Goal: Information Seeking & Learning: Learn about a topic

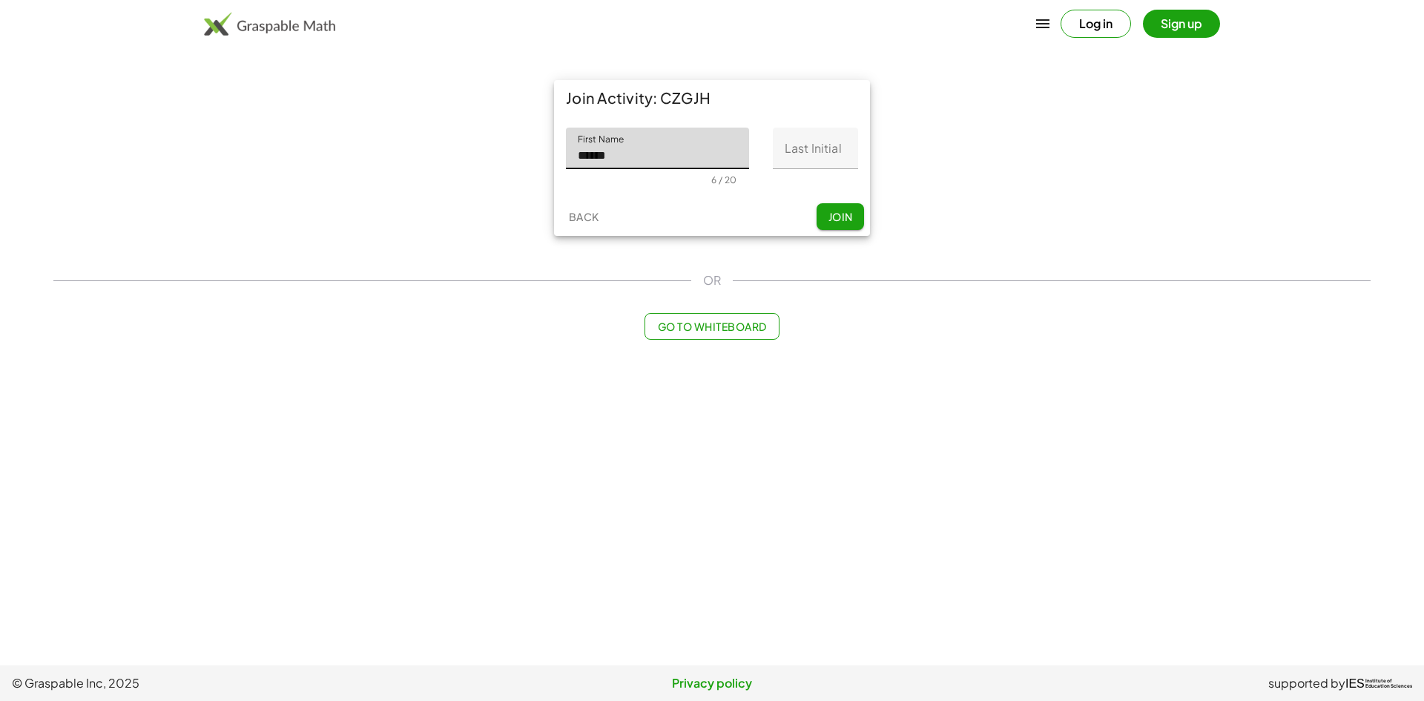
type input "******"
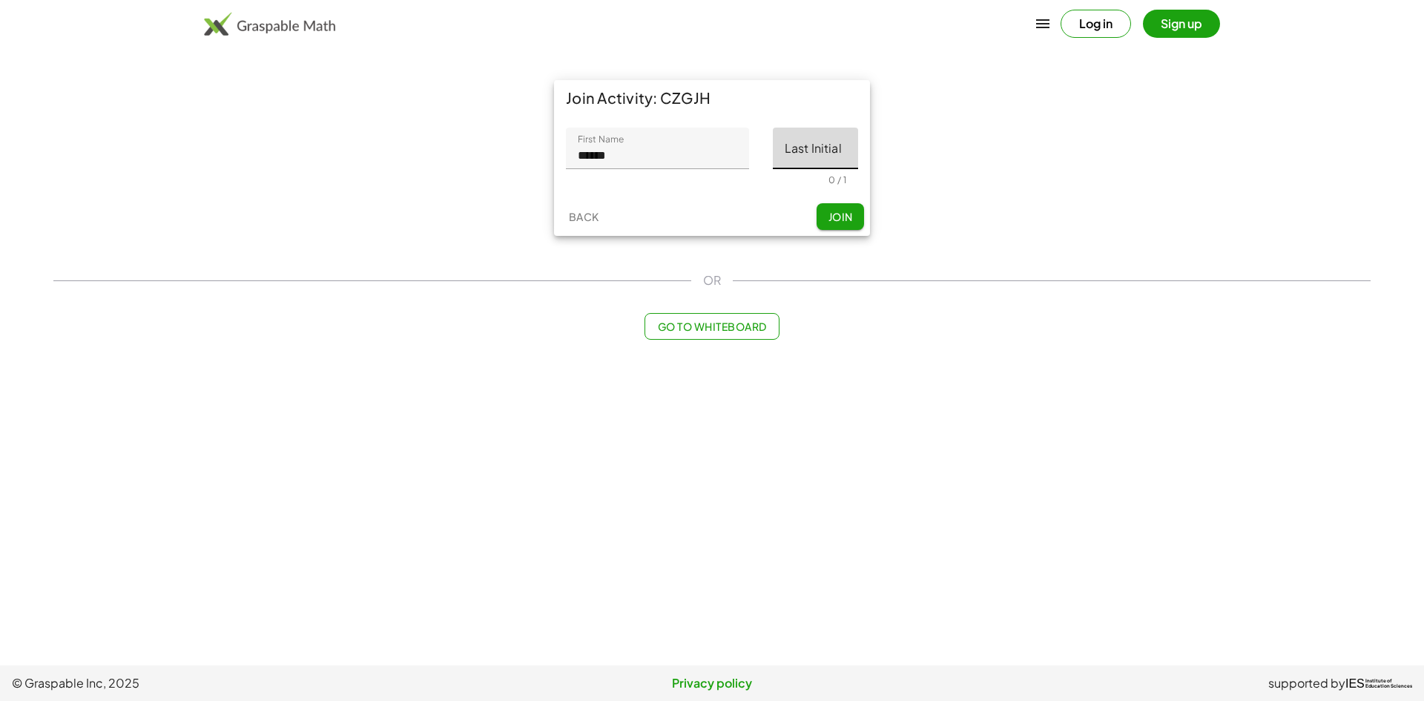
click at [797, 152] on input "Last Initial" at bounding box center [815, 149] width 85 height 42
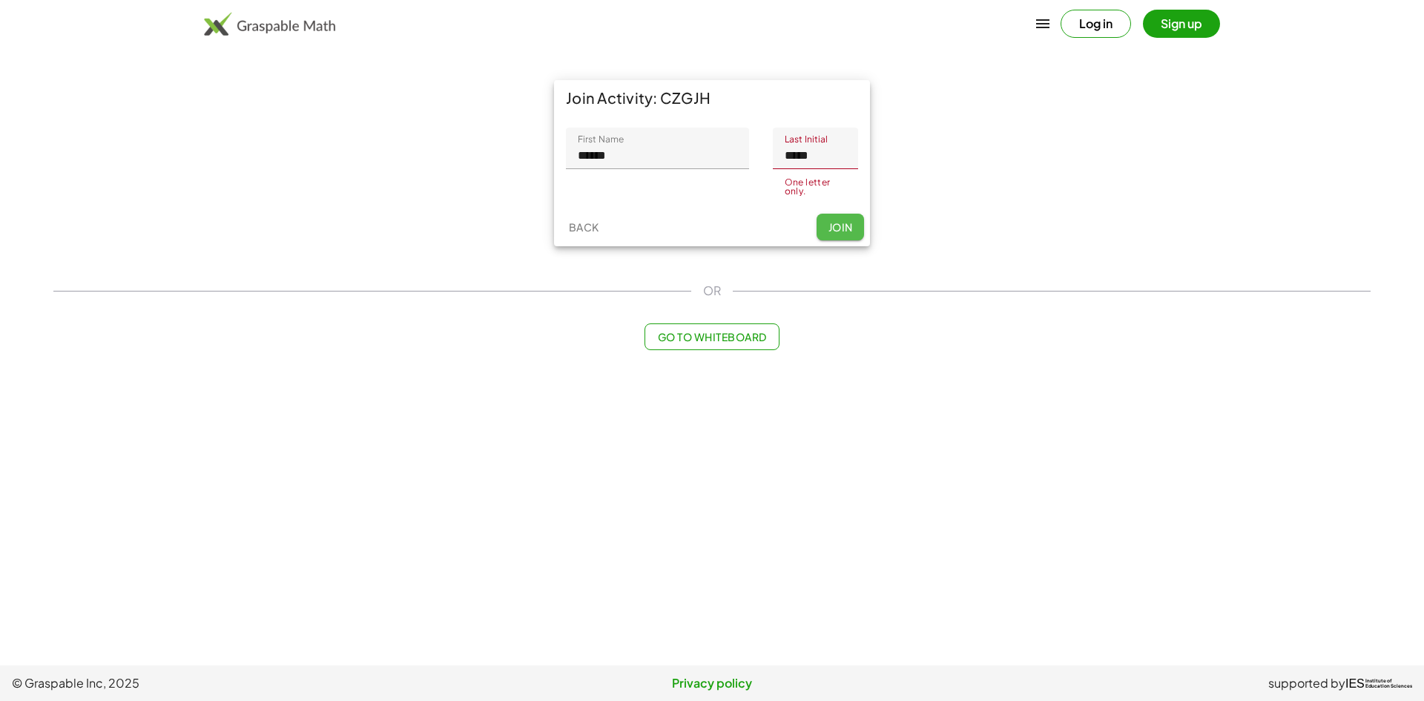
click at [836, 208] on div "Back Join" at bounding box center [712, 227] width 316 height 39
click at [839, 154] on input "*****" at bounding box center [815, 149] width 85 height 42
type input "*"
click at [1096, 31] on button "Log in" at bounding box center [1096, 24] width 70 height 28
click at [849, 228] on span "Join" at bounding box center [840, 222] width 24 height 13
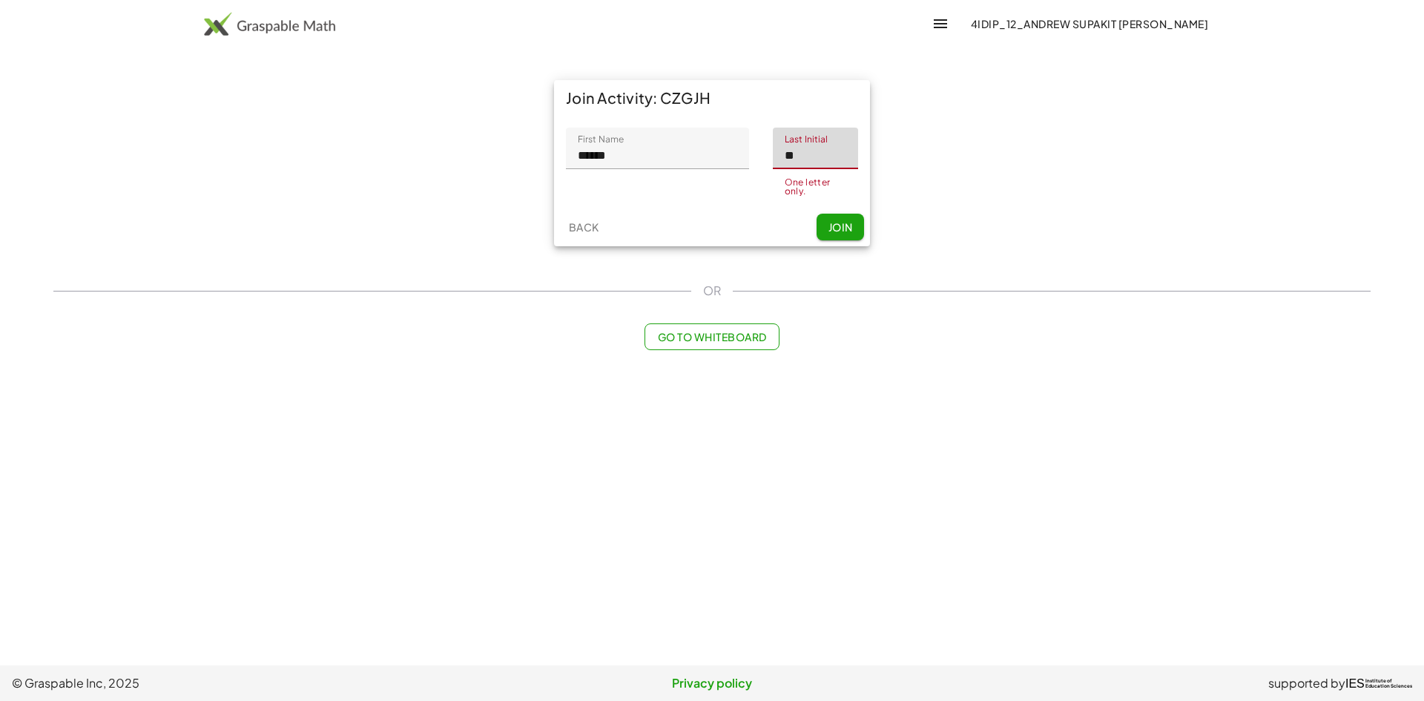
click at [838, 168] on input "**" at bounding box center [815, 149] width 85 height 42
paste input "text"
type input "*"
click at [852, 234] on div "Back Join" at bounding box center [712, 227] width 316 height 39
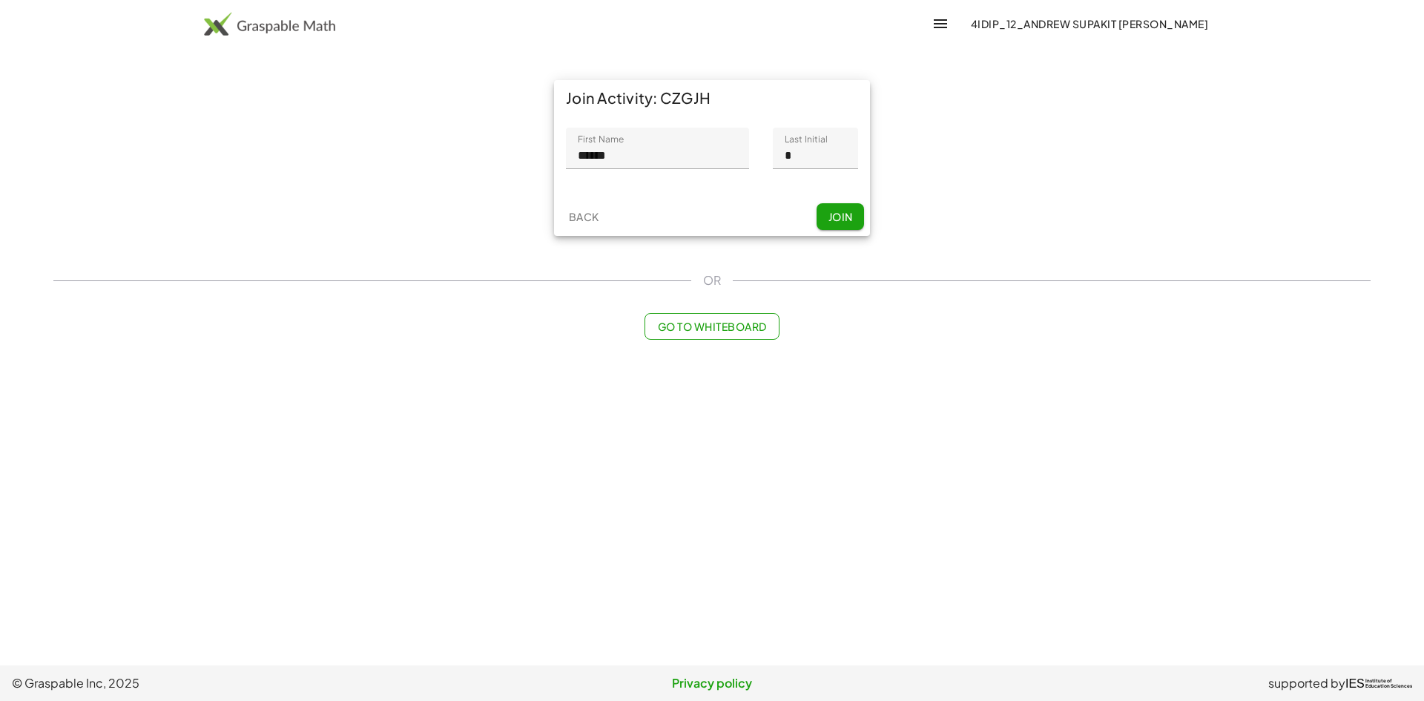
click at [848, 213] on span "Join" at bounding box center [840, 216] width 24 height 13
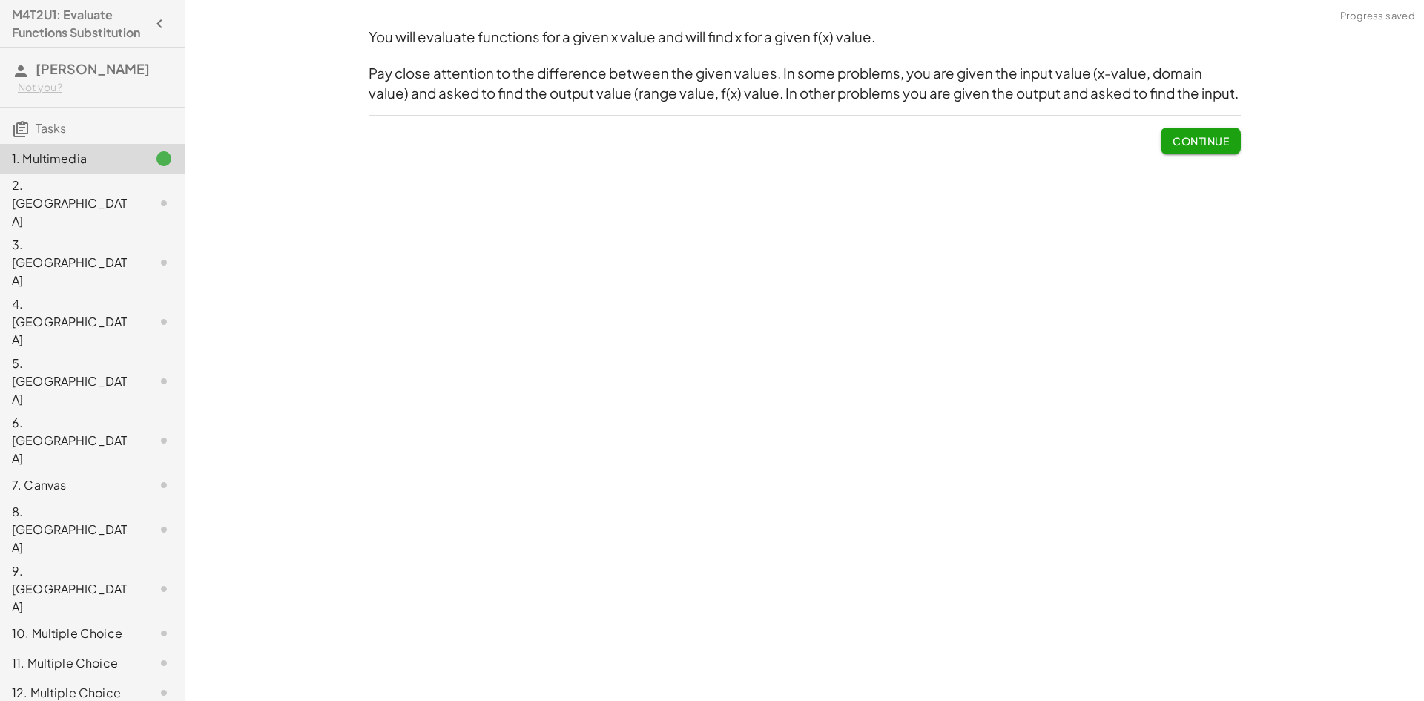
click at [70, 292] on div "2. [GEOGRAPHIC_DATA]" at bounding box center [92, 321] width 185 height 59
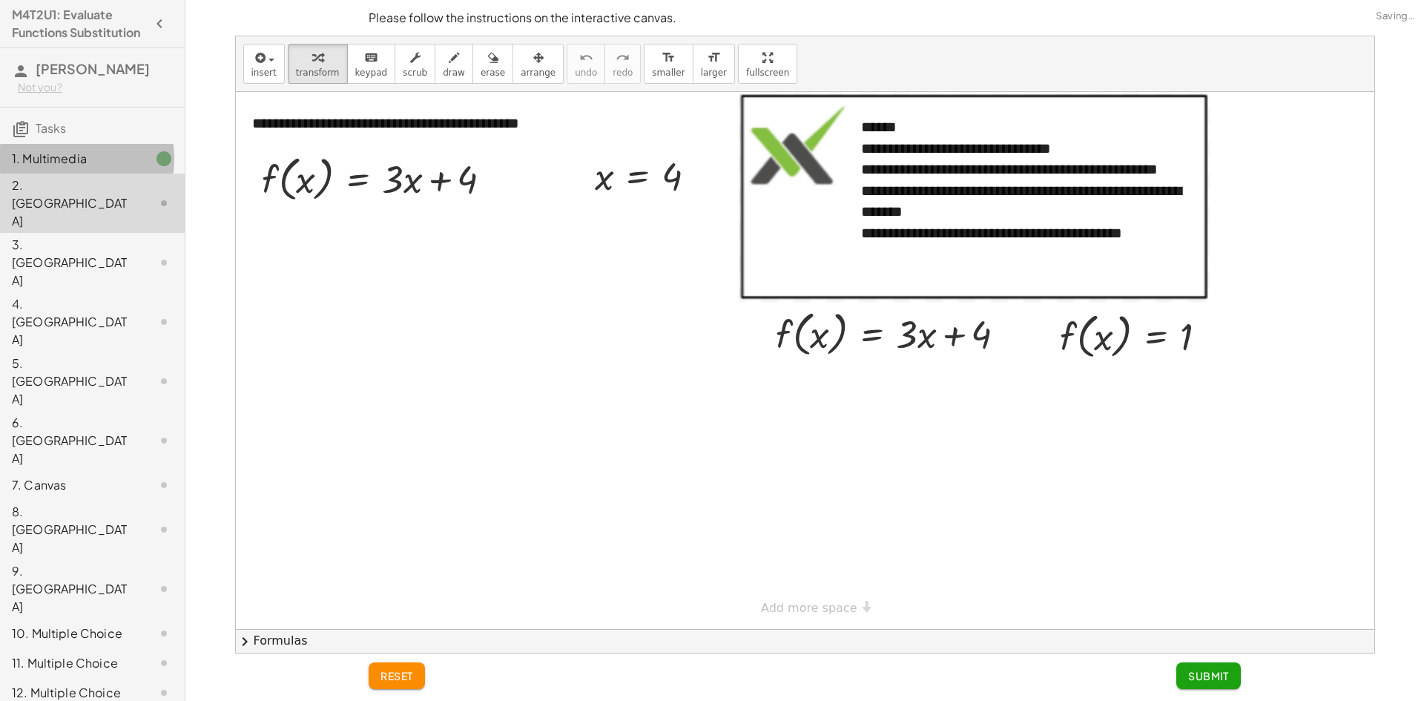
click at [74, 168] on div "1. Multimedia" at bounding box center [71, 159] width 119 height 18
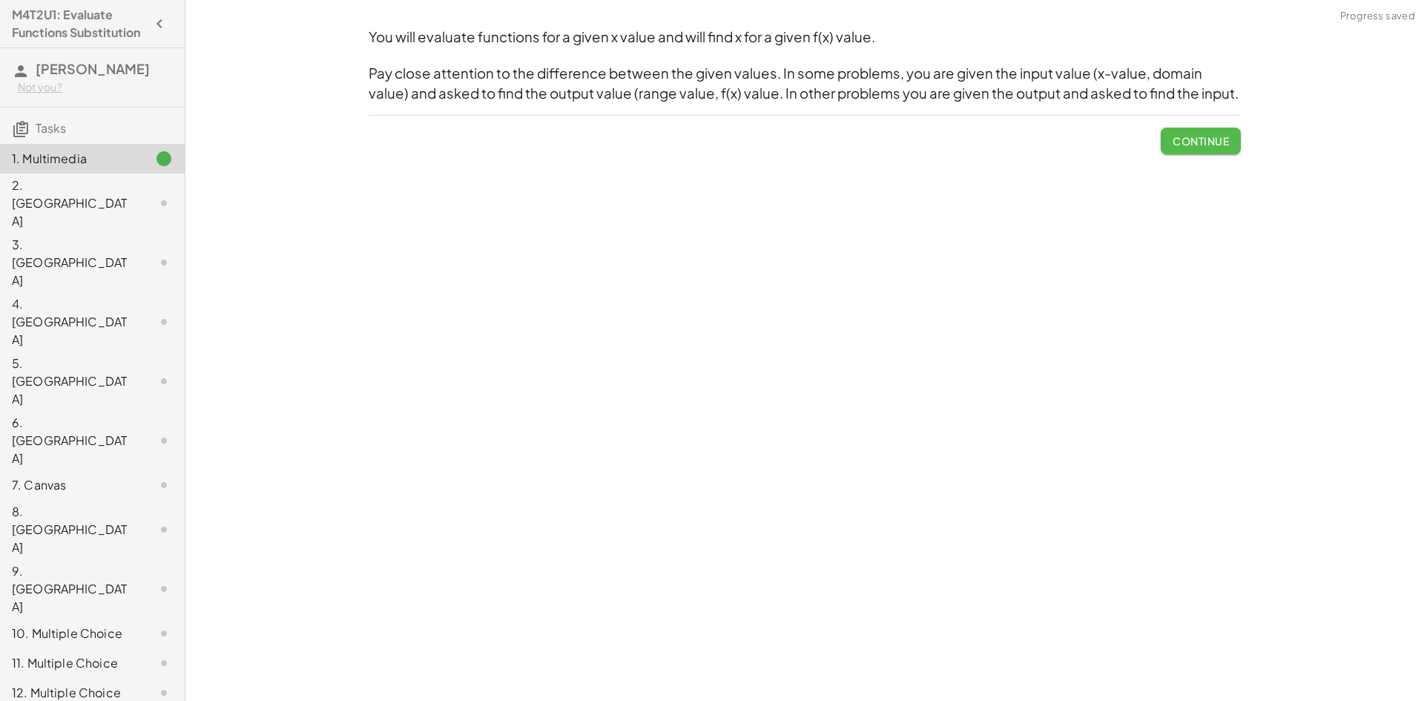
click at [1215, 138] on span "Continue" at bounding box center [1201, 140] width 56 height 13
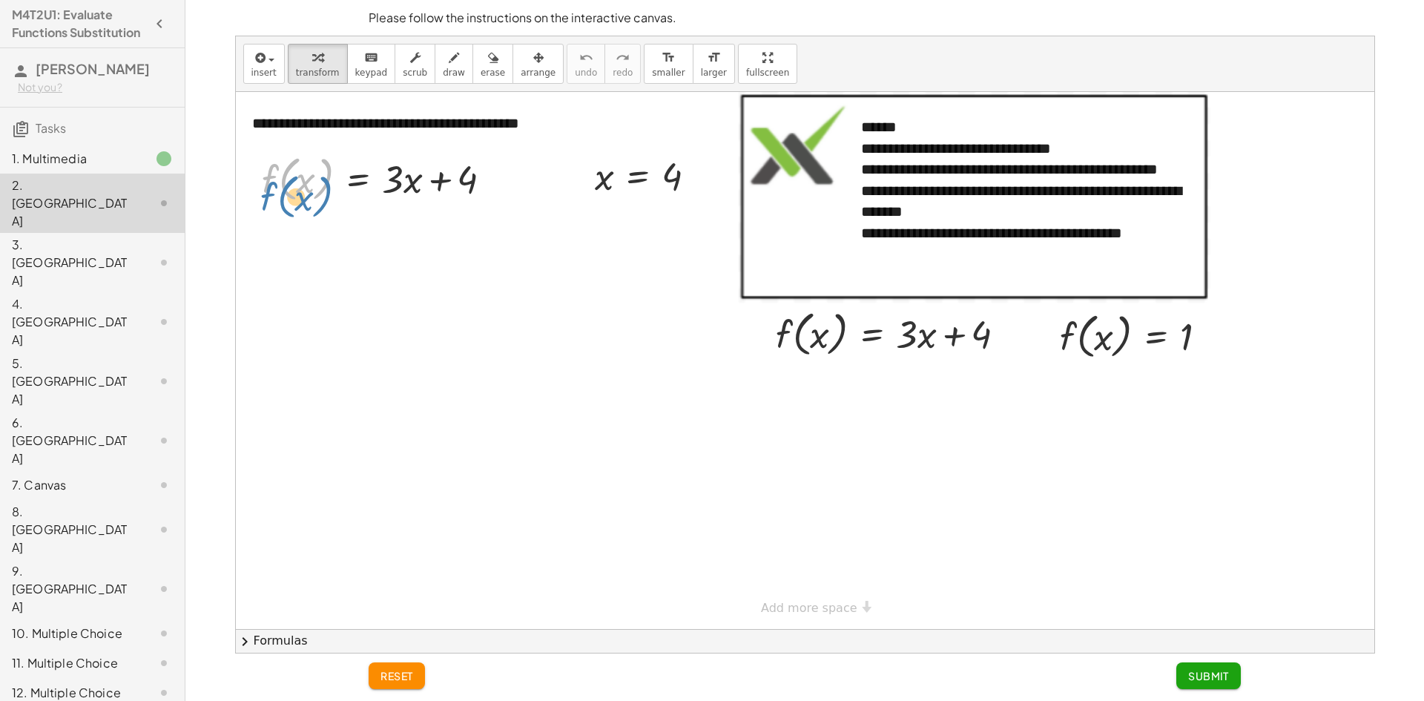
drag, startPoint x: 329, startPoint y: 177, endPoint x: 332, endPoint y: 191, distance: 13.5
click at [332, 191] on div at bounding box center [382, 178] width 257 height 56
drag, startPoint x: 665, startPoint y: 176, endPoint x: 657, endPoint y: 179, distance: 8.7
click at [657, 179] on div at bounding box center [652, 175] width 128 height 49
drag, startPoint x: 646, startPoint y: 175, endPoint x: 611, endPoint y: 174, distance: 35.6
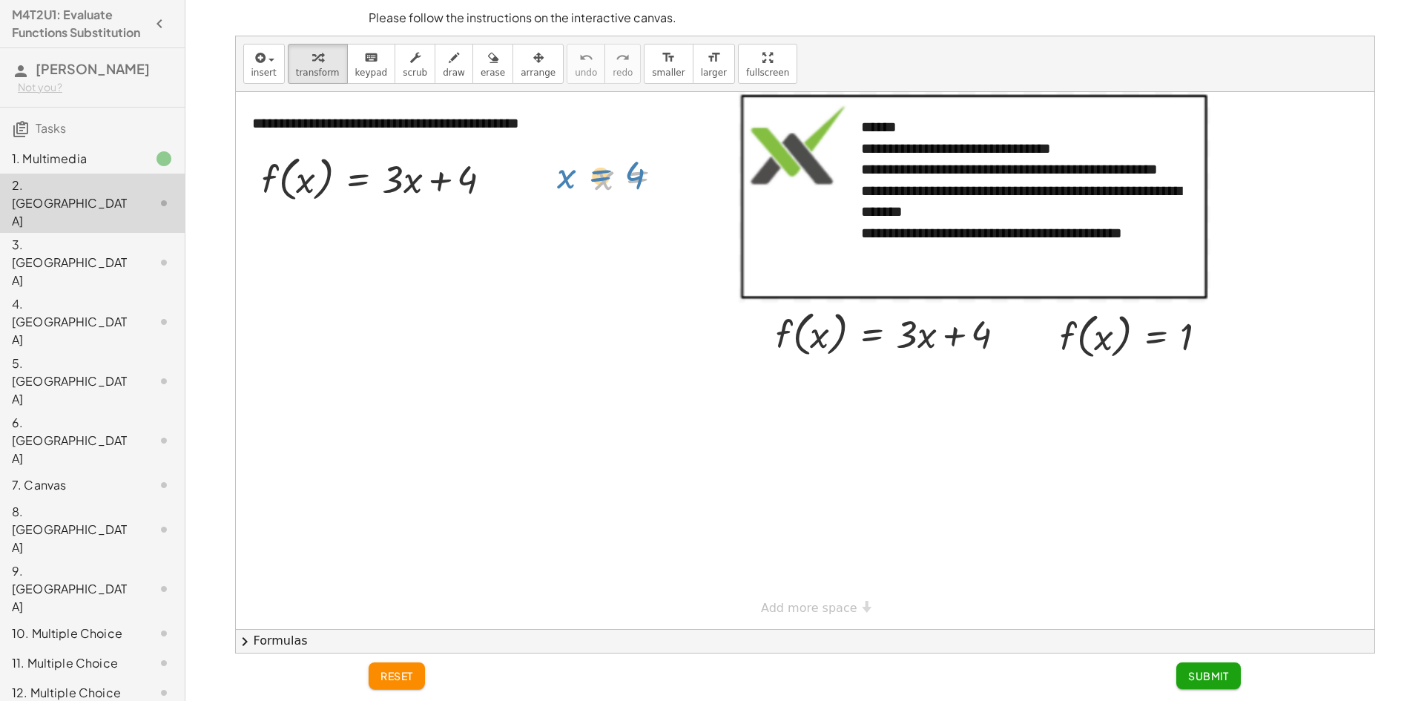
click at [611, 174] on div at bounding box center [652, 175] width 128 height 49
click at [881, 335] on div at bounding box center [897, 333] width 257 height 56
drag, startPoint x: 650, startPoint y: 171, endPoint x: 604, endPoint y: 188, distance: 48.8
click at [604, 188] on div at bounding box center [652, 175] width 128 height 49
drag, startPoint x: 605, startPoint y: 184, endPoint x: 300, endPoint y: 185, distance: 304.9
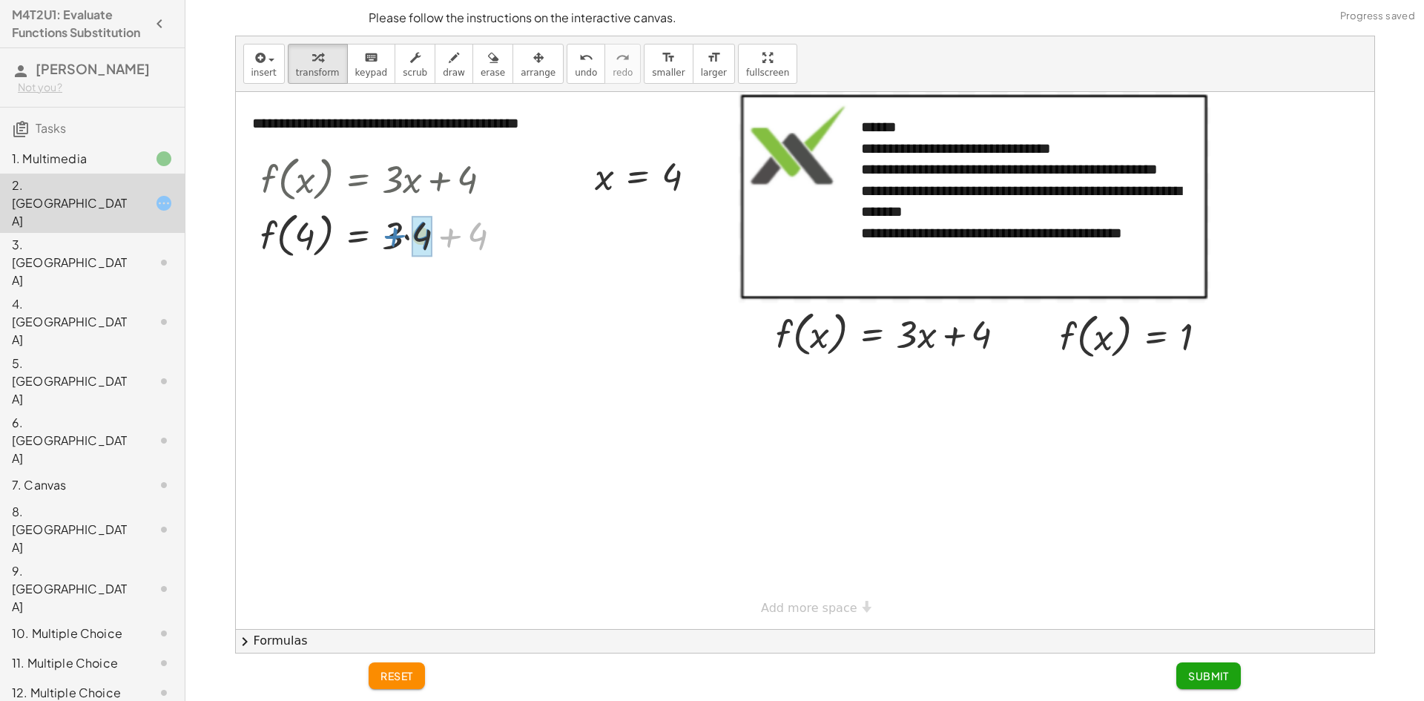
drag, startPoint x: 472, startPoint y: 238, endPoint x: 416, endPoint y: 237, distance: 55.6
click at [575, 72] on span "undo" at bounding box center [586, 73] width 22 height 10
drag, startPoint x: 301, startPoint y: 230, endPoint x: 474, endPoint y: 231, distance: 172.8
click at [474, 231] on div at bounding box center [387, 234] width 269 height 56
drag, startPoint x: 394, startPoint y: 239, endPoint x: 312, endPoint y: 237, distance: 81.6
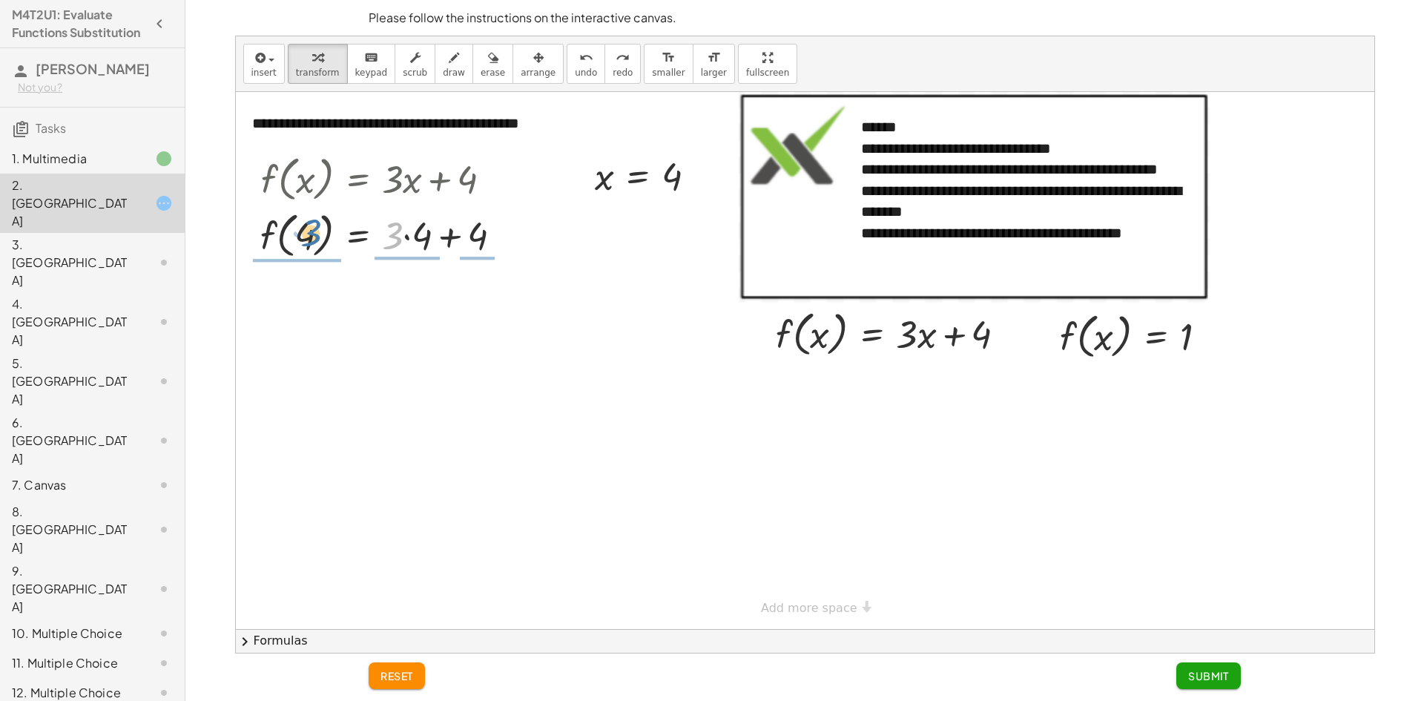
click at [312, 237] on div at bounding box center [387, 234] width 269 height 56
click at [575, 61] on div "undo" at bounding box center [586, 57] width 22 height 18
drag, startPoint x: 473, startPoint y: 239, endPoint x: 392, endPoint y: 243, distance: 80.2
click at [392, 243] on div at bounding box center [387, 234] width 269 height 56
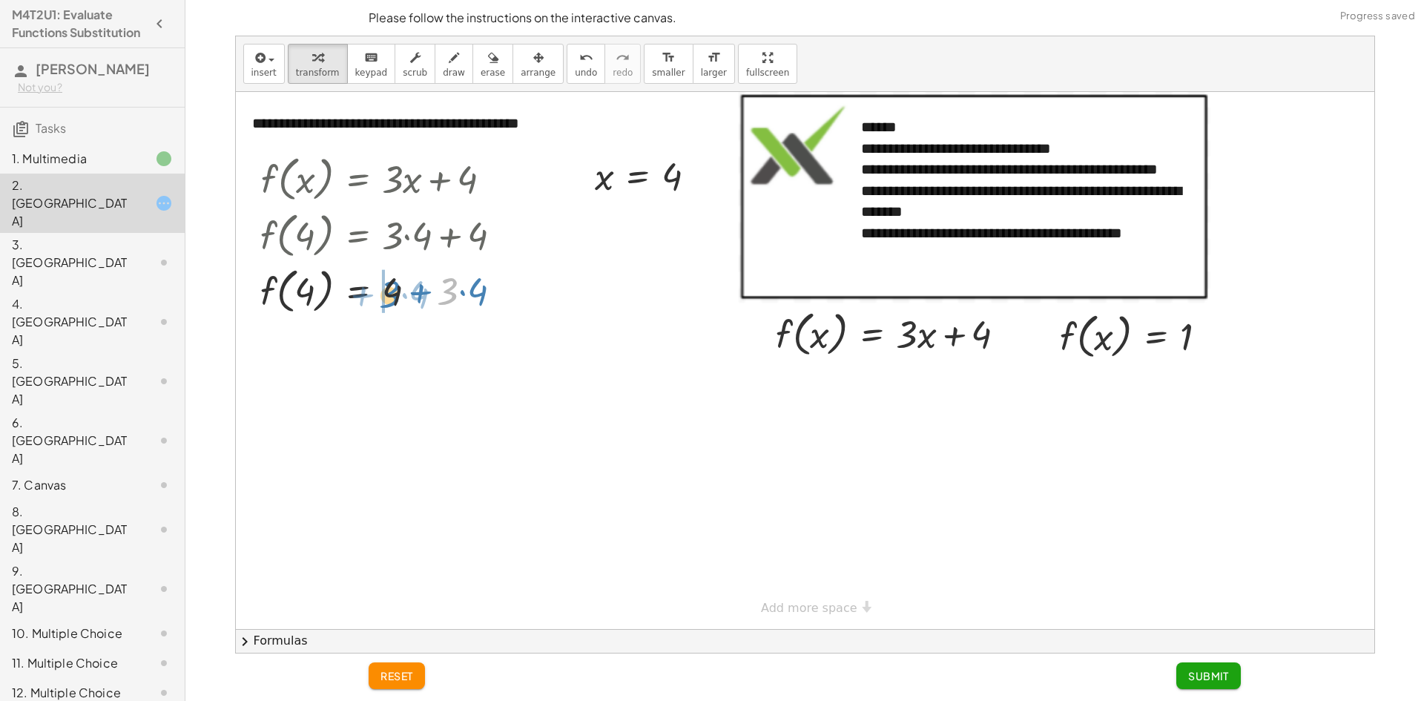
drag, startPoint x: 447, startPoint y: 296, endPoint x: 389, endPoint y: 299, distance: 57.9
click at [389, 299] on div at bounding box center [387, 290] width 269 height 56
drag, startPoint x: 399, startPoint y: 287, endPoint x: 481, endPoint y: 286, distance: 81.6
click at [481, 286] on div at bounding box center [387, 290] width 269 height 56
drag, startPoint x: 398, startPoint y: 293, endPoint x: 545, endPoint y: 292, distance: 146.9
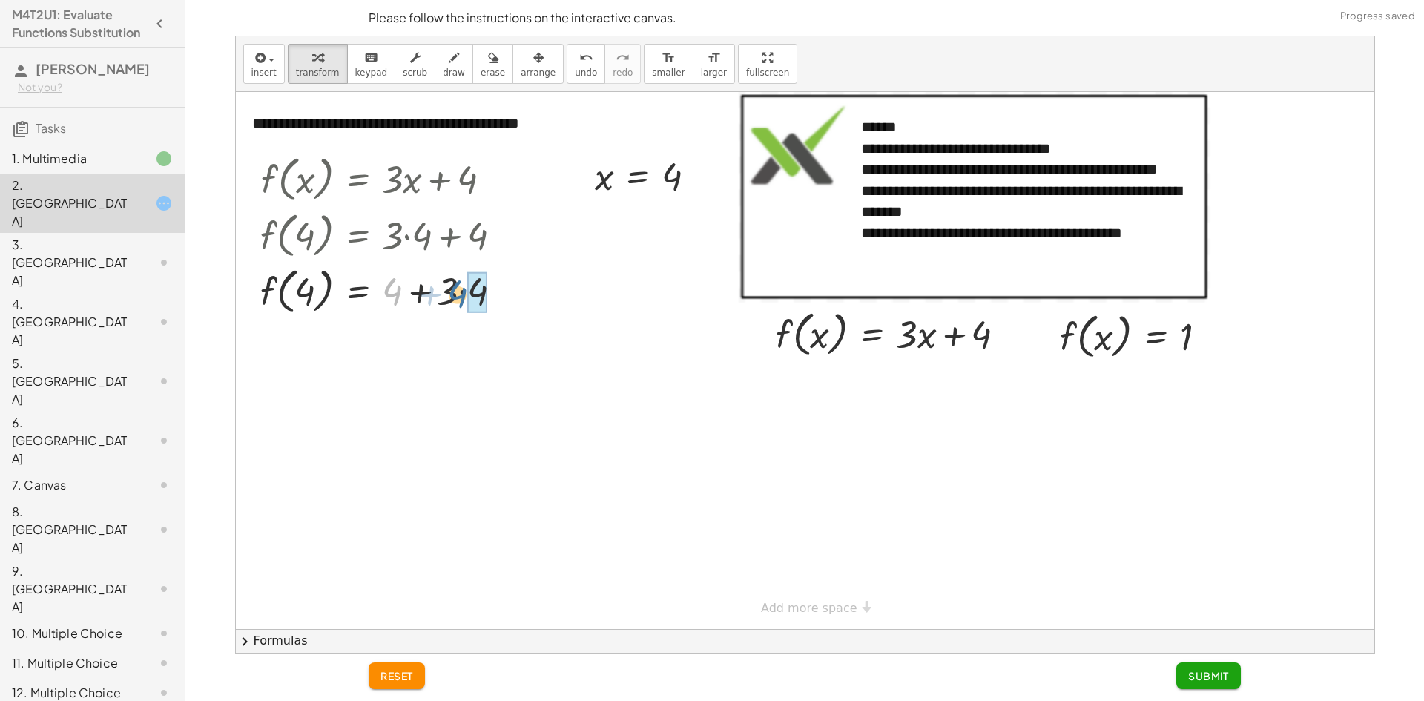
drag, startPoint x: 390, startPoint y: 288, endPoint x: 453, endPoint y: 291, distance: 62.4
click at [453, 291] on div at bounding box center [387, 290] width 269 height 56
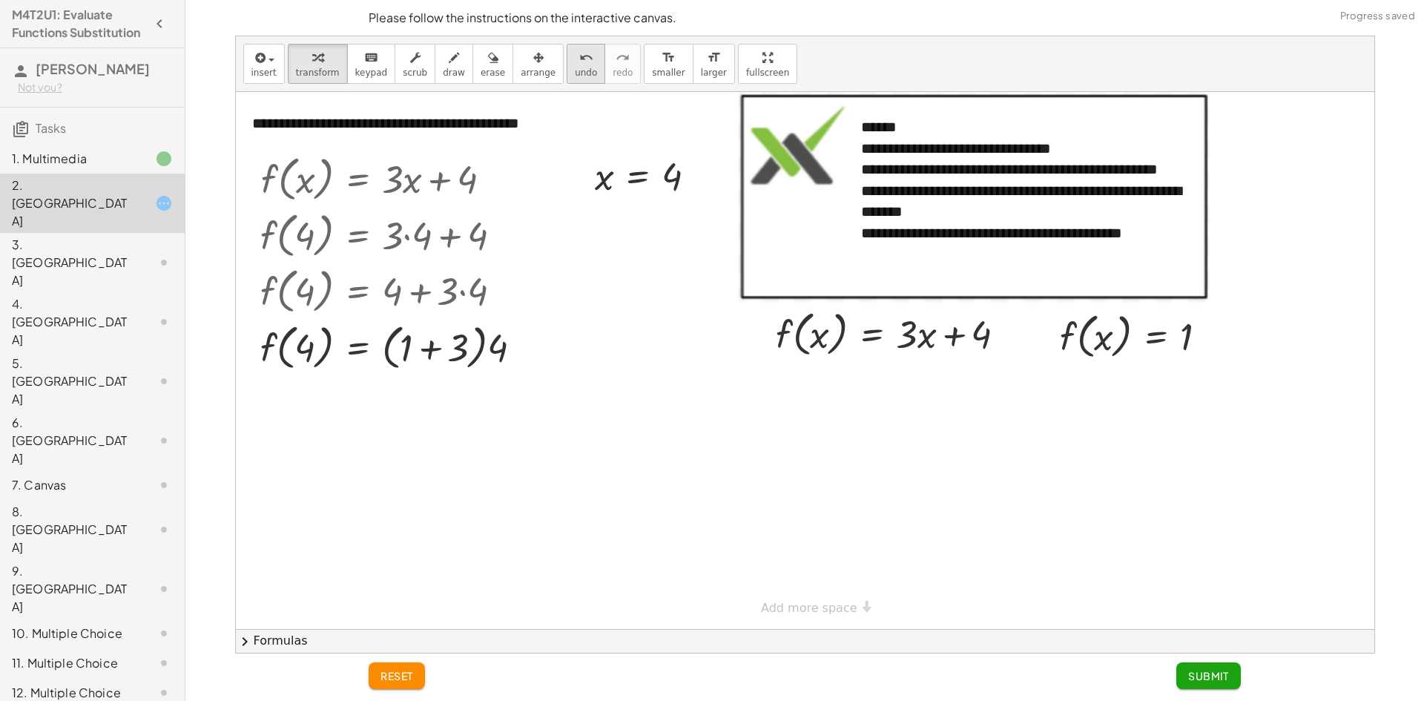
click at [575, 68] on span "undo" at bounding box center [586, 73] width 22 height 10
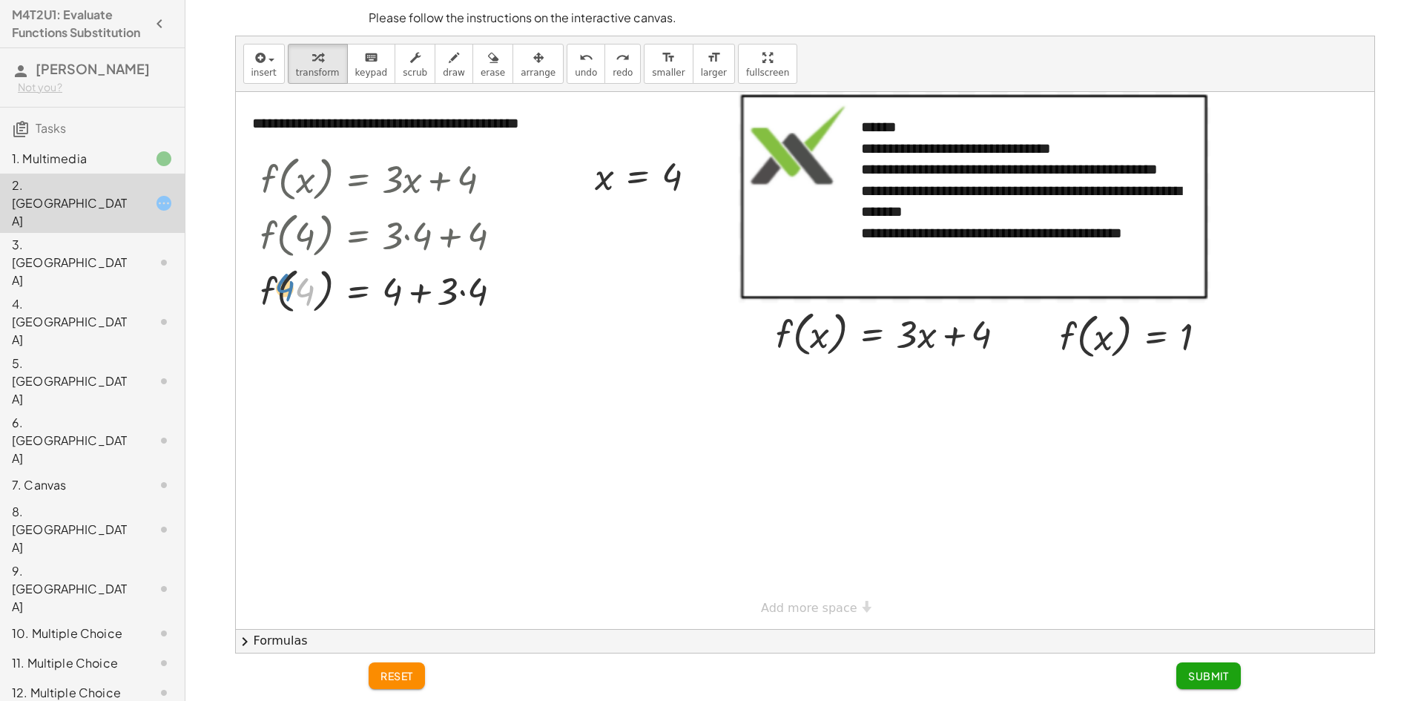
click at [304, 288] on div at bounding box center [387, 290] width 269 height 56
drag, startPoint x: 384, startPoint y: 292, endPoint x: 454, endPoint y: 292, distance: 69.7
click at [454, 292] on div at bounding box center [387, 290] width 269 height 56
click at [567, 70] on button "undo undo" at bounding box center [586, 64] width 39 height 40
click at [448, 299] on div at bounding box center [387, 290] width 269 height 56
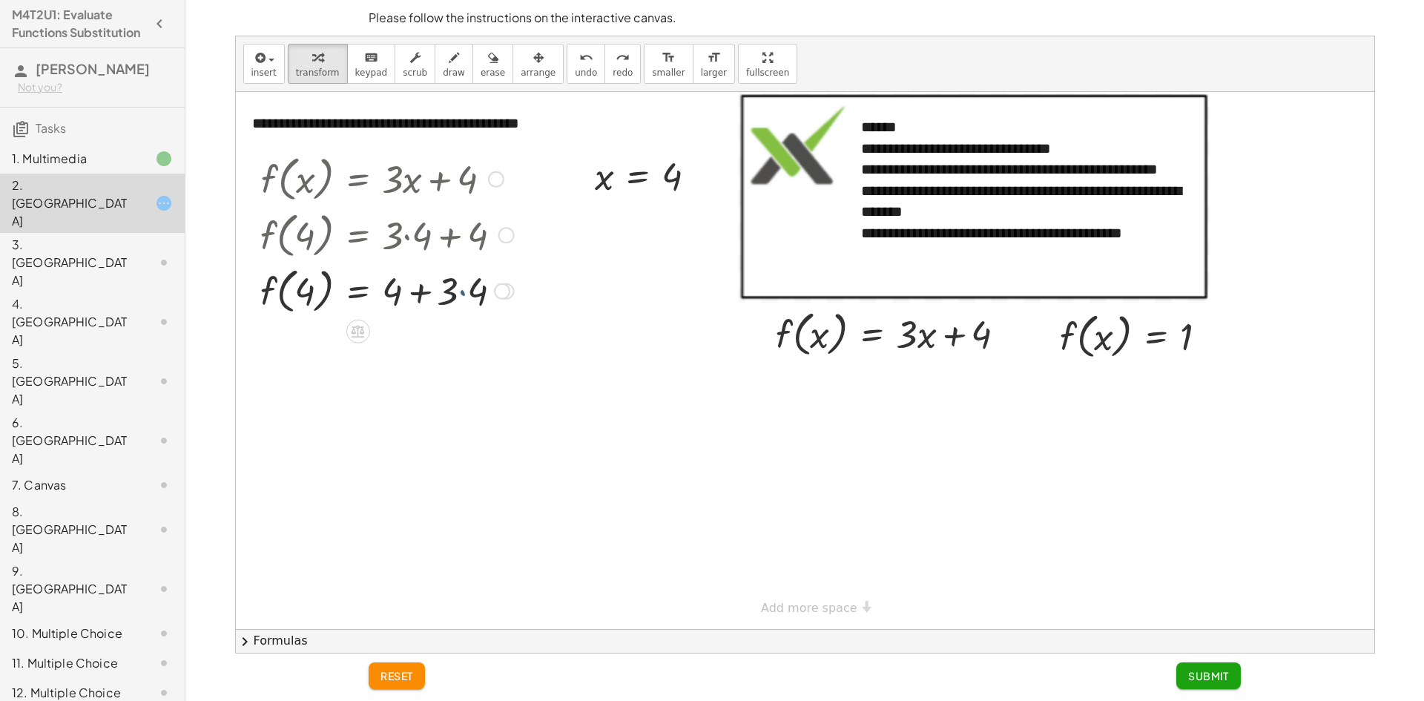
click at [461, 297] on div at bounding box center [387, 290] width 269 height 56
click at [458, 295] on div at bounding box center [387, 290] width 269 height 56
click at [463, 295] on div at bounding box center [387, 290] width 269 height 56
click at [464, 292] on div at bounding box center [387, 290] width 269 height 56
click at [462, 292] on div at bounding box center [387, 290] width 269 height 56
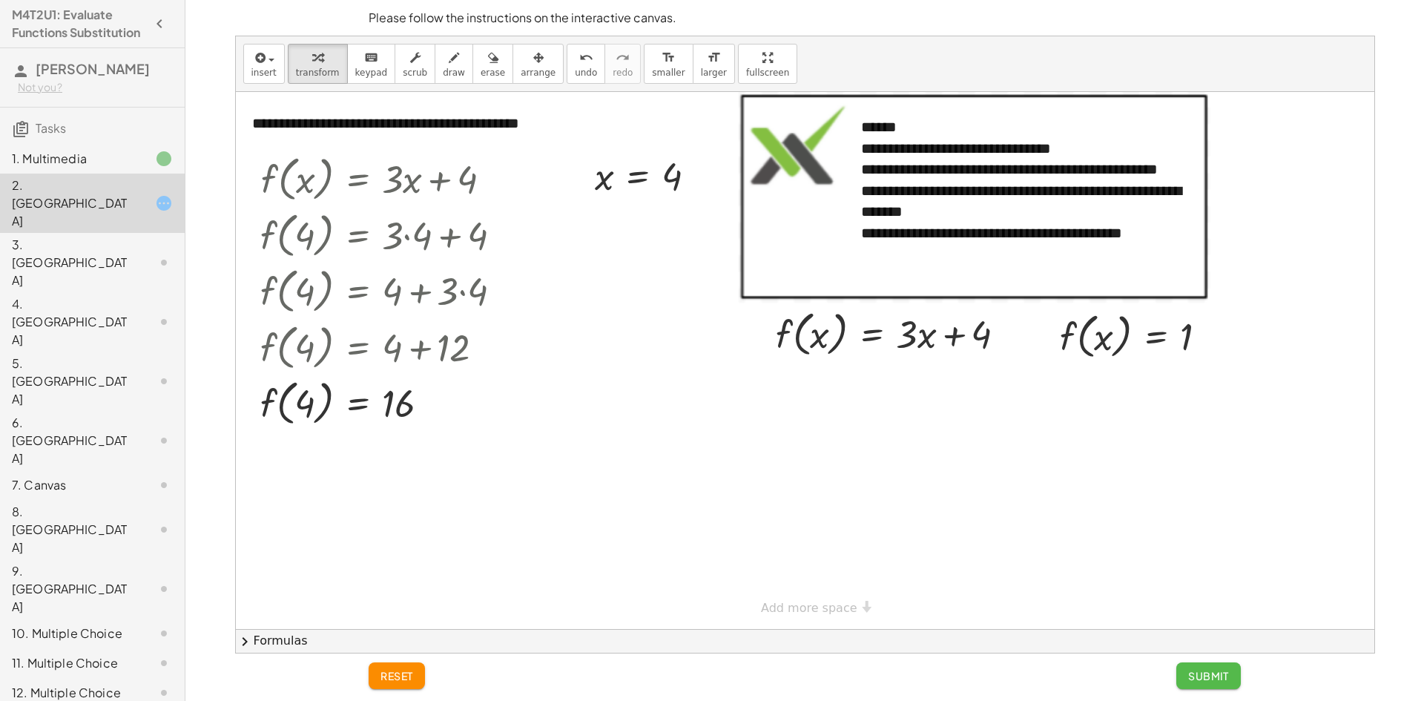
click at [1232, 680] on button "Submit" at bounding box center [1209, 675] width 65 height 27
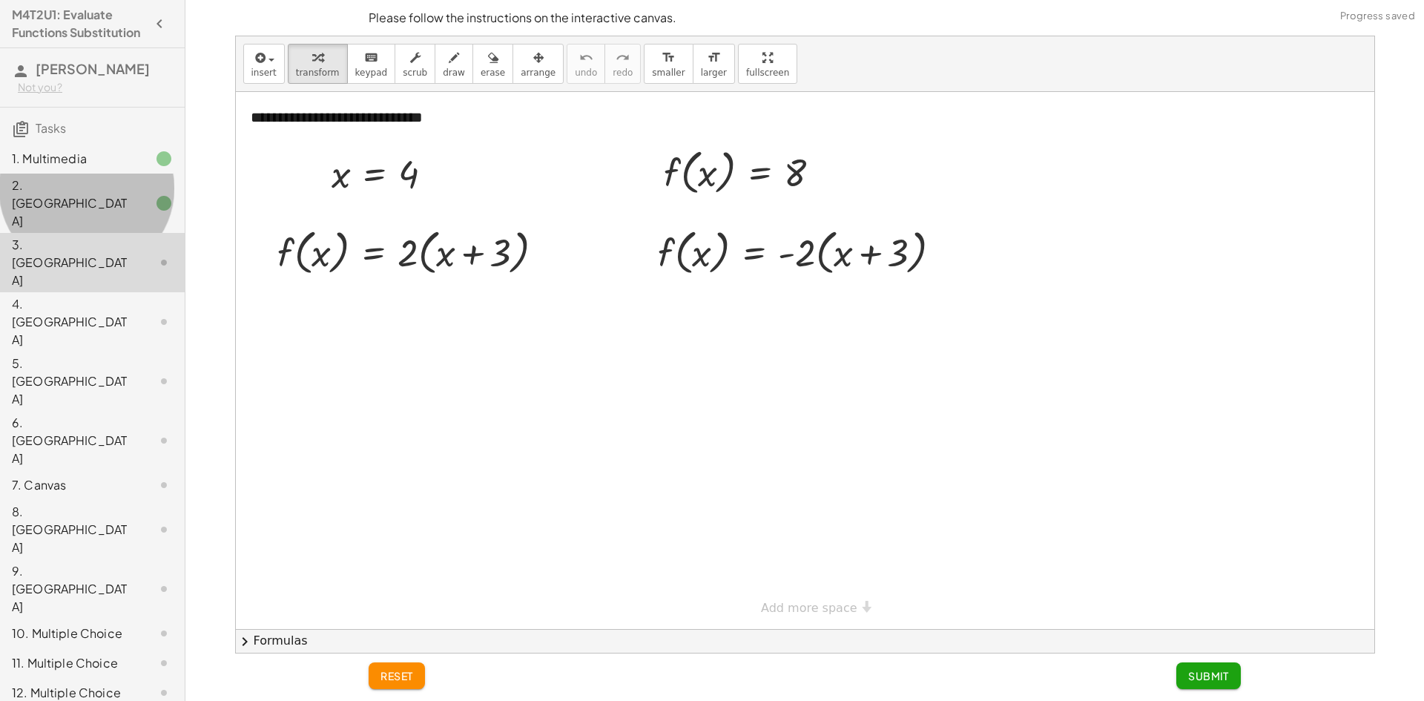
click at [105, 203] on div "2. [GEOGRAPHIC_DATA]" at bounding box center [71, 203] width 119 height 53
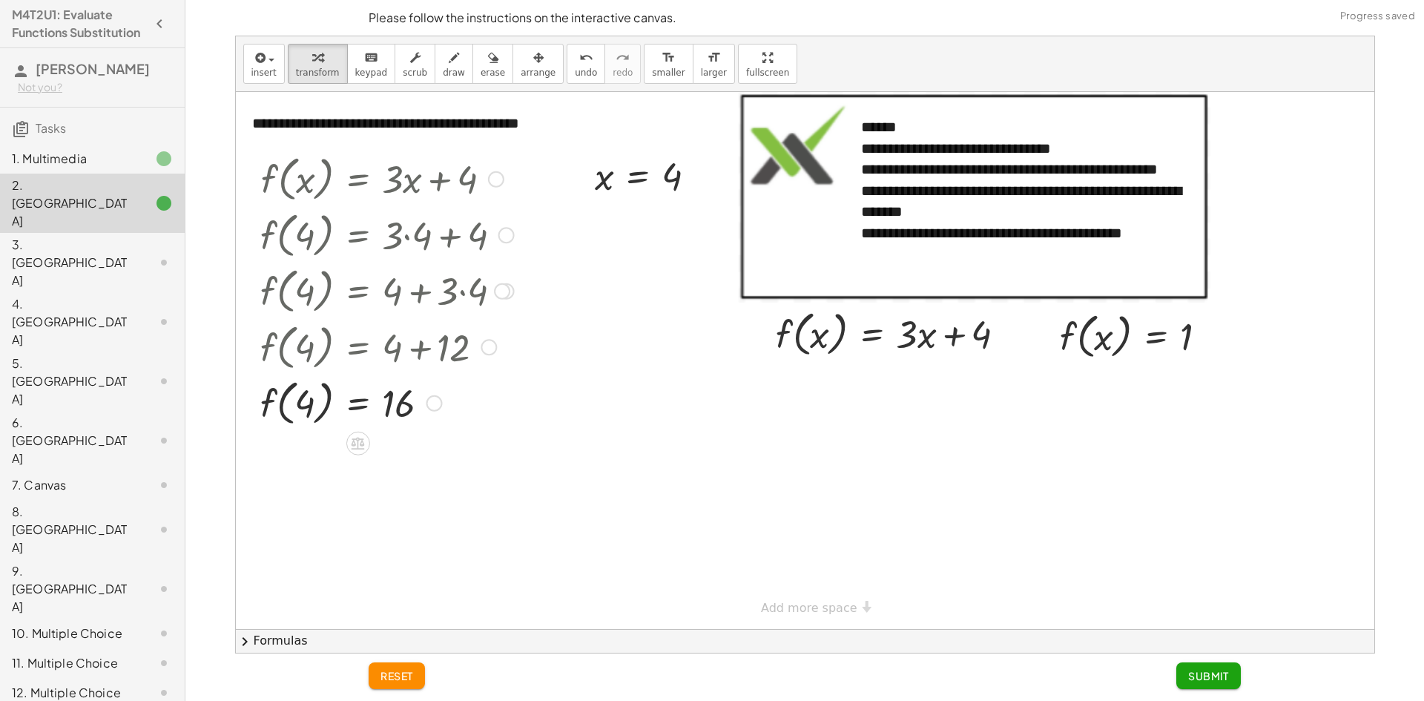
click at [484, 349] on div at bounding box center [489, 347] width 16 height 16
click at [530, 409] on div at bounding box center [805, 360] width 1139 height 537
click at [1190, 671] on span "Submit" at bounding box center [1208, 675] width 41 height 13
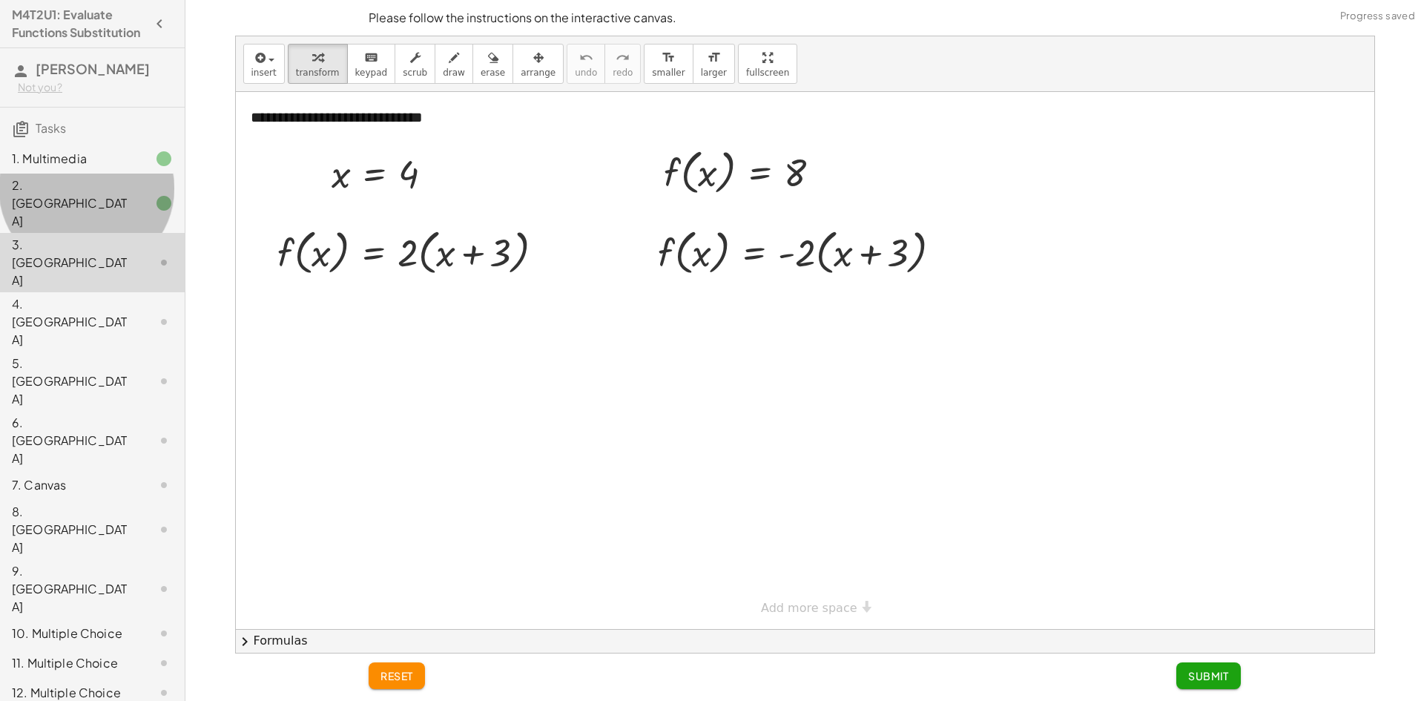
click at [134, 208] on div at bounding box center [152, 203] width 42 height 18
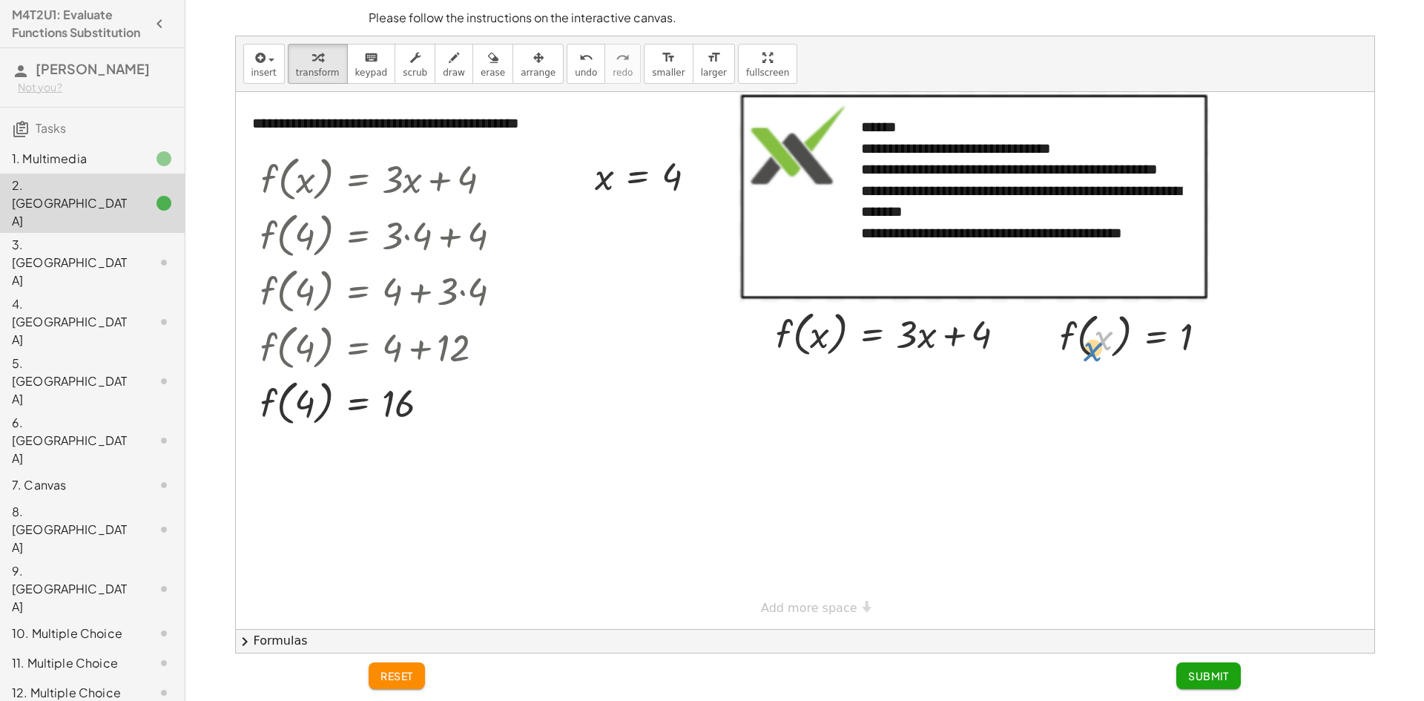
drag, startPoint x: 1105, startPoint y: 341, endPoint x: 1096, endPoint y: 350, distance: 12.6
click at [1096, 352] on div at bounding box center [1140, 335] width 174 height 56
drag, startPoint x: 1099, startPoint y: 342, endPoint x: 1291, endPoint y: 260, distance: 208.7
click at [1093, 336] on div at bounding box center [1140, 335] width 174 height 56
drag, startPoint x: 1054, startPoint y: 344, endPoint x: 1066, endPoint y: 351, distance: 13.6
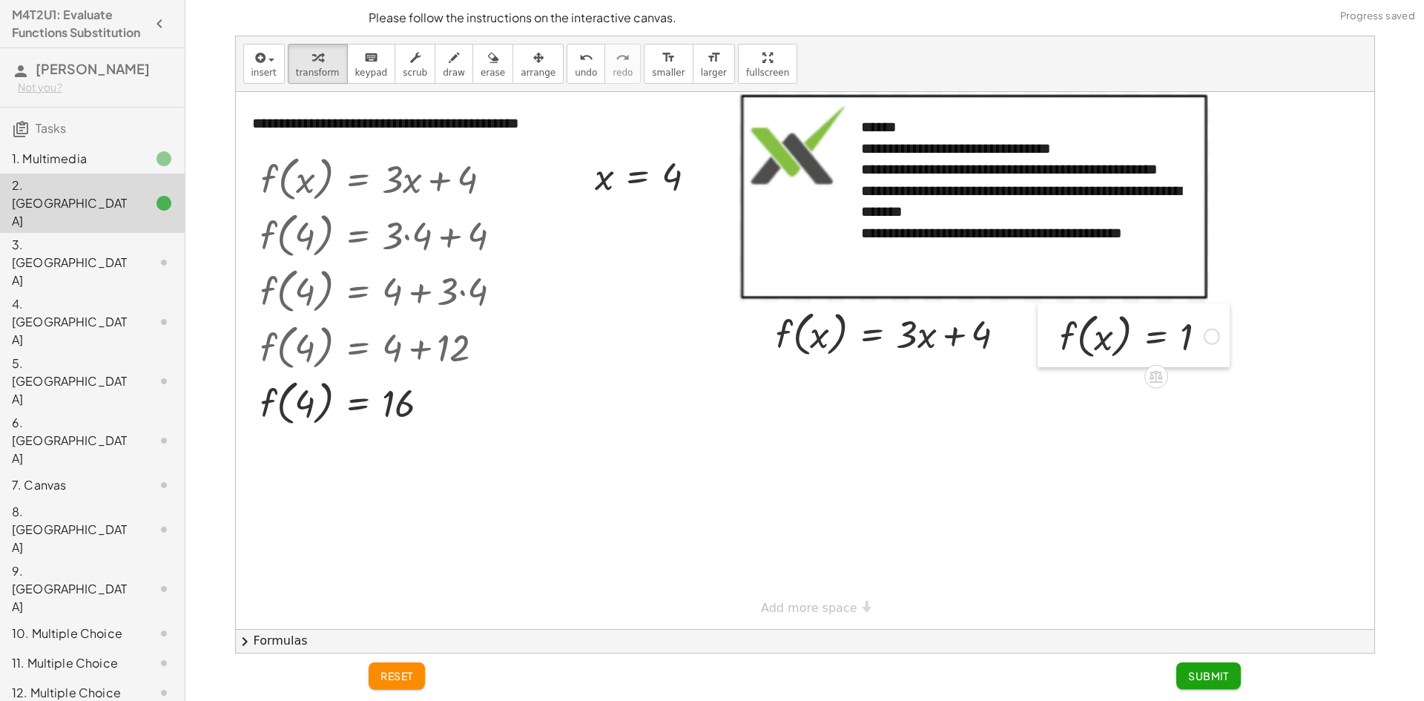
click at [1059, 347] on div at bounding box center [1049, 335] width 22 height 64
click at [1068, 352] on div at bounding box center [1144, 338] width 174 height 56
click at [1068, 349] on div at bounding box center [1144, 338] width 174 height 56
click at [1072, 346] on div at bounding box center [1144, 338] width 174 height 56
click at [1074, 343] on div at bounding box center [1144, 338] width 174 height 56
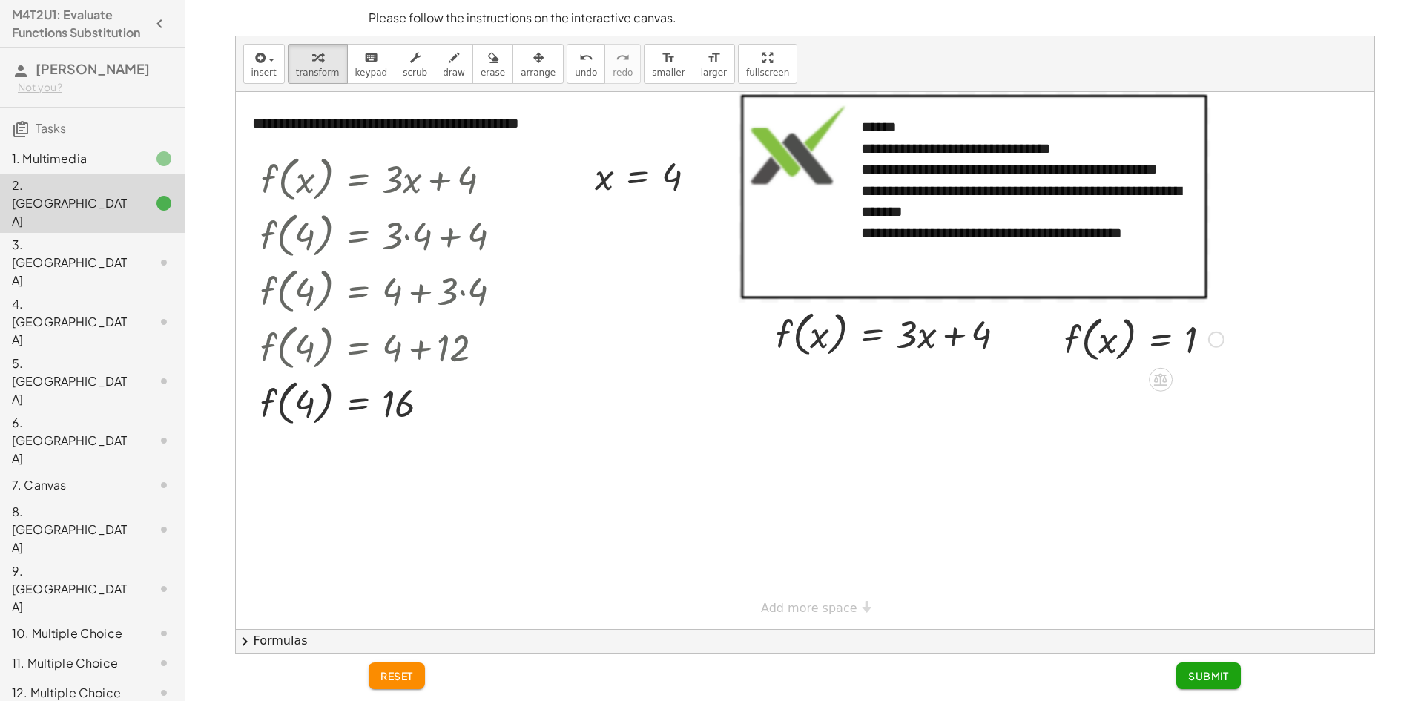
drag, startPoint x: 1085, startPoint y: 346, endPoint x: 1095, endPoint y: 343, distance: 10.8
click at [1087, 346] on div at bounding box center [1144, 338] width 174 height 56
drag, startPoint x: 1096, startPoint y: 343, endPoint x: 1091, endPoint y: 349, distance: 7.9
click at [1087, 352] on div at bounding box center [1144, 338] width 174 height 56
click at [1102, 344] on div at bounding box center [1144, 338] width 174 height 56
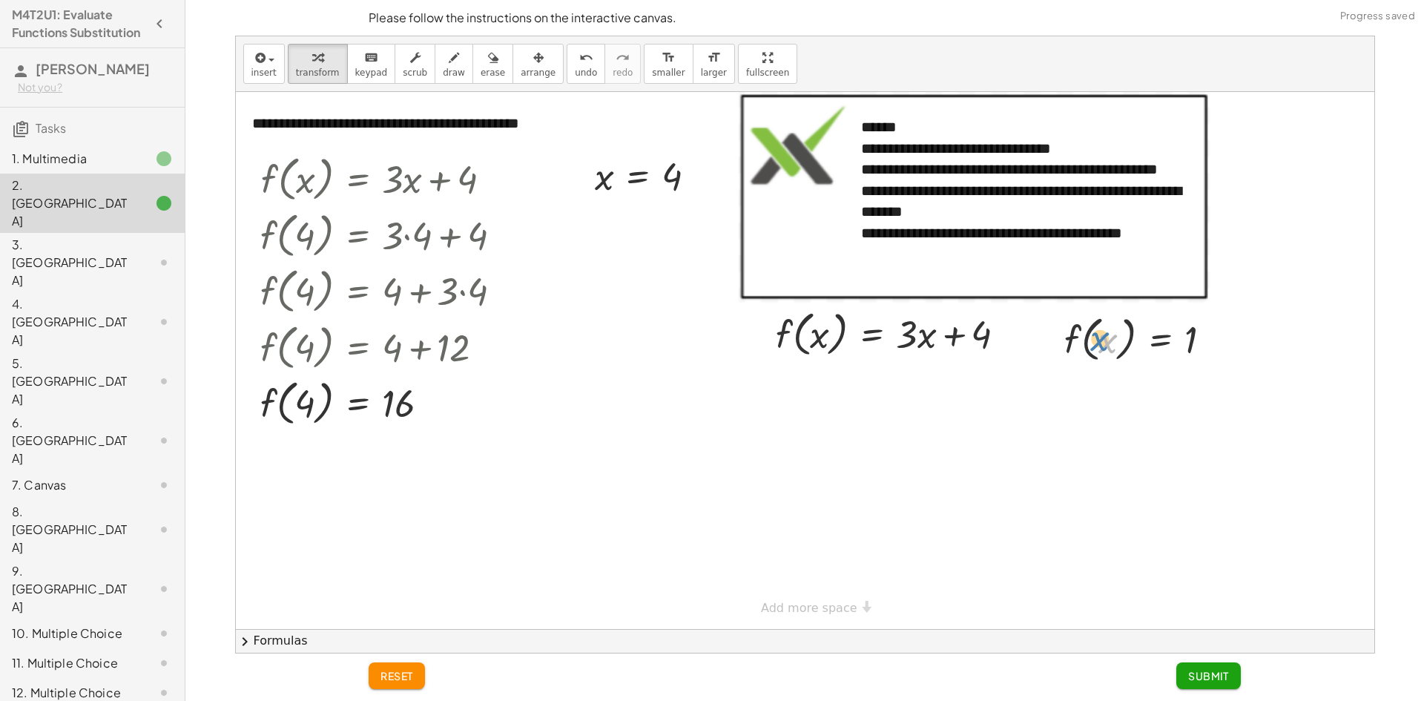
drag, startPoint x: 1106, startPoint y: 340, endPoint x: 1102, endPoint y: 334, distance: 7.6
click at [1102, 334] on div at bounding box center [1144, 338] width 174 height 56
drag, startPoint x: 1085, startPoint y: 344, endPoint x: 801, endPoint y: 338, distance: 284.2
drag, startPoint x: 978, startPoint y: 395, endPoint x: 797, endPoint y: 391, distance: 180.3
click at [797, 391] on div at bounding box center [897, 386] width 257 height 50
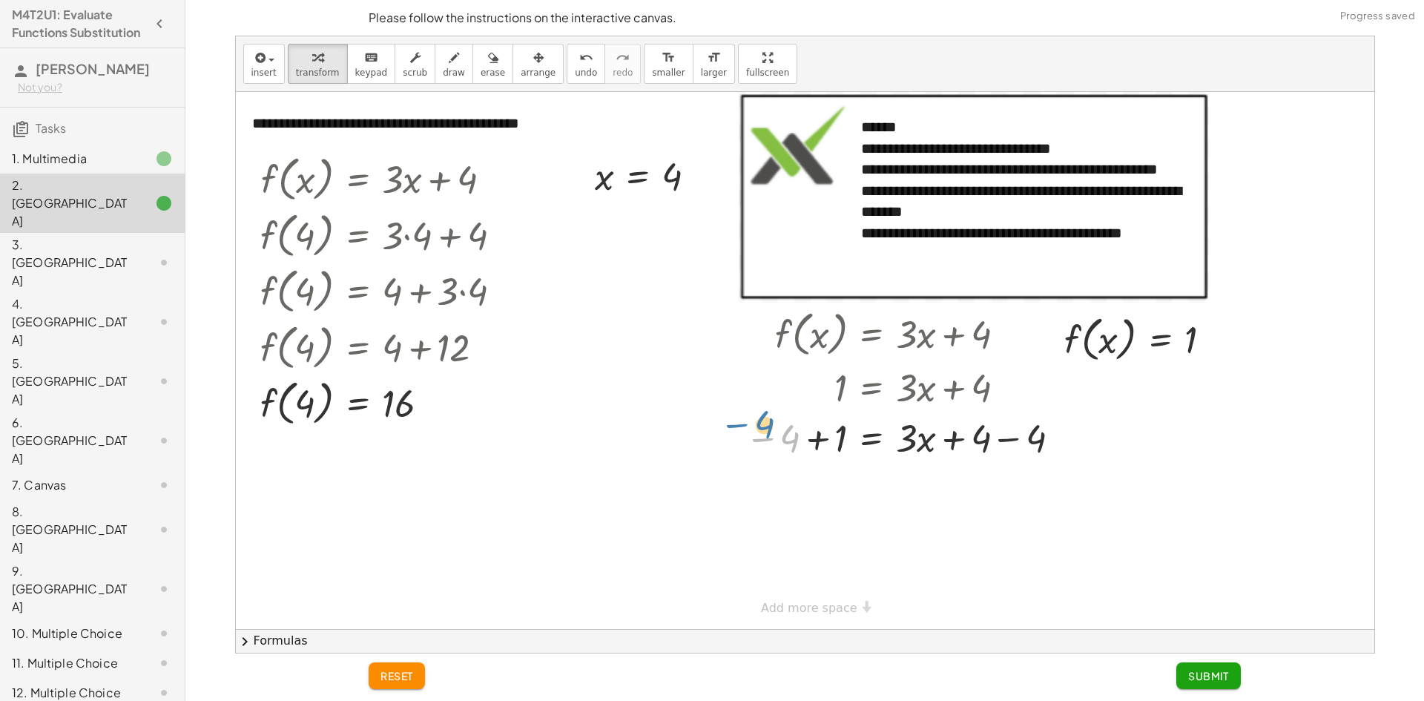
drag, startPoint x: 784, startPoint y: 437, endPoint x: 773, endPoint y: 430, distance: 13.0
click at [773, 431] on div at bounding box center [905, 437] width 335 height 50
click at [774, 428] on div at bounding box center [905, 437] width 335 height 50
click at [777, 430] on div at bounding box center [905, 437] width 335 height 50
click at [791, 436] on div at bounding box center [905, 437] width 335 height 50
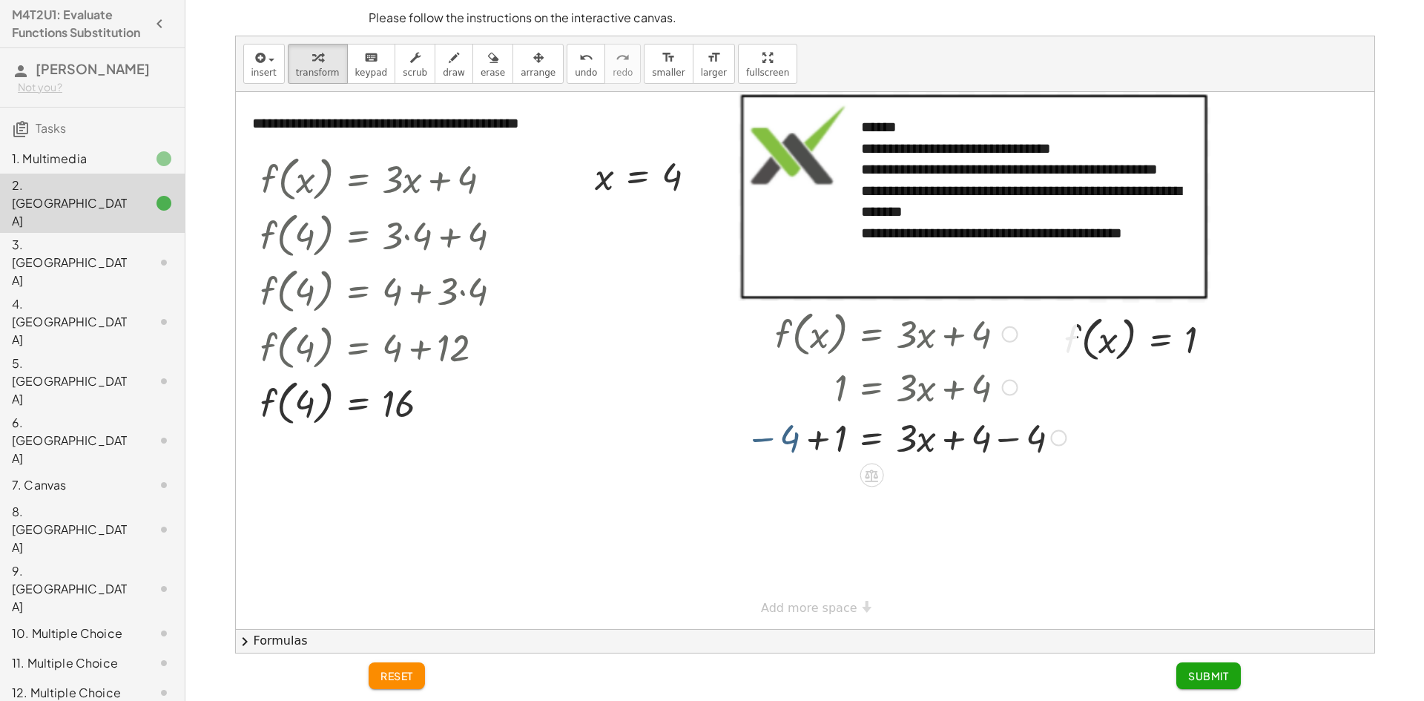
click at [806, 441] on div at bounding box center [905, 437] width 335 height 50
click at [807, 441] on div at bounding box center [925, 437] width 312 height 50
click at [812, 441] on div at bounding box center [909, 437] width 342 height 50
click at [1008, 489] on div at bounding box center [909, 487] width 342 height 50
click at [1008, 489] on div at bounding box center [905, 487] width 335 height 50
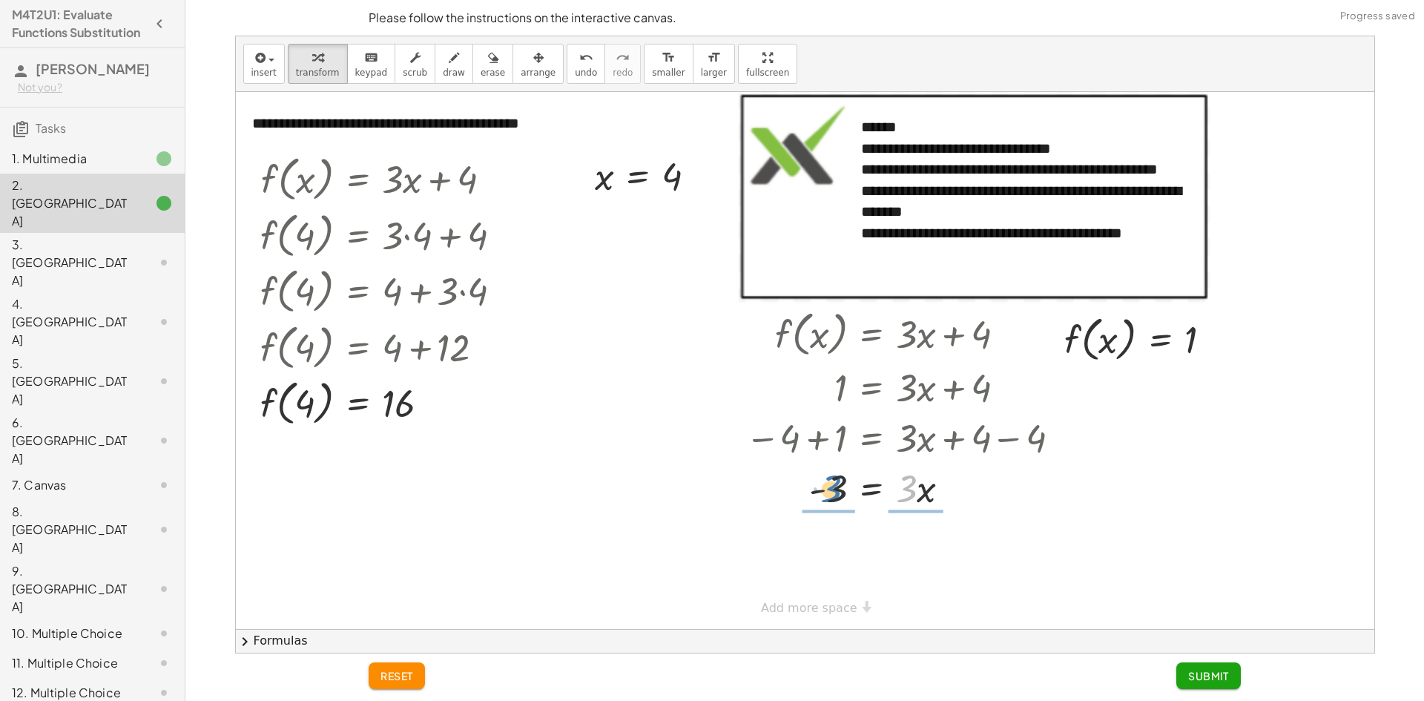
drag, startPoint x: 901, startPoint y: 483, endPoint x: 831, endPoint y: 484, distance: 69.7
click at [831, 484] on div at bounding box center [905, 487] width 335 height 50
click at [835, 539] on div at bounding box center [905, 549] width 335 height 74
click at [836, 538] on div at bounding box center [905, 549] width 335 height 74
click at [837, 493] on div at bounding box center [908, 487] width 327 height 50
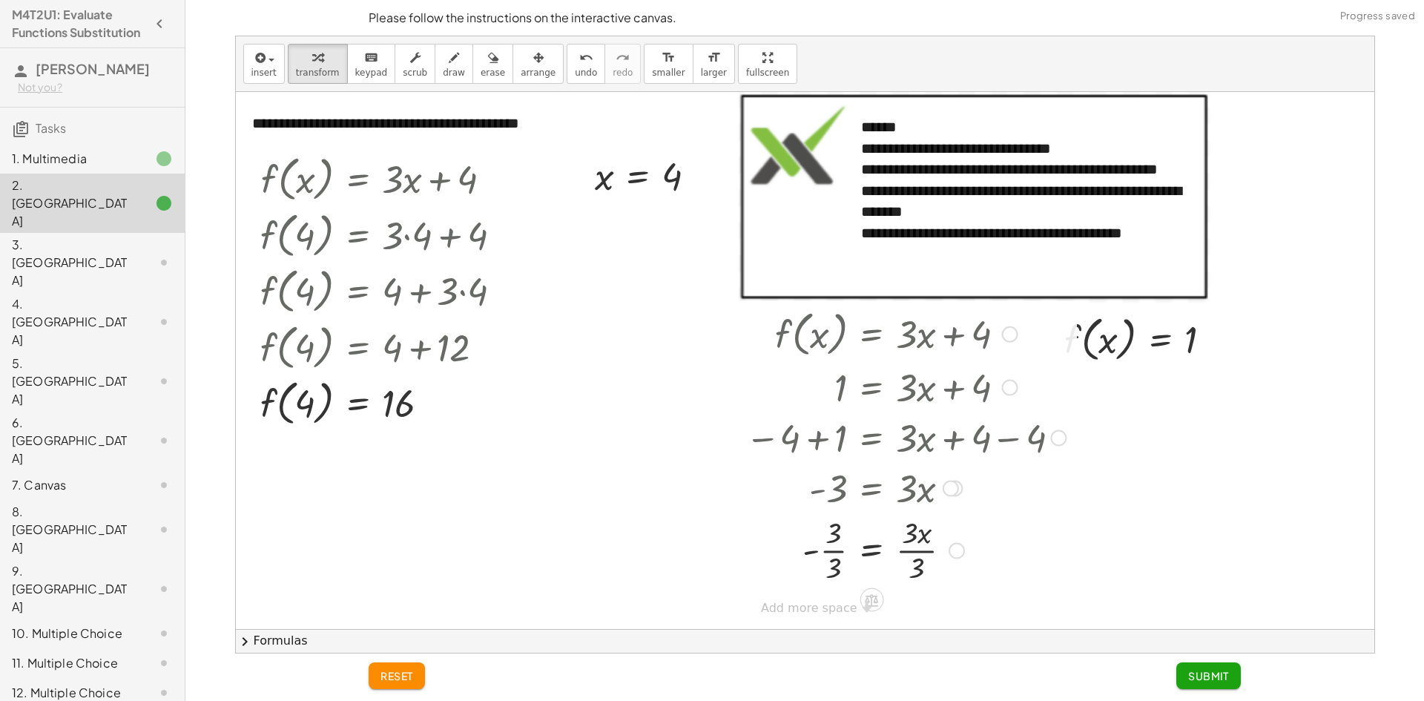
click at [835, 551] on div at bounding box center [905, 549] width 335 height 74
drag, startPoint x: 935, startPoint y: 547, endPoint x: 922, endPoint y: 550, distance: 13.1
click at [930, 550] on div at bounding box center [905, 549] width 335 height 74
click at [1205, 674] on span "Submit" at bounding box center [1208, 675] width 41 height 13
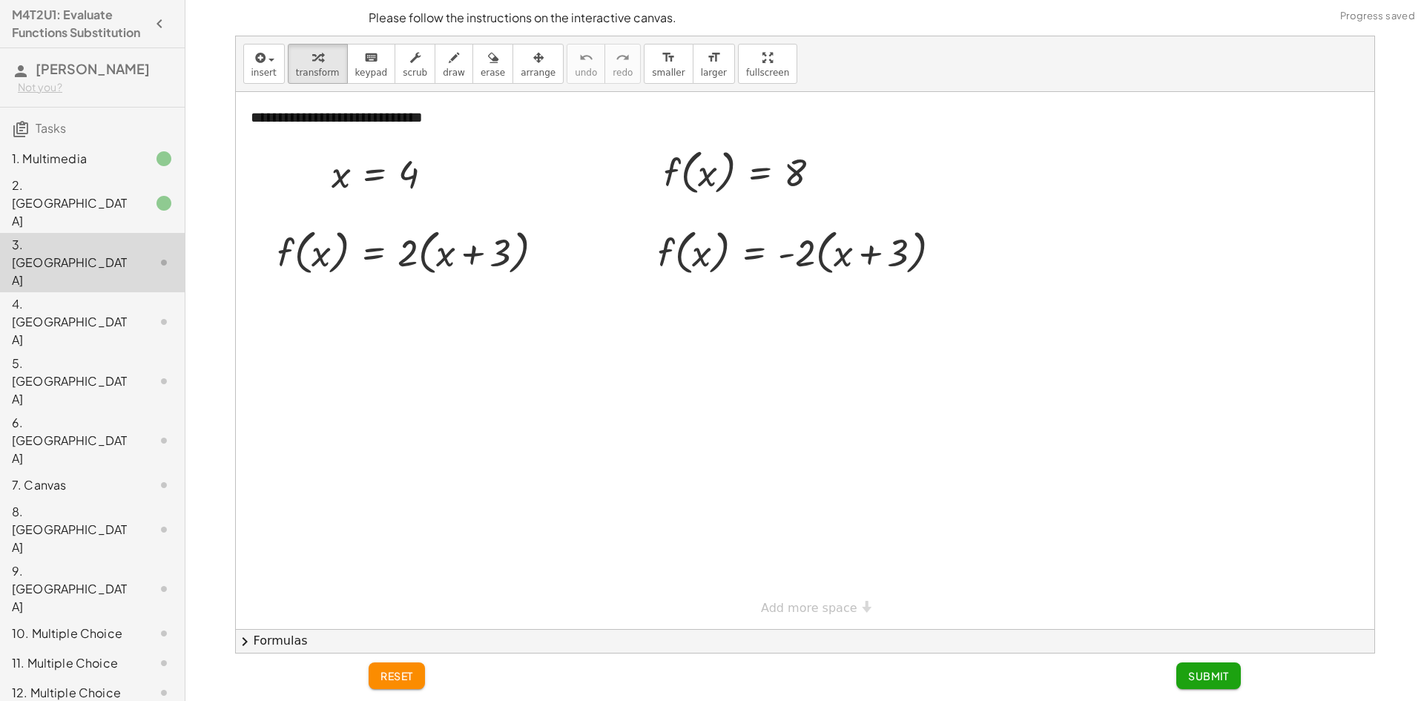
click at [163, 292] on div "2. [GEOGRAPHIC_DATA]" at bounding box center [92, 321] width 185 height 59
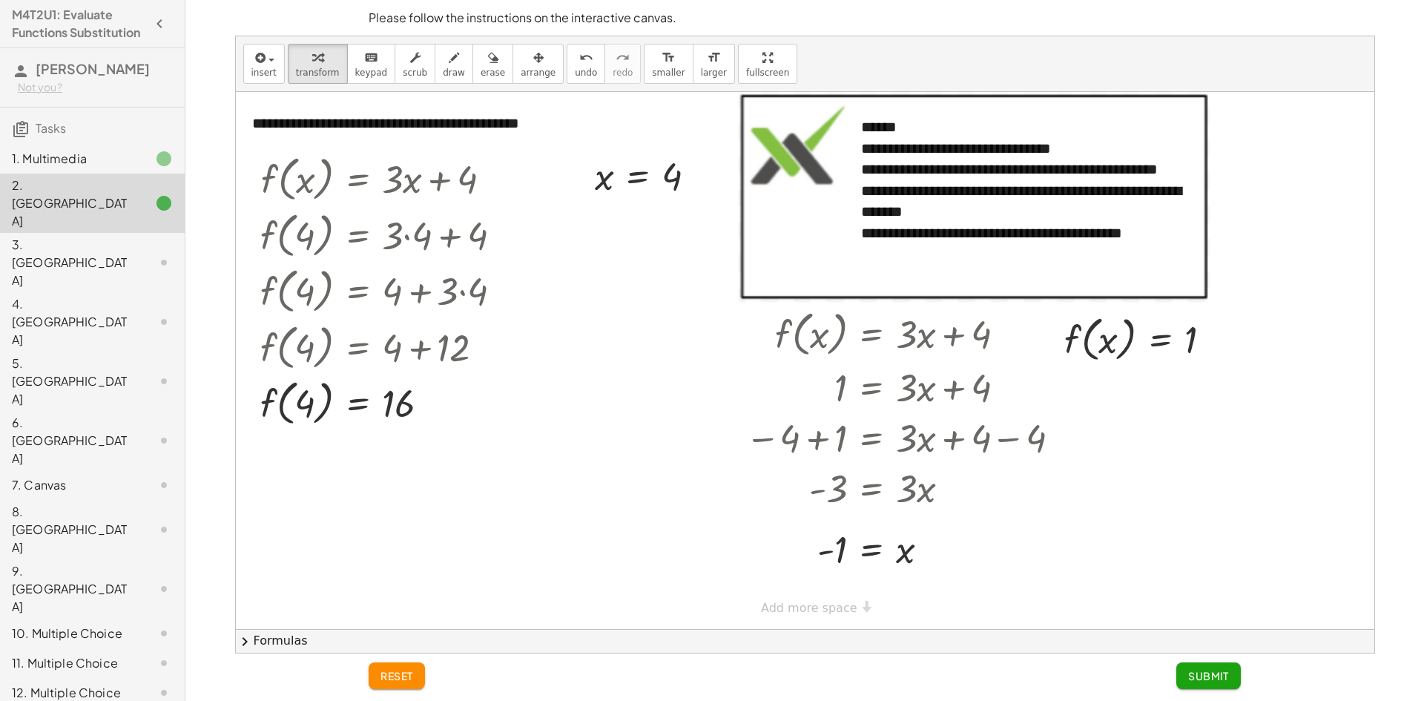
click at [1217, 681] on button "Submit" at bounding box center [1209, 675] width 65 height 27
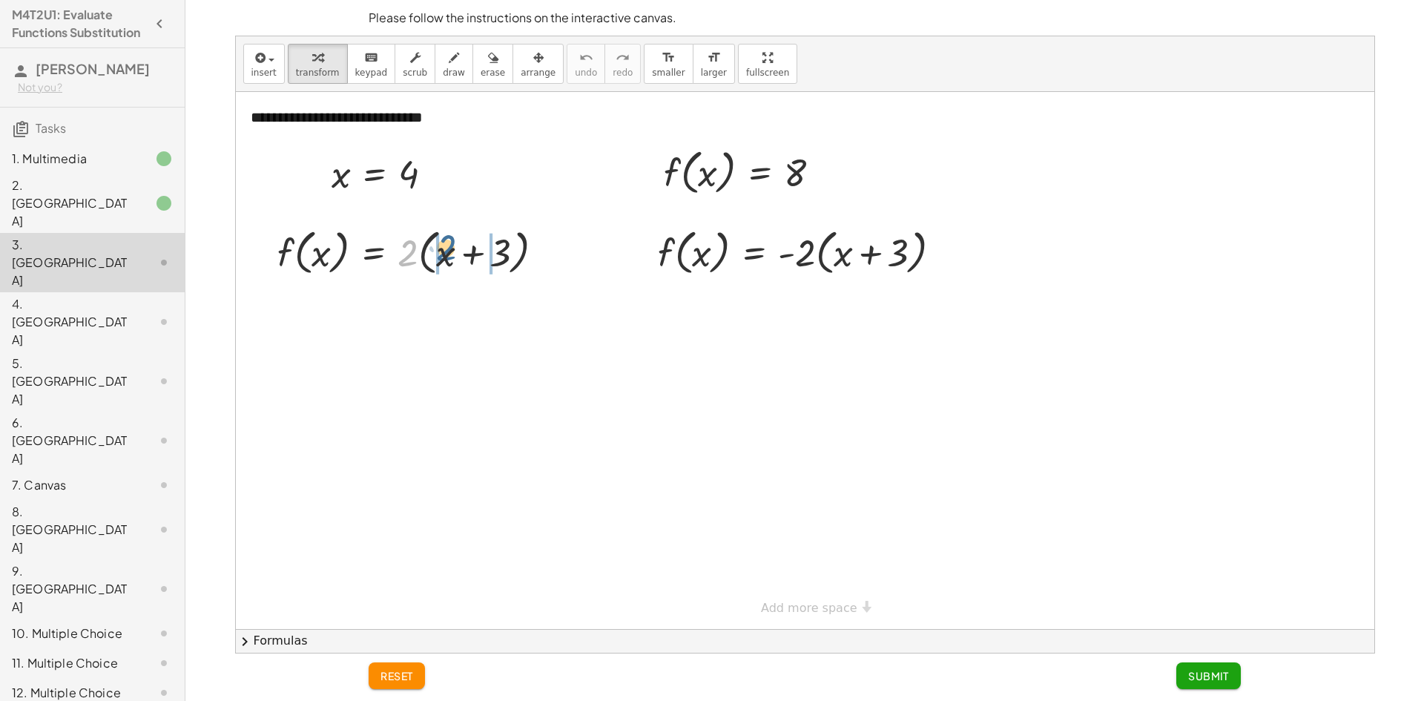
drag, startPoint x: 398, startPoint y: 254, endPoint x: 438, endPoint y: 250, distance: 39.5
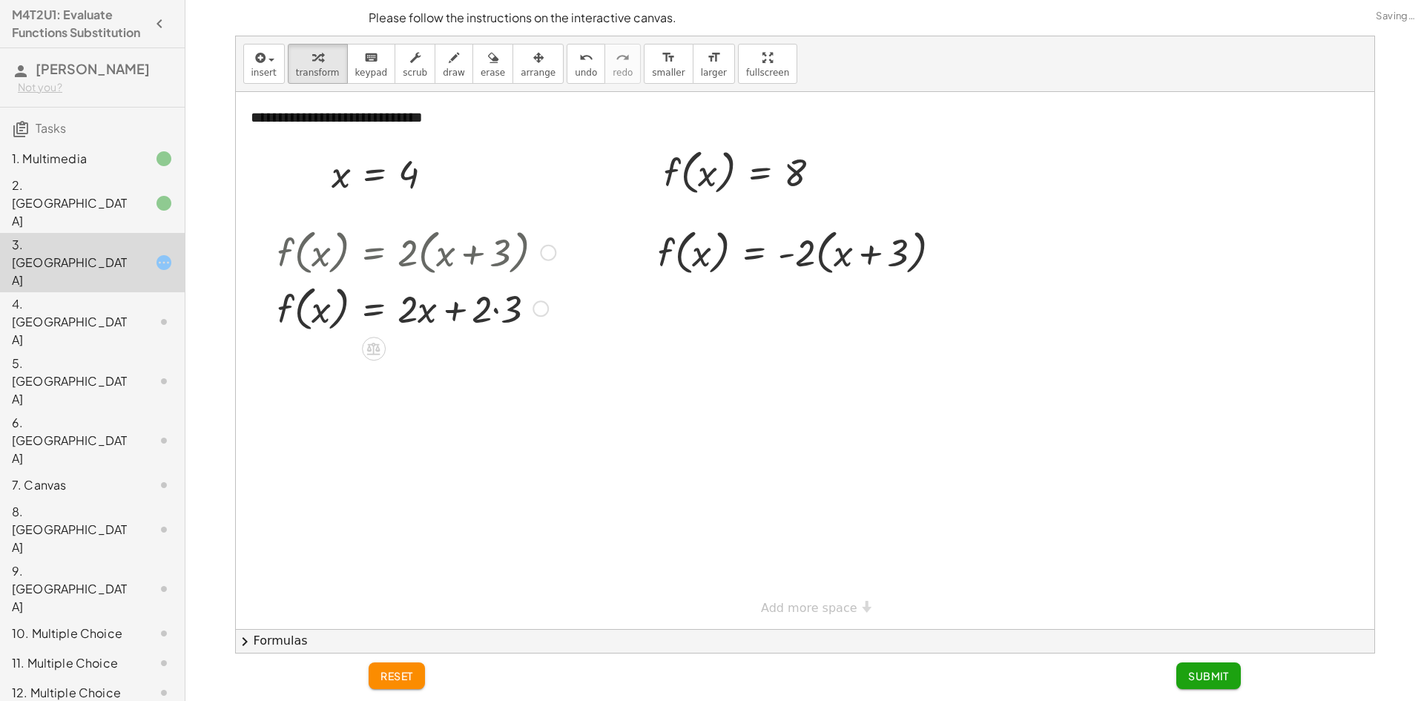
click at [472, 306] on div at bounding box center [416, 308] width 293 height 56
click at [471, 305] on div at bounding box center [416, 308] width 293 height 56
click at [415, 299] on div at bounding box center [416, 308] width 293 height 56
click at [418, 306] on div at bounding box center [416, 308] width 293 height 56
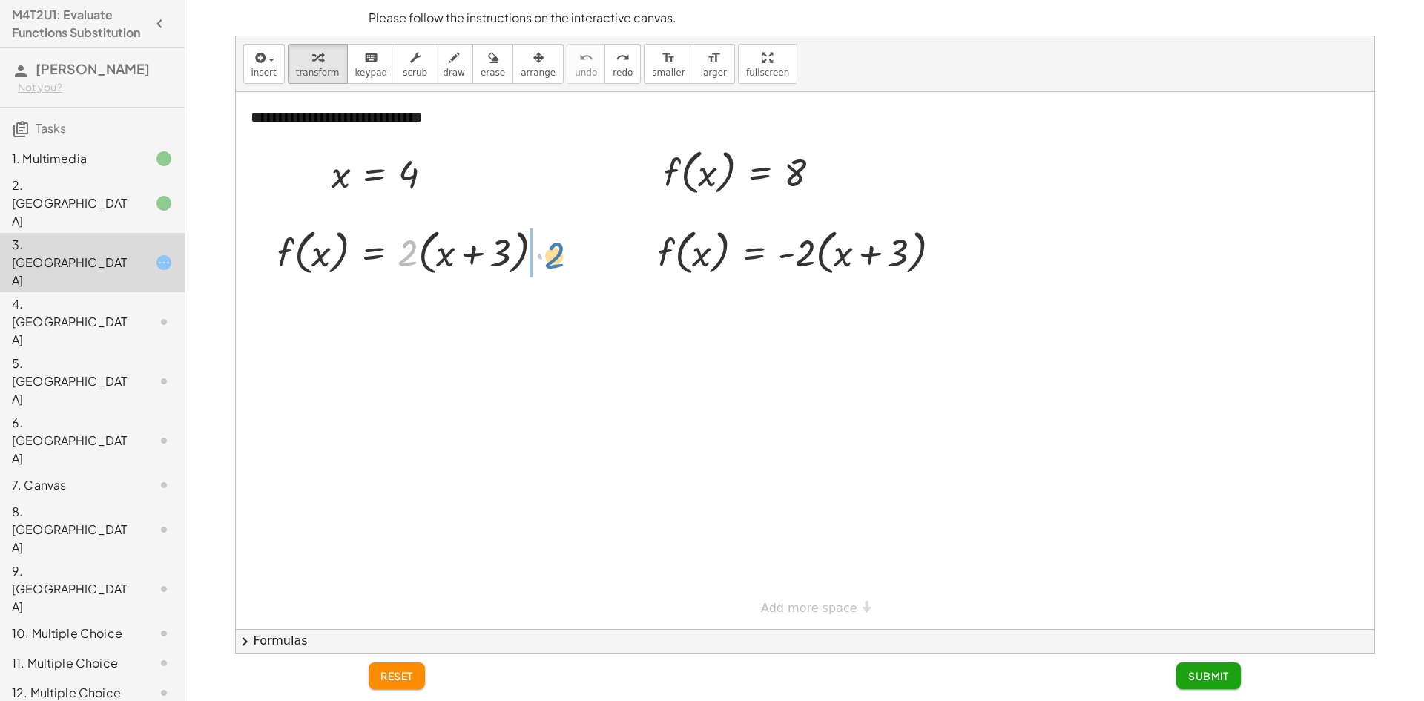
drag, startPoint x: 409, startPoint y: 256, endPoint x: 556, endPoint y: 258, distance: 146.9
click at [556, 258] on div at bounding box center [416, 251] width 293 height 56
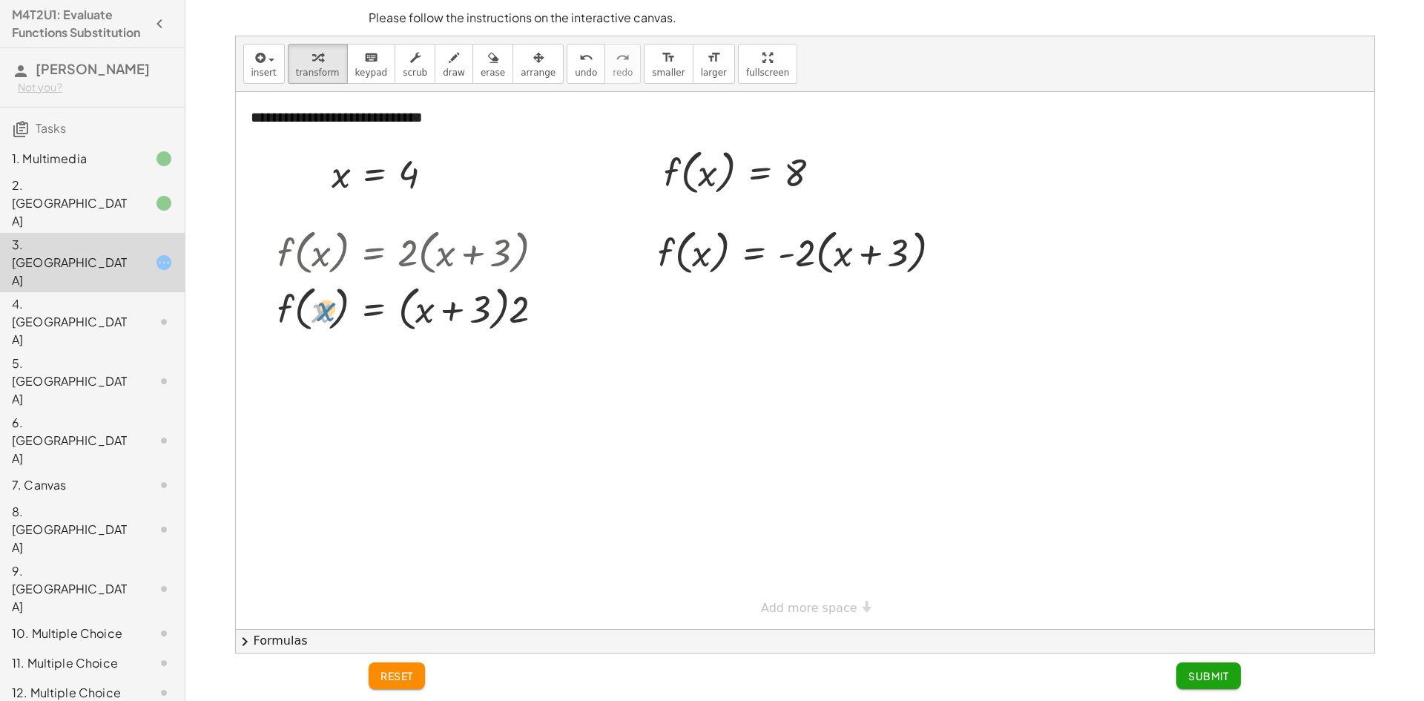
drag, startPoint x: 321, startPoint y: 309, endPoint x: 314, endPoint y: 306, distance: 8.0
click at [324, 309] on div at bounding box center [416, 308] width 293 height 56
drag, startPoint x: 287, startPoint y: 304, endPoint x: 534, endPoint y: 300, distance: 247.1
click at [534, 300] on div at bounding box center [416, 308] width 293 height 56
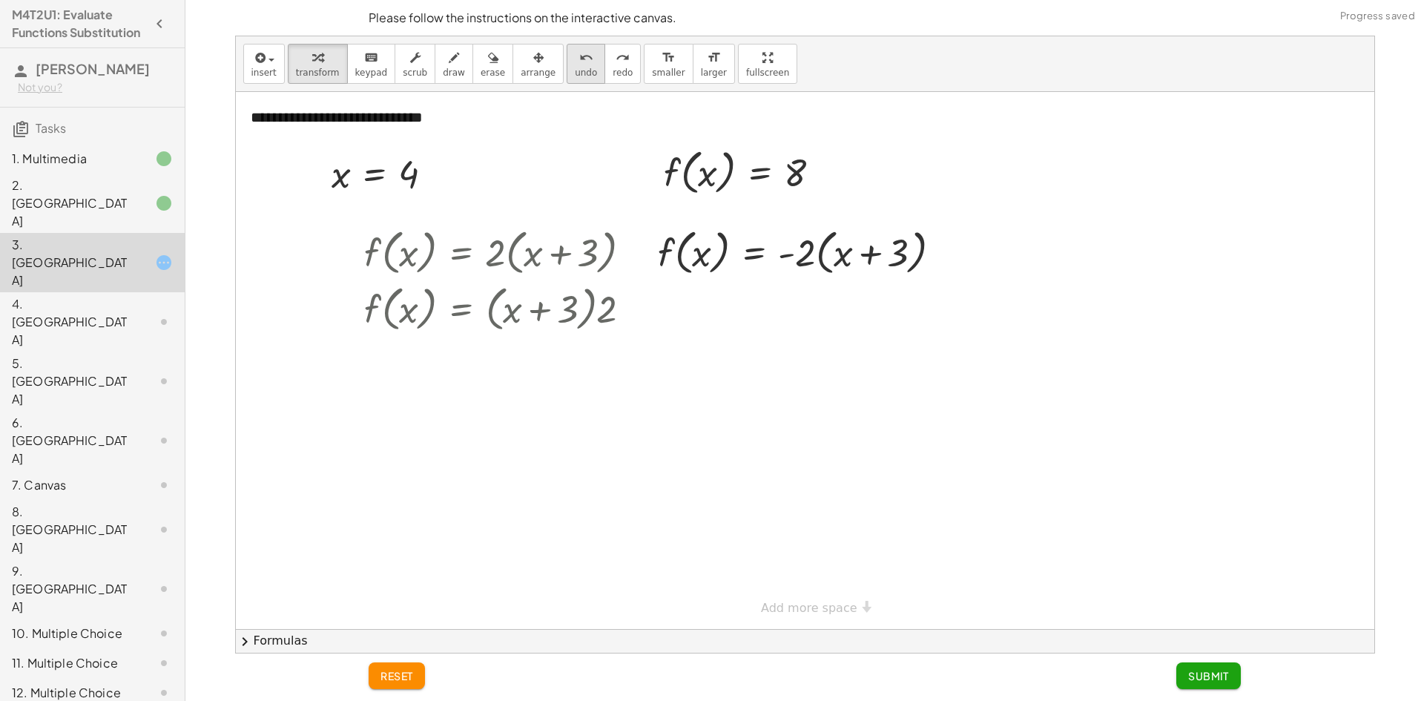
click at [575, 75] on span "undo" at bounding box center [586, 73] width 22 height 10
drag, startPoint x: 602, startPoint y: 312, endPoint x: 507, endPoint y: 309, distance: 95.7
click at [507, 309] on div at bounding box center [504, 308] width 293 height 56
click at [520, 363] on div at bounding box center [504, 363] width 293 height 56
click at [522, 362] on div at bounding box center [504, 363] width 293 height 56
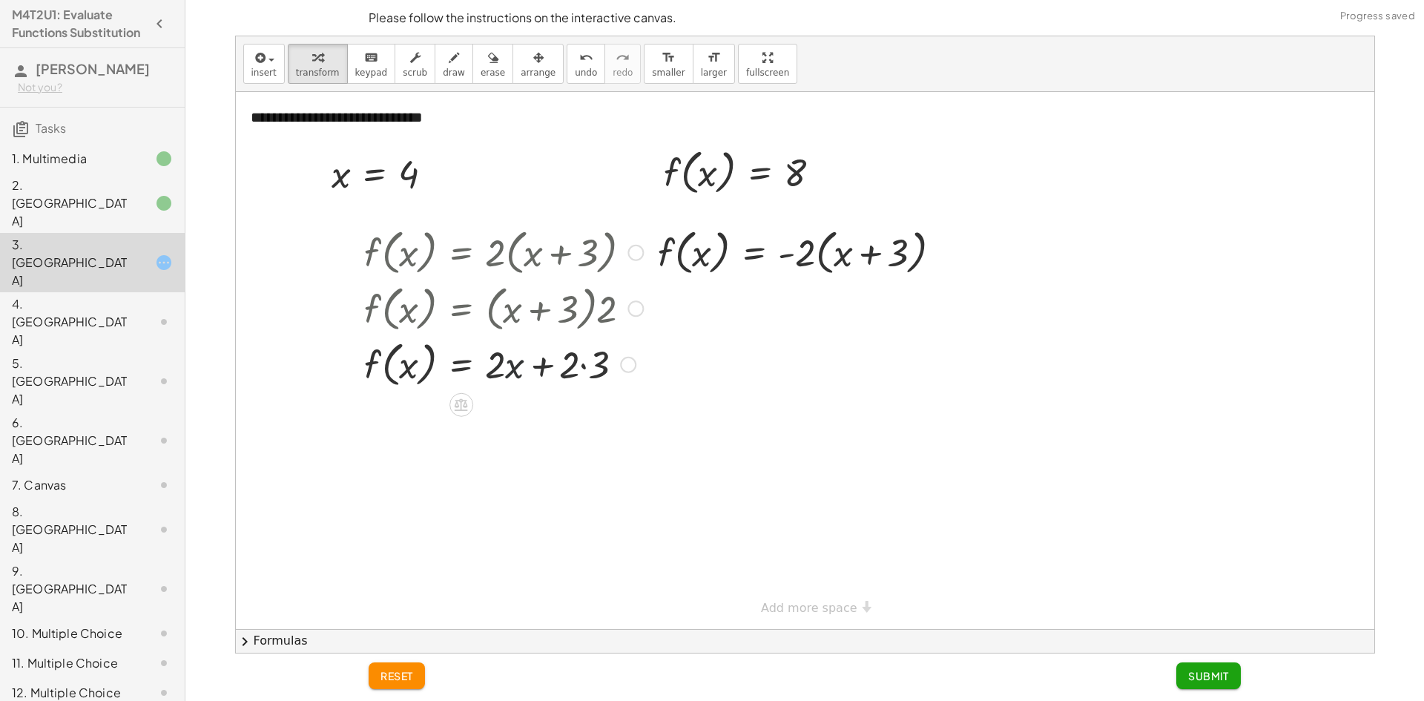
click at [522, 362] on div at bounding box center [504, 363] width 293 height 56
click at [548, 363] on div at bounding box center [504, 363] width 293 height 56
click at [563, 364] on div at bounding box center [504, 363] width 293 height 56
click at [567, 364] on div at bounding box center [504, 363] width 293 height 56
click at [568, 361] on div at bounding box center [504, 363] width 293 height 56
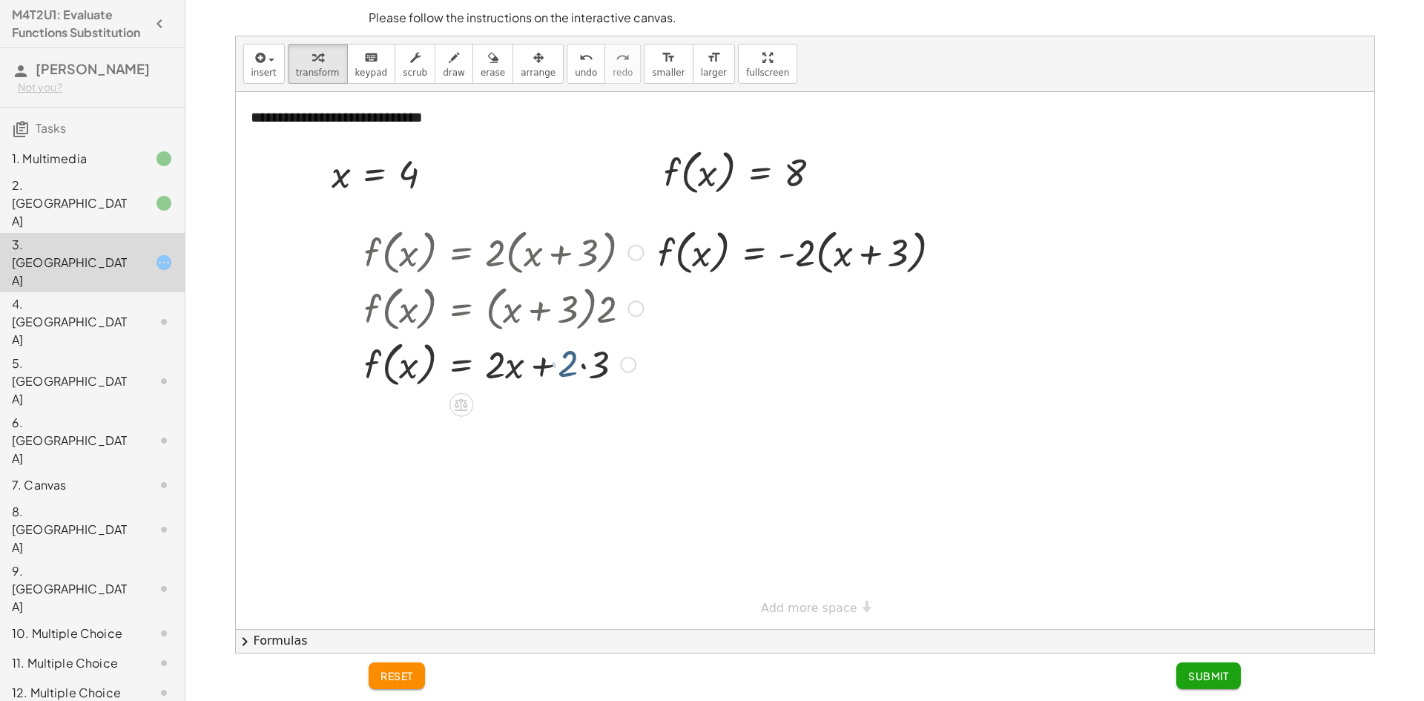
click at [522, 368] on div at bounding box center [504, 363] width 293 height 56
click at [519, 365] on div at bounding box center [504, 363] width 293 height 56
drag, startPoint x: 500, startPoint y: 361, endPoint x: 576, endPoint y: 351, distance: 77.1
drag, startPoint x: 608, startPoint y: 408, endPoint x: 531, endPoint y: 400, distance: 77.6
click at [531, 400] on div at bounding box center [504, 420] width 293 height 56
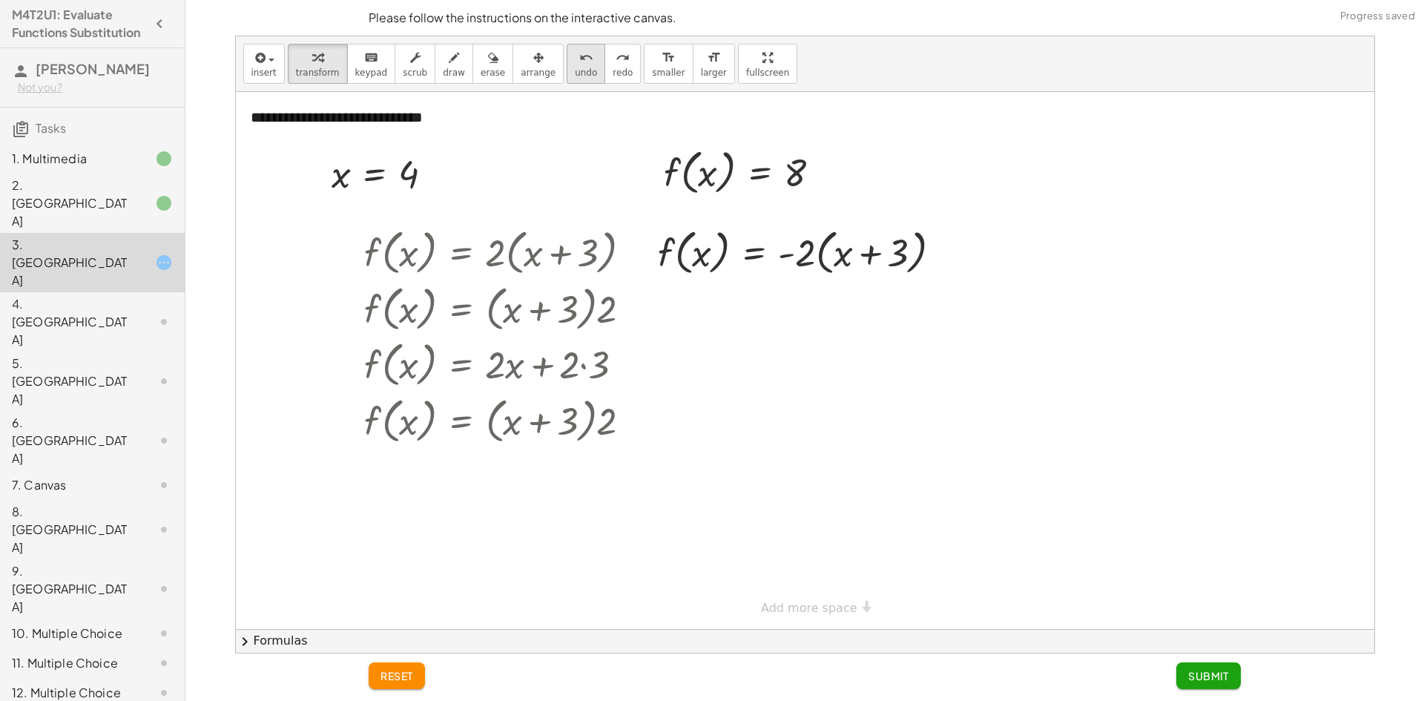
click at [579, 56] on icon "undo" at bounding box center [586, 58] width 14 height 18
drag, startPoint x: 606, startPoint y: 434, endPoint x: 565, endPoint y: 427, distance: 42.2
click at [565, 427] on div at bounding box center [508, 420] width 301 height 56
drag, startPoint x: 497, startPoint y: 476, endPoint x: 524, endPoint y: 473, distance: 27.7
click at [567, 66] on button "undo undo" at bounding box center [586, 64] width 39 height 40
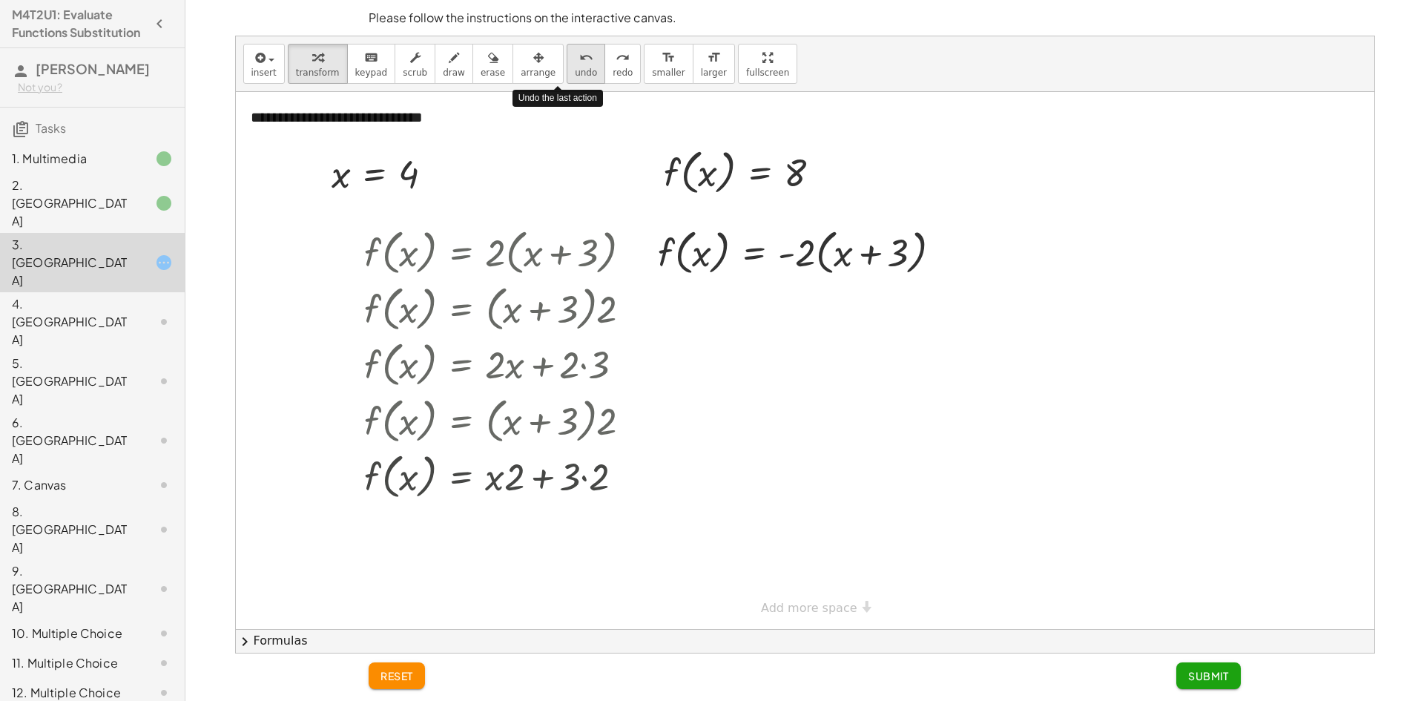
click at [567, 66] on button "undo undo" at bounding box center [586, 64] width 39 height 40
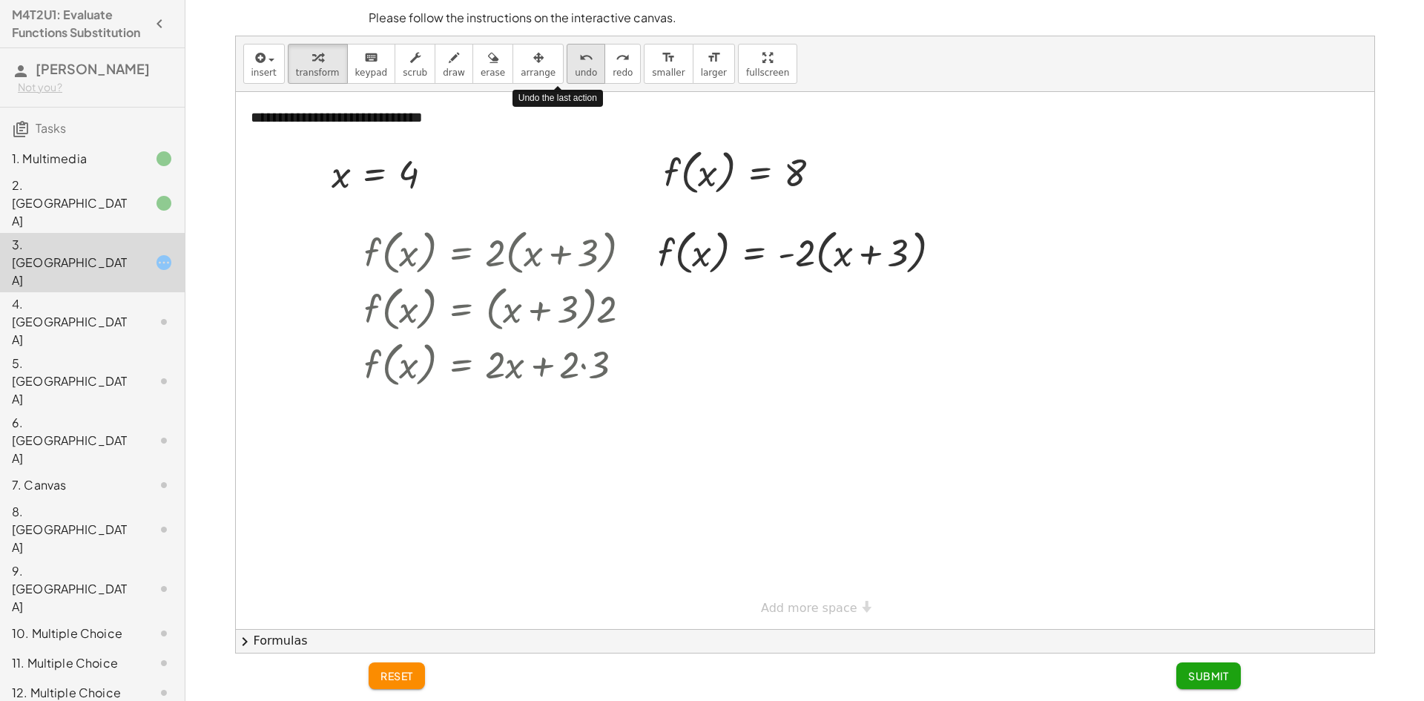
click at [567, 66] on button "undo undo" at bounding box center [586, 64] width 39 height 40
click at [511, 361] on div at bounding box center [501, 363] width 286 height 56
drag, startPoint x: 495, startPoint y: 357, endPoint x: 596, endPoint y: 352, distance: 101.8
click at [596, 352] on div at bounding box center [501, 363] width 286 height 56
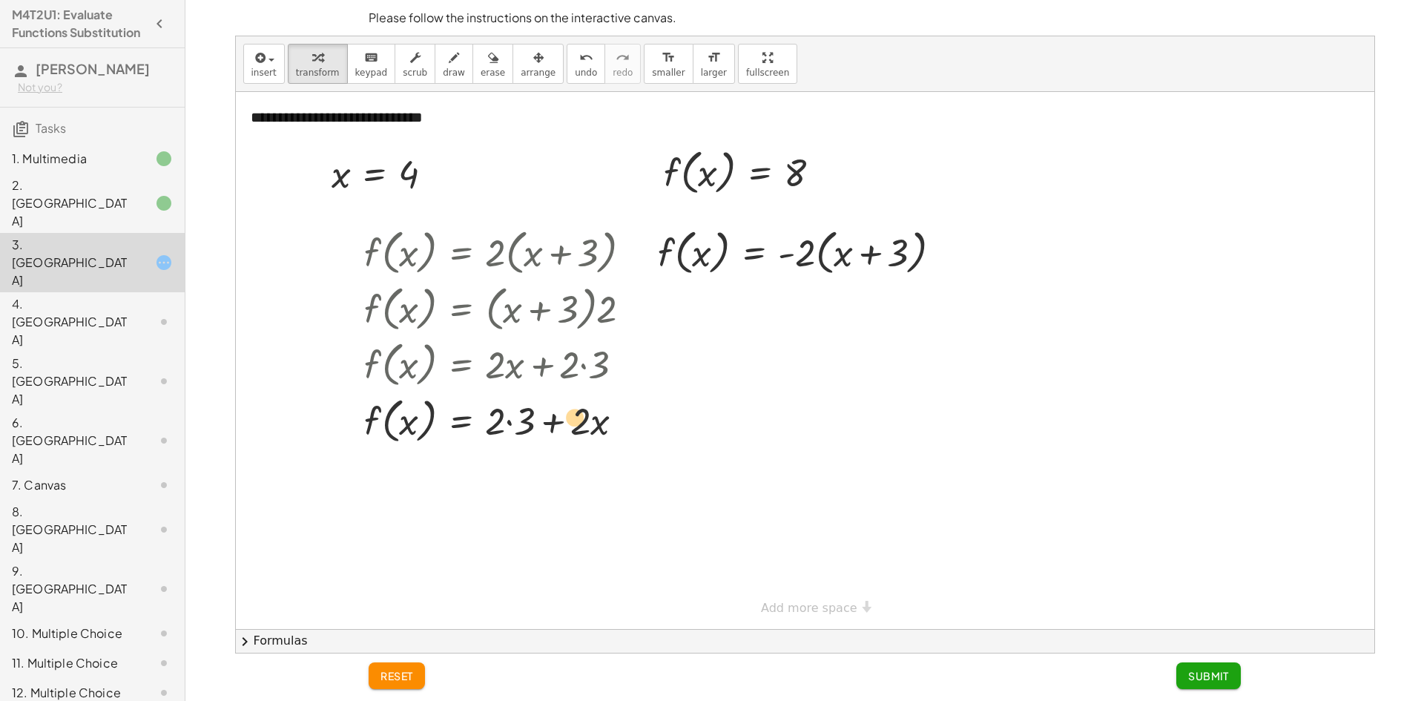
click at [590, 415] on div at bounding box center [504, 420] width 293 height 56
click at [530, 415] on div at bounding box center [504, 420] width 293 height 56
drag, startPoint x: 510, startPoint y: 415, endPoint x: 517, endPoint y: 413, distance: 7.7
click at [517, 413] on div at bounding box center [504, 420] width 293 height 56
drag, startPoint x: 504, startPoint y: 419, endPoint x: 529, endPoint y: 415, distance: 25.6
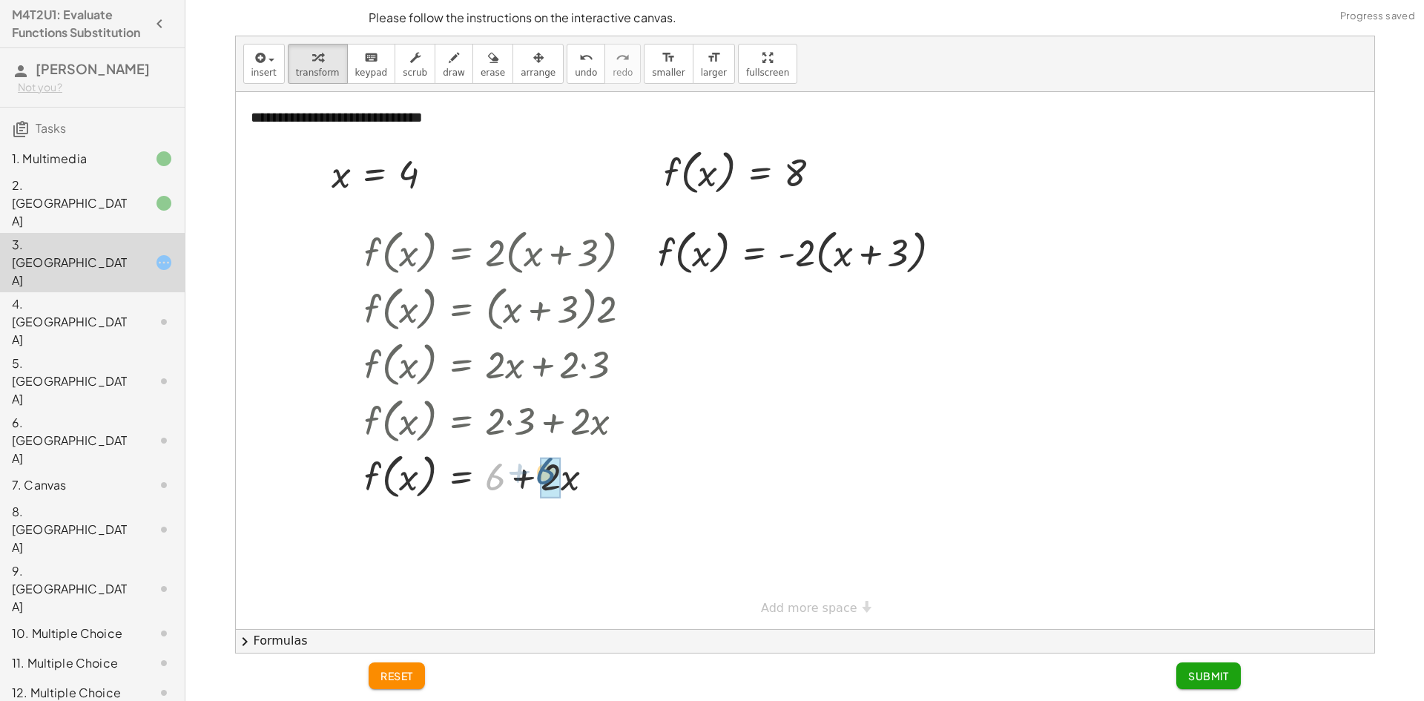
drag, startPoint x: 497, startPoint y: 469, endPoint x: 539, endPoint y: 465, distance: 41.7
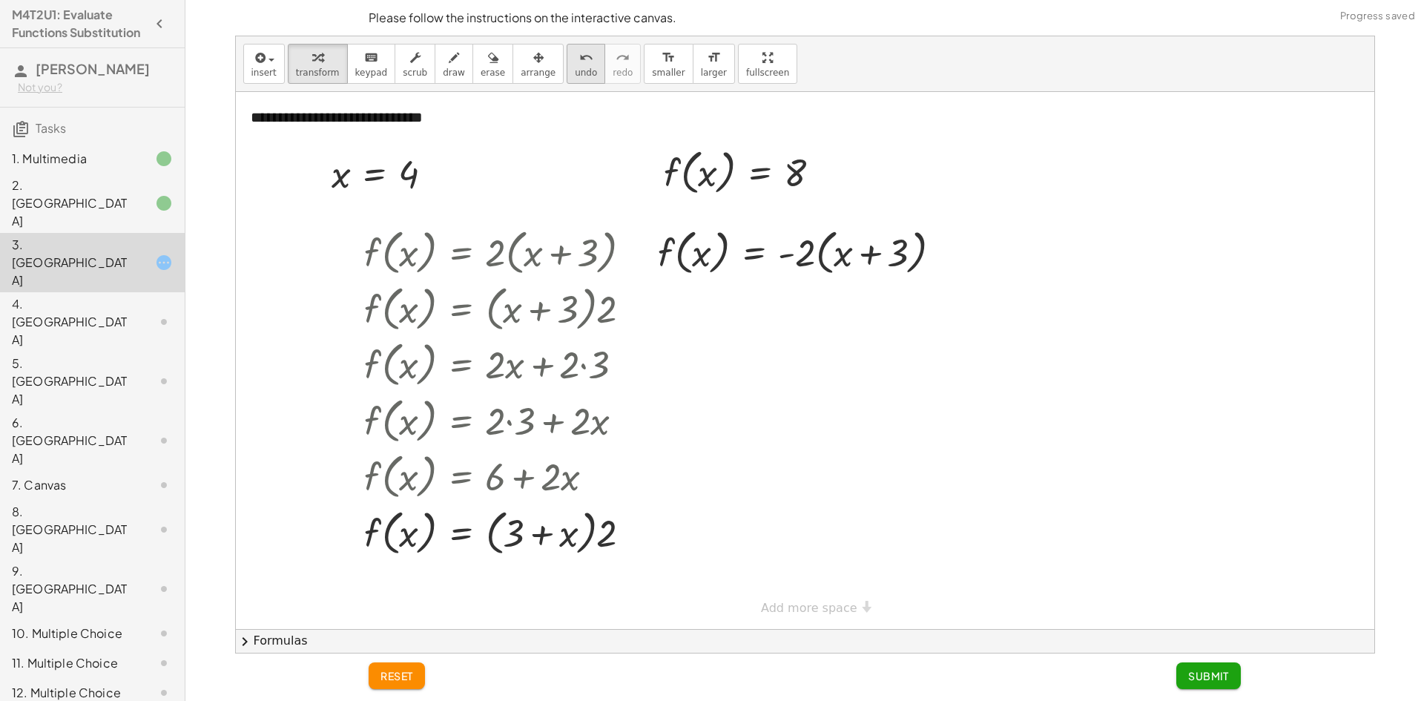
click at [568, 71] on button "undo undo" at bounding box center [586, 64] width 39 height 40
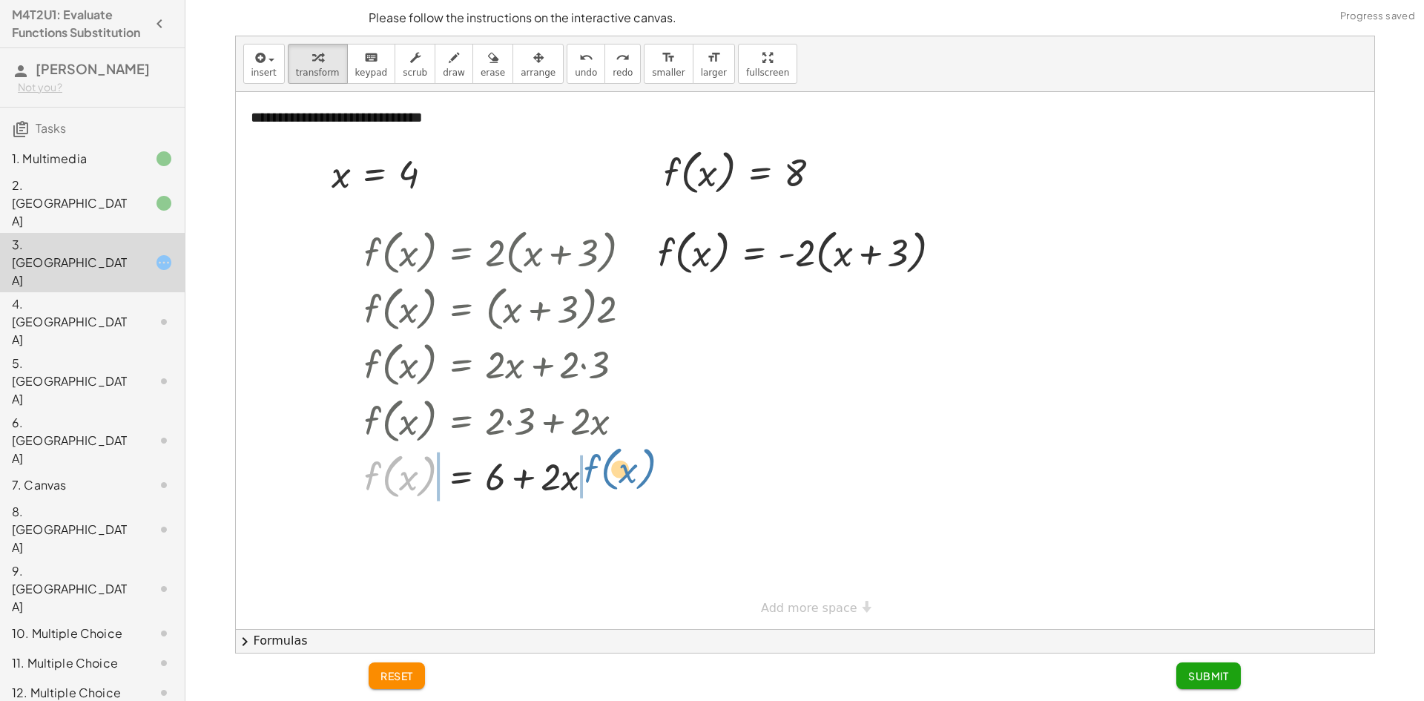
drag, startPoint x: 398, startPoint y: 482, endPoint x: 616, endPoint y: 475, distance: 218.2
click at [616, 475] on div at bounding box center [504, 475] width 293 height 56
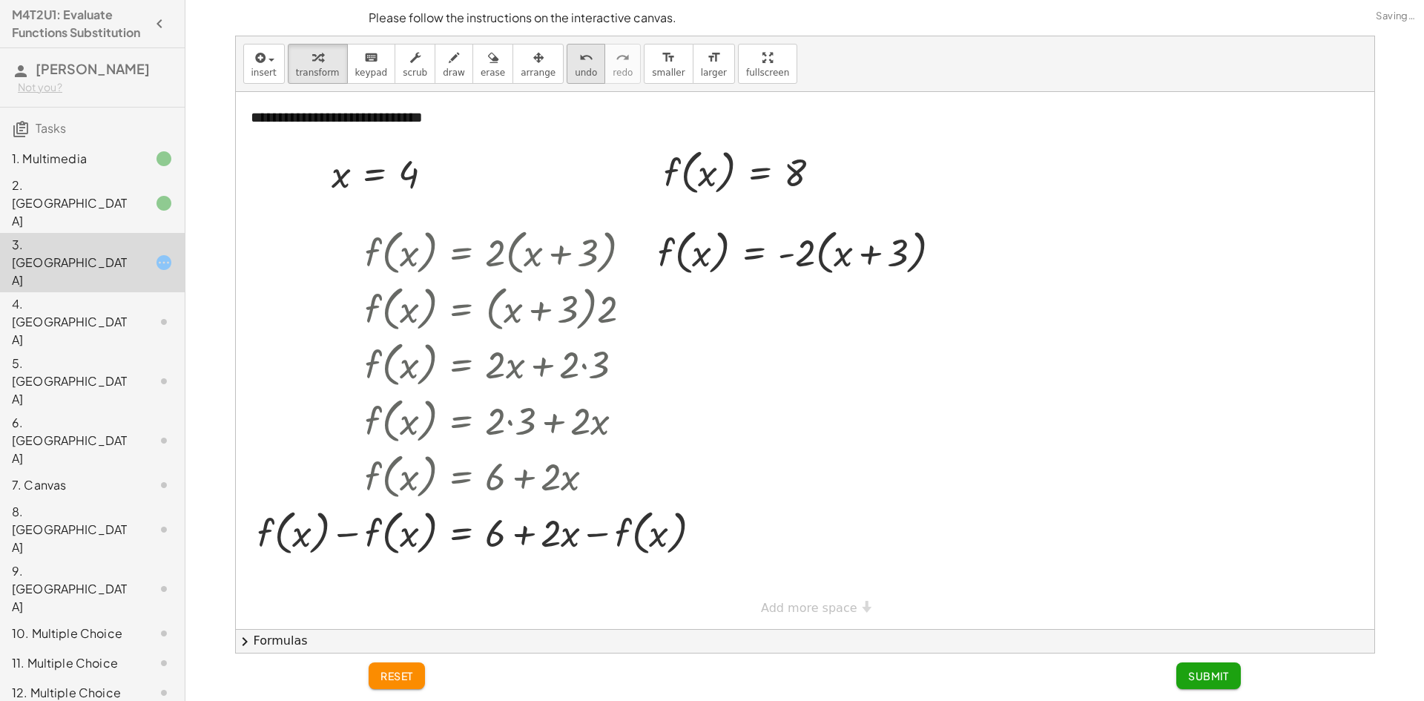
click at [575, 54] on div "undo" at bounding box center [586, 57] width 22 height 18
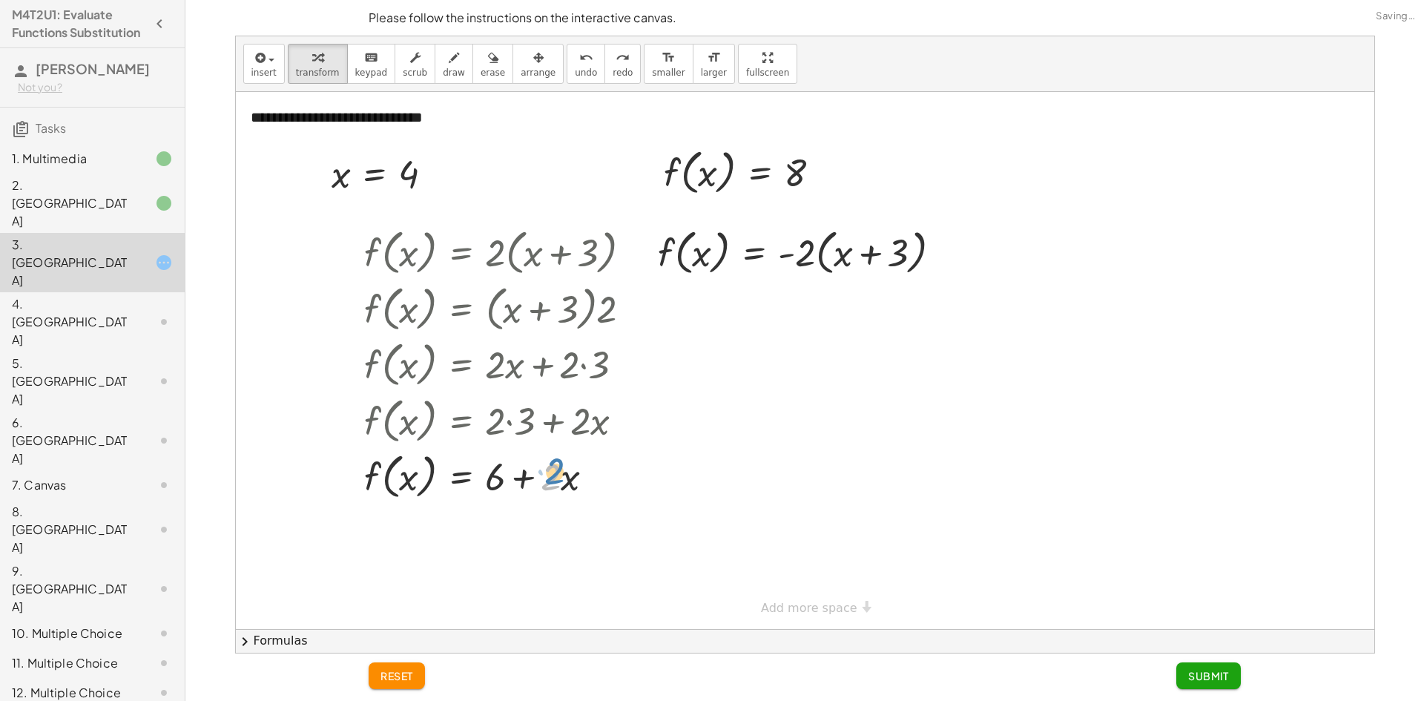
drag, startPoint x: 547, startPoint y: 484, endPoint x: 564, endPoint y: 482, distance: 17.1
click at [564, 482] on div at bounding box center [504, 475] width 293 height 56
drag, startPoint x: 570, startPoint y: 480, endPoint x: 310, endPoint y: 470, distance: 259.8
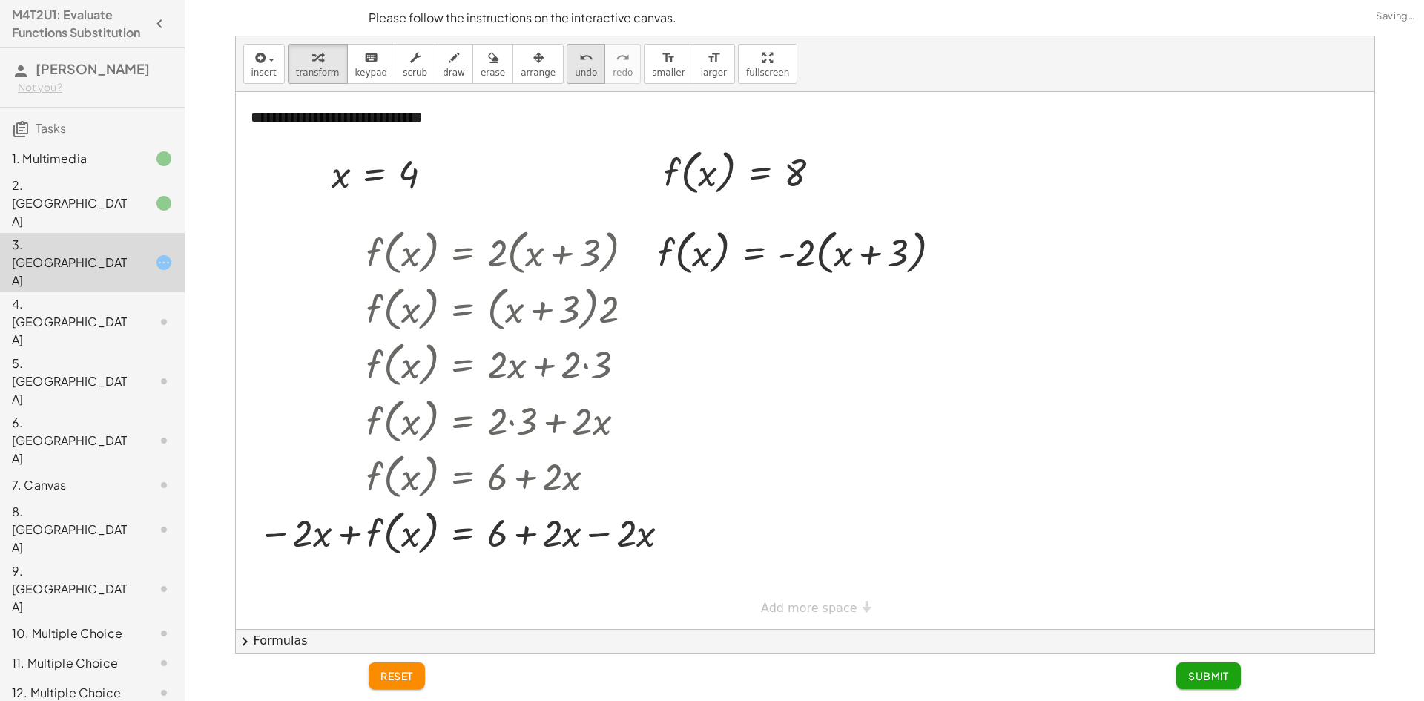
click at [579, 62] on icon "undo" at bounding box center [586, 58] width 14 height 18
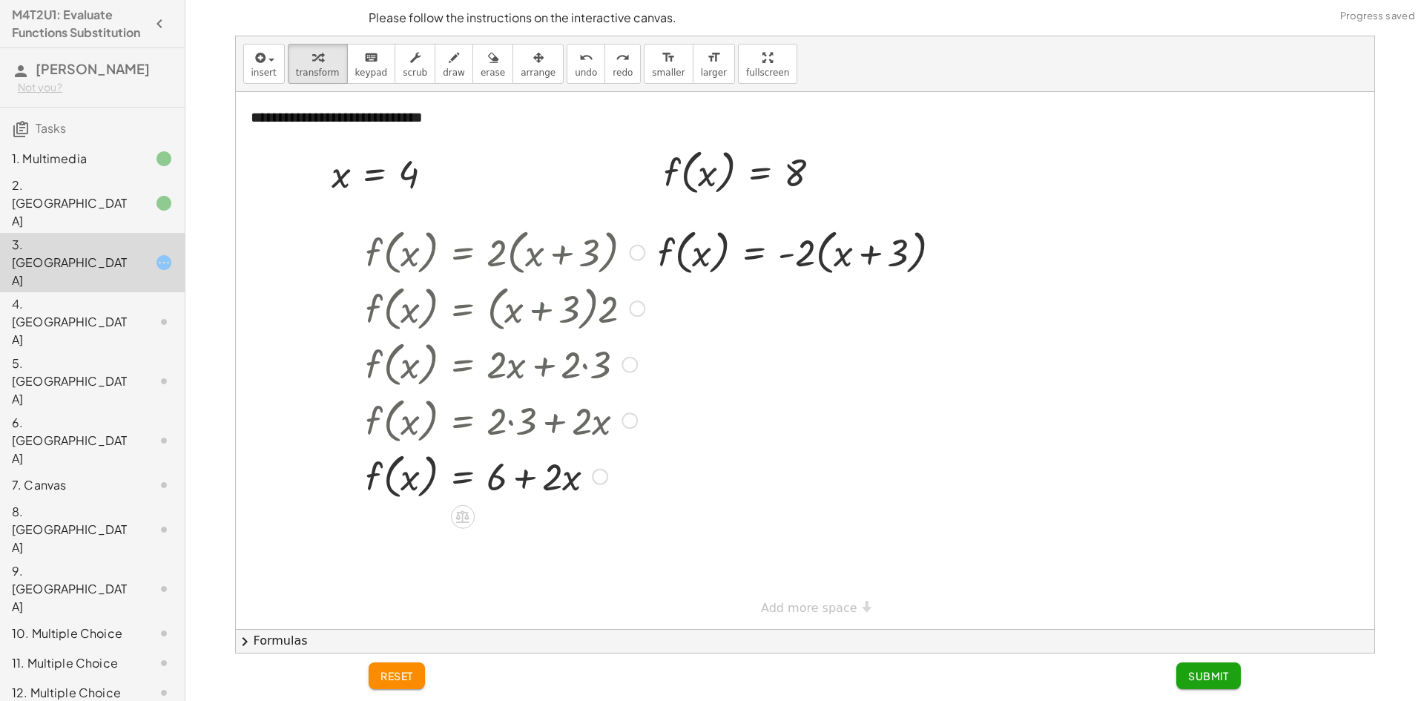
click at [507, 480] on div at bounding box center [505, 475] width 293 height 56
click at [511, 481] on div at bounding box center [505, 475] width 293 height 56
click at [515, 482] on div at bounding box center [505, 475] width 293 height 56
click at [531, 481] on div at bounding box center [505, 475] width 293 height 56
click at [534, 478] on div at bounding box center [505, 475] width 293 height 56
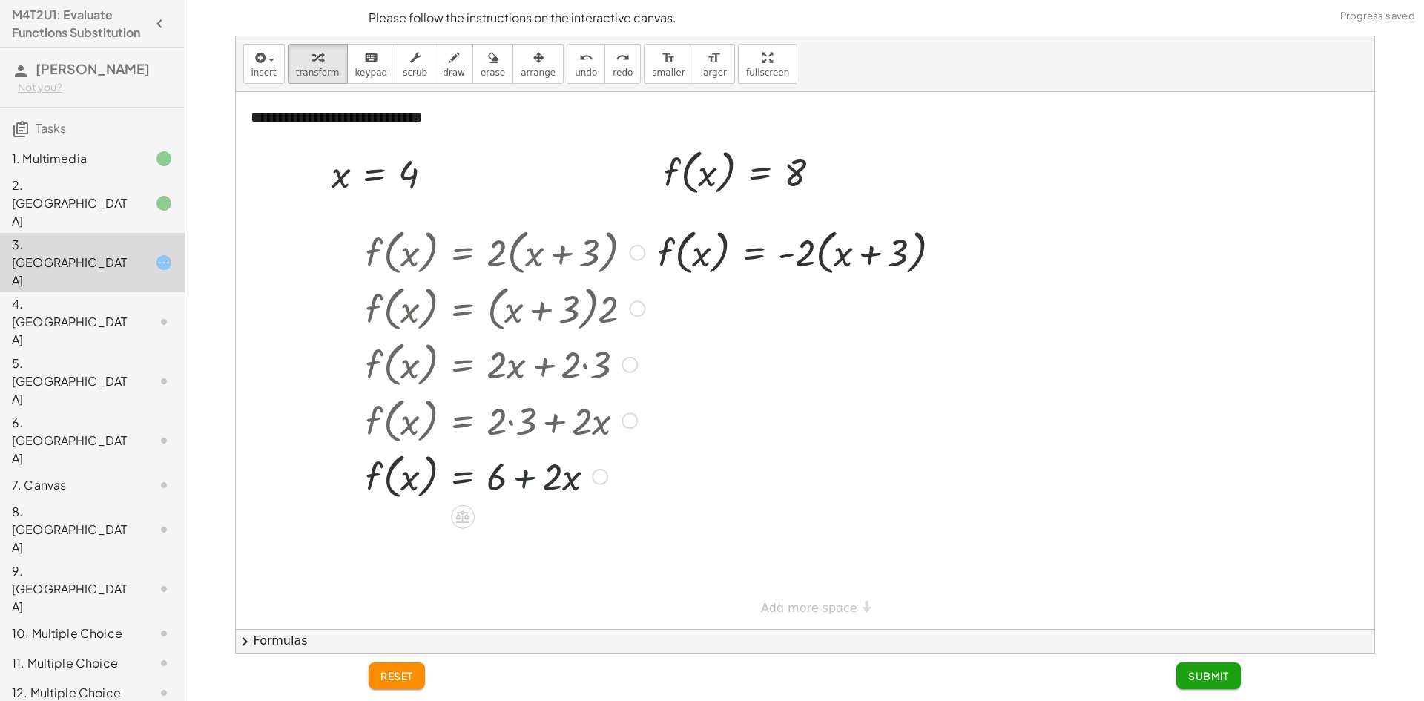
click at [539, 476] on div at bounding box center [505, 475] width 293 height 56
click at [550, 477] on div at bounding box center [505, 475] width 293 height 56
click at [553, 477] on div at bounding box center [505, 475] width 293 height 56
click at [488, 482] on div at bounding box center [505, 475] width 293 height 56
drag, startPoint x: 498, startPoint y: 481, endPoint x: 552, endPoint y: 478, distance: 54.3
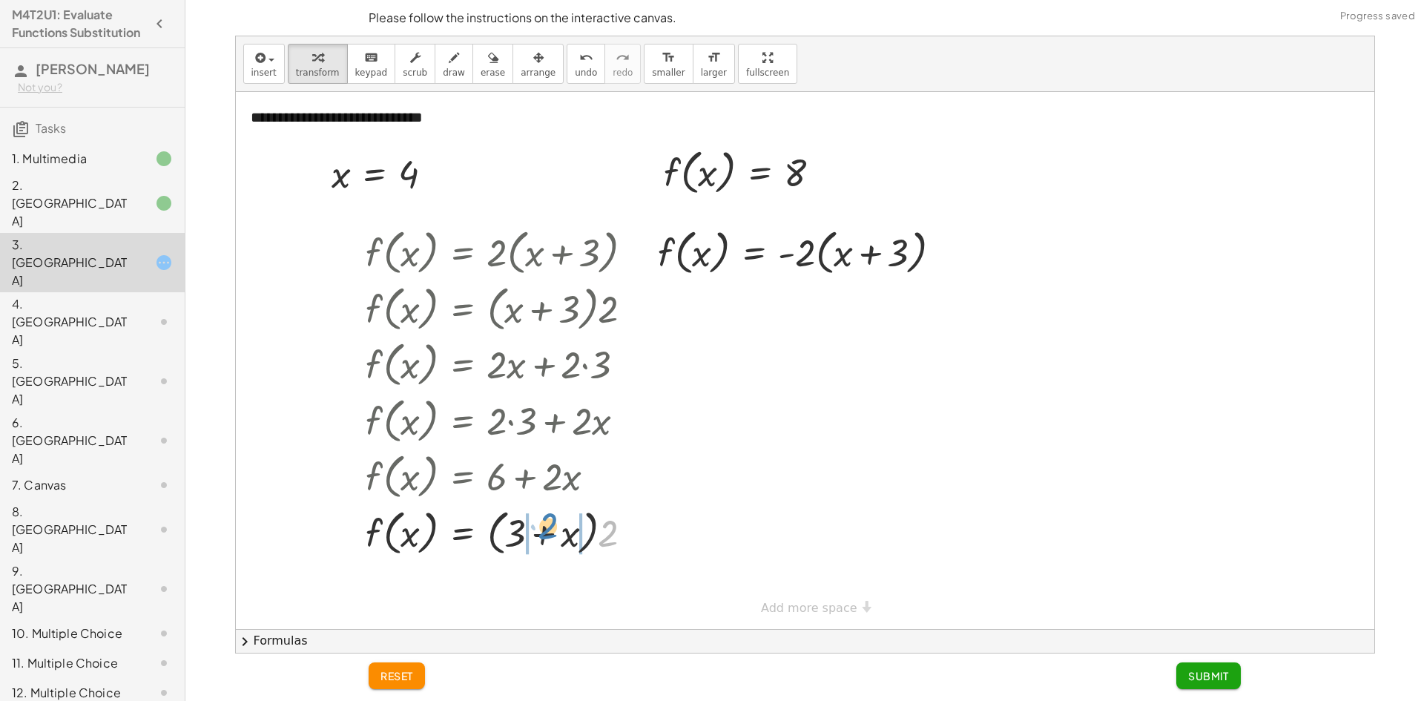
drag, startPoint x: 606, startPoint y: 537, endPoint x: 563, endPoint y: 499, distance: 57.8
click at [554, 530] on div at bounding box center [505, 532] width 293 height 56
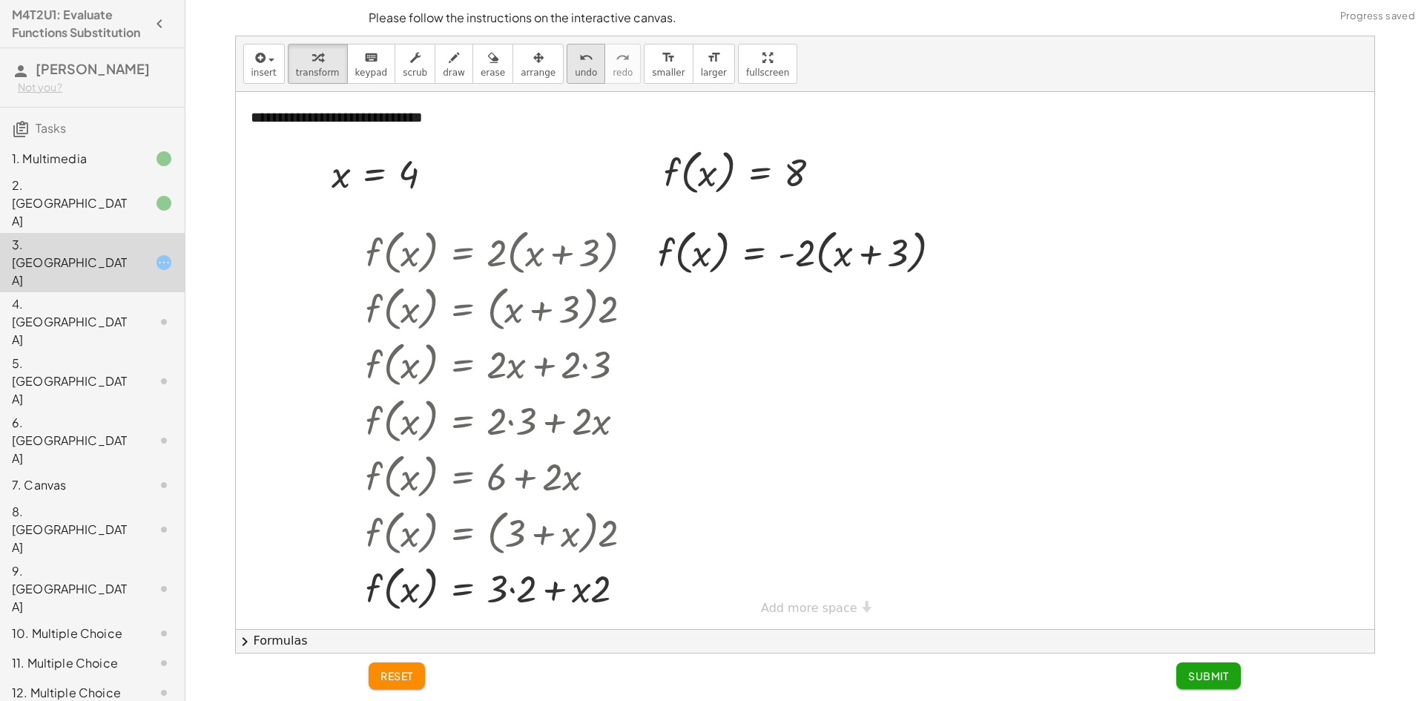
click at [575, 73] on span "undo" at bounding box center [586, 73] width 22 height 10
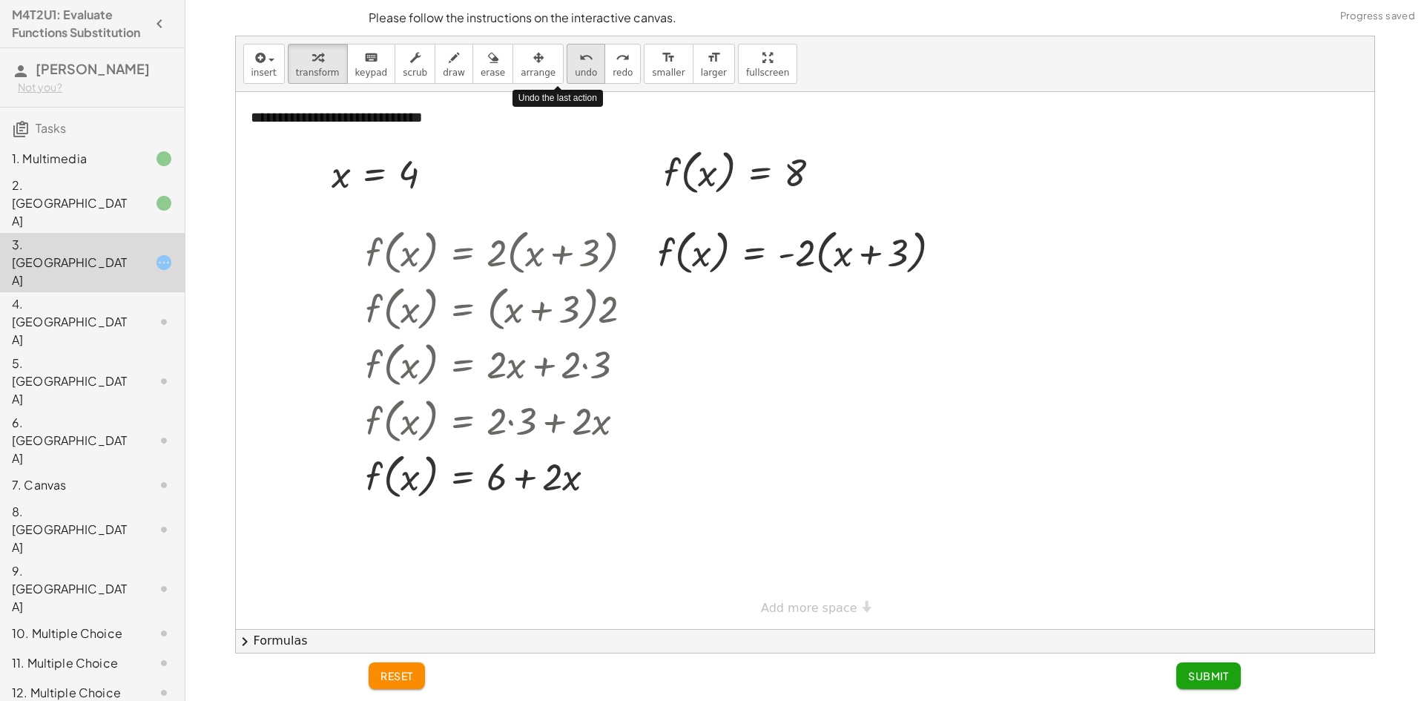
click at [575, 73] on span "undo" at bounding box center [586, 73] width 22 height 10
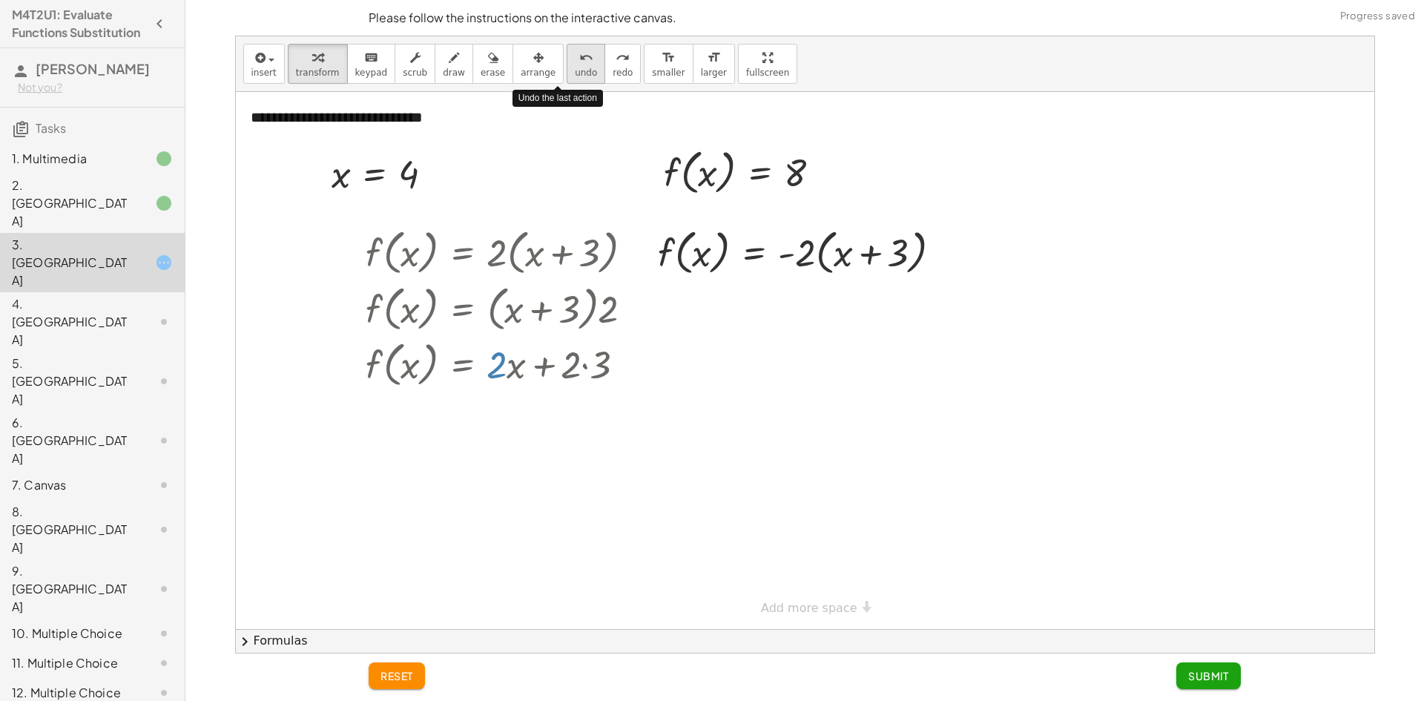
click at [575, 73] on span "undo" at bounding box center [586, 73] width 22 height 10
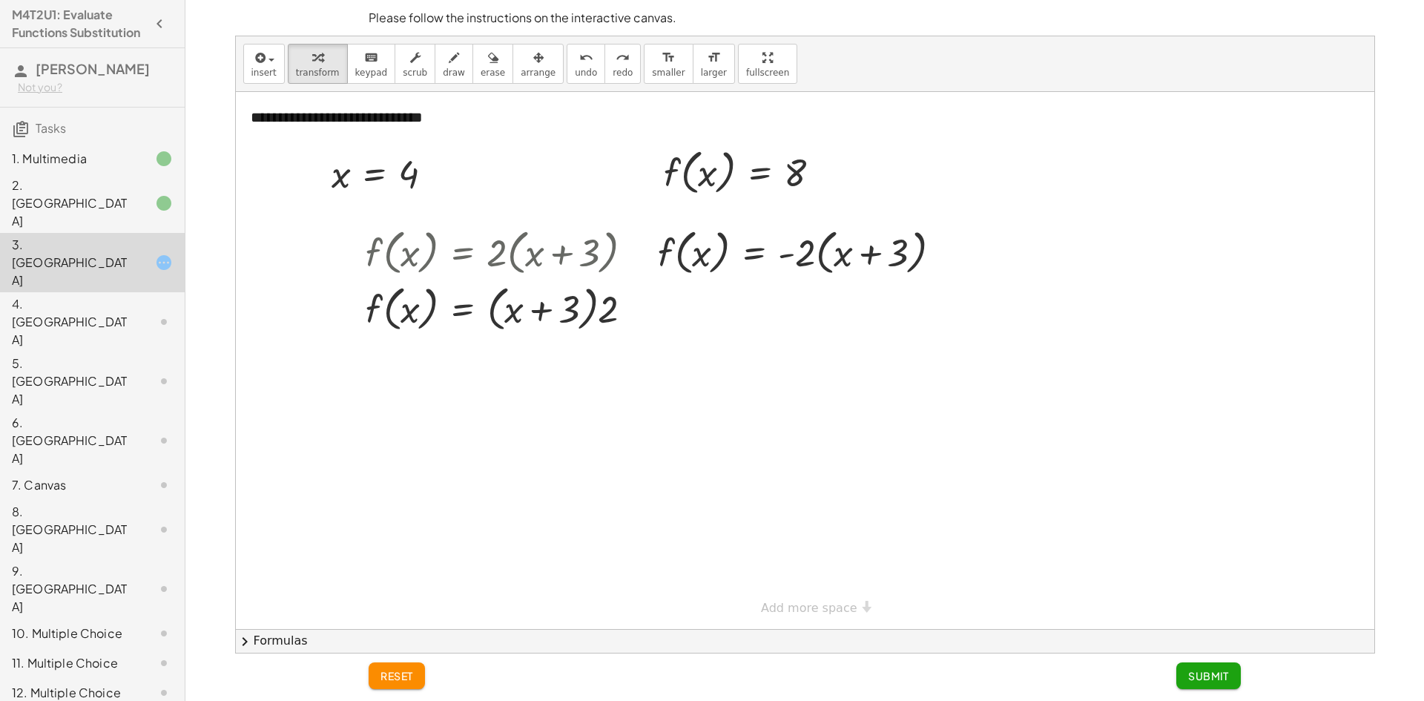
click at [409, 662] on div "reset Submit" at bounding box center [805, 677] width 890 height 47
click at [407, 674] on span "reset" at bounding box center [397, 675] width 33 height 13
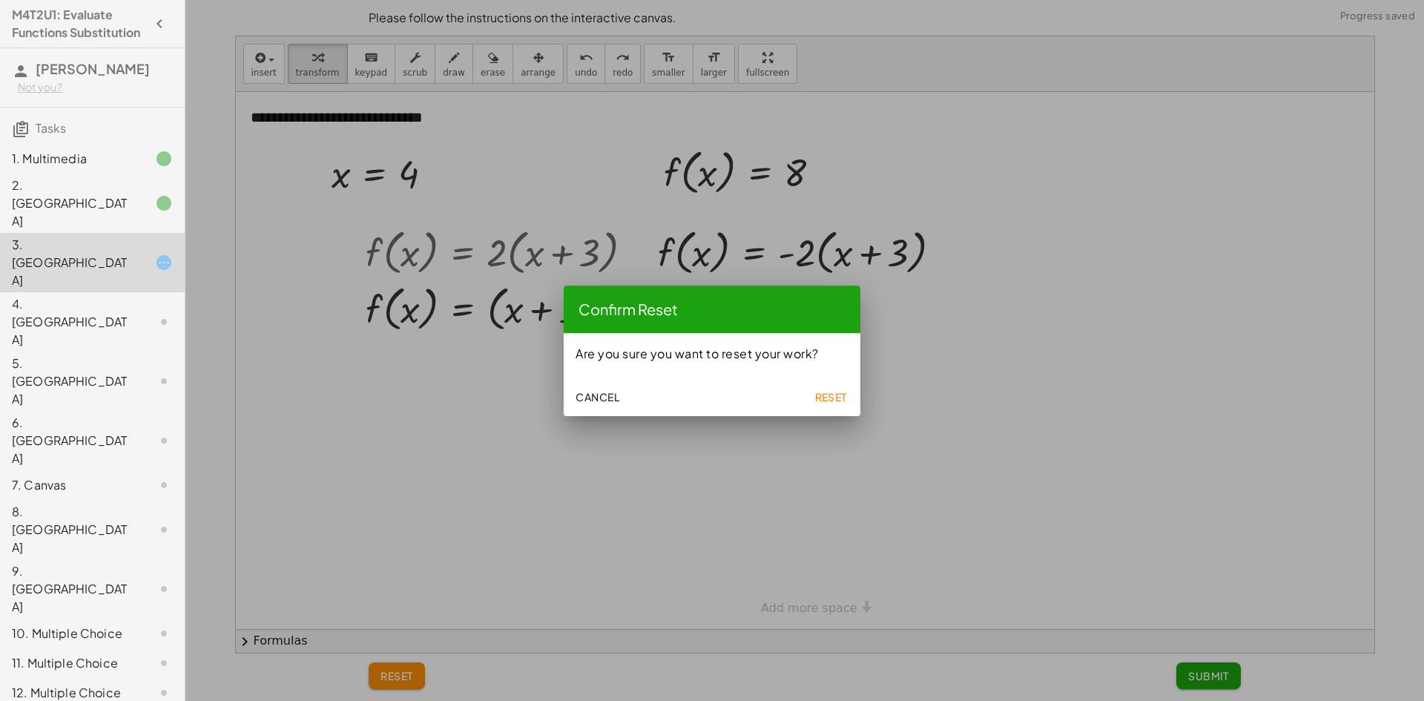
click at [829, 391] on span "Reset" at bounding box center [831, 396] width 33 height 13
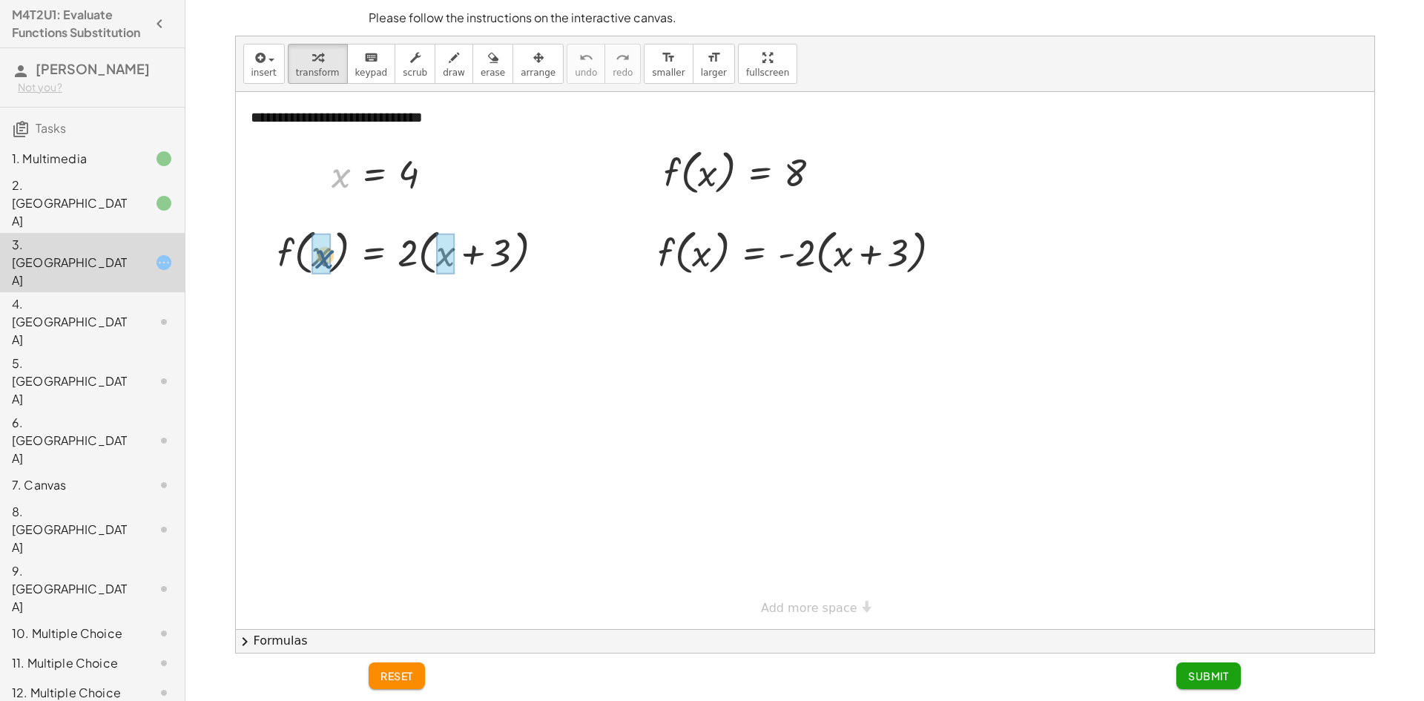
drag, startPoint x: 341, startPoint y: 175, endPoint x: 325, endPoint y: 258, distance: 84.7
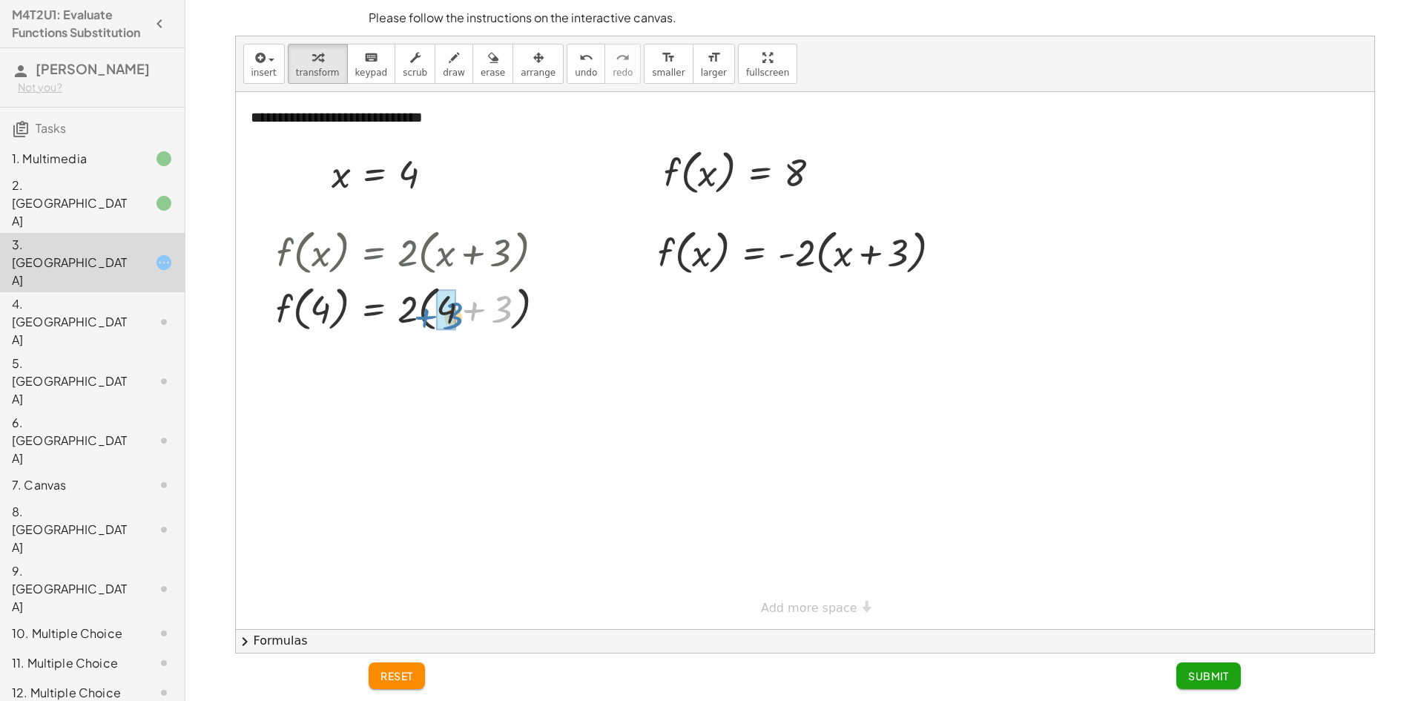
drag, startPoint x: 501, startPoint y: 316, endPoint x: 456, endPoint y: 323, distance: 45.1
drag, startPoint x: 406, startPoint y: 369, endPoint x: 426, endPoint y: 368, distance: 20.1
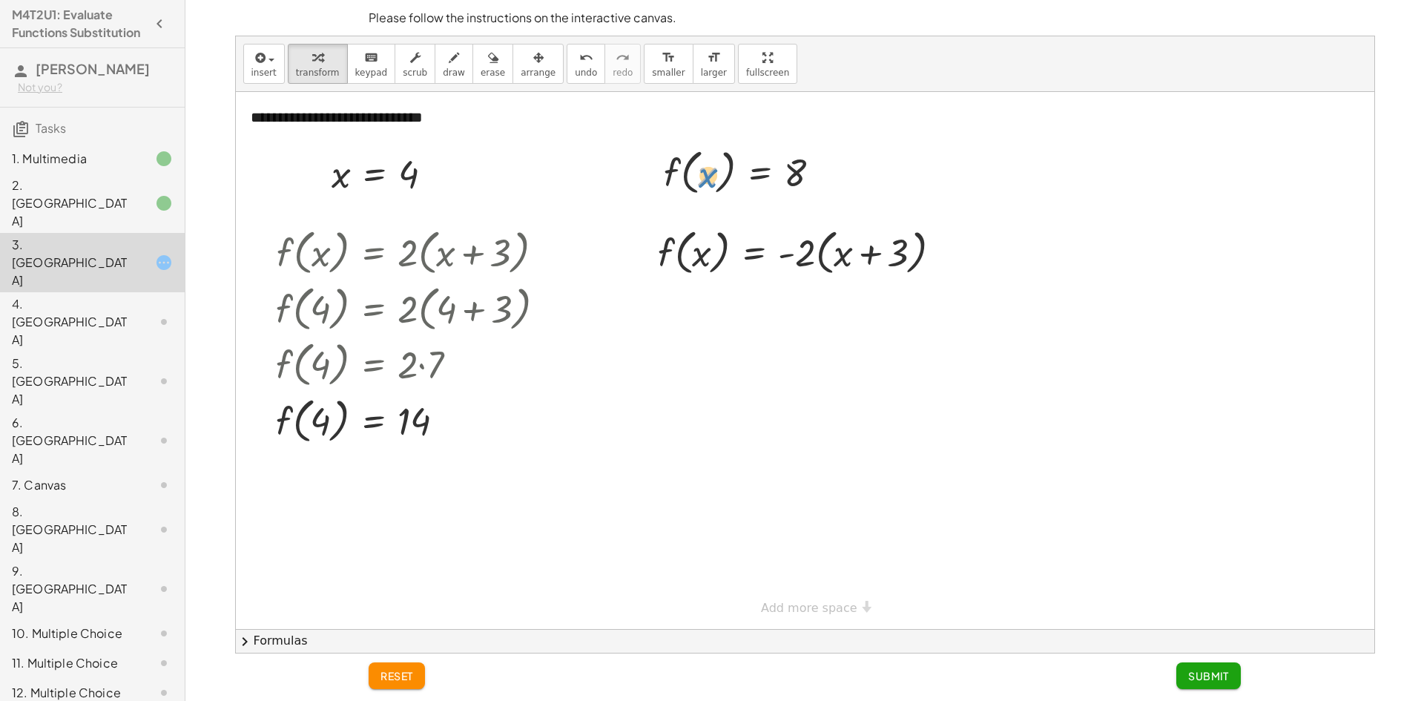
click at [709, 180] on div at bounding box center [749, 171] width 184 height 56
drag, startPoint x: 699, startPoint y: 174, endPoint x: 704, endPoint y: 242, distance: 67.7
drag, startPoint x: 806, startPoint y: 312, endPoint x: 849, endPoint y: 302, distance: 43.4
click at [849, 302] on div at bounding box center [806, 308] width 310 height 56
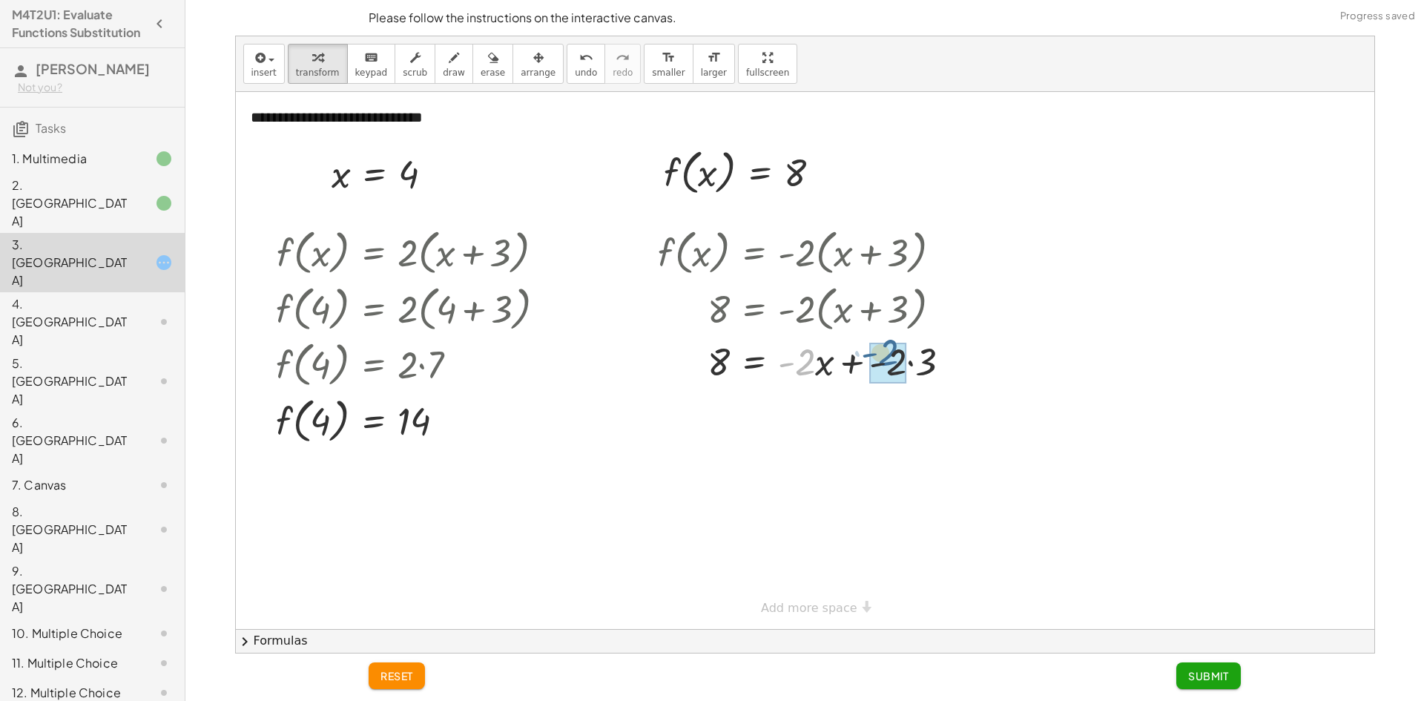
drag, startPoint x: 814, startPoint y: 365, endPoint x: 898, endPoint y: 355, distance: 85.1
drag, startPoint x: 907, startPoint y: 409, endPoint x: 861, endPoint y: 404, distance: 46.4
click at [861, 404] on div at bounding box center [811, 414] width 320 height 56
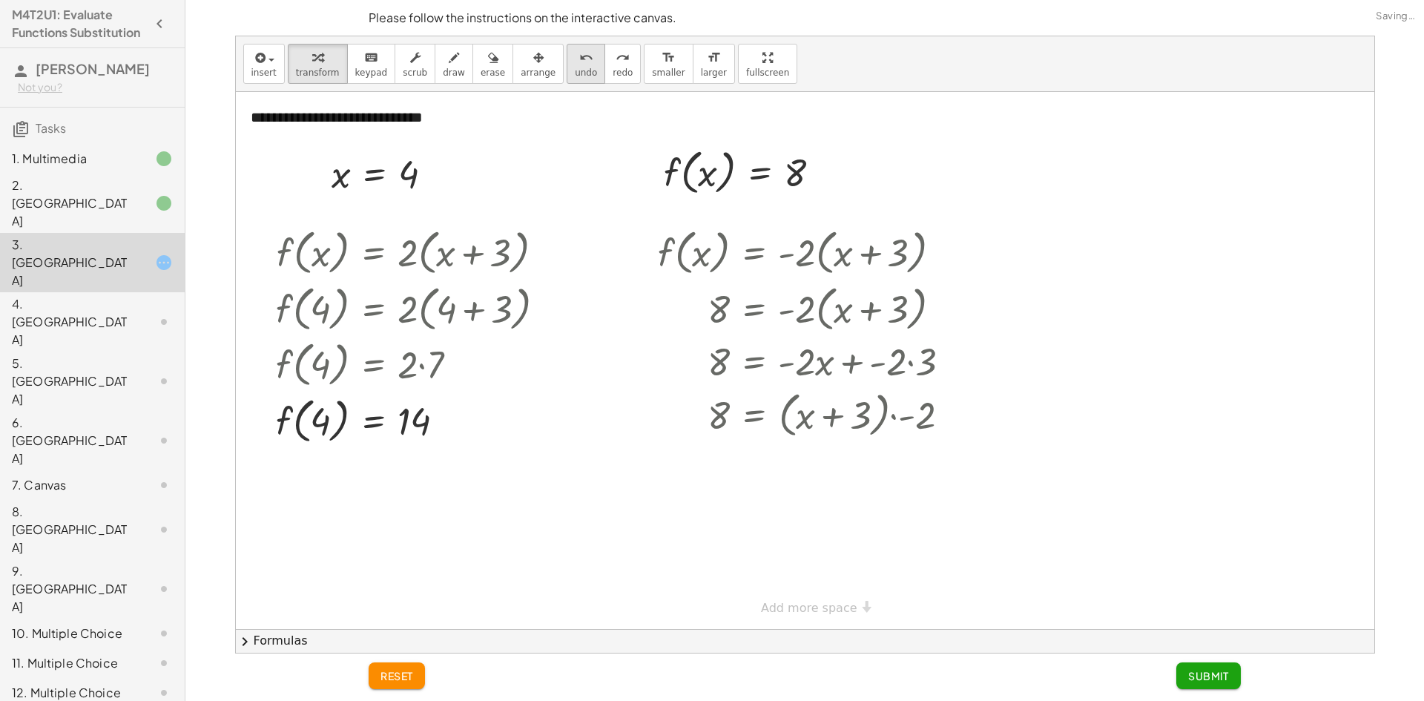
click at [575, 73] on span "undo" at bounding box center [586, 73] width 22 height 10
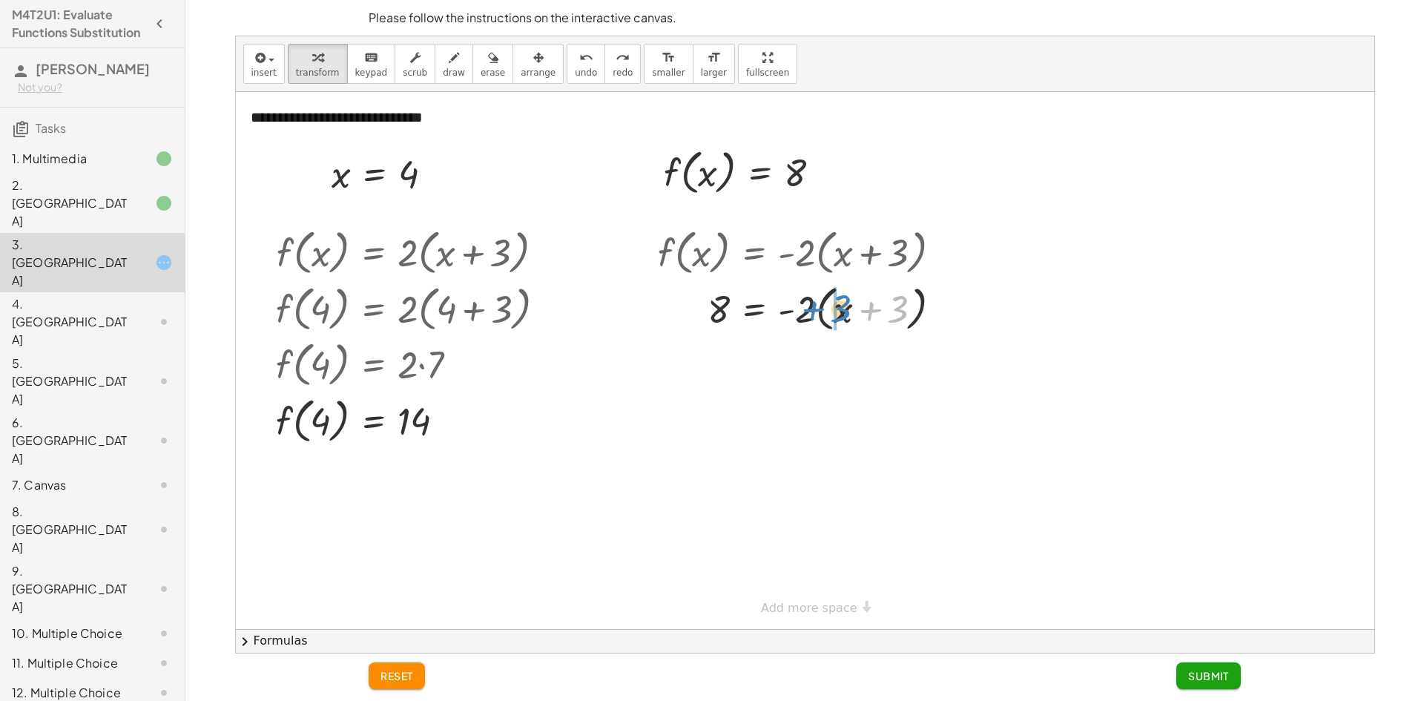
drag, startPoint x: 895, startPoint y: 322, endPoint x: 838, endPoint y: 321, distance: 57.1
click at [838, 321] on div at bounding box center [806, 308] width 310 height 56
drag, startPoint x: 809, startPoint y: 365, endPoint x: 854, endPoint y: 355, distance: 45.5
click at [854, 355] on div at bounding box center [806, 363] width 310 height 56
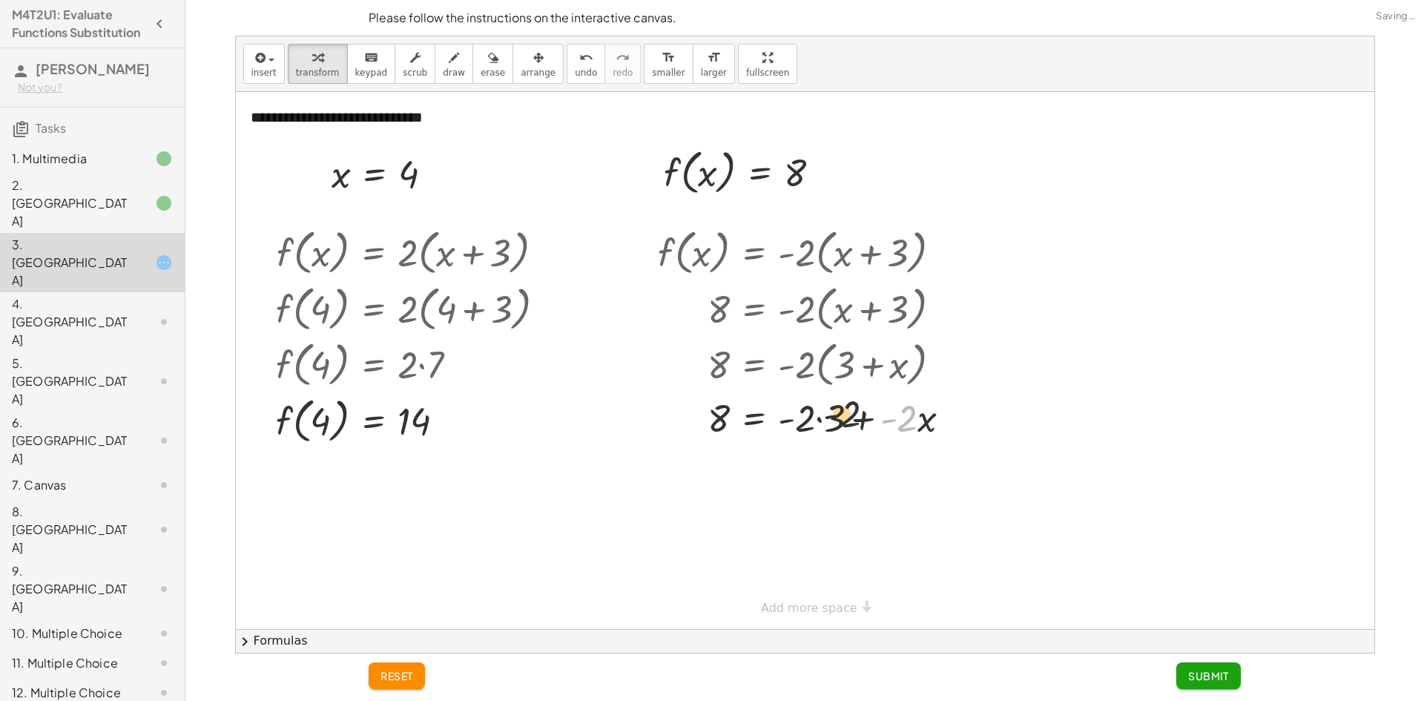
drag, startPoint x: 839, startPoint y: 406, endPoint x: 820, endPoint y: 411, distance: 20.0
click at [820, 411] on div at bounding box center [811, 417] width 320 height 50
click at [575, 62] on div "undo" at bounding box center [586, 57] width 22 height 18
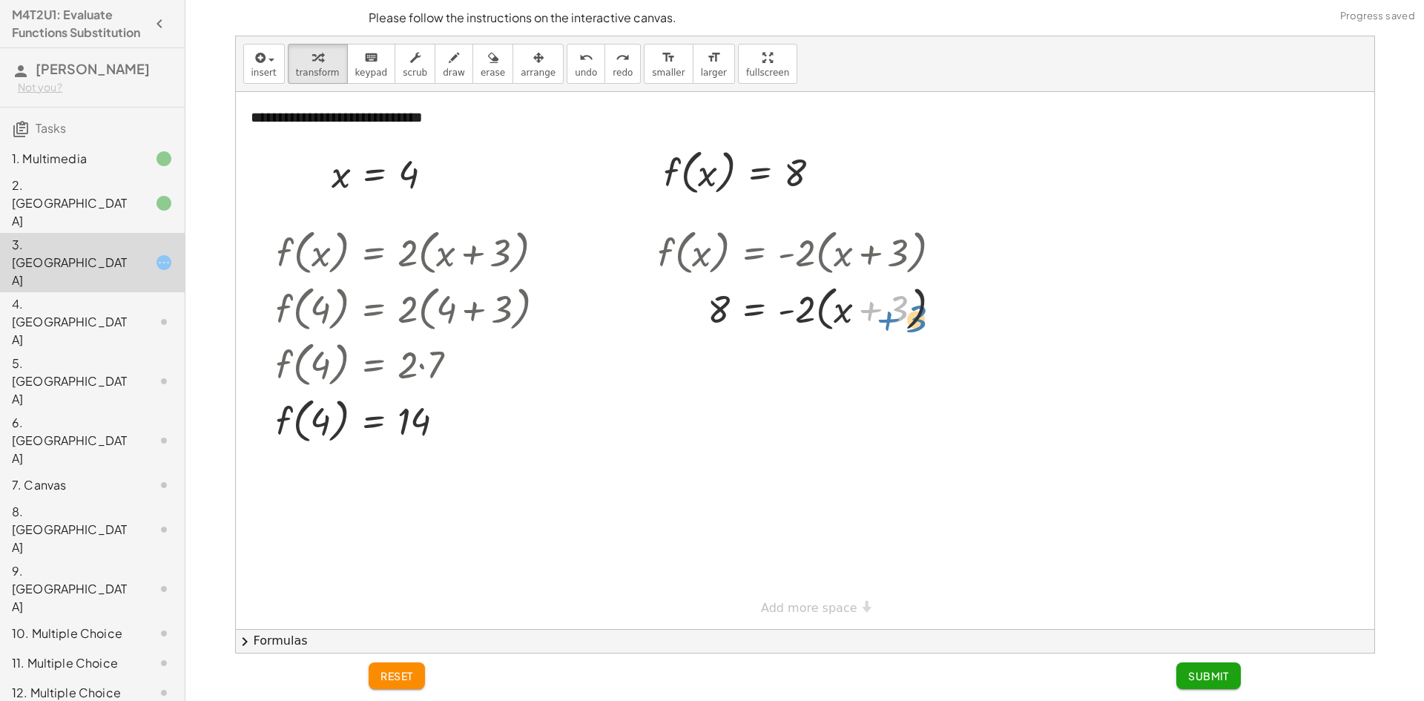
drag, startPoint x: 872, startPoint y: 312, endPoint x: 883, endPoint y: 321, distance: 14.2
click at [883, 321] on div at bounding box center [806, 308] width 310 height 56
click at [811, 308] on div at bounding box center [806, 308] width 310 height 56
drag, startPoint x: 711, startPoint y: 303, endPoint x: 950, endPoint y: 318, distance: 239.3
click at [950, 318] on div at bounding box center [806, 308] width 310 height 56
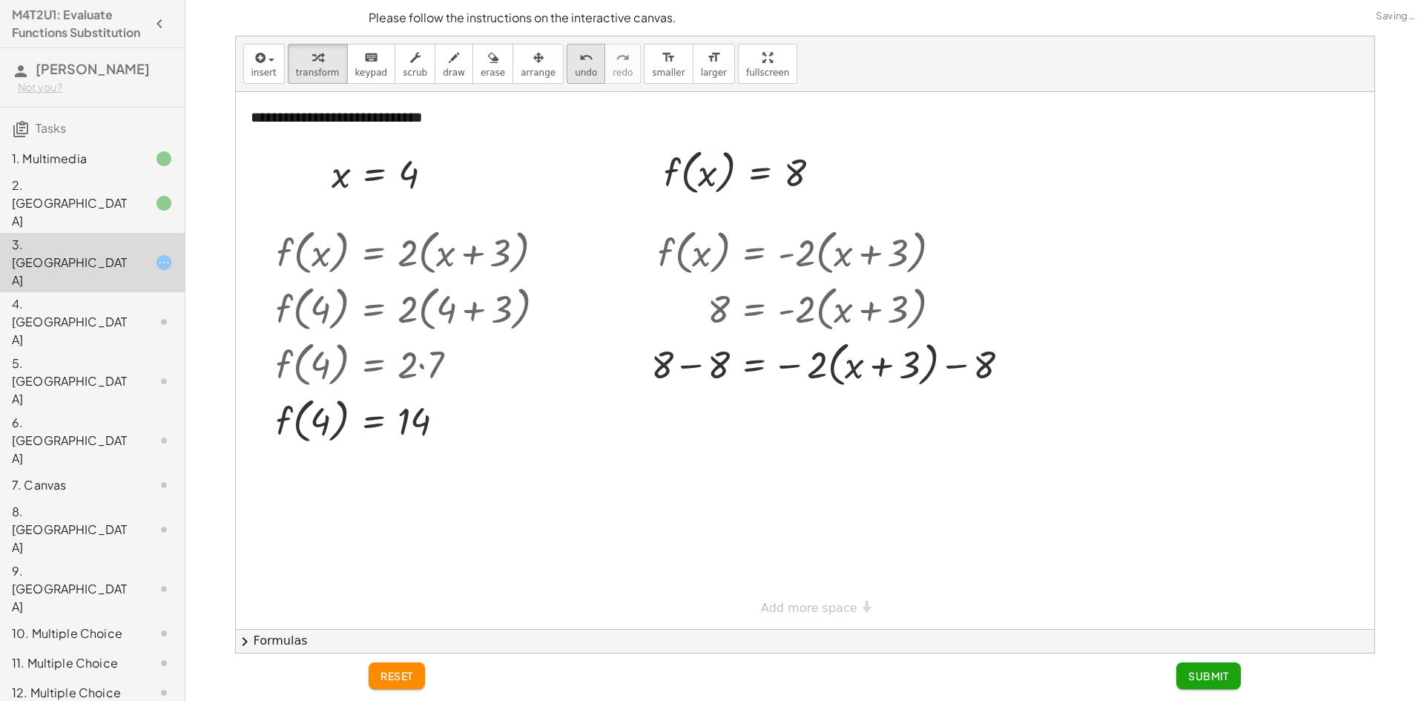
click at [575, 70] on span "undo" at bounding box center [586, 73] width 22 height 10
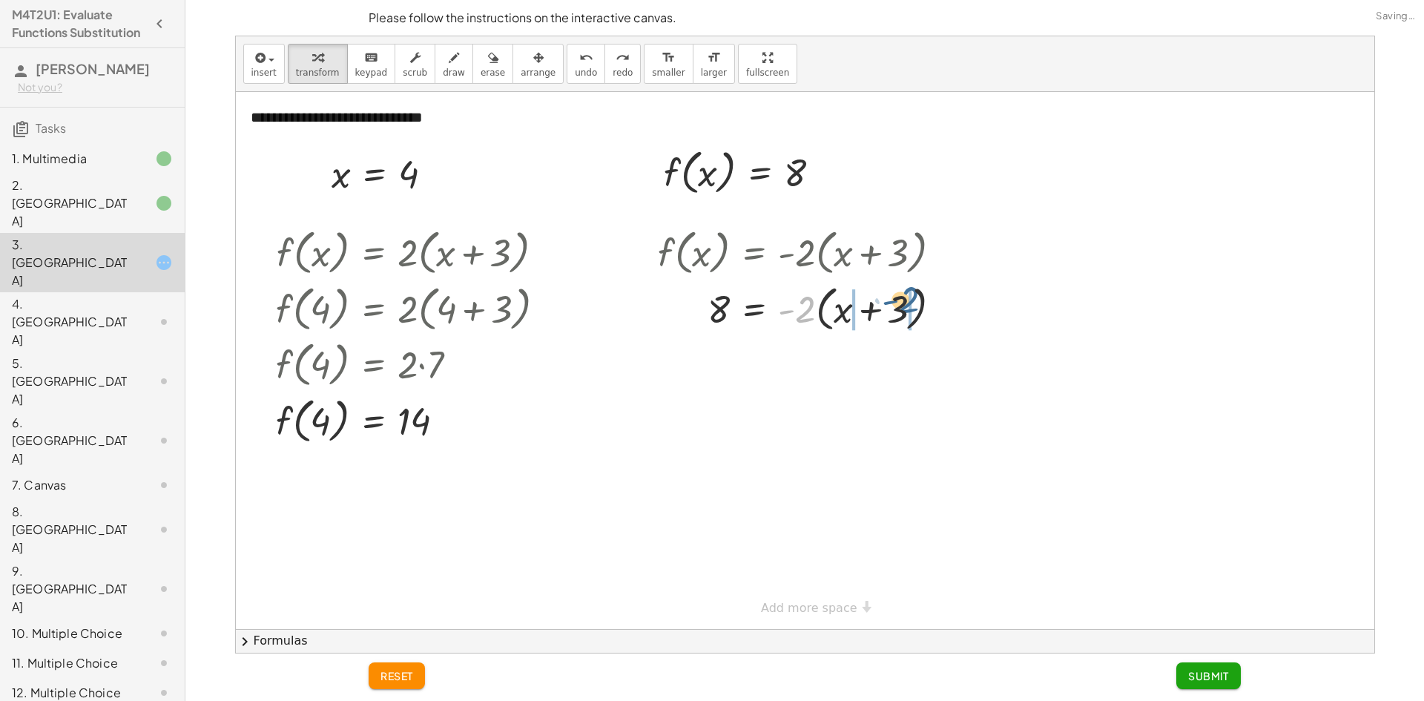
drag, startPoint x: 800, startPoint y: 309, endPoint x: 901, endPoint y: 300, distance: 101.3
click at [901, 300] on div at bounding box center [806, 308] width 310 height 56
drag, startPoint x: 925, startPoint y: 358, endPoint x: 893, endPoint y: 355, distance: 32.0
click at [893, 355] on div at bounding box center [815, 360] width 329 height 50
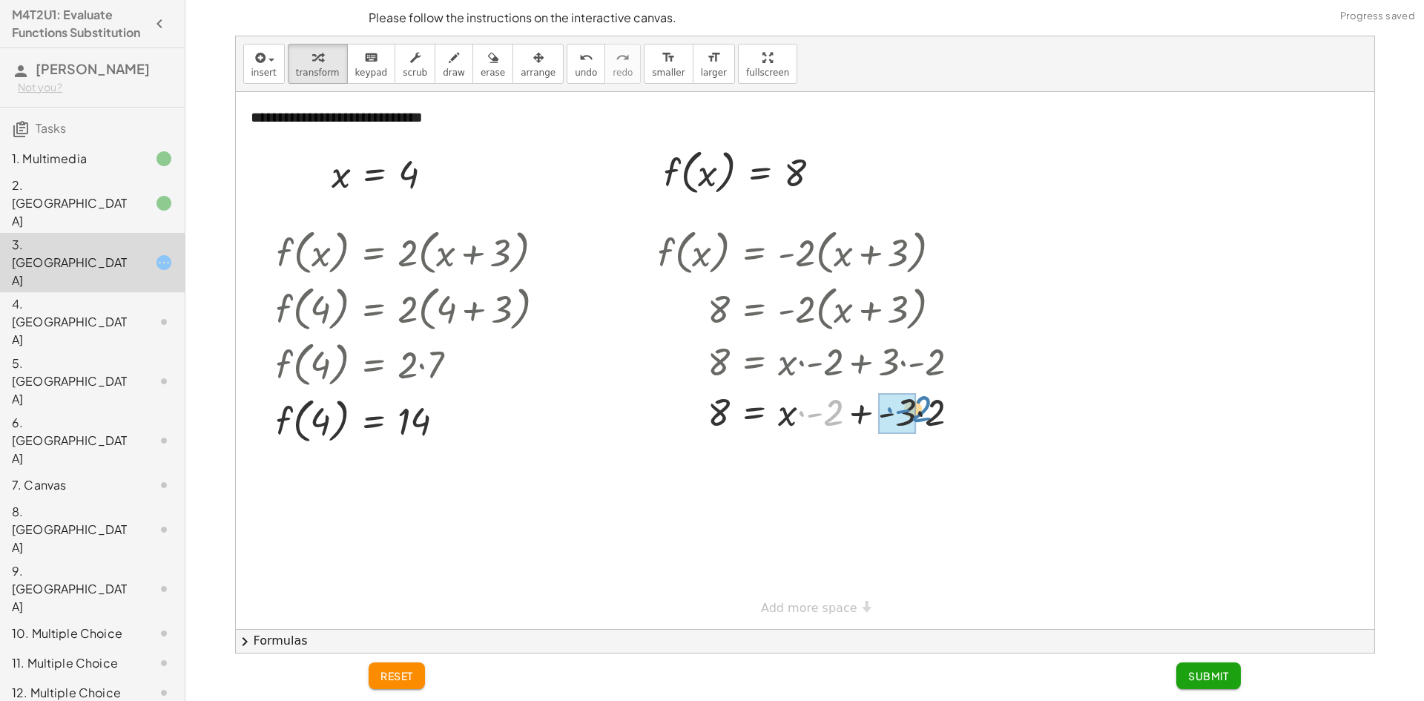
drag, startPoint x: 830, startPoint y: 415, endPoint x: 917, endPoint y: 409, distance: 87.0
click at [917, 412] on div at bounding box center [815, 411] width 329 height 50
click at [573, 66] on button "undo undo" at bounding box center [586, 64] width 39 height 40
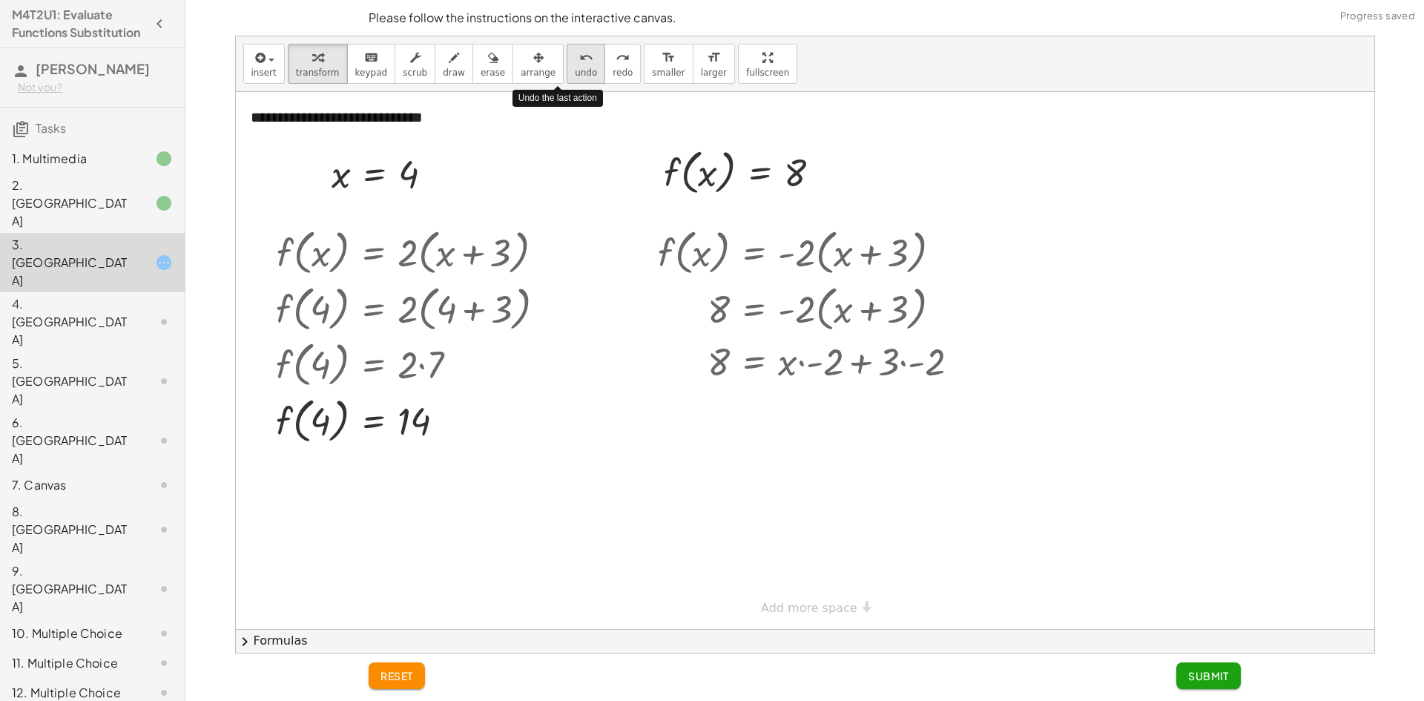
click at [573, 66] on button "undo undo" at bounding box center [586, 64] width 39 height 40
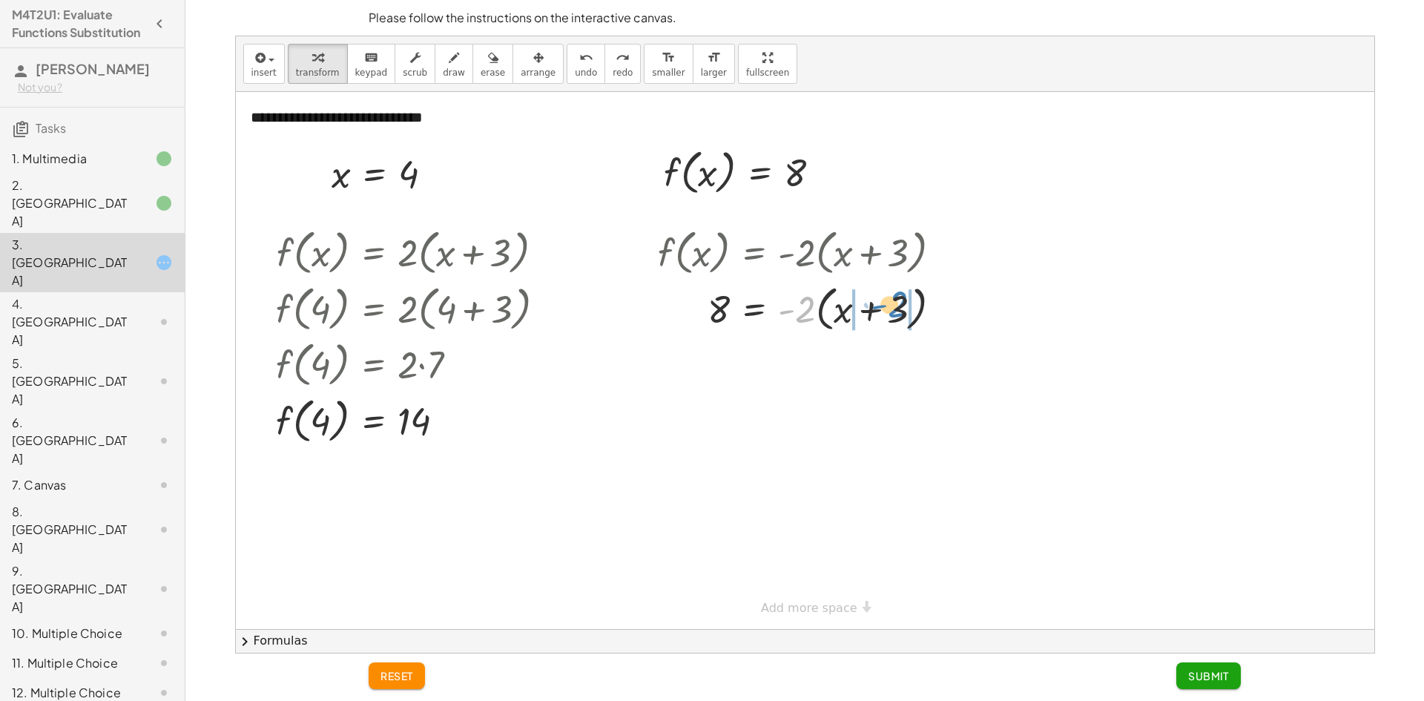
drag, startPoint x: 798, startPoint y: 311, endPoint x: 891, endPoint y: 306, distance: 92.9
click at [891, 306] on div at bounding box center [806, 308] width 310 height 56
click at [889, 366] on div at bounding box center [815, 360] width 329 height 50
click at [849, 361] on div at bounding box center [815, 360] width 329 height 50
click at [845, 361] on div at bounding box center [815, 360] width 329 height 50
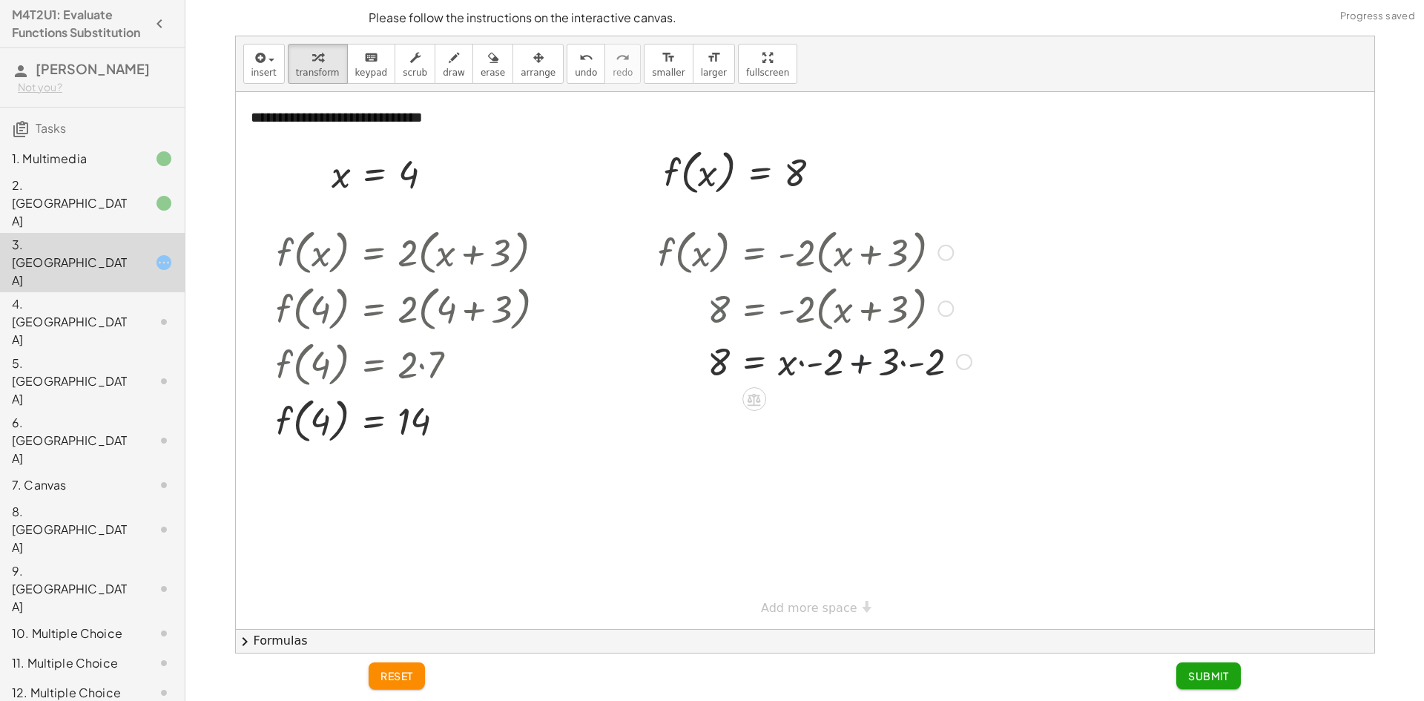
click at [843, 361] on div at bounding box center [815, 360] width 329 height 50
click at [839, 359] on div at bounding box center [817, 360] width 332 height 50
click at [579, 62] on icon "undo" at bounding box center [586, 58] width 14 height 18
click at [889, 362] on div at bounding box center [815, 360] width 329 height 50
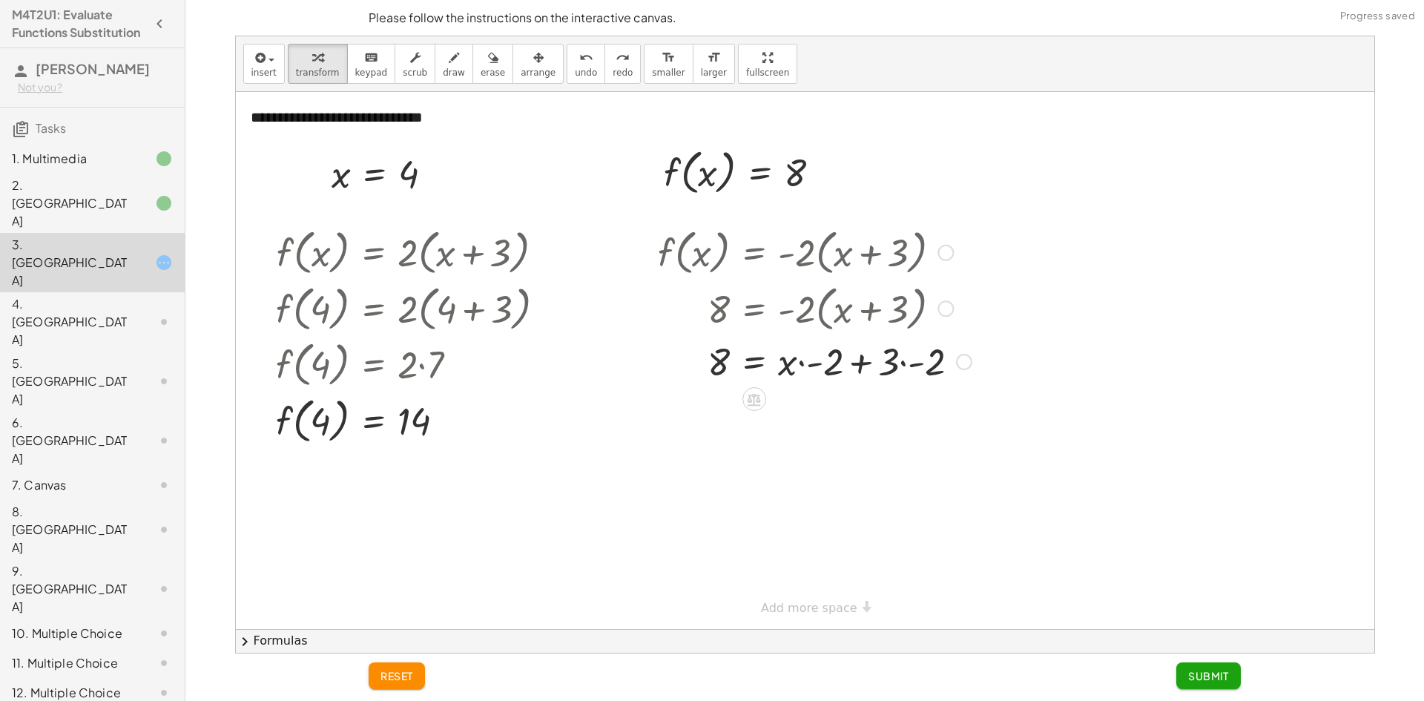
click at [889, 363] on div at bounding box center [815, 360] width 329 height 50
click at [892, 363] on div at bounding box center [815, 360] width 329 height 50
click at [904, 362] on div at bounding box center [815, 360] width 329 height 50
click at [904, 362] on div at bounding box center [806, 360] width 310 height 50
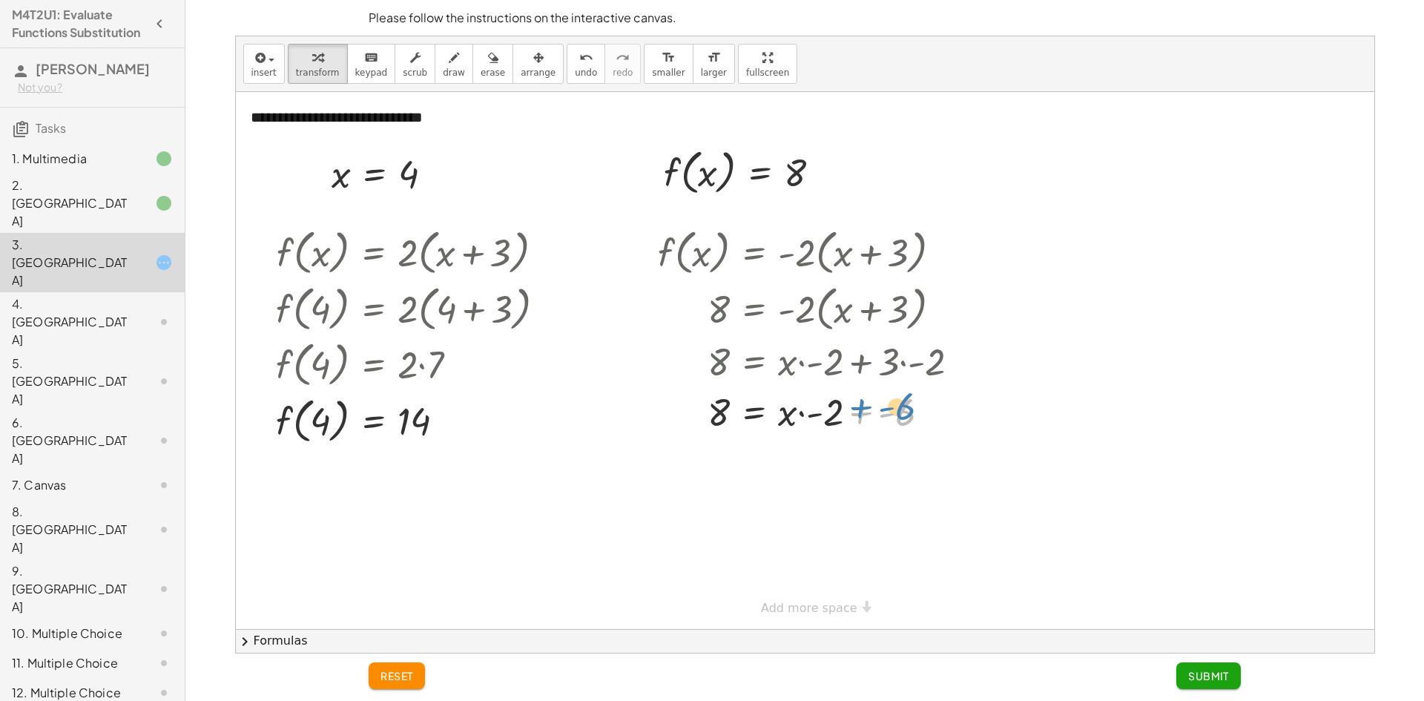
click at [900, 407] on div at bounding box center [815, 411] width 329 height 50
click at [812, 415] on div at bounding box center [815, 411] width 329 height 50
drag, startPoint x: 829, startPoint y: 458, endPoint x: 827, endPoint y: 450, distance: 8.3
click at [826, 450] on div at bounding box center [815, 461] width 329 height 50
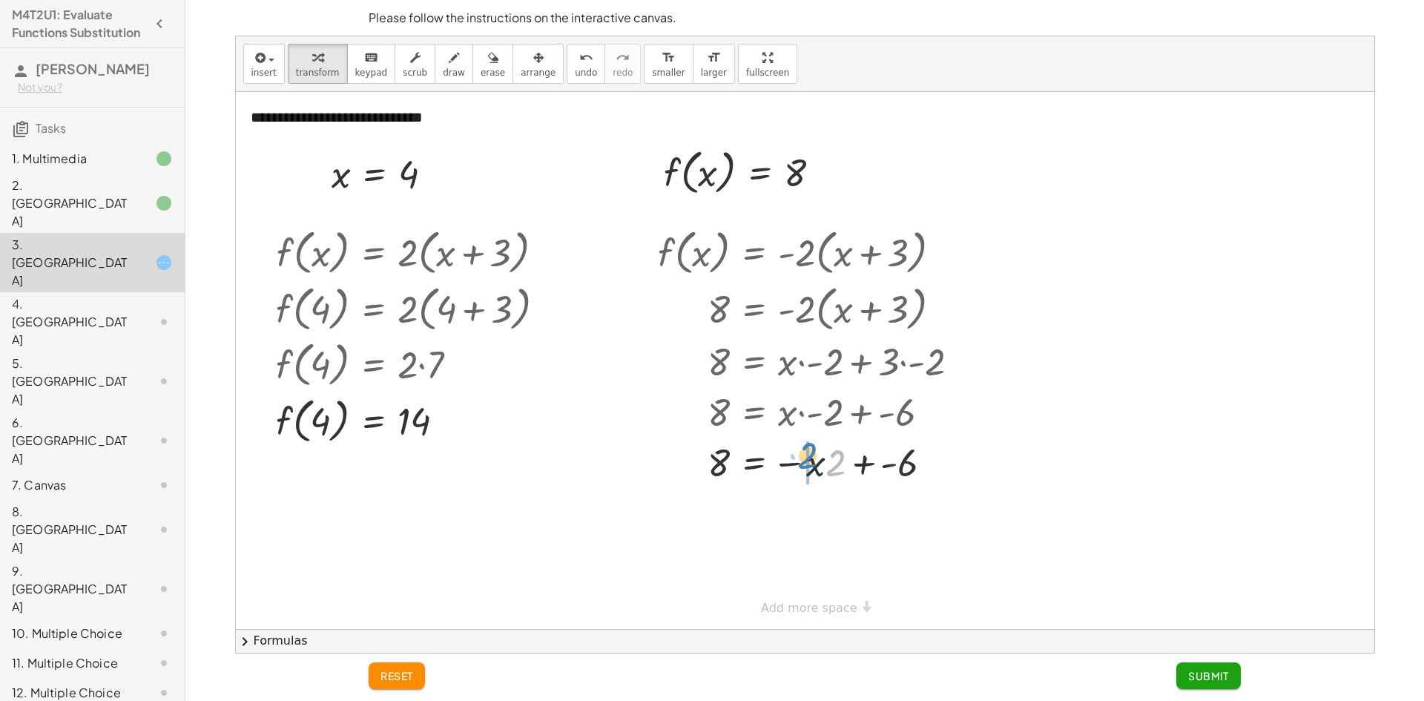
drag, startPoint x: 838, startPoint y: 464, endPoint x: 809, endPoint y: 457, distance: 29.1
click at [898, 514] on div at bounding box center [815, 512] width 329 height 50
drag, startPoint x: 904, startPoint y: 514, endPoint x: 898, endPoint y: 510, distance: 7.6
click at [898, 510] on div at bounding box center [815, 512] width 329 height 50
drag, startPoint x: 904, startPoint y: 516, endPoint x: 705, endPoint y: 507, distance: 199.8
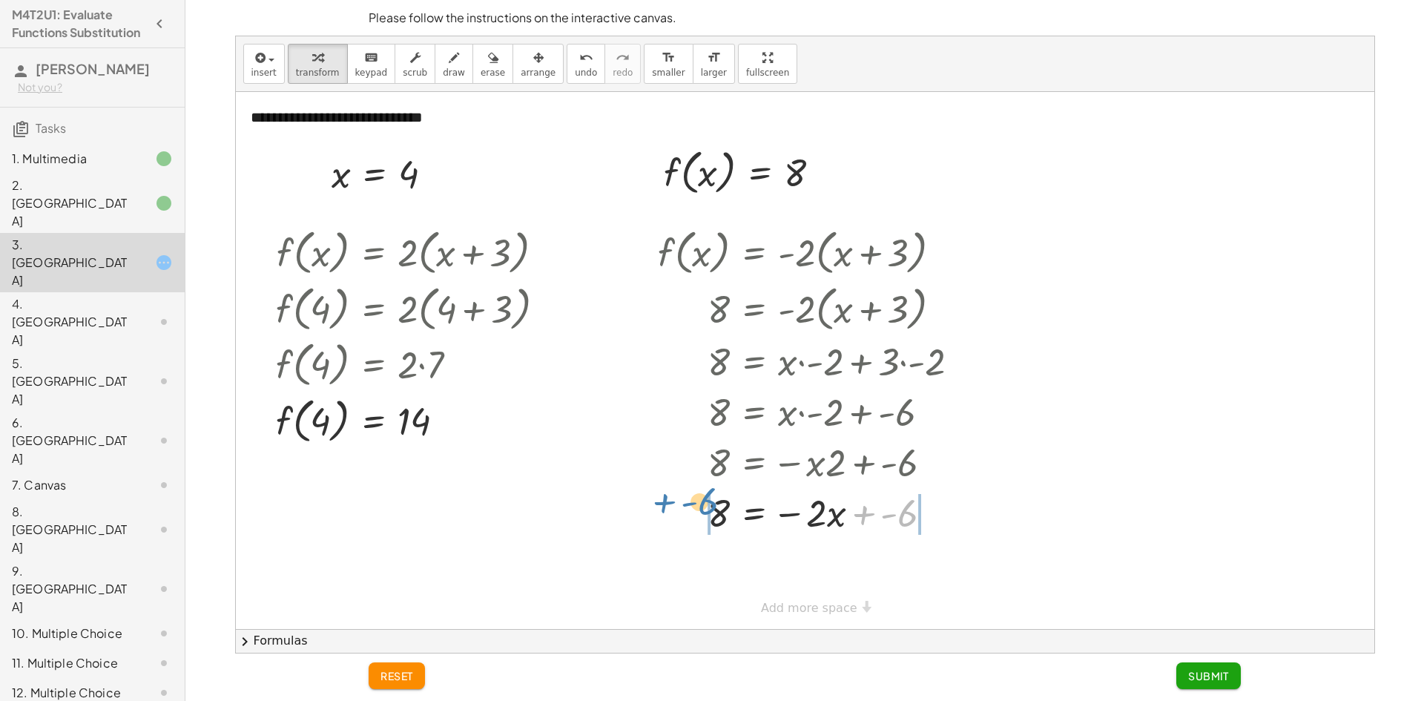
click at [705, 507] on div at bounding box center [815, 512] width 329 height 50
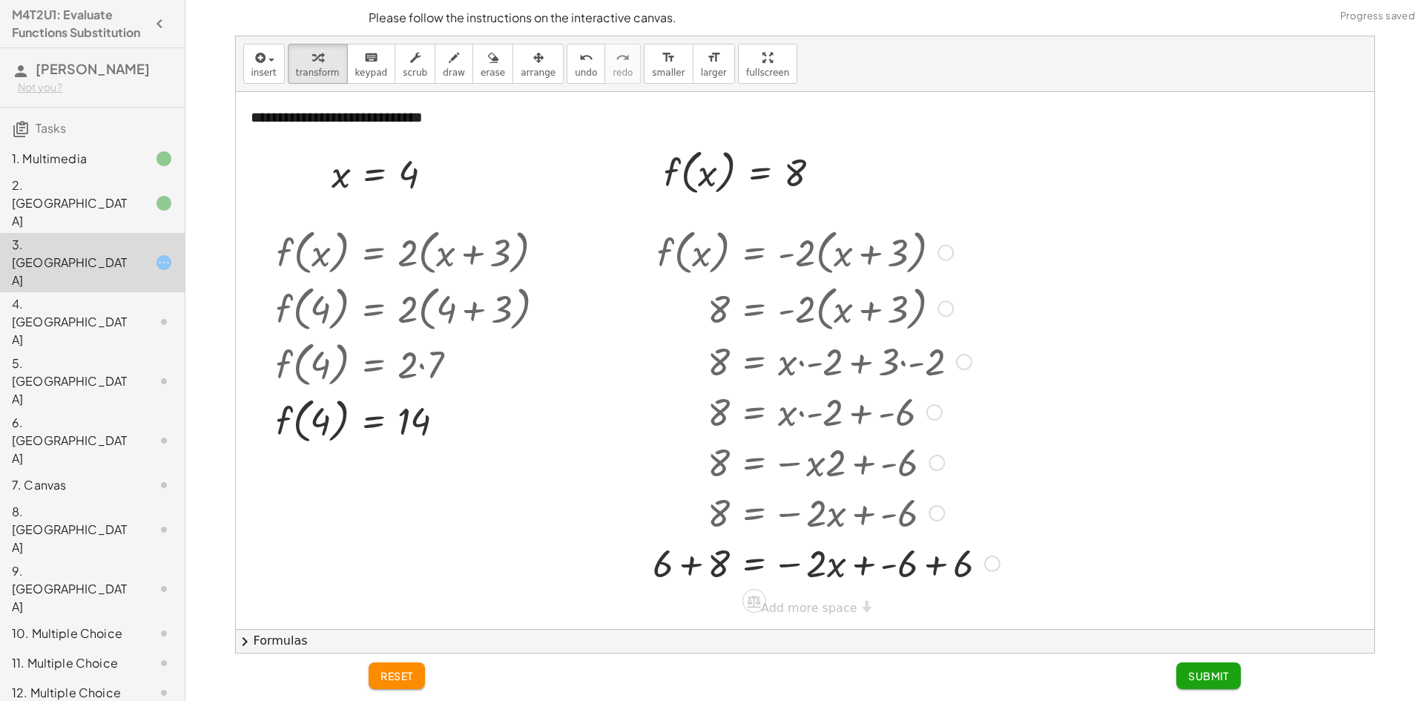
click at [688, 568] on div at bounding box center [826, 562] width 362 height 50
click at [932, 566] on div at bounding box center [829, 562] width 357 height 50
drag, startPoint x: 806, startPoint y: 563, endPoint x: 718, endPoint y: 553, distance: 88.1
click at [718, 553] on div at bounding box center [815, 562] width 329 height 50
click at [716, 569] on div at bounding box center [815, 562] width 329 height 74
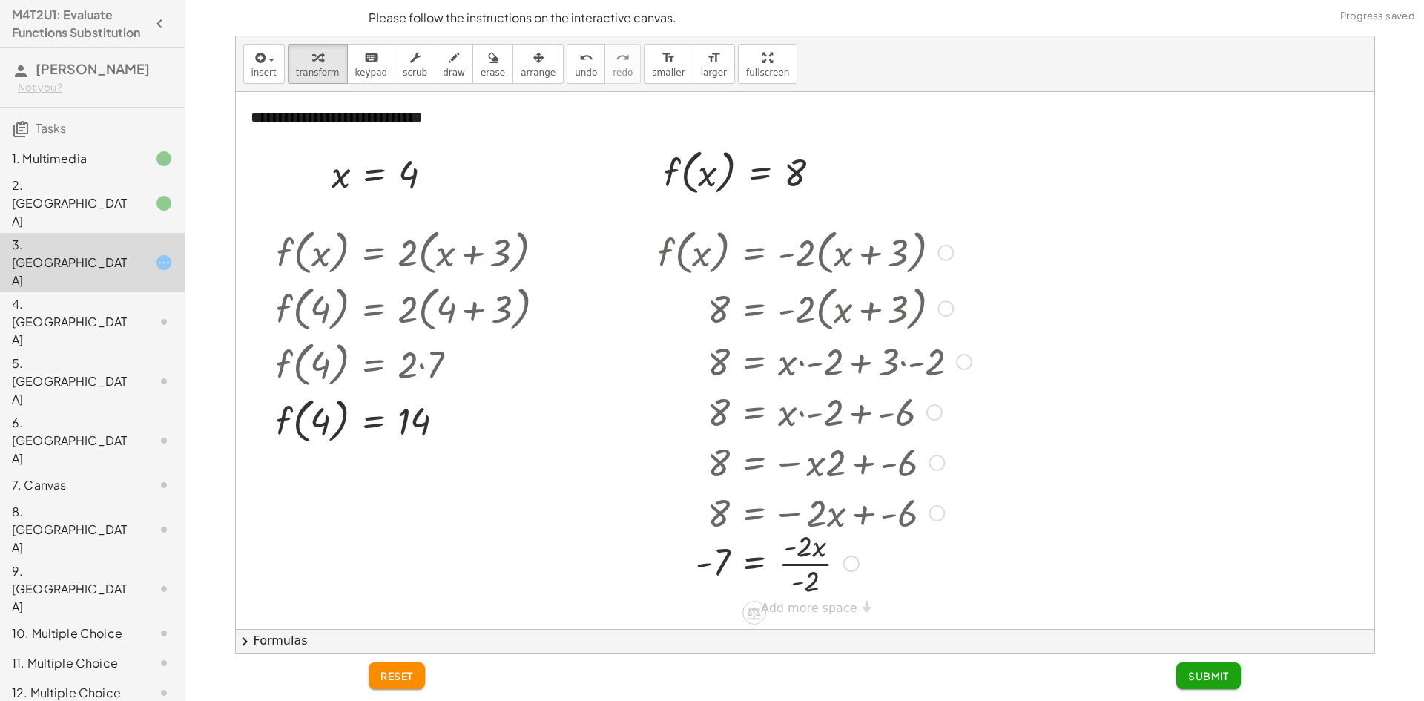
click at [806, 562] on div at bounding box center [815, 562] width 329 height 74
click at [1194, 671] on span "Submit" at bounding box center [1208, 675] width 41 height 13
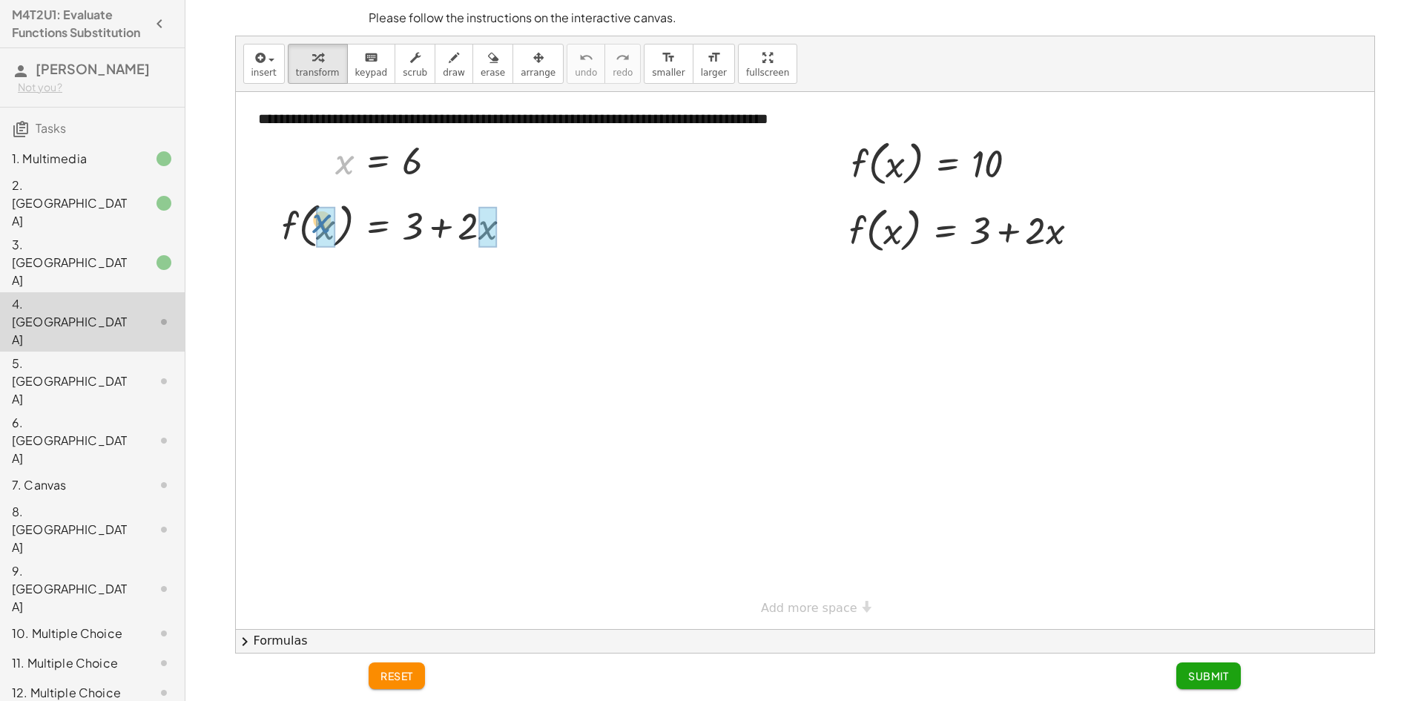
drag, startPoint x: 350, startPoint y: 165, endPoint x: 327, endPoint y: 225, distance: 64.3
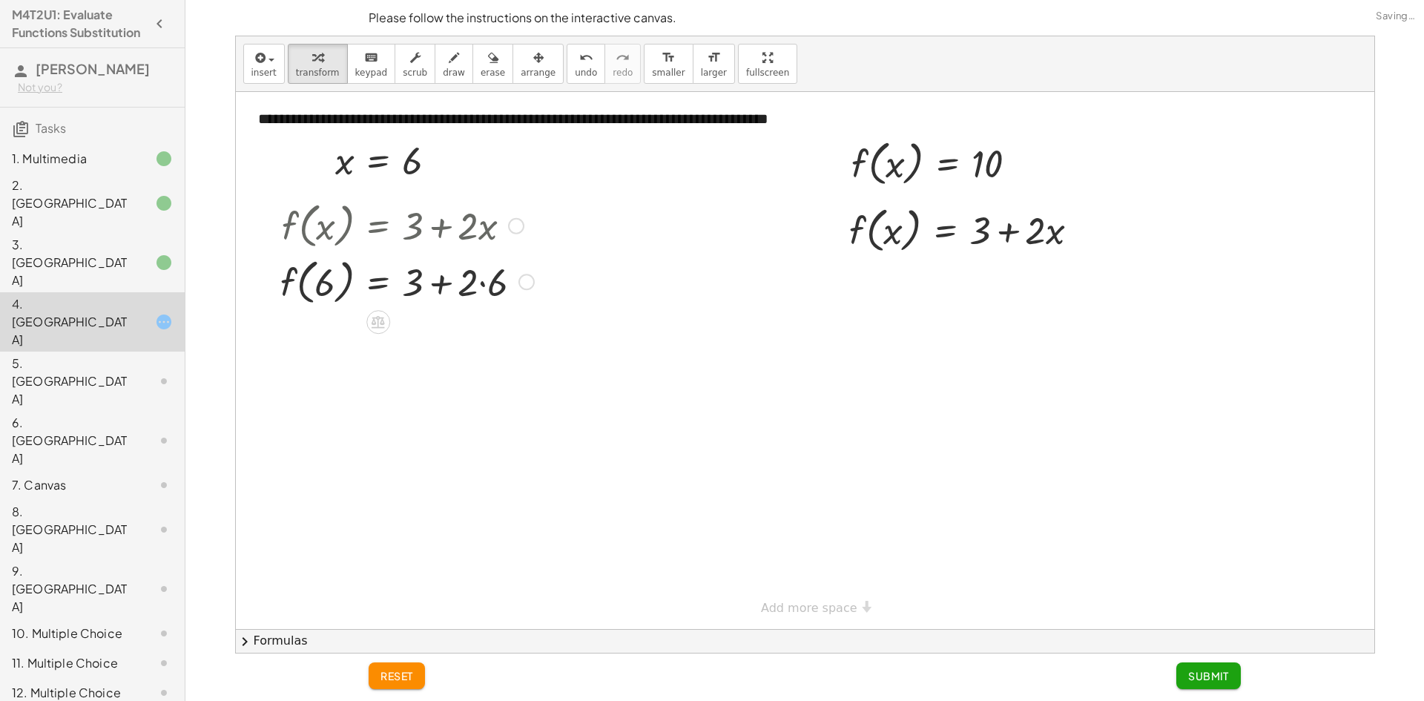
click at [478, 281] on div at bounding box center [407, 281] width 269 height 56
click at [481, 283] on div at bounding box center [407, 281] width 269 height 56
click at [481, 283] on div at bounding box center [402, 281] width 258 height 56
drag, startPoint x: 414, startPoint y: 337, endPoint x: 458, endPoint y: 332, distance: 44.0
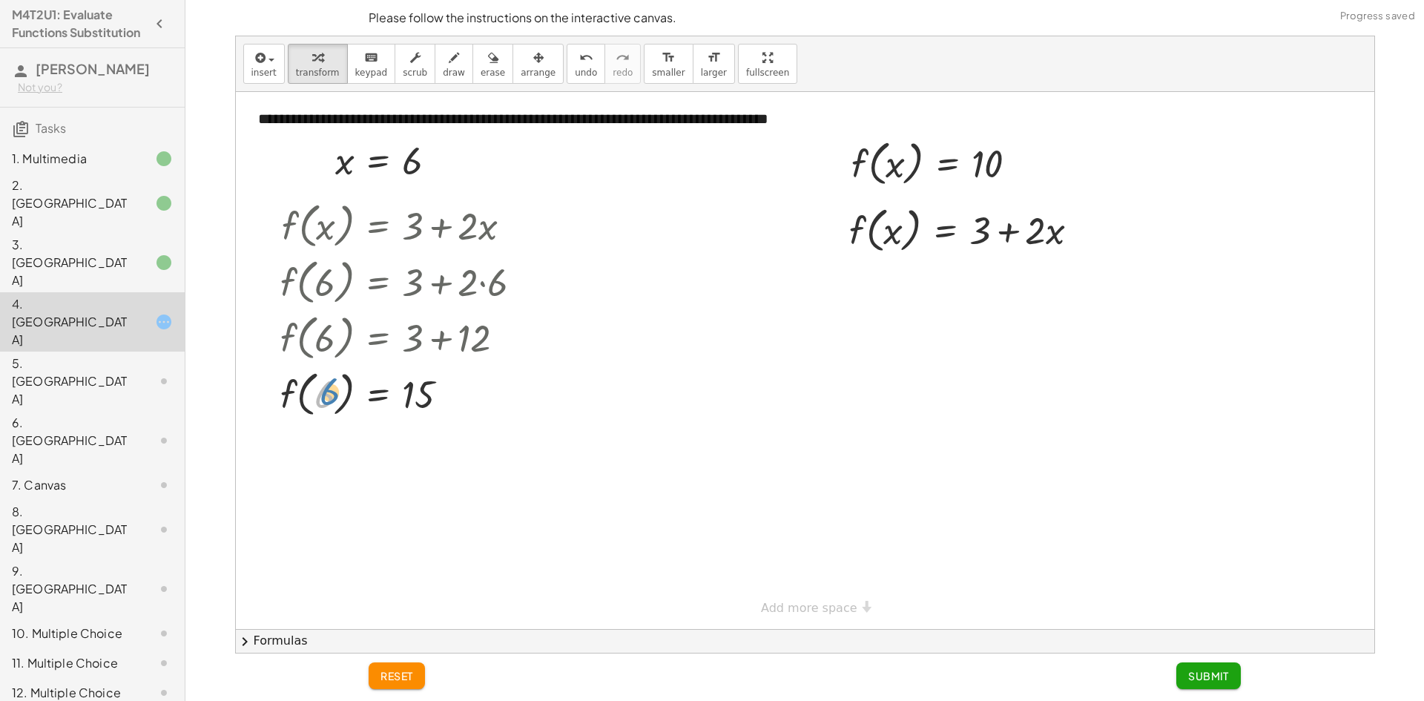
click at [318, 398] on div at bounding box center [407, 393] width 269 height 56
click at [895, 163] on div at bounding box center [940, 162] width 193 height 56
drag, startPoint x: 1036, startPoint y: 231, endPoint x: 978, endPoint y: 236, distance: 57.3
click at [978, 236] on div at bounding box center [970, 229] width 257 height 56
click at [1019, 286] on div at bounding box center [970, 285] width 257 height 56
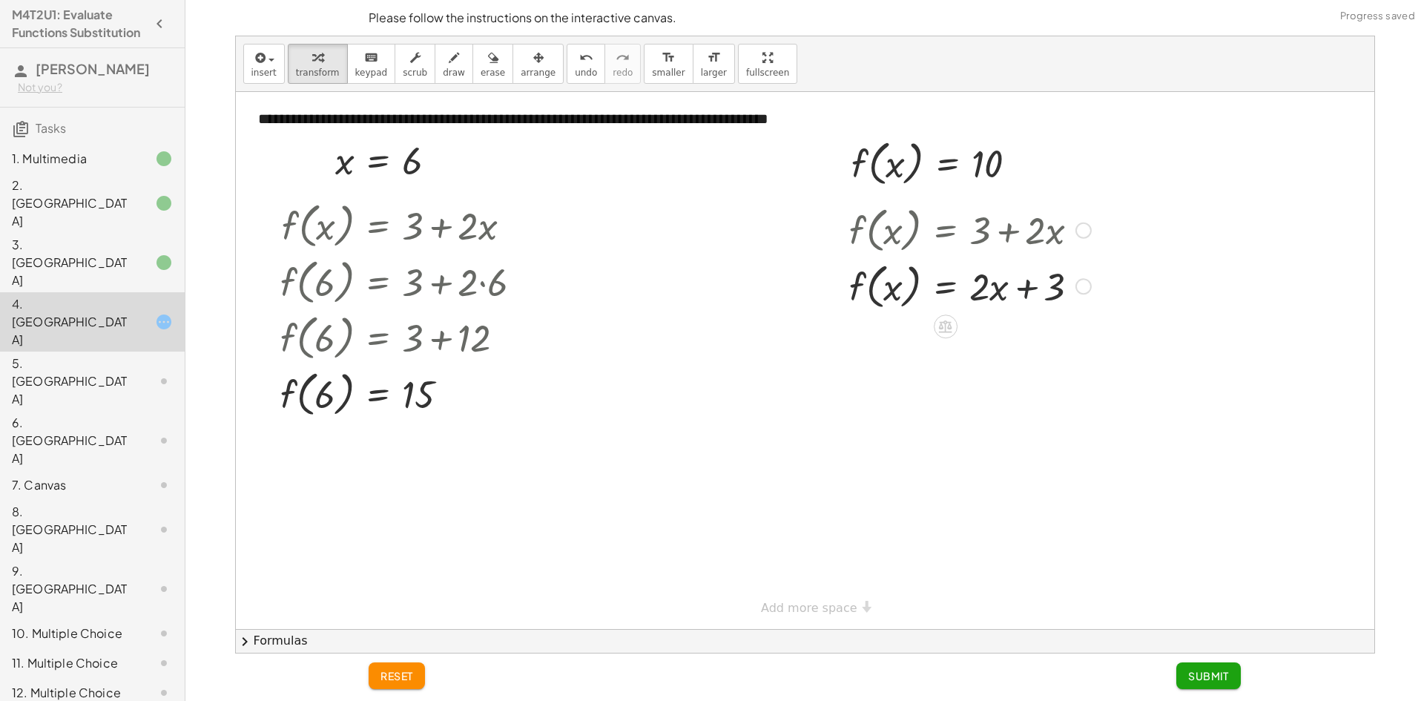
click at [1024, 288] on div at bounding box center [970, 285] width 257 height 56
click at [996, 289] on div at bounding box center [970, 285] width 257 height 56
click at [982, 289] on div at bounding box center [970, 285] width 257 height 56
drag, startPoint x: 1053, startPoint y: 282, endPoint x: 977, endPoint y: 283, distance: 75.7
click at [977, 283] on div at bounding box center [970, 285] width 257 height 56
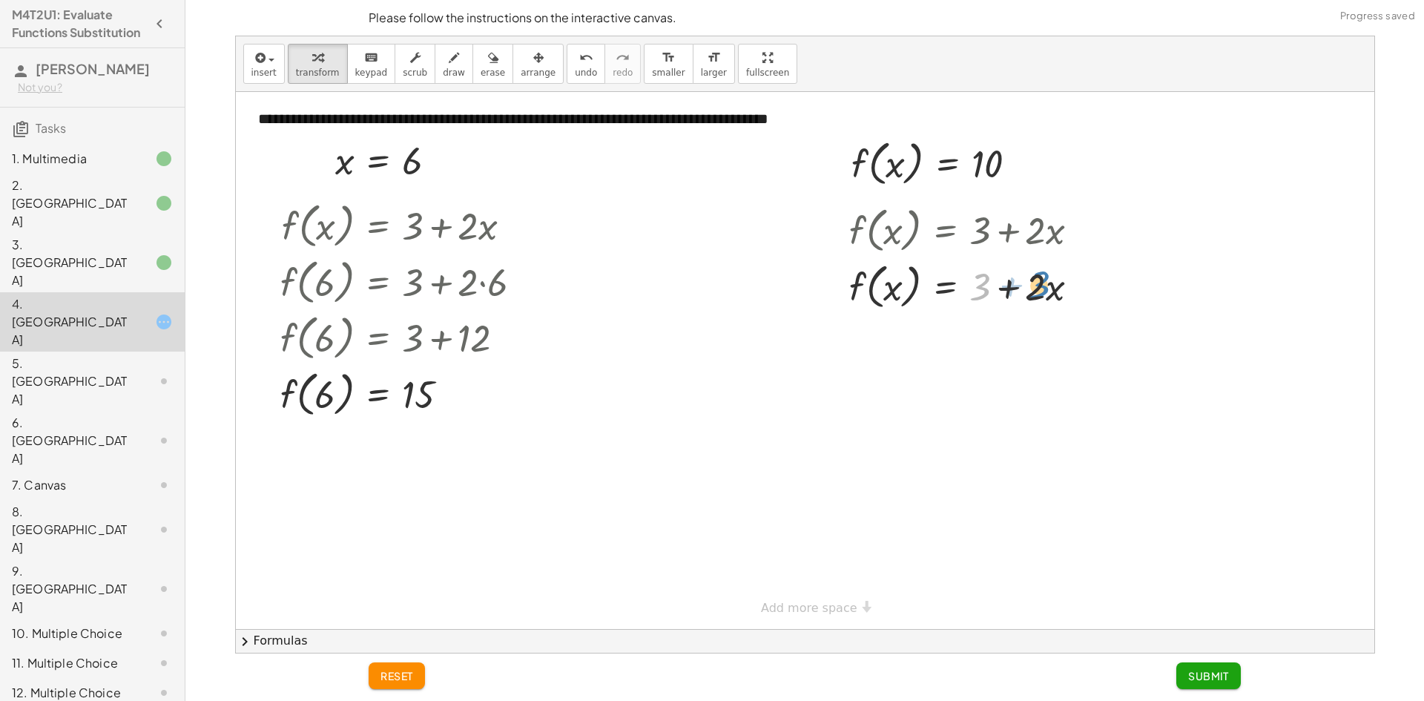
drag, startPoint x: 974, startPoint y: 291, endPoint x: 1033, endPoint y: 291, distance: 59.3
click at [1033, 291] on div at bounding box center [970, 285] width 257 height 56
drag, startPoint x: 895, startPoint y: 283, endPoint x: 906, endPoint y: 281, distance: 10.5
click at [887, 285] on div at bounding box center [970, 285] width 257 height 56
click at [1002, 290] on div at bounding box center [970, 285] width 257 height 56
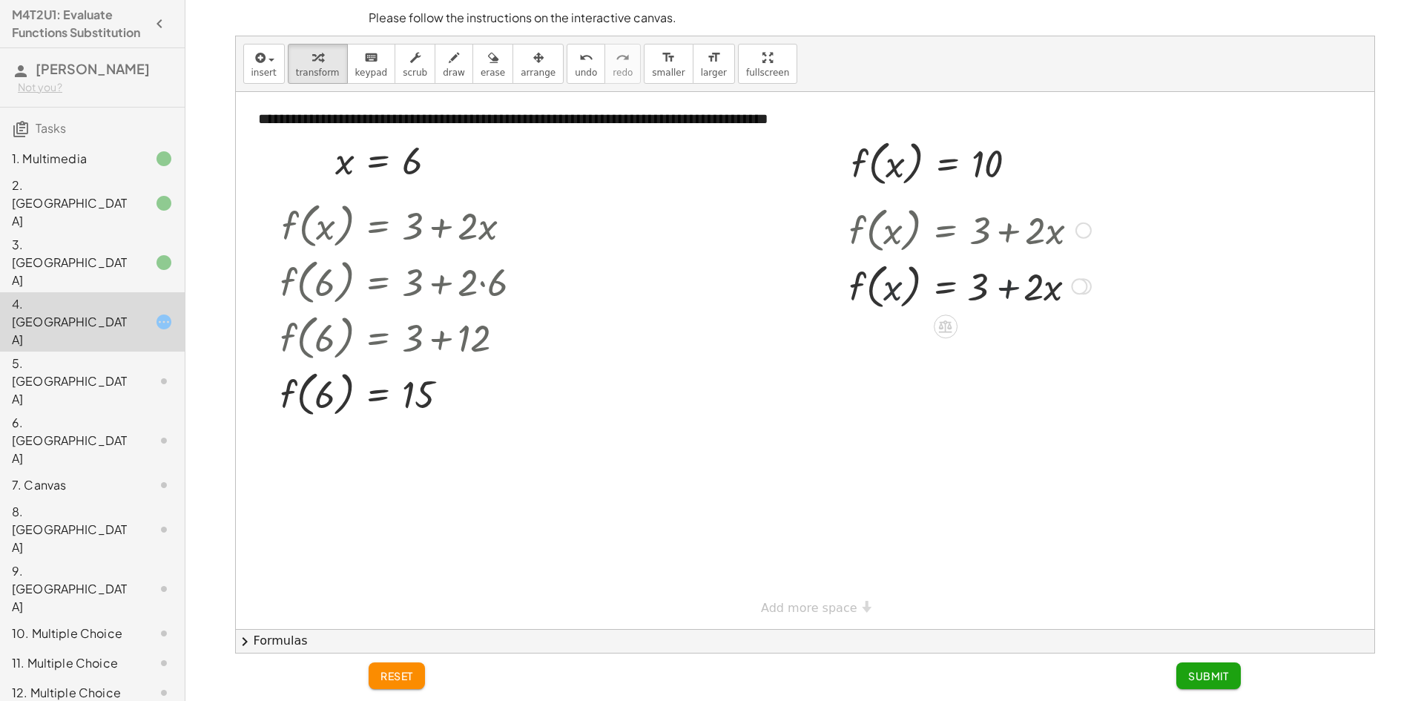
drag, startPoint x: 1007, startPoint y: 290, endPoint x: 1026, endPoint y: 289, distance: 18.6
click at [1014, 290] on div at bounding box center [970, 285] width 257 height 56
drag, startPoint x: 1026, startPoint y: 289, endPoint x: 1043, endPoint y: 289, distance: 17.1
click at [1038, 289] on div at bounding box center [970, 285] width 257 height 56
click at [1043, 289] on div at bounding box center [970, 285] width 257 height 56
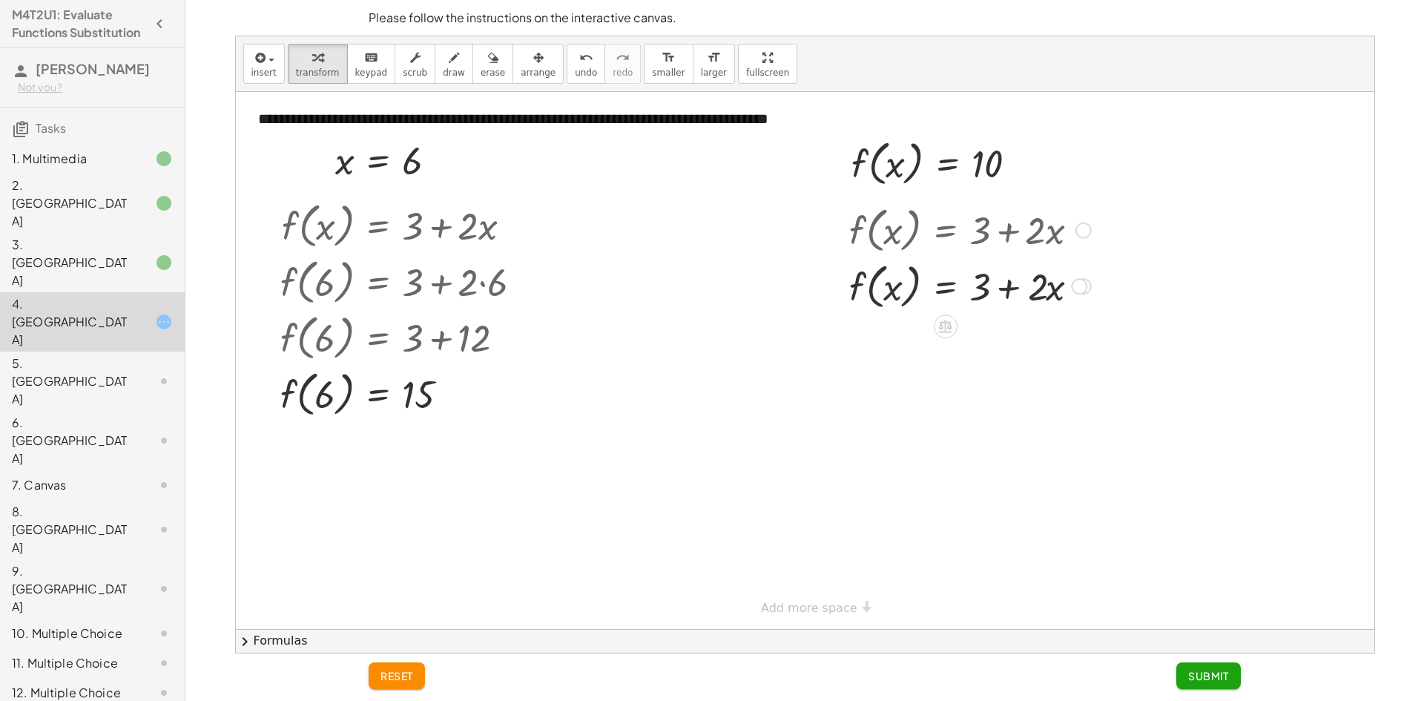
click at [1044, 289] on div at bounding box center [970, 285] width 257 height 56
click at [1036, 289] on div at bounding box center [970, 285] width 257 height 56
drag, startPoint x: 1036, startPoint y: 287, endPoint x: 978, endPoint y: 286, distance: 57.9
click at [978, 286] on div at bounding box center [970, 285] width 257 height 56
drag, startPoint x: 1055, startPoint y: 296, endPoint x: 978, endPoint y: 297, distance: 76.4
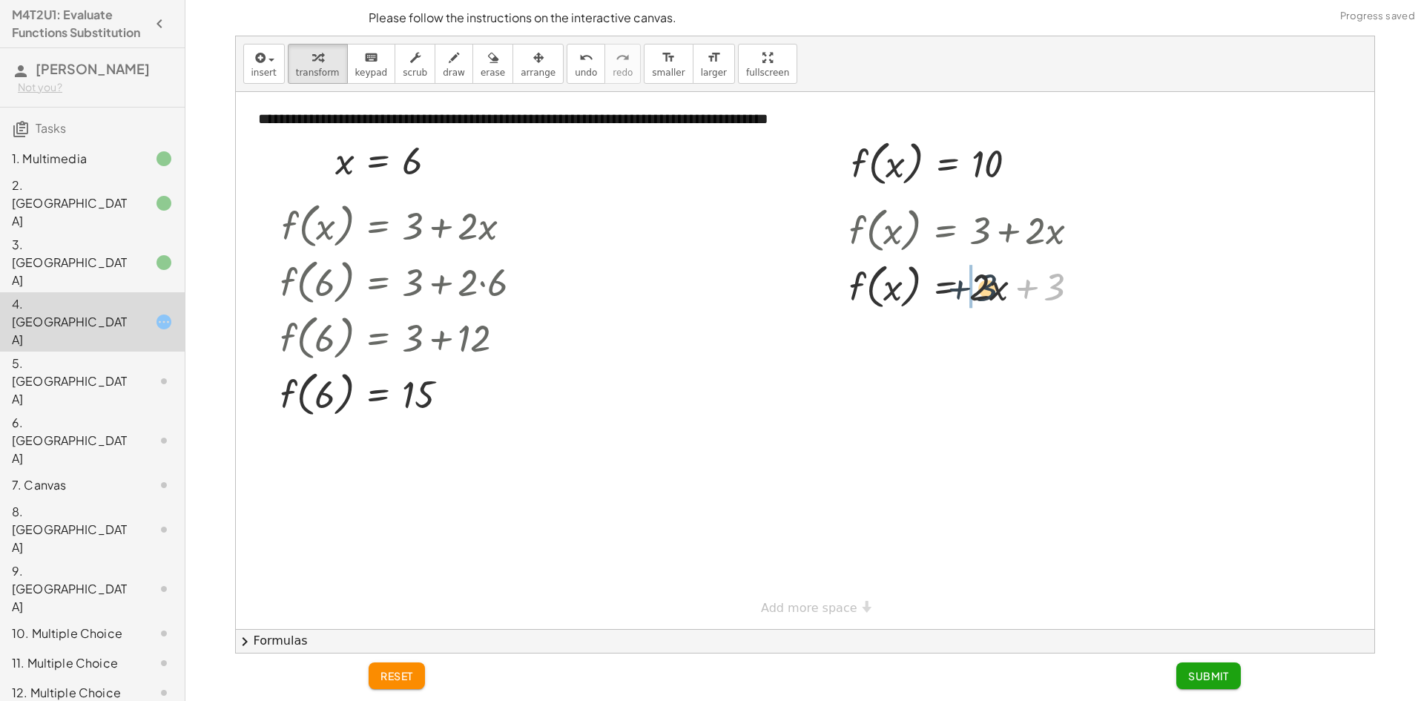
click at [978, 297] on div at bounding box center [970, 285] width 257 height 56
click at [1016, 295] on div at bounding box center [970, 285] width 257 height 56
drag, startPoint x: 1035, startPoint y: 290, endPoint x: 966, endPoint y: 288, distance: 69.0
click at [966, 288] on div at bounding box center [970, 285] width 257 height 56
drag, startPoint x: 993, startPoint y: 292, endPoint x: 1050, endPoint y: 292, distance: 57.9
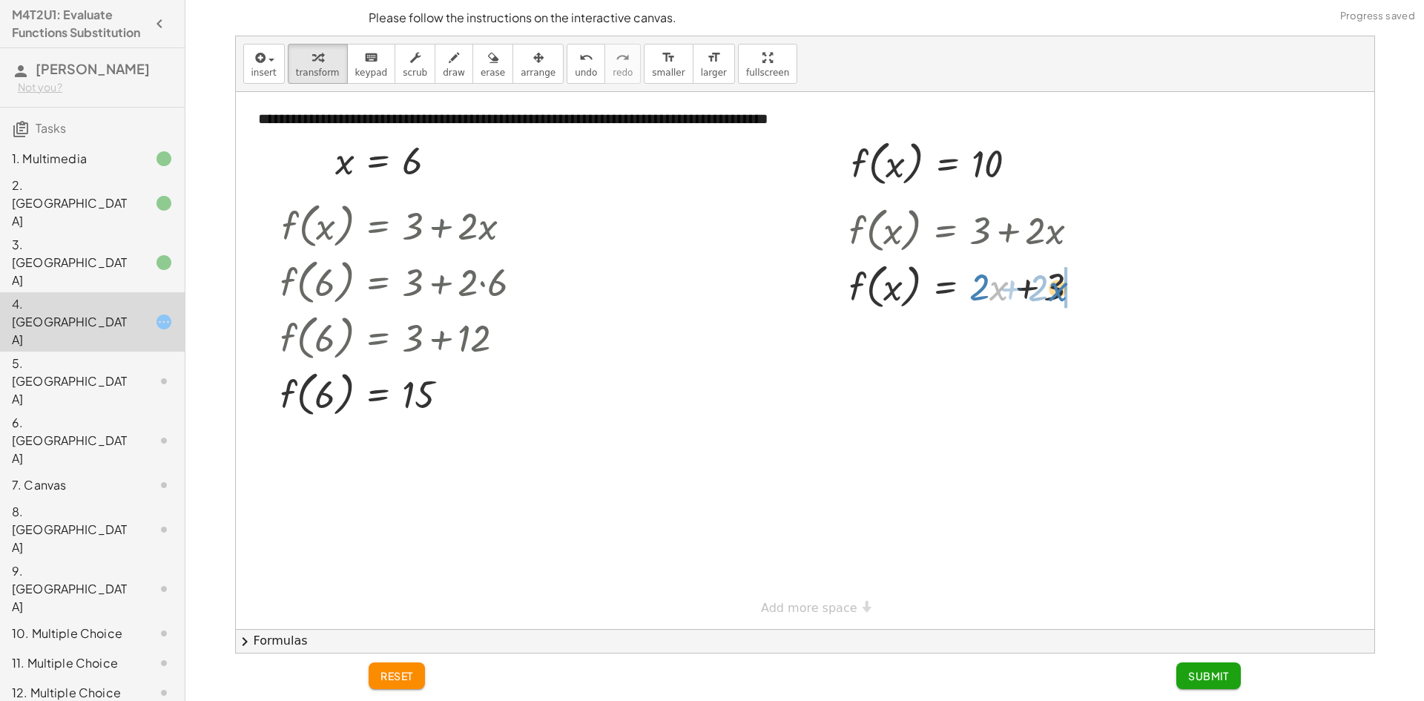
click at [1050, 292] on div at bounding box center [970, 285] width 257 height 56
click at [882, 294] on div at bounding box center [970, 285] width 257 height 56
click at [891, 291] on div at bounding box center [970, 285] width 257 height 56
click at [1027, 302] on div at bounding box center [970, 285] width 257 height 56
drag, startPoint x: 1025, startPoint y: 294, endPoint x: 1040, endPoint y: 279, distance: 21.0
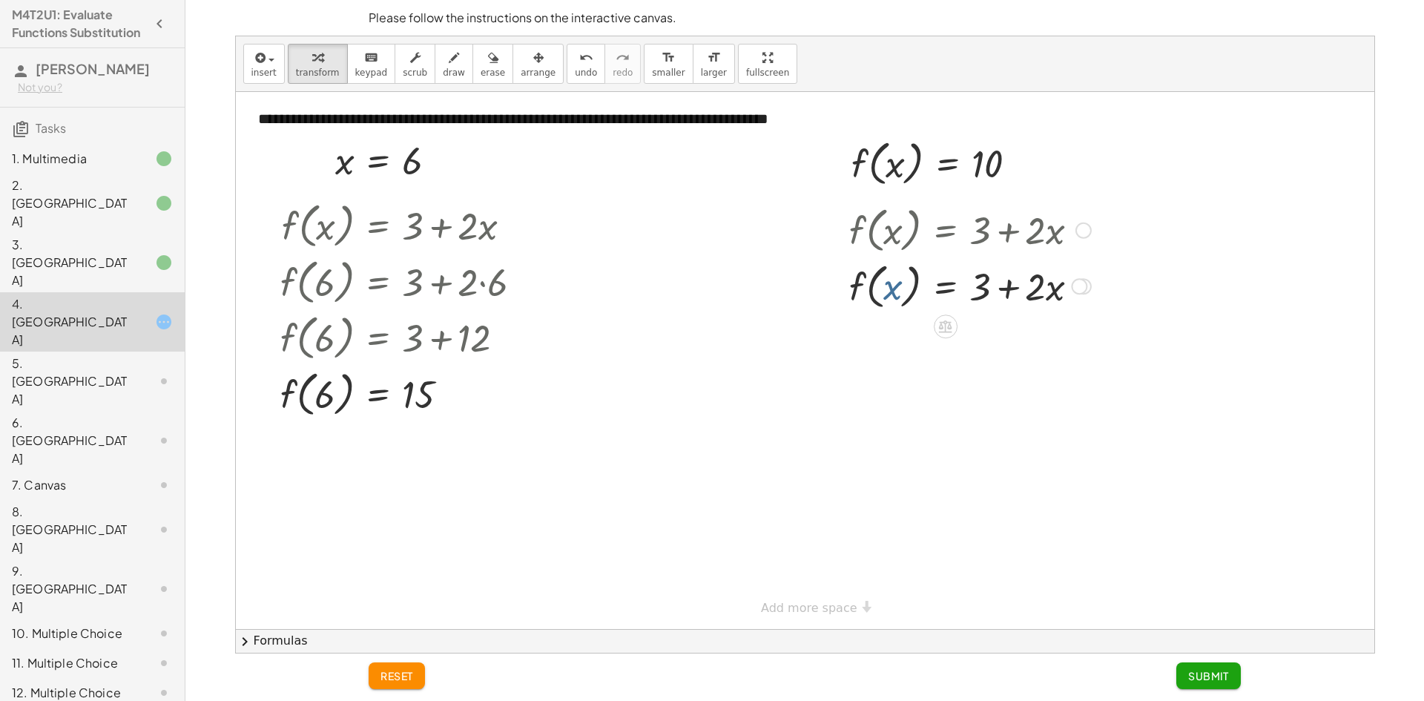
click at [1034, 285] on div at bounding box center [970, 285] width 257 height 56
click at [1051, 279] on div at bounding box center [970, 285] width 257 height 56
click at [1045, 280] on div at bounding box center [970, 285] width 257 height 56
drag, startPoint x: 1006, startPoint y: 288, endPoint x: 996, endPoint y: 286, distance: 10.5
click at [1005, 288] on div at bounding box center [970, 285] width 257 height 56
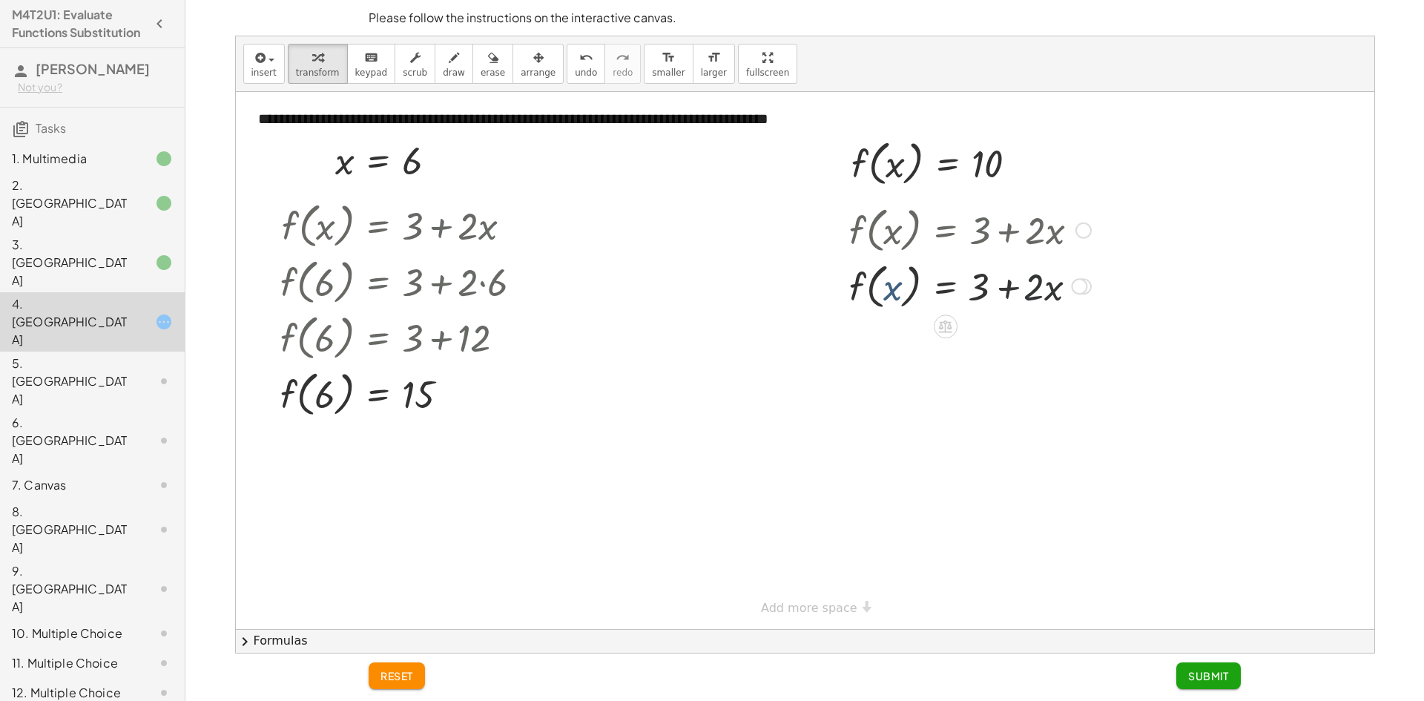
click at [996, 286] on div at bounding box center [970, 285] width 257 height 56
drag, startPoint x: 1037, startPoint y: 286, endPoint x: 975, endPoint y: 279, distance: 62.8
click at [975, 279] on div at bounding box center [970, 285] width 257 height 56
drag, startPoint x: 894, startPoint y: 160, endPoint x: 921, endPoint y: 136, distance: 36.3
click at [899, 148] on div at bounding box center [940, 162] width 193 height 56
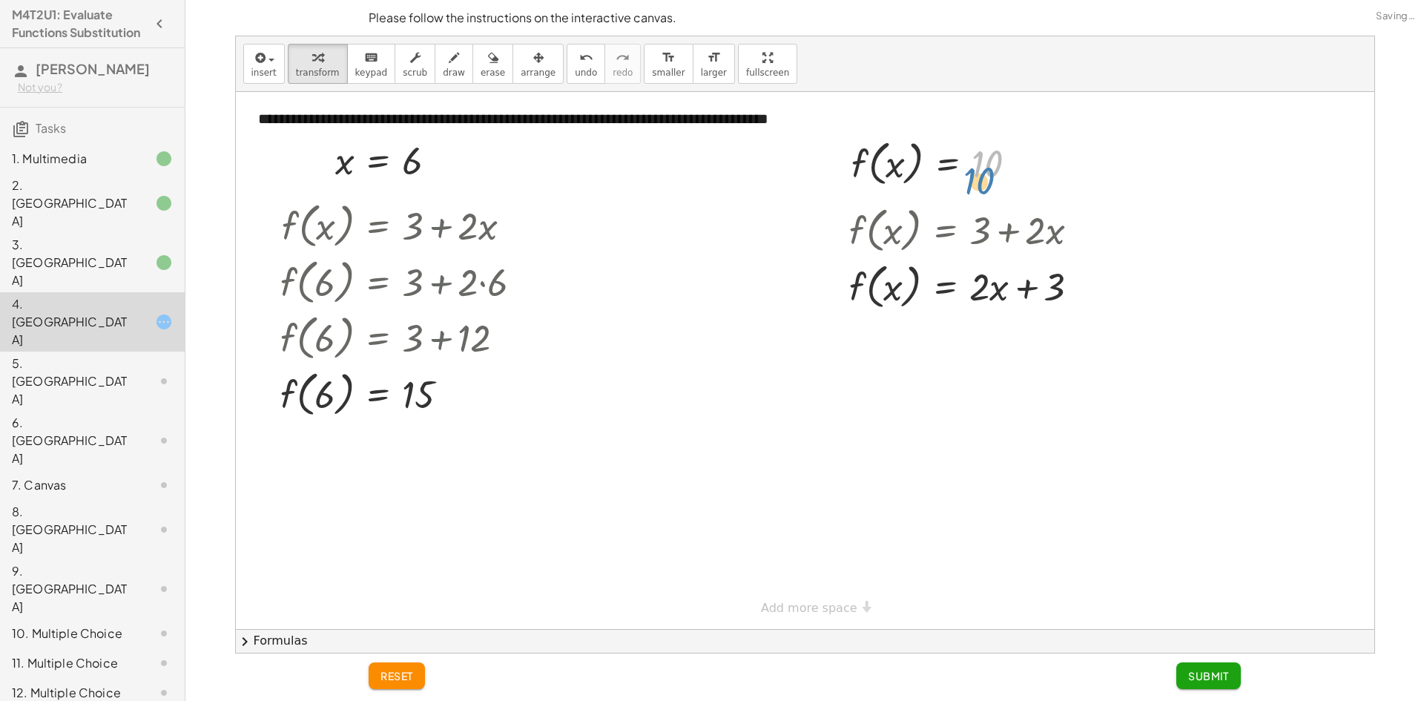
drag, startPoint x: 978, startPoint y: 154, endPoint x: 970, endPoint y: 169, distance: 17.3
click at [970, 169] on div at bounding box center [940, 162] width 193 height 56
drag, startPoint x: 861, startPoint y: 156, endPoint x: 878, endPoint y: 258, distance: 103.8
drag, startPoint x: 1045, startPoint y: 343, endPoint x: 967, endPoint y: 344, distance: 78.6
click at [967, 344] on div at bounding box center [970, 338] width 257 height 50
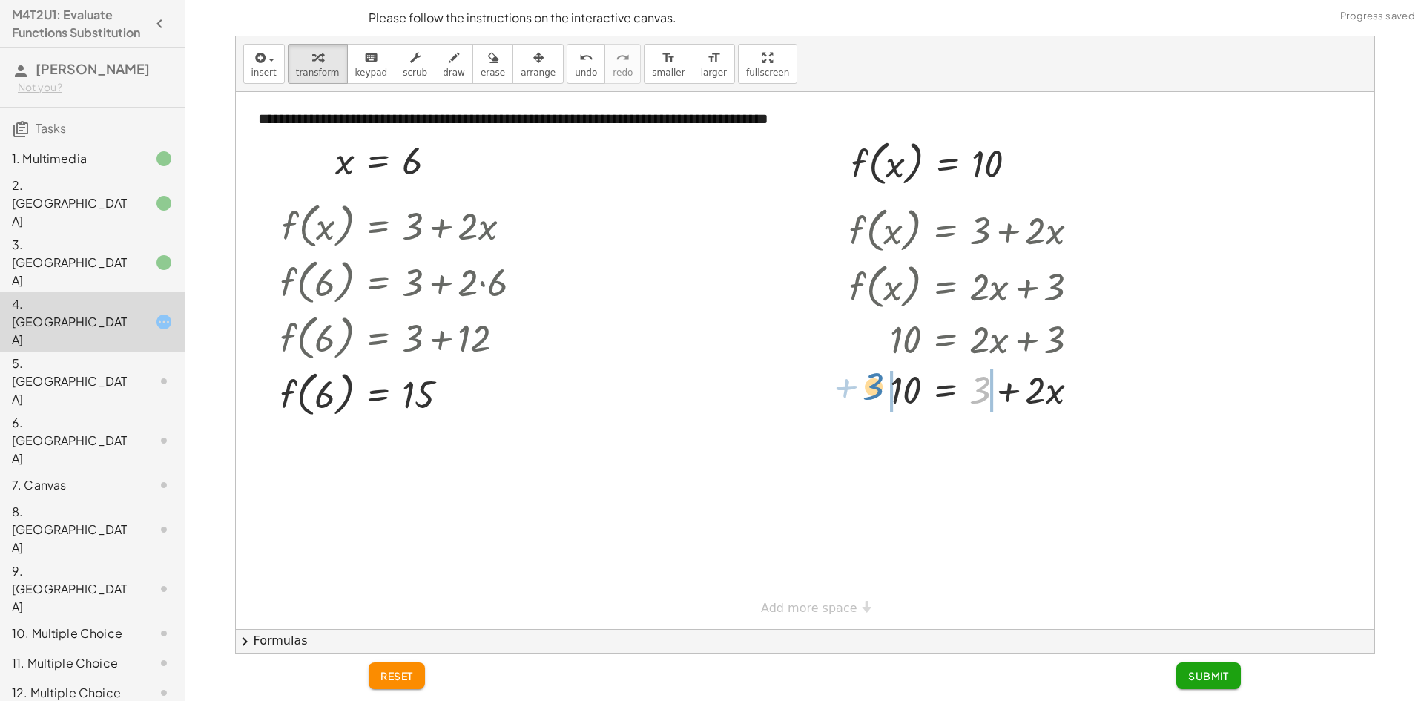
drag, startPoint x: 978, startPoint y: 396, endPoint x: 872, endPoint y: 392, distance: 106.9
click at [872, 392] on div at bounding box center [970, 388] width 257 height 50
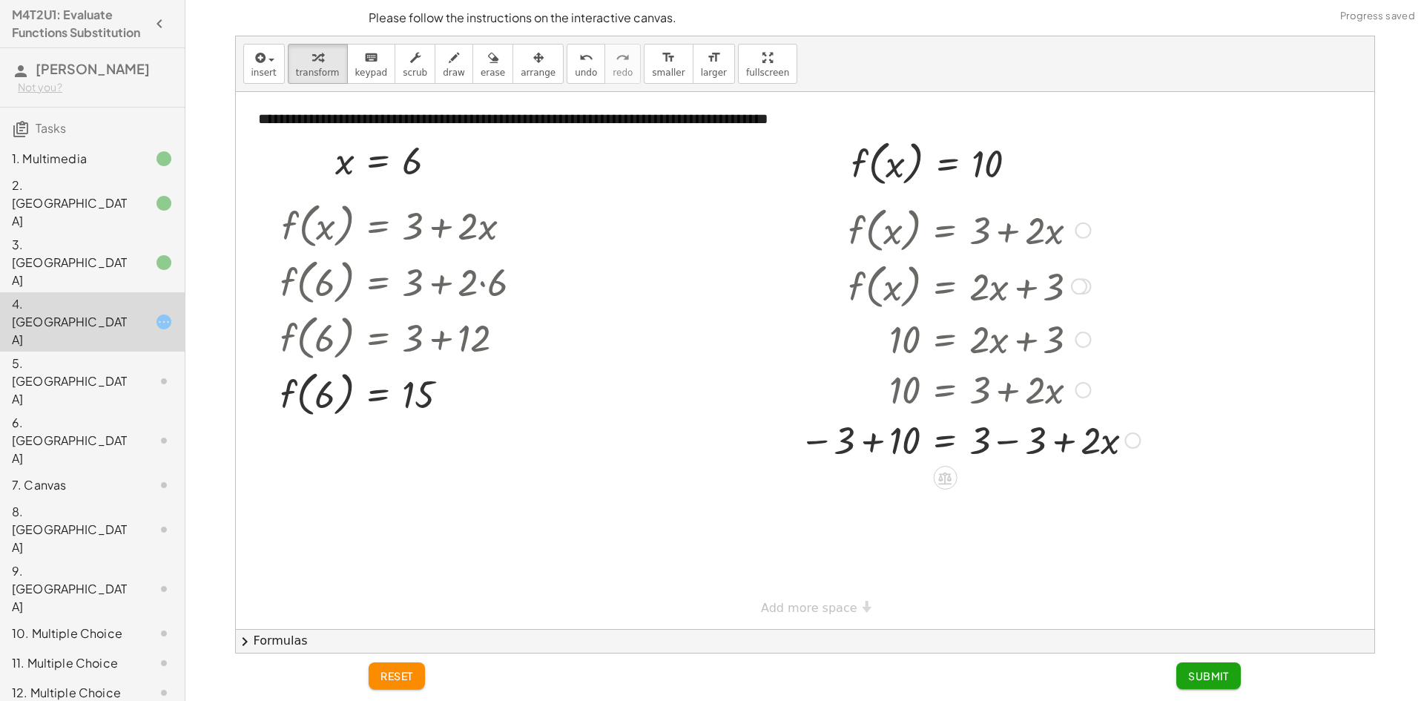
click at [878, 444] on div at bounding box center [969, 439] width 355 height 50
click at [878, 444] on div at bounding box center [998, 439] width 312 height 50
click at [1062, 443] on div at bounding box center [973, 439] width 362 height 50
click at [1055, 487] on div at bounding box center [973, 489] width 362 height 50
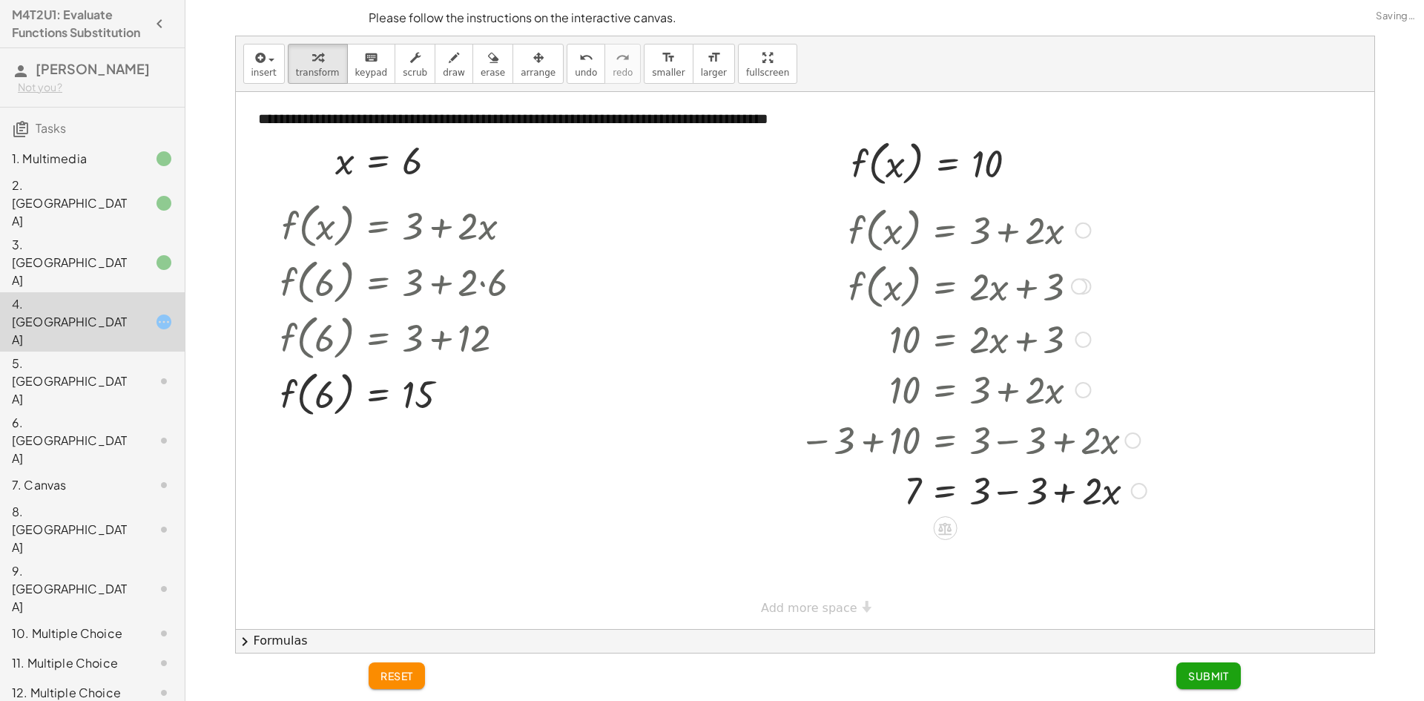
click at [1065, 491] on div at bounding box center [973, 489] width 362 height 50
click at [1024, 488] on div at bounding box center [973, 489] width 362 height 50
drag, startPoint x: 979, startPoint y: 490, endPoint x: 915, endPoint y: 485, distance: 64.7
click at [915, 485] on div at bounding box center [969, 489] width 355 height 50
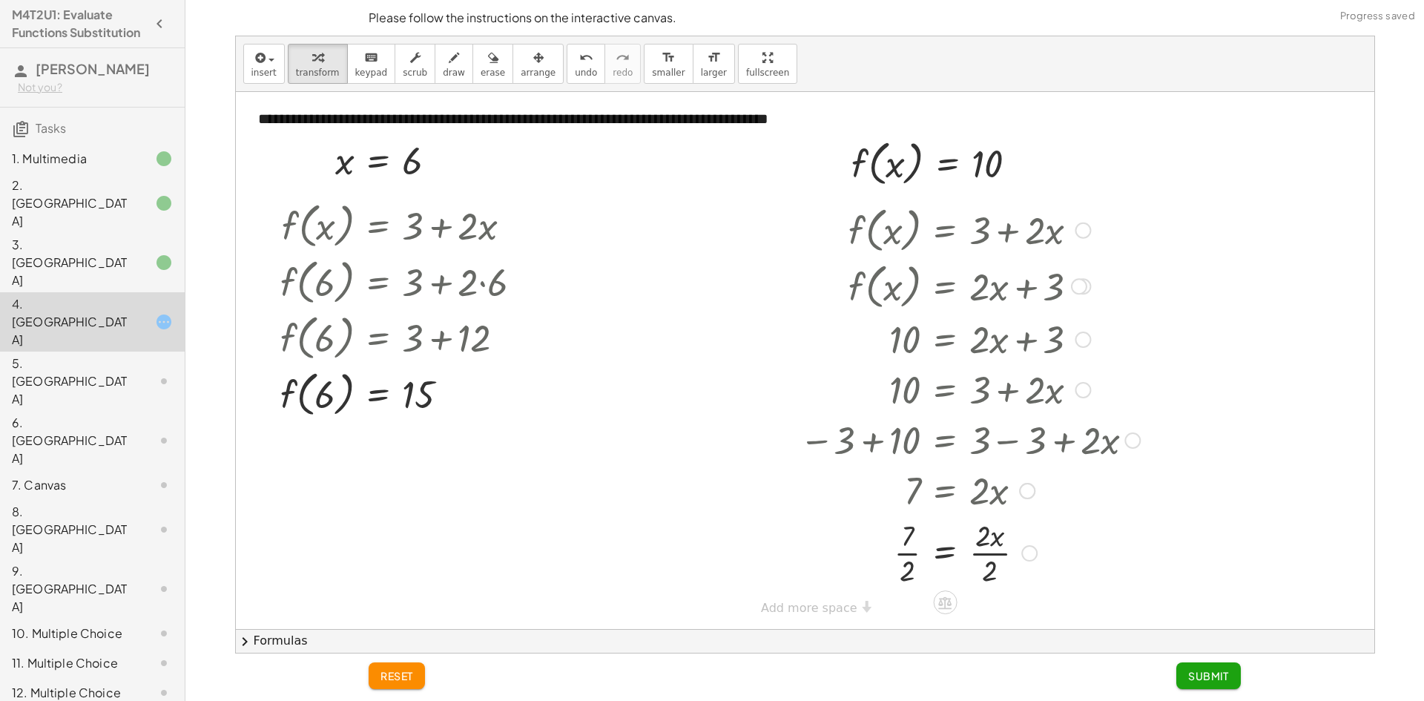
click at [909, 550] on div at bounding box center [969, 552] width 355 height 74
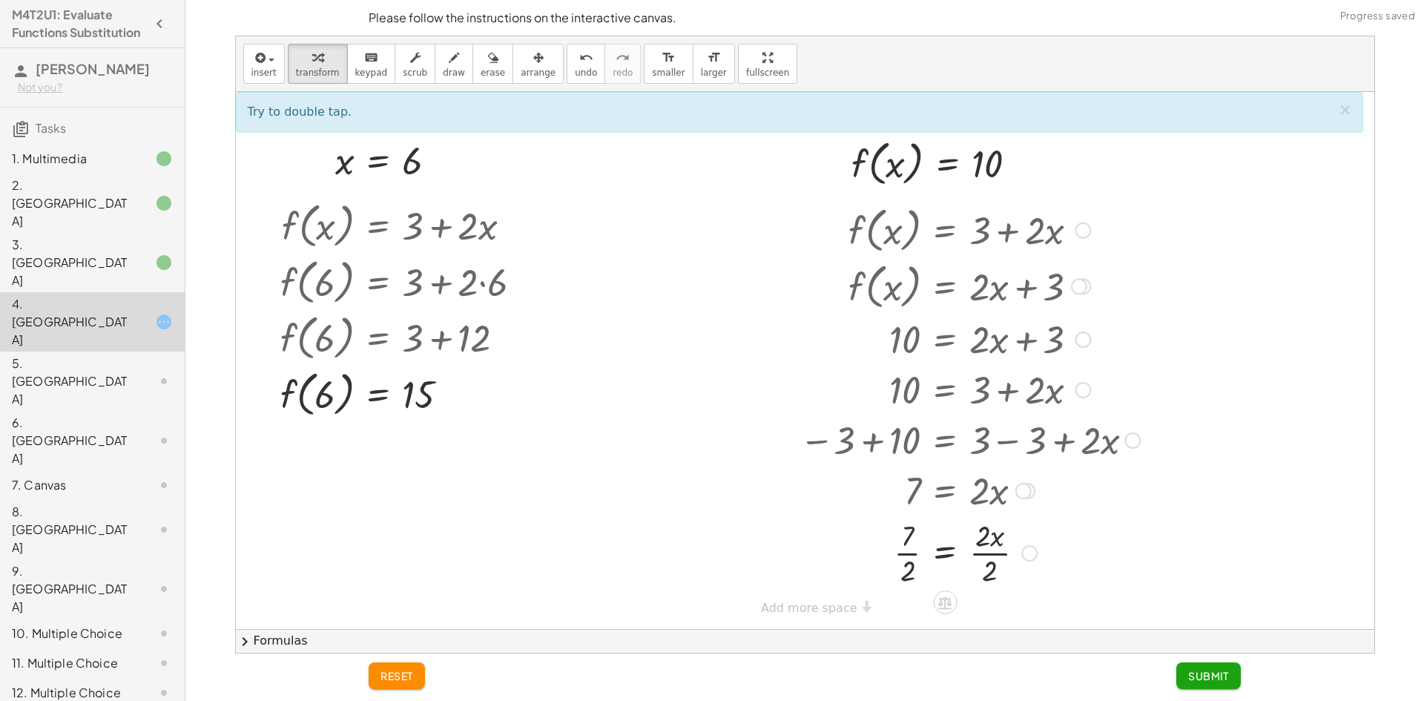
click at [910, 540] on div at bounding box center [969, 552] width 355 height 74
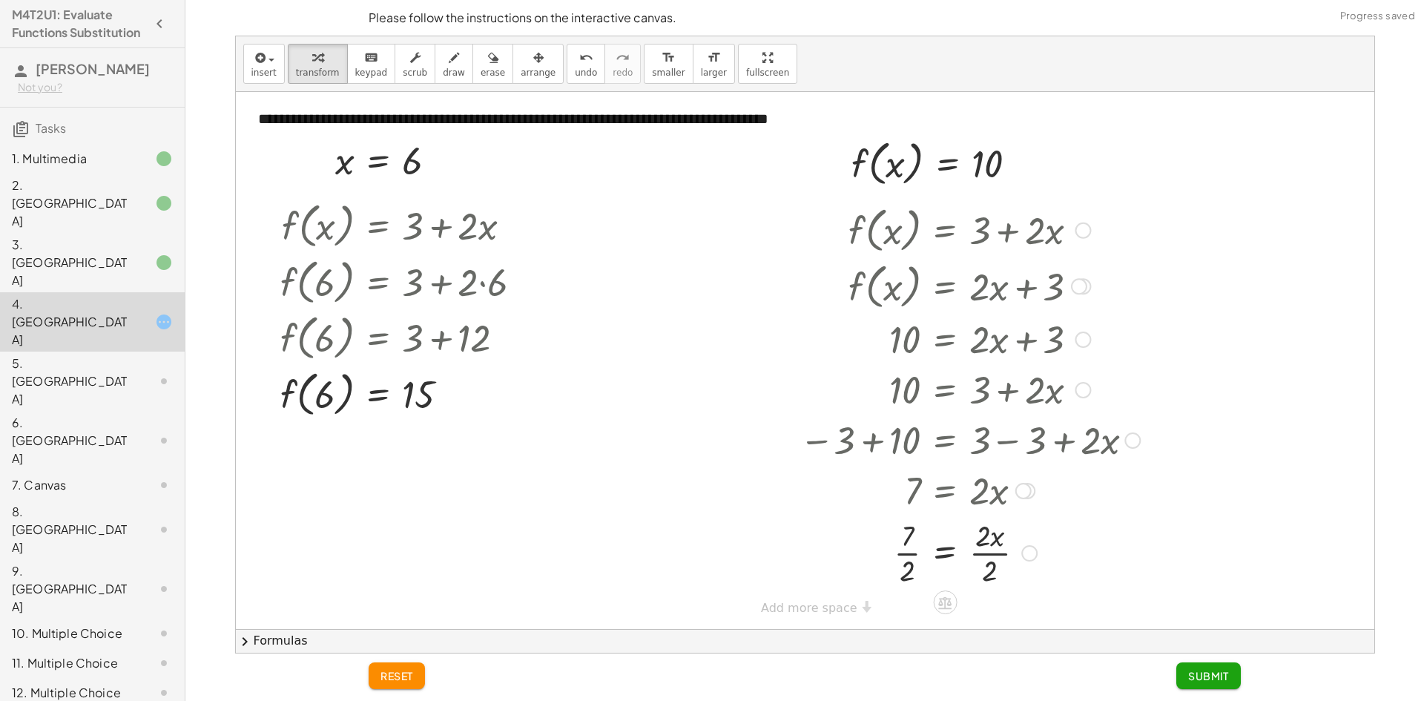
click at [977, 547] on div at bounding box center [969, 552] width 355 height 74
click at [984, 559] on div at bounding box center [969, 552] width 355 height 74
click at [985, 553] on div at bounding box center [969, 552] width 355 height 74
click at [918, 553] on div at bounding box center [969, 552] width 355 height 74
click at [915, 553] on div at bounding box center [969, 552] width 355 height 74
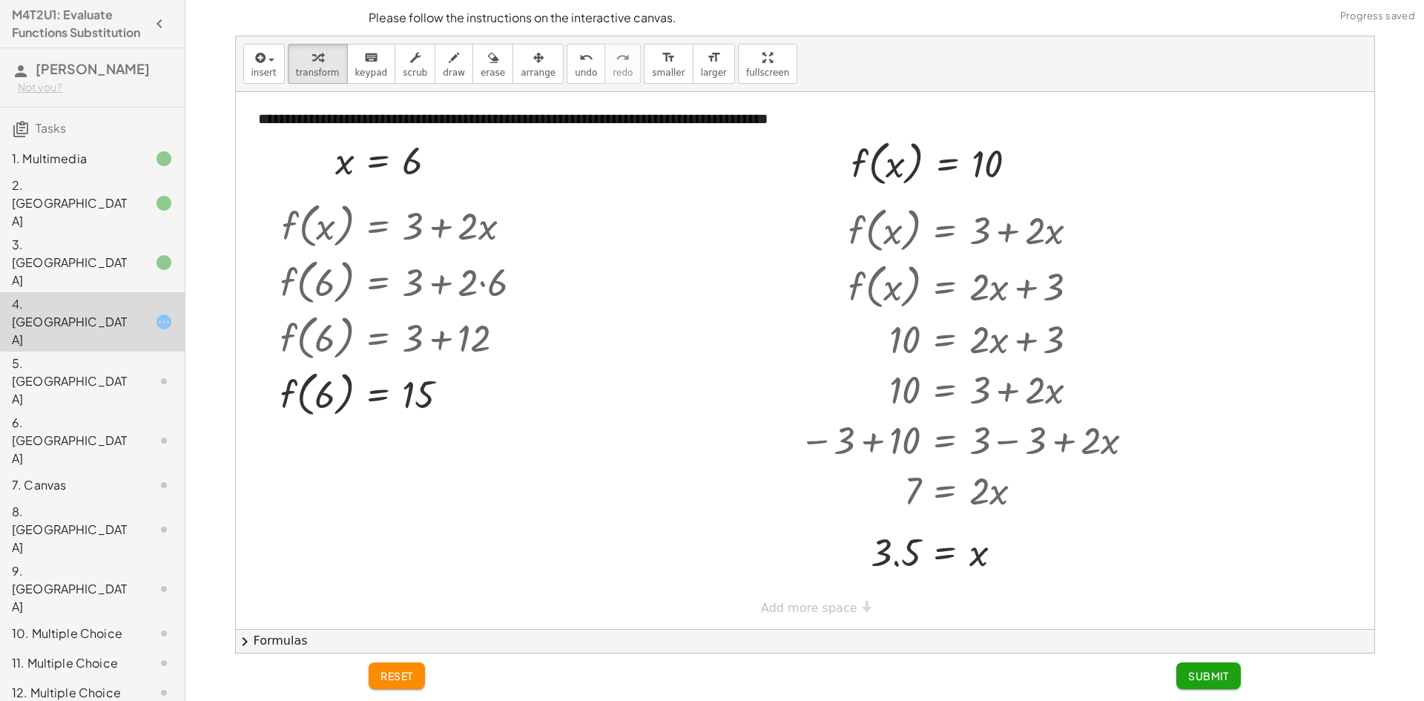
click at [1203, 662] on button "Submit" at bounding box center [1209, 675] width 65 height 27
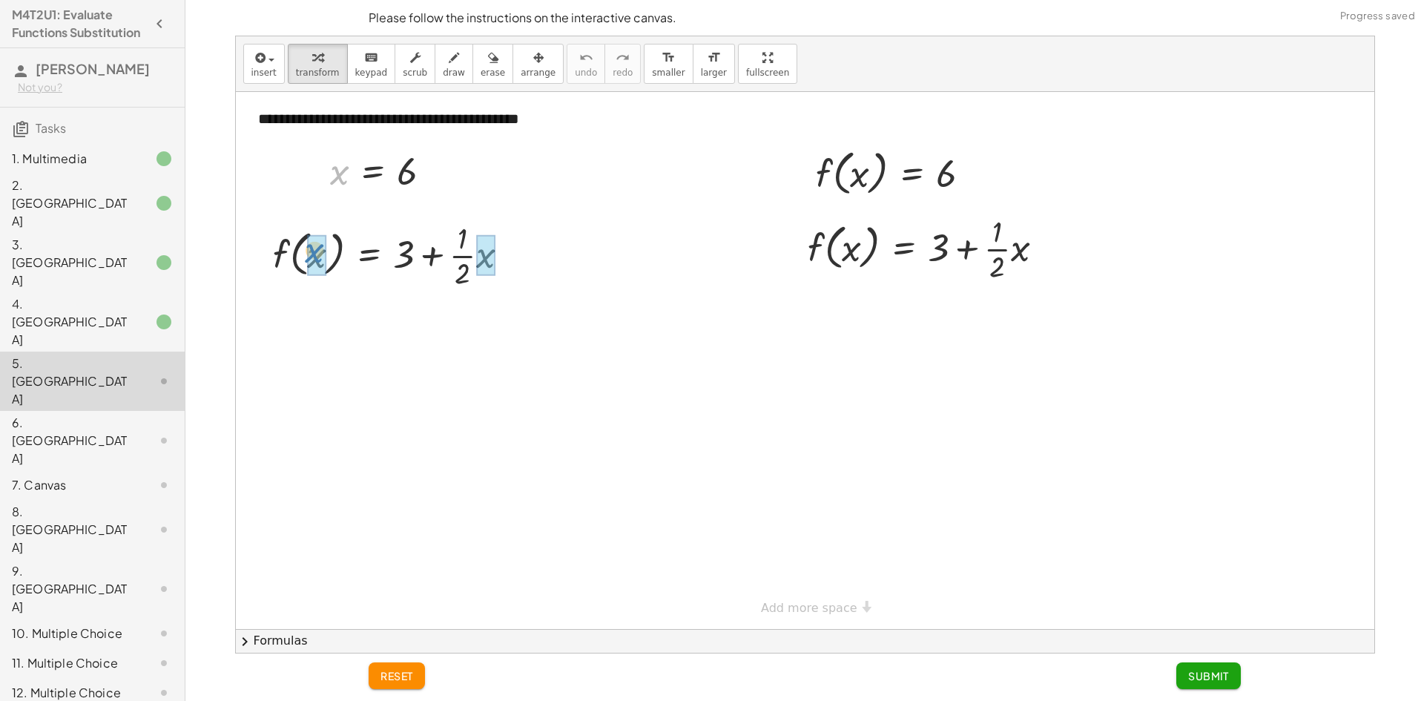
drag, startPoint x: 341, startPoint y: 185, endPoint x: 308, endPoint y: 269, distance: 90.2
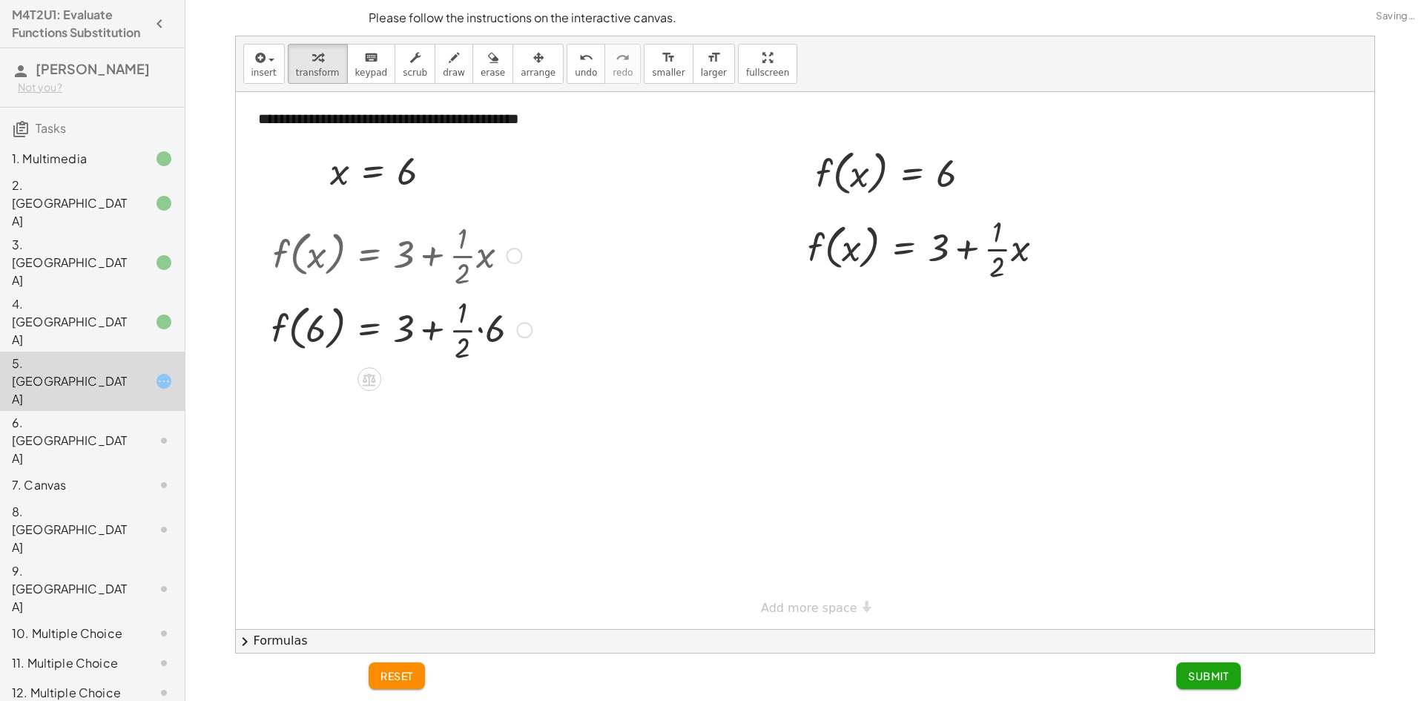
click at [470, 334] on div at bounding box center [401, 329] width 275 height 74
click at [470, 331] on div at bounding box center [401, 329] width 275 height 74
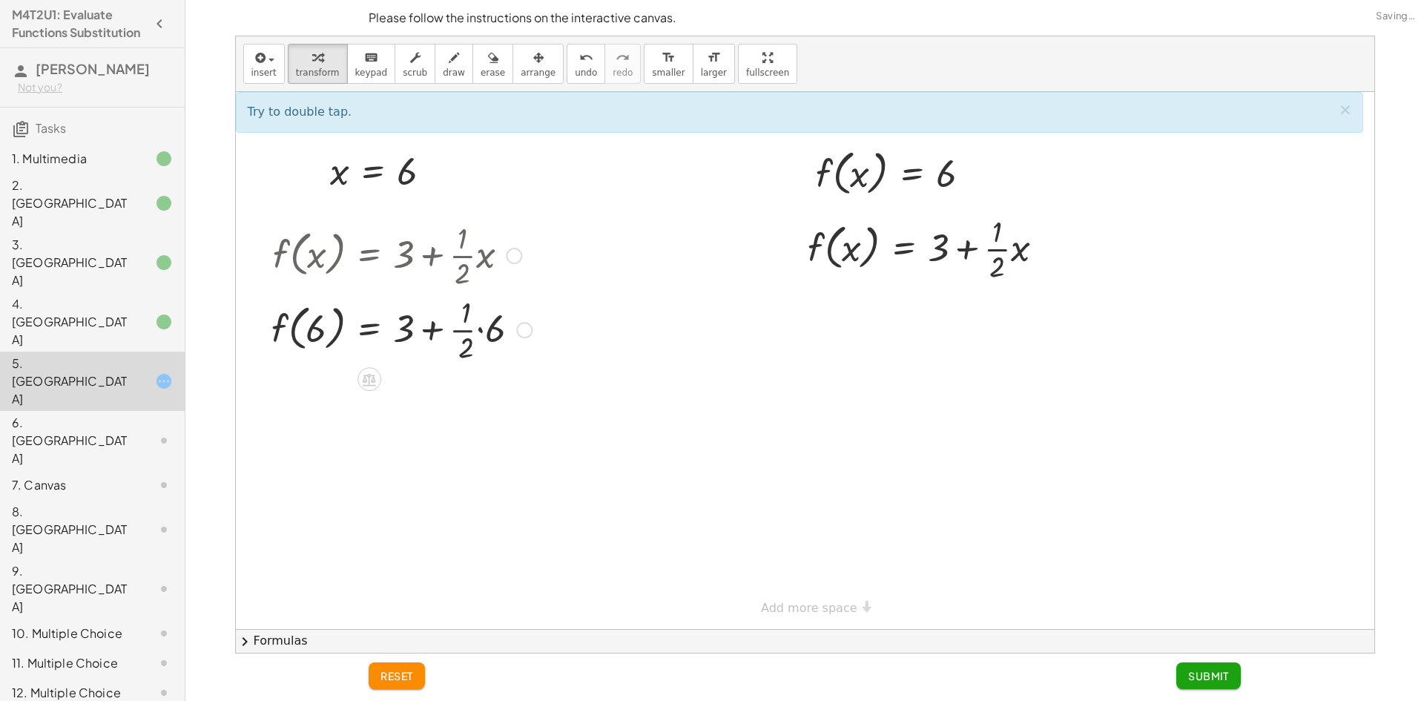
click at [476, 330] on div at bounding box center [401, 329] width 275 height 74
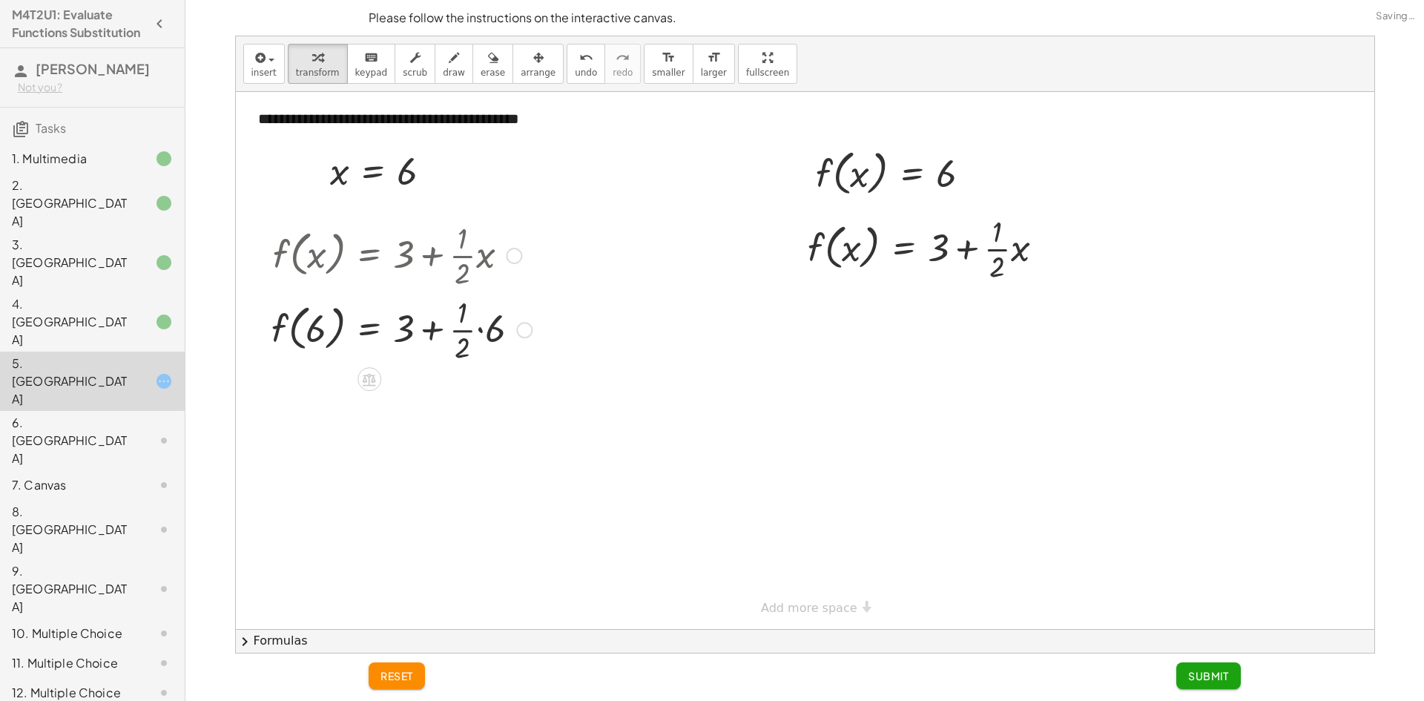
click at [476, 330] on div at bounding box center [401, 329] width 275 height 74
click at [479, 329] on div at bounding box center [411, 328] width 295 height 56
drag, startPoint x: 407, startPoint y: 395, endPoint x: 416, endPoint y: 393, distance: 9.2
click at [416, 393] on div at bounding box center [411, 394] width 295 height 56
click at [493, 392] on div at bounding box center [411, 394] width 295 height 56
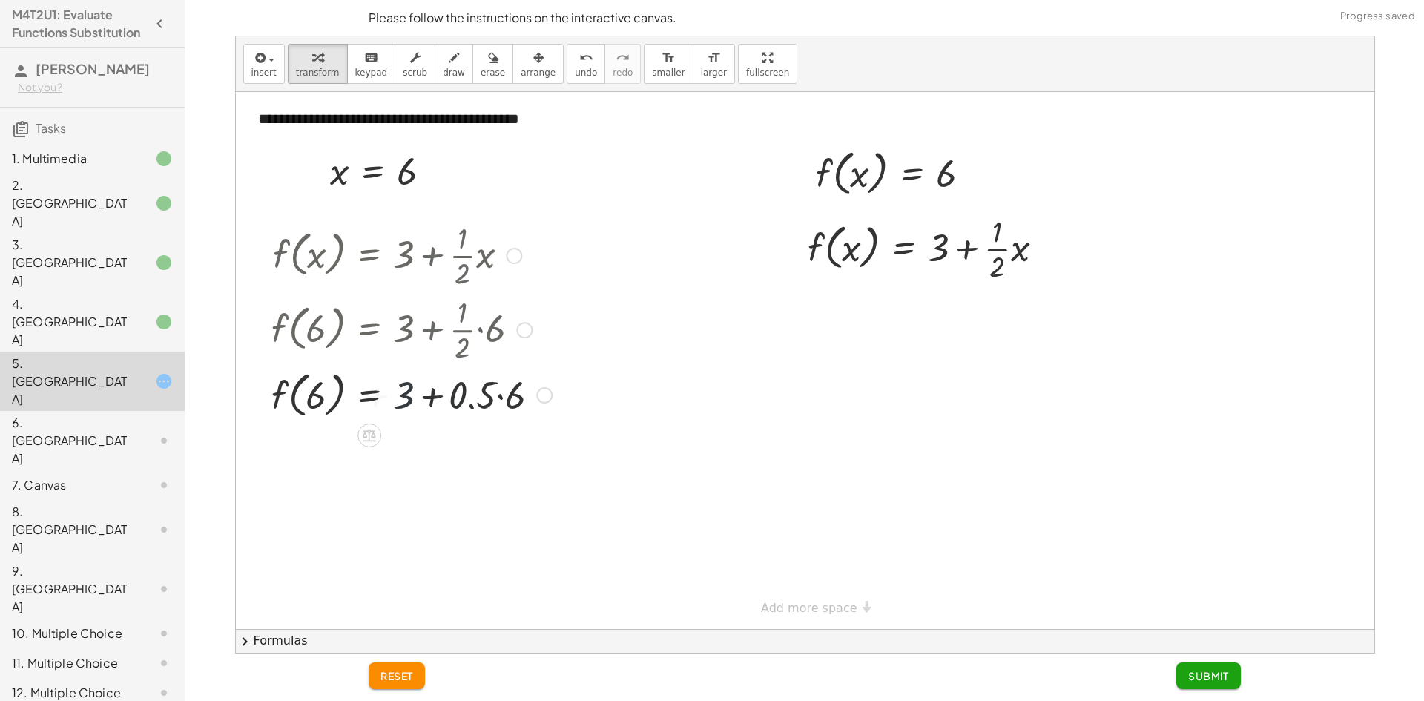
click at [499, 396] on div at bounding box center [411, 394] width 295 height 56
click at [499, 395] on div at bounding box center [411, 394] width 295 height 56
drag, startPoint x: 401, startPoint y: 447, endPoint x: 458, endPoint y: 442, distance: 57.4
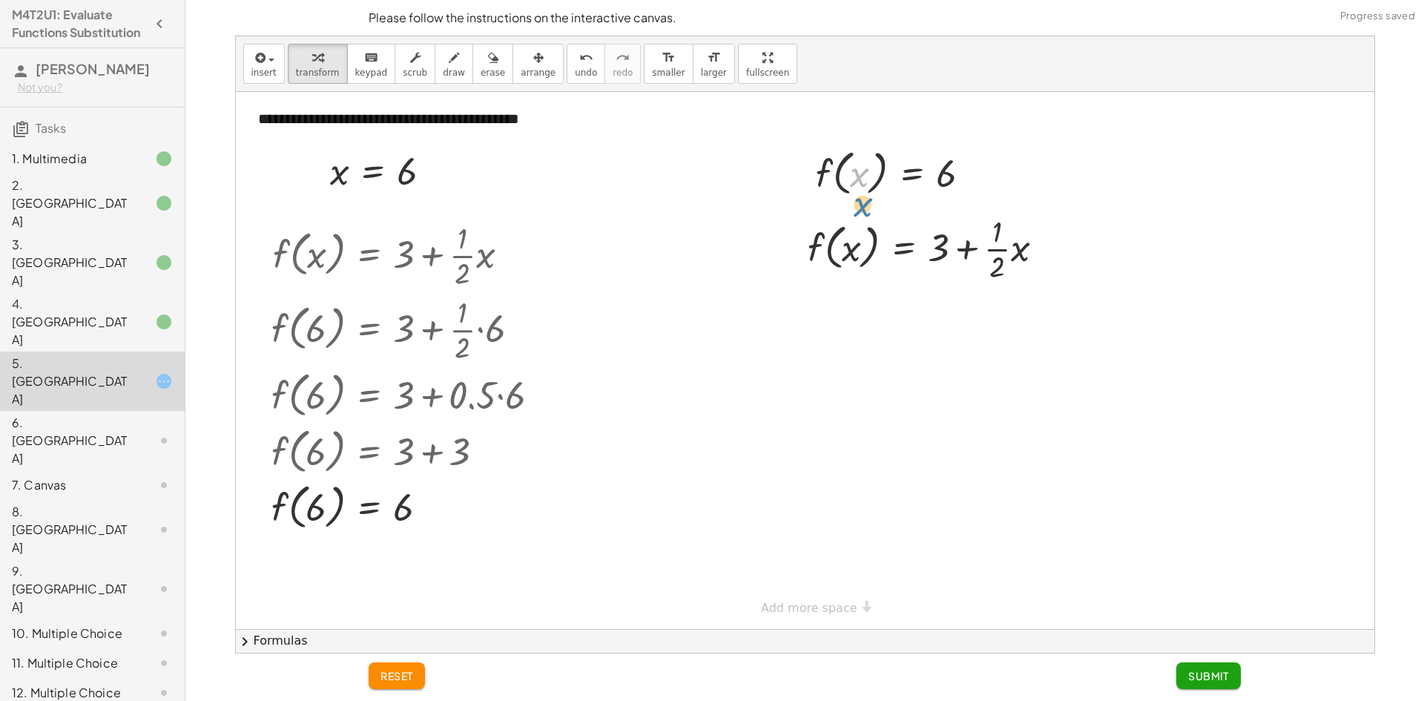
drag, startPoint x: 857, startPoint y: 171, endPoint x: 867, endPoint y: 167, distance: 11.3
click at [867, 167] on div at bounding box center [900, 172] width 182 height 56
click at [1005, 254] on div at bounding box center [931, 248] width 263 height 74
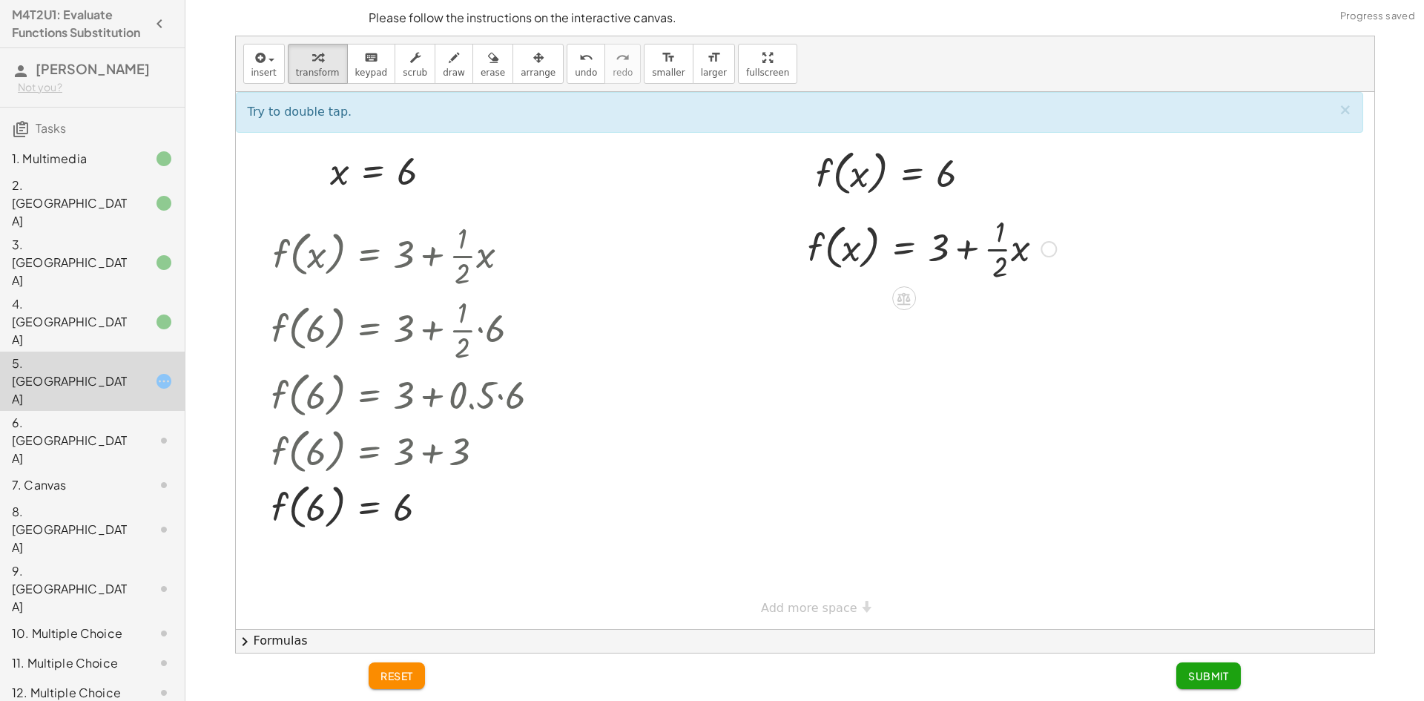
click at [1000, 251] on div at bounding box center [931, 248] width 263 height 74
drag, startPoint x: 997, startPoint y: 249, endPoint x: 943, endPoint y: 250, distance: 54.2
click at [941, 250] on div at bounding box center [931, 248] width 263 height 74
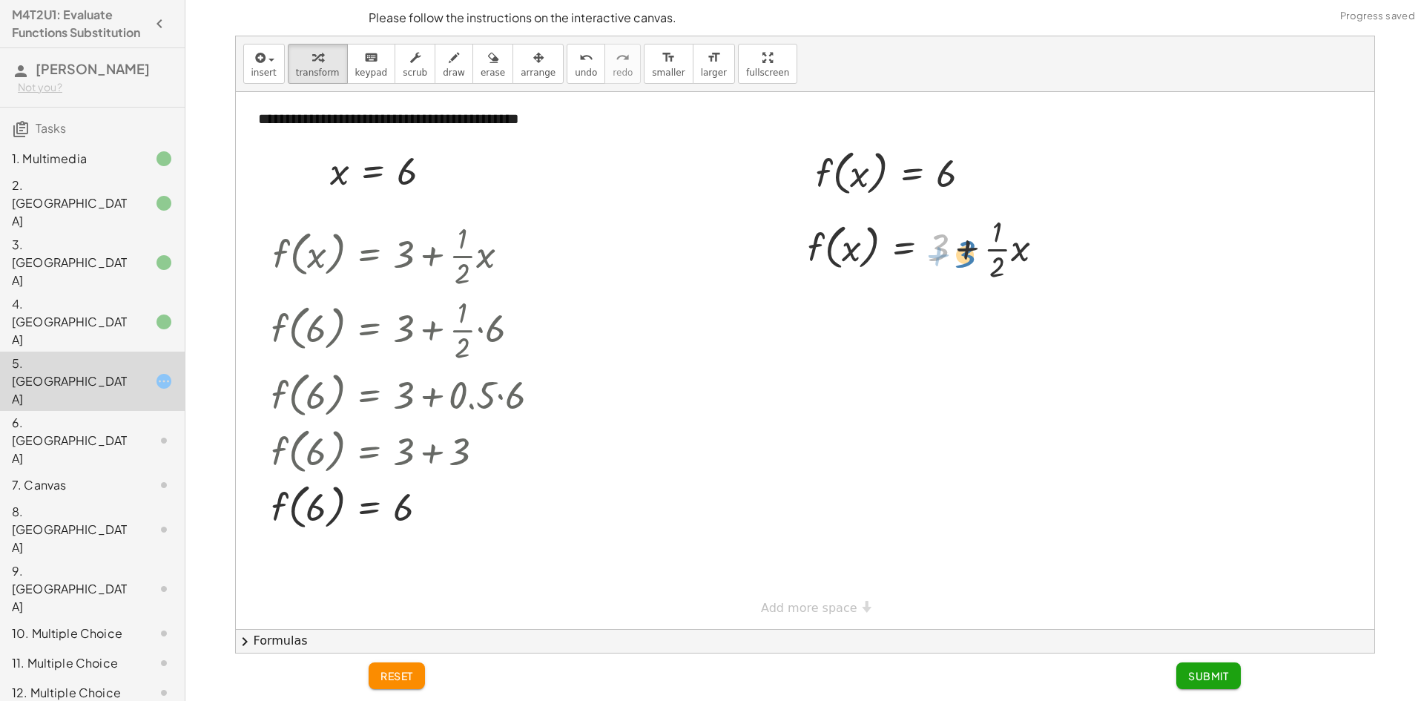
drag, startPoint x: 935, startPoint y: 247, endPoint x: 947, endPoint y: 252, distance: 13.0
click at [947, 252] on div at bounding box center [931, 248] width 263 height 74
drag, startPoint x: 825, startPoint y: 175, endPoint x: 819, endPoint y: 242, distance: 67.0
click at [967, 328] on div at bounding box center [931, 322] width 263 height 74
drag, startPoint x: 938, startPoint y: 323, endPoint x: 946, endPoint y: 324, distance: 8.3
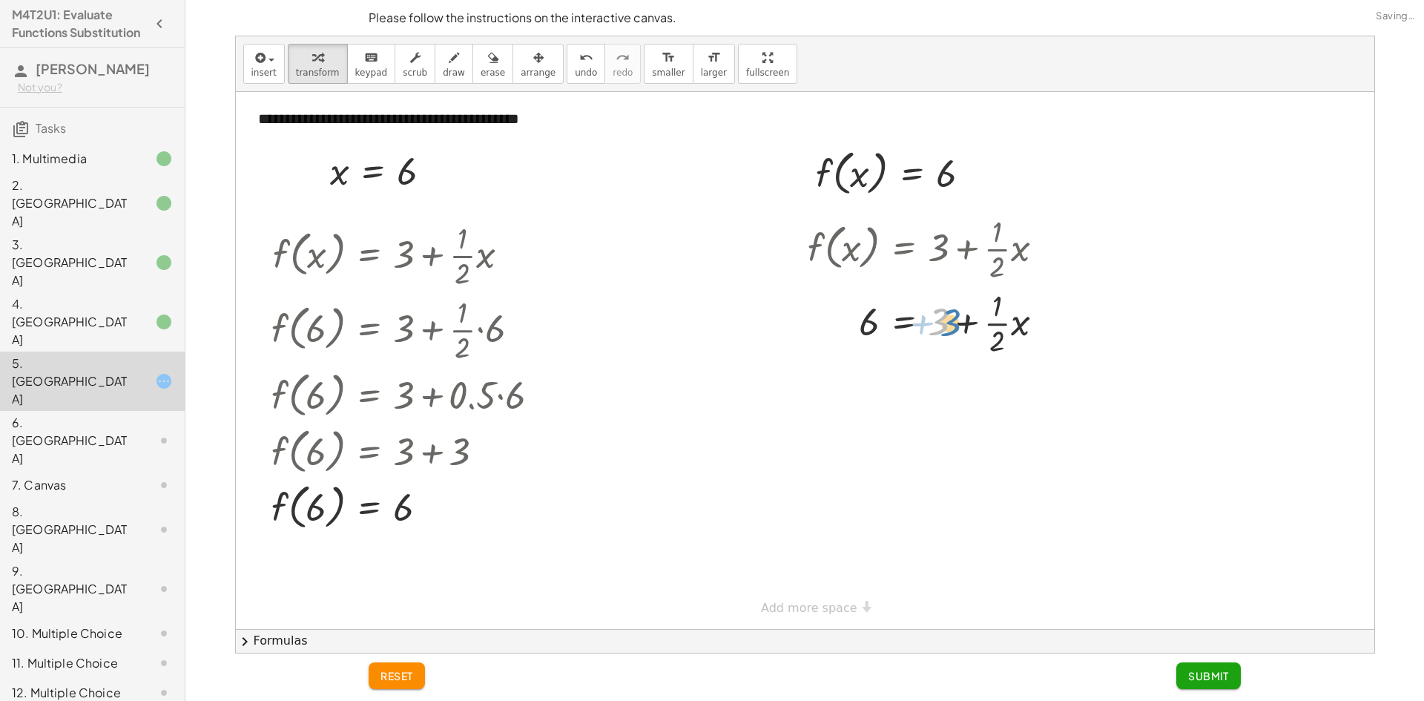
click at [946, 324] on div at bounding box center [931, 322] width 263 height 74
click at [993, 313] on div at bounding box center [931, 322] width 263 height 74
drag, startPoint x: 993, startPoint y: 314, endPoint x: 993, endPoint y: 323, distance: 9.7
click at [993, 316] on div at bounding box center [931, 322] width 263 height 74
click at [993, 323] on div at bounding box center [941, 322] width 283 height 50
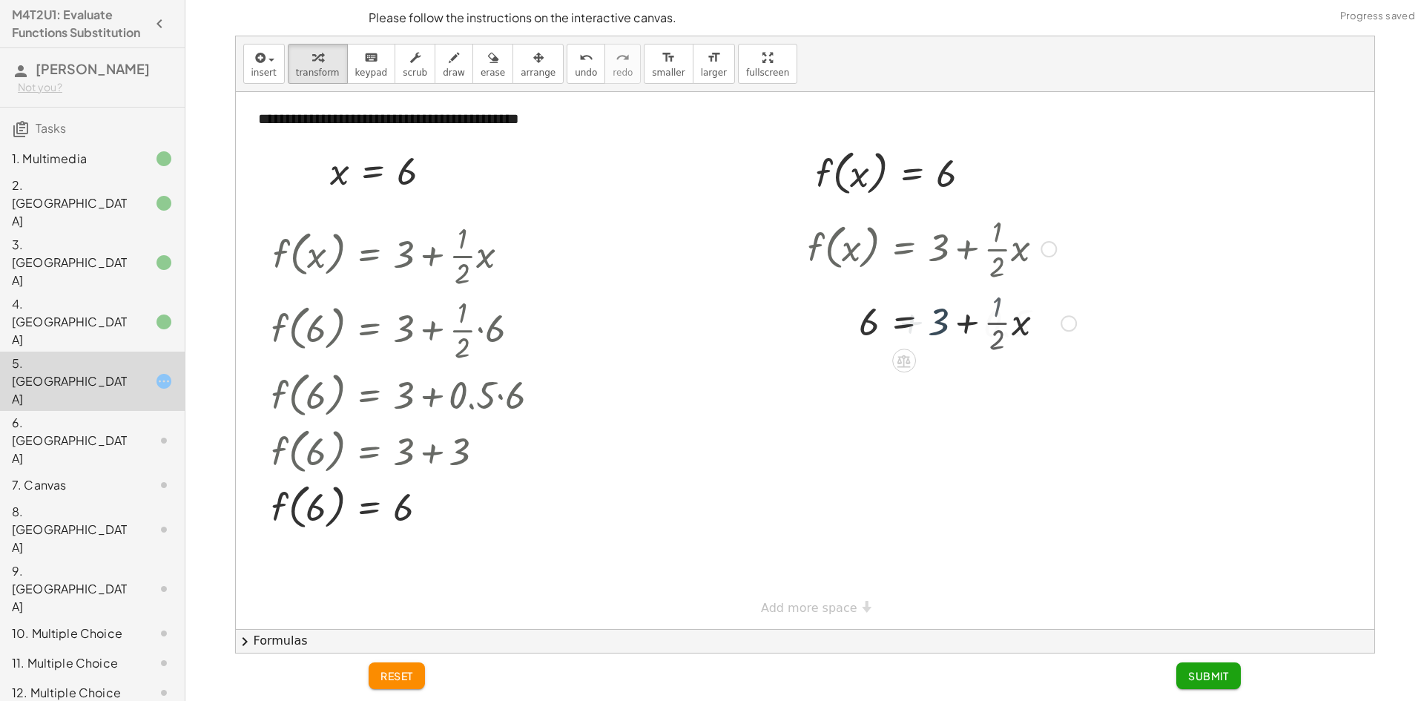
click at [995, 323] on div at bounding box center [941, 322] width 283 height 50
drag, startPoint x: 943, startPoint y: 386, endPoint x: 1004, endPoint y: 378, distance: 61.5
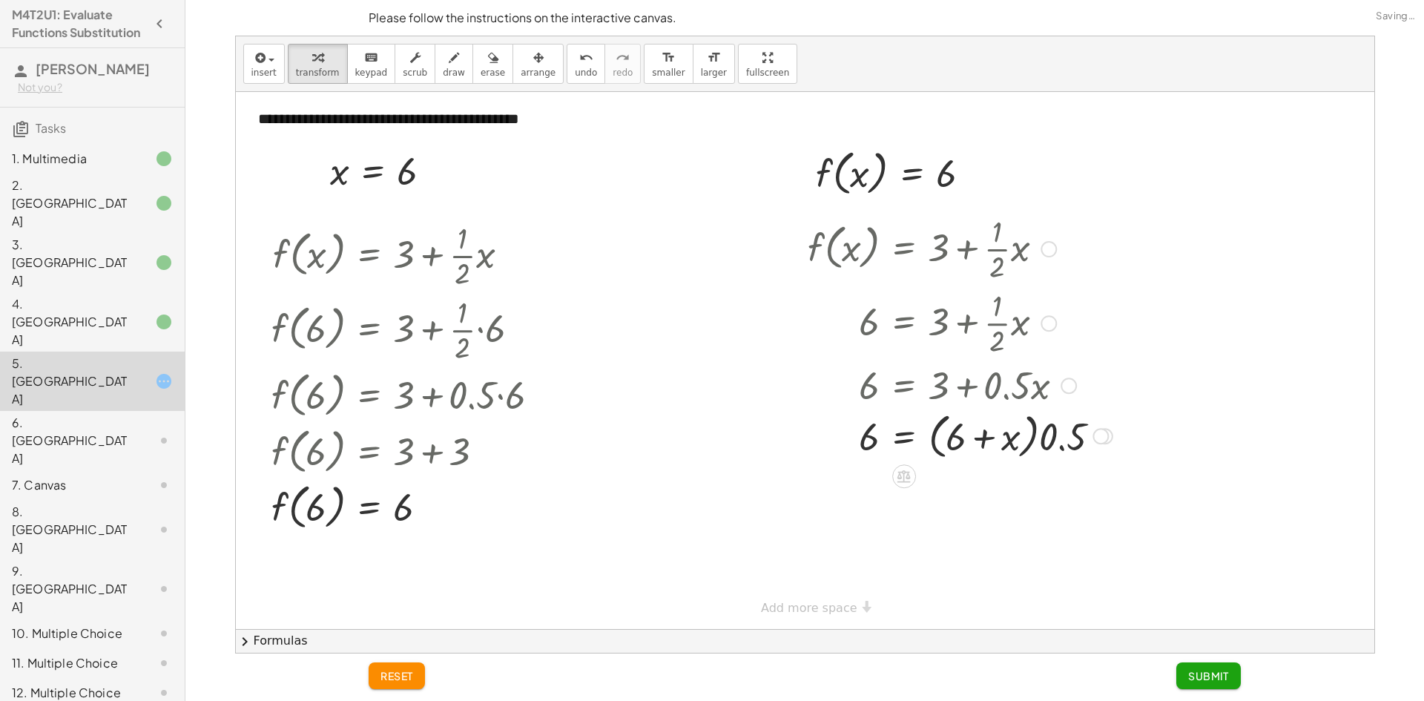
click at [1045, 439] on div at bounding box center [960, 435] width 320 height 56
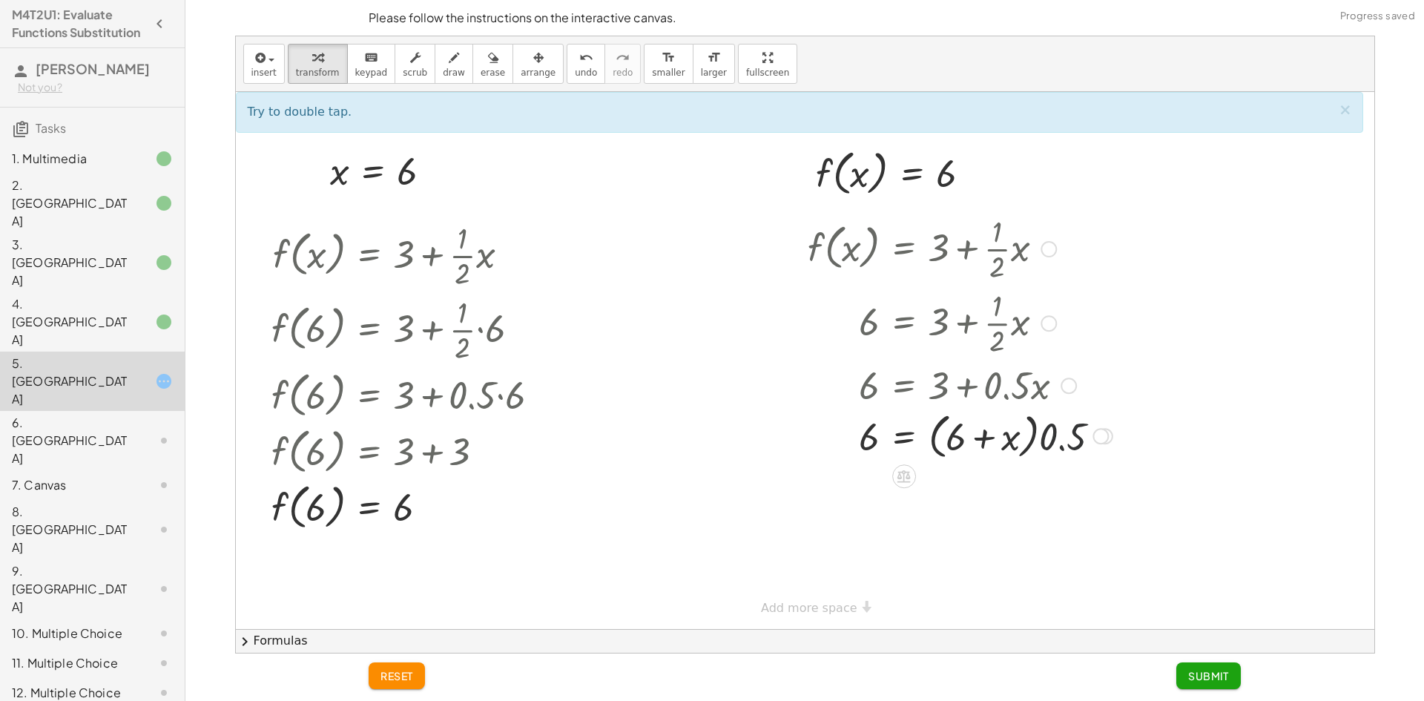
click at [1056, 444] on div at bounding box center [960, 435] width 320 height 56
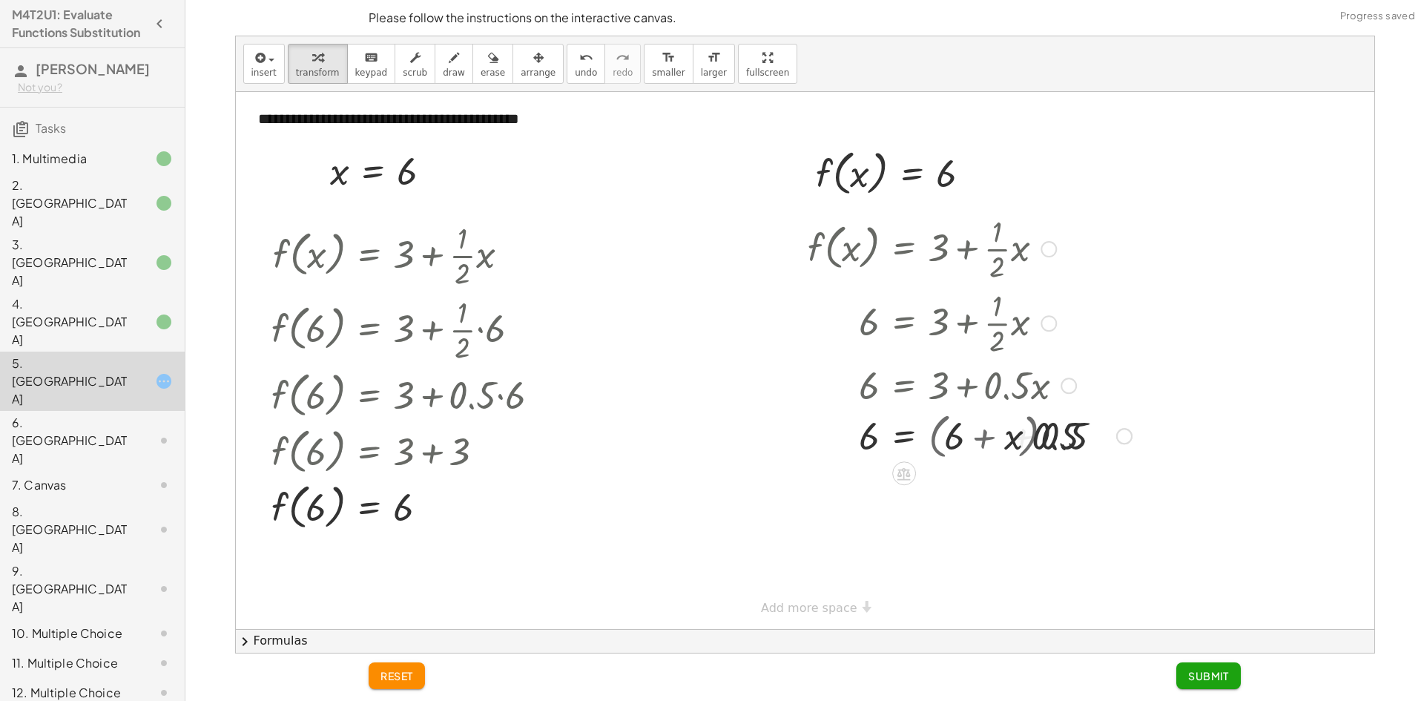
click at [1059, 447] on div at bounding box center [969, 434] width 339 height 50
click at [1079, 499] on div at bounding box center [969, 488] width 339 height 50
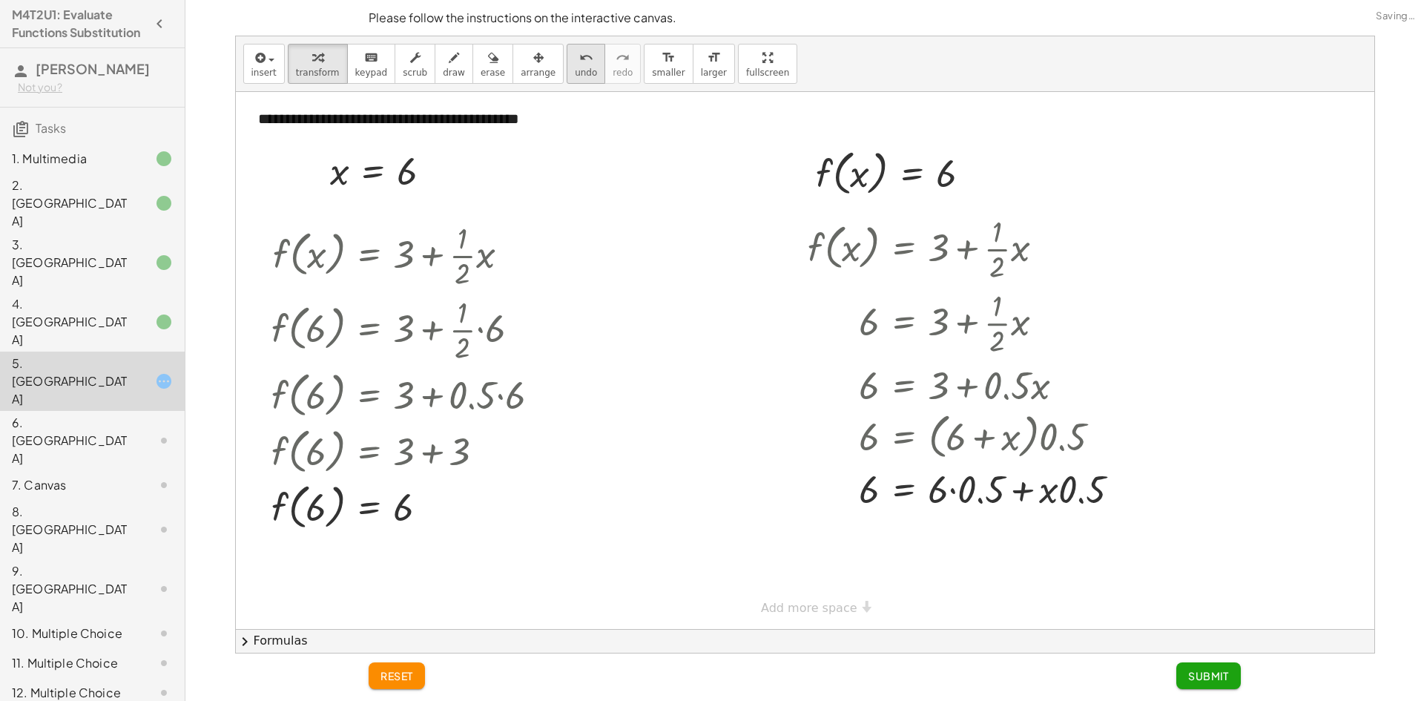
click at [579, 59] on icon "undo" at bounding box center [586, 58] width 14 height 18
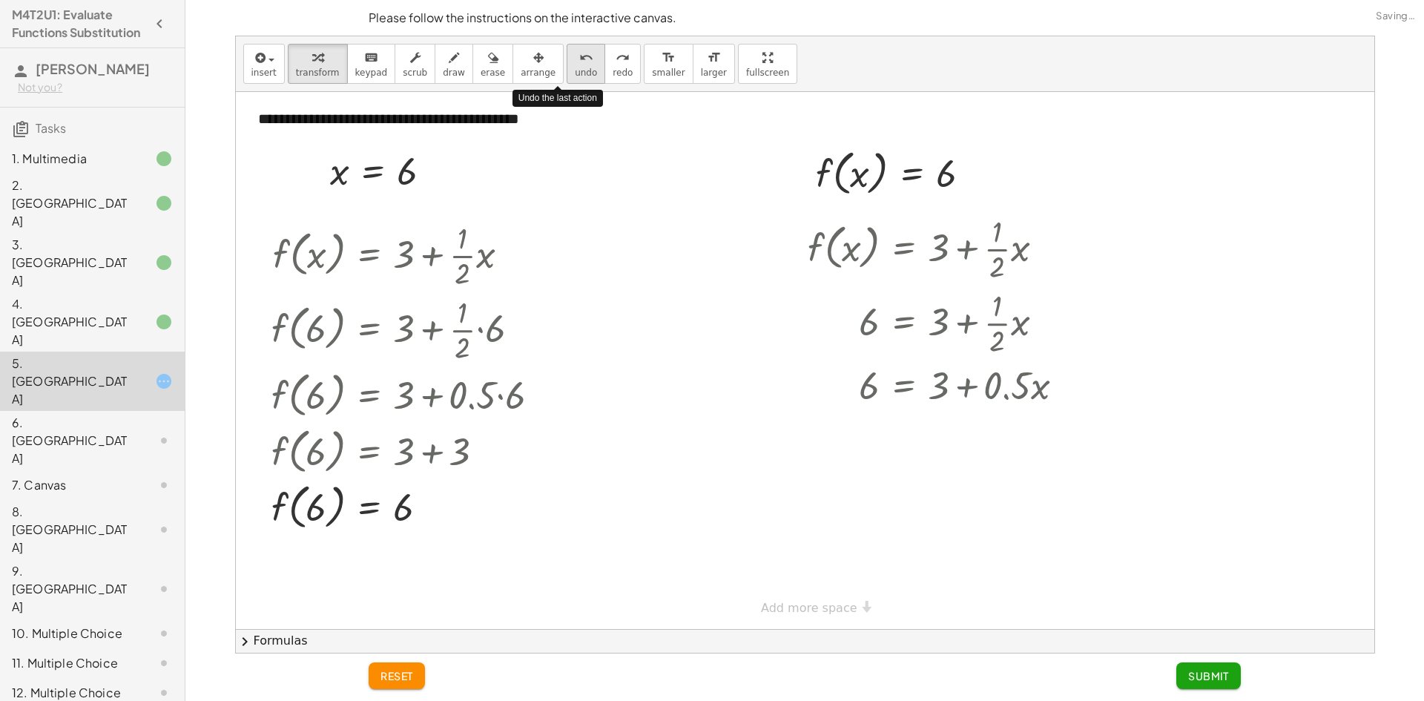
click at [579, 59] on icon "undo" at bounding box center [586, 58] width 14 height 18
drag, startPoint x: 990, startPoint y: 391, endPoint x: 926, endPoint y: 387, distance: 64.6
click at [926, 387] on div at bounding box center [941, 384] width 283 height 50
click at [579, 65] on icon "undo" at bounding box center [586, 58] width 14 height 18
drag, startPoint x: 923, startPoint y: 386, endPoint x: 849, endPoint y: 386, distance: 74.2
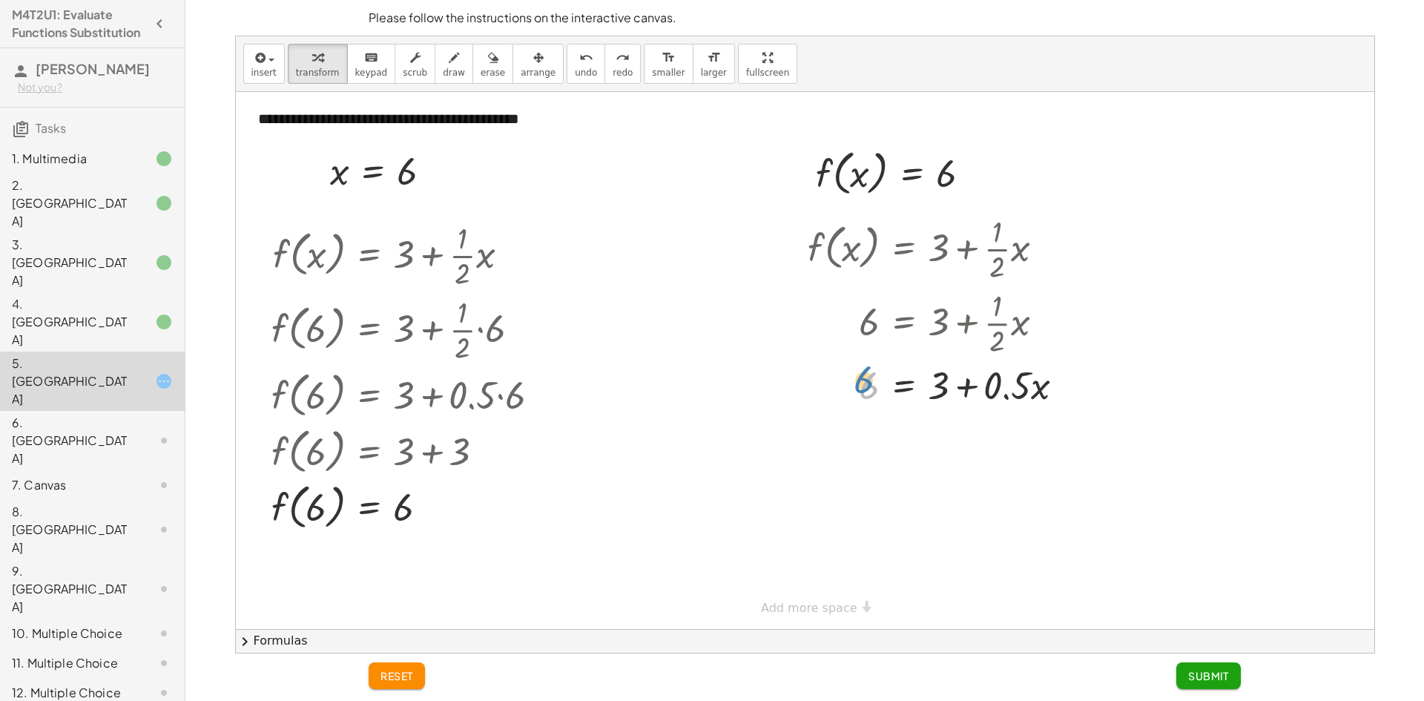
click at [849, 386] on div at bounding box center [941, 384] width 283 height 50
click at [921, 387] on div at bounding box center [941, 384] width 283 height 50
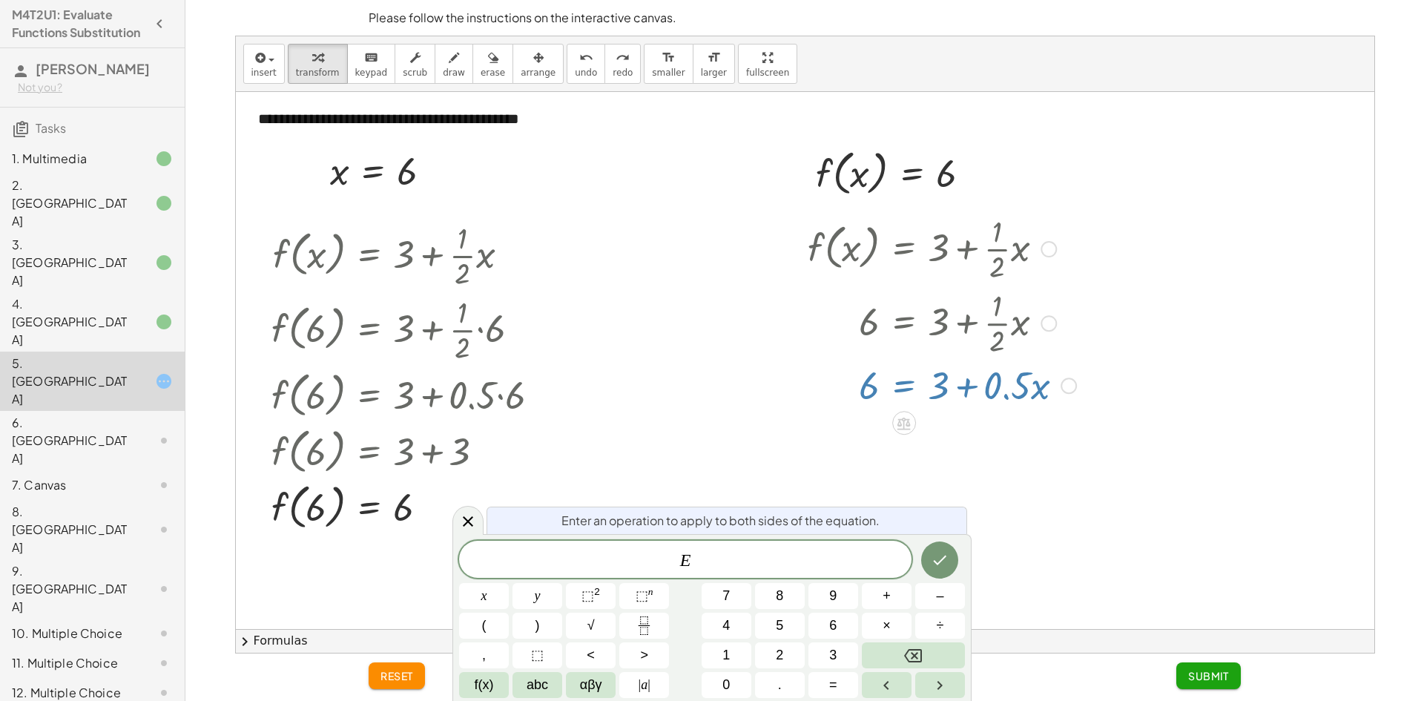
drag, startPoint x: 935, startPoint y: 388, endPoint x: 914, endPoint y: 384, distance: 21.8
click at [914, 384] on div at bounding box center [941, 384] width 283 height 50
click at [1007, 463] on div at bounding box center [805, 360] width 1139 height 537
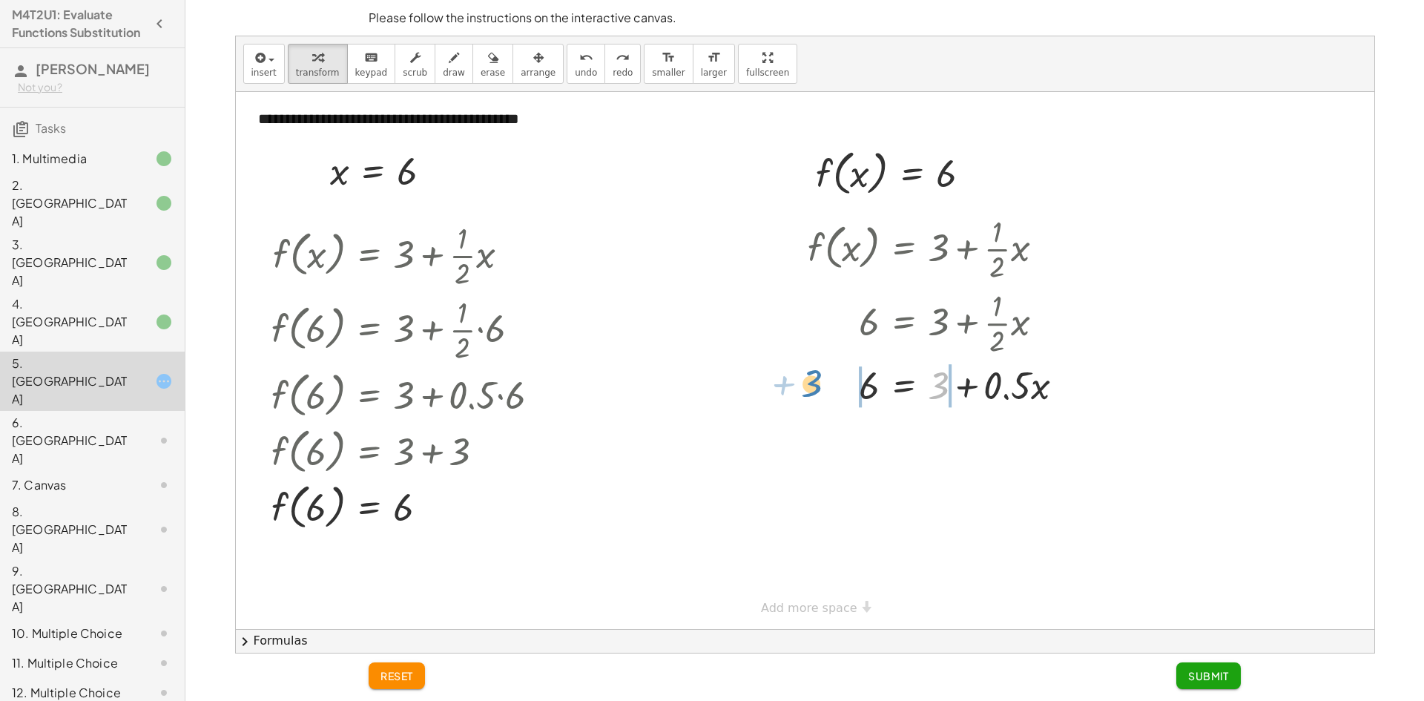
drag, startPoint x: 938, startPoint y: 384, endPoint x: 823, endPoint y: 384, distance: 115.7
click at [812, 381] on div at bounding box center [941, 384] width 283 height 50
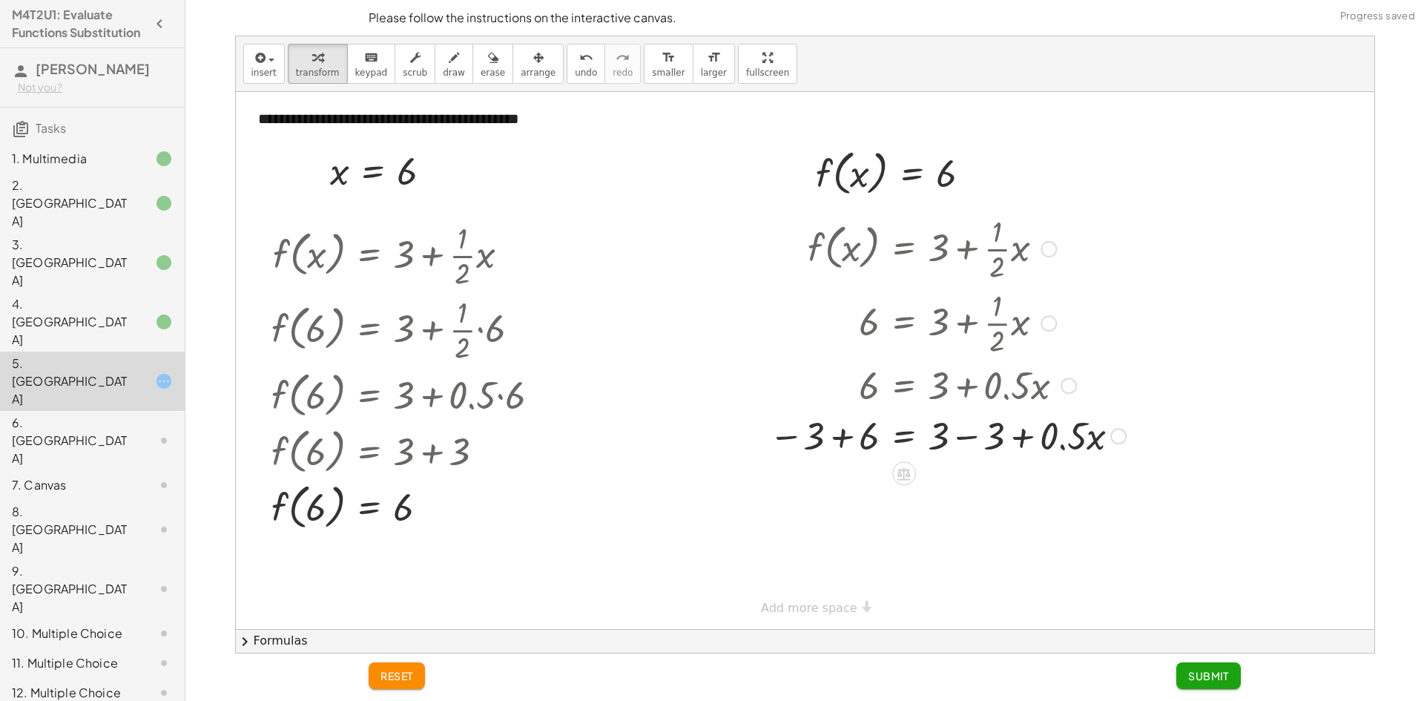
click at [841, 430] on div at bounding box center [948, 434] width 372 height 50
click at [973, 489] on div at bounding box center [951, 485] width 378 height 50
drag, startPoint x: 898, startPoint y: 486, endPoint x: 878, endPoint y: 485, distance: 19.3
click at [873, 485] on div at bounding box center [948, 485] width 372 height 50
drag, startPoint x: 935, startPoint y: 488, endPoint x: 849, endPoint y: 482, distance: 86.3
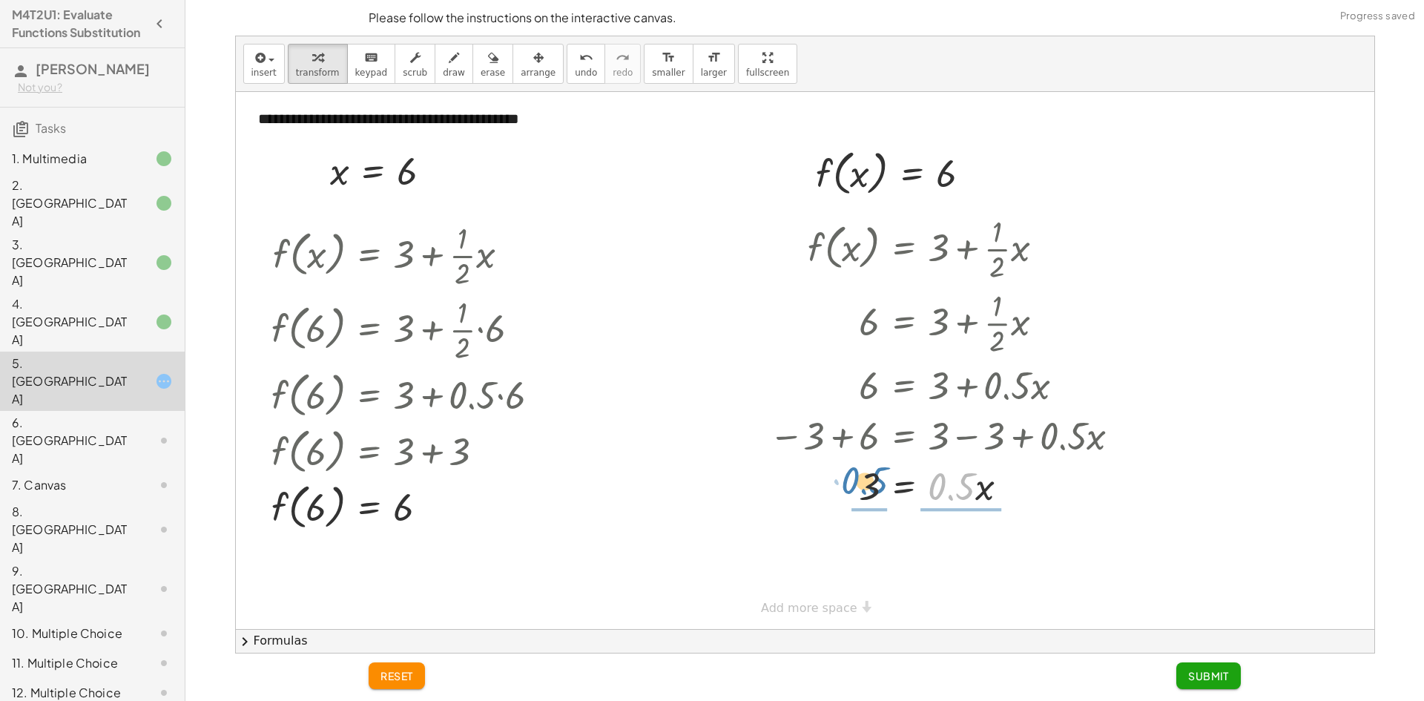
click at [849, 482] on div at bounding box center [948, 485] width 372 height 50
click at [859, 546] on div at bounding box center [948, 547] width 372 height 74
click at [962, 552] on div at bounding box center [948, 547] width 372 height 74
click at [1216, 666] on button "Submit" at bounding box center [1209, 675] width 65 height 27
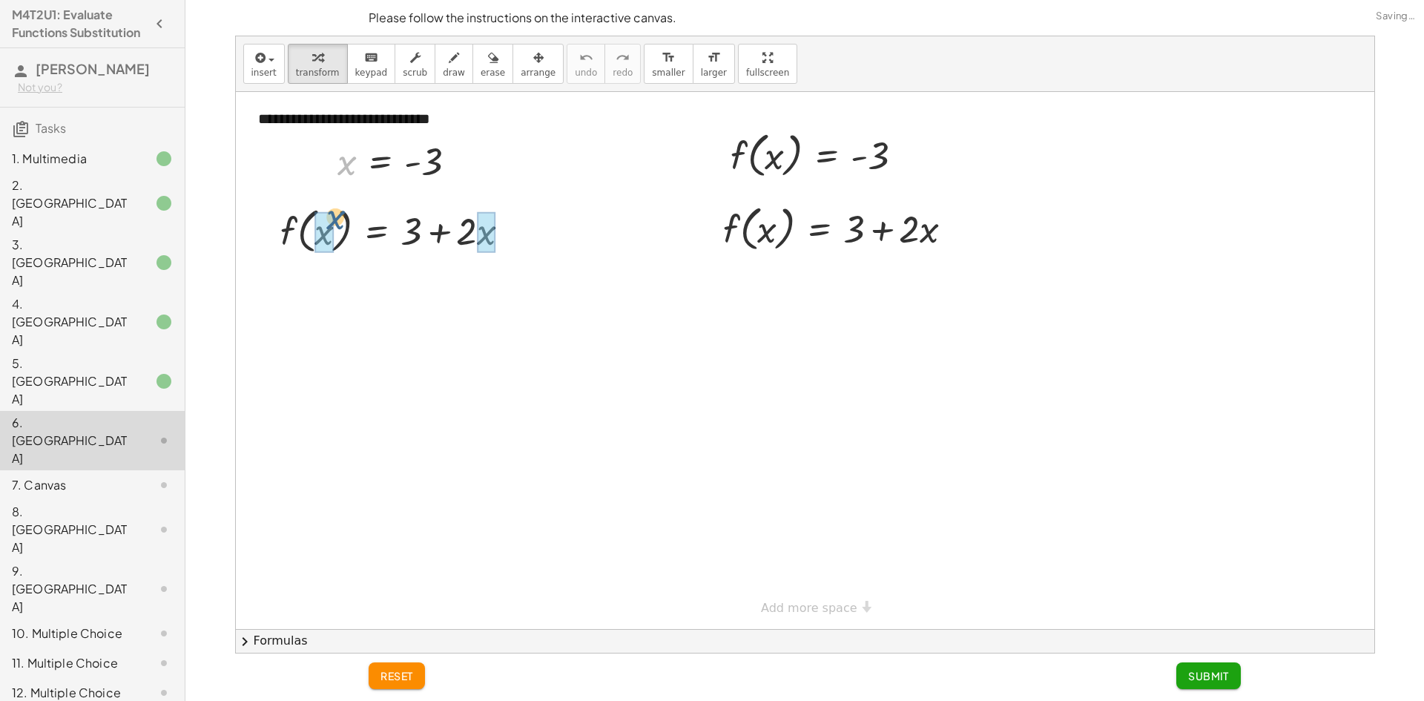
drag, startPoint x: 338, startPoint y: 168, endPoint x: 317, endPoint y: 236, distance: 71.6
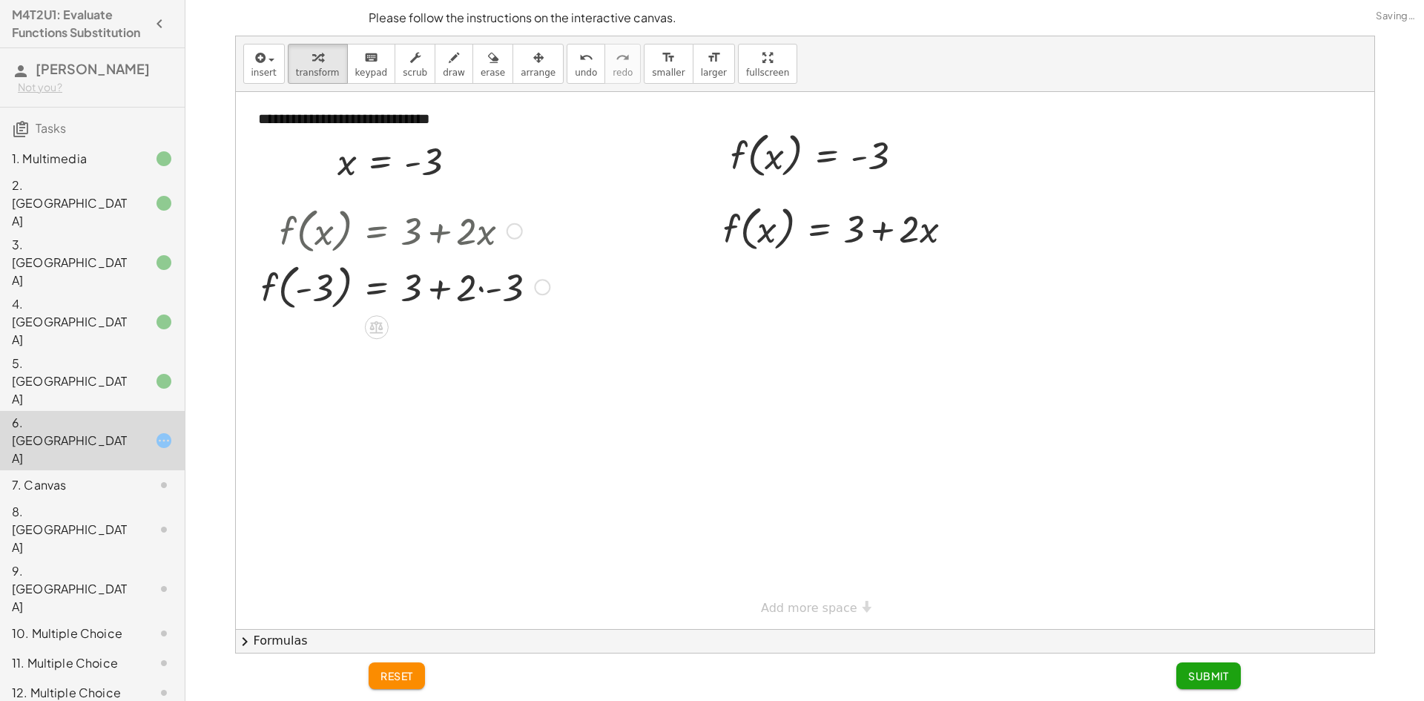
click at [441, 289] on div at bounding box center [405, 286] width 303 height 56
click at [470, 292] on div at bounding box center [405, 286] width 303 height 56
click at [474, 286] on div at bounding box center [405, 286] width 303 height 56
click at [479, 287] on div at bounding box center [405, 286] width 303 height 56
click at [481, 289] on div at bounding box center [405, 286] width 303 height 56
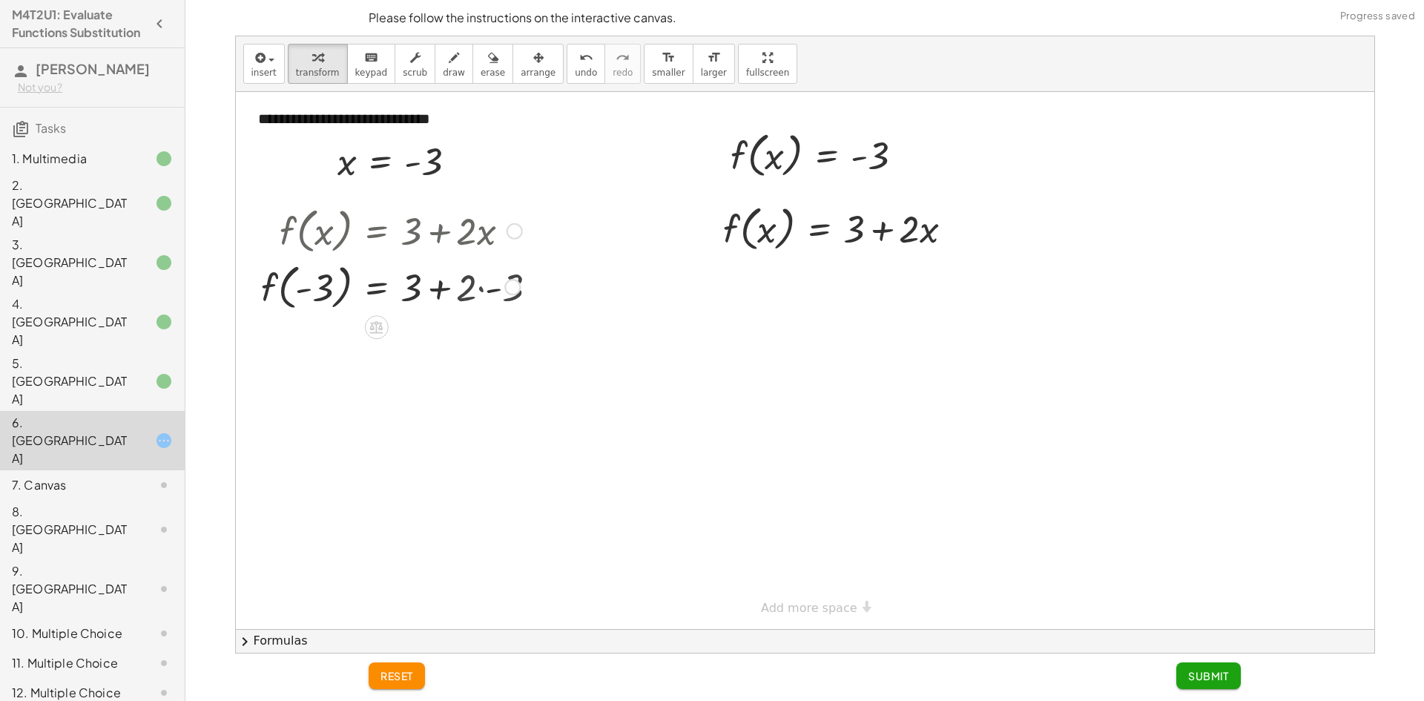
click at [482, 289] on div at bounding box center [392, 286] width 276 height 56
drag, startPoint x: 480, startPoint y: 348, endPoint x: 408, endPoint y: 336, distance: 72.9
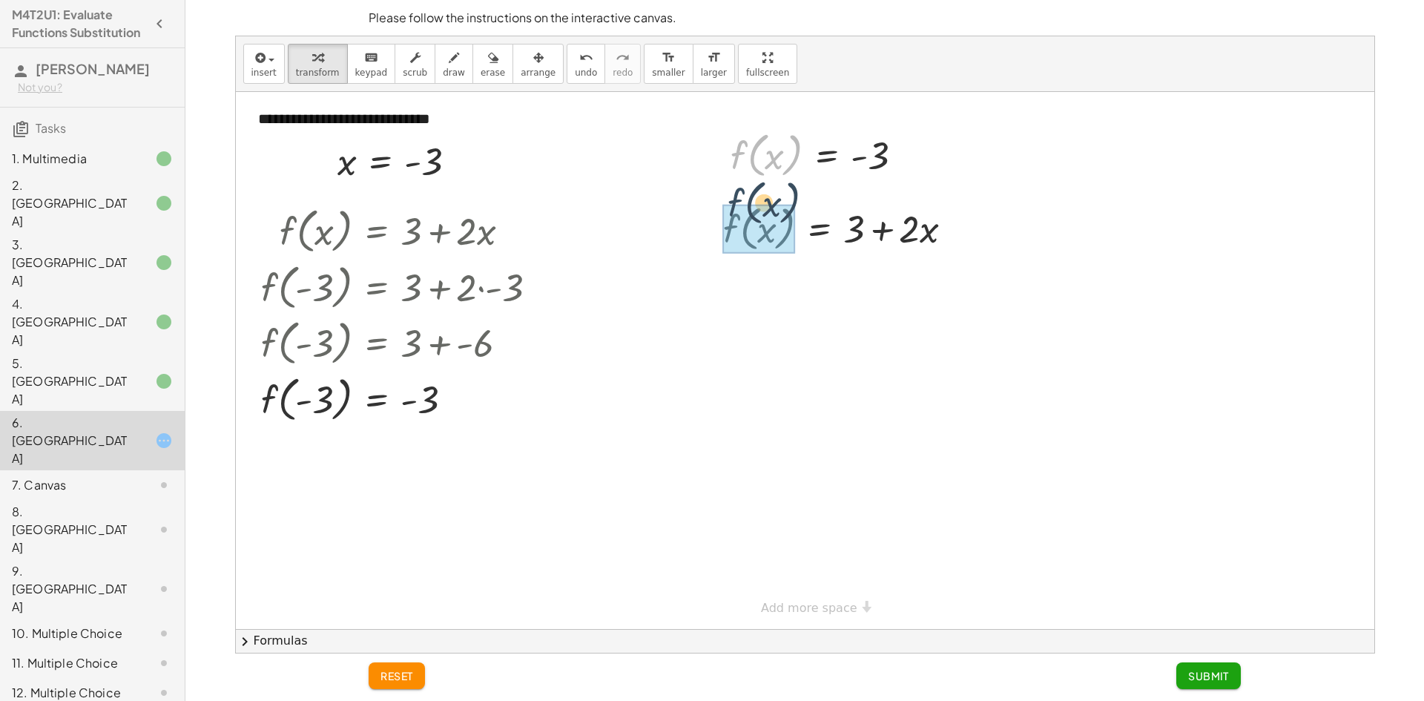
drag, startPoint x: 737, startPoint y: 159, endPoint x: 728, endPoint y: 217, distance: 58.5
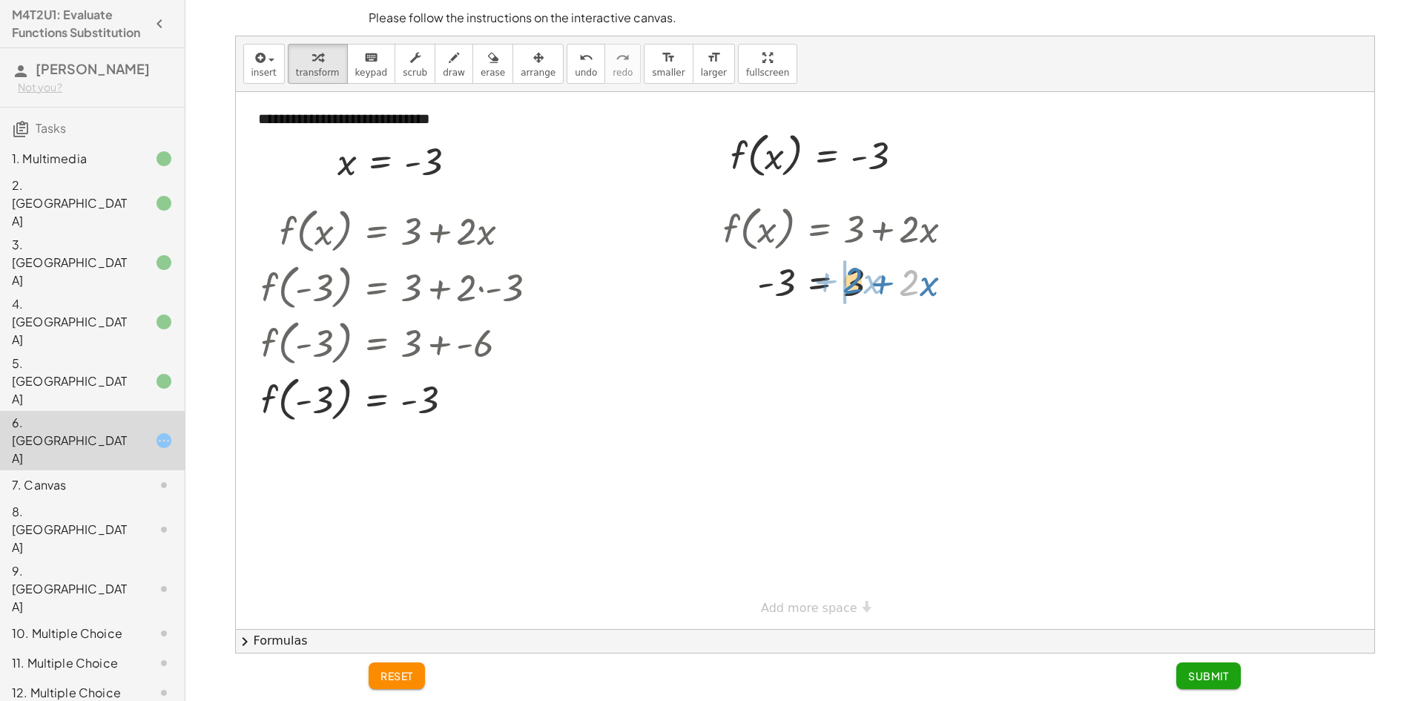
drag, startPoint x: 909, startPoint y: 280, endPoint x: 852, endPoint y: 277, distance: 56.4
click at [852, 277] on div at bounding box center [844, 281] width 257 height 50
click at [857, 326] on div at bounding box center [844, 331] width 257 height 50
drag, startPoint x: 921, startPoint y: 326, endPoint x: 734, endPoint y: 319, distance: 187.1
click at [734, 319] on div at bounding box center [844, 331] width 257 height 50
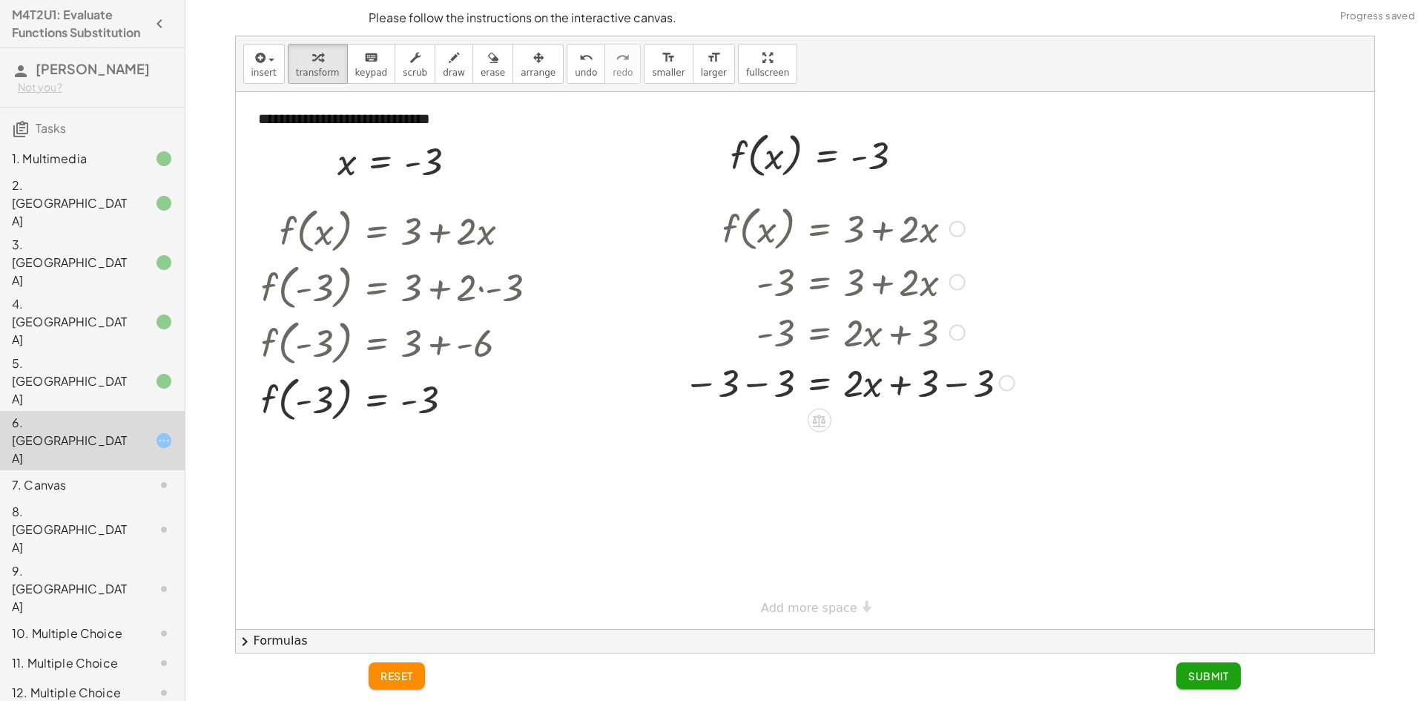
click at [755, 386] on div at bounding box center [850, 382] width 346 height 50
click at [961, 389] on div at bounding box center [872, 382] width 312 height 50
drag, startPoint x: 853, startPoint y: 427, endPoint x: 786, endPoint y: 427, distance: 66.8
click at [784, 427] on div at bounding box center [850, 432] width 346 height 50
click at [778, 494] on div at bounding box center [850, 494] width 346 height 74
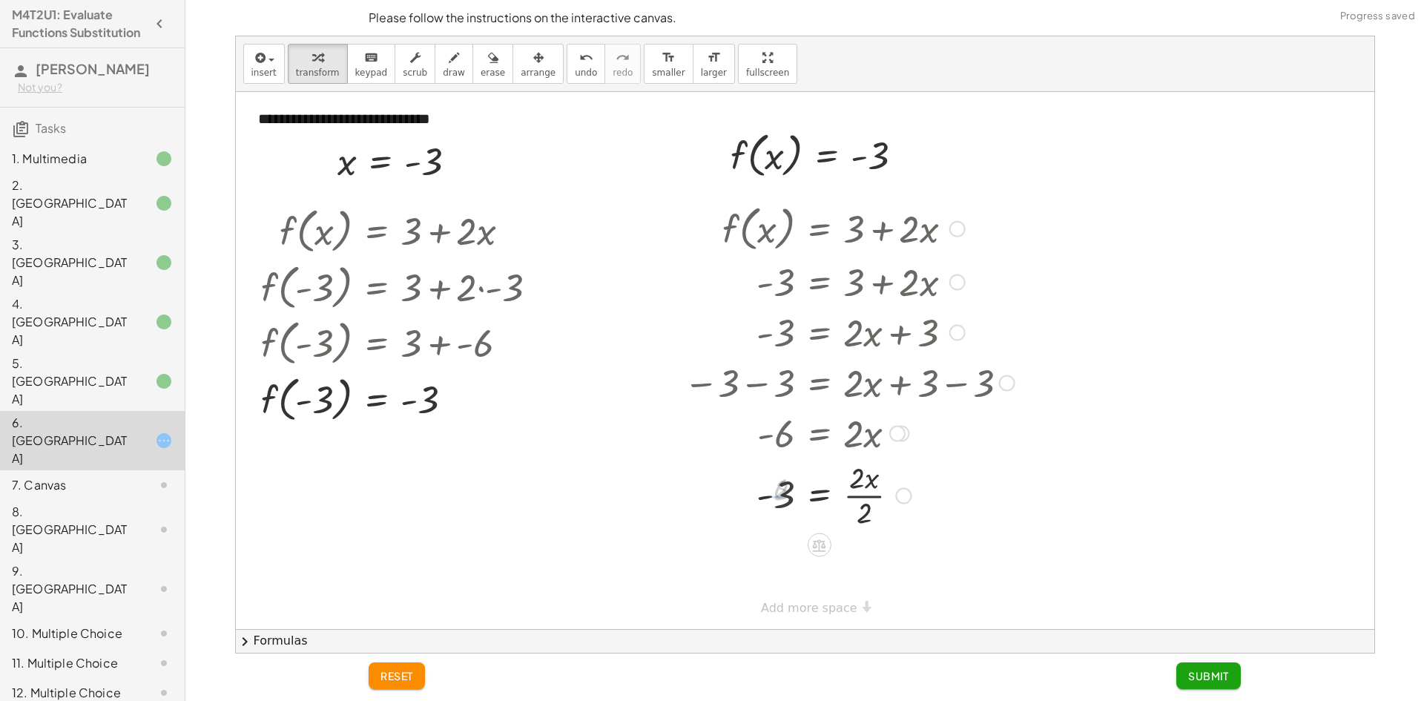
click at [859, 498] on div at bounding box center [850, 494] width 346 height 74
click at [1205, 676] on span "Submit" at bounding box center [1208, 675] width 41 height 13
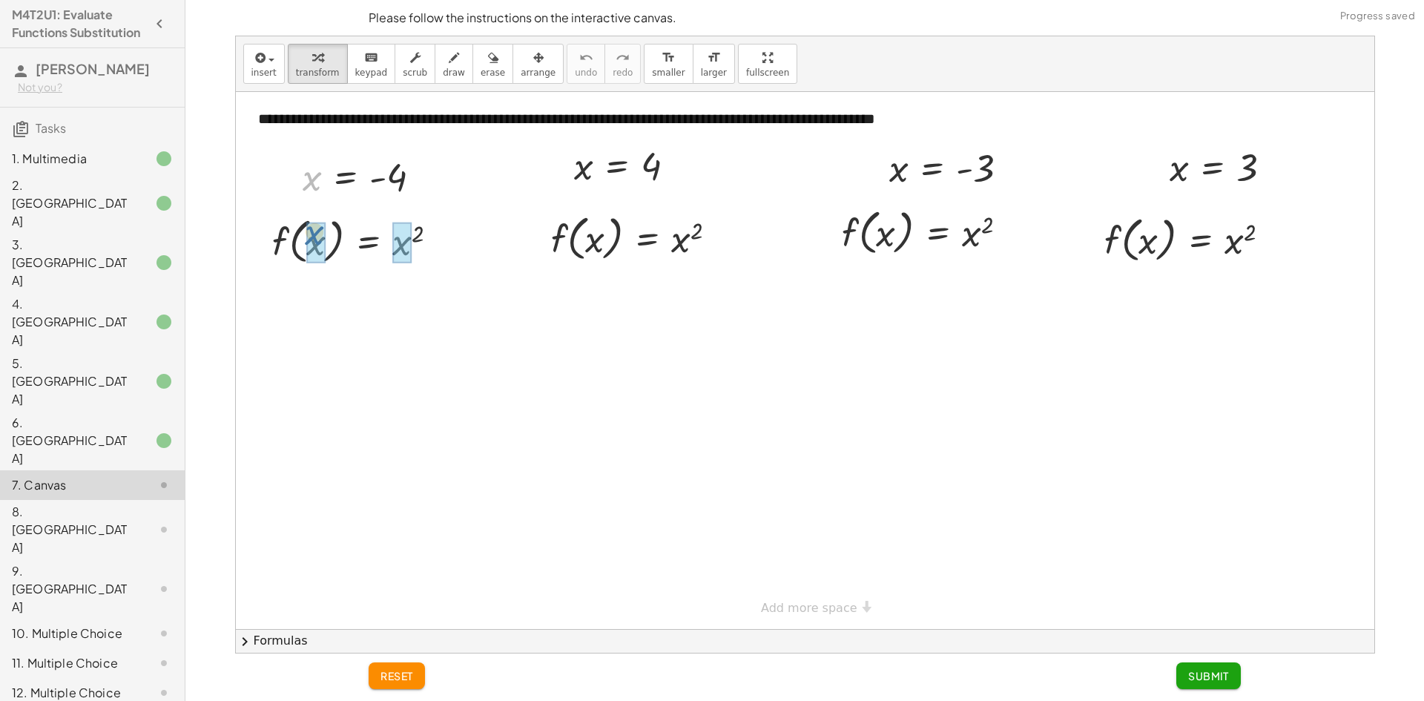
drag, startPoint x: 310, startPoint y: 185, endPoint x: 312, endPoint y: 226, distance: 40.1
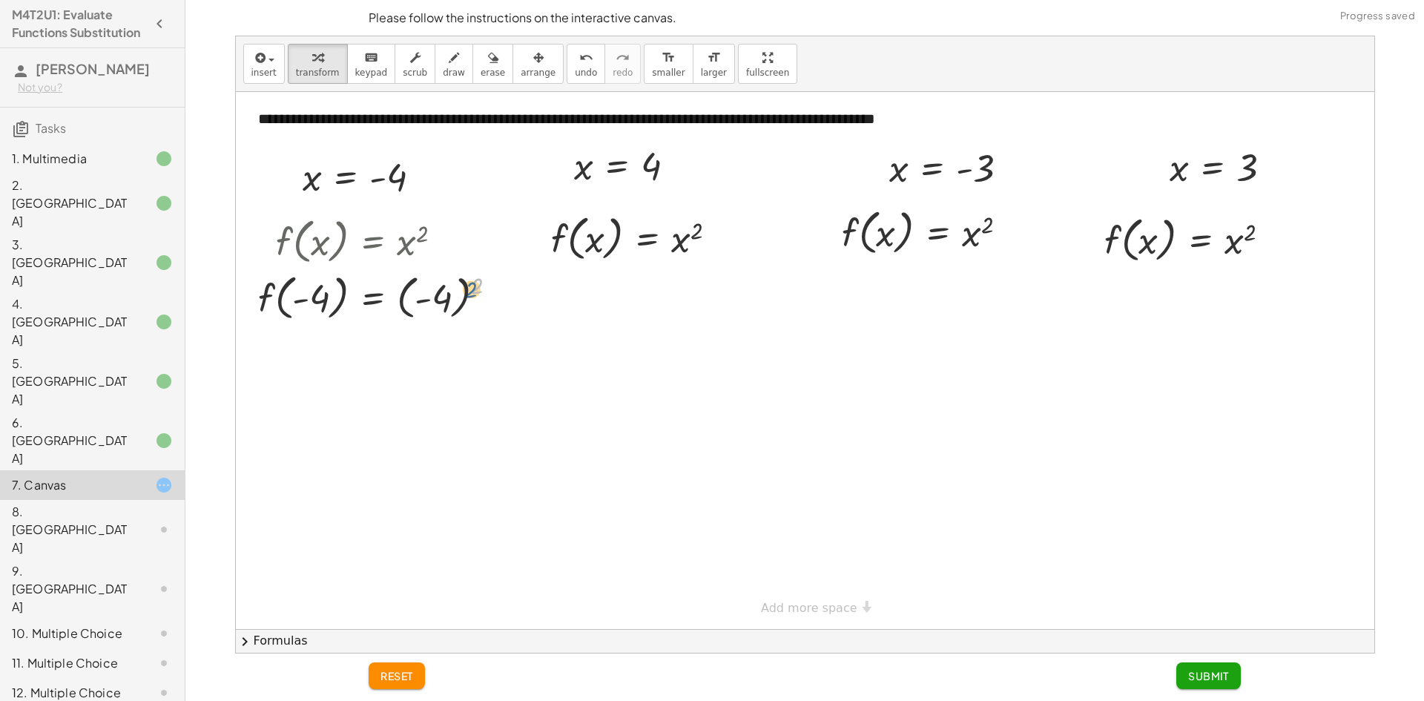
click at [470, 291] on div at bounding box center [384, 297] width 266 height 56
click at [433, 301] on div at bounding box center [384, 297] width 266 height 56
click at [444, 300] on div at bounding box center [384, 297] width 266 height 56
click at [312, 352] on div at bounding box center [384, 352] width 266 height 56
click at [401, 354] on div at bounding box center [384, 352] width 266 height 56
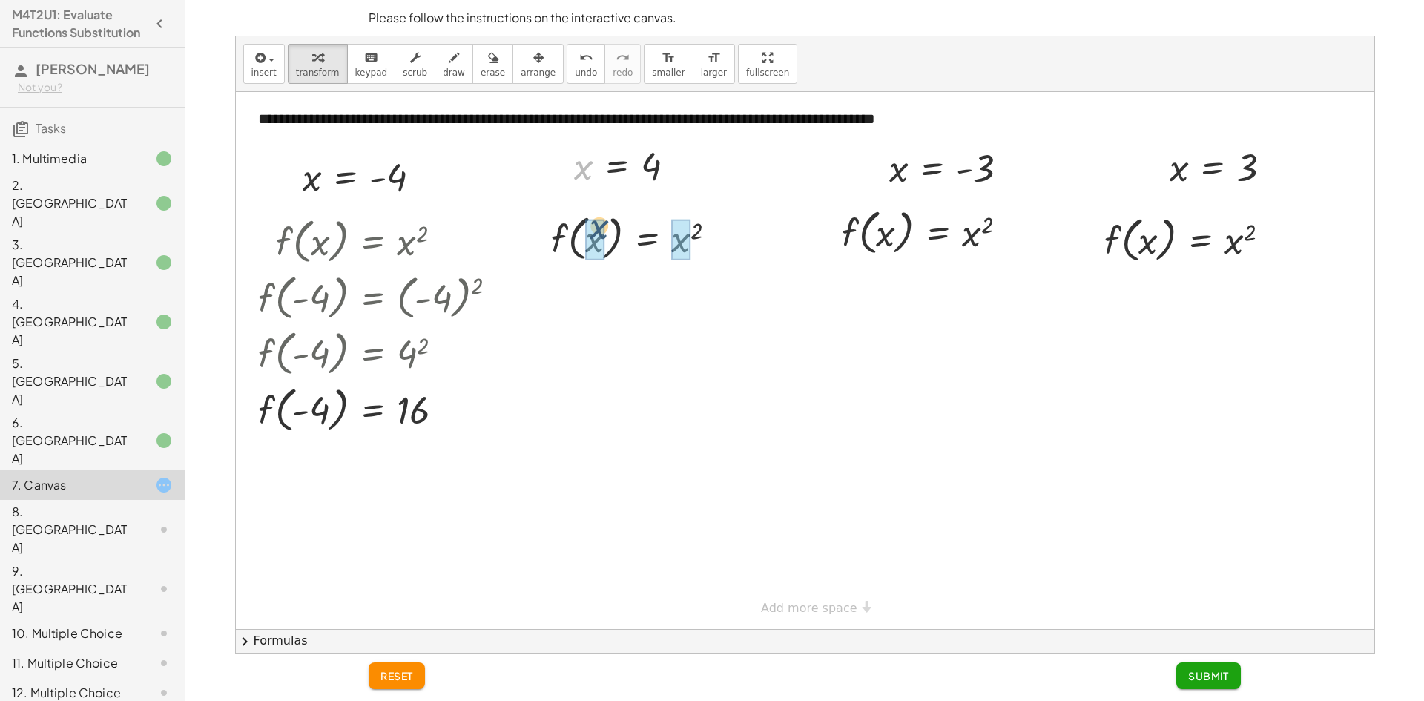
drag, startPoint x: 585, startPoint y: 191, endPoint x: 595, endPoint y: 242, distance: 51.5
drag, startPoint x: 691, startPoint y: 297, endPoint x: 681, endPoint y: 304, distance: 12.2
click at [681, 304] on div at bounding box center [639, 294] width 195 height 56
click at [683, 300] on div at bounding box center [639, 294] width 195 height 56
click at [684, 300] on div at bounding box center [639, 294] width 195 height 56
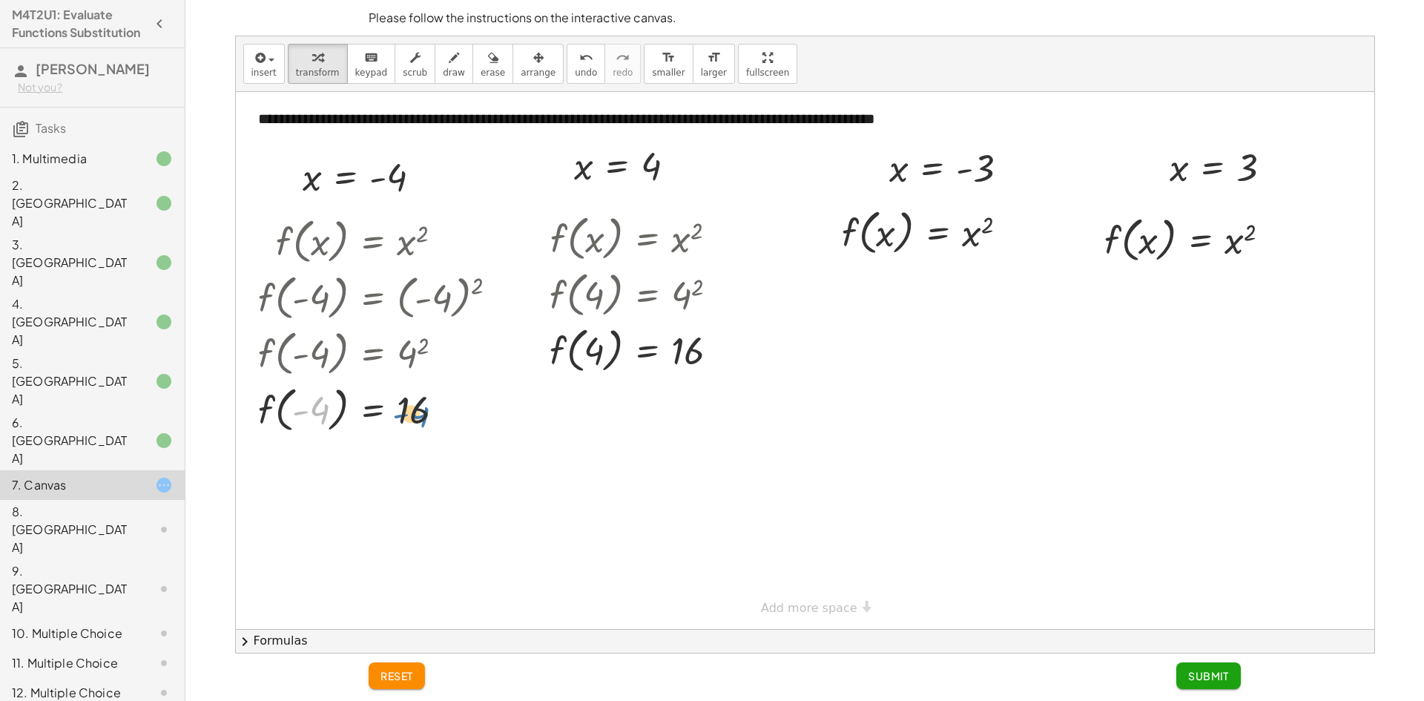
drag, startPoint x: 309, startPoint y: 407, endPoint x: 302, endPoint y: 401, distance: 8.5
click at [302, 401] on div at bounding box center [384, 409] width 266 height 56
click at [300, 402] on div at bounding box center [384, 409] width 266 height 56
click at [312, 405] on div at bounding box center [384, 409] width 266 height 56
drag, startPoint x: 404, startPoint y: 411, endPoint x: 318, endPoint y: 406, distance: 86.9
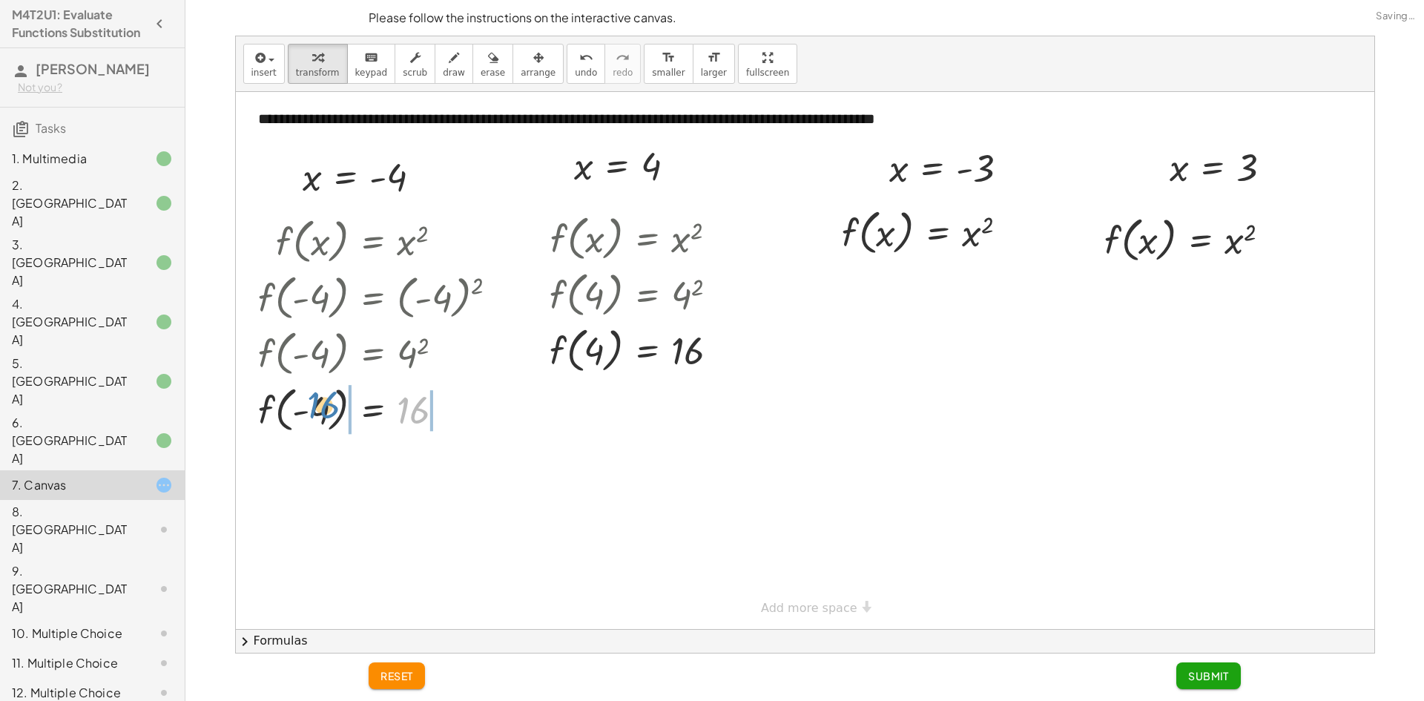
click at [318, 406] on div at bounding box center [384, 409] width 266 height 56
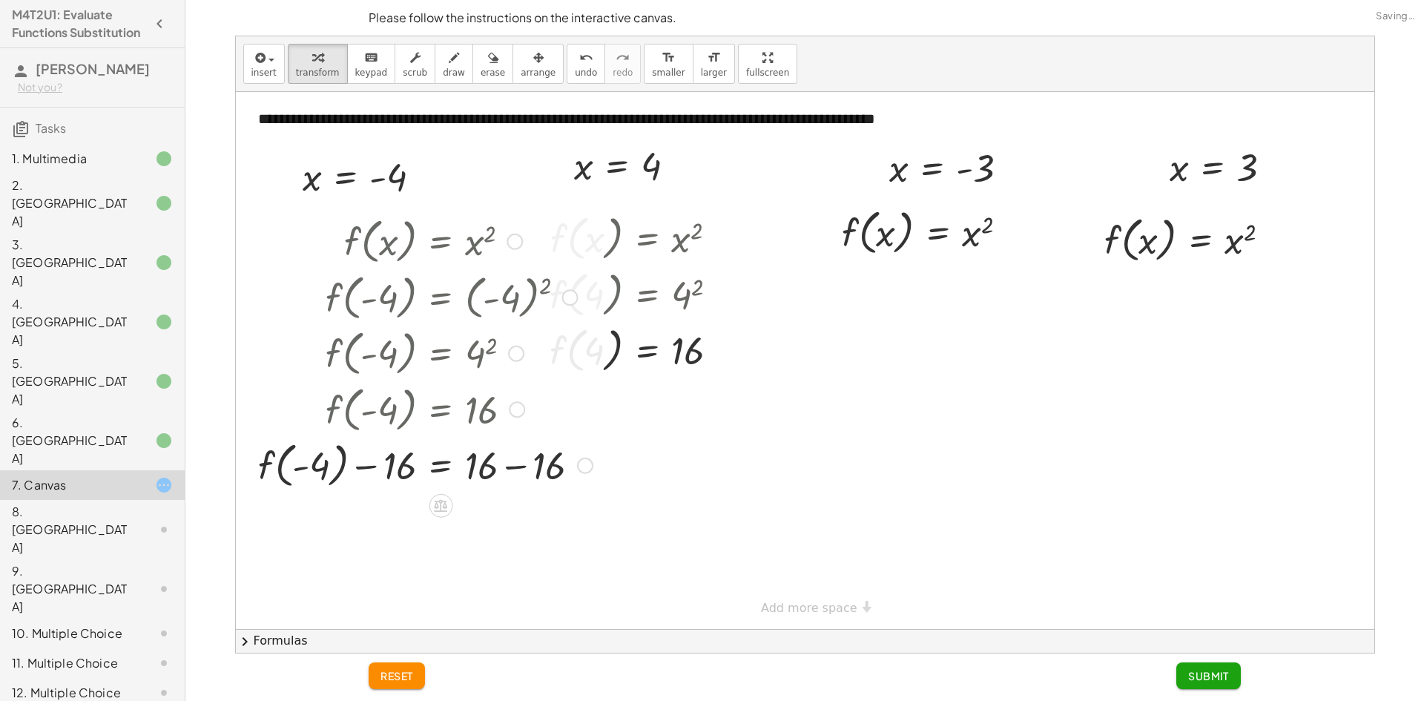
click at [539, 469] on div at bounding box center [425, 464] width 349 height 56
click at [509, 470] on div at bounding box center [418, 464] width 335 height 56
click at [369, 524] on div at bounding box center [425, 521] width 349 height 56
click at [372, 522] on div at bounding box center [425, 521] width 349 height 56
drag, startPoint x: 377, startPoint y: 522, endPoint x: 391, endPoint y: 522, distance: 14.1
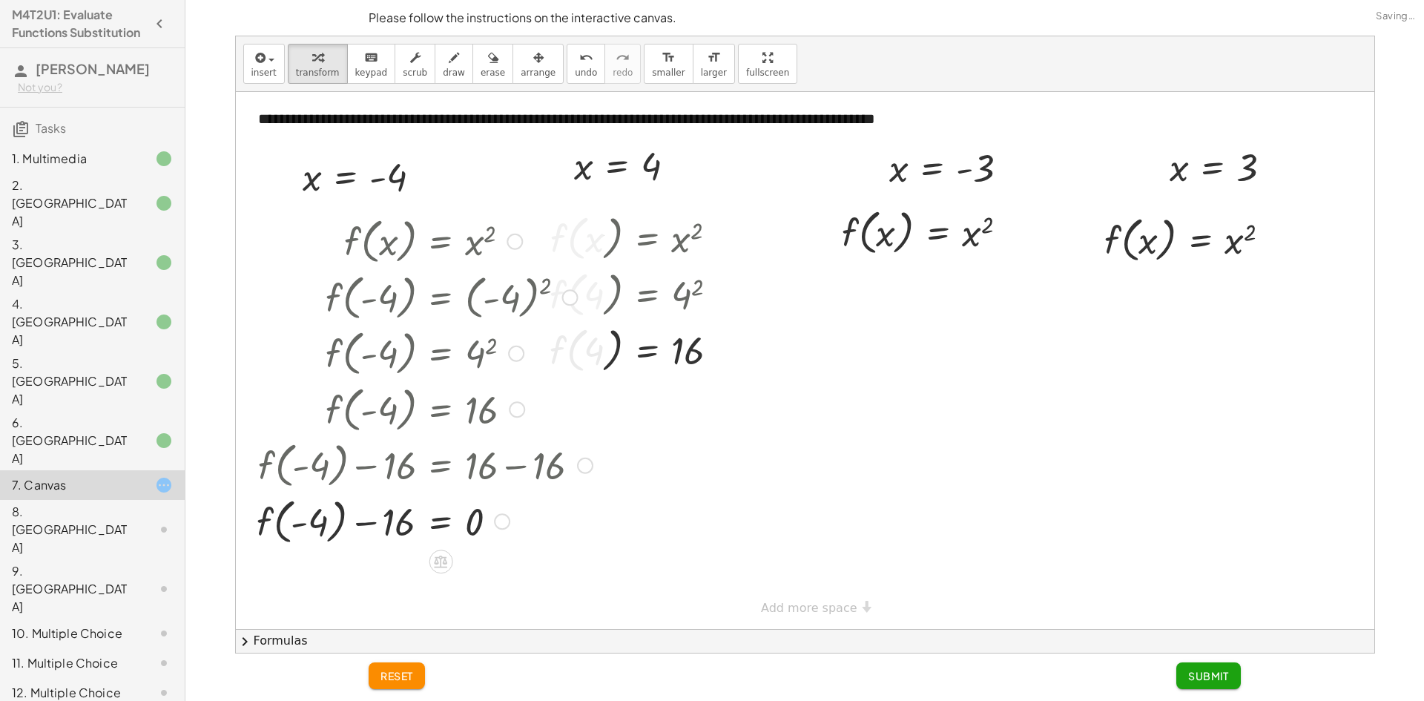
click at [384, 522] on div at bounding box center [425, 521] width 349 height 56
click at [392, 522] on div at bounding box center [425, 521] width 349 height 56
click at [398, 524] on div at bounding box center [425, 521] width 349 height 56
click at [306, 514] on div at bounding box center [425, 521] width 349 height 56
drag, startPoint x: 389, startPoint y: 516, endPoint x: 469, endPoint y: 515, distance: 79.4
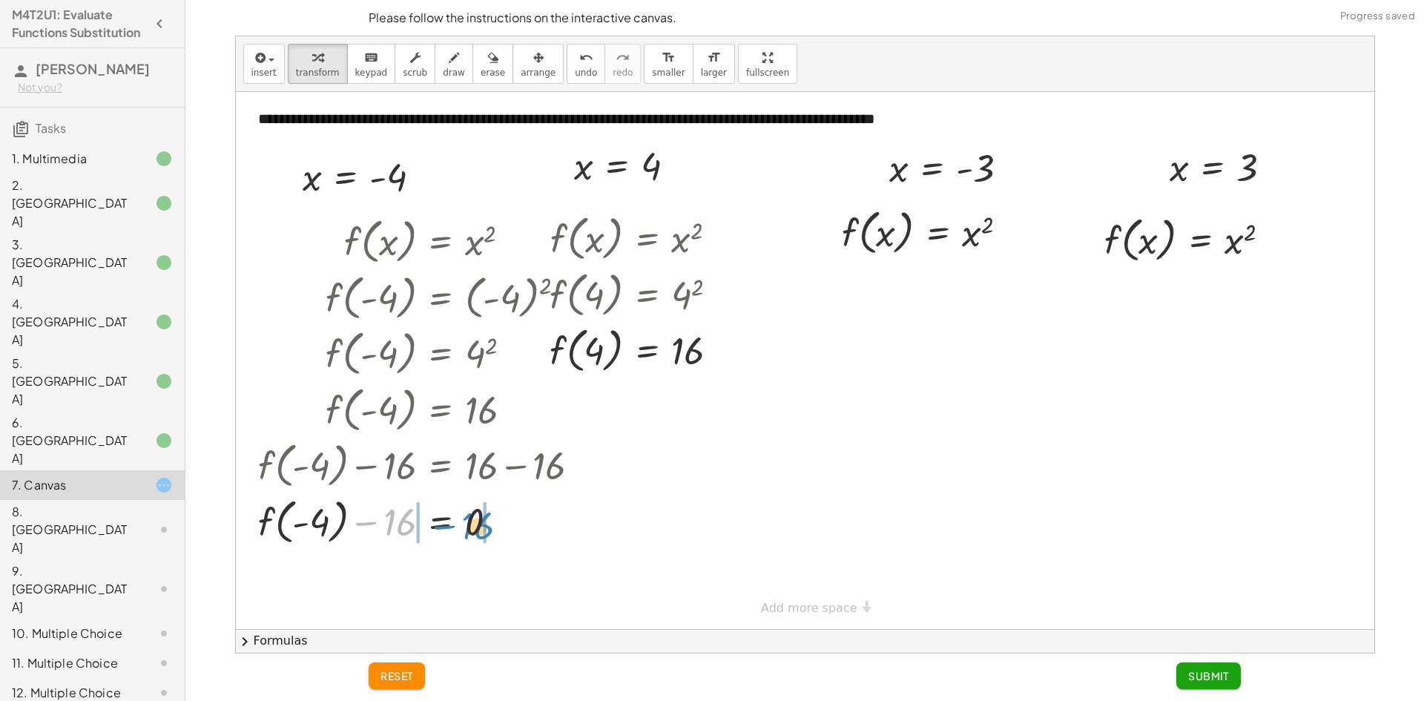
click at [467, 516] on div at bounding box center [425, 521] width 349 height 56
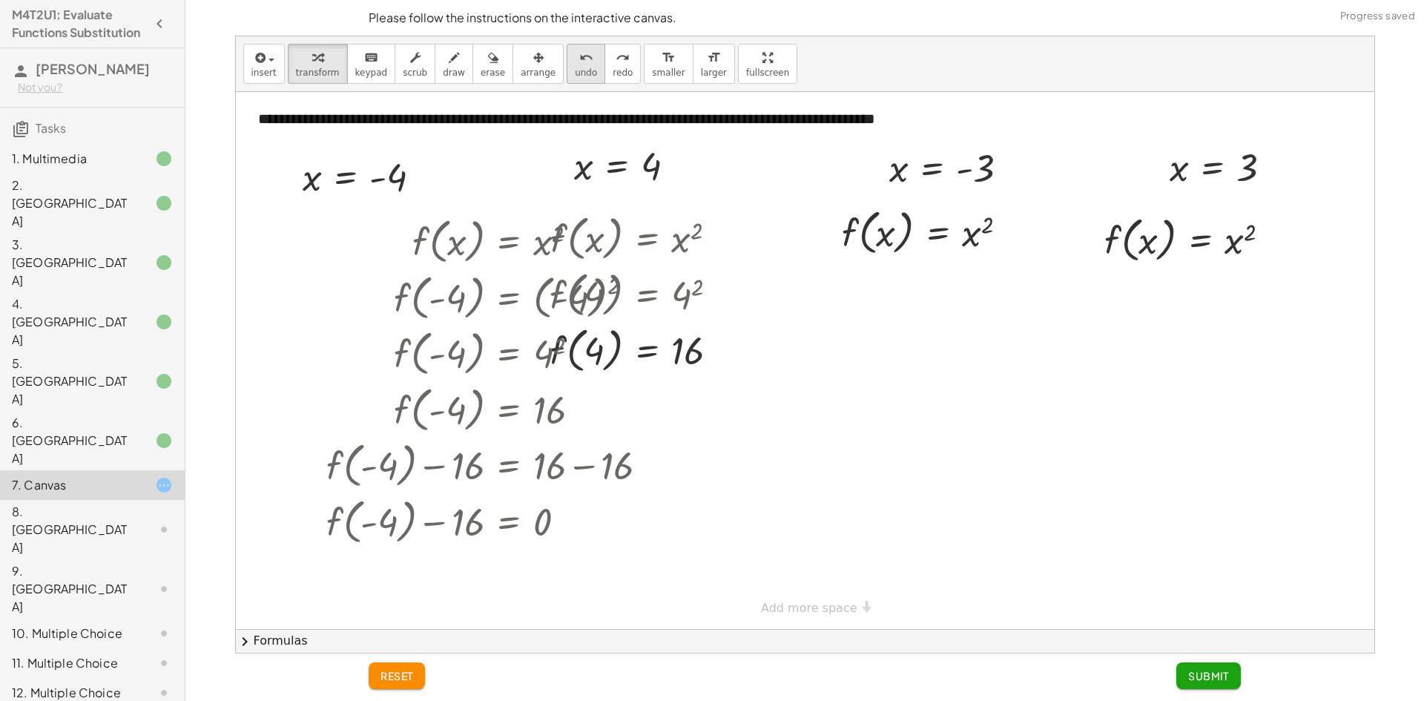
click at [575, 70] on span "undo" at bounding box center [586, 73] width 22 height 10
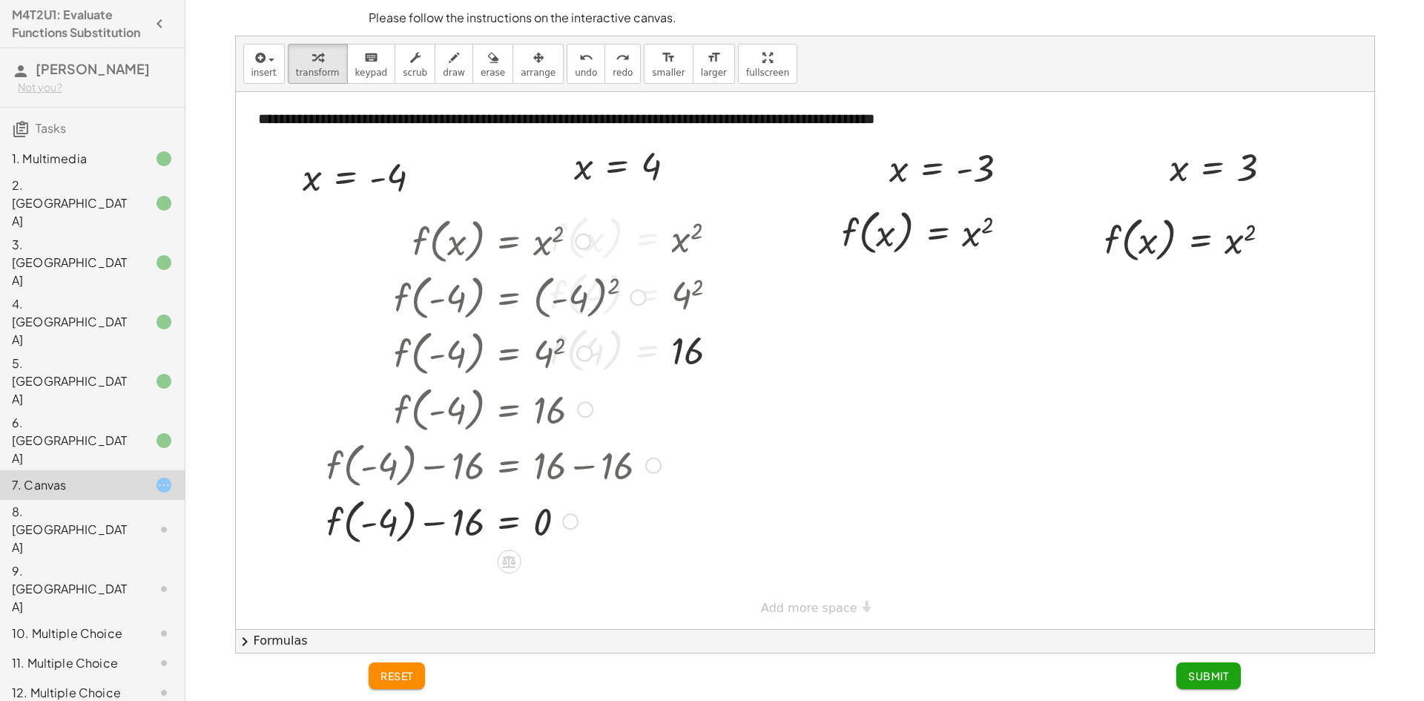
click at [461, 532] on div at bounding box center [493, 521] width 349 height 56
click at [537, 521] on div at bounding box center [493, 521] width 349 height 56
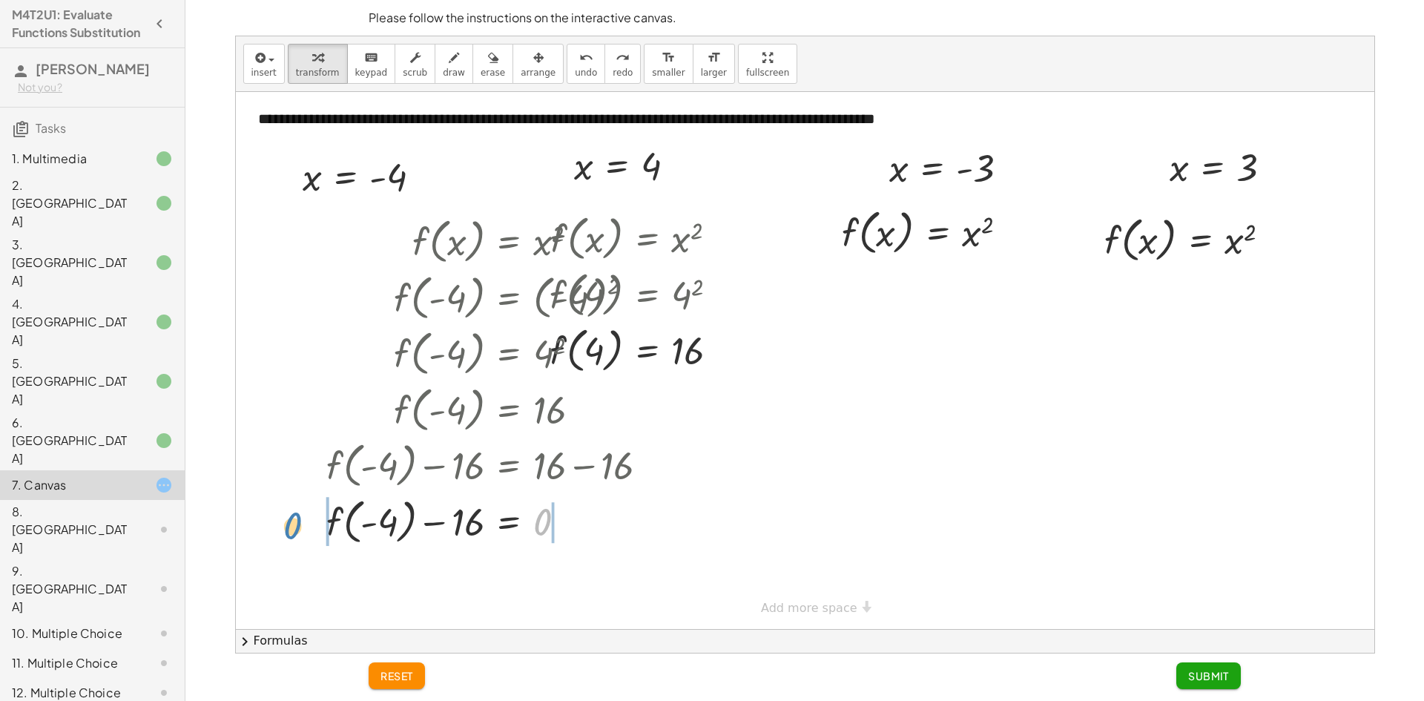
drag, startPoint x: 538, startPoint y: 521, endPoint x: 292, endPoint y: 523, distance: 245.6
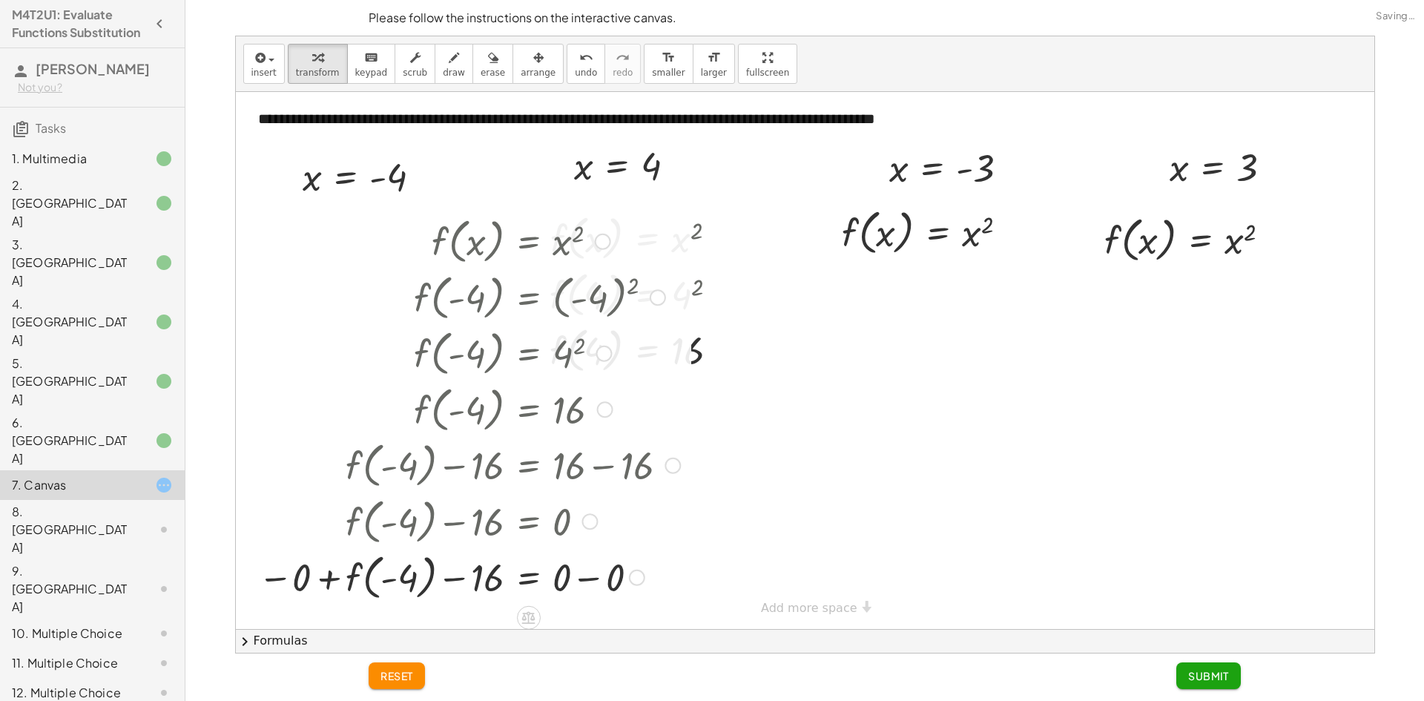
click at [284, 576] on div at bounding box center [469, 576] width 437 height 56
click at [593, 579] on div at bounding box center [512, 576] width 349 height 56
click at [566, 579] on div at bounding box center [512, 576] width 349 height 56
click at [561, 580] on div at bounding box center [512, 576] width 349 height 56
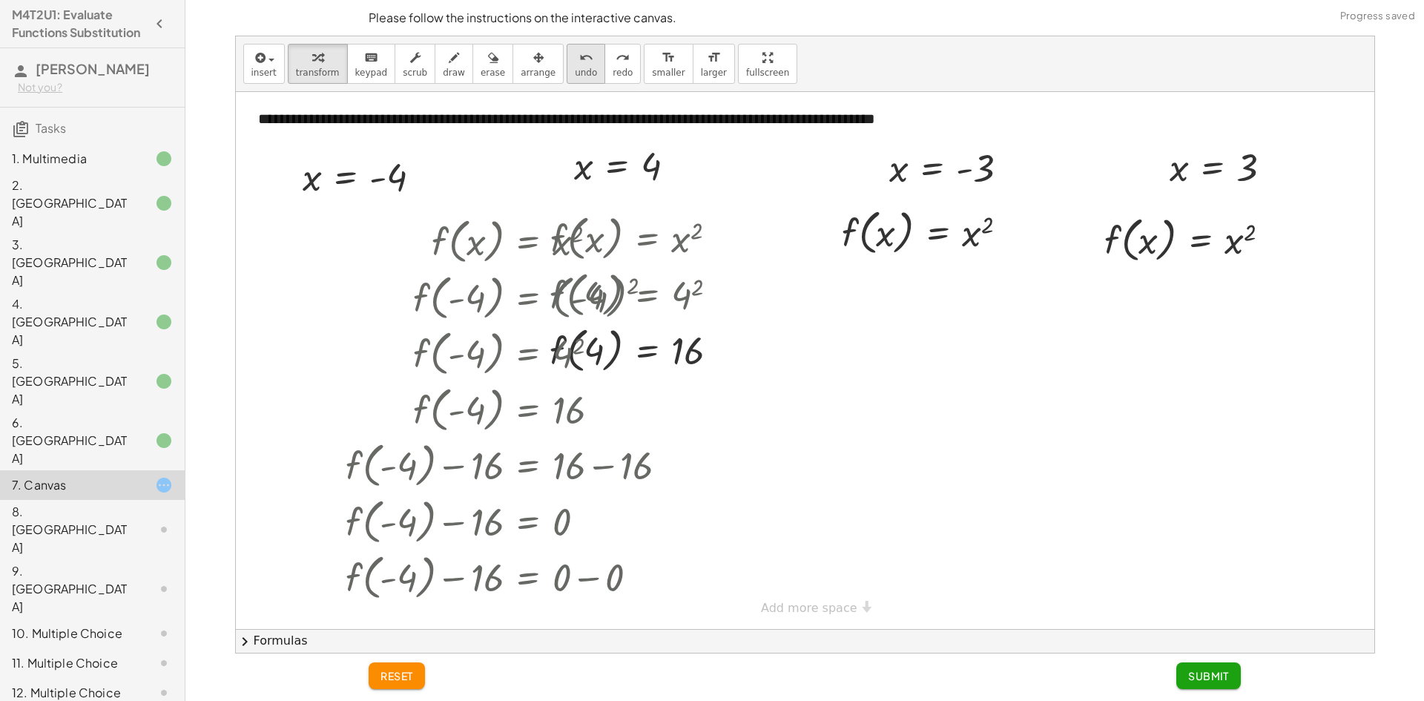
click at [575, 68] on span "undo" at bounding box center [586, 73] width 22 height 10
click at [567, 67] on button "undo undo" at bounding box center [586, 64] width 39 height 40
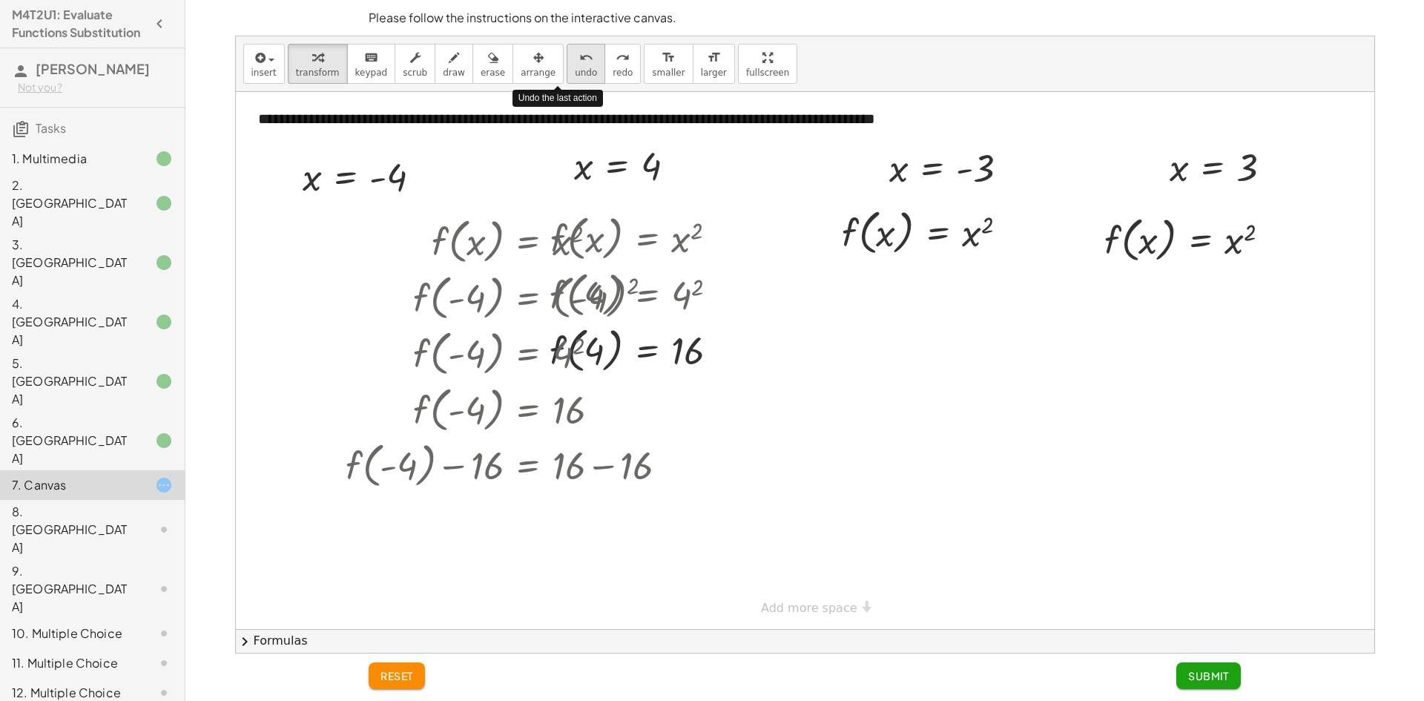
click at [567, 68] on button "undo undo" at bounding box center [586, 64] width 39 height 40
drag, startPoint x: 545, startPoint y: 68, endPoint x: 547, endPoint y: 94, distance: 26.8
click at [547, 92] on div "insert select one: Math Expression Function Text Youtube Video Graphing Geometr…" at bounding box center [805, 64] width 1139 height 56
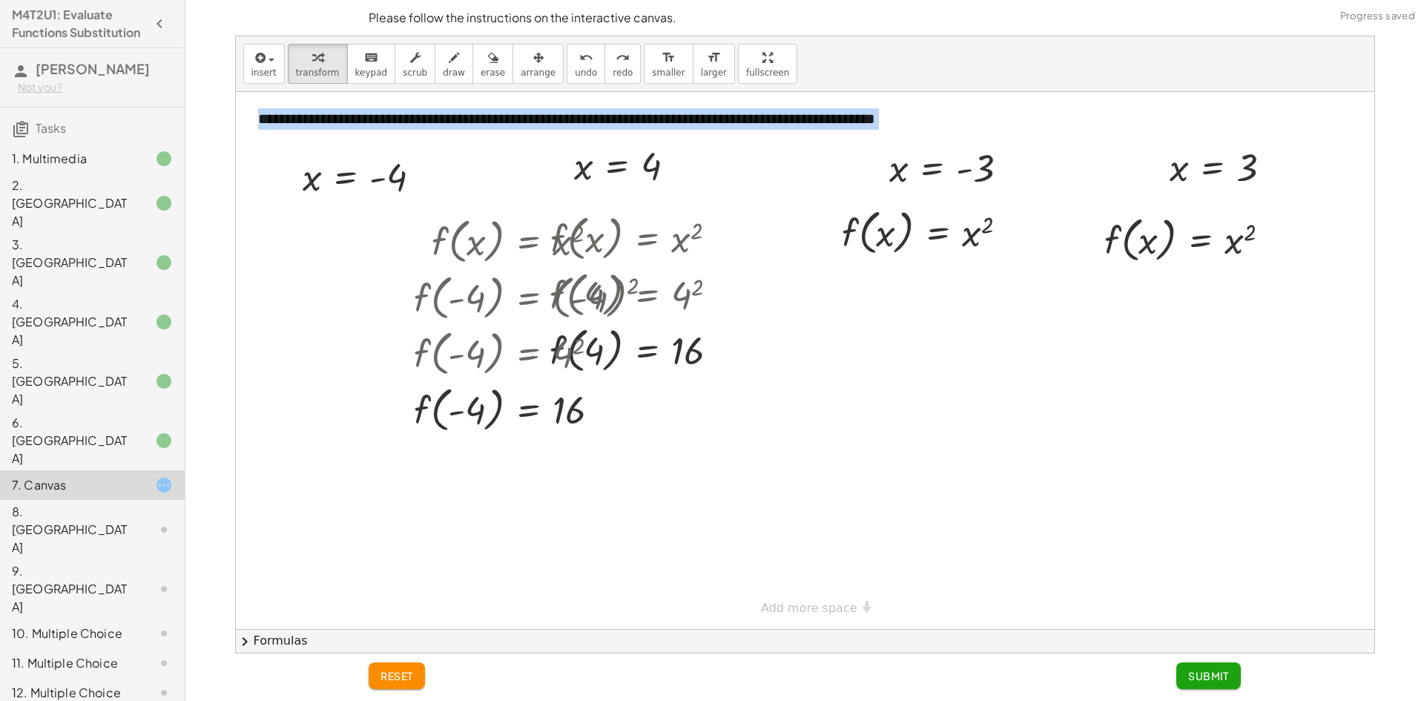
drag, startPoint x: 458, startPoint y: 290, endPoint x: 359, endPoint y: 304, distance: 100.4
click at [359, 304] on div "**********" at bounding box center [805, 360] width 1139 height 537
click at [365, 477] on div at bounding box center [805, 360] width 1139 height 537
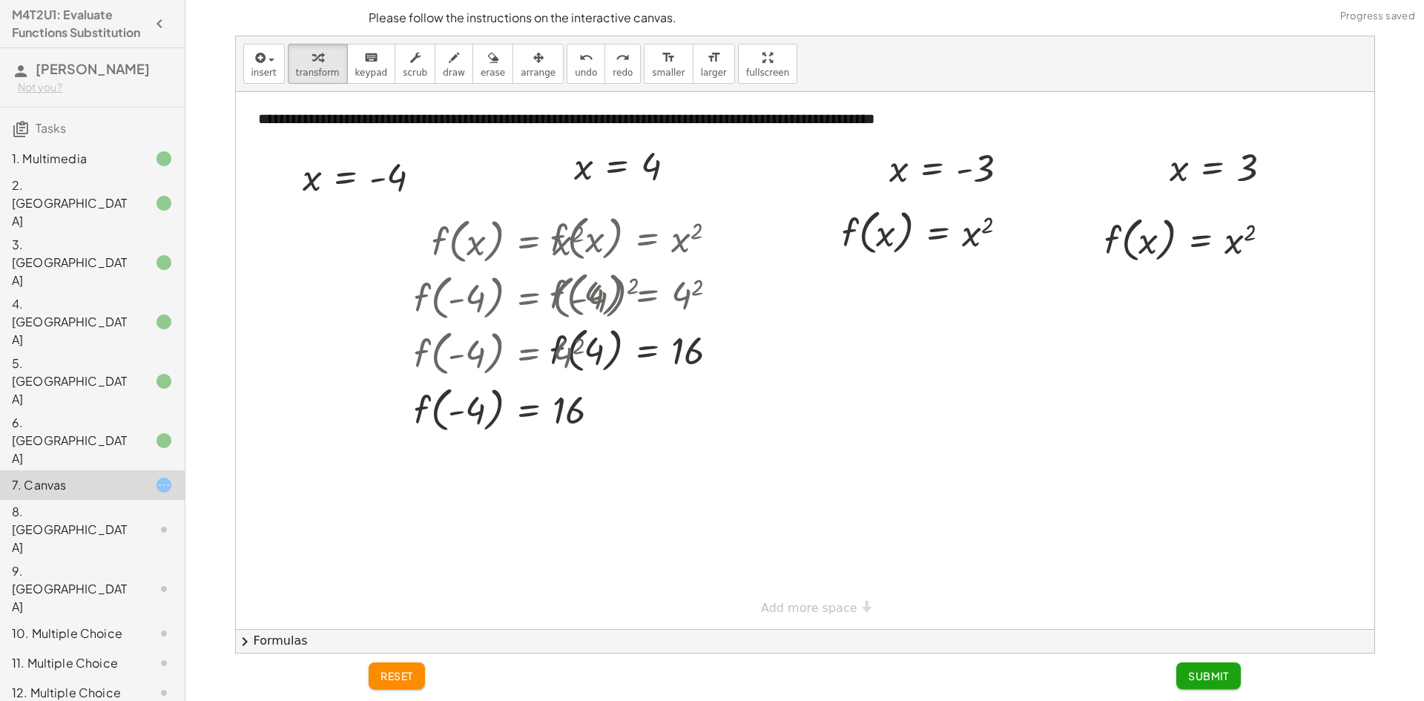
click at [361, 482] on div at bounding box center [805, 360] width 1139 height 537
drag, startPoint x: 892, startPoint y: 188, endPoint x: 880, endPoint y: 231, distance: 43.9
click at [1031, 231] on div at bounding box center [949, 231] width 268 height 56
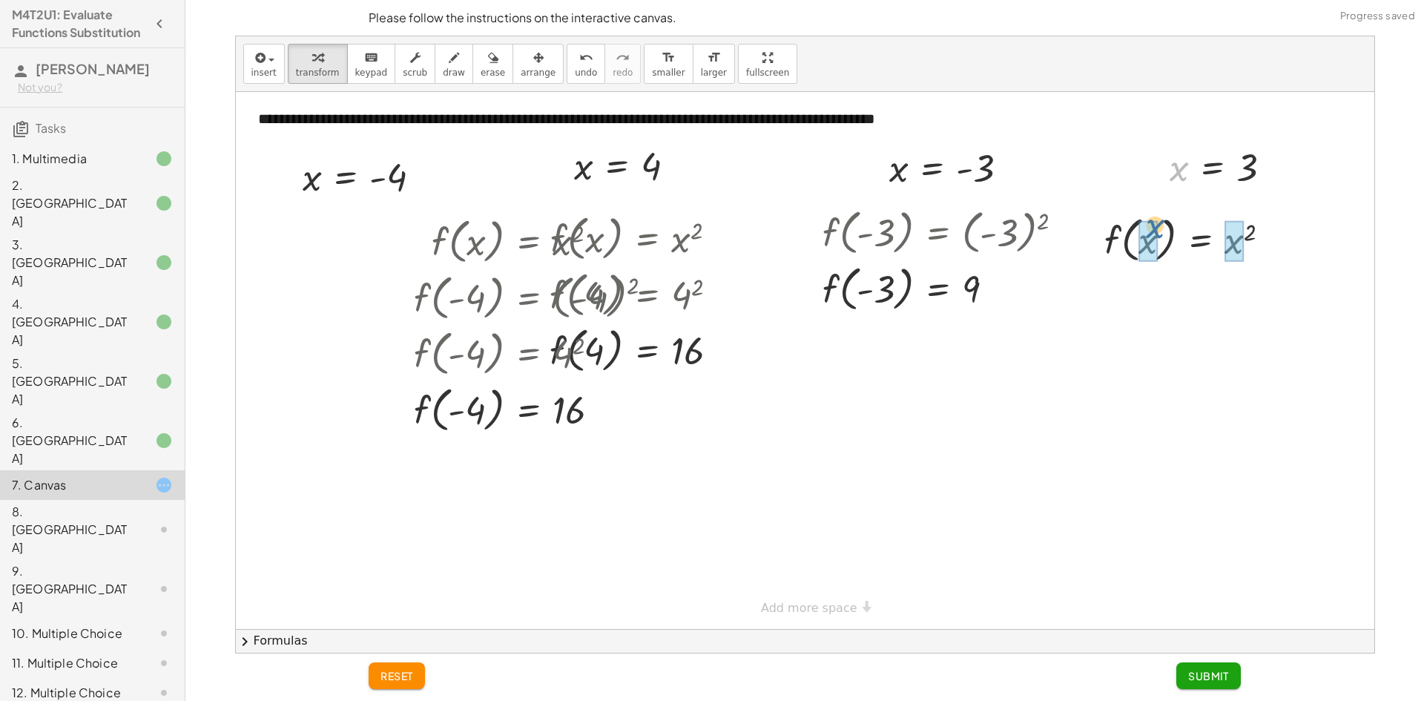
drag, startPoint x: 1171, startPoint y: 174, endPoint x: 1148, endPoint y: 222, distance: 52.8
drag, startPoint x: 1231, startPoint y: 249, endPoint x: 1235, endPoint y: 257, distance: 8.3
click at [1227, 256] on div at bounding box center [1193, 239] width 197 height 56
click at [1226, 237] on div at bounding box center [1193, 239] width 197 height 56
click at [1202, 679] on span "Submit" at bounding box center [1208, 675] width 41 height 13
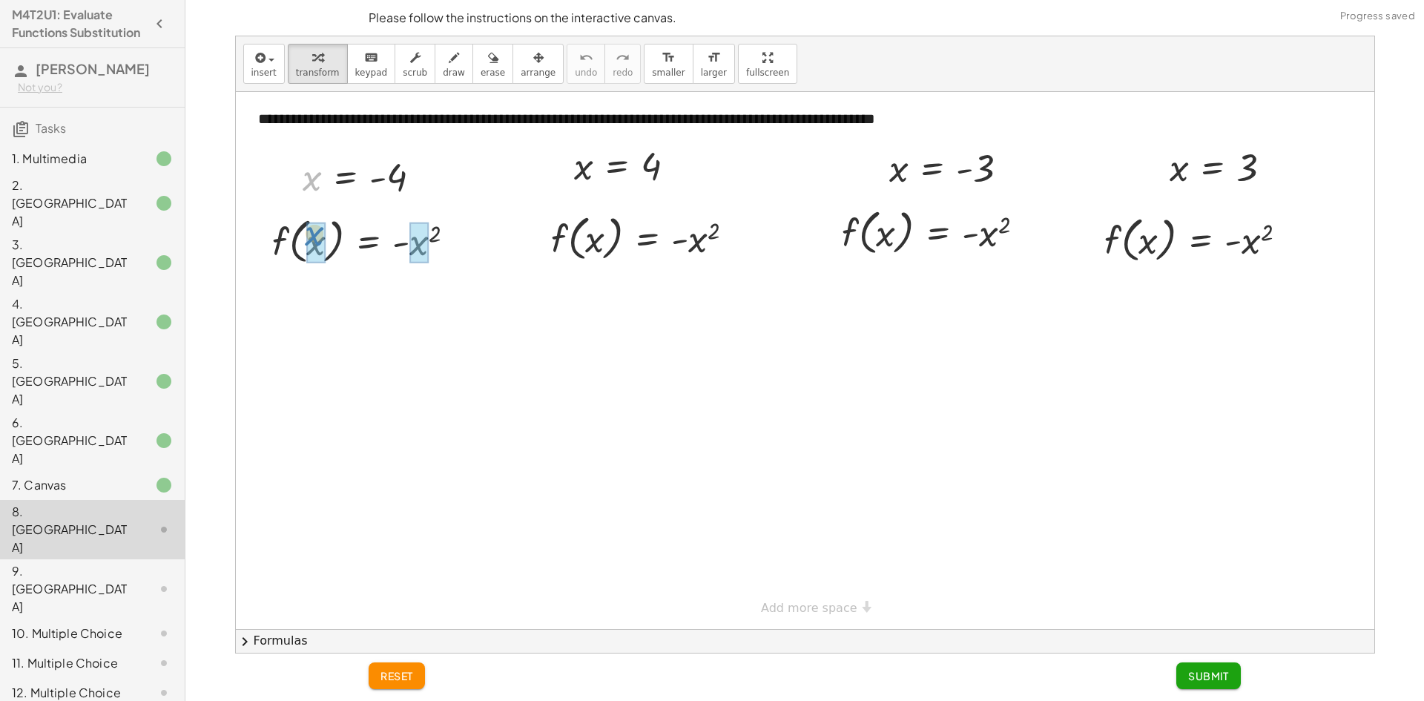
drag, startPoint x: 311, startPoint y: 184, endPoint x: 315, endPoint y: 223, distance: 39.6
click at [467, 249] on div at bounding box center [392, 240] width 283 height 56
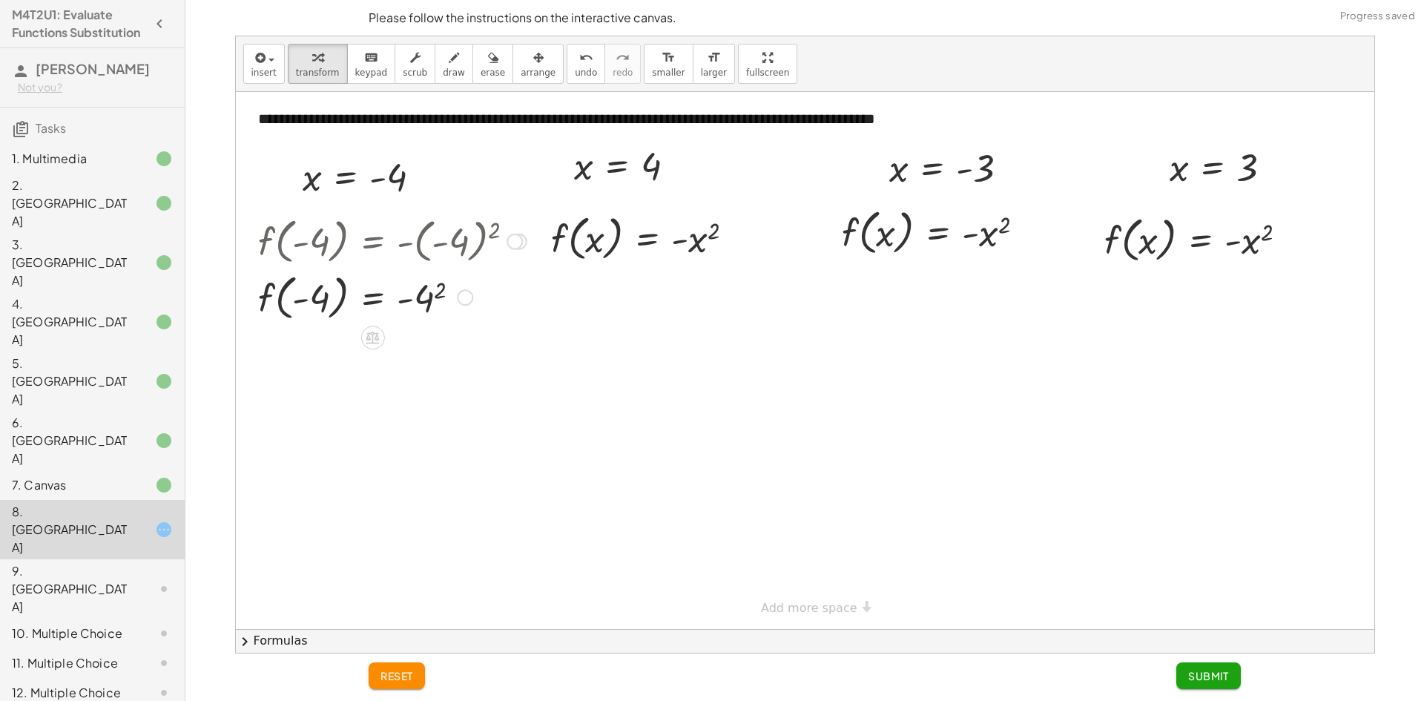
click at [429, 303] on div at bounding box center [392, 297] width 283 height 56
click at [0, 0] on div "f ( , x ) = - x 2 f ( , - 4 ) = - ( - 4 ) 2 f ( , - 4 ) = - 4 2 - 16 f ( , ) = …" at bounding box center [0, 0] width 0 height 0
drag, startPoint x: 583, startPoint y: 174, endPoint x: 593, endPoint y: 223, distance: 50.0
click at [694, 256] on div at bounding box center [648, 237] width 212 height 56
click at [698, 255] on div at bounding box center [648, 237] width 213 height 56
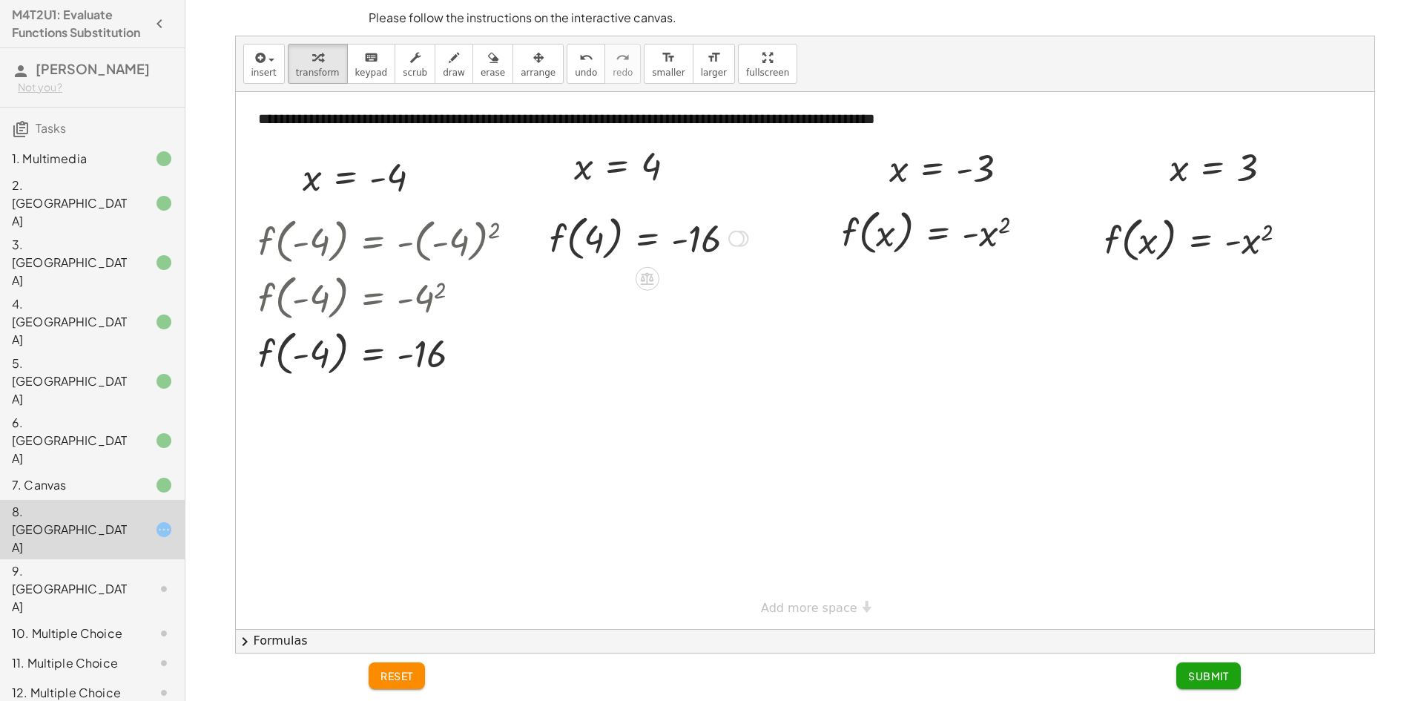
click at [700, 245] on div at bounding box center [648, 237] width 213 height 56
drag, startPoint x: 906, startPoint y: 174, endPoint x: 886, endPoint y: 230, distance: 58.9
click at [1027, 240] on div at bounding box center [957, 231] width 285 height 56
click at [1003, 283] on div at bounding box center [957, 288] width 285 height 56
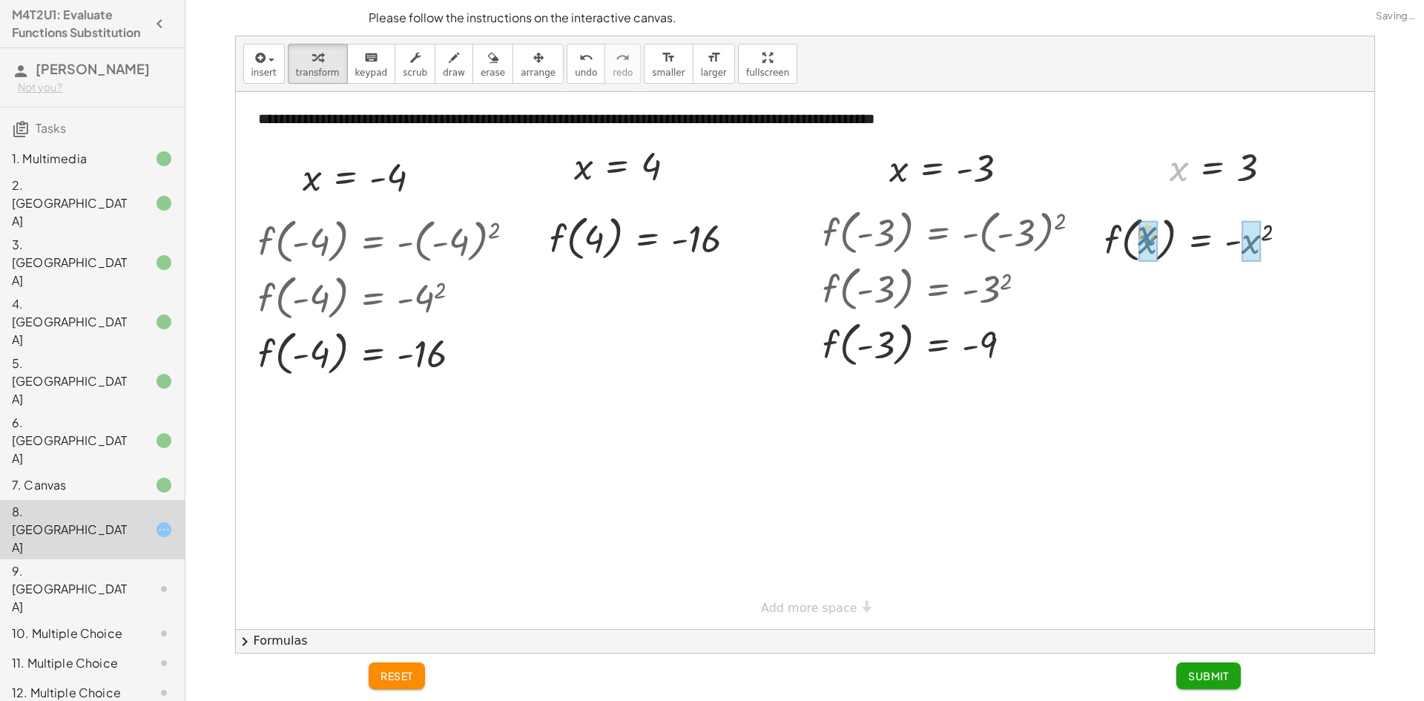
drag, startPoint x: 1186, startPoint y: 177, endPoint x: 1155, endPoint y: 242, distance: 71.7
click at [1251, 246] on div at bounding box center [1202, 239] width 214 height 56
click at [1271, 641] on button "chevron_right Formulas" at bounding box center [805, 641] width 1139 height 24
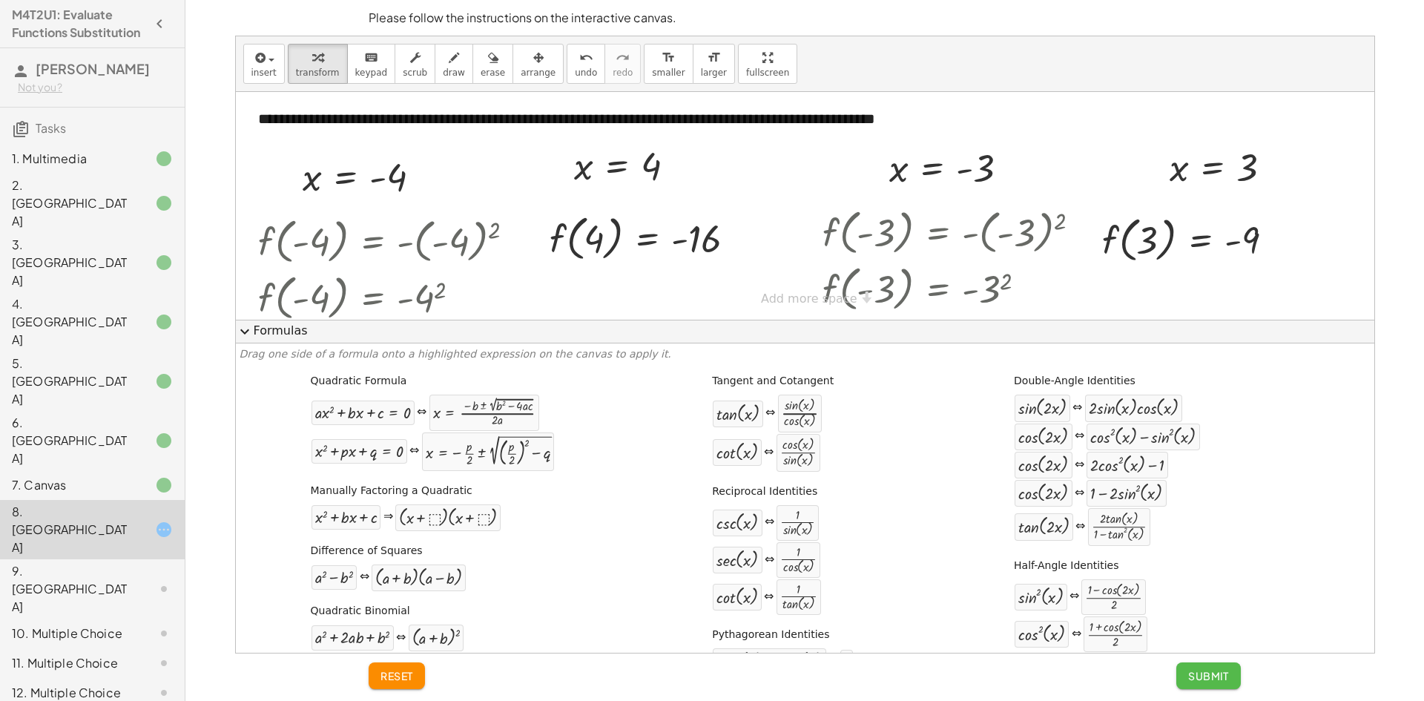
click at [1202, 673] on span "Submit" at bounding box center [1208, 675] width 41 height 13
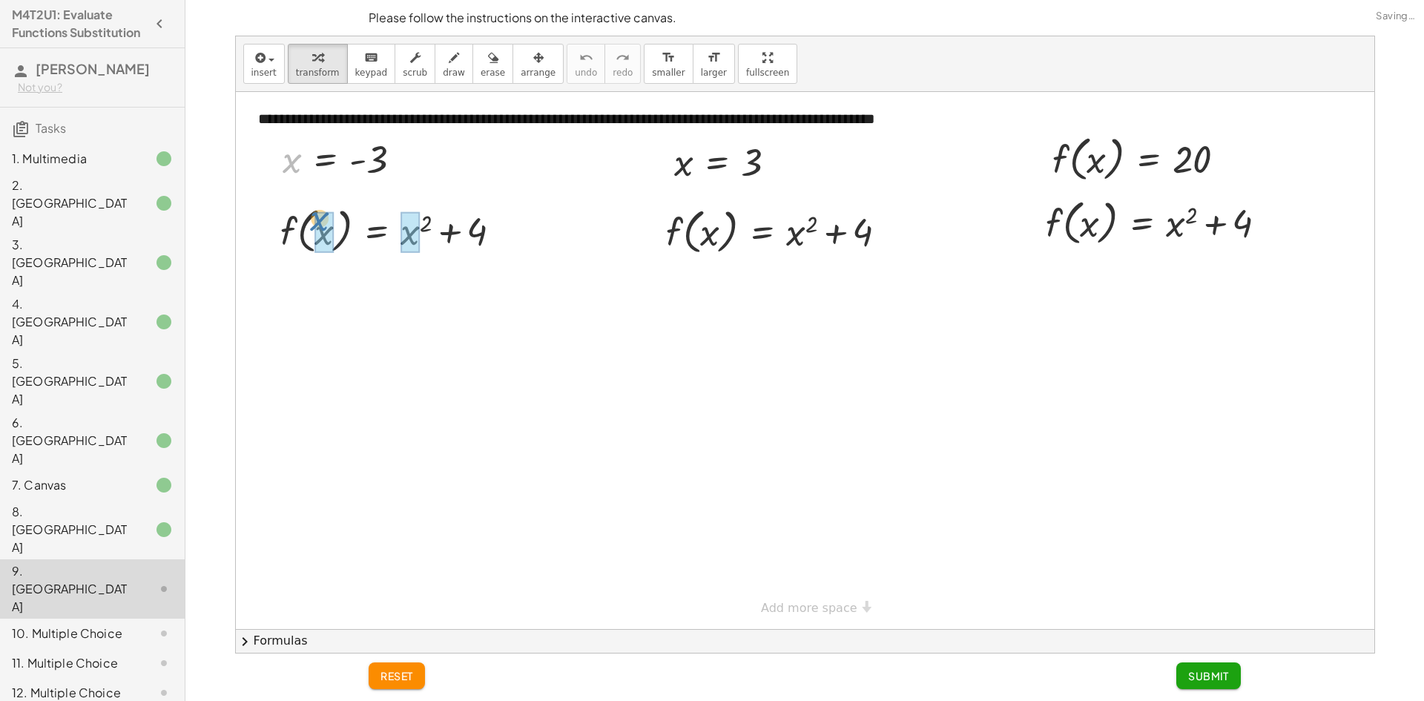
drag, startPoint x: 292, startPoint y: 167, endPoint x: 320, endPoint y: 226, distance: 65.7
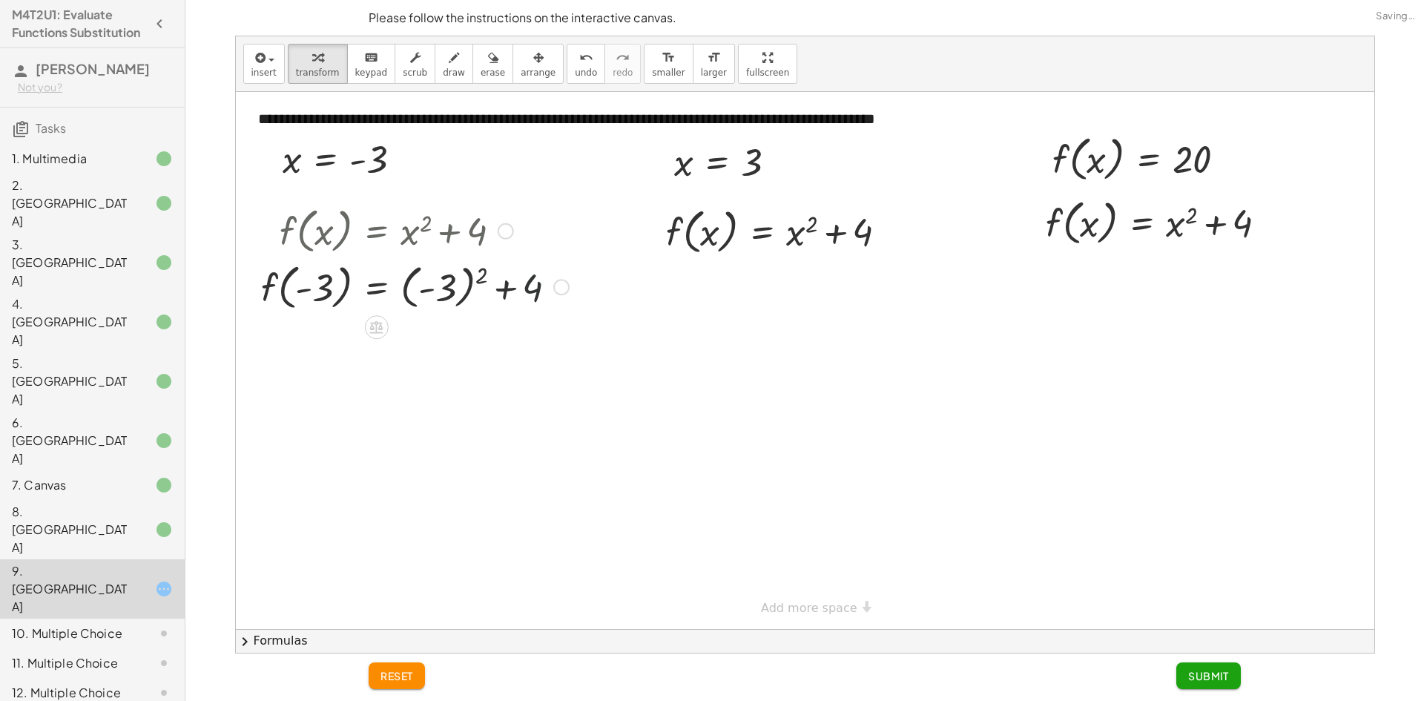
click at [527, 290] on div at bounding box center [415, 286] width 323 height 56
click at [483, 280] on div at bounding box center [415, 286] width 323 height 56
drag, startPoint x: 457, startPoint y: 346, endPoint x: 415, endPoint y: 340, distance: 42.1
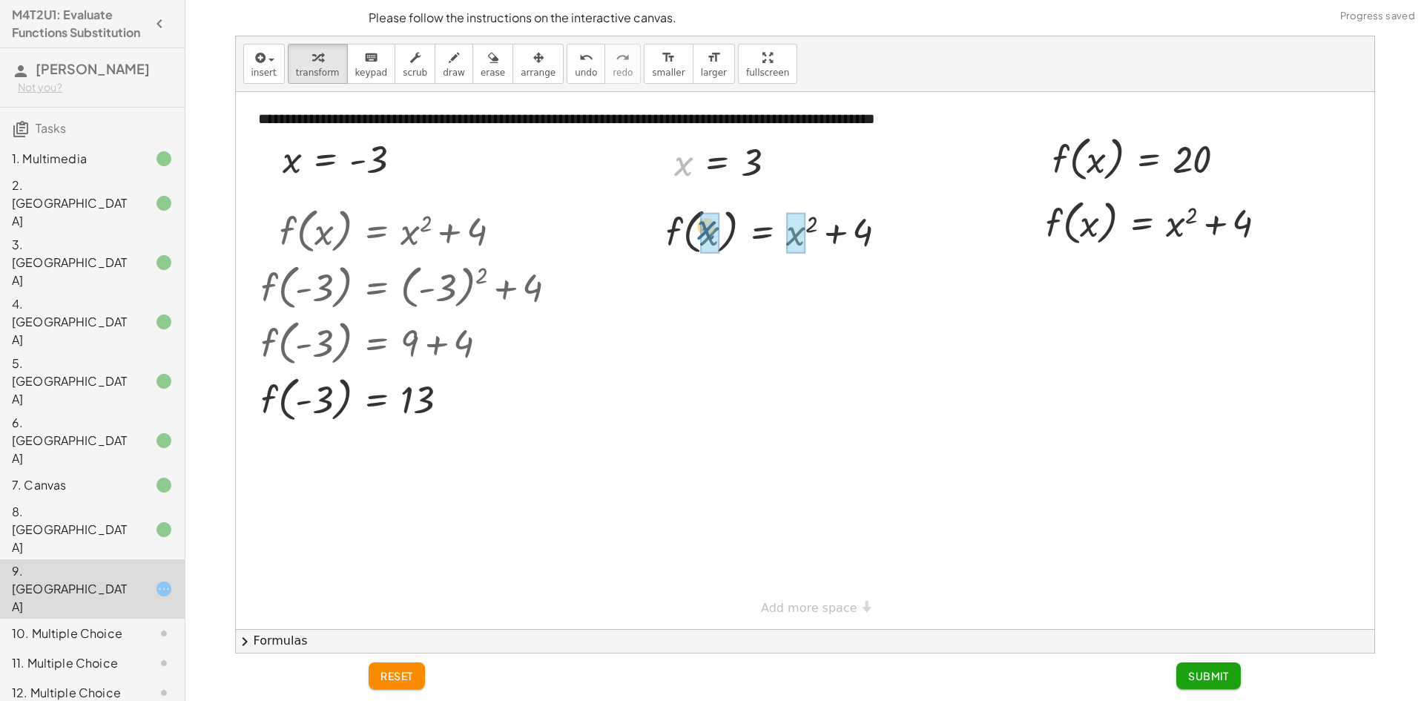
drag, startPoint x: 685, startPoint y: 169, endPoint x: 701, endPoint y: 214, distance: 47.4
click at [808, 279] on div at bounding box center [783, 286] width 252 height 56
click at [855, 288] on div at bounding box center [782, 287] width 250 height 56
drag, startPoint x: 866, startPoint y: 288, endPoint x: 803, endPoint y: 283, distance: 63.2
click at [801, 283] on div at bounding box center [783, 287] width 252 height 56
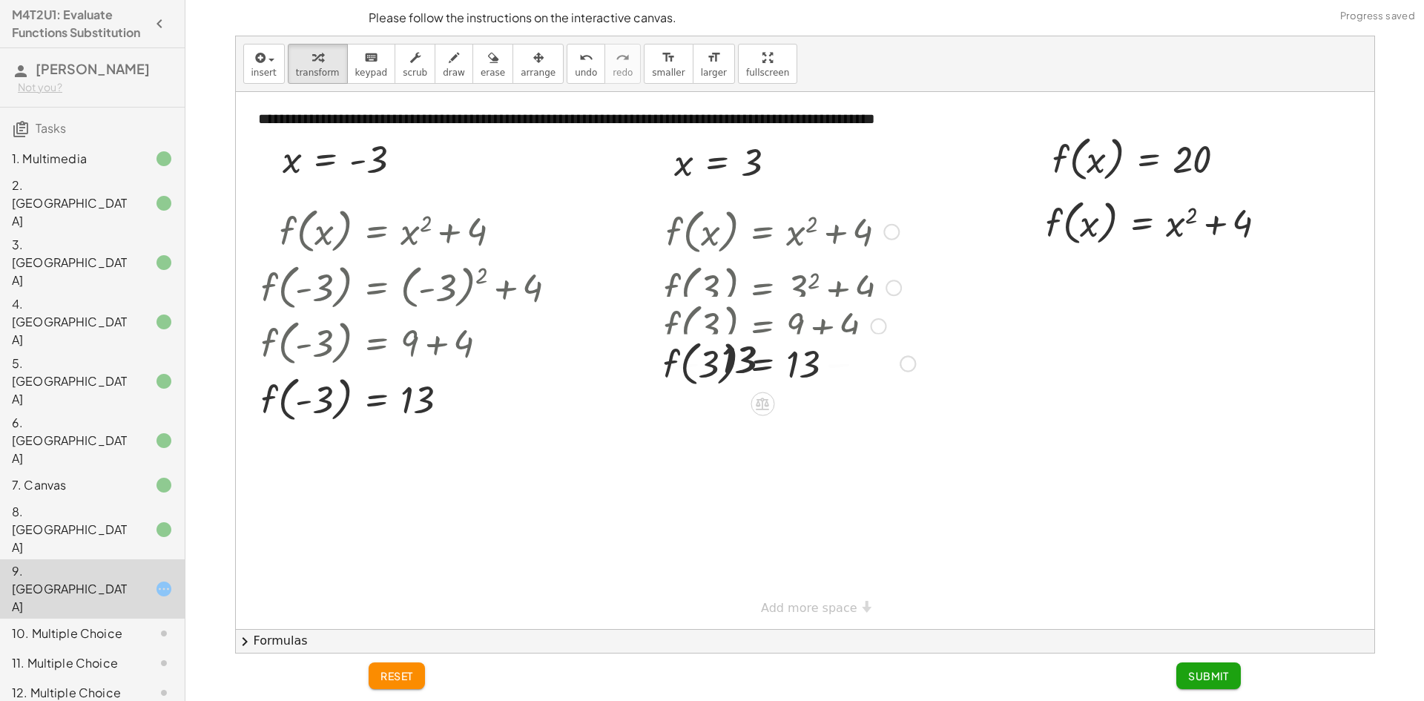
click at [802, 284] on div at bounding box center [755, 287] width 335 height 56
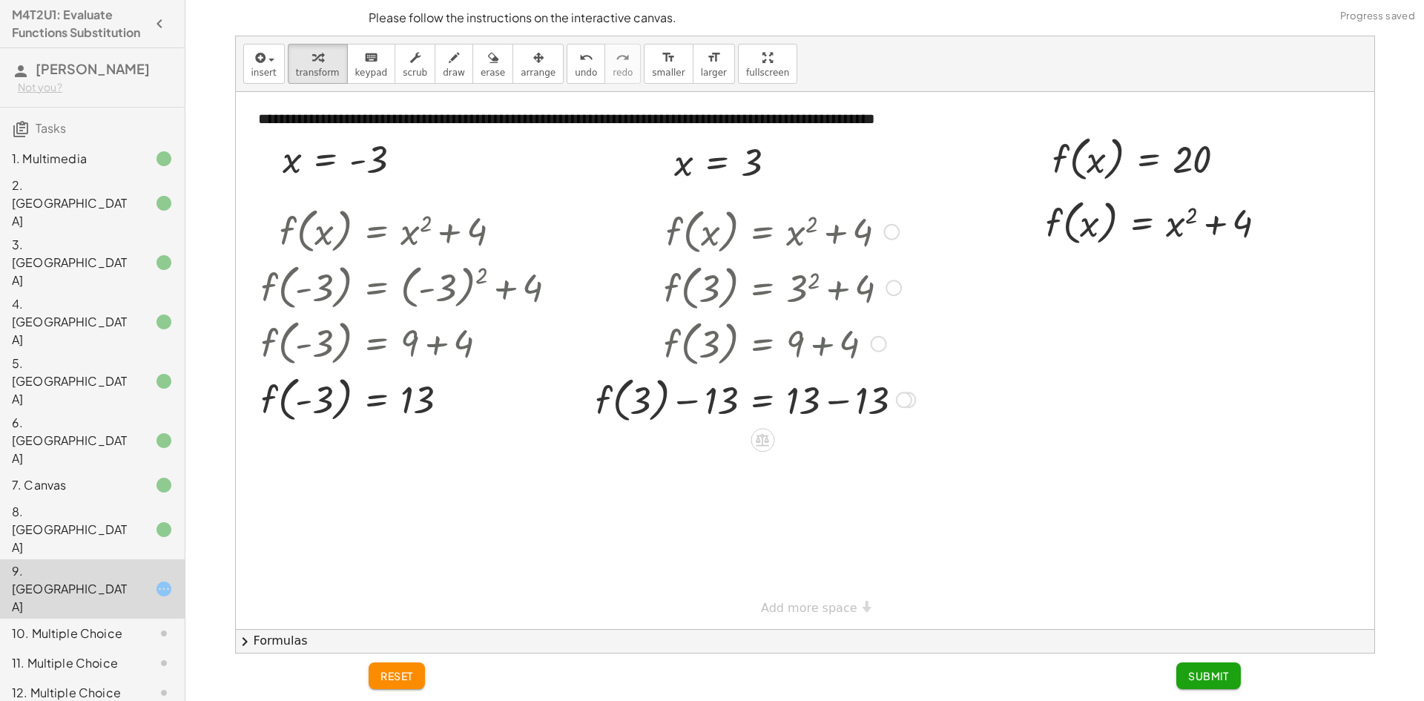
click at [849, 409] on div at bounding box center [755, 399] width 335 height 56
click at [847, 404] on div at bounding box center [748, 399] width 320 height 56
click at [697, 403] on div at bounding box center [748, 399] width 320 height 56
click at [690, 401] on div at bounding box center [748, 399] width 320 height 56
drag, startPoint x: 724, startPoint y: 401, endPoint x: 717, endPoint y: 405, distance: 7.6
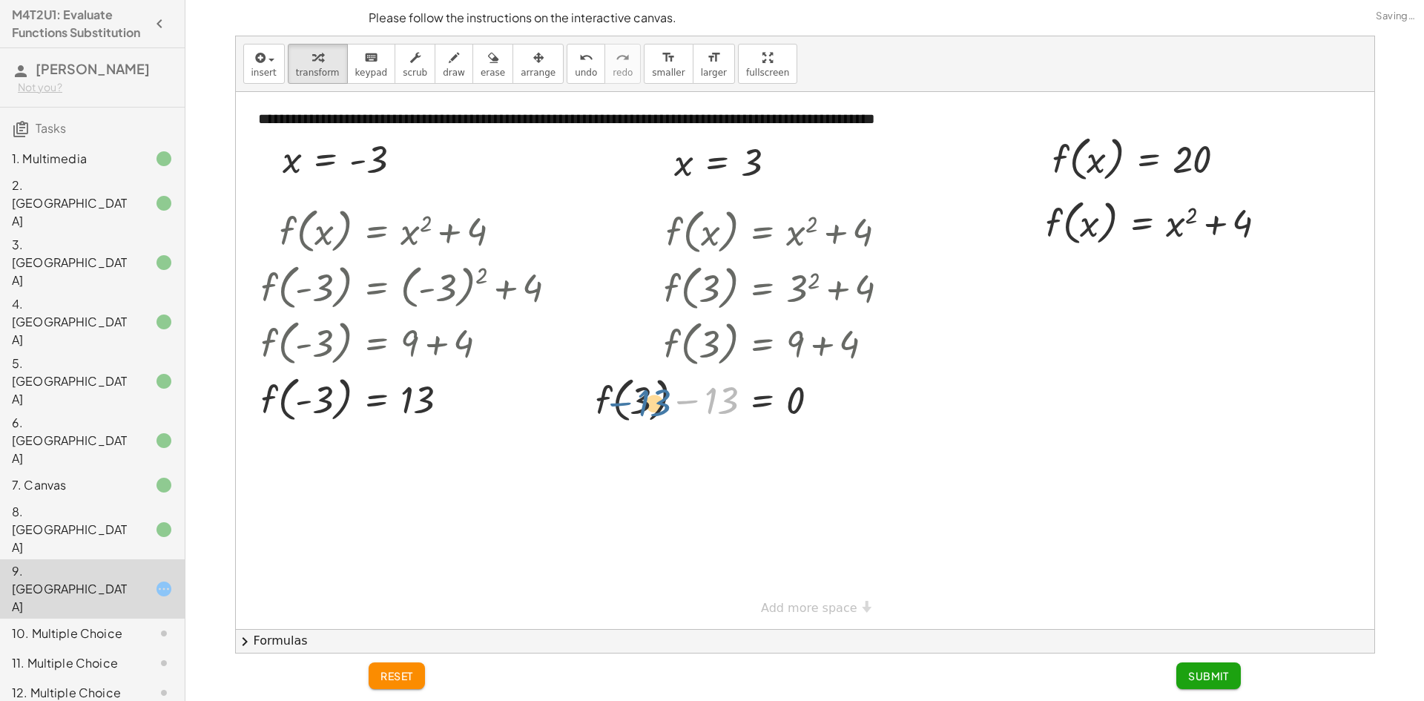
click at [700, 404] on div at bounding box center [748, 399] width 320 height 56
click at [718, 406] on div at bounding box center [748, 399] width 320 height 56
drag, startPoint x: 722, startPoint y: 402, endPoint x: 565, endPoint y: 395, distance: 156.7
click at [641, 414] on div at bounding box center [730, 399] width 355 height 56
click at [647, 409] on div at bounding box center [730, 399] width 355 height 56
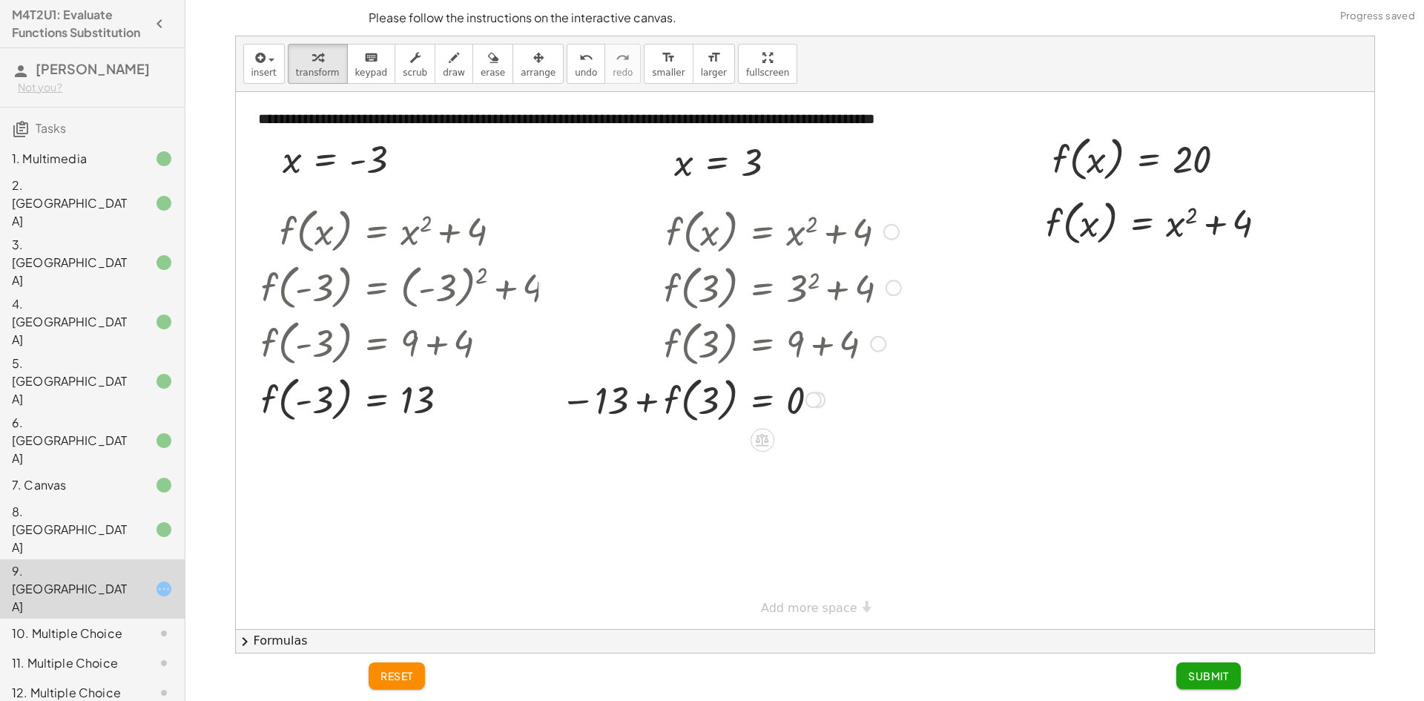
drag, startPoint x: 642, startPoint y: 407, endPoint x: 611, endPoint y: 405, distance: 31.2
click at [639, 407] on div at bounding box center [730, 399] width 355 height 56
click at [593, 402] on div at bounding box center [730, 399] width 355 height 56
click at [589, 401] on div at bounding box center [730, 399] width 355 height 56
click at [587, 401] on div at bounding box center [730, 399] width 355 height 56
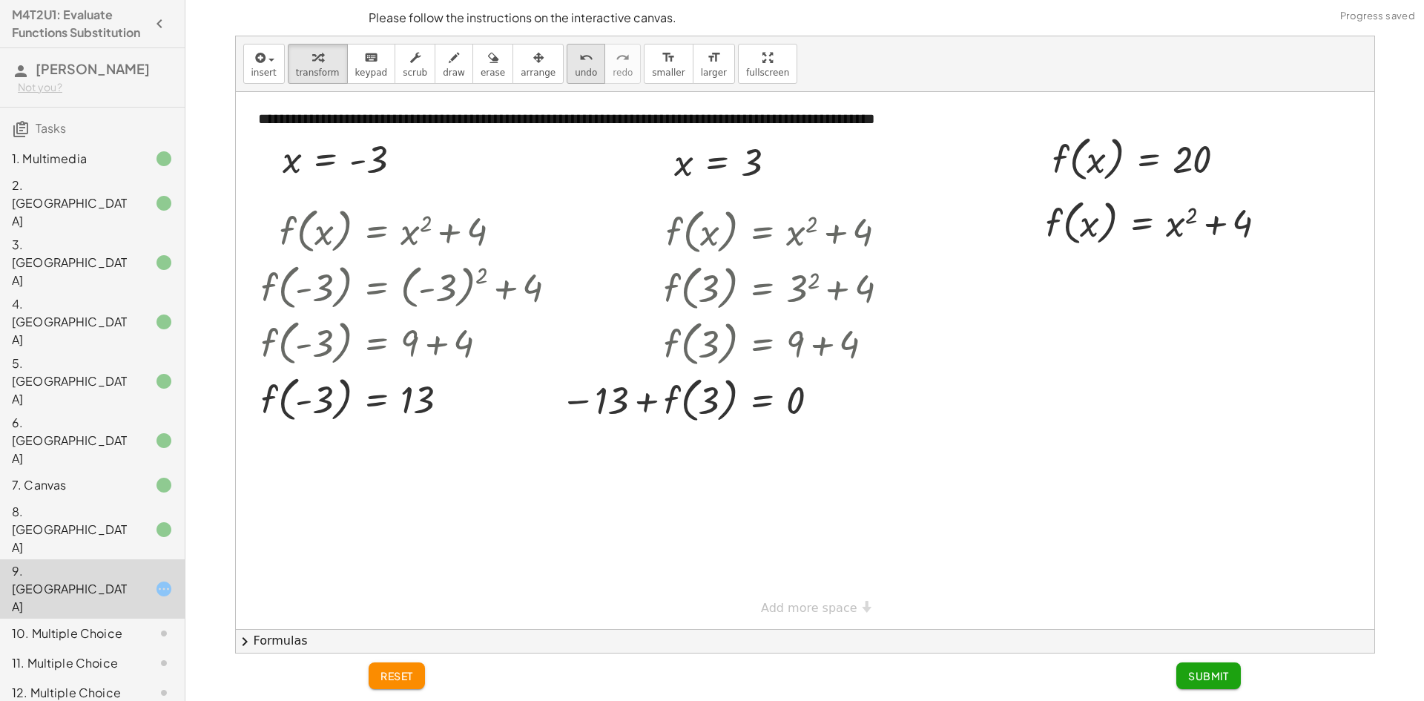
click at [575, 73] on span "undo" at bounding box center [586, 73] width 22 height 10
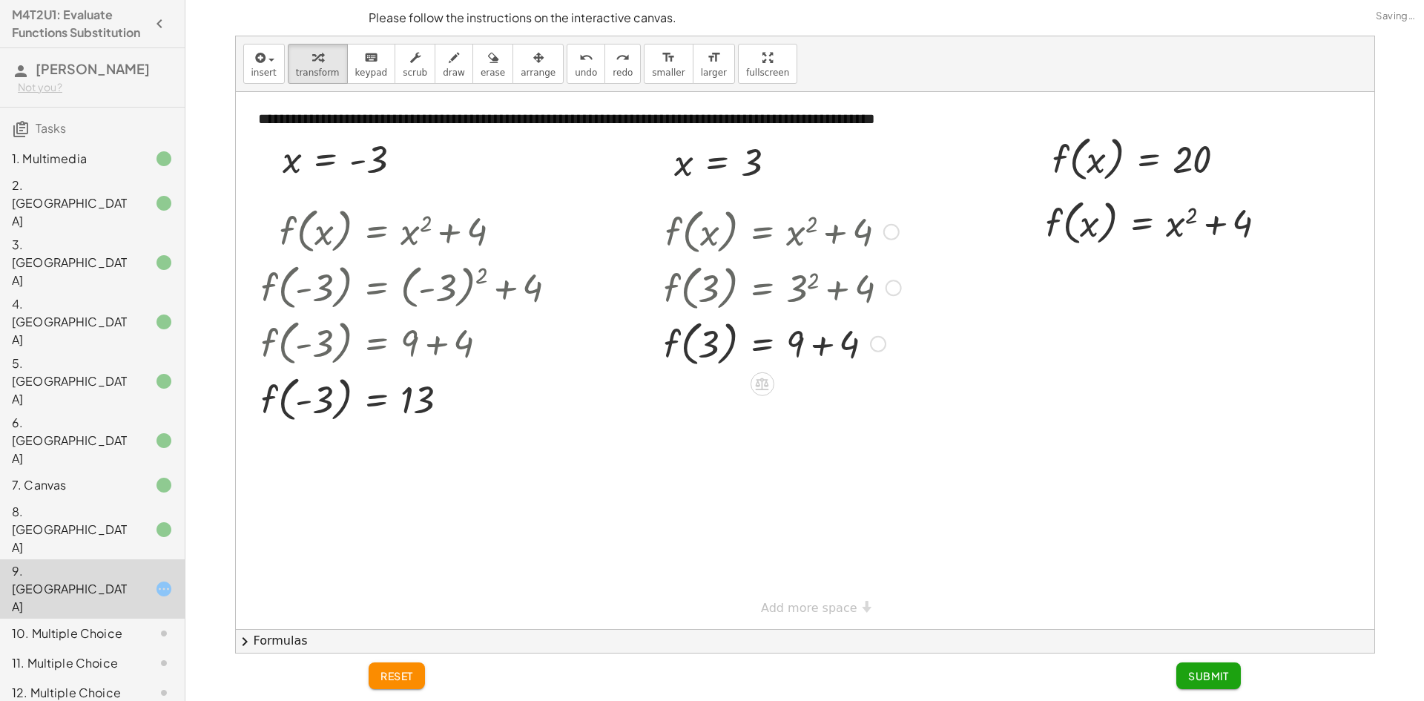
click at [803, 346] on div at bounding box center [783, 343] width 252 height 56
drag, startPoint x: 855, startPoint y: 338, endPoint x: 805, endPoint y: 340, distance: 49.8
click at [805, 340] on div at bounding box center [783, 343] width 252 height 56
drag, startPoint x: 1105, startPoint y: 163, endPoint x: 1097, endPoint y: 166, distance: 8.7
click at [1101, 168] on div at bounding box center [1145, 158] width 200 height 56
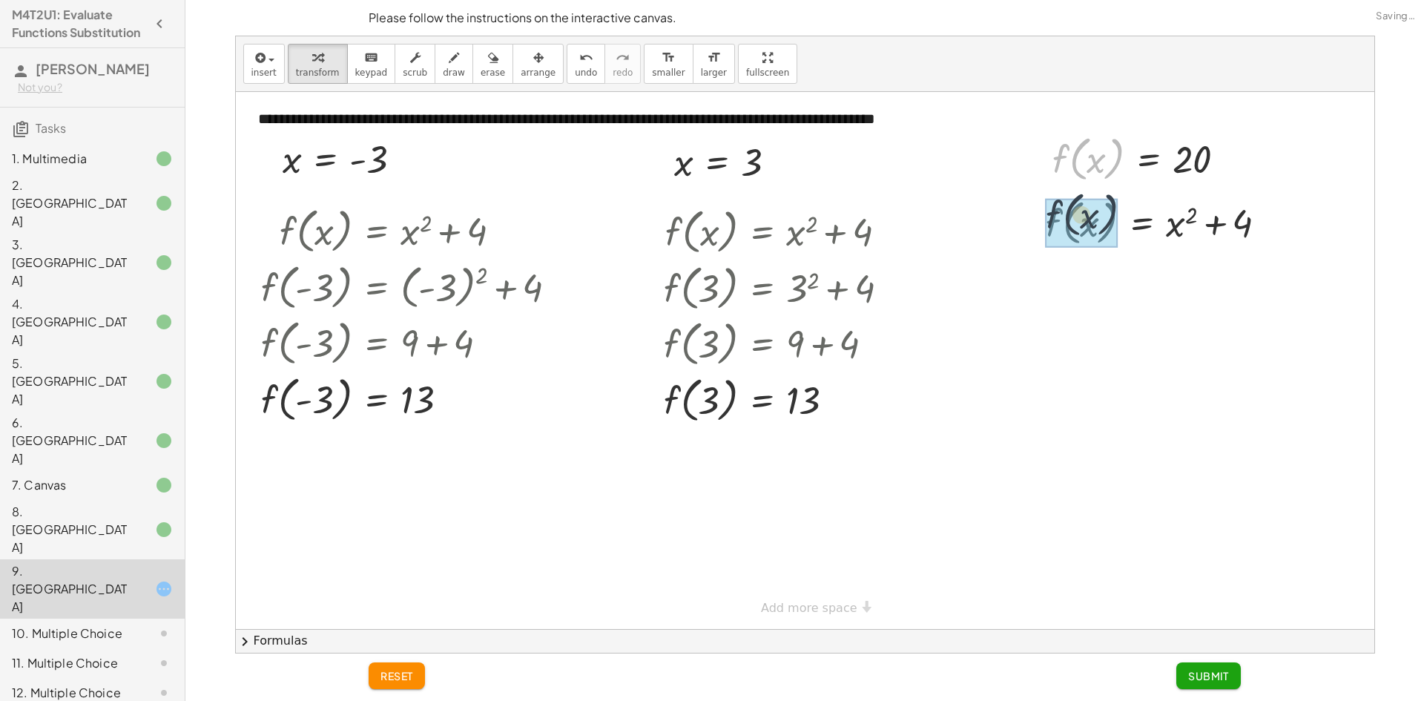
drag, startPoint x: 1059, startPoint y: 158, endPoint x: 1051, endPoint y: 197, distance: 40.0
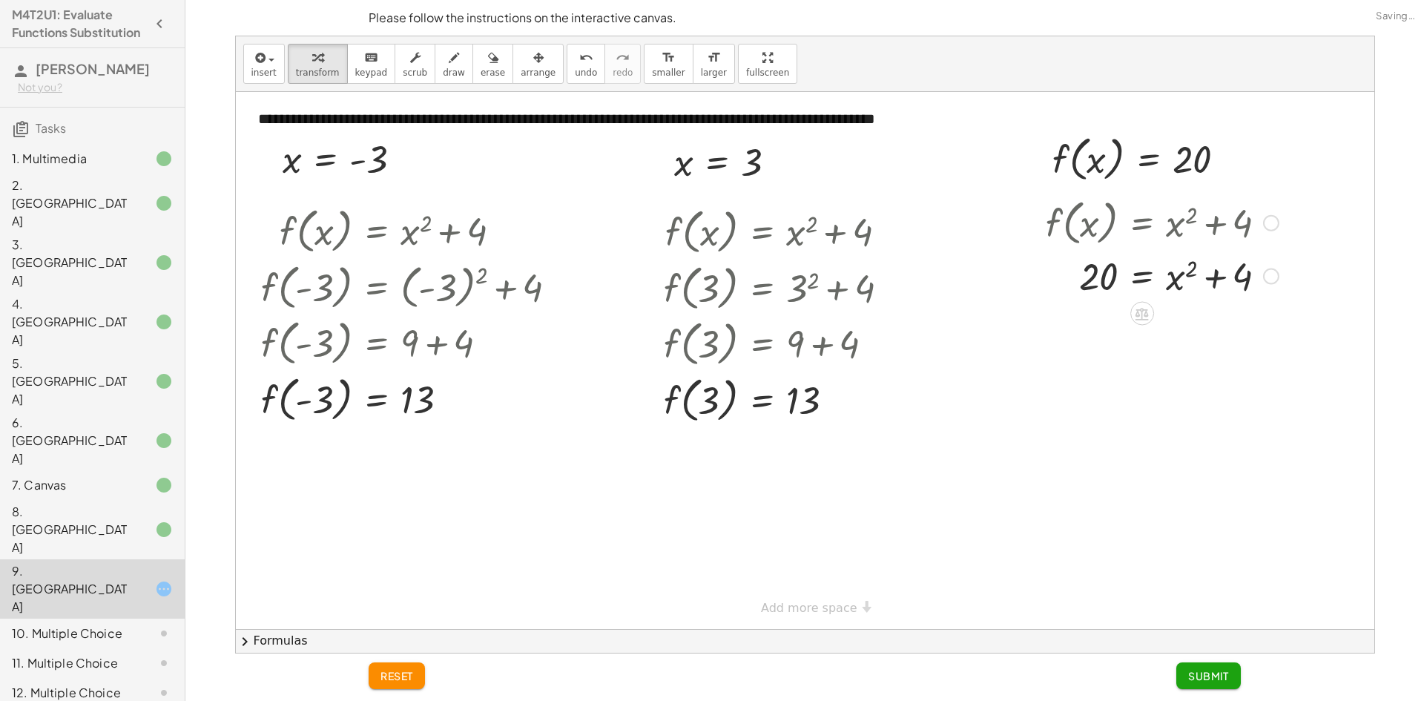
click at [1191, 268] on div at bounding box center [1163, 275] width 248 height 50
drag, startPoint x: 1241, startPoint y: 278, endPoint x: 1281, endPoint y: 277, distance: 40.1
click at [1281, 277] on div at bounding box center [1163, 275] width 248 height 50
drag, startPoint x: 1179, startPoint y: 279, endPoint x: 1062, endPoint y: 285, distance: 116.6
click at [1062, 285] on div at bounding box center [1163, 275] width 248 height 50
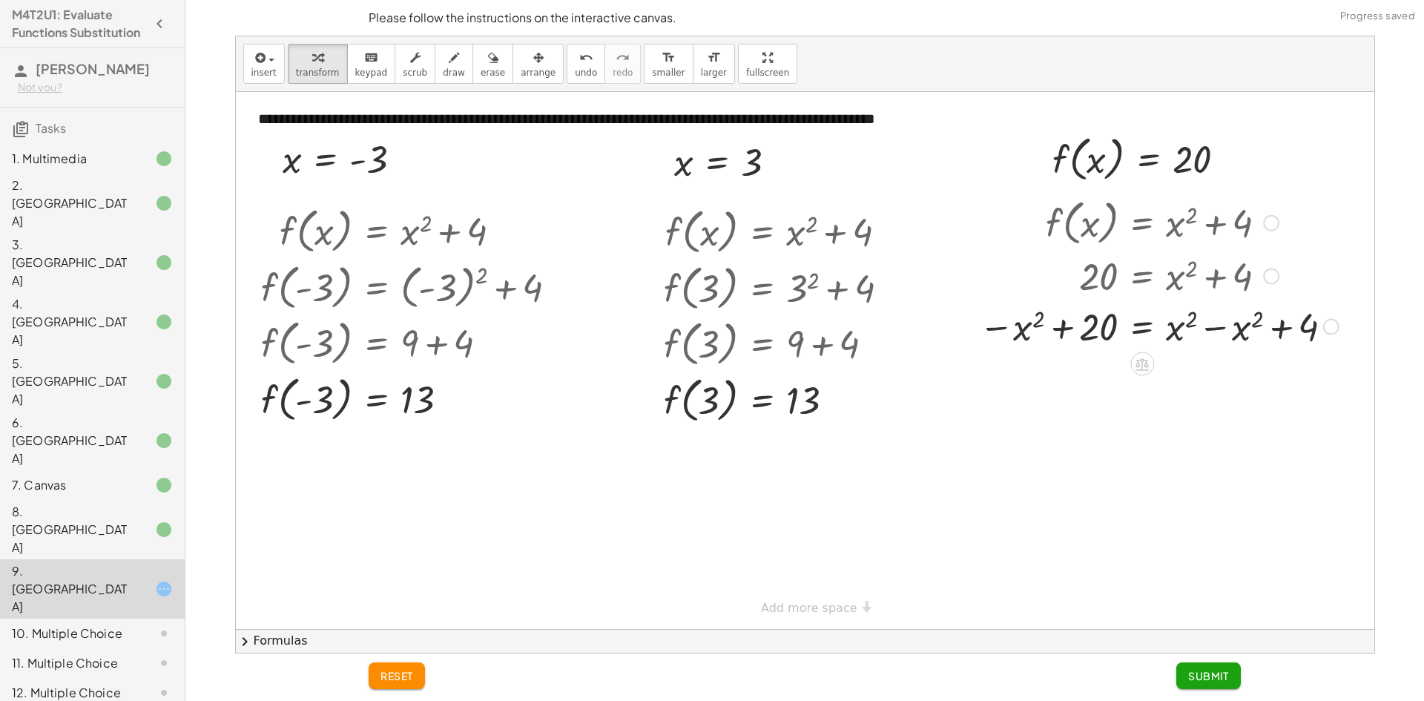
click at [1054, 324] on div at bounding box center [1159, 325] width 375 height 50
click at [1040, 329] on div at bounding box center [1159, 325] width 375 height 50
click at [1019, 328] on div at bounding box center [1159, 325] width 375 height 50
click at [575, 70] on span "undo" at bounding box center [586, 73] width 22 height 10
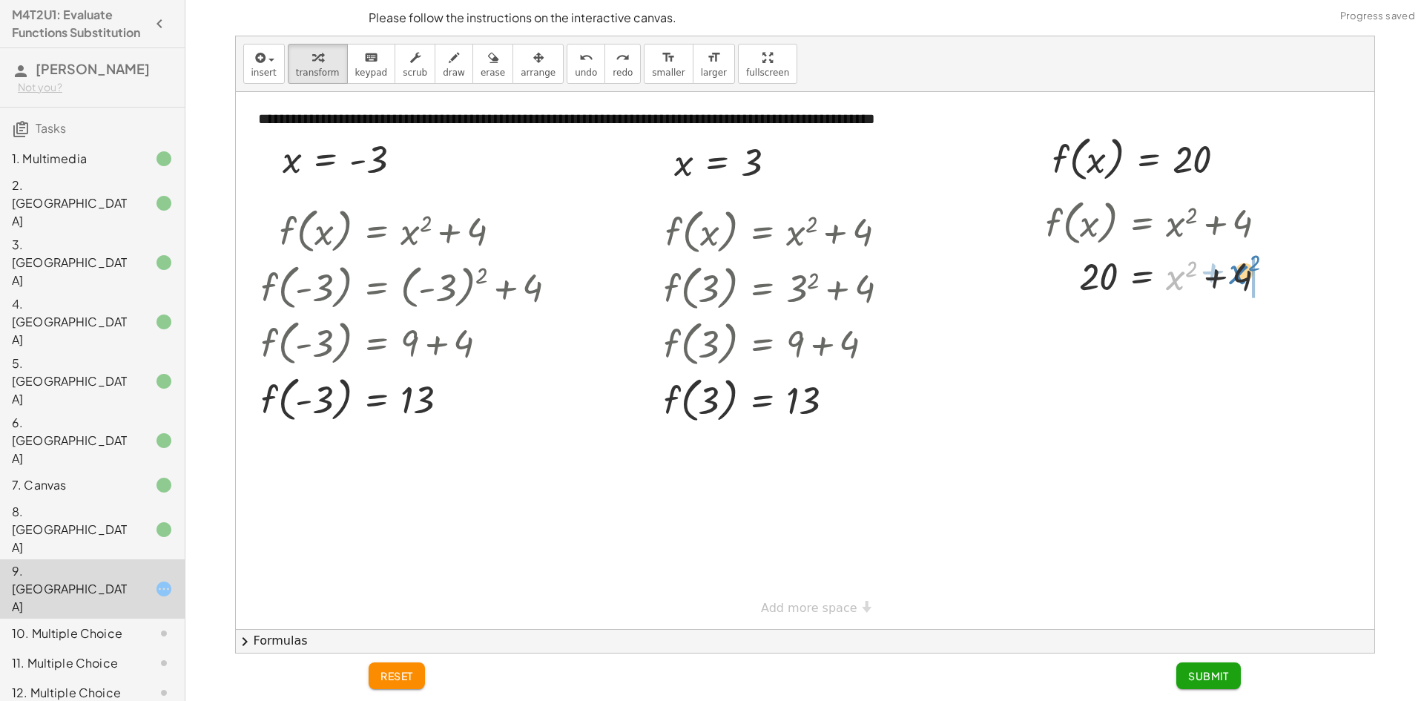
drag, startPoint x: 1180, startPoint y: 282, endPoint x: 1243, endPoint y: 277, distance: 64.0
click at [1243, 277] on div at bounding box center [1163, 275] width 248 height 50
drag, startPoint x: 1218, startPoint y: 292, endPoint x: 1219, endPoint y: 300, distance: 8.9
click at [1218, 293] on div at bounding box center [1163, 275] width 248 height 50
click at [1226, 323] on div at bounding box center [1163, 325] width 248 height 50
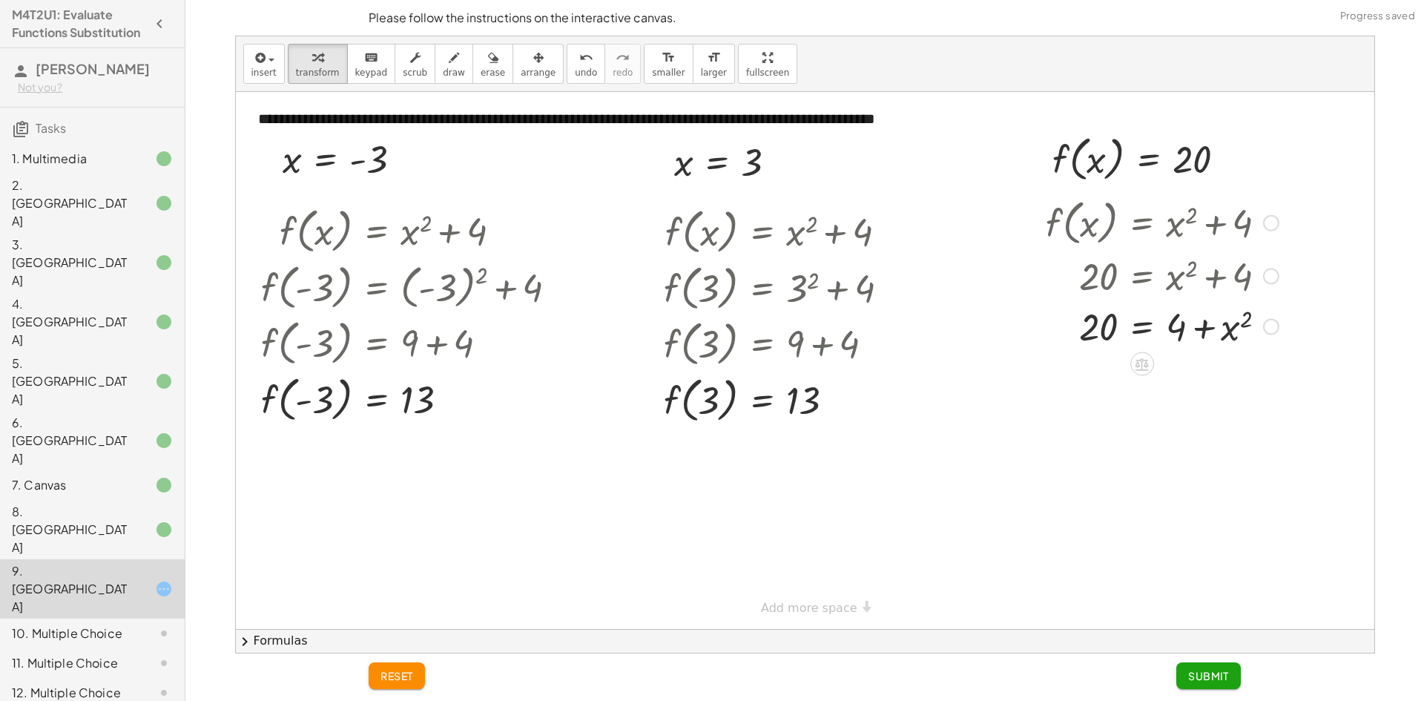
click at [1230, 326] on div at bounding box center [1163, 325] width 248 height 50
drag, startPoint x: 1173, startPoint y: 323, endPoint x: 1062, endPoint y: 320, distance: 110.6
click at [1062, 320] on div at bounding box center [1163, 325] width 248 height 50
drag, startPoint x: 1059, startPoint y: 336, endPoint x: 1059, endPoint y: 348, distance: 11.9
click at [1142, 223] on div "f ( , x ) = + x 2 + 4 20 = + x 2 + 4 20 = + 4 + x 2 20 = + x 2 − 4 + + 4 − 4" at bounding box center [1142, 223] width 0 height 0
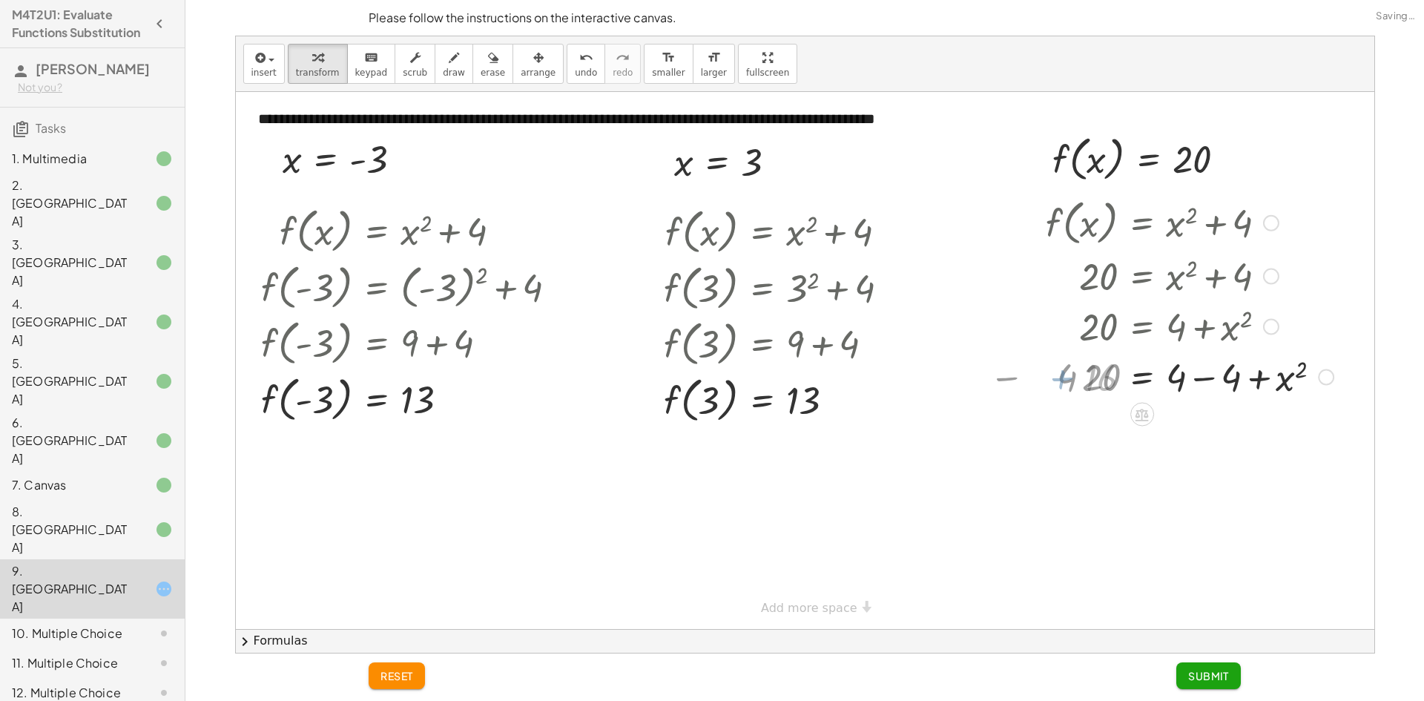
click at [1058, 378] on div at bounding box center [1190, 376] width 303 height 50
click at [1261, 430] on div at bounding box center [1161, 426] width 359 height 50
click at [1263, 430] on div at bounding box center [1161, 426] width 359 height 50
click at [1243, 427] on div at bounding box center [1161, 426] width 359 height 50
click at [1239, 425] on div at bounding box center [1161, 426] width 359 height 50
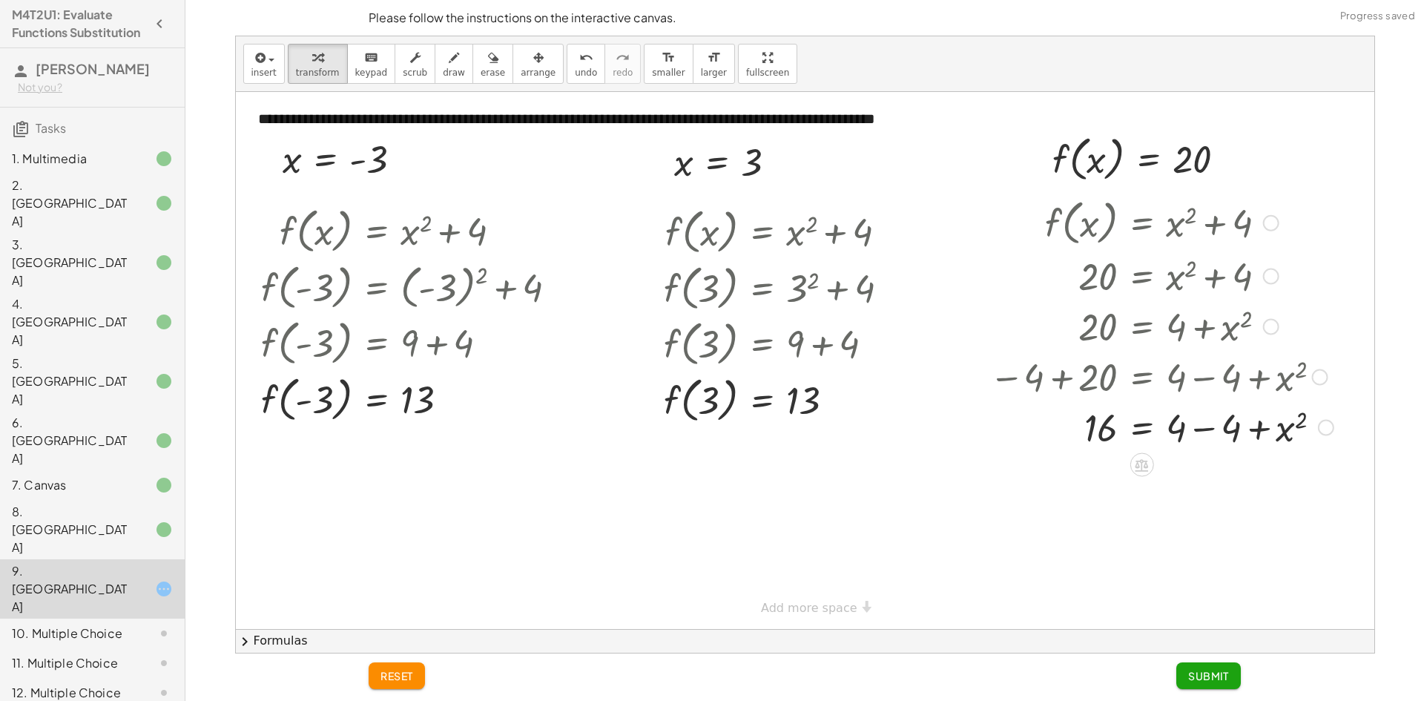
click at [1206, 430] on div at bounding box center [1161, 426] width 359 height 50
click at [1224, 678] on span "Submit" at bounding box center [1208, 675] width 41 height 13
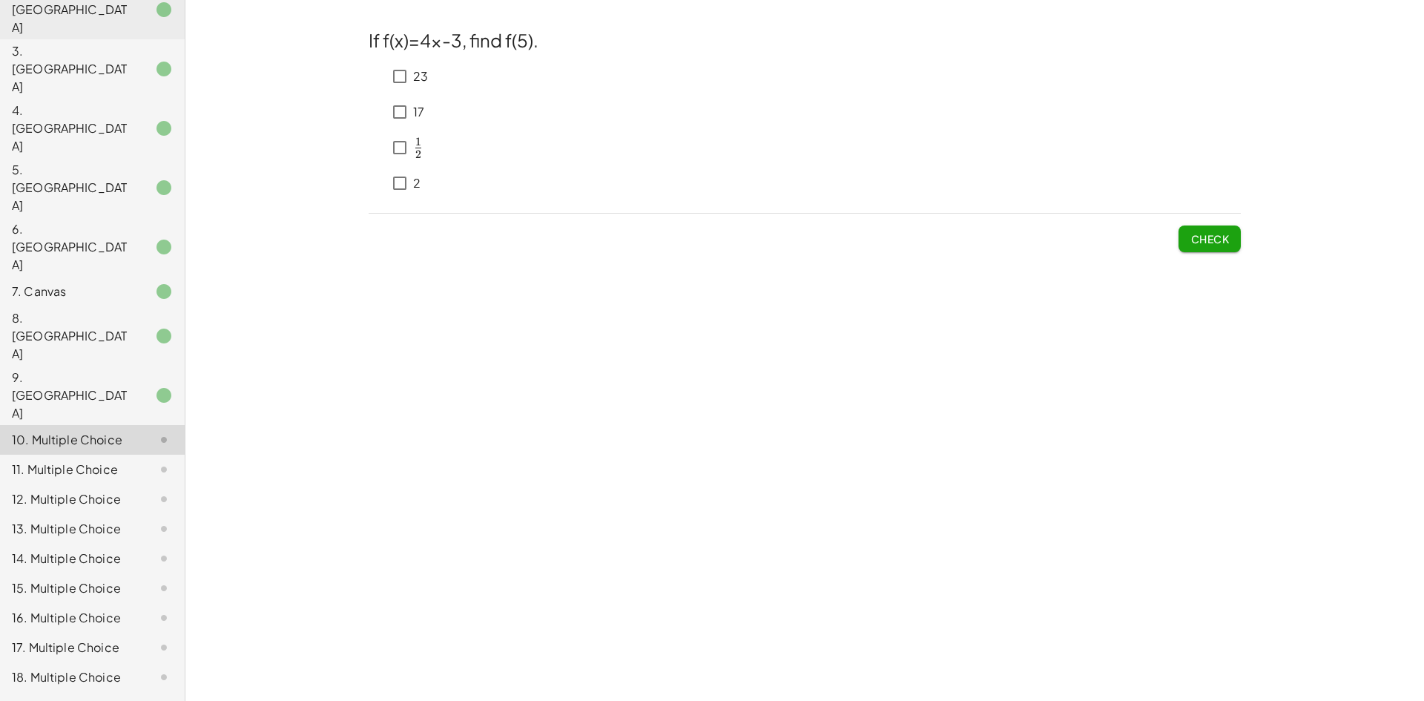
scroll to position [57, 0]
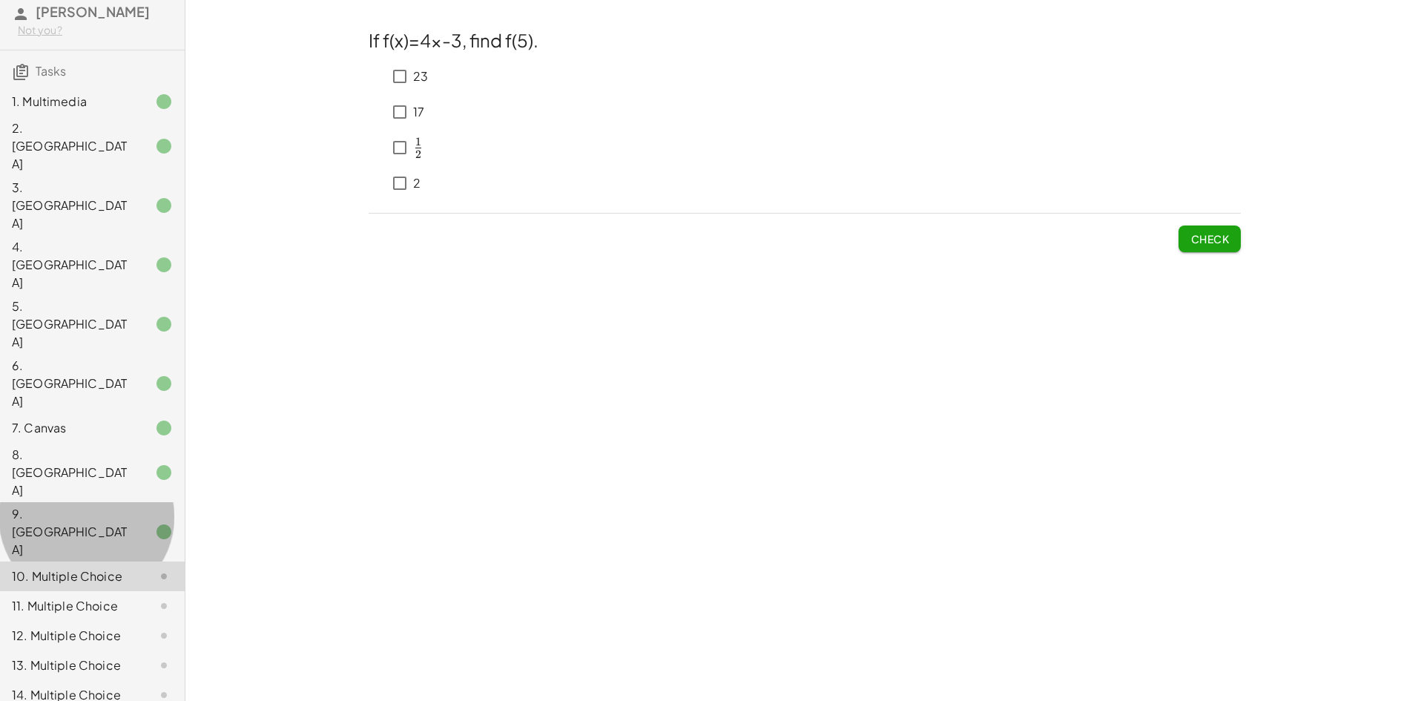
click at [116, 505] on div "9. [GEOGRAPHIC_DATA]" at bounding box center [71, 531] width 119 height 53
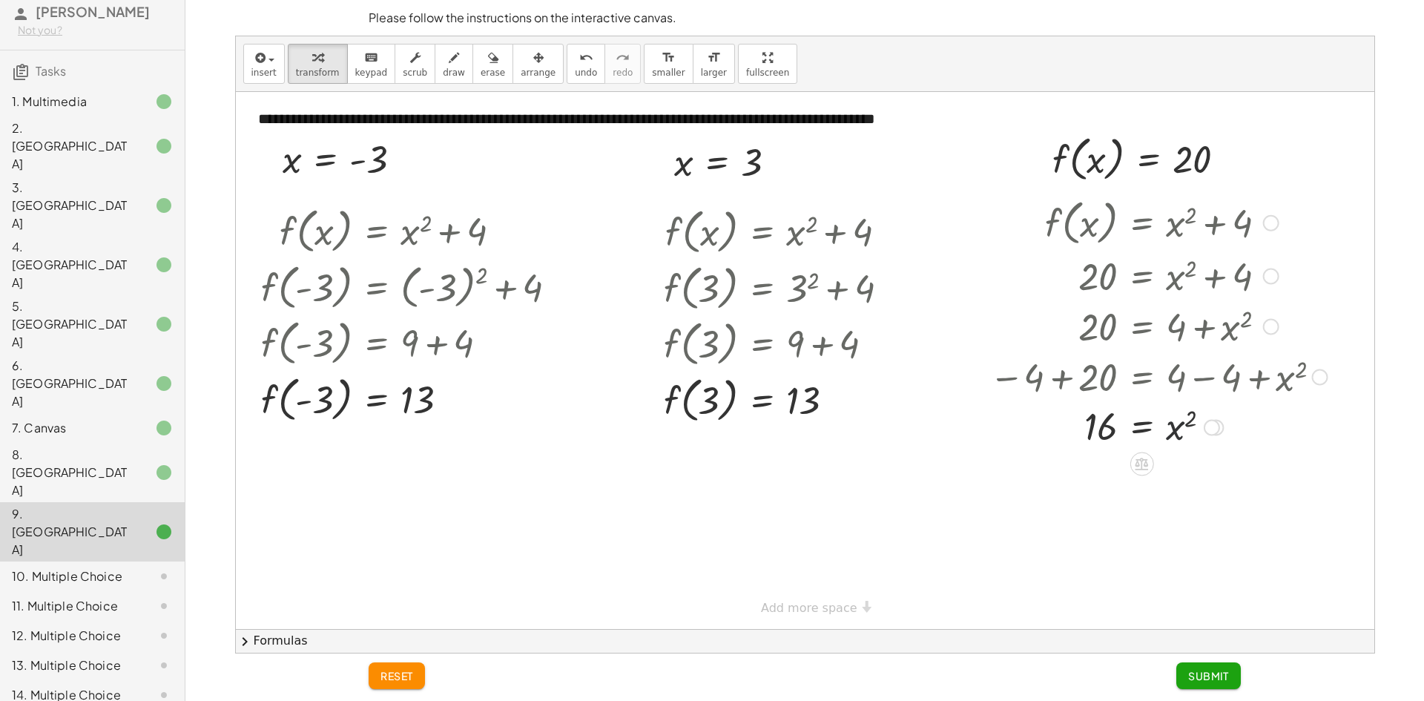
click at [1185, 419] on div at bounding box center [1158, 426] width 353 height 49
drag, startPoint x: 1189, startPoint y: 419, endPoint x: 1165, endPoint y: 425, distance: 24.5
click at [1165, 425] on div at bounding box center [1158, 426] width 353 height 49
drag, startPoint x: 1185, startPoint y: 421, endPoint x: 1093, endPoint y: 419, distance: 91.3
click at [1093, 419] on div at bounding box center [1158, 426] width 353 height 49
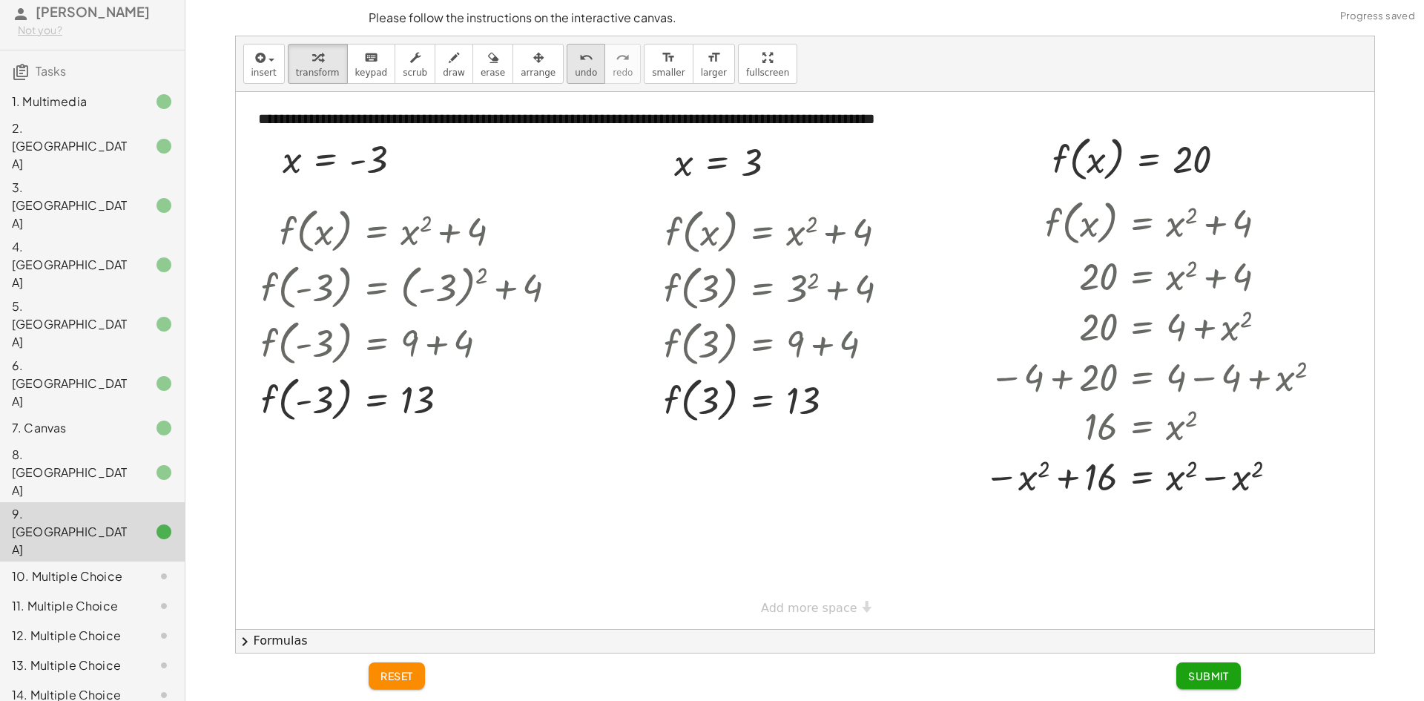
click at [575, 56] on div "undo" at bounding box center [586, 57] width 22 height 18
drag, startPoint x: 1194, startPoint y: 415, endPoint x: 1109, endPoint y: 404, distance: 85.9
click at [1109, 404] on div at bounding box center [1158, 426] width 353 height 49
click at [1061, 480] on div at bounding box center [1158, 477] width 353 height 54
click at [1086, 535] on div at bounding box center [1158, 528] width 353 height 49
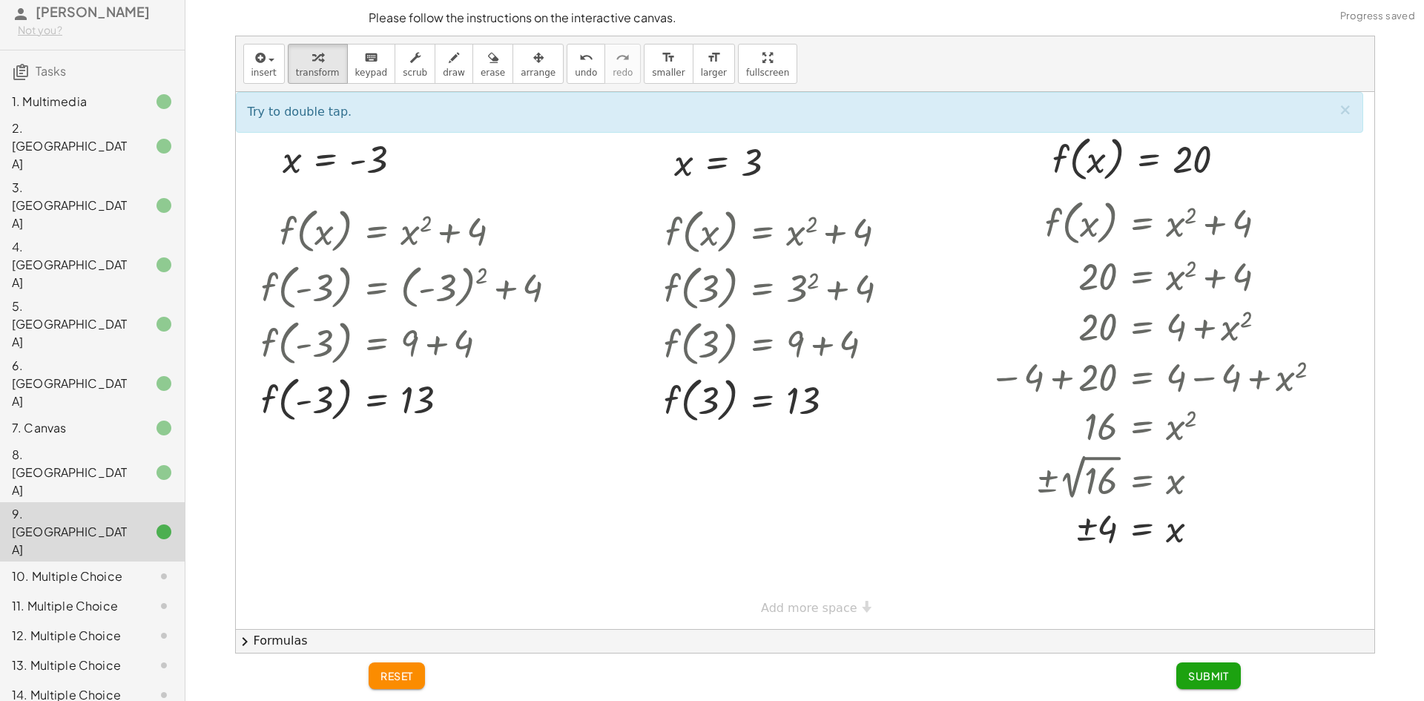
click at [1217, 680] on span "Submit" at bounding box center [1208, 675] width 41 height 13
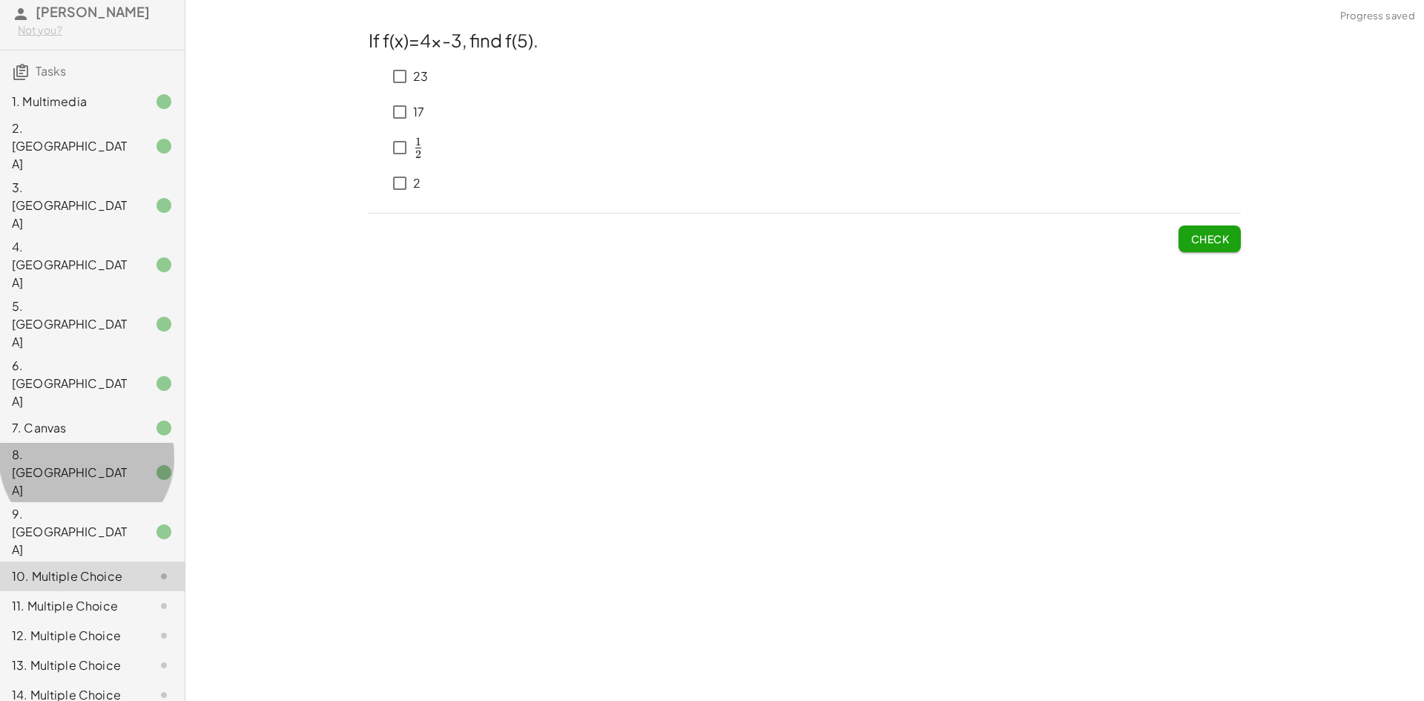
click at [98, 446] on div "8. [GEOGRAPHIC_DATA]" at bounding box center [71, 472] width 119 height 53
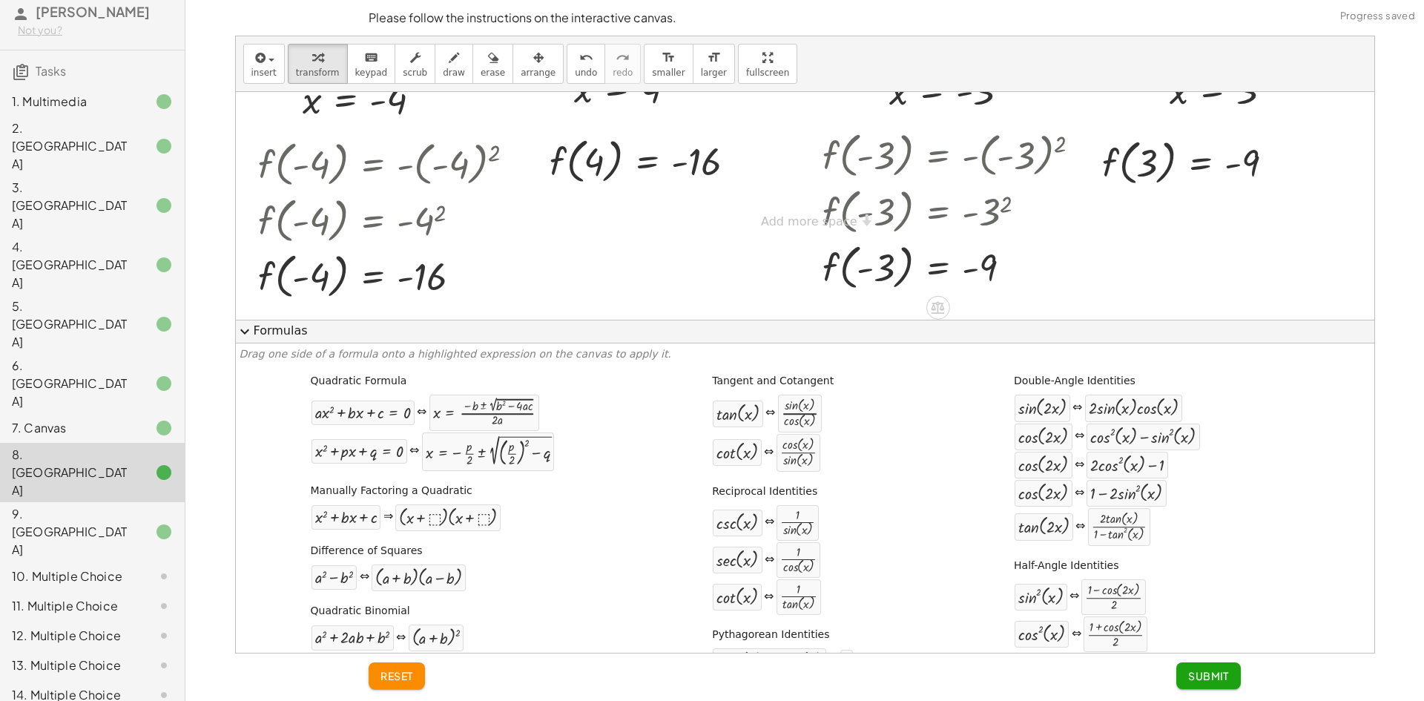
scroll to position [86, 0]
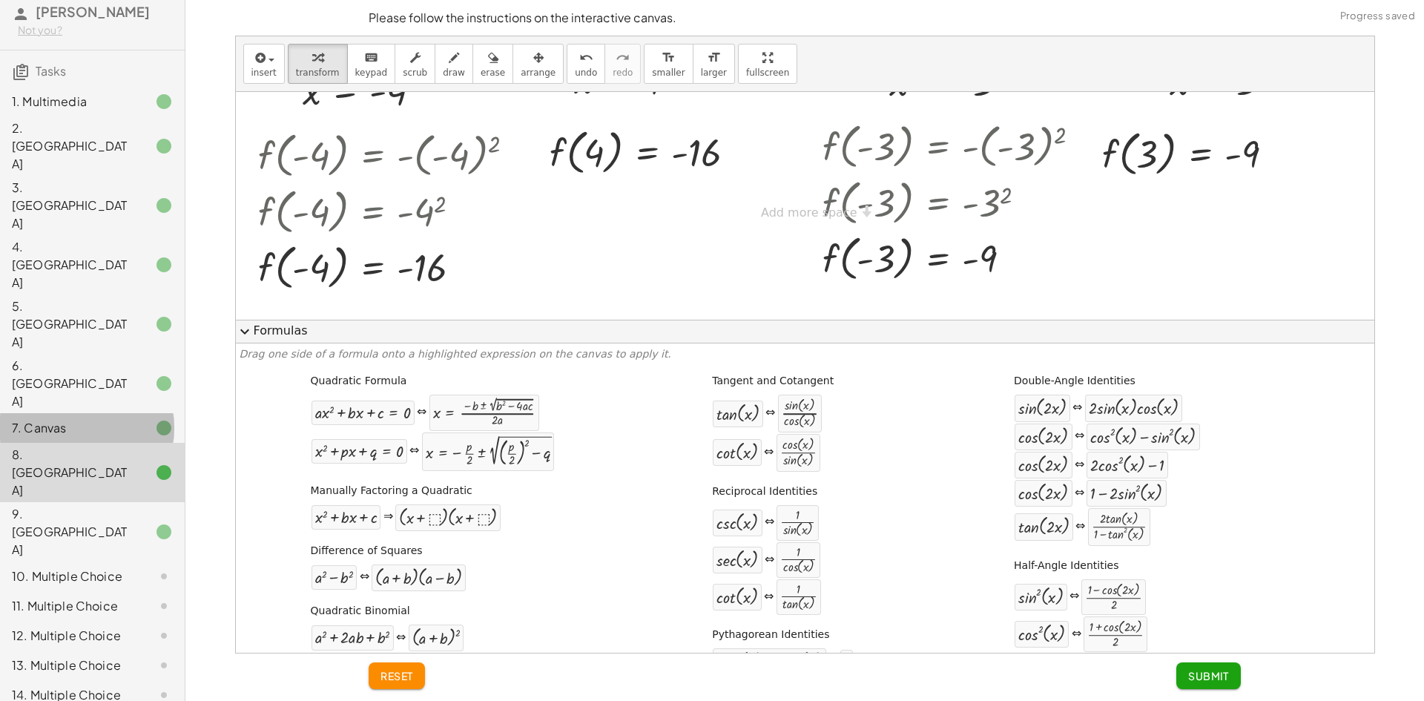
click at [91, 419] on div "7. Canvas" at bounding box center [71, 428] width 119 height 18
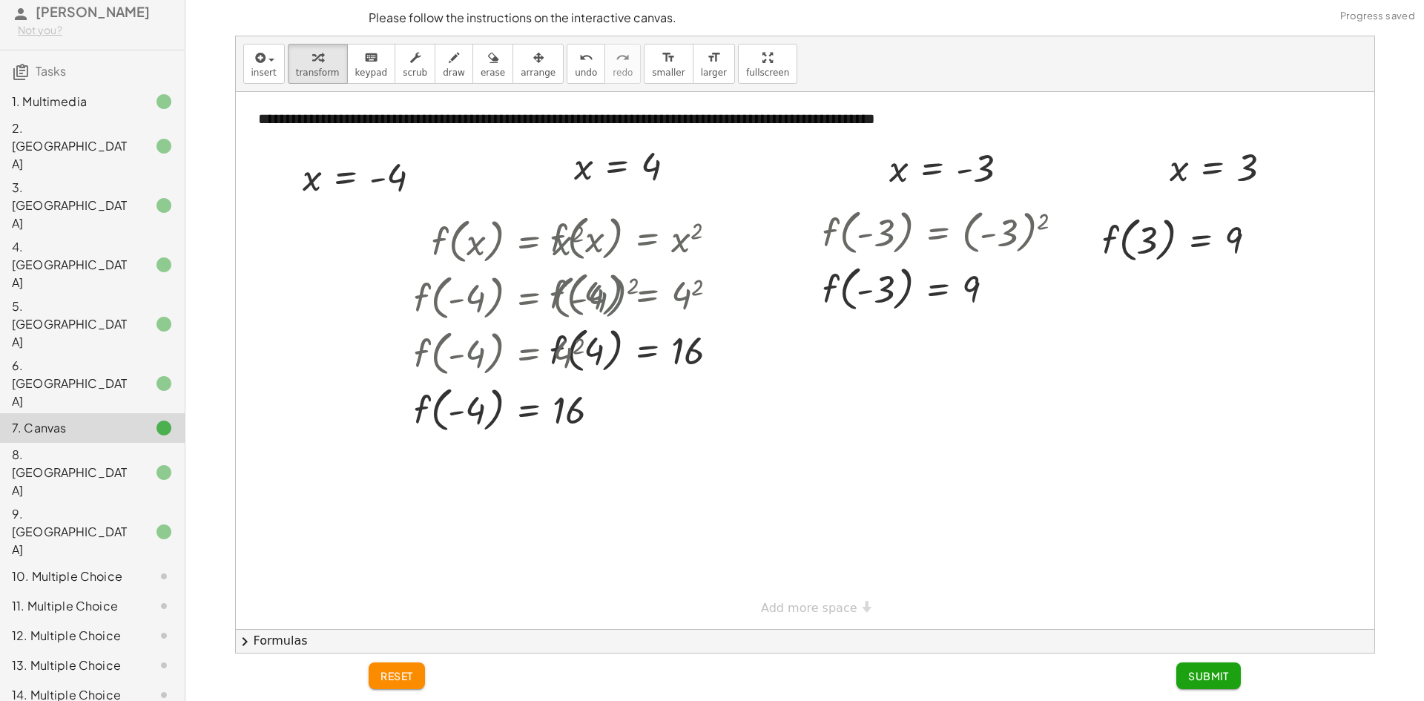
click at [134, 375] on div at bounding box center [152, 384] width 42 height 18
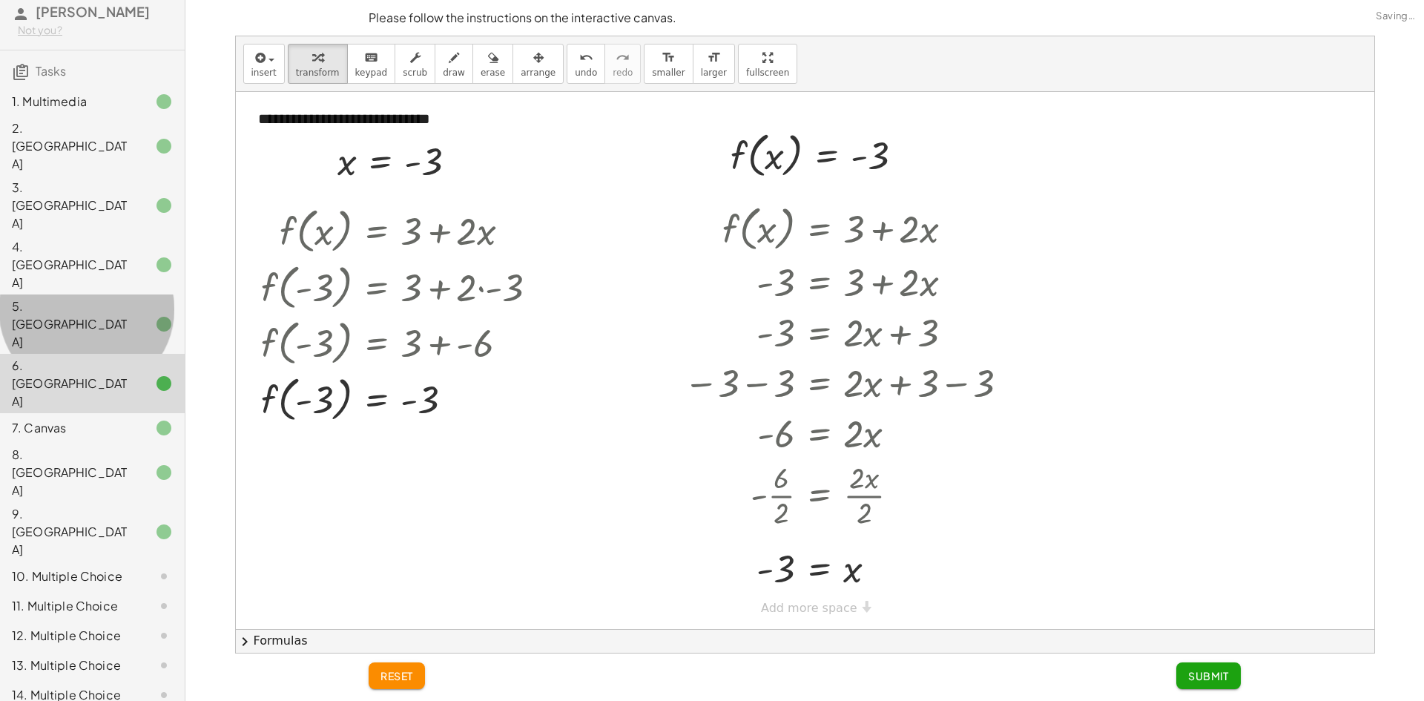
click at [119, 413] on div "5. [GEOGRAPHIC_DATA]" at bounding box center [92, 428] width 185 height 30
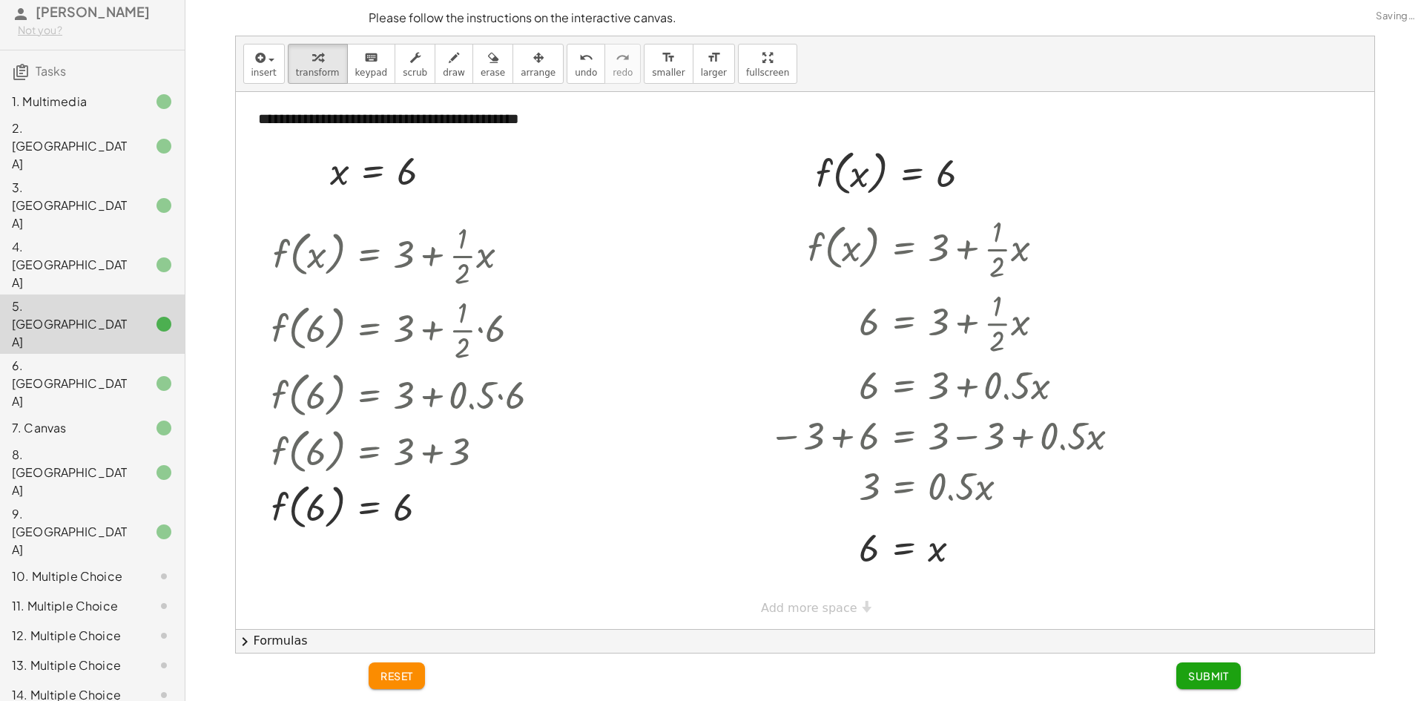
click at [155, 523] on icon at bounding box center [164, 532] width 18 height 18
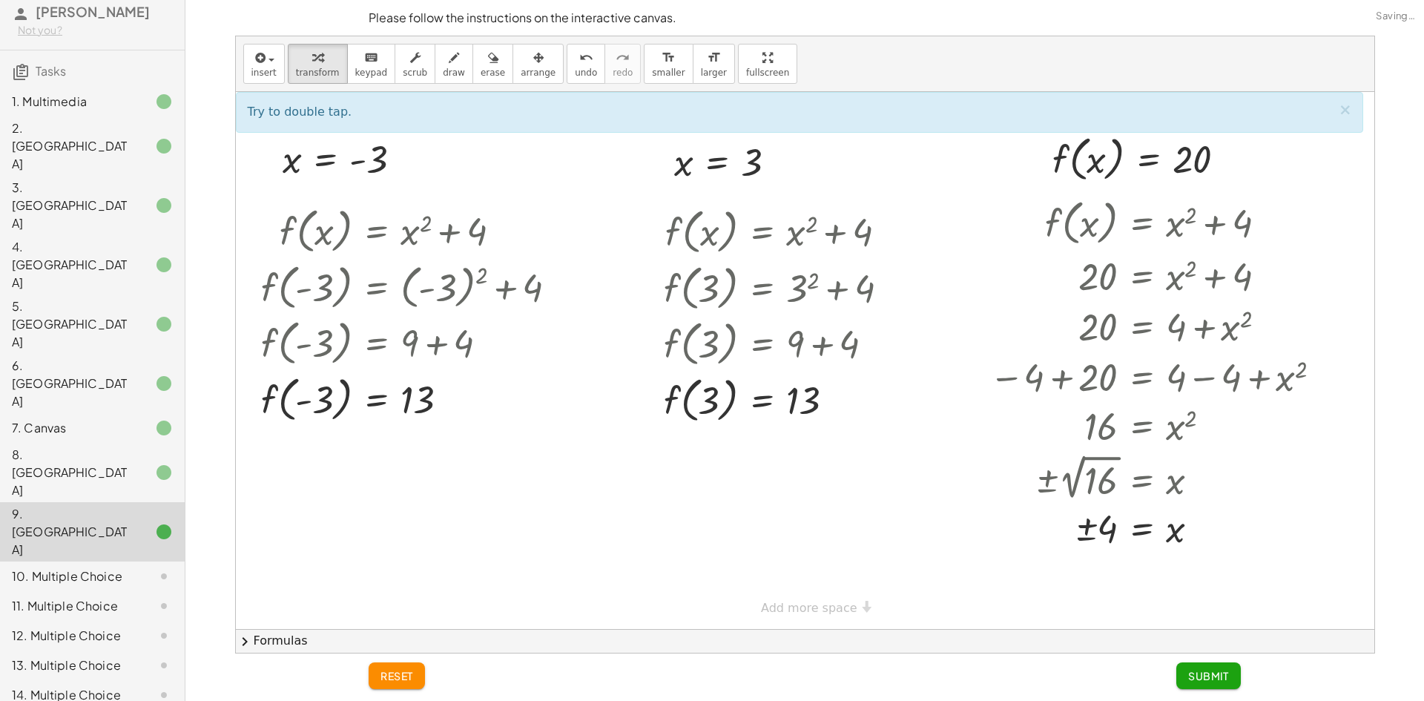
click at [136, 567] on div at bounding box center [152, 576] width 42 height 18
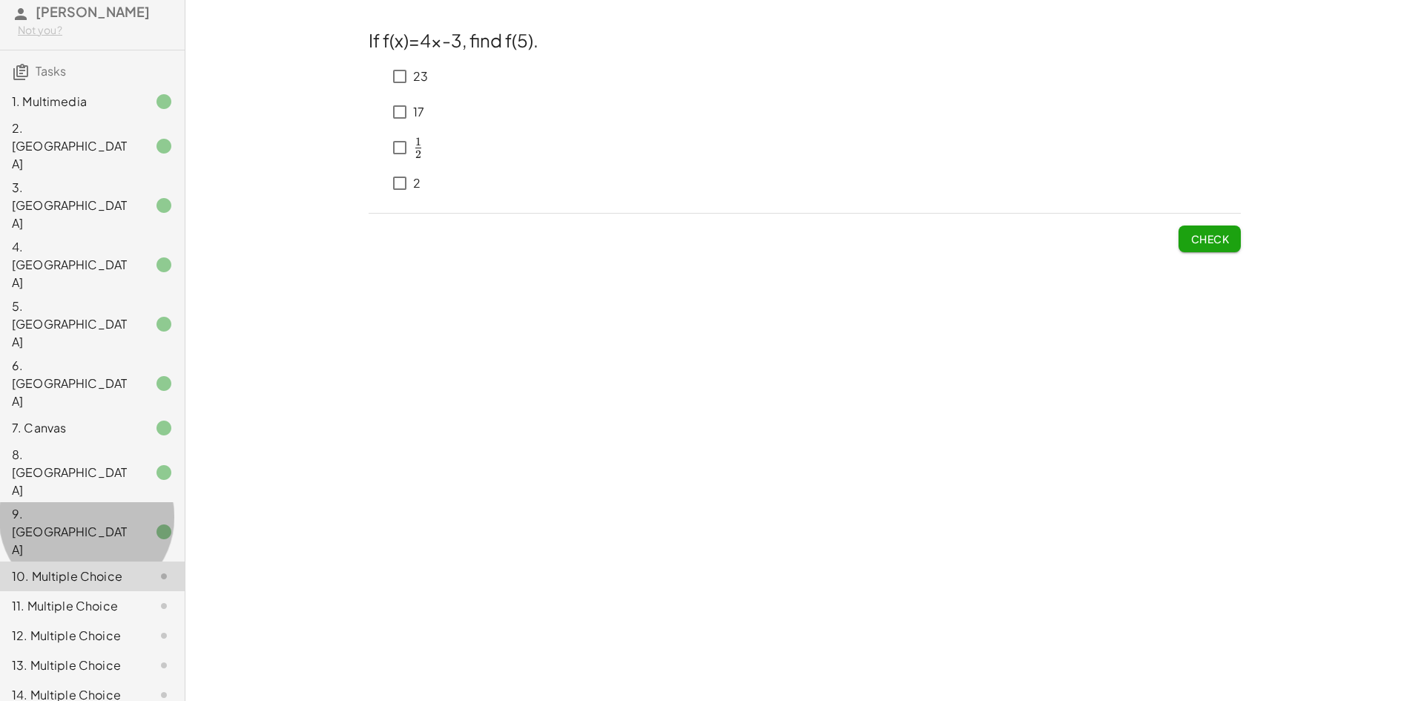
click at [118, 505] on div "9. [GEOGRAPHIC_DATA]" at bounding box center [71, 531] width 119 height 53
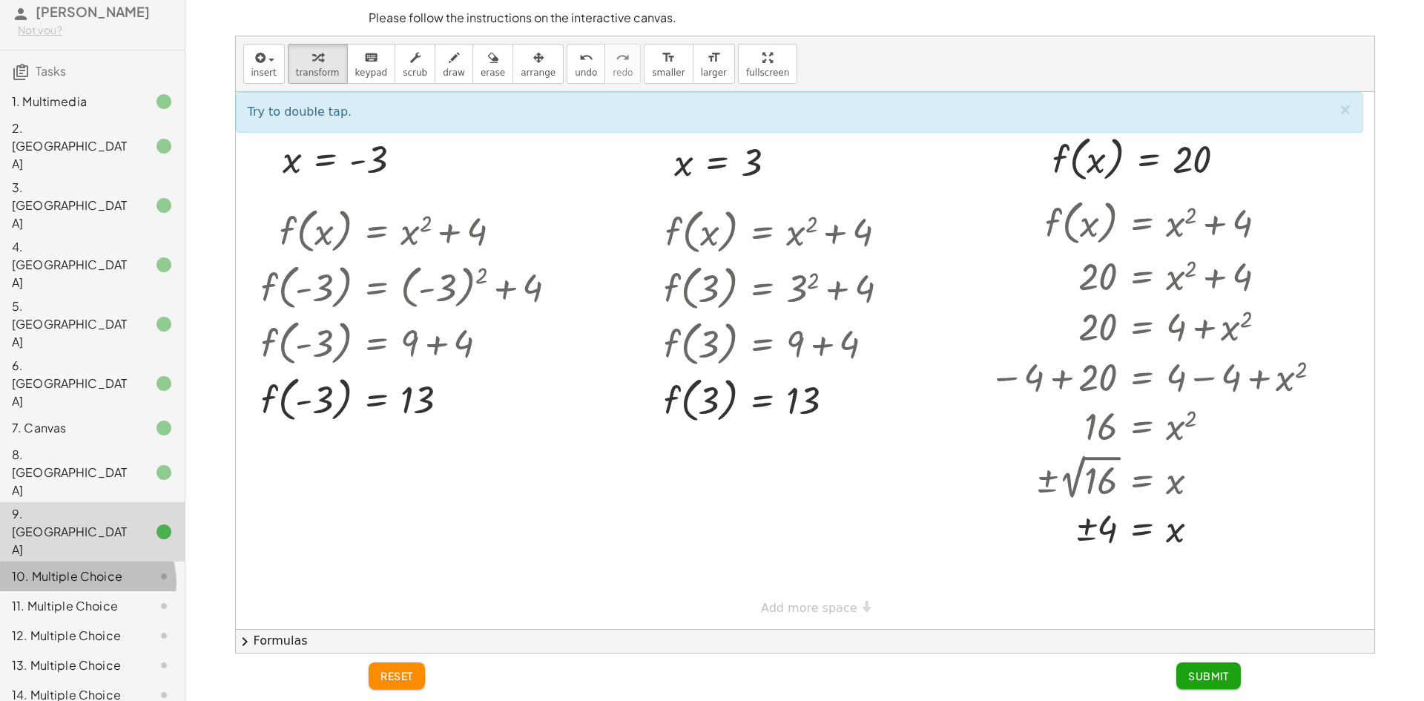
click at [62, 567] on div "10. Multiple Choice" at bounding box center [71, 576] width 119 height 18
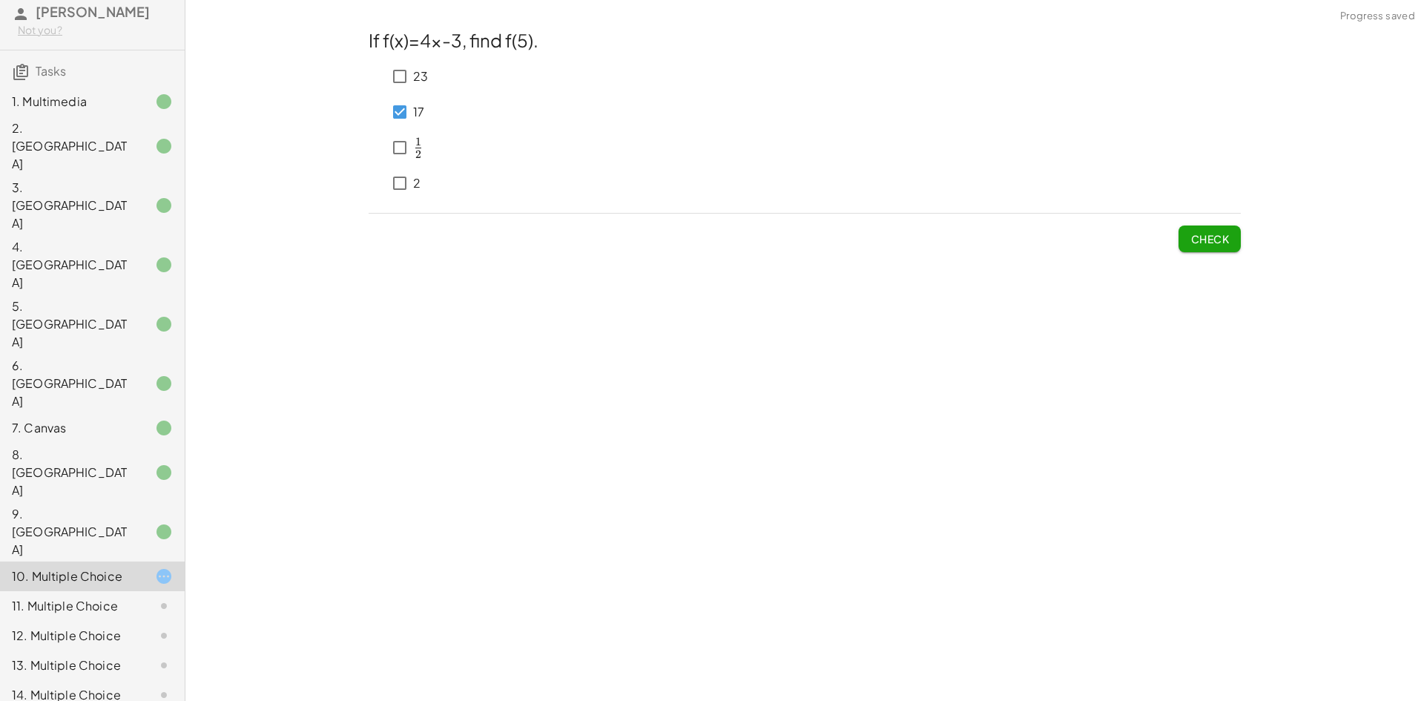
click at [1191, 249] on button "Check" at bounding box center [1210, 239] width 62 height 27
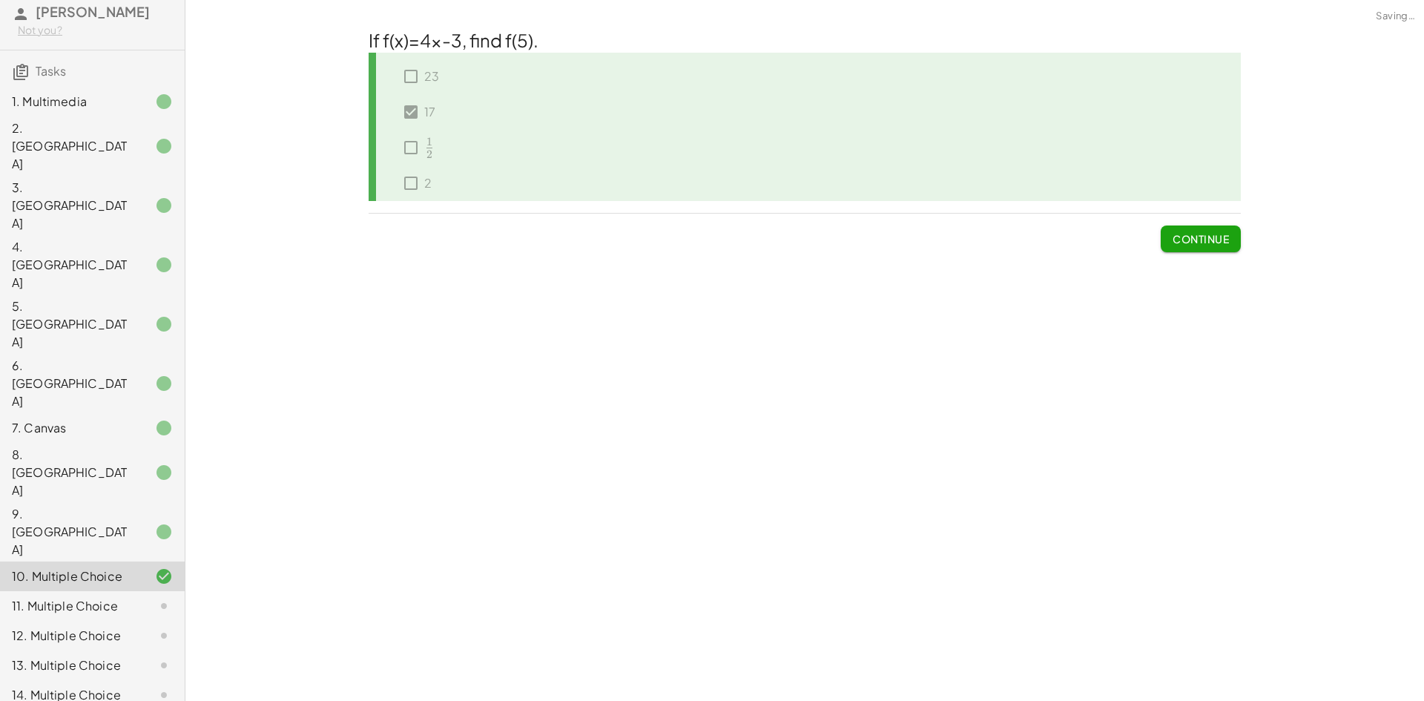
click at [1200, 246] on button "Continue" at bounding box center [1201, 239] width 80 height 27
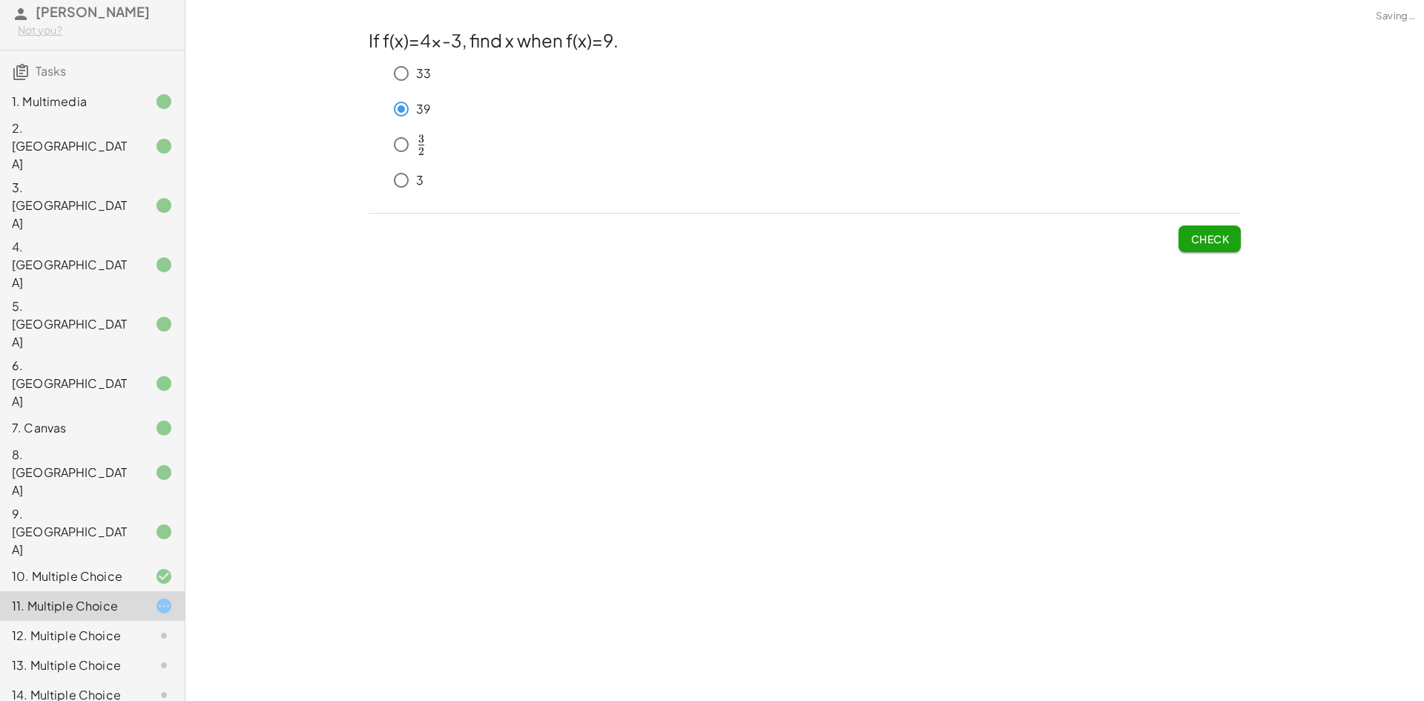
click at [1209, 229] on button "Check" at bounding box center [1210, 239] width 62 height 27
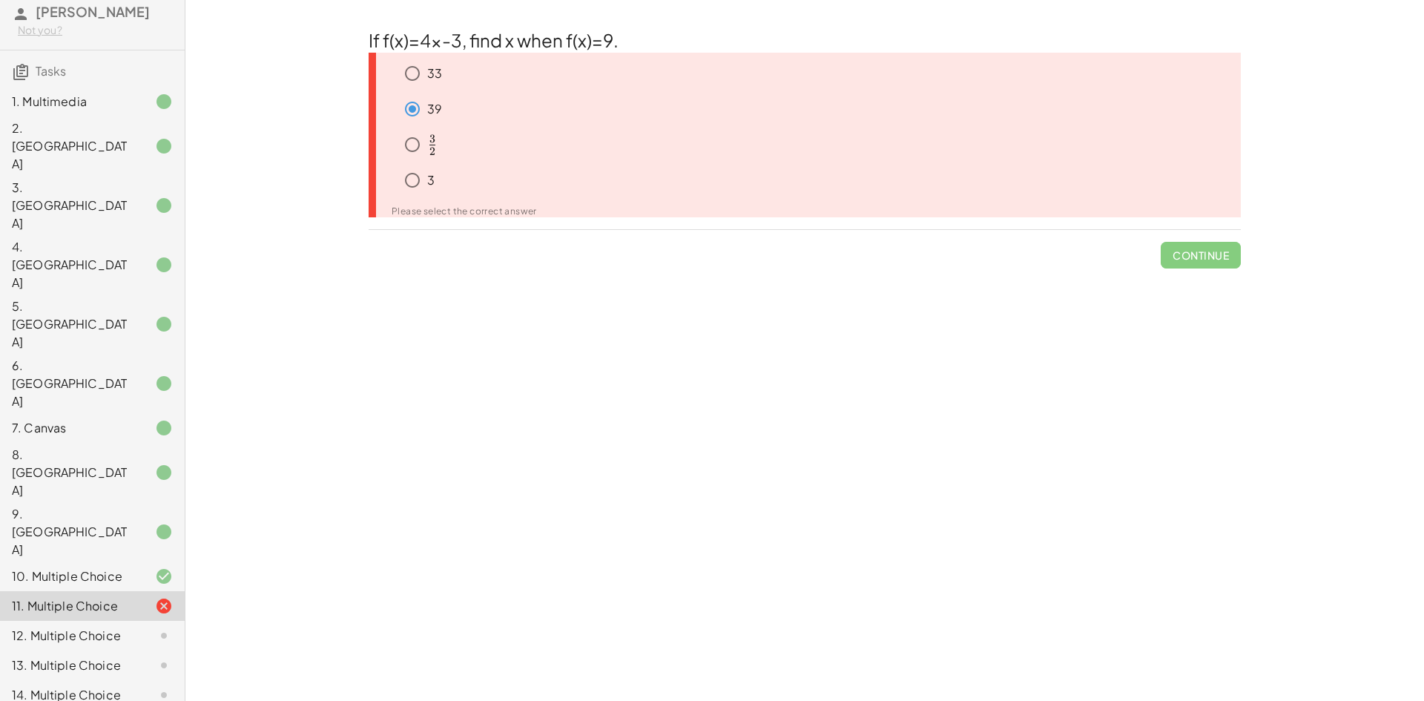
click at [1191, 258] on span "Continue" at bounding box center [1201, 249] width 80 height 39
click at [424, 164] on div "﻿ 3 2 \frac{3}{2} 2 3 ​ ﻿" at bounding box center [810, 148] width 861 height 36
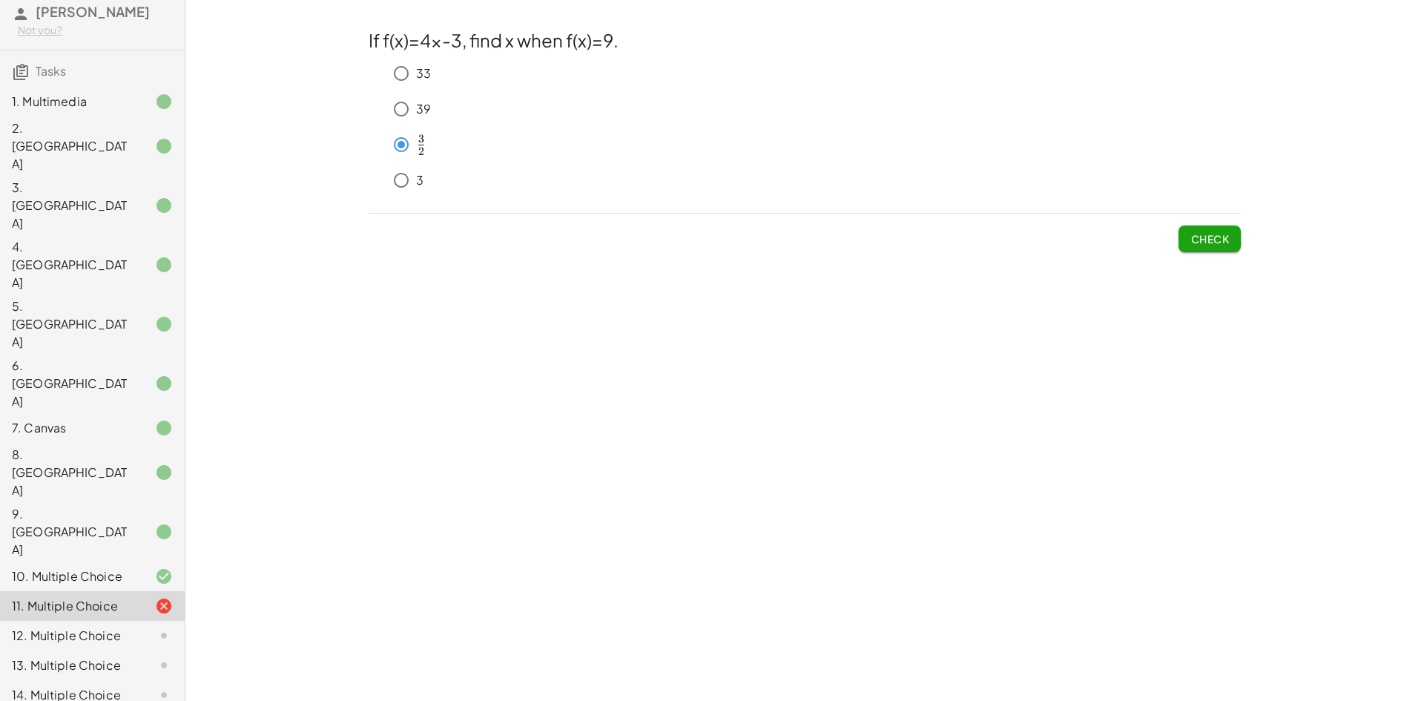
click at [1186, 239] on button "Check" at bounding box center [1210, 239] width 62 height 27
click at [1213, 238] on span "Check" at bounding box center [1210, 238] width 39 height 13
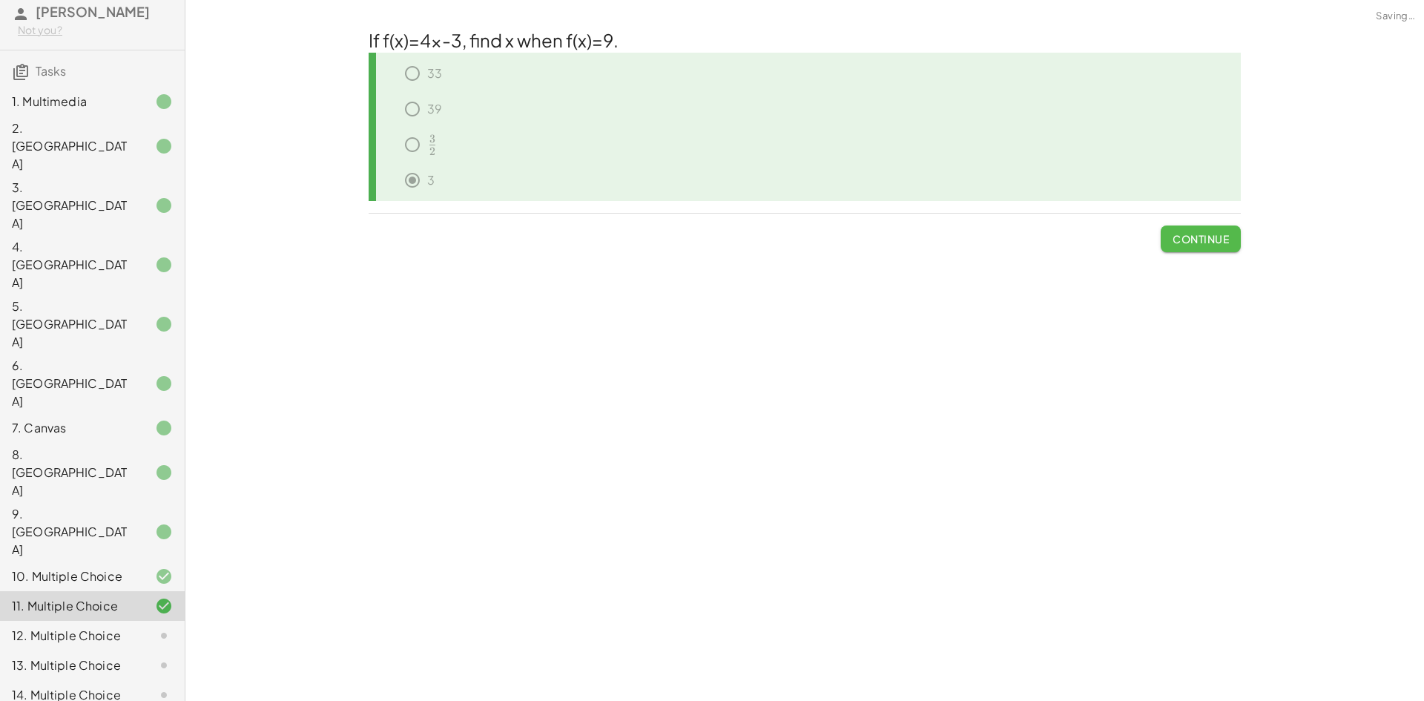
click at [1210, 239] on span "Continue" at bounding box center [1201, 238] width 56 height 13
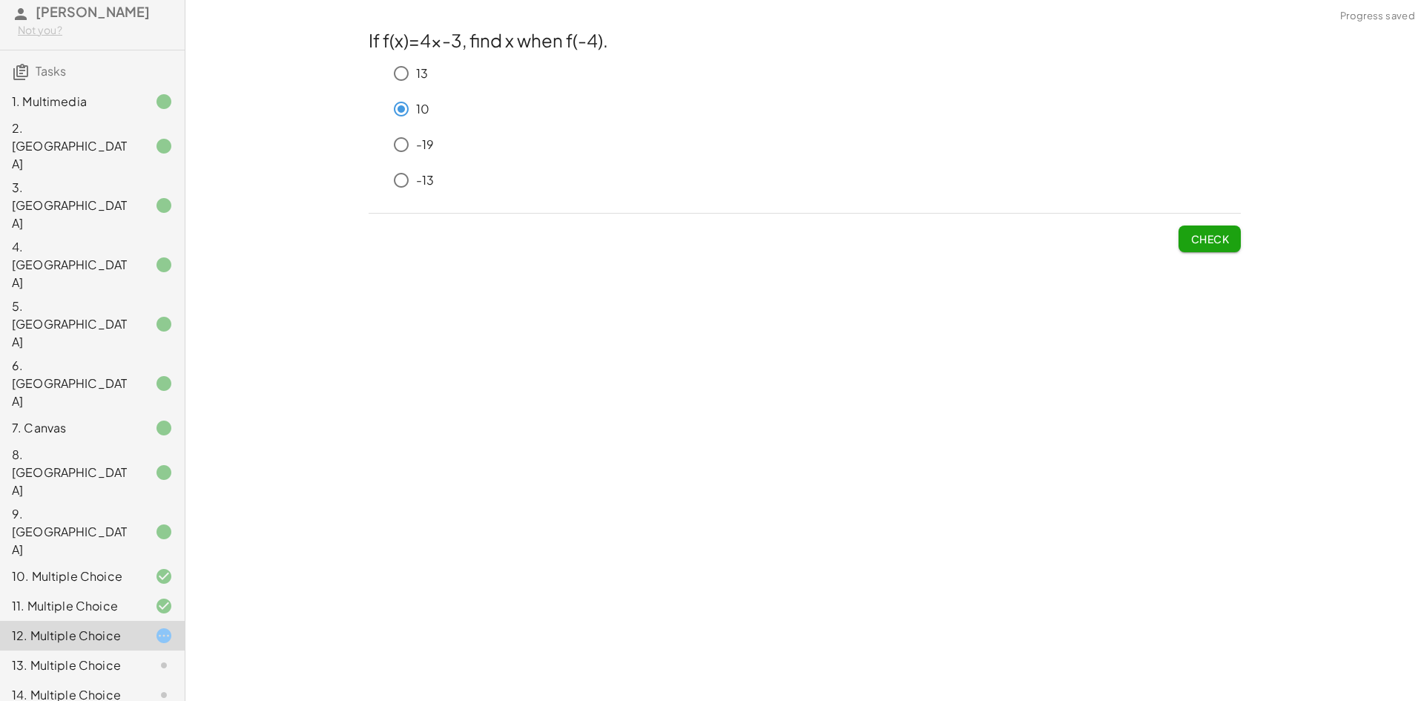
click at [1230, 231] on button "Check" at bounding box center [1210, 239] width 62 height 27
click at [1200, 231] on button "Check" at bounding box center [1210, 239] width 62 height 27
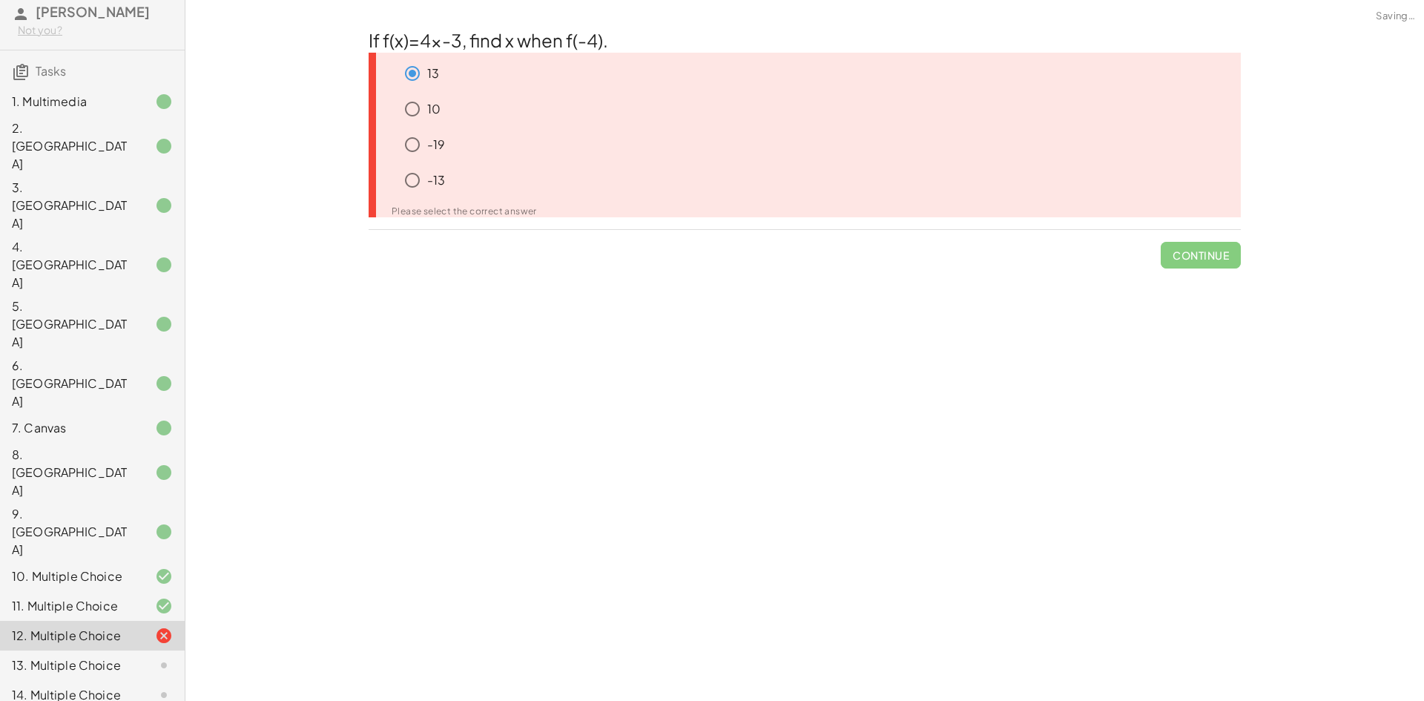
click at [1196, 238] on span "Continue" at bounding box center [1201, 249] width 80 height 39
click at [413, 165] on div "-19" at bounding box center [810, 148] width 861 height 36
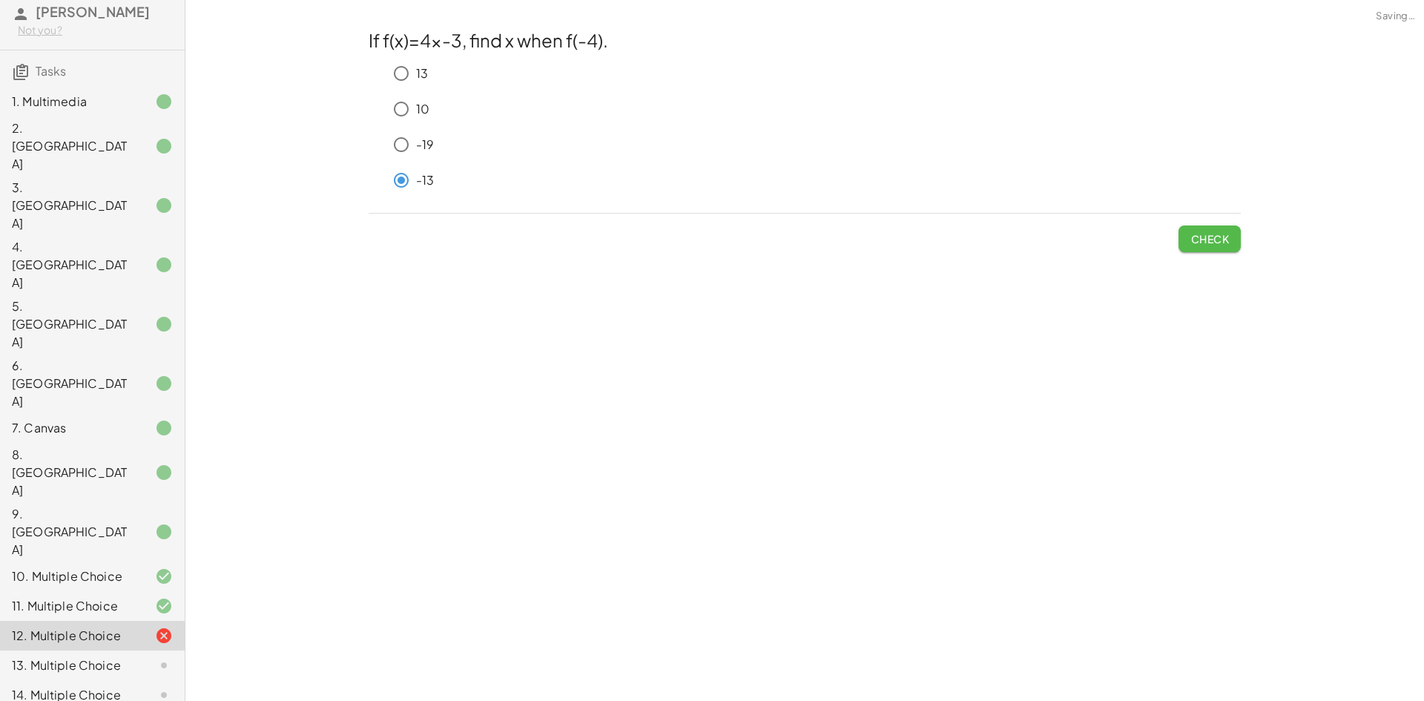
click at [1207, 231] on button "Check" at bounding box center [1210, 239] width 62 height 27
click at [1197, 238] on span "Check" at bounding box center [1210, 238] width 39 height 13
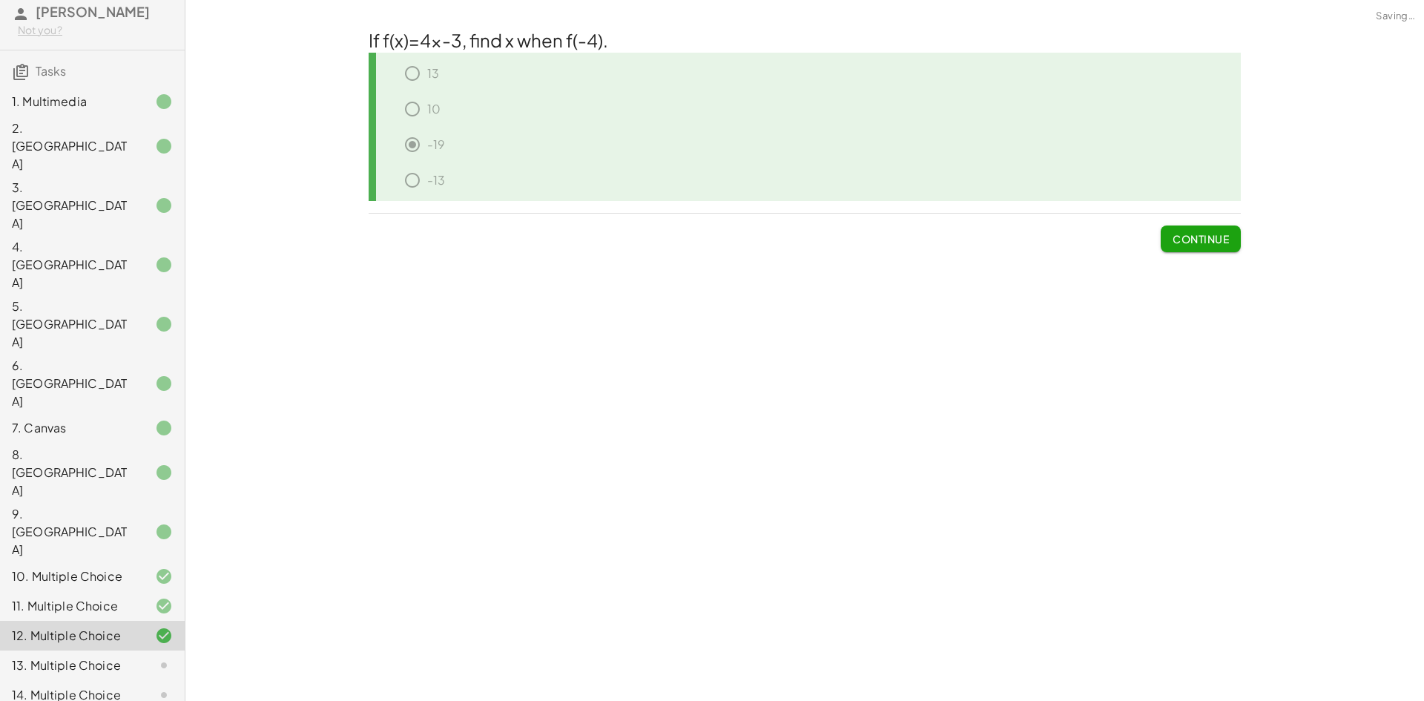
click at [1196, 239] on span "Continue" at bounding box center [1201, 238] width 56 height 13
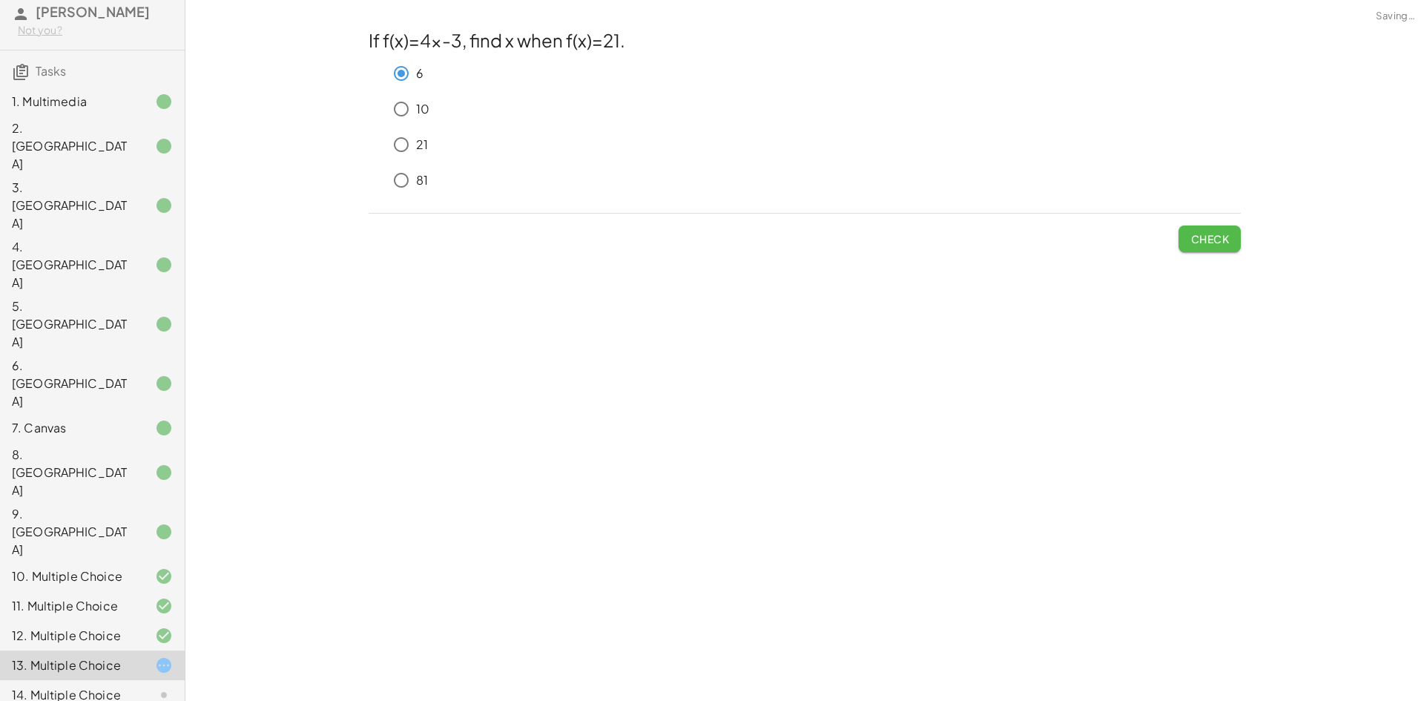
click at [1211, 249] on button "Check" at bounding box center [1210, 239] width 62 height 27
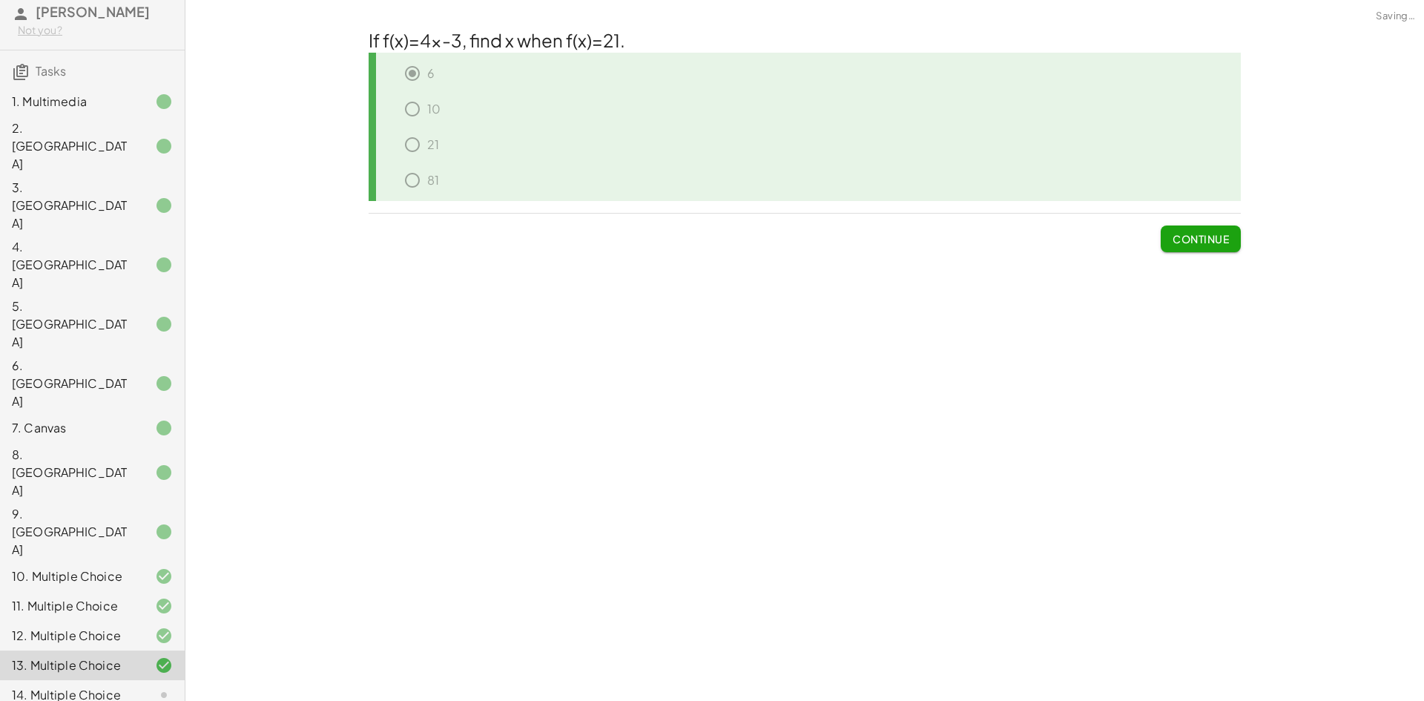
click at [1211, 249] on button "Continue" at bounding box center [1201, 239] width 80 height 27
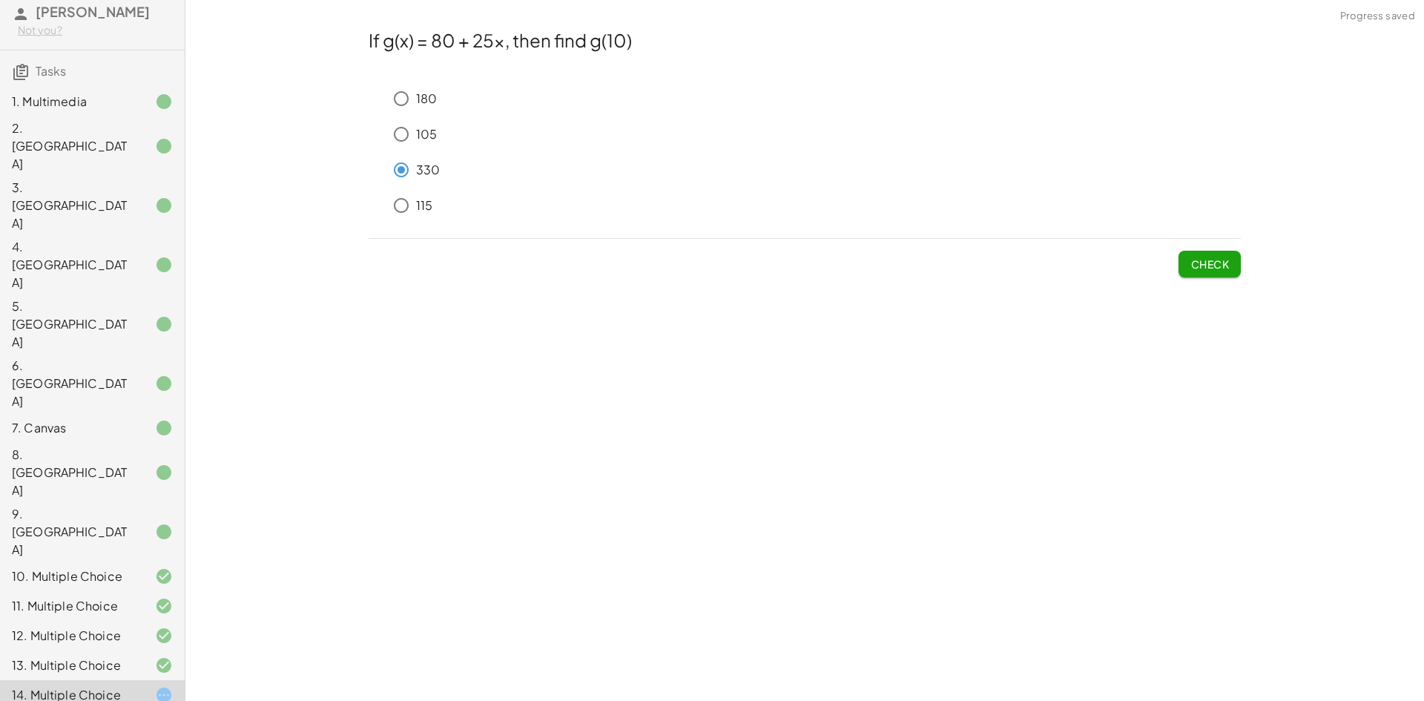
click at [1216, 264] on span "Check" at bounding box center [1210, 263] width 39 height 13
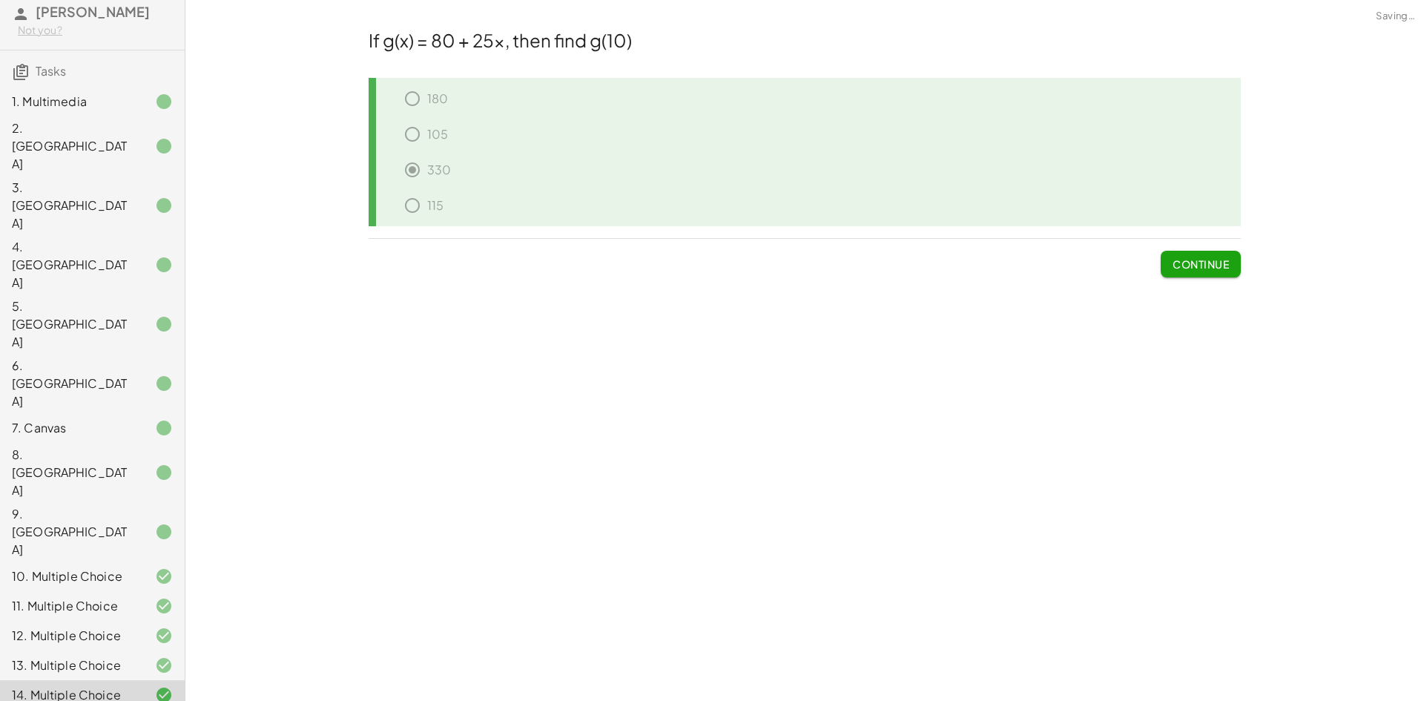
click at [1216, 264] on span "Continue" at bounding box center [1201, 263] width 56 height 13
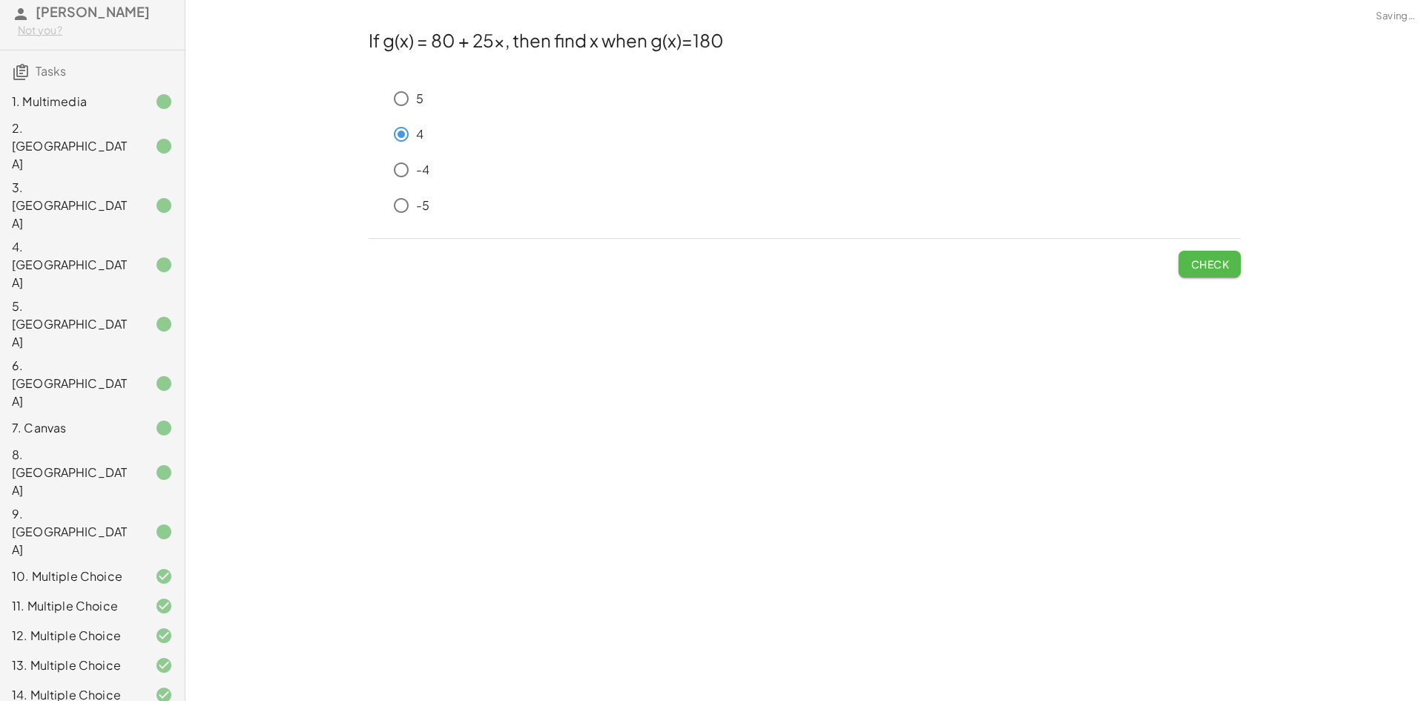
click at [1202, 254] on button "Check" at bounding box center [1210, 264] width 62 height 27
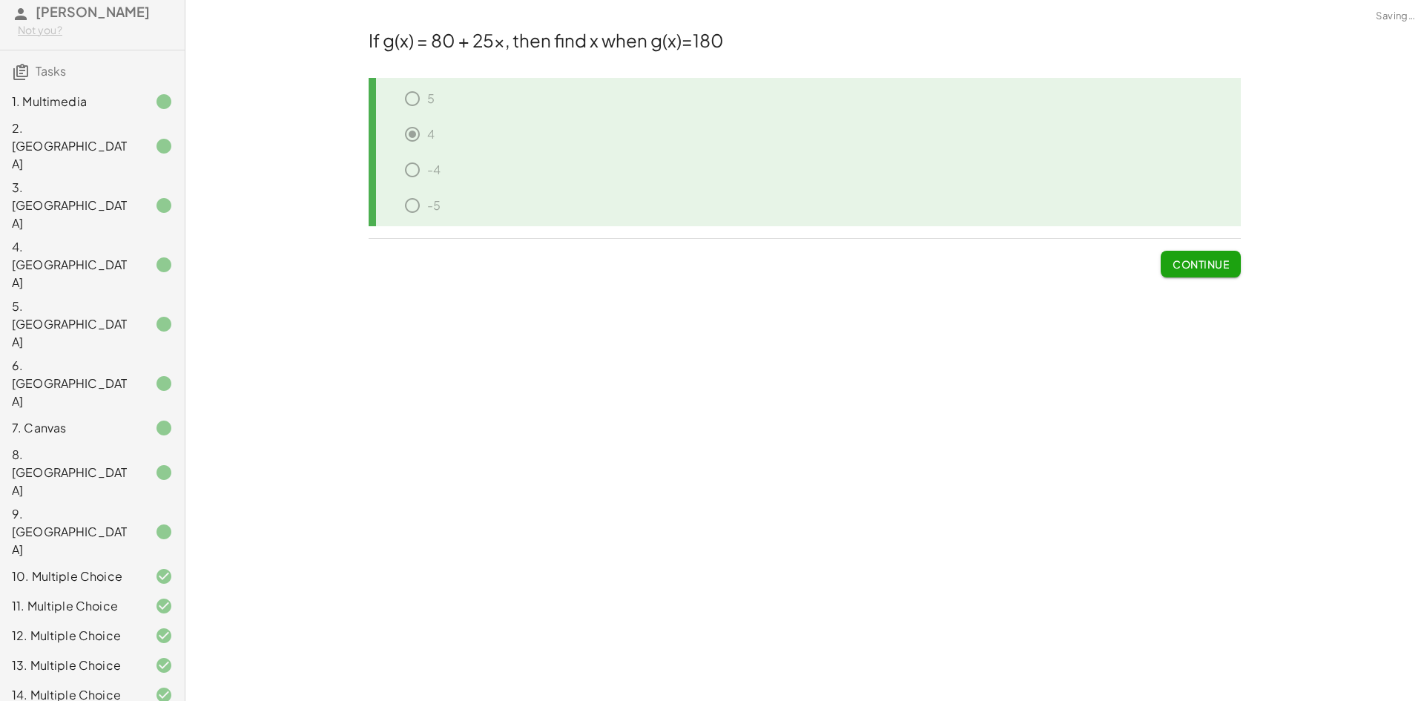
click at [1202, 257] on button "Continue" at bounding box center [1201, 264] width 80 height 27
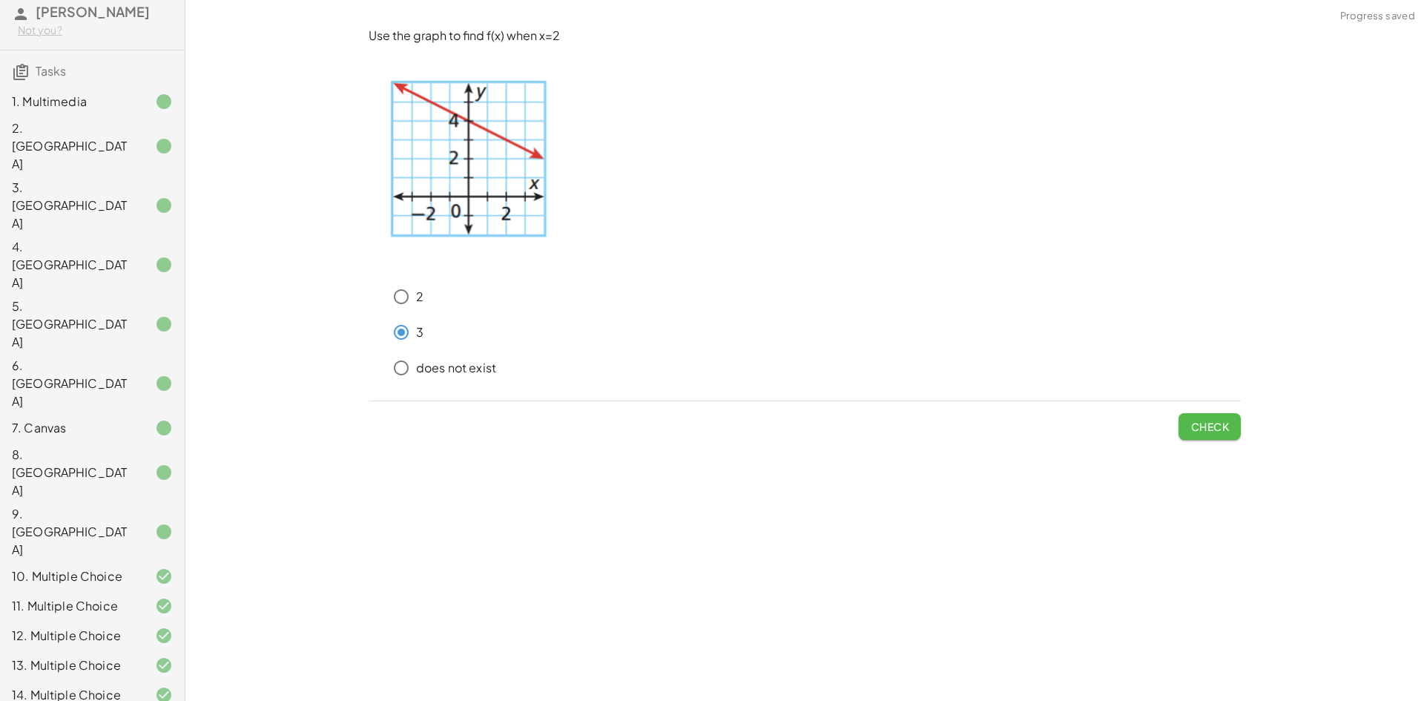
click at [1217, 427] on span "Check" at bounding box center [1210, 426] width 39 height 13
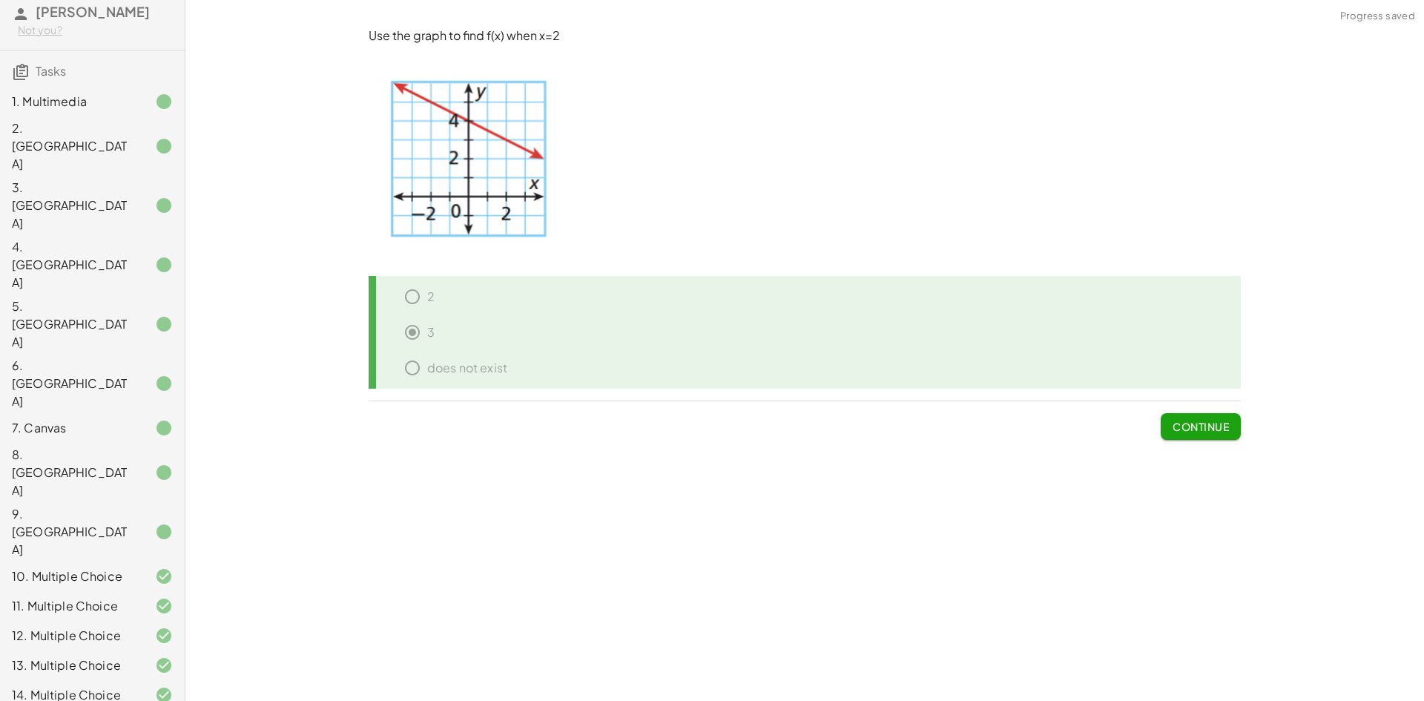
click at [1225, 430] on span "Continue" at bounding box center [1201, 426] width 56 height 13
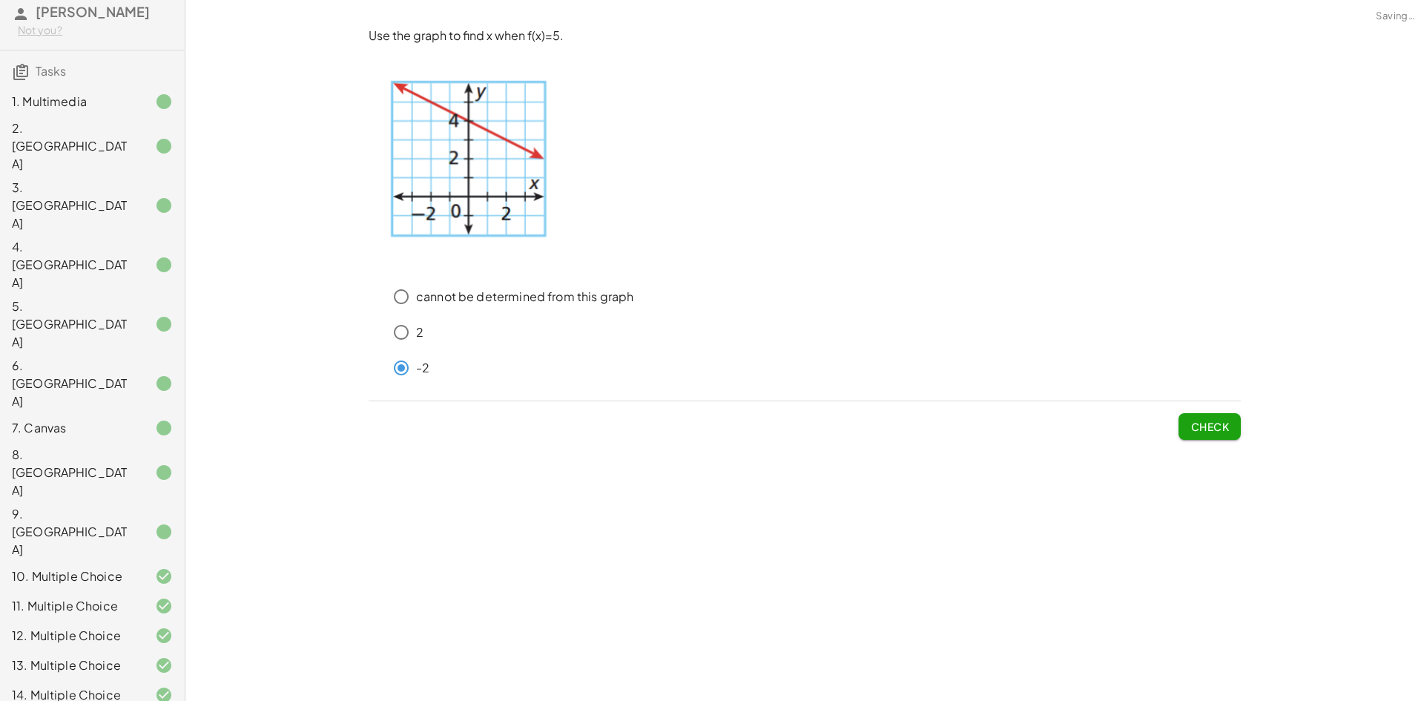
click at [1193, 423] on span "Check" at bounding box center [1210, 426] width 39 height 13
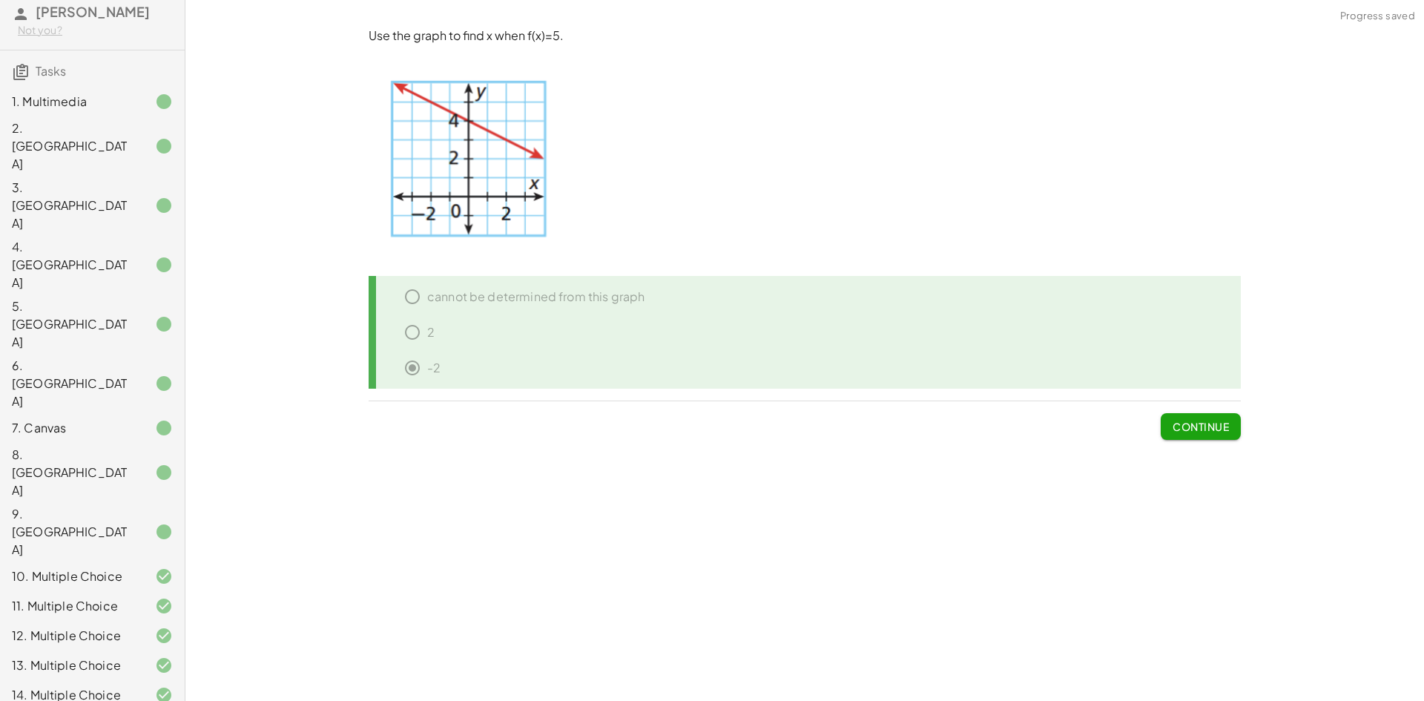
click at [1190, 427] on span "Continue" at bounding box center [1201, 426] width 56 height 13
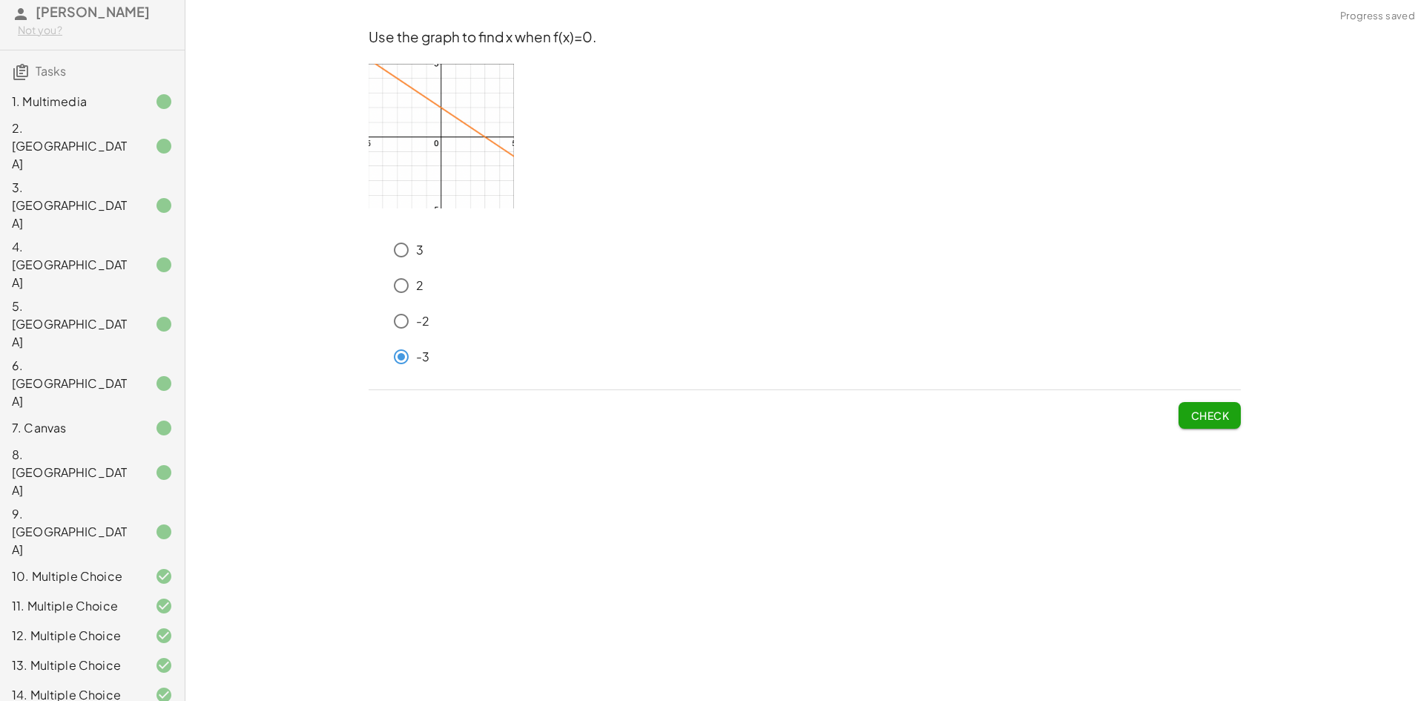
click at [1226, 409] on span "Check" at bounding box center [1210, 415] width 39 height 13
click at [1217, 425] on button "Check" at bounding box center [1210, 415] width 62 height 27
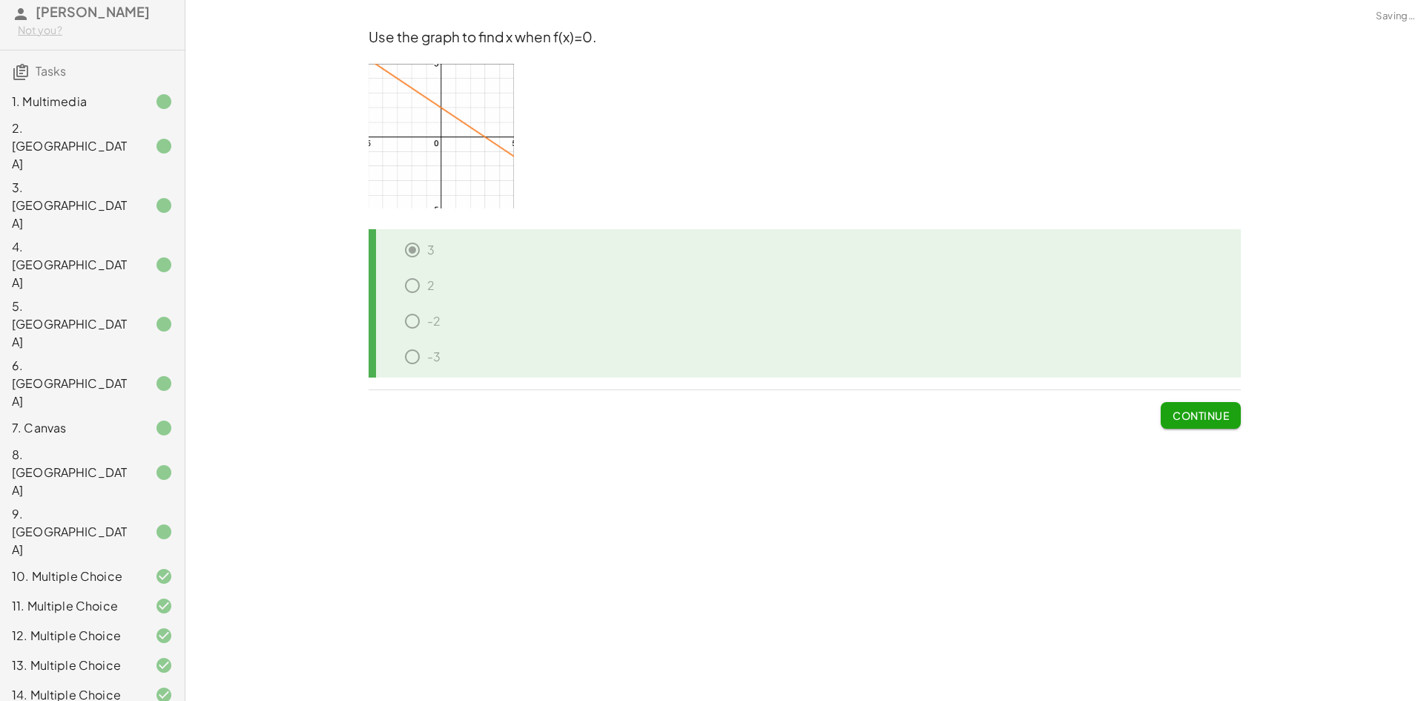
click at [1213, 421] on span "Continue" at bounding box center [1201, 415] width 56 height 13
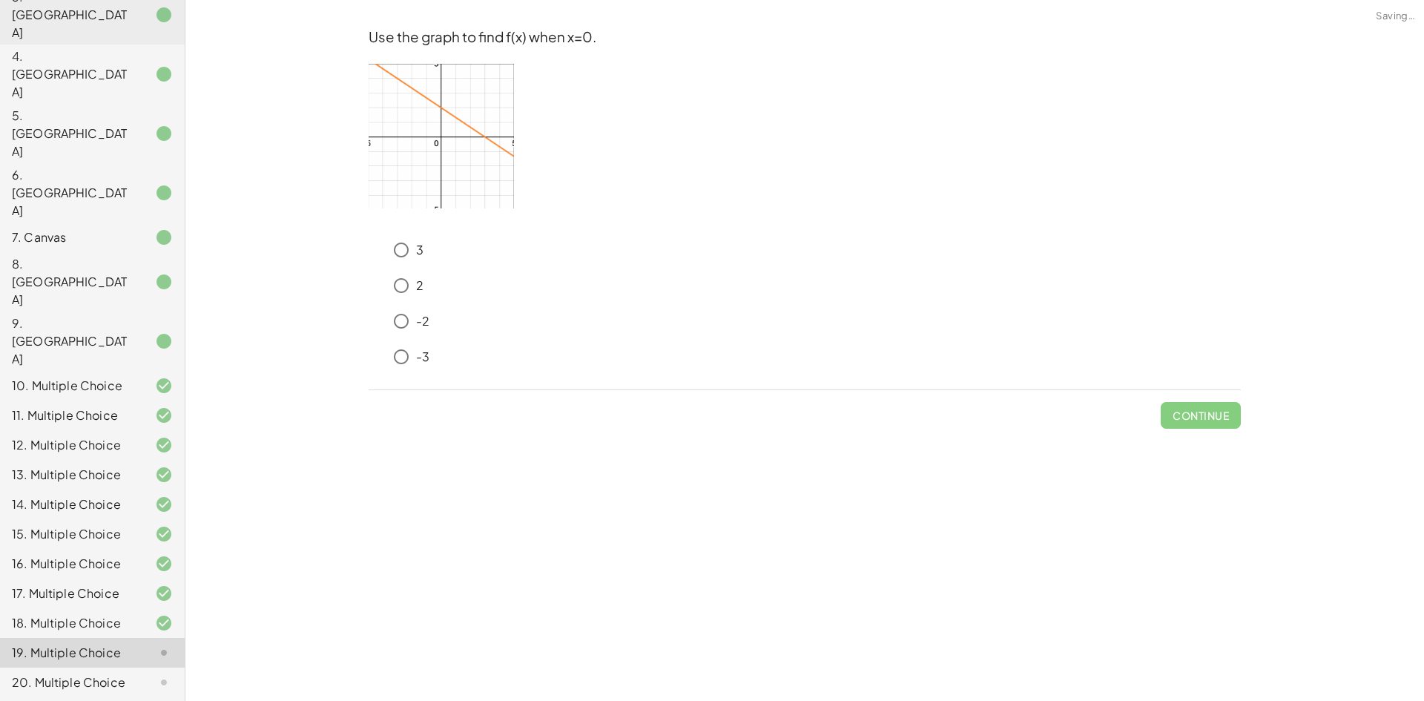
scroll to position [280, 0]
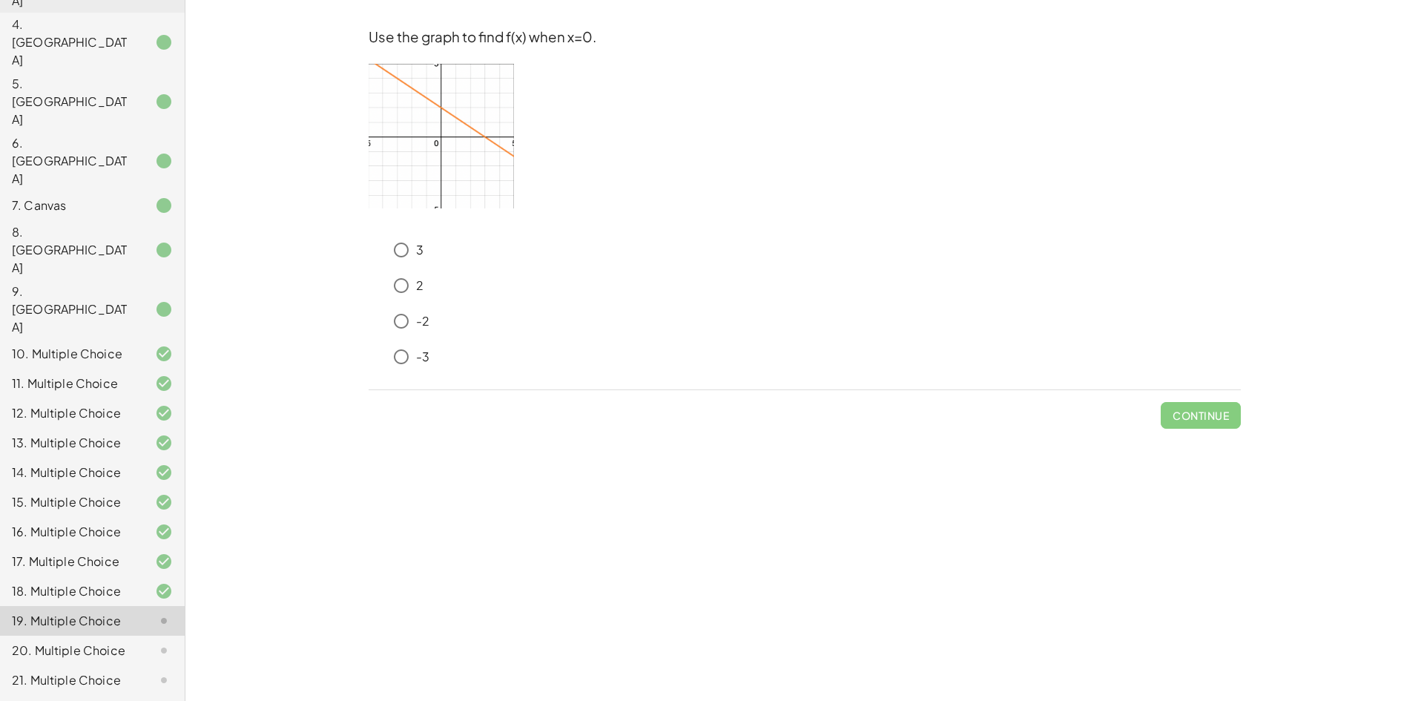
click at [81, 576] on div "16. Multiple Choice" at bounding box center [92, 591] width 185 height 30
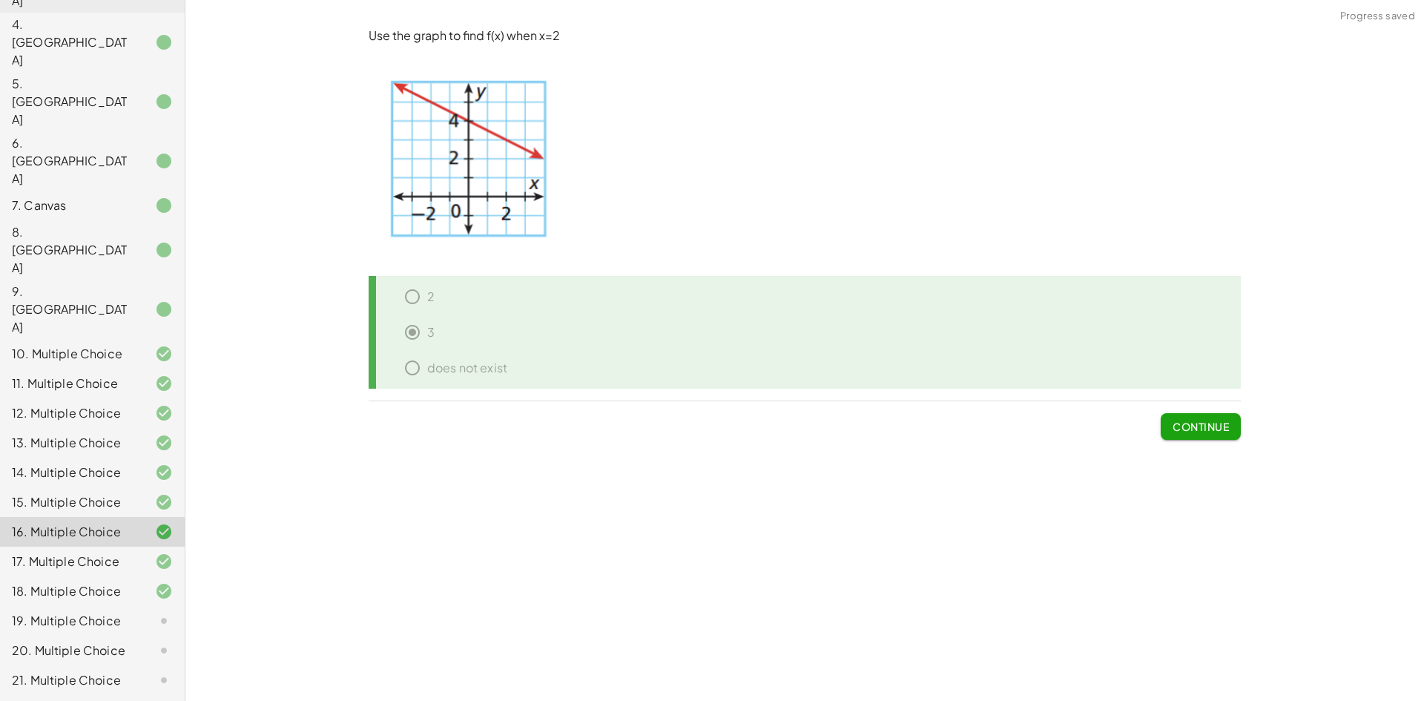
click at [131, 553] on div at bounding box center [152, 562] width 42 height 18
click at [131, 582] on div at bounding box center [152, 591] width 42 height 18
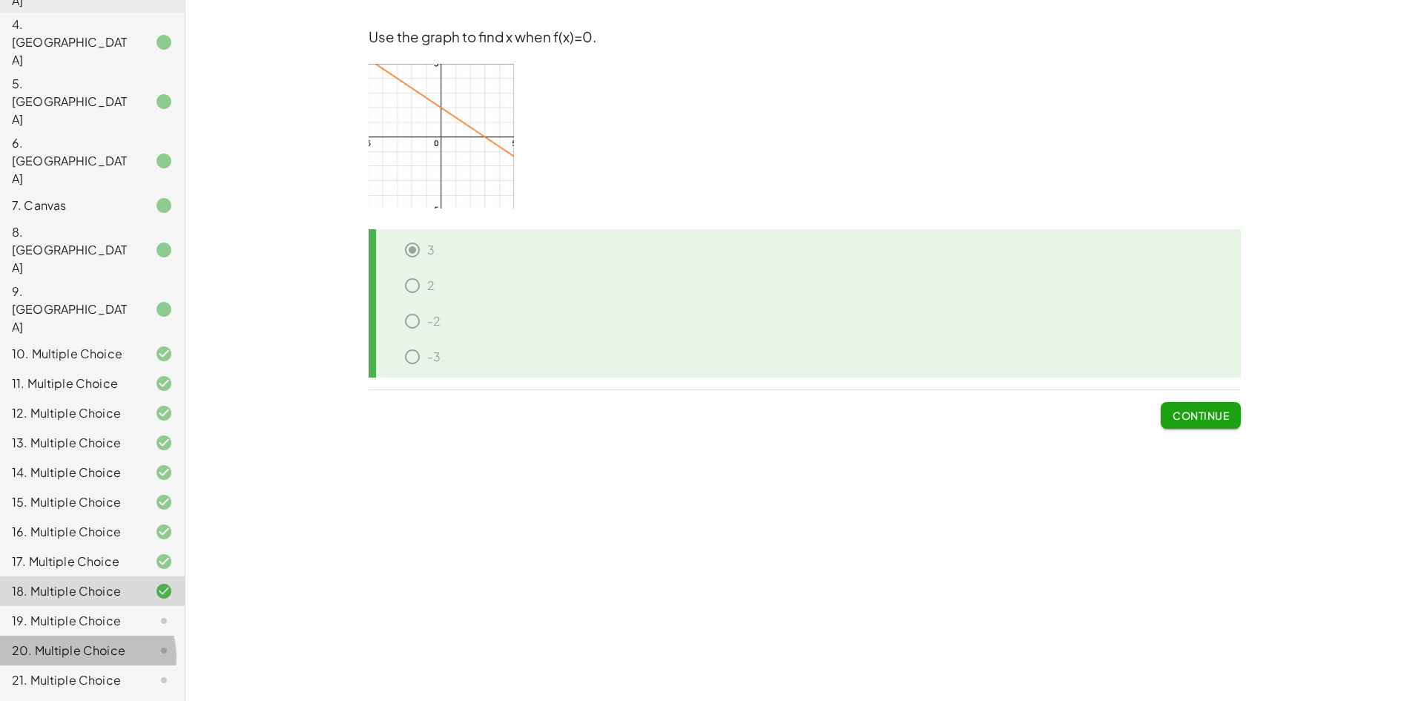
drag, startPoint x: 116, startPoint y: 465, endPoint x: 118, endPoint y: 447, distance: 17.9
click at [116, 642] on div "20. Multiple Choice" at bounding box center [71, 651] width 119 height 18
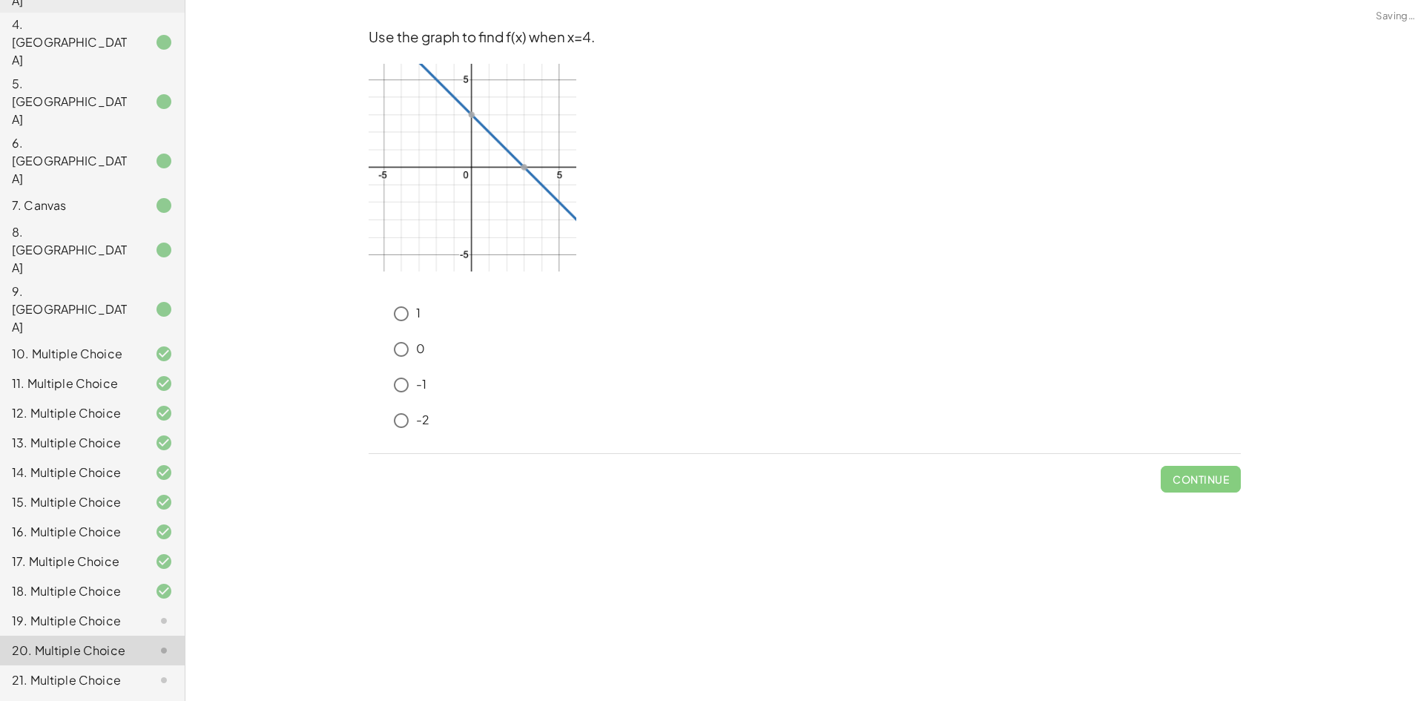
click at [118, 612] on div "19. Multiple Choice" at bounding box center [71, 621] width 119 height 18
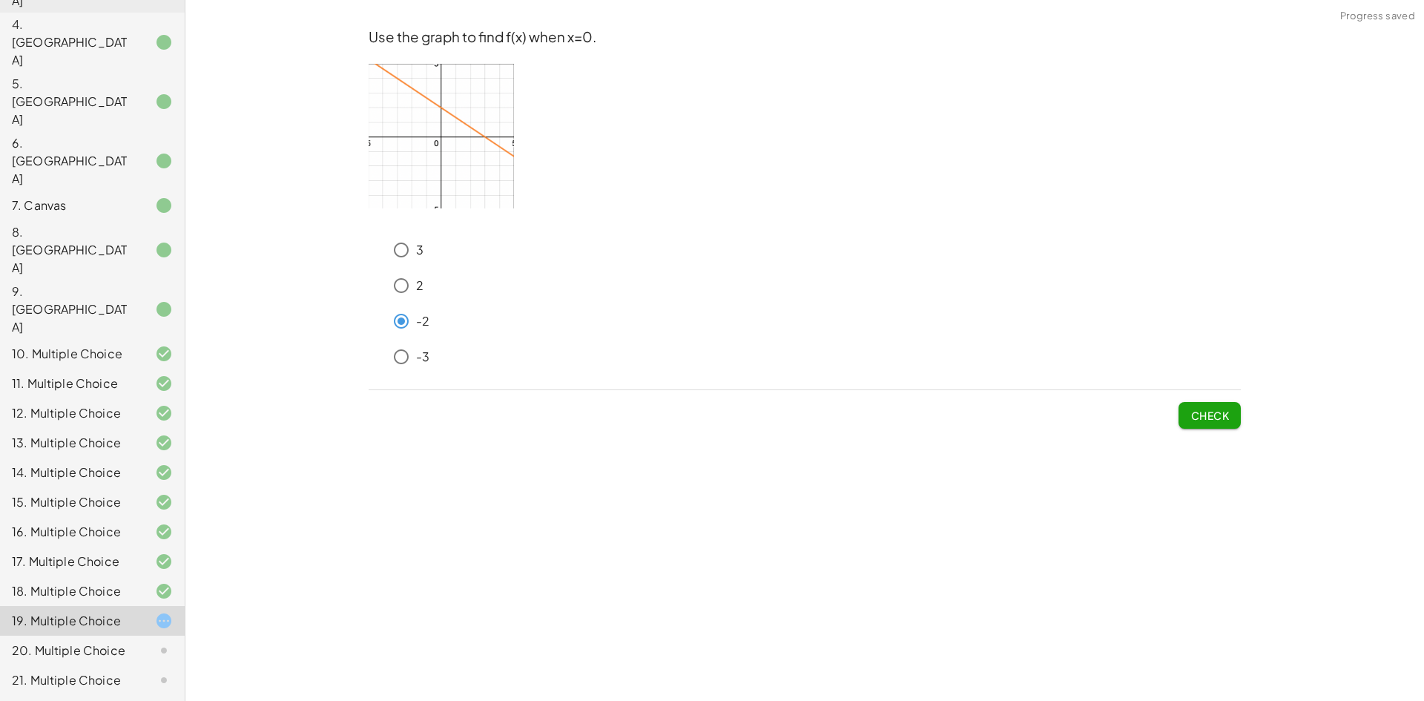
click at [1188, 408] on button "Check" at bounding box center [1210, 415] width 62 height 27
click at [1213, 400] on span "Check" at bounding box center [1210, 409] width 62 height 39
click at [1216, 404] on button "Check" at bounding box center [1210, 415] width 62 height 27
click at [1217, 404] on span "Check" at bounding box center [1210, 409] width 62 height 39
click at [1217, 408] on button "Check" at bounding box center [1210, 415] width 62 height 27
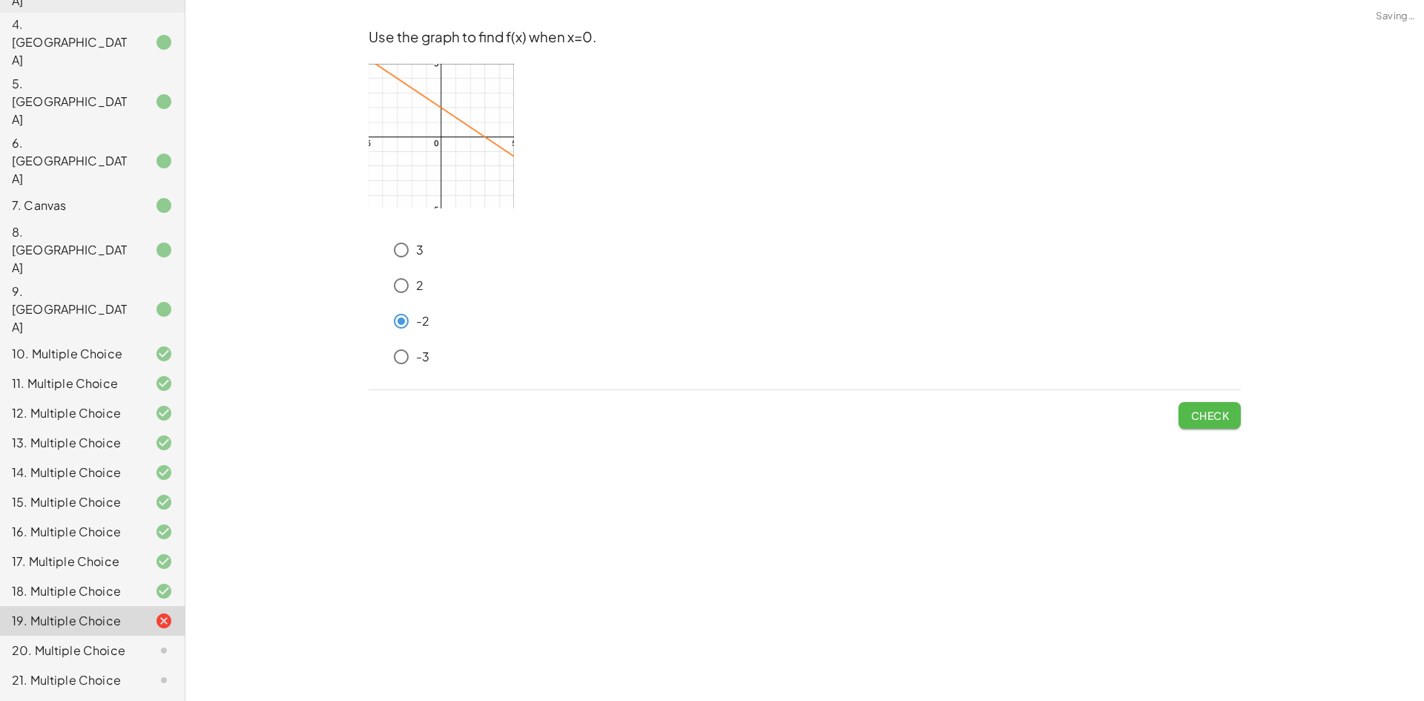
click at [1229, 419] on button "Check" at bounding box center [1210, 415] width 62 height 27
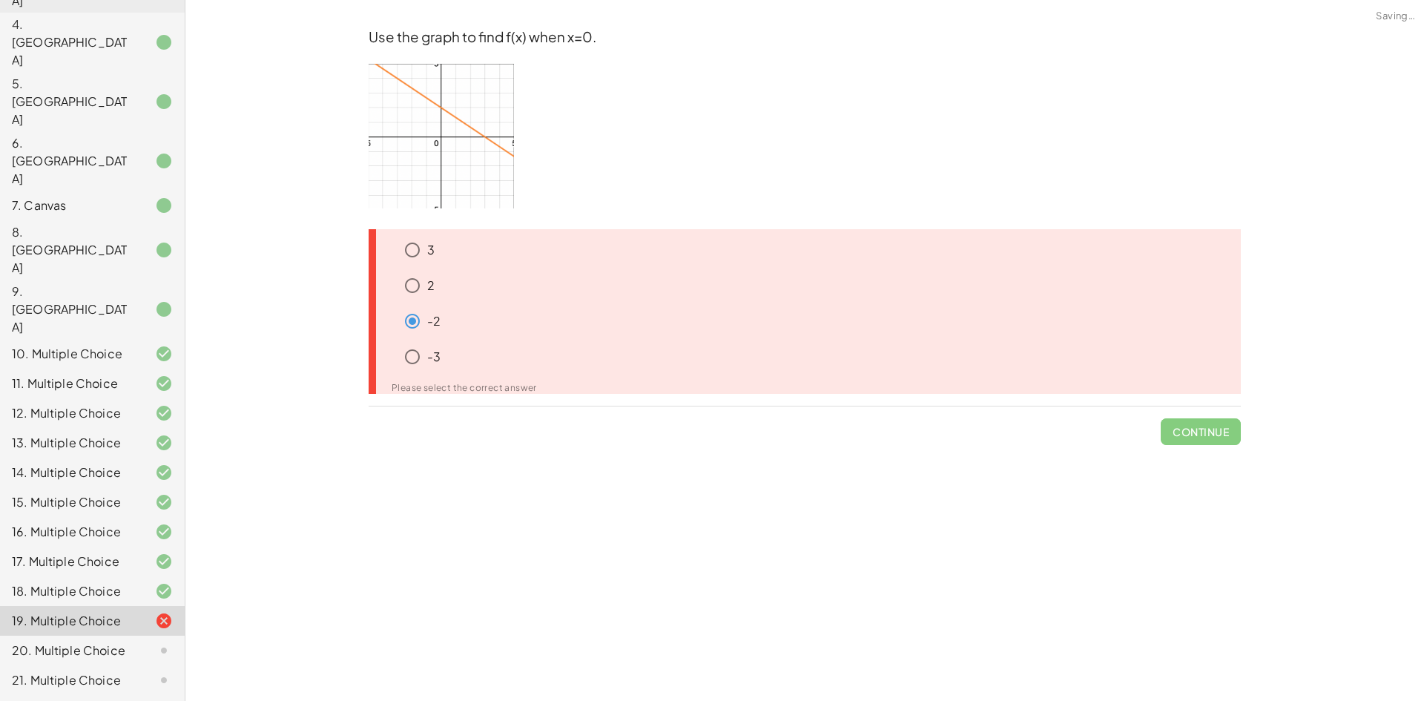
click at [386, 286] on icon at bounding box center [389, 280] width 18 height 18
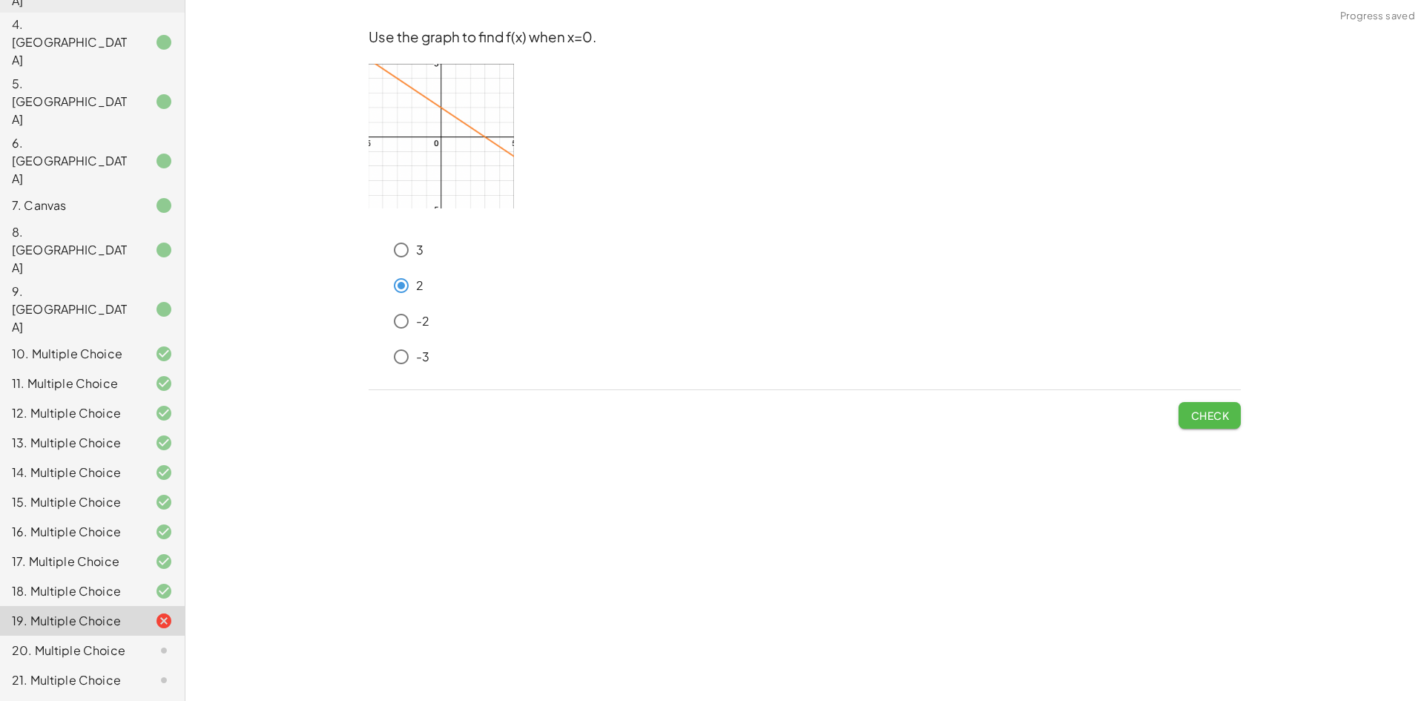
click at [1197, 412] on span "Check" at bounding box center [1210, 415] width 39 height 13
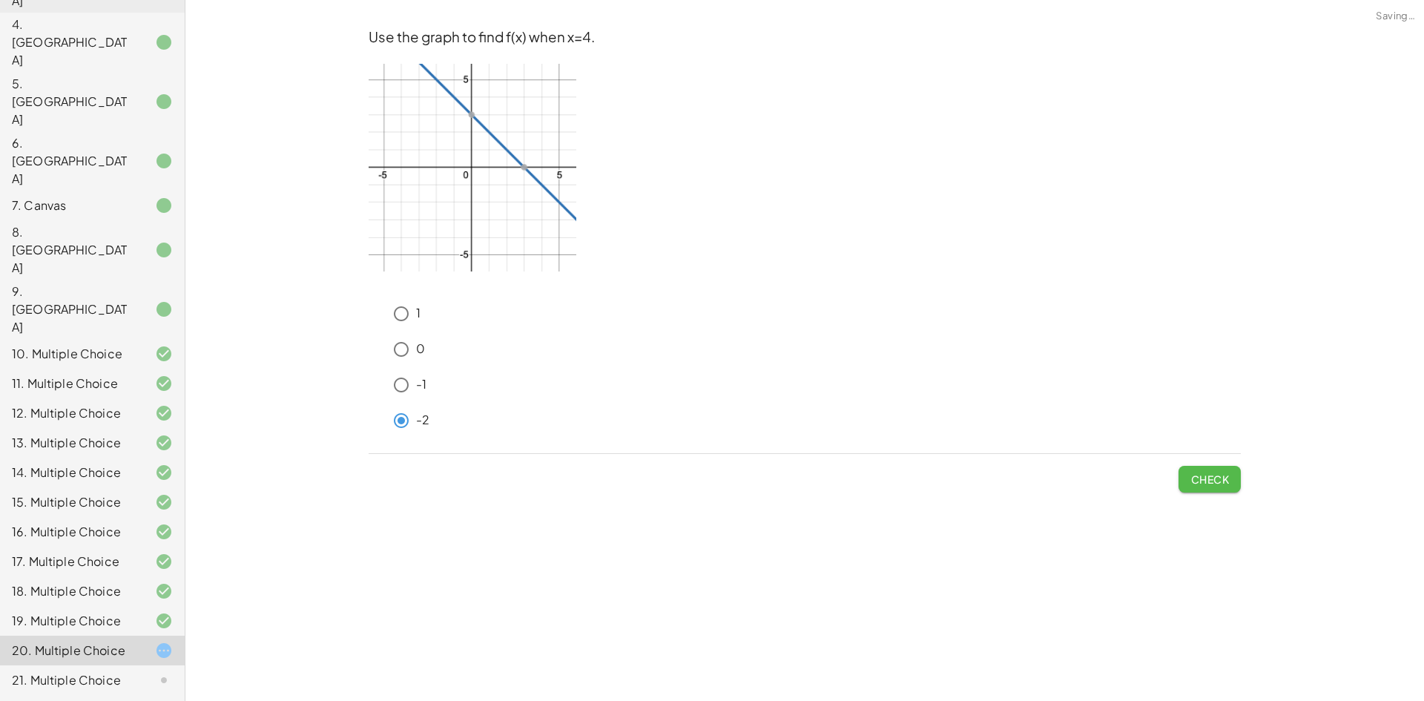
click at [1205, 466] on button "Check" at bounding box center [1210, 479] width 62 height 27
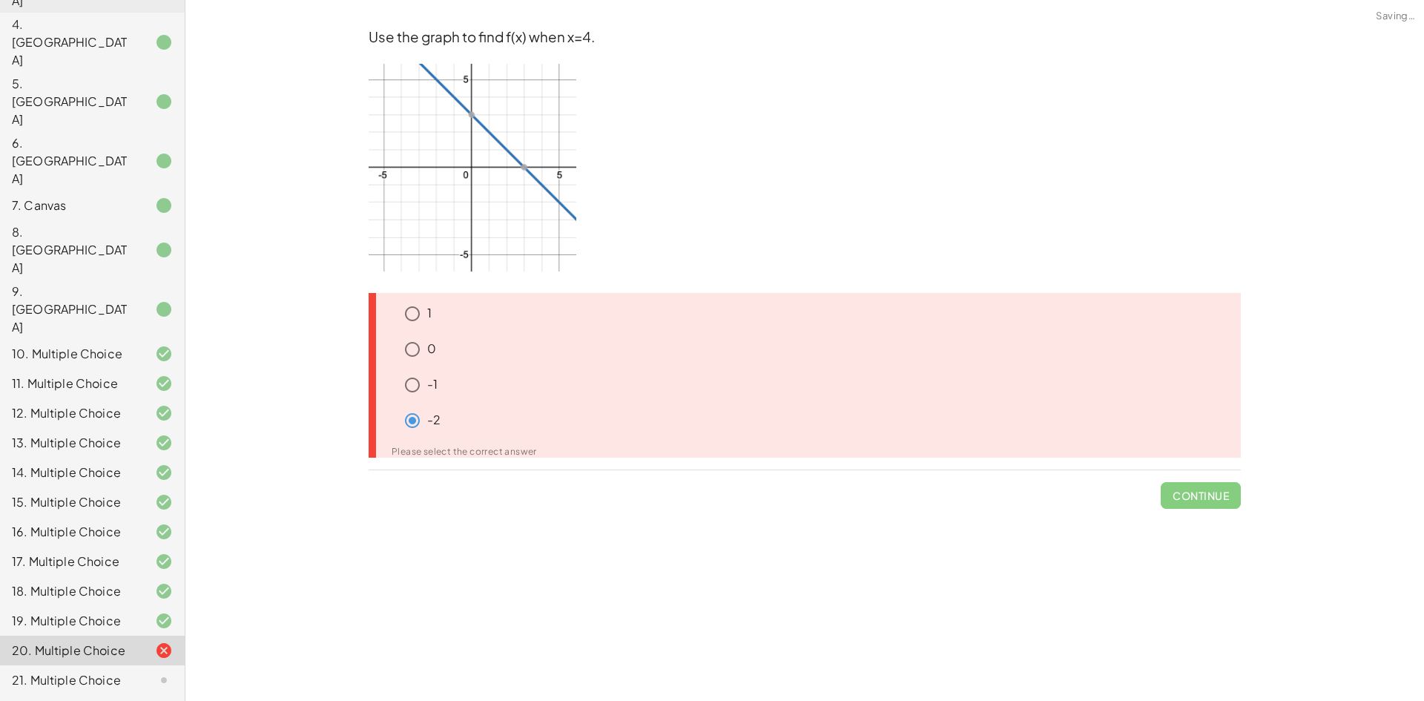
click at [1205, 473] on span "Continue" at bounding box center [1201, 489] width 80 height 39
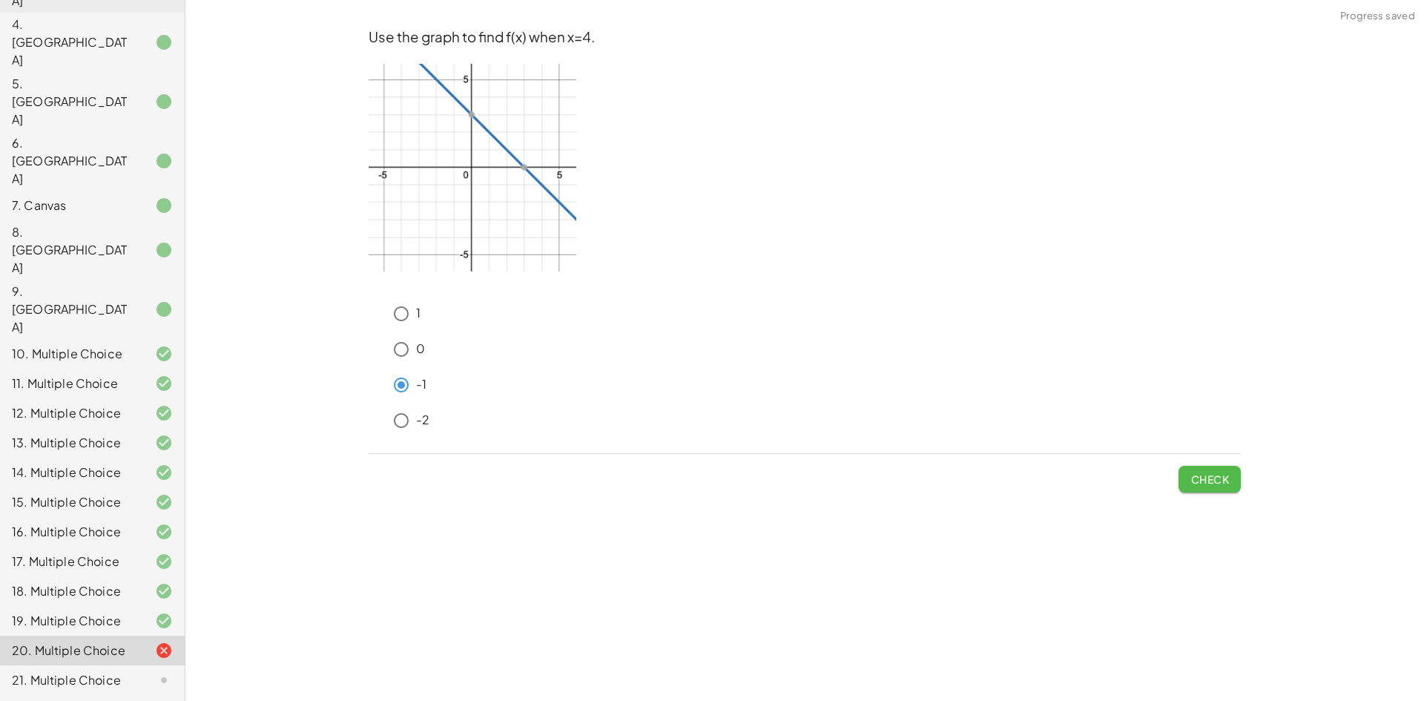
click at [1215, 481] on span "Check" at bounding box center [1210, 479] width 39 height 13
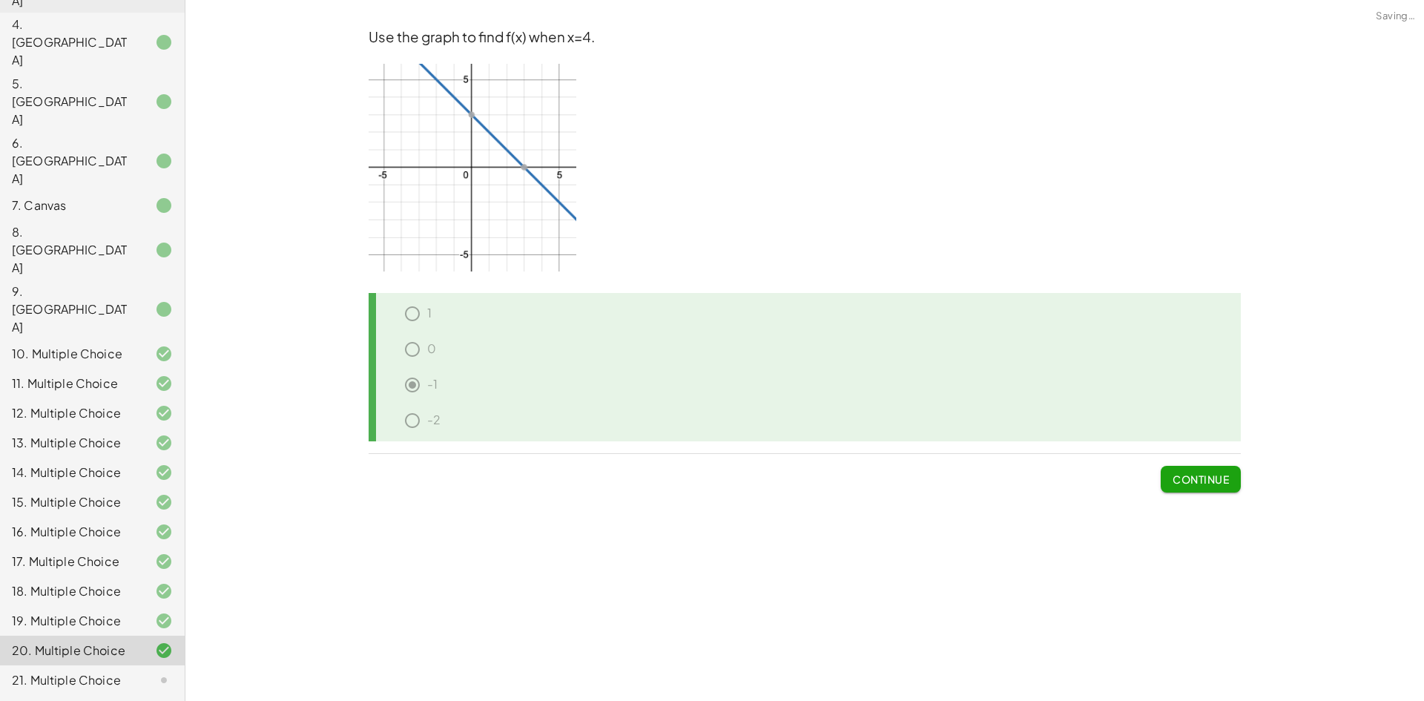
click at [1215, 481] on span "Continue" at bounding box center [1201, 479] width 56 height 13
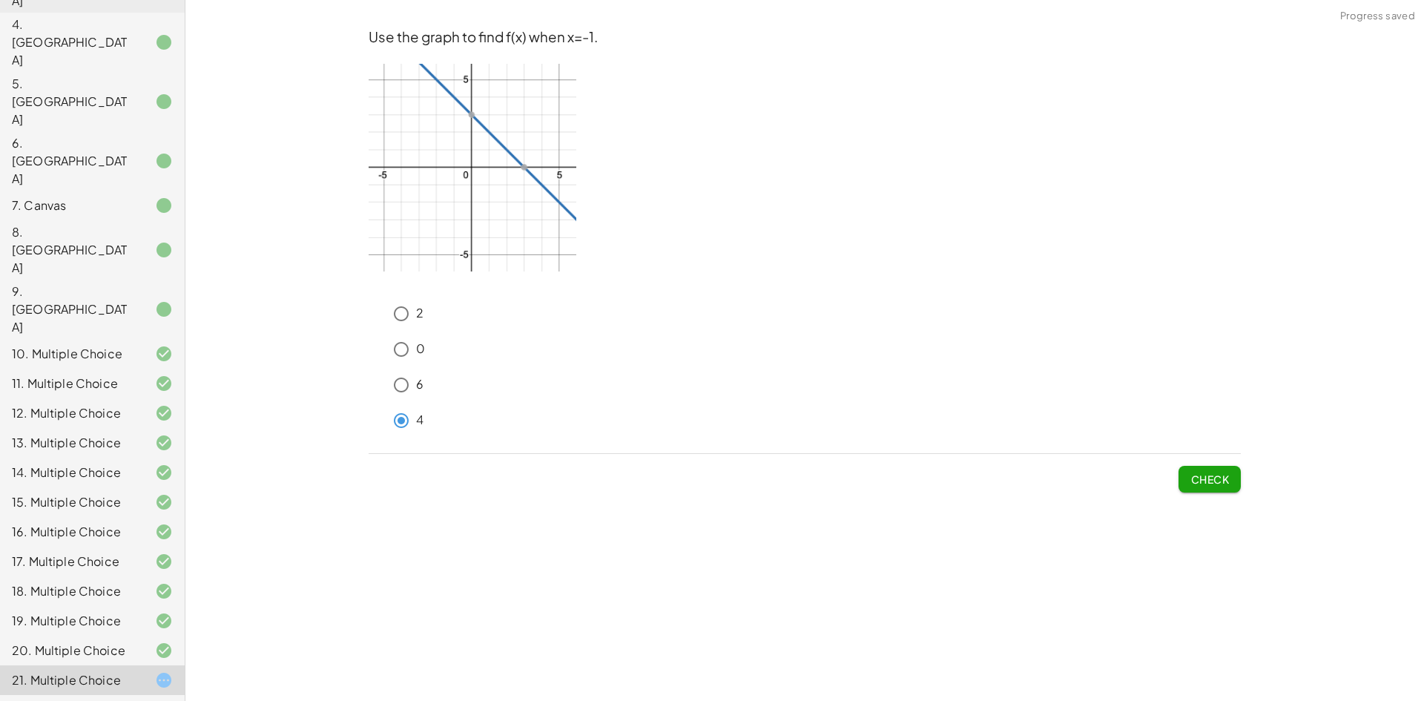
click at [1195, 478] on span "Check" at bounding box center [1210, 479] width 39 height 13
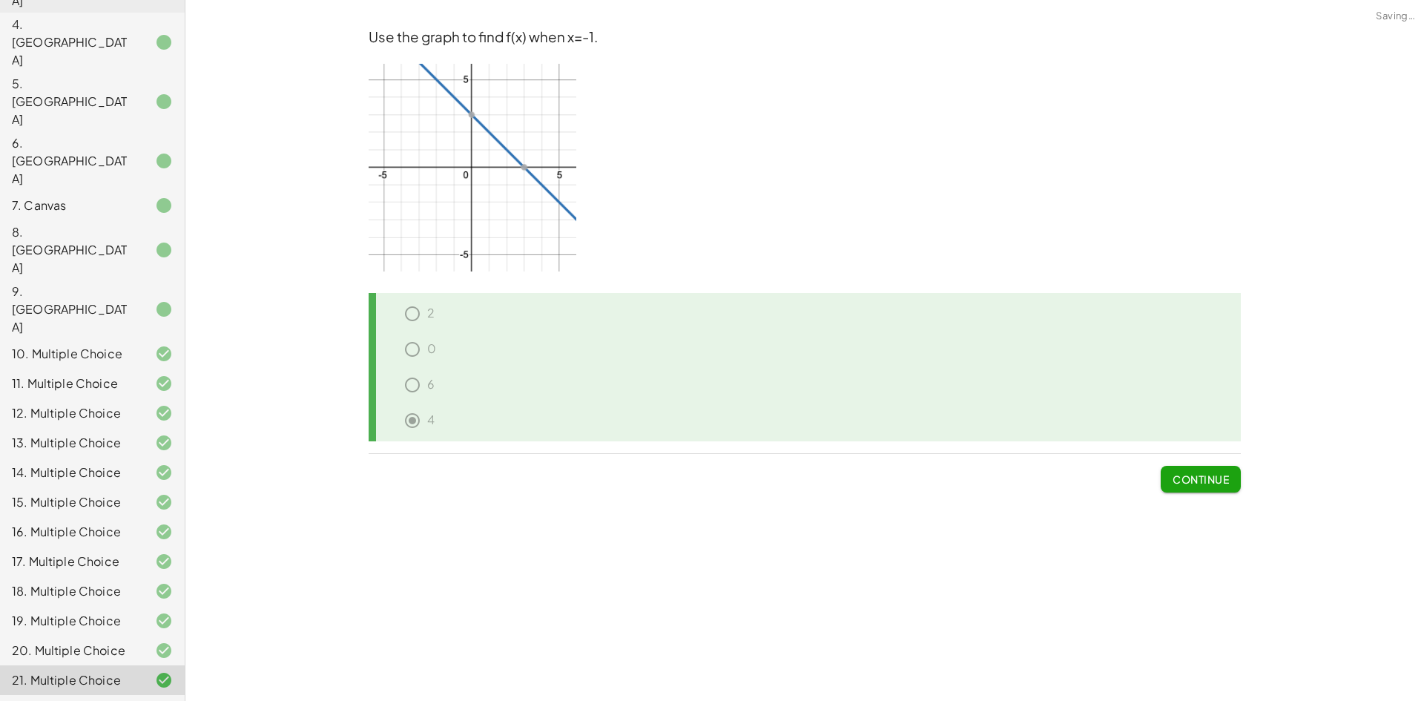
click at [1196, 478] on span "Continue" at bounding box center [1201, 479] width 56 height 13
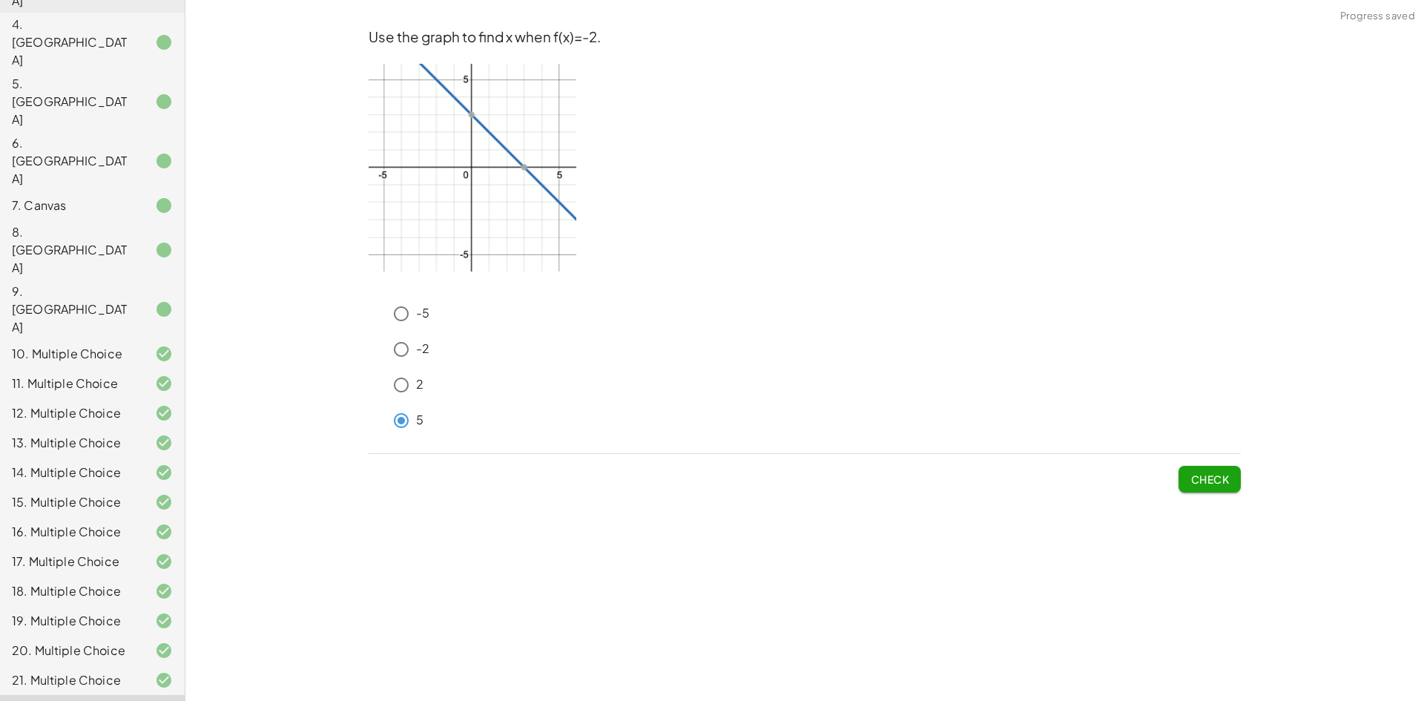
click at [0, 0] on div "Use the graph to find x when f(x)=-2. -5 -2 2 5 Check" at bounding box center [0, 0] width 0 height 0
click at [1220, 482] on span "Check" at bounding box center [1210, 479] width 39 height 13
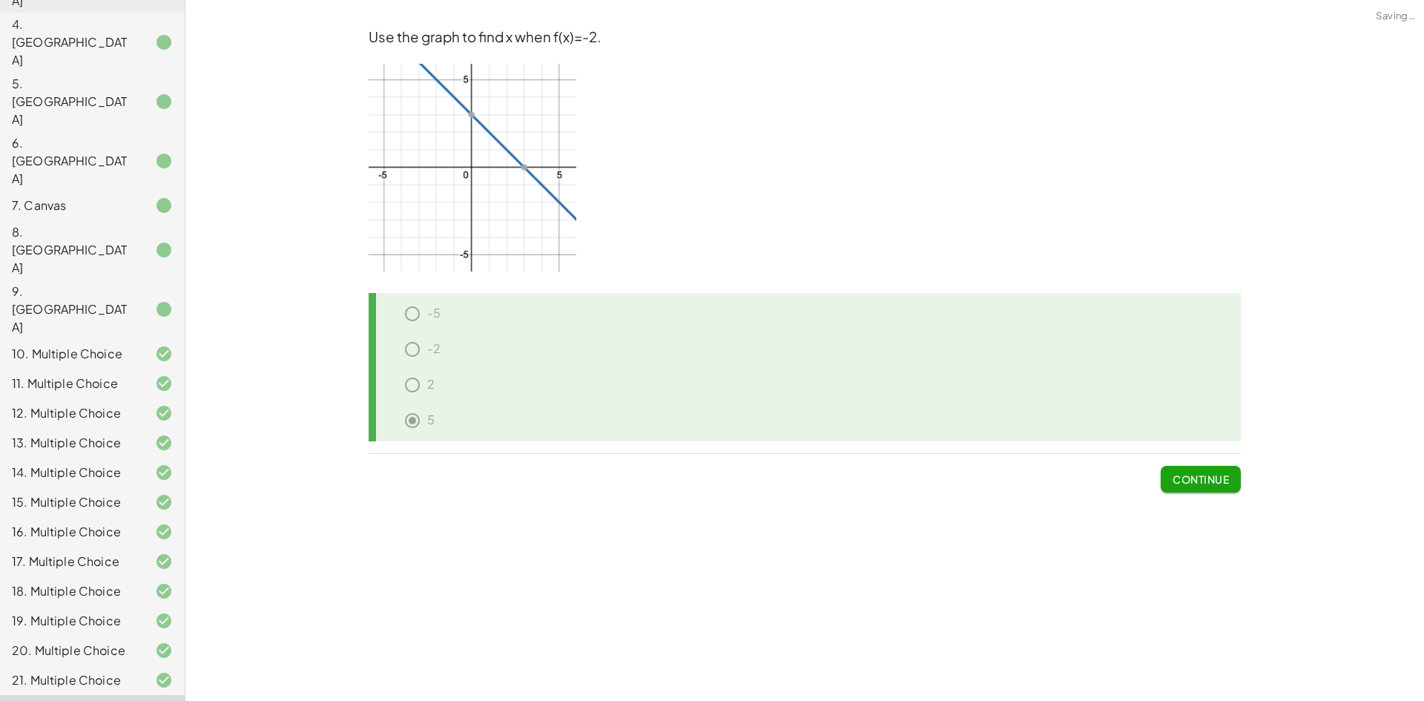
click at [1214, 479] on span "Continue" at bounding box center [1201, 479] width 56 height 13
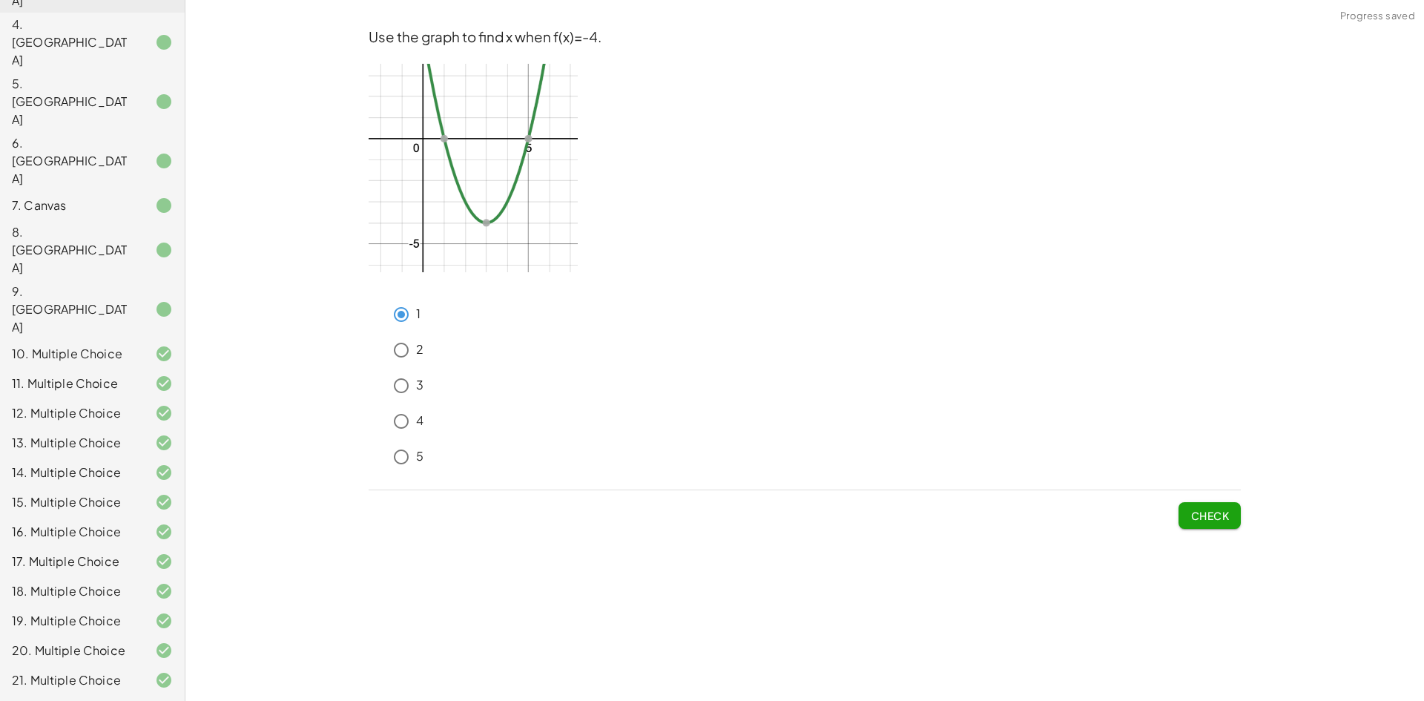
click at [1205, 513] on span "Check" at bounding box center [1210, 515] width 39 height 13
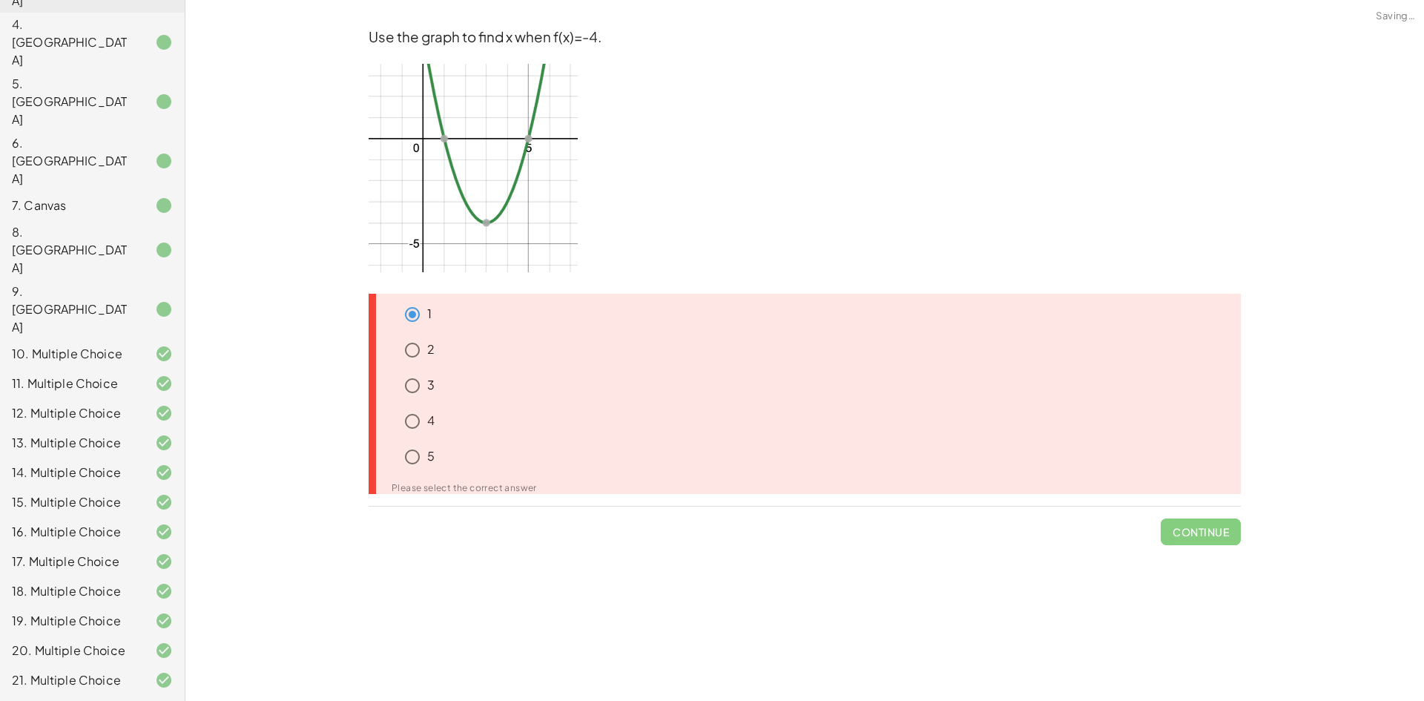
click at [405, 474] on div "5" at bounding box center [810, 460] width 861 height 36
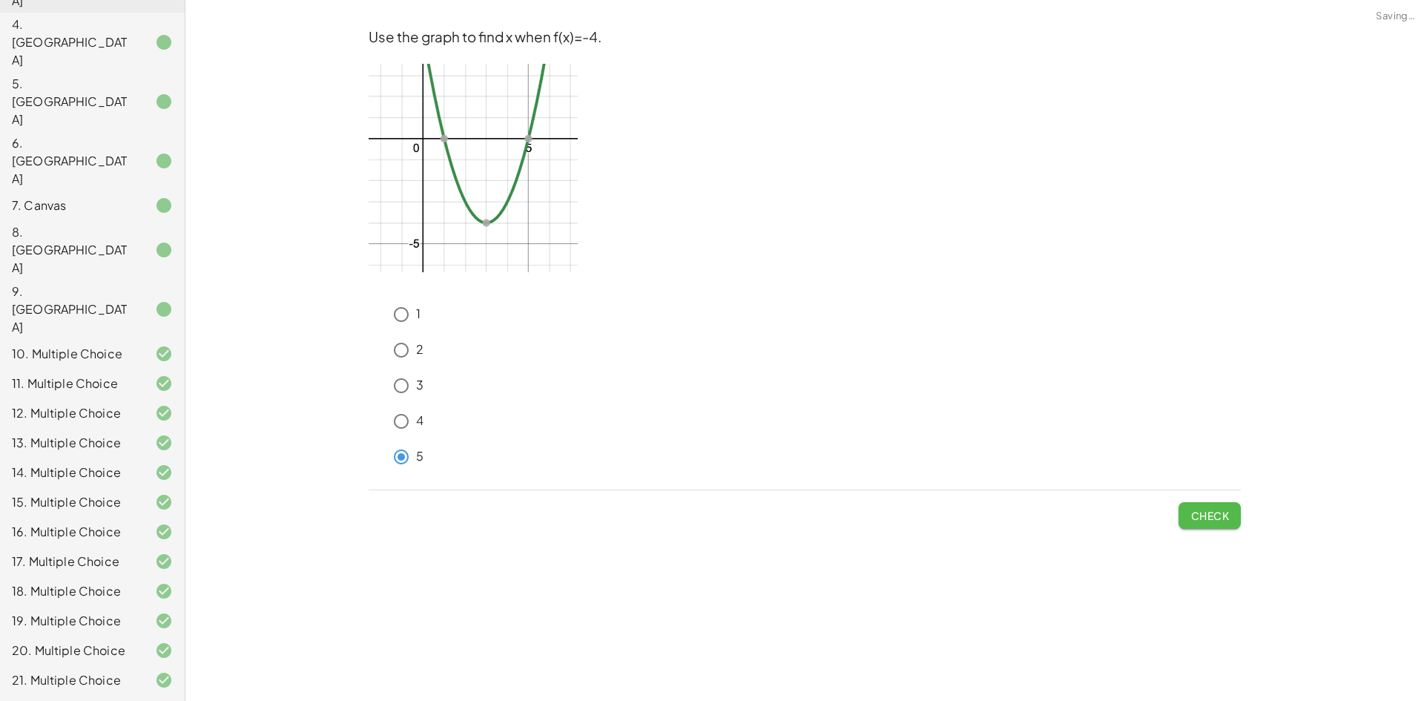
click at [1211, 511] on span "Check" at bounding box center [1210, 515] width 39 height 13
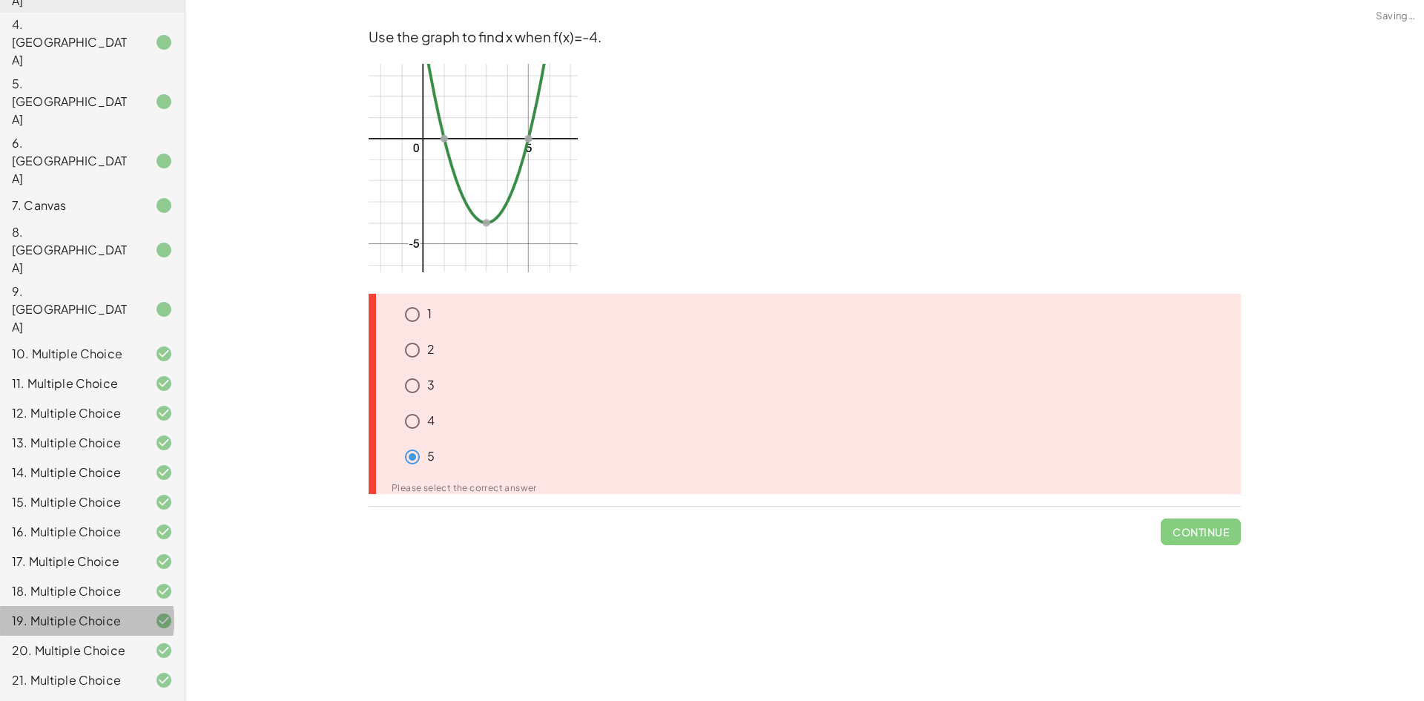
click at [93, 665] on div "19. Multiple Choice" at bounding box center [92, 680] width 185 height 30
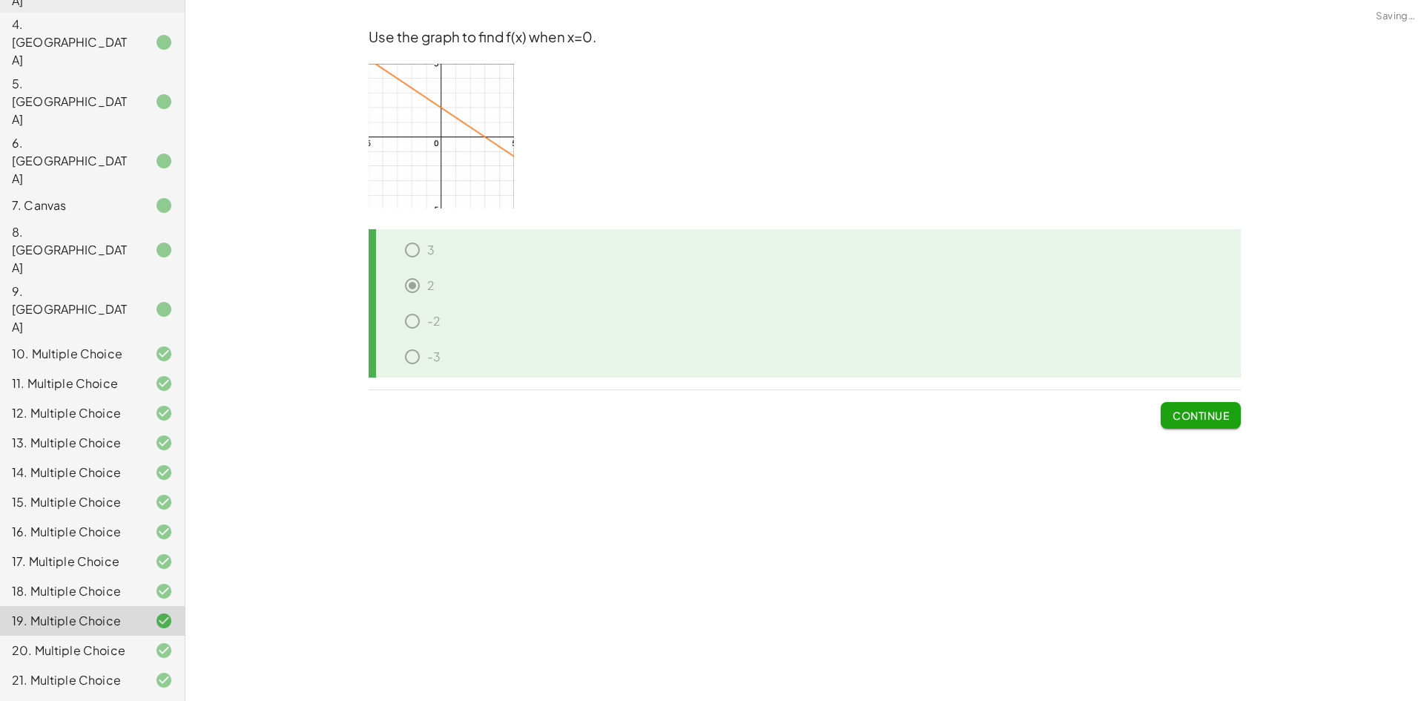
click at [96, 636] on div "18. Multiple Choice" at bounding box center [92, 651] width 185 height 30
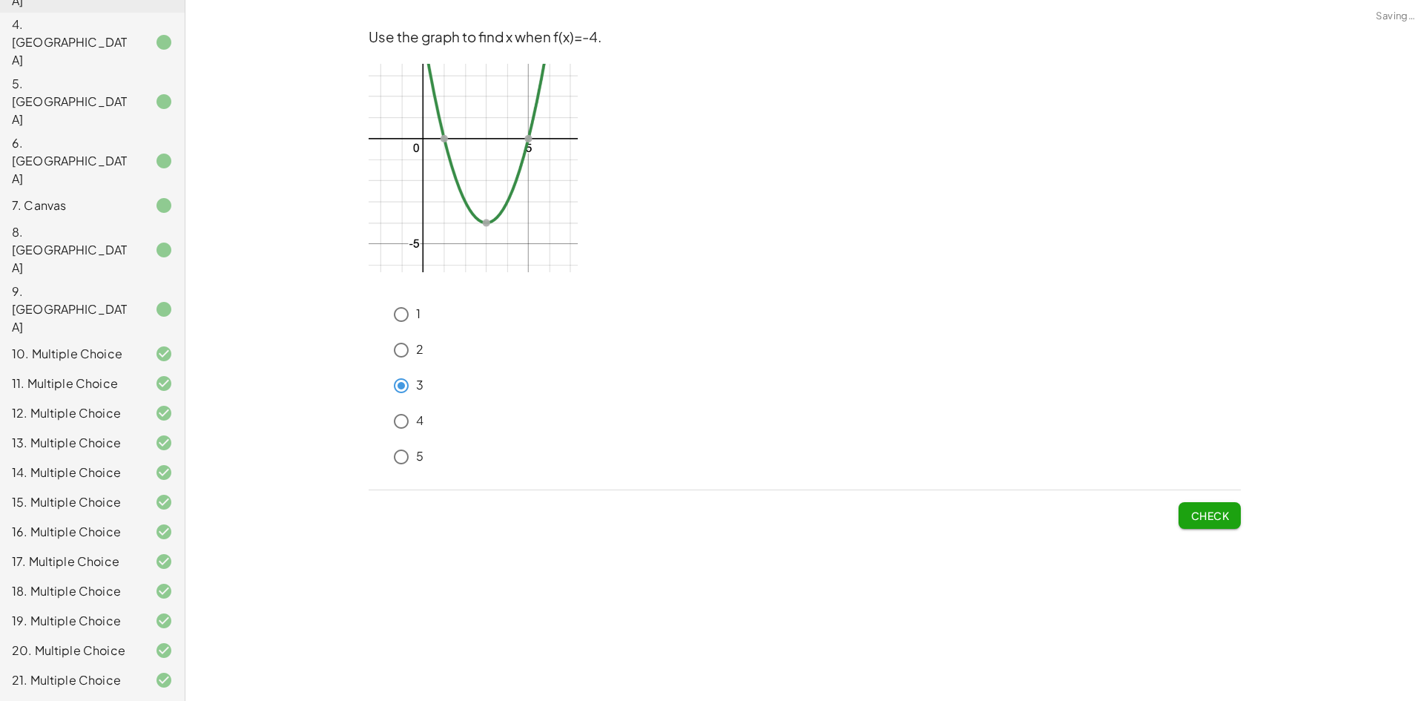
click at [1211, 517] on span "Check" at bounding box center [1210, 515] width 39 height 13
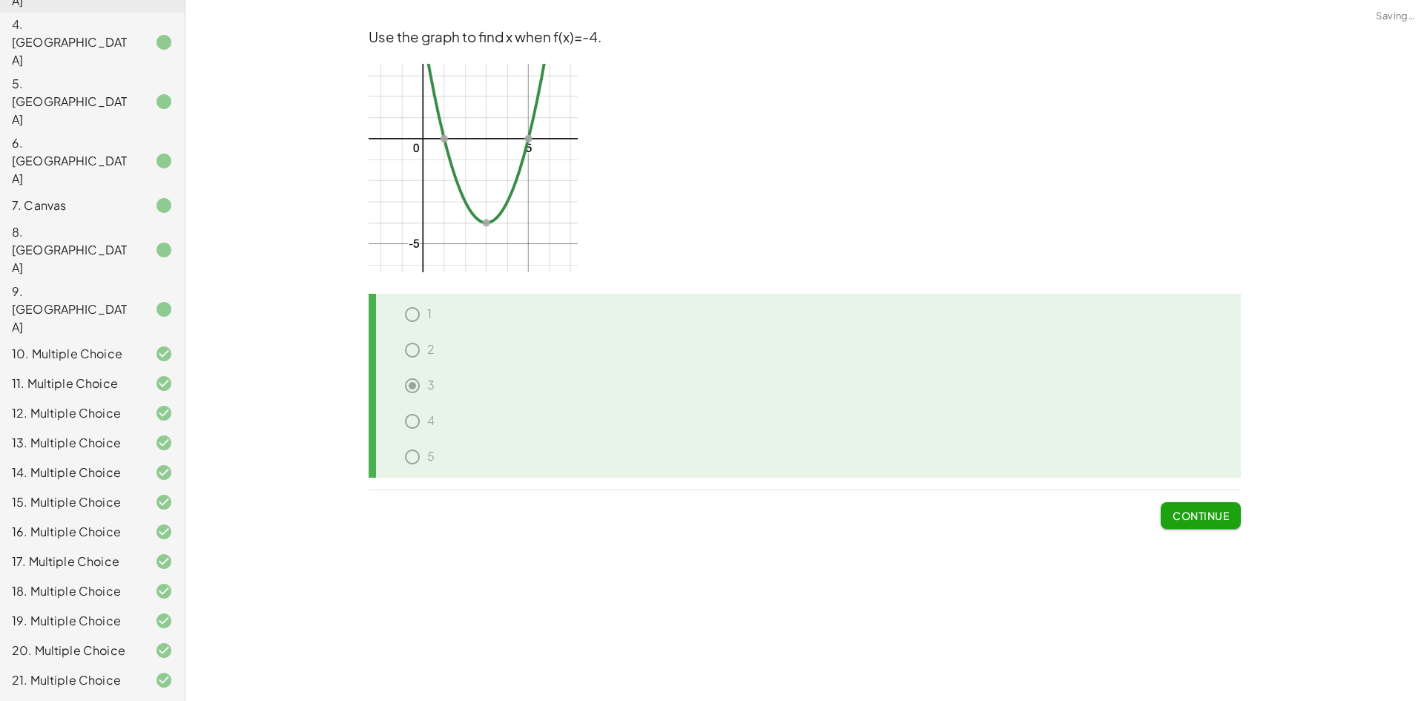
click at [1211, 517] on span "Continue" at bounding box center [1201, 515] width 56 height 13
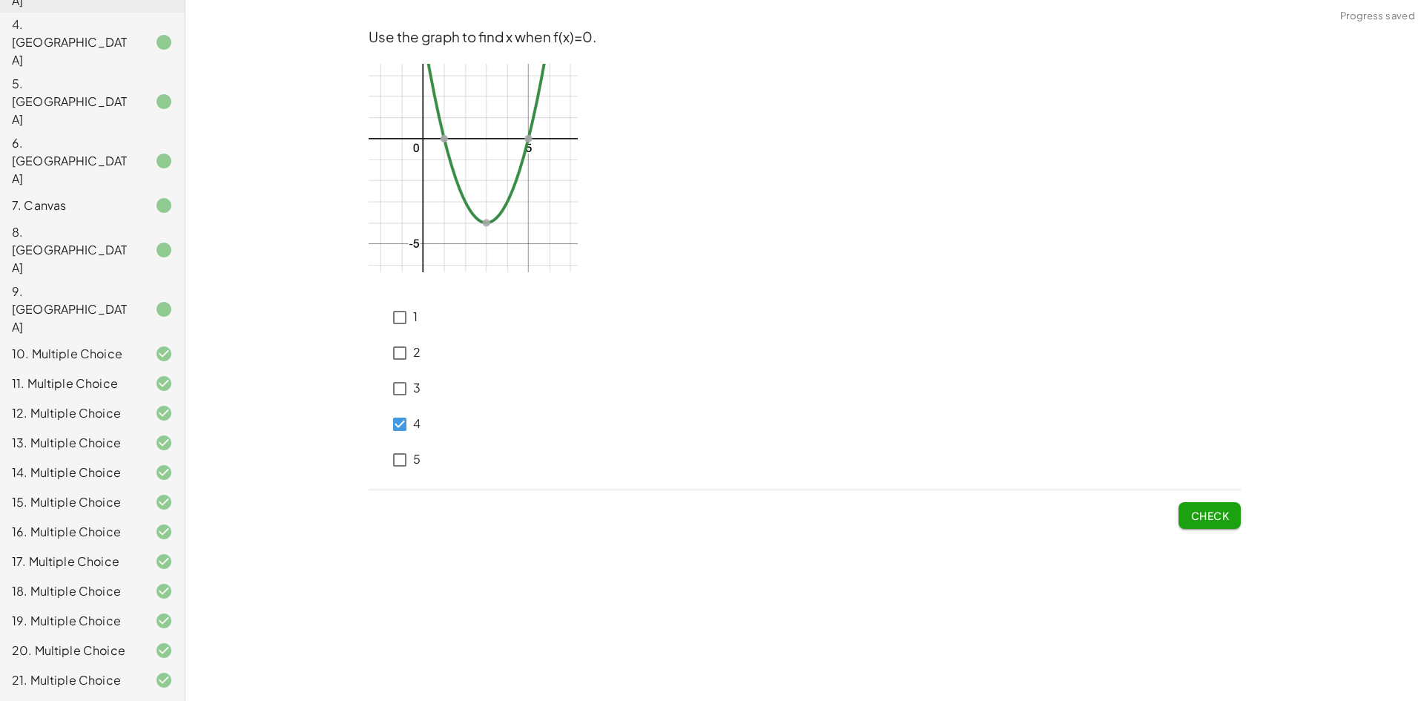
click at [1205, 524] on button "Check" at bounding box center [1210, 515] width 62 height 27
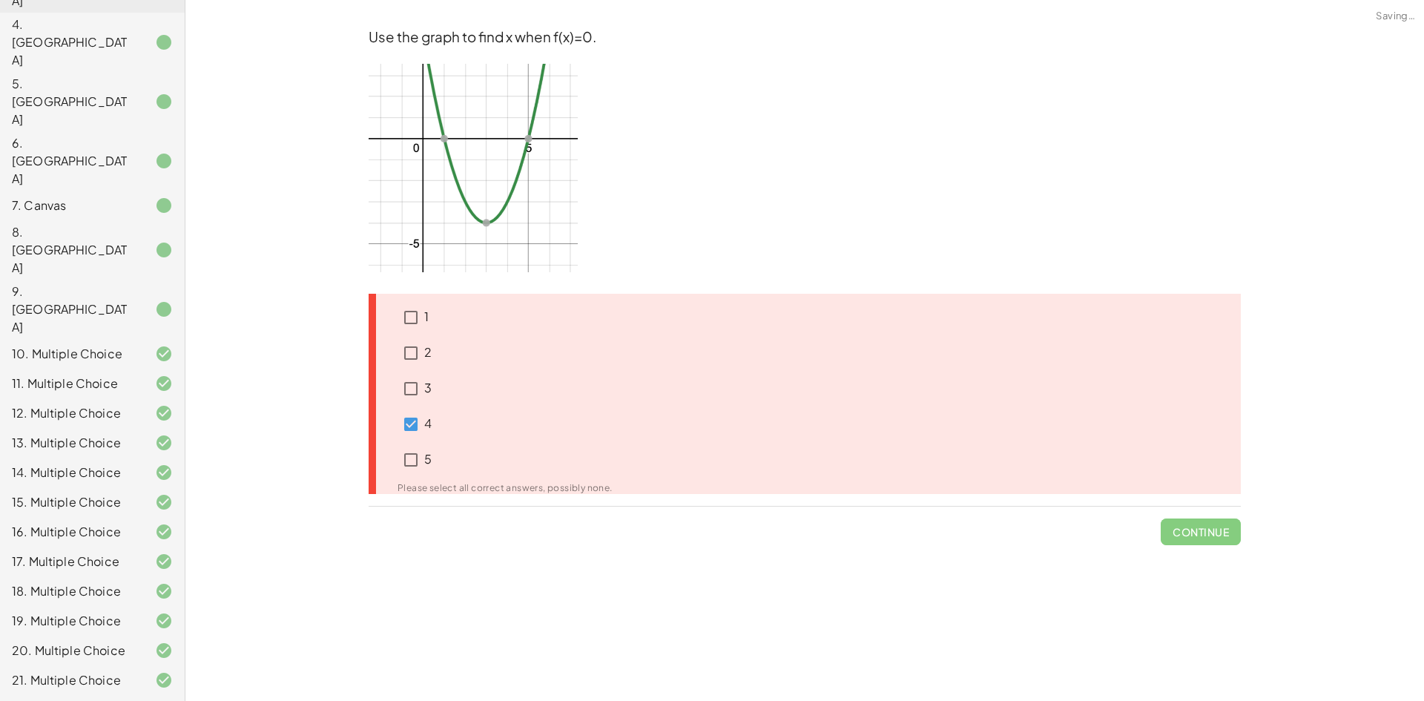
click at [392, 315] on icon at bounding box center [389, 309] width 18 height 18
click at [397, 317] on icon at bounding box center [389, 309] width 18 height 18
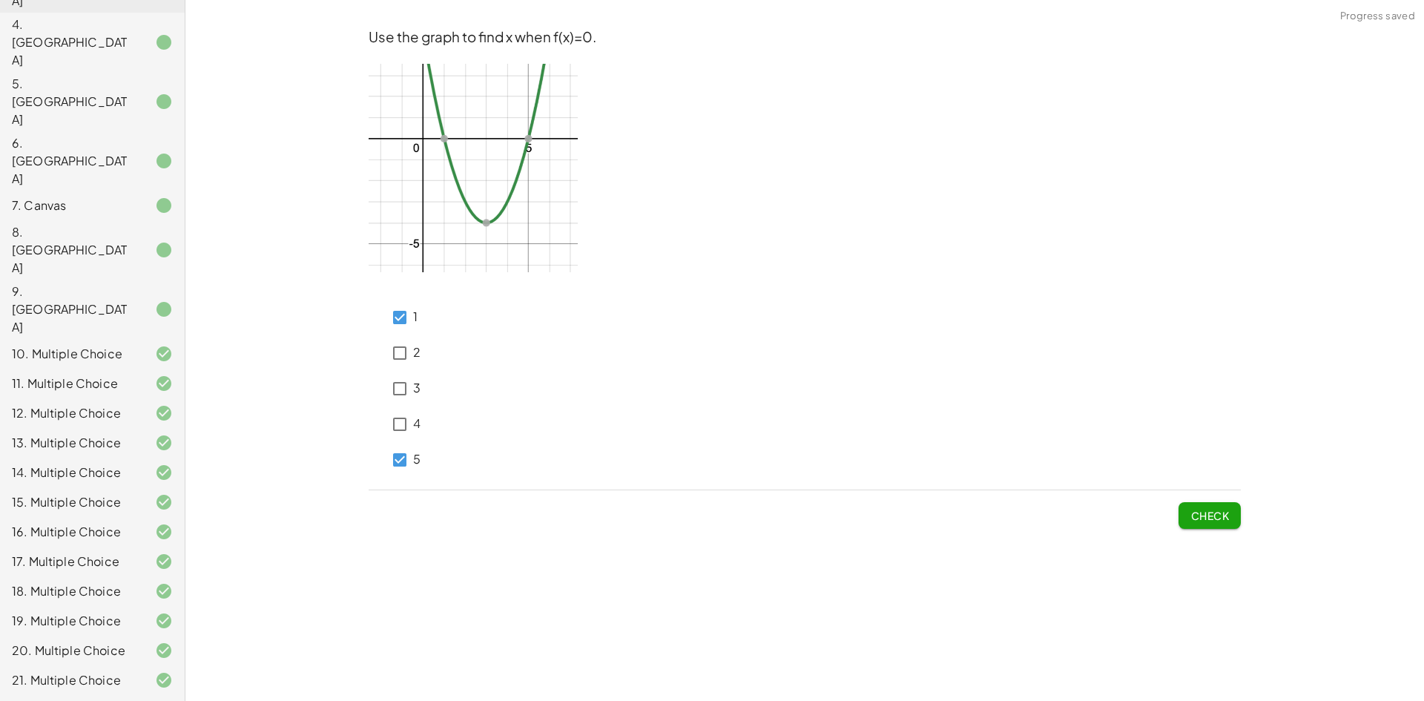
click at [1180, 506] on button "Check" at bounding box center [1210, 515] width 62 height 27
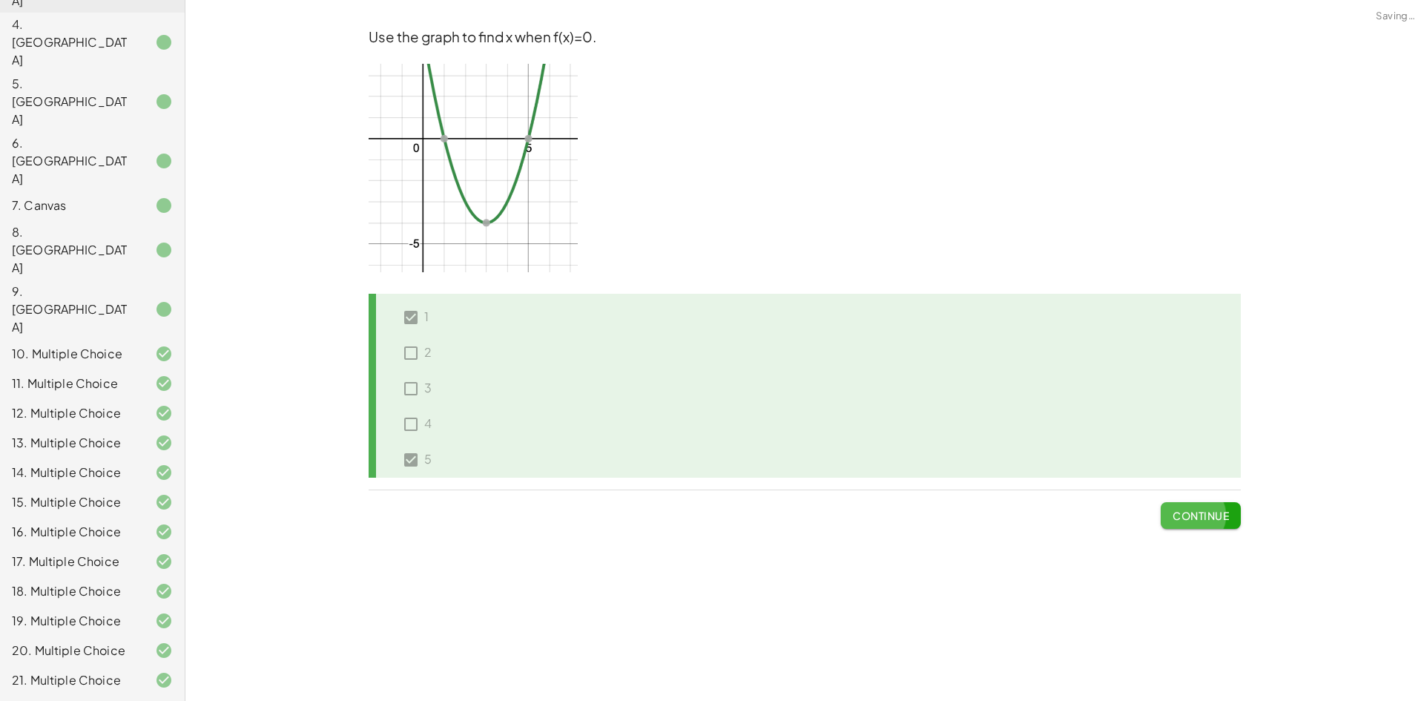
click at [1185, 509] on span "Continue" at bounding box center [1201, 515] width 56 height 13
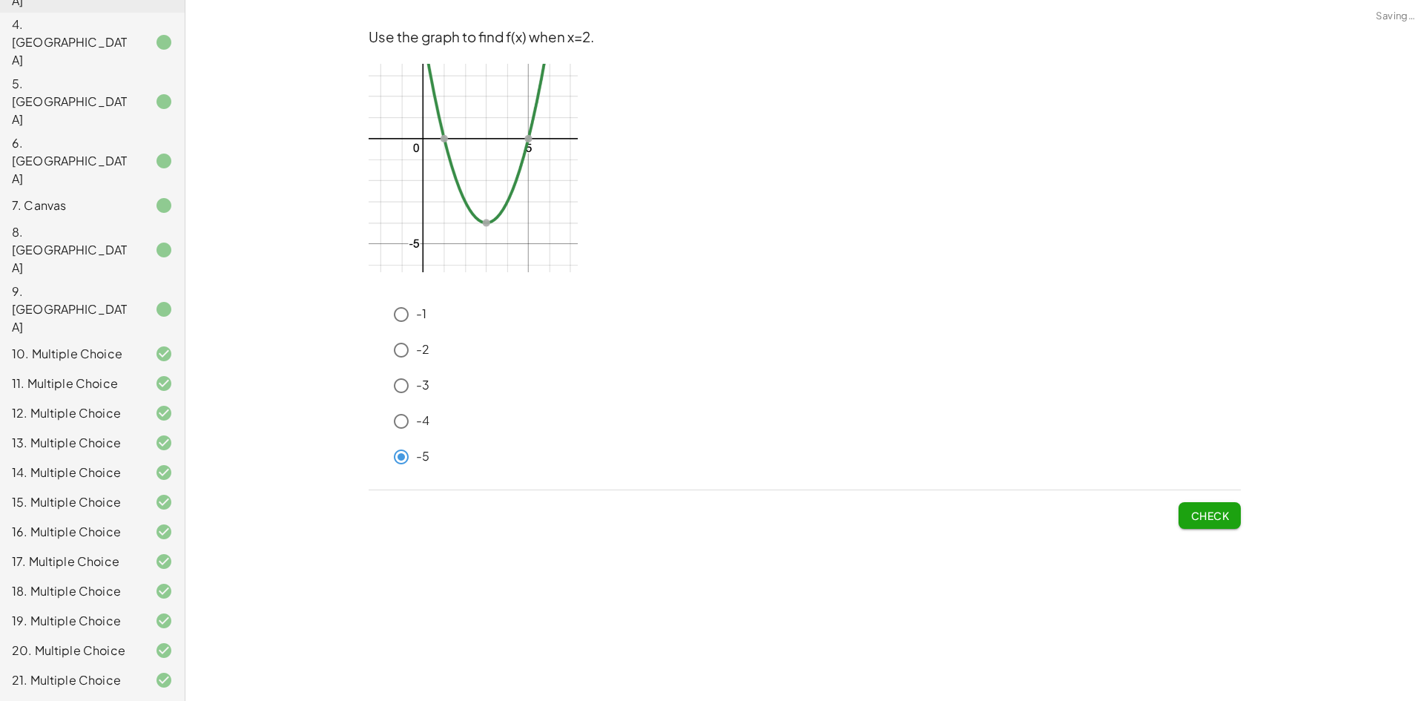
click at [1191, 506] on button "Check" at bounding box center [1210, 515] width 62 height 27
click at [62, 612] on div "19. Multiple Choice" at bounding box center [71, 621] width 119 height 18
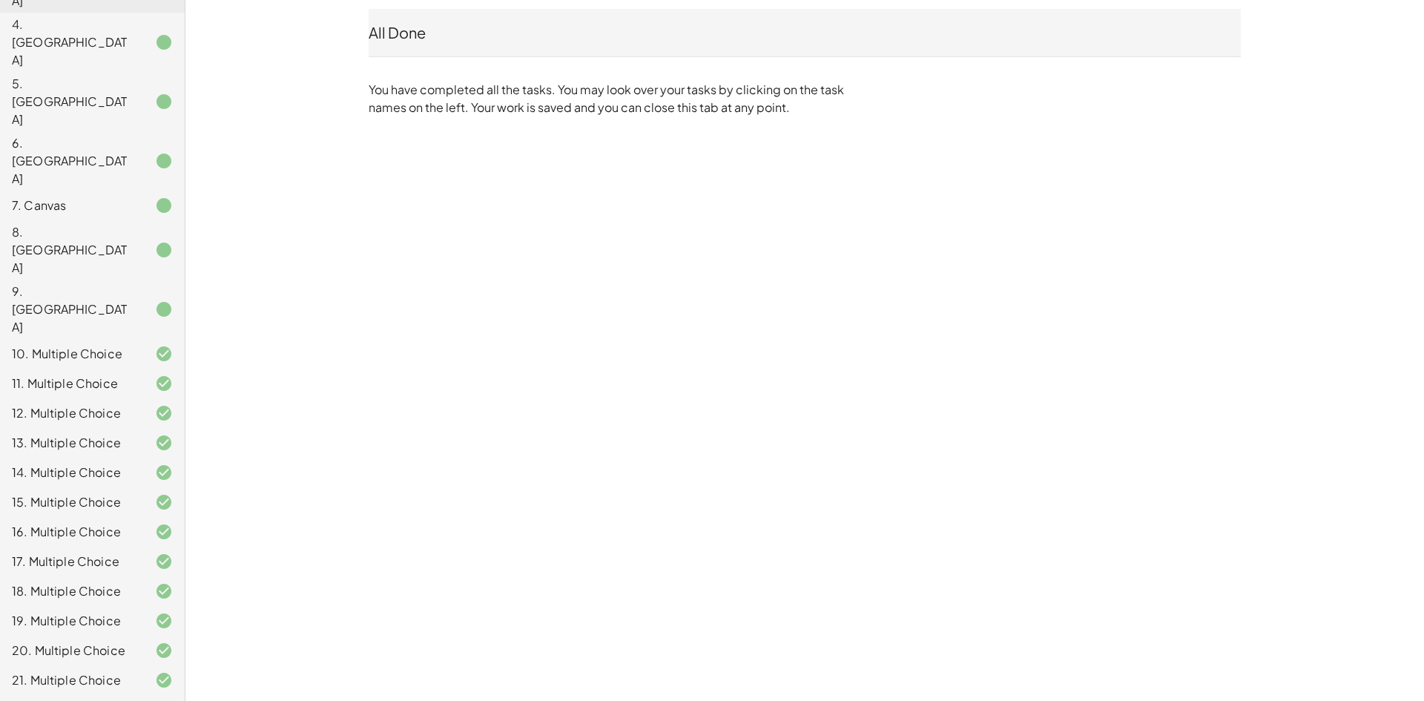
click at [79, 612] on div "19. Multiple Choice" at bounding box center [71, 621] width 119 height 18
click at [131, 553] on div at bounding box center [152, 562] width 42 height 18
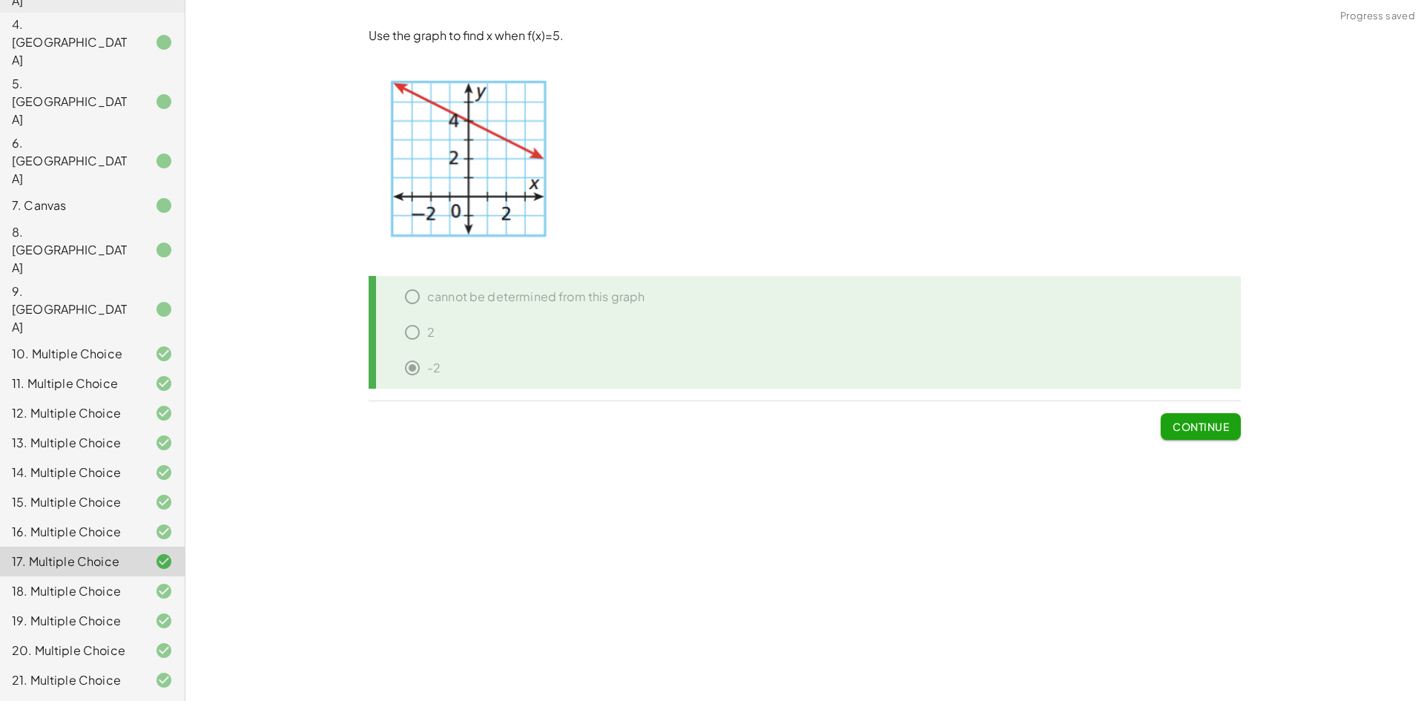
click at [87, 612] on div "19. Multiple Choice" at bounding box center [71, 621] width 119 height 18
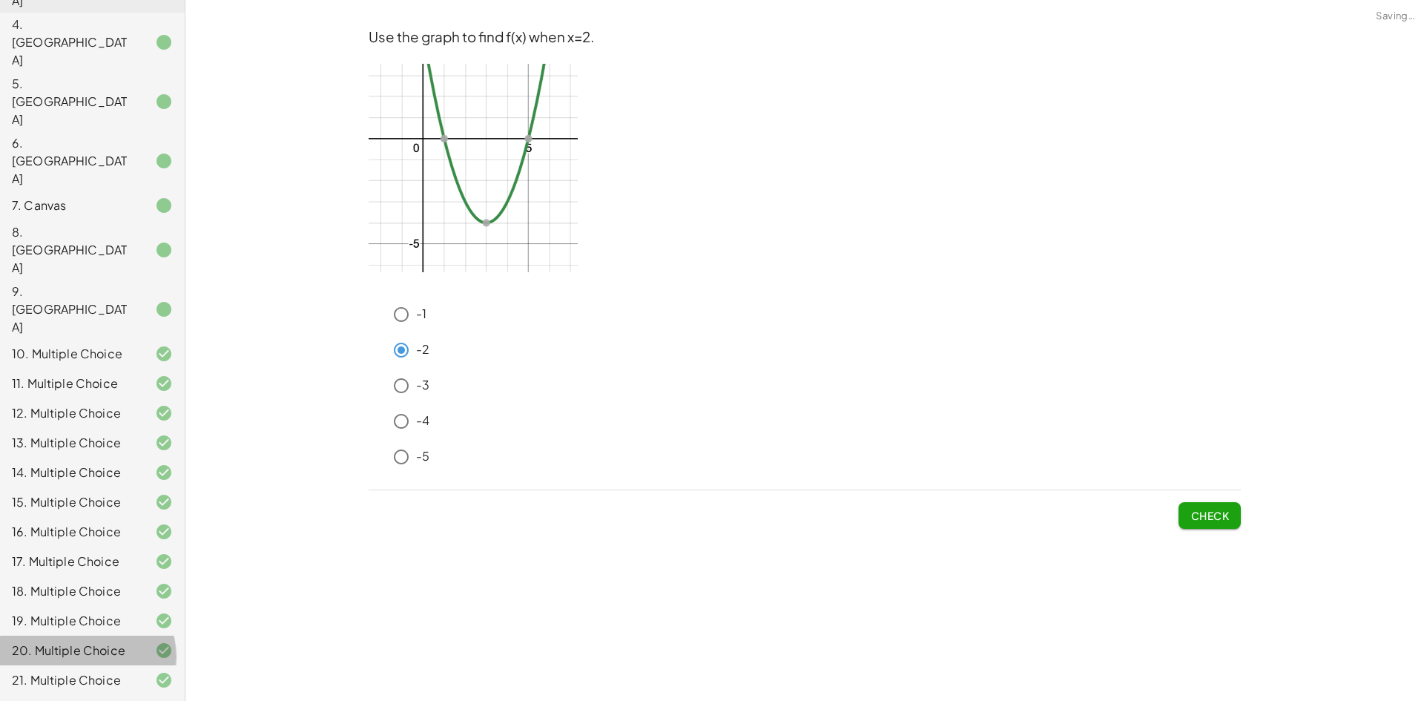
click at [99, 642] on div "20. Multiple Choice" at bounding box center [71, 651] width 119 height 18
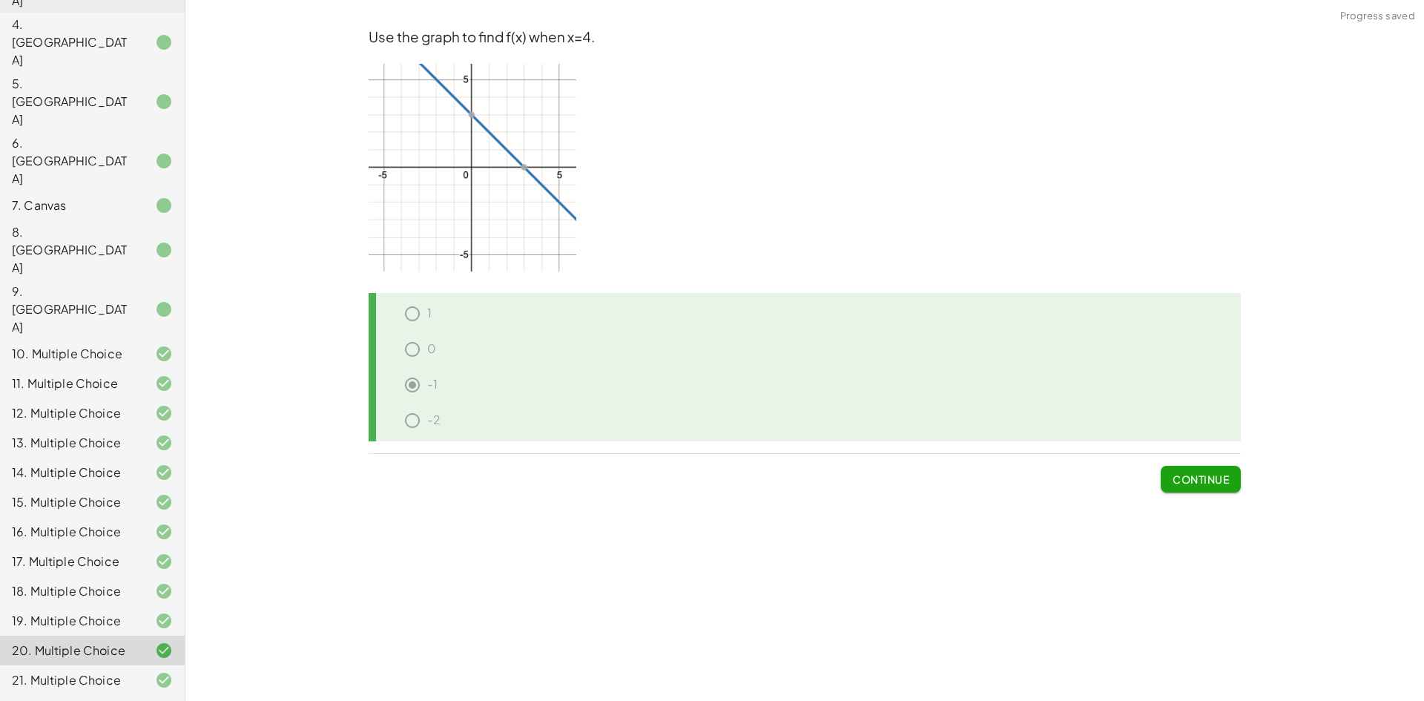
click at [112, 671] on div "21. Multiple Choice" at bounding box center [71, 680] width 119 height 18
click at [112, 700] on div "22. Multiple Choice" at bounding box center [71, 710] width 119 height 18
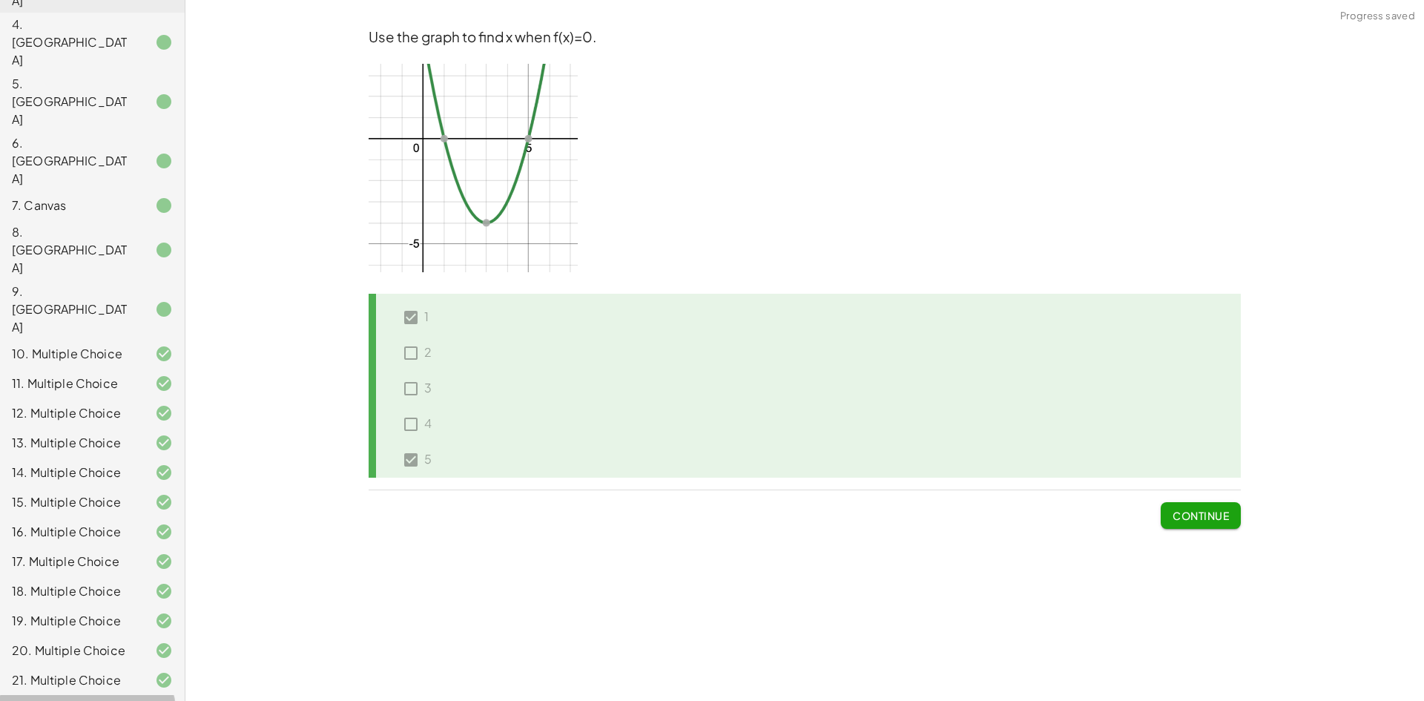
click at [109, 573] on div "1. Multimedia 2. Canvas 3. Canvas 4. Canvas 5. Canvas 6. Canvas 7. Canvas 8. Ca…" at bounding box center [92, 338] width 185 height 961
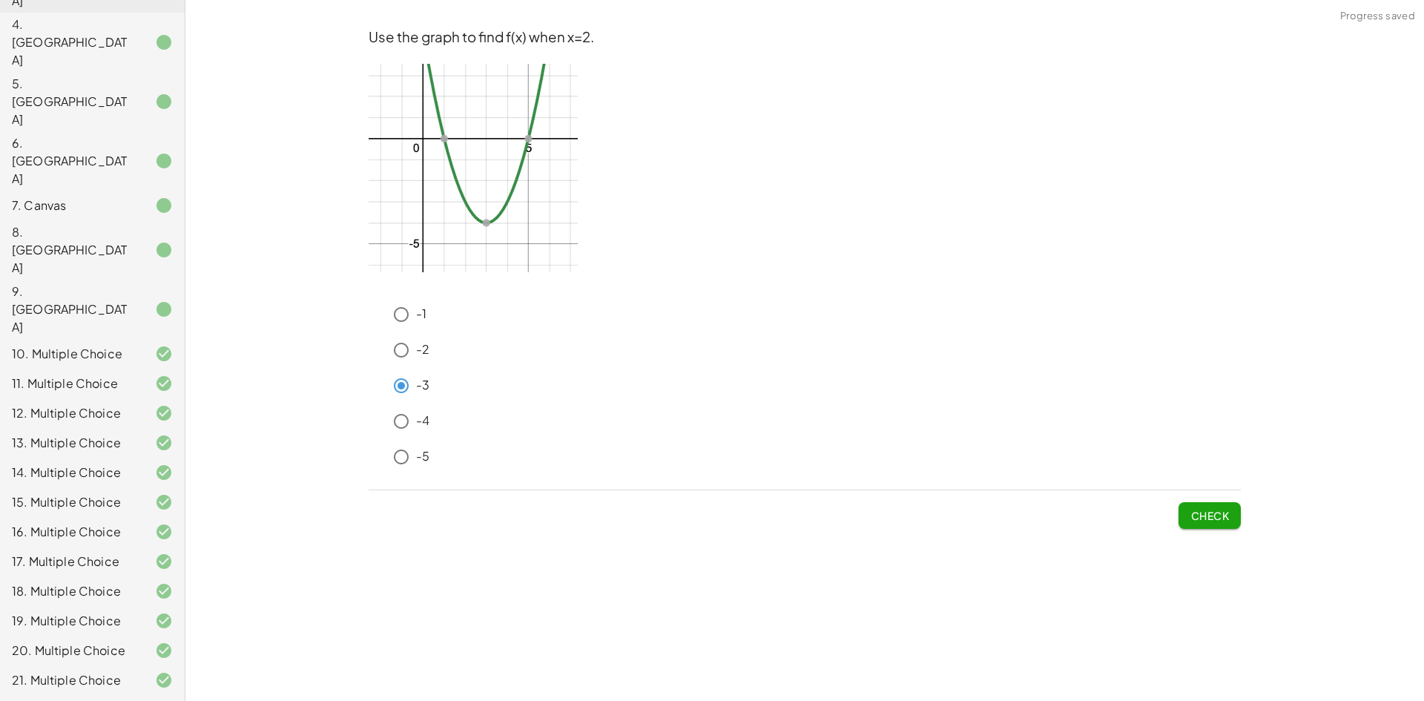
click at [1206, 521] on span "Check" at bounding box center [1210, 515] width 39 height 13
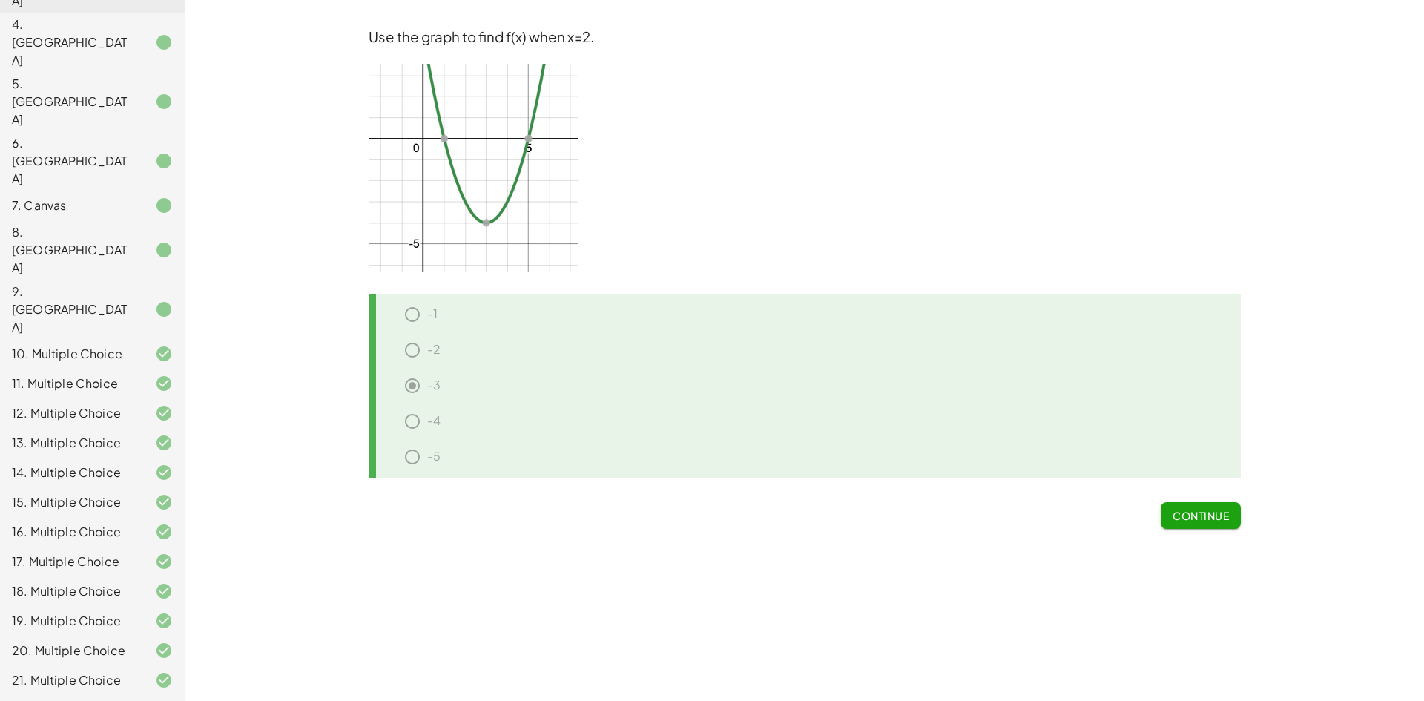
click at [1188, 526] on button "Continue" at bounding box center [1201, 515] width 80 height 27
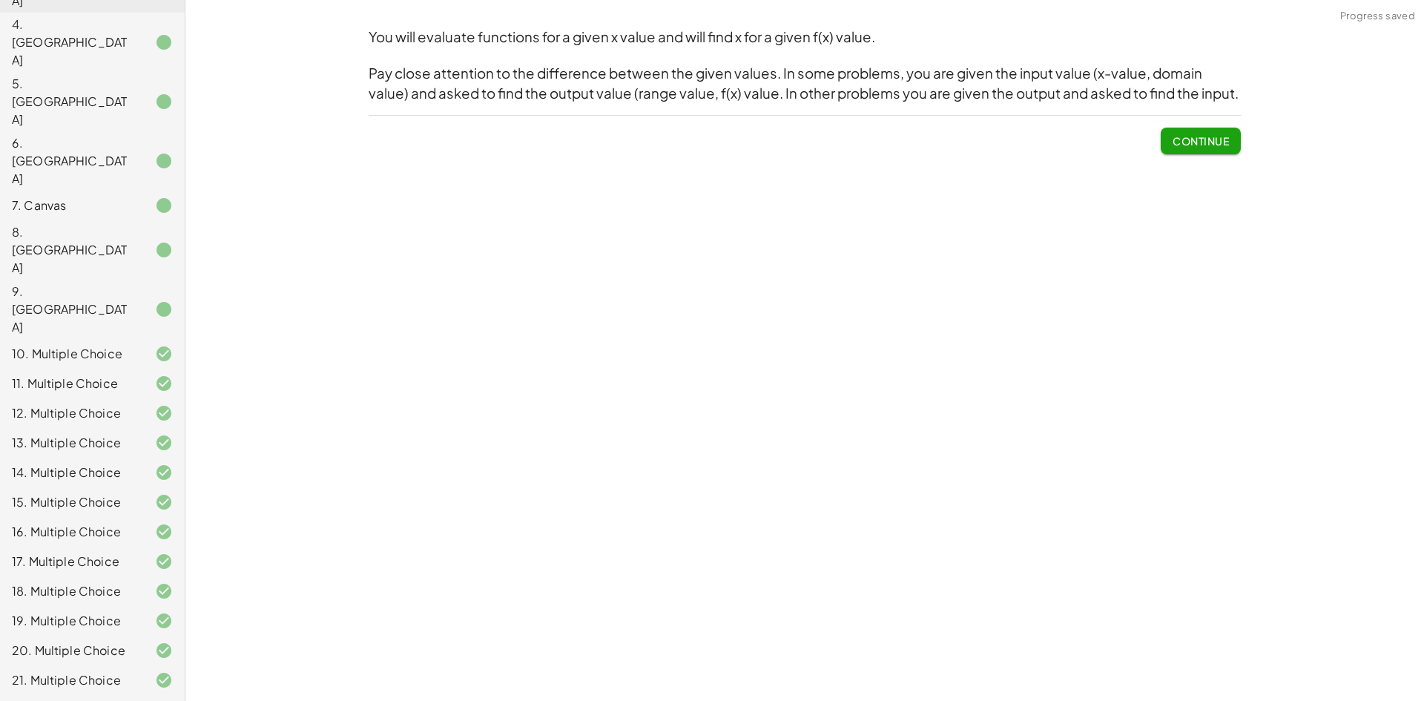
click at [1185, 131] on button "Continue" at bounding box center [1201, 141] width 80 height 27
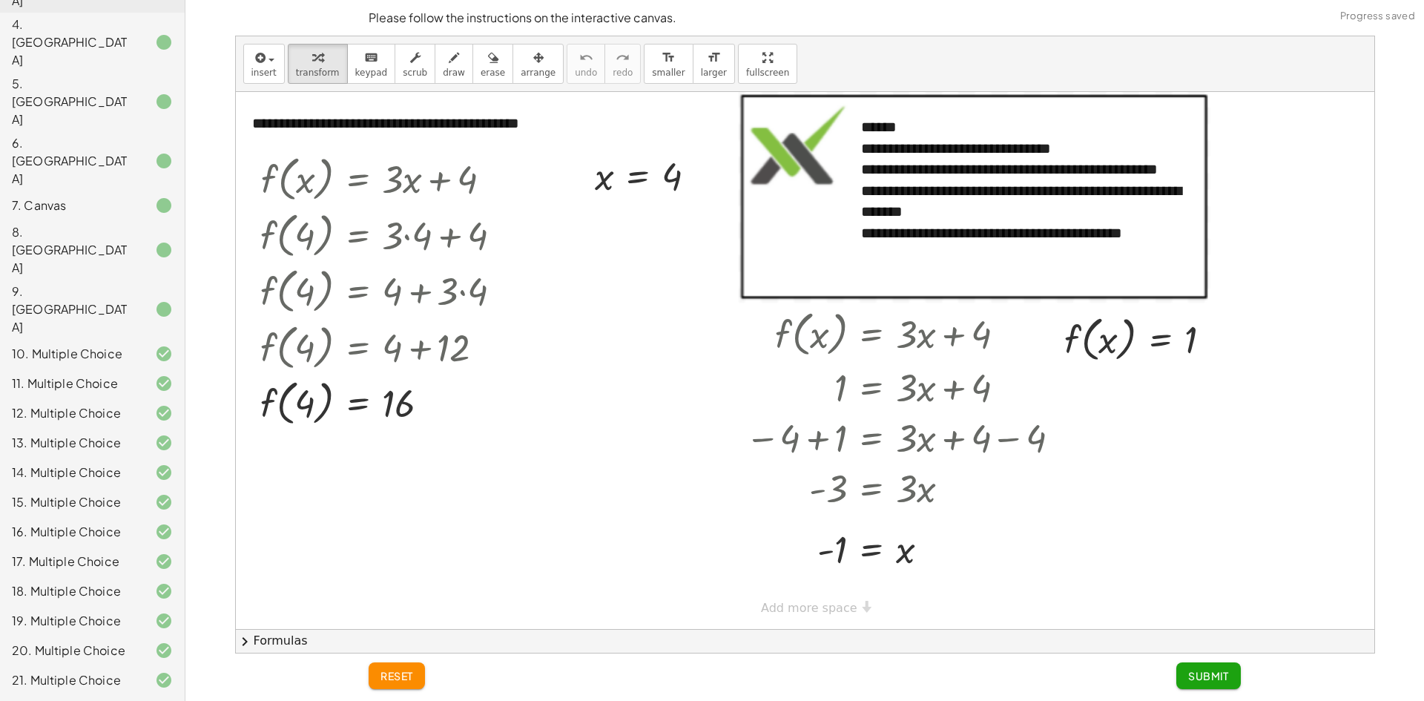
click at [1224, 666] on button "Submit" at bounding box center [1209, 675] width 65 height 27
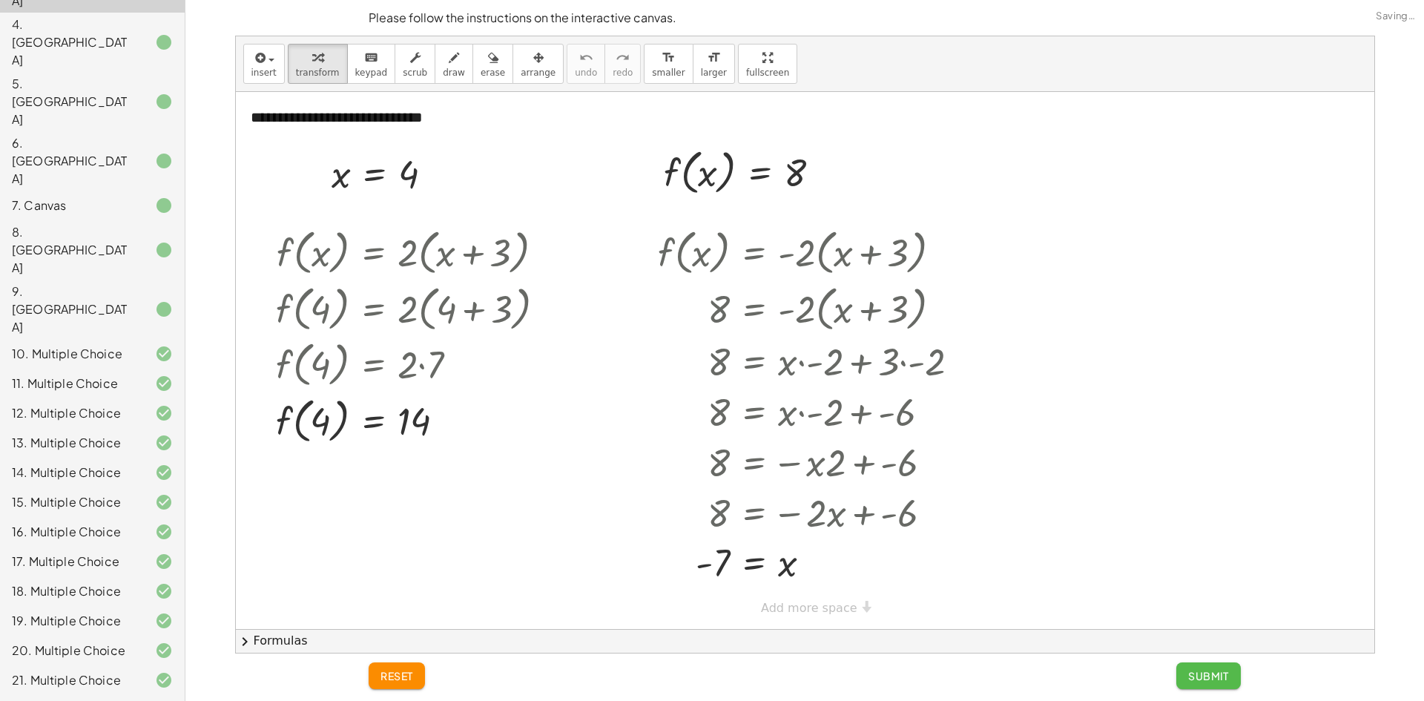
click at [1223, 682] on span "Submit" at bounding box center [1208, 675] width 41 height 13
click at [0, 0] on span "Submit" at bounding box center [0, 0] width 0 height 0
click at [0, 0] on button "Submit" at bounding box center [0, 0] width 0 height 0
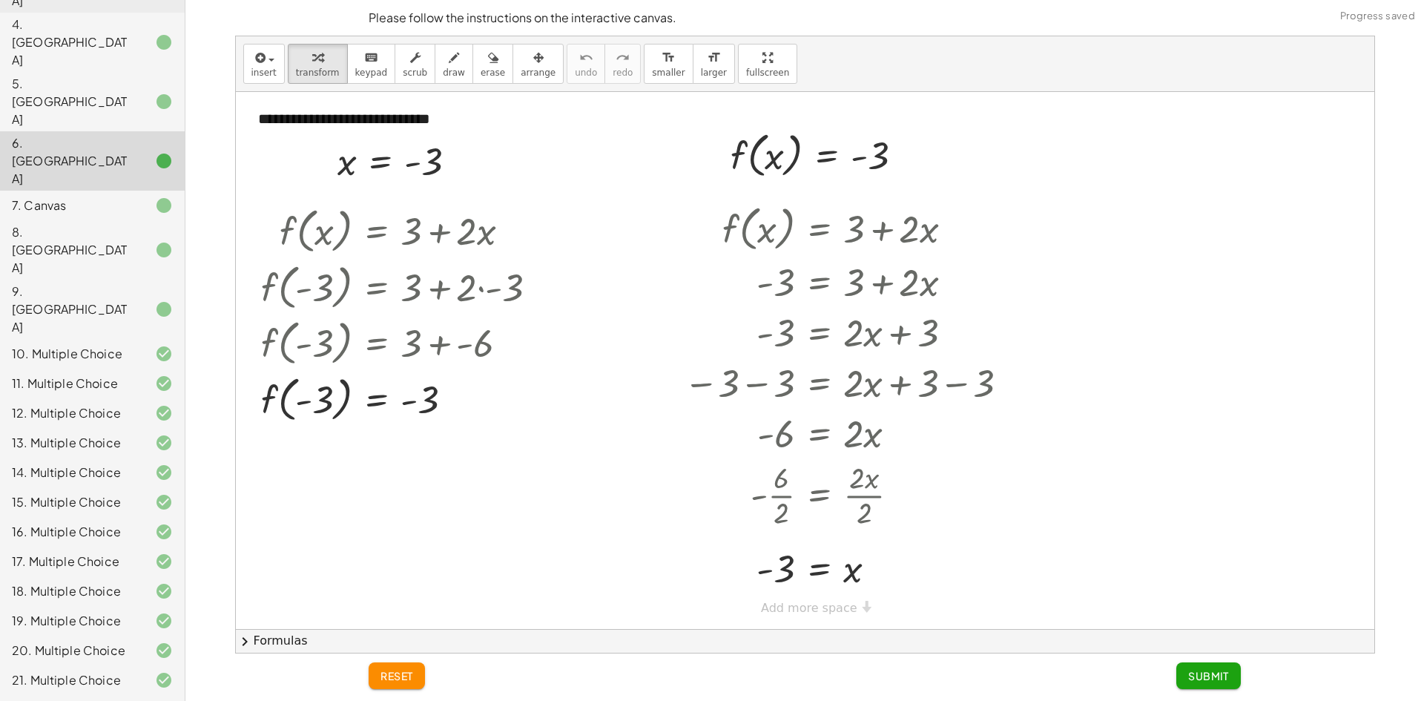
click at [1200, 677] on span "Submit" at bounding box center [1208, 675] width 41 height 13
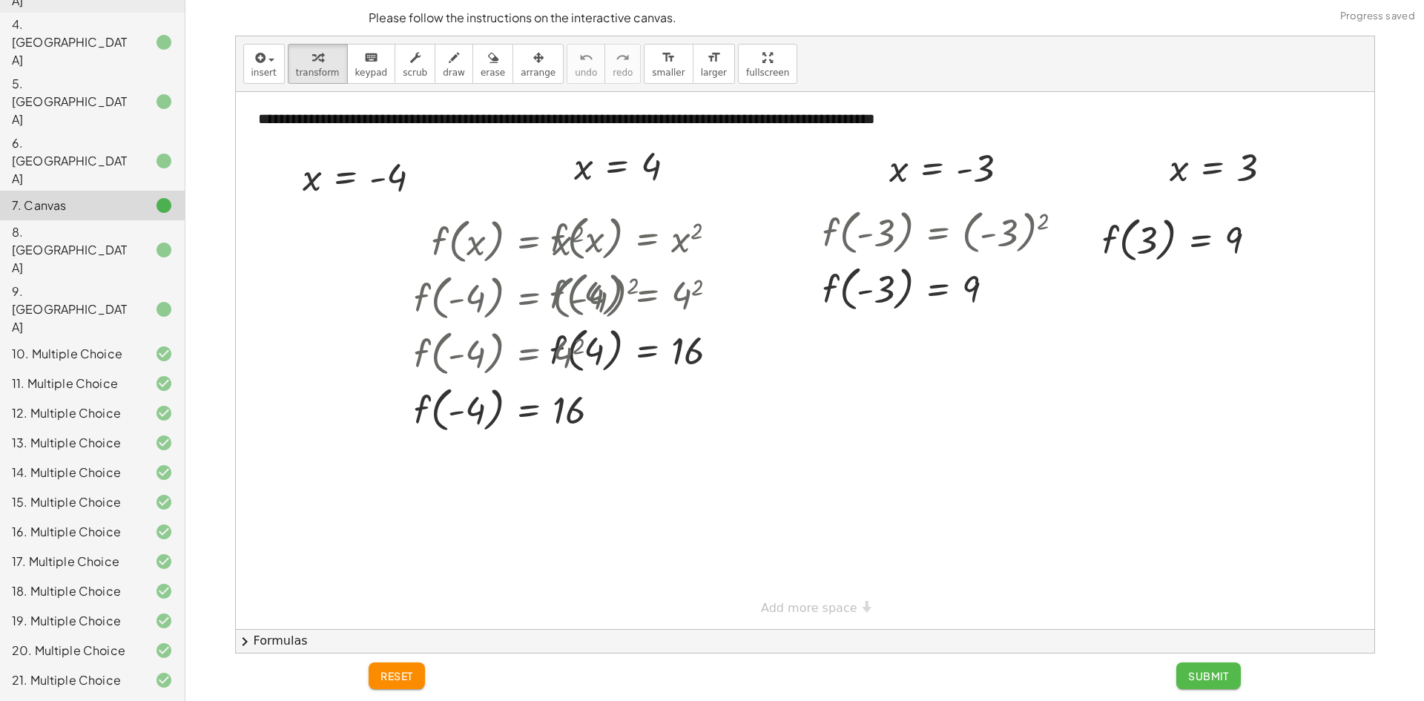
click at [1214, 671] on span "Submit" at bounding box center [1208, 675] width 41 height 13
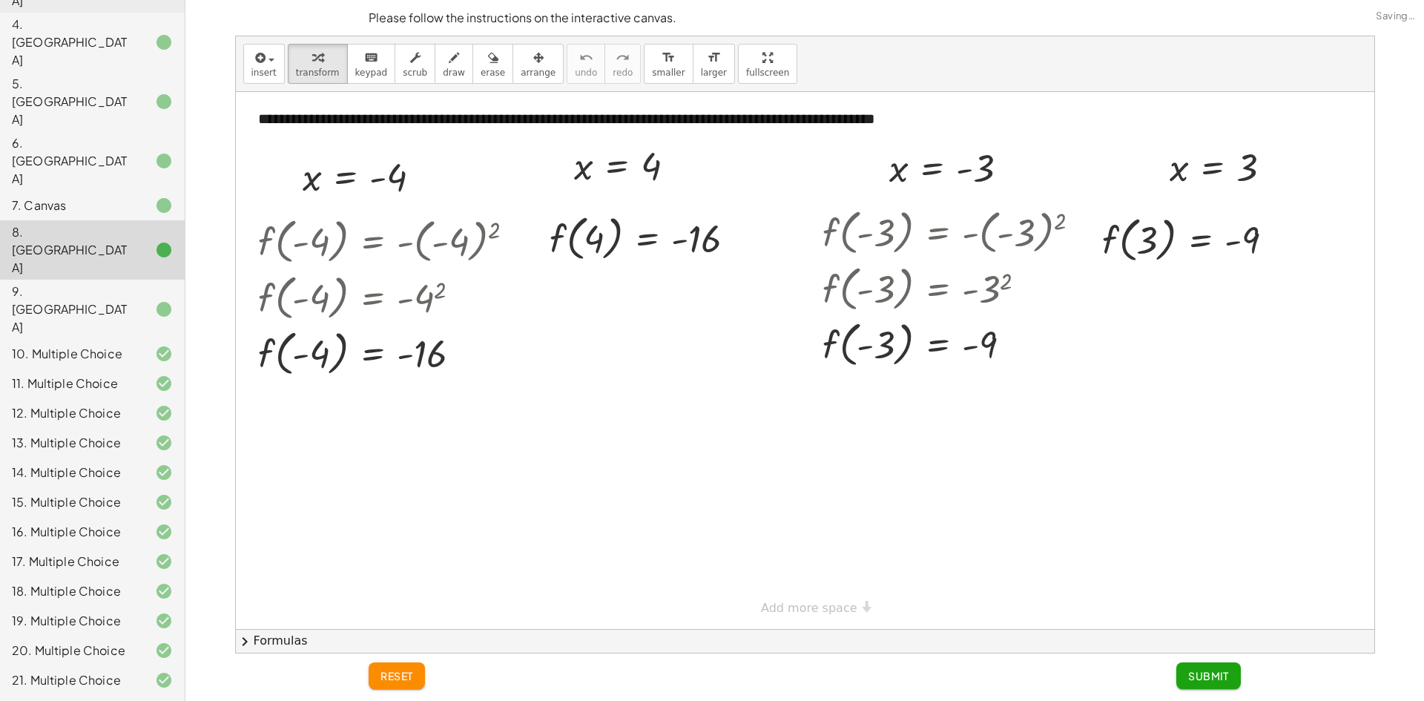
click at [1208, 669] on span "Submit" at bounding box center [1208, 675] width 41 height 13
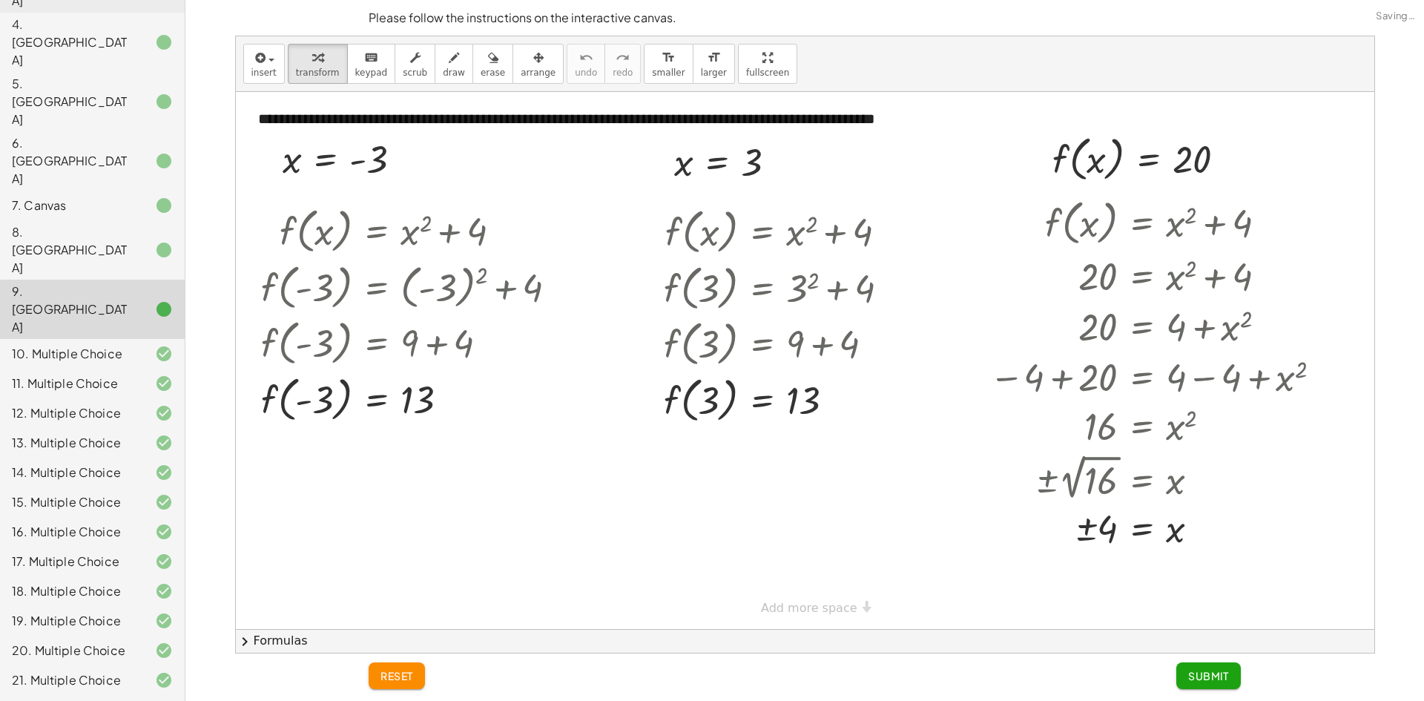
click at [1217, 662] on button "Submit" at bounding box center [1209, 675] width 65 height 27
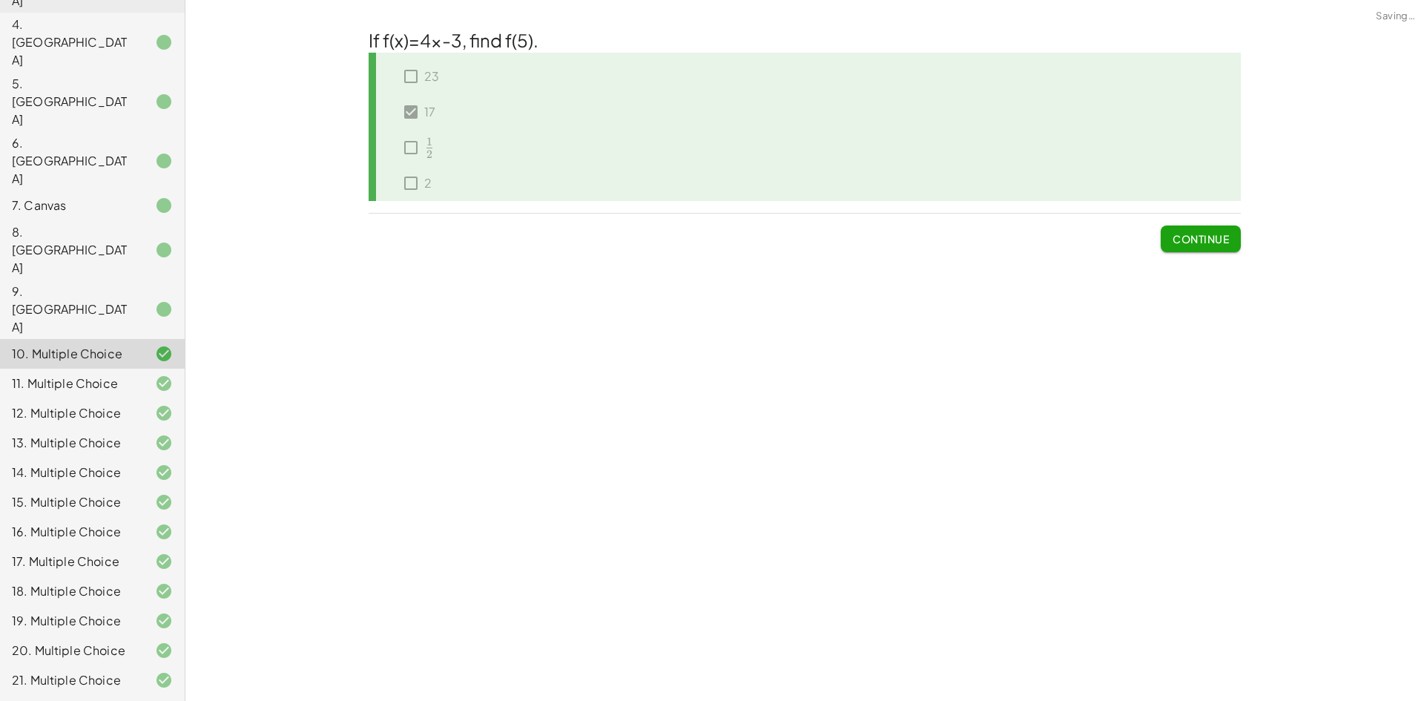
click at [76, 283] on div "9. [GEOGRAPHIC_DATA]" at bounding box center [71, 309] width 119 height 53
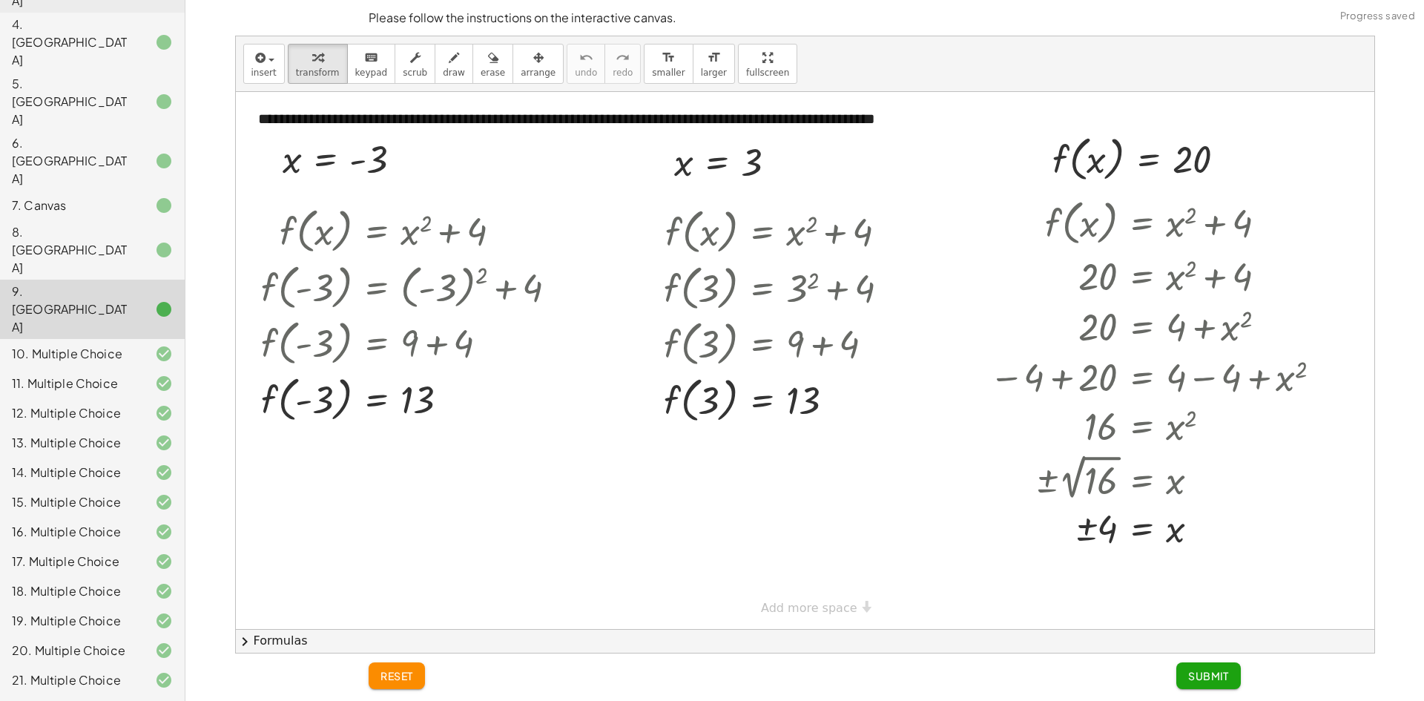
click at [1192, 666] on button "Submit" at bounding box center [1209, 675] width 65 height 27
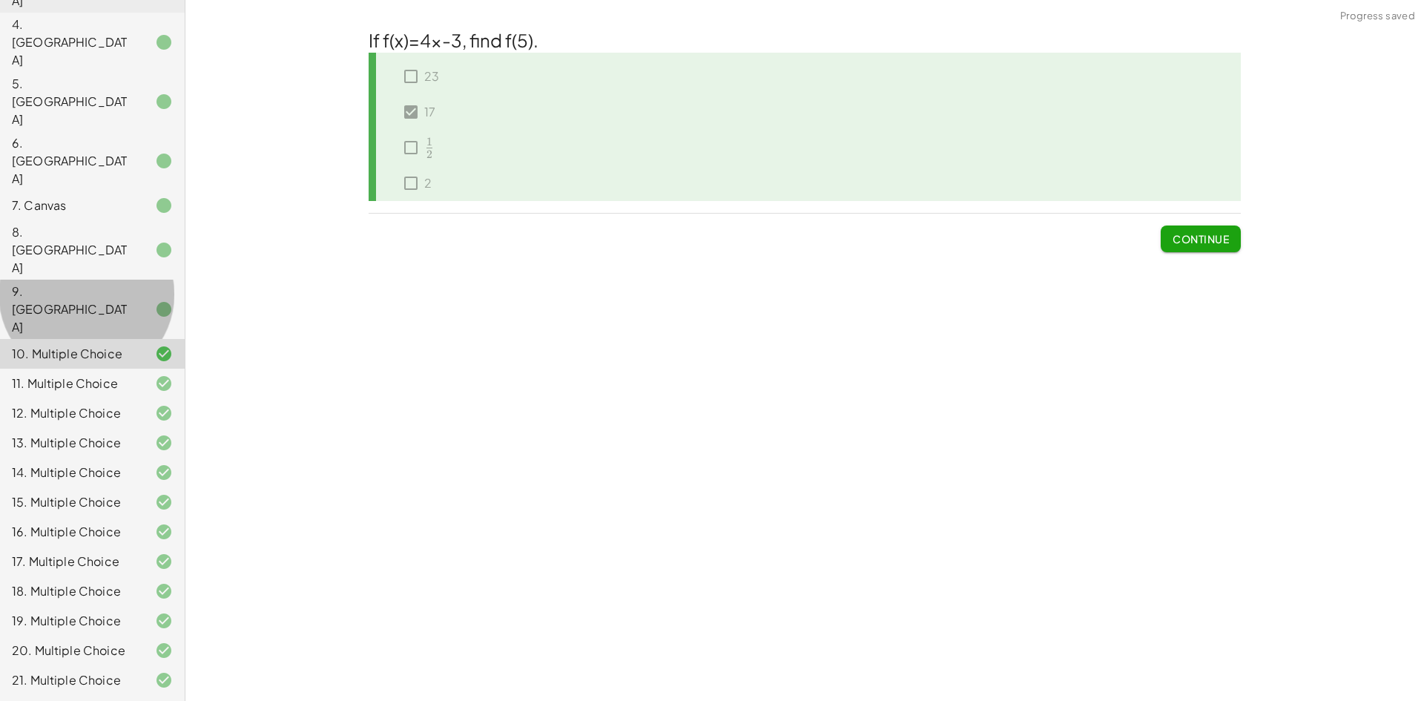
click at [131, 300] on div at bounding box center [152, 309] width 42 height 18
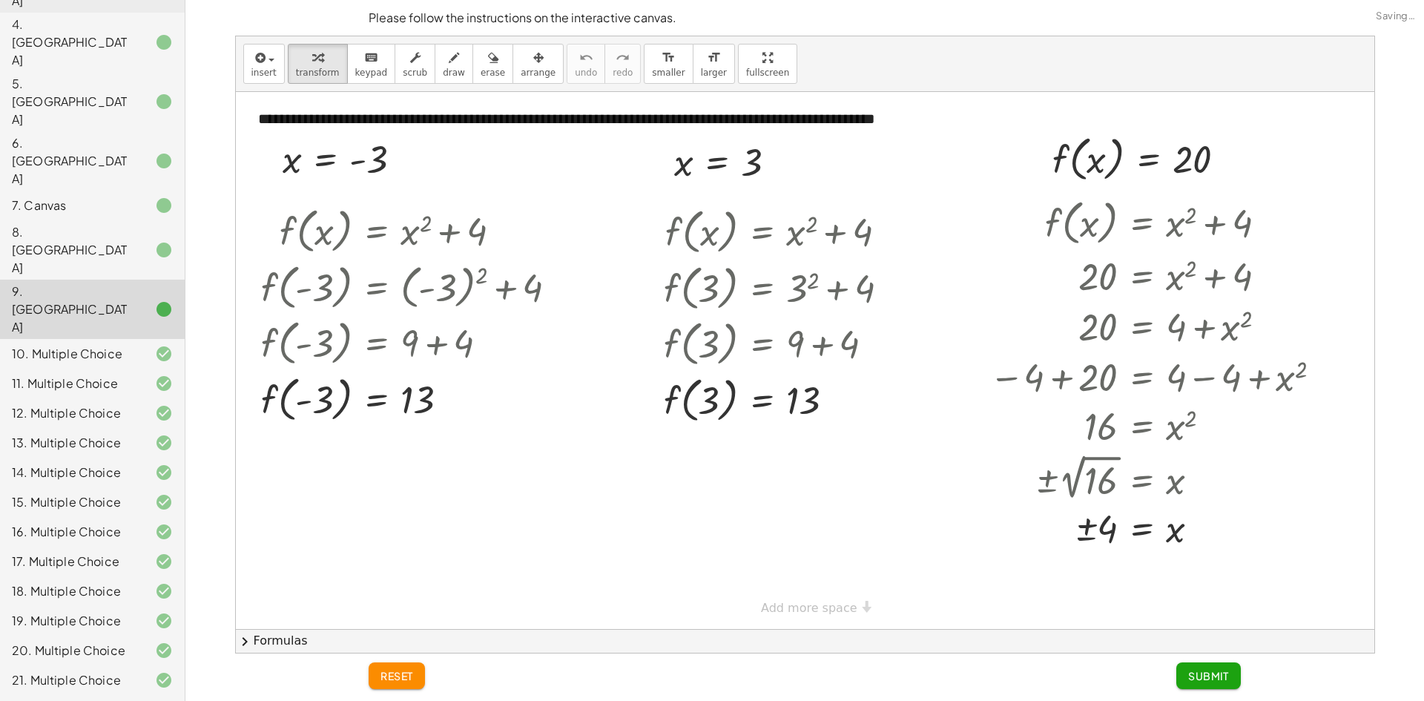
click at [1202, 669] on span "Submit" at bounding box center [1208, 675] width 41 height 13
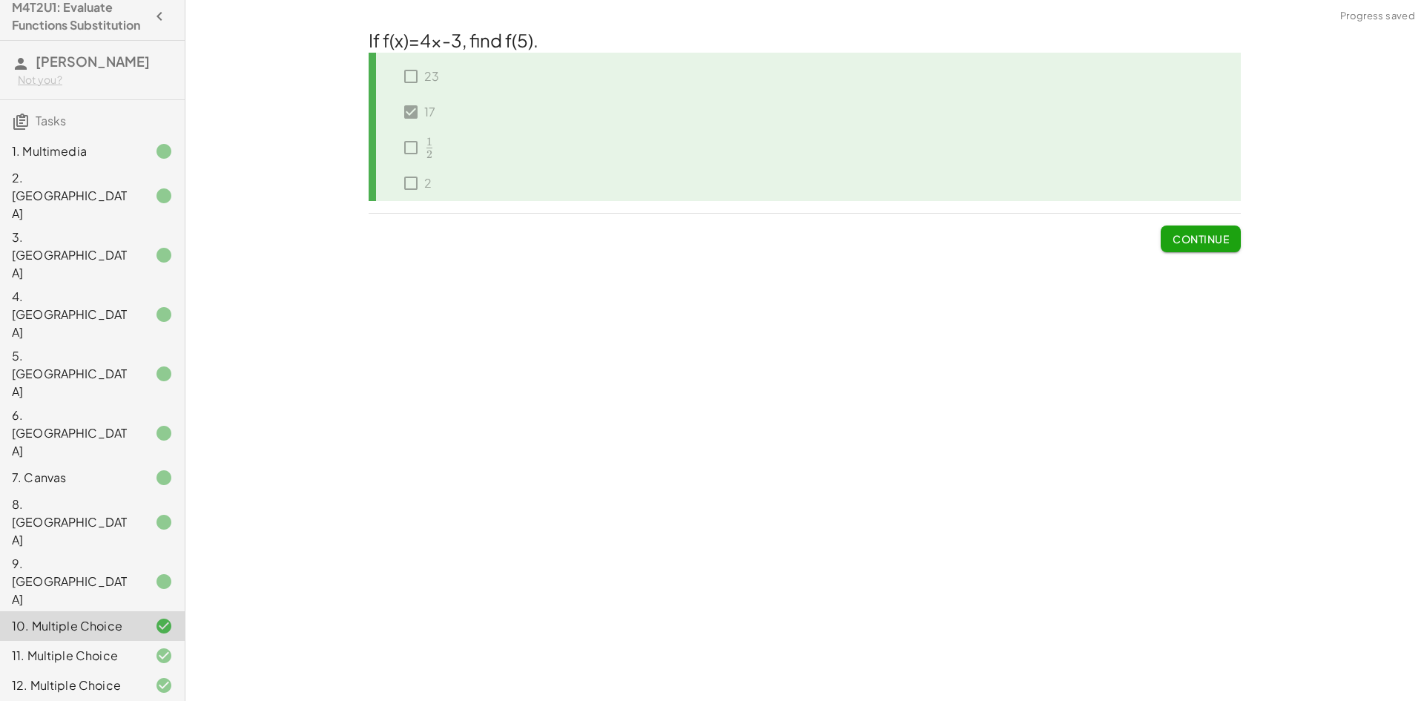
scroll to position [0, 0]
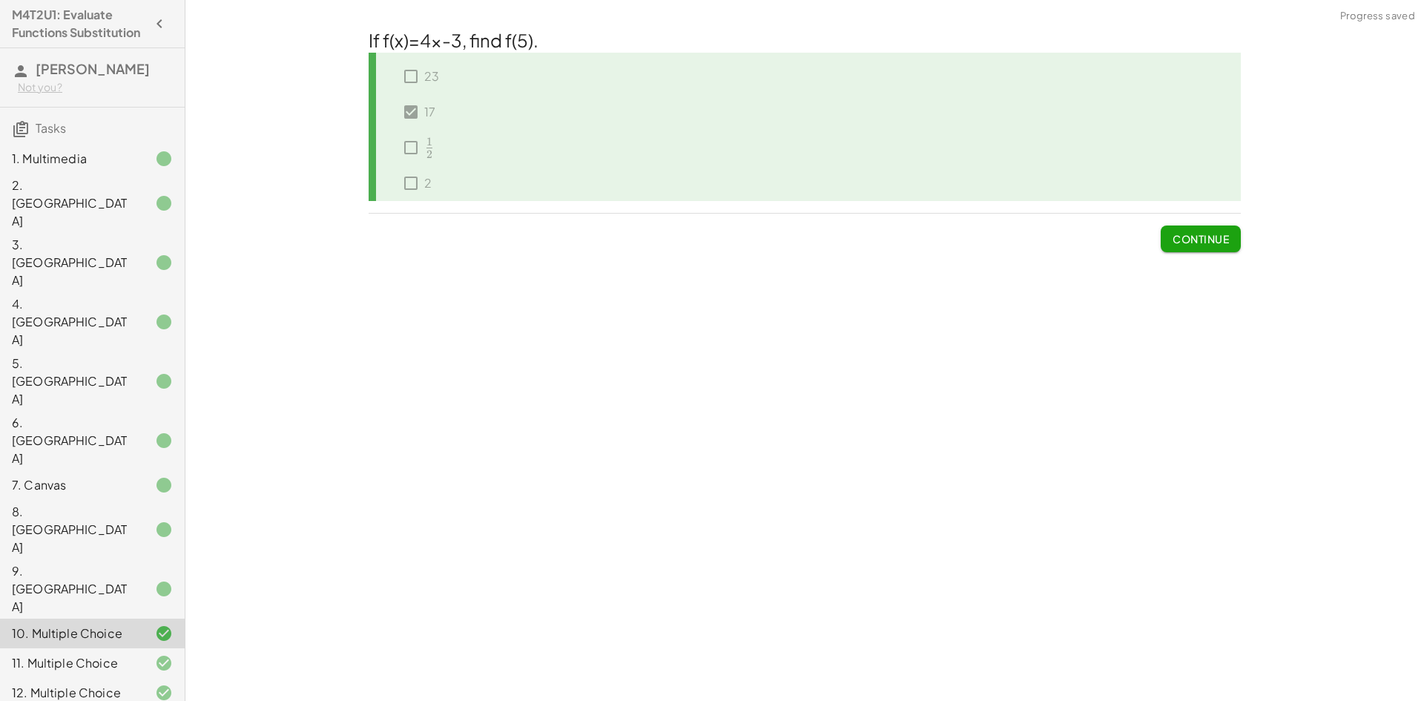
click at [96, 168] on div "1. Multimedia" at bounding box center [71, 159] width 119 height 18
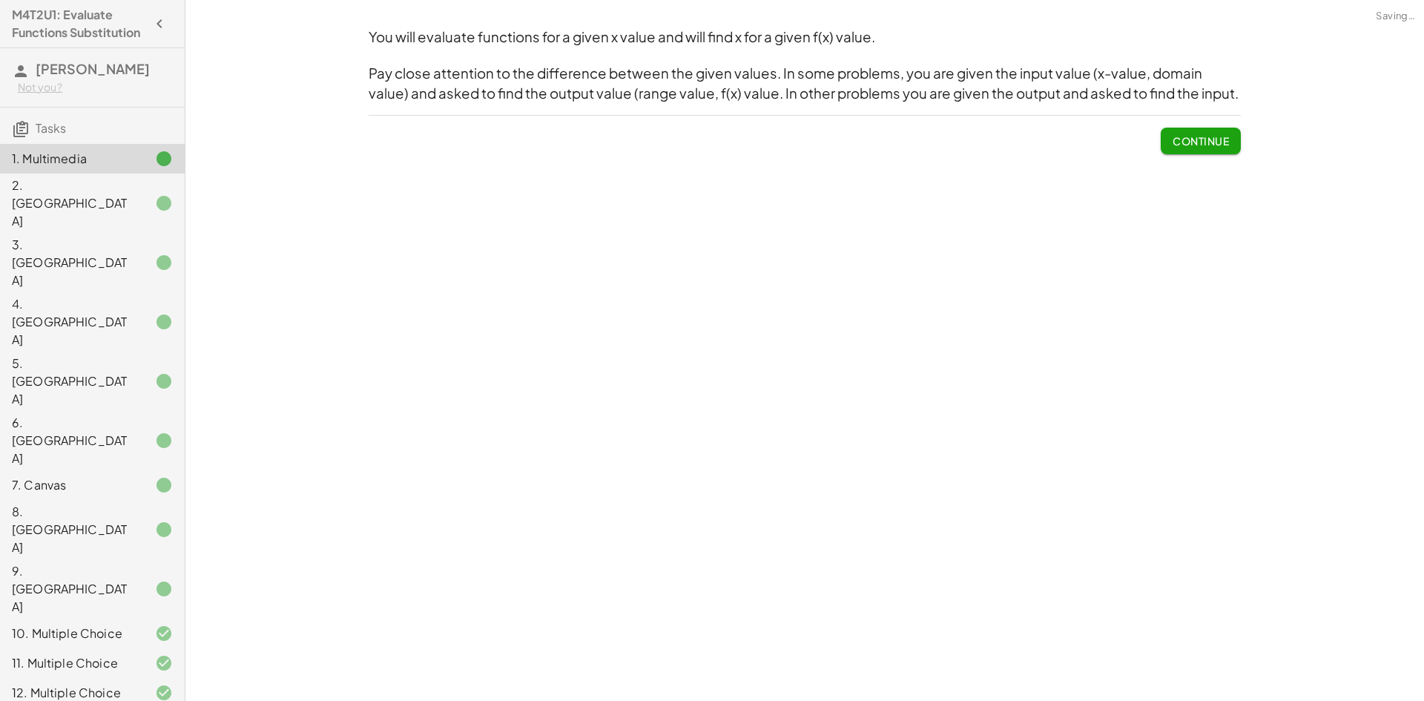
click at [89, 168] on div "1. Multimedia" at bounding box center [71, 159] width 119 height 18
click at [29, 204] on div "2. [GEOGRAPHIC_DATA]" at bounding box center [71, 203] width 119 height 53
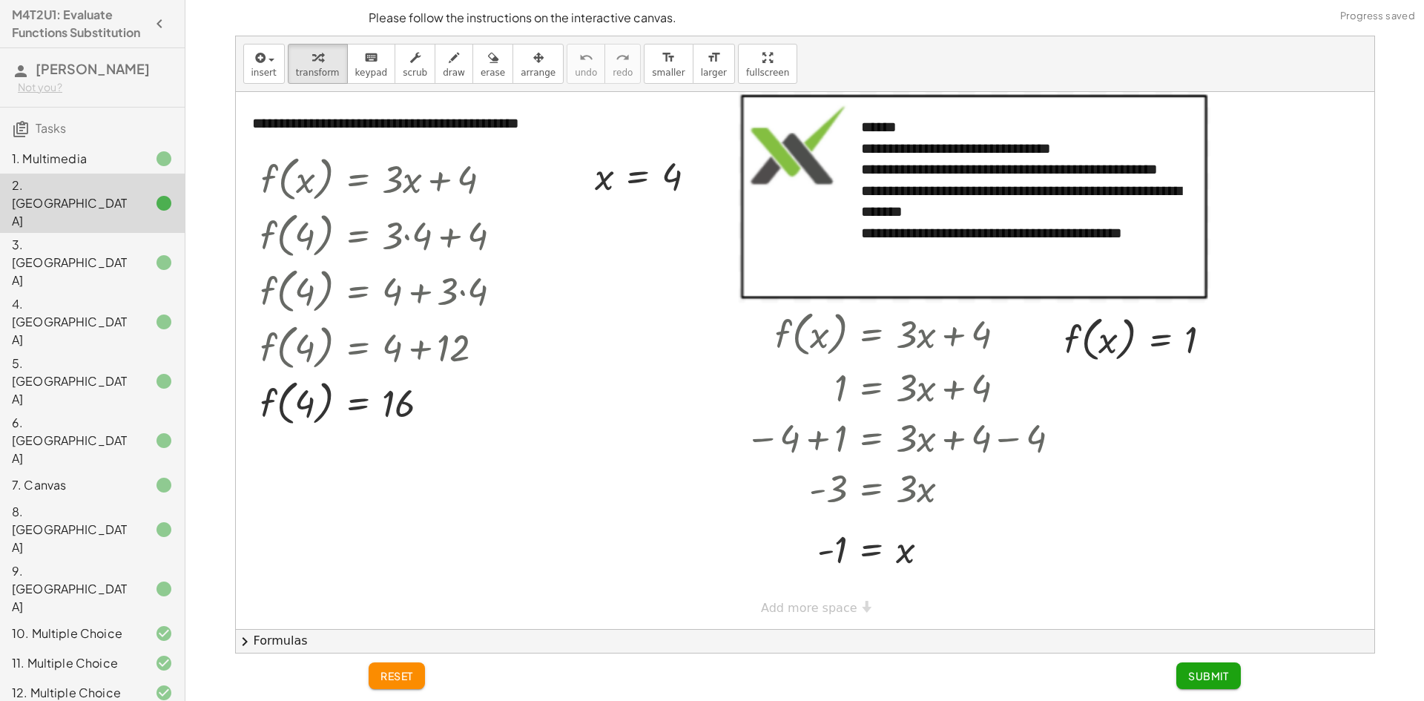
click at [1214, 682] on button "Submit" at bounding box center [1209, 675] width 65 height 27
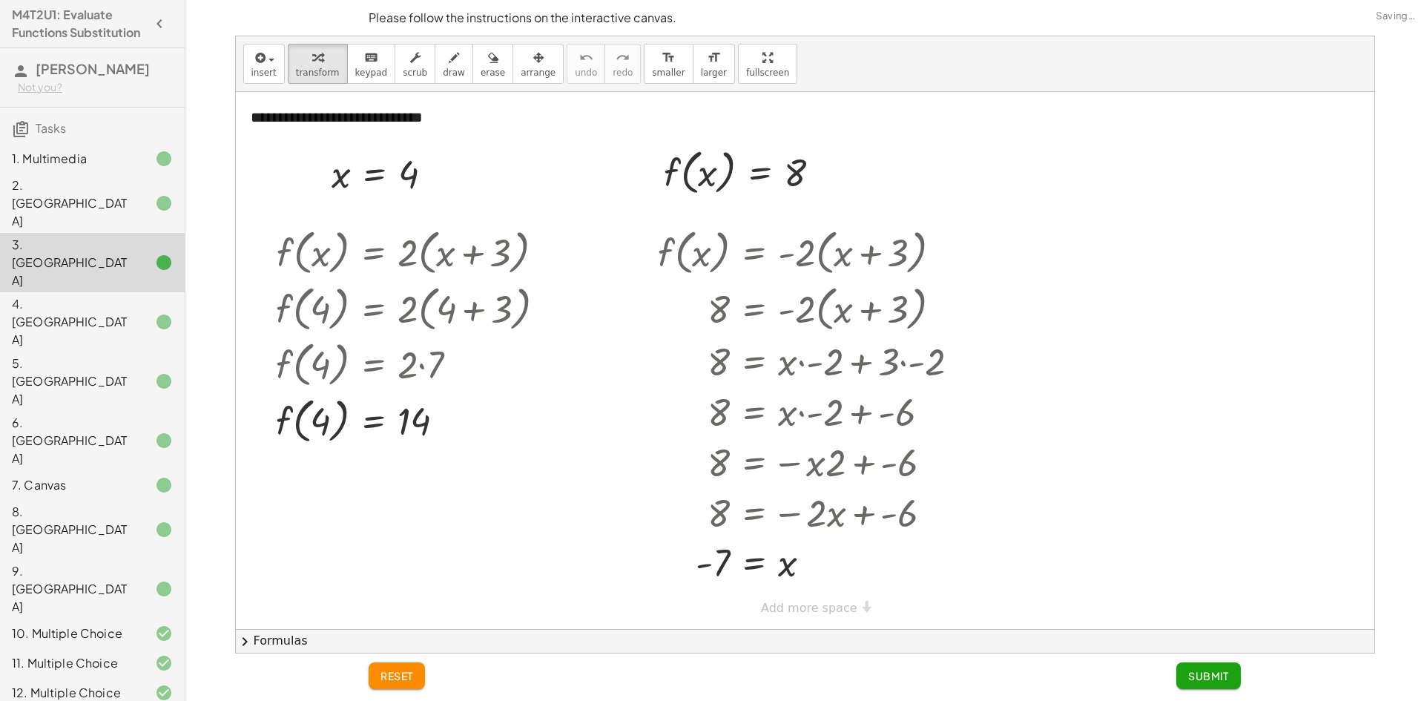
click at [1214, 681] on span "Submit" at bounding box center [1208, 675] width 41 height 13
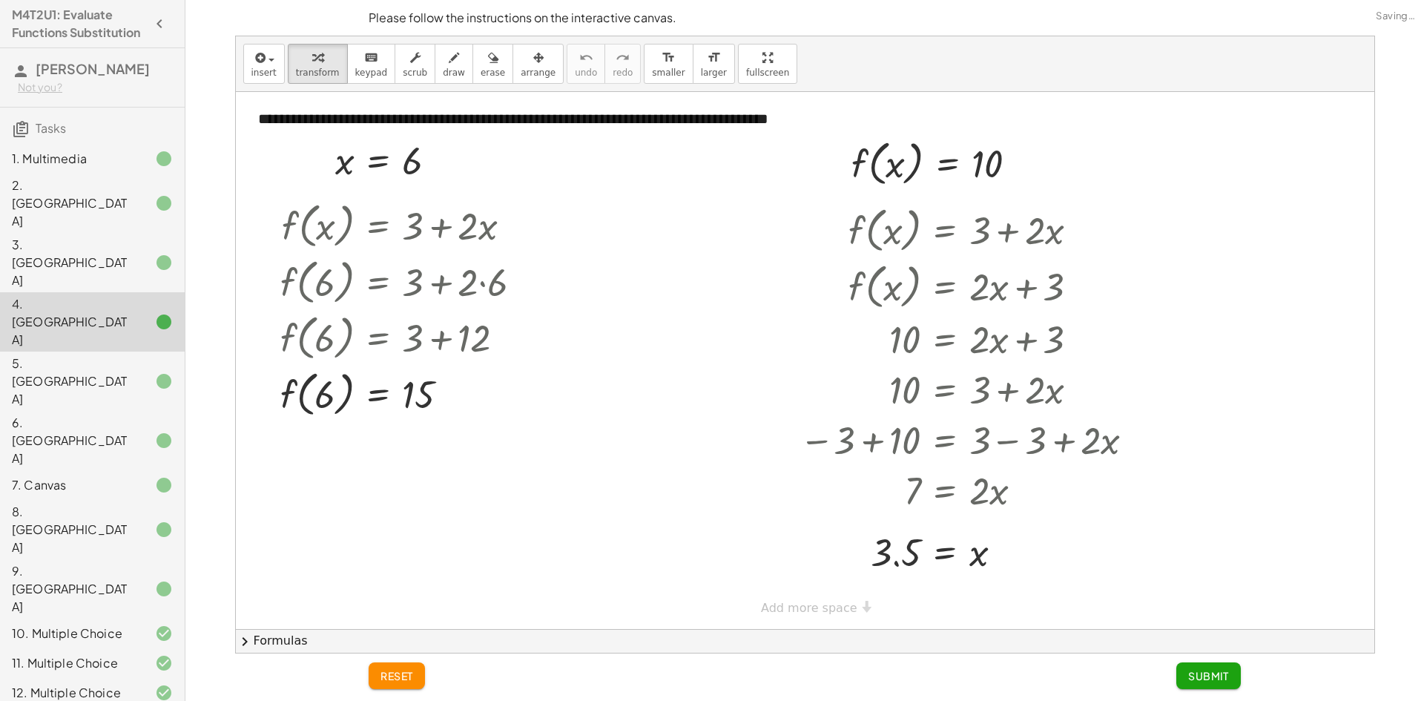
click at [1214, 681] on span "Submit" at bounding box center [1208, 675] width 41 height 13
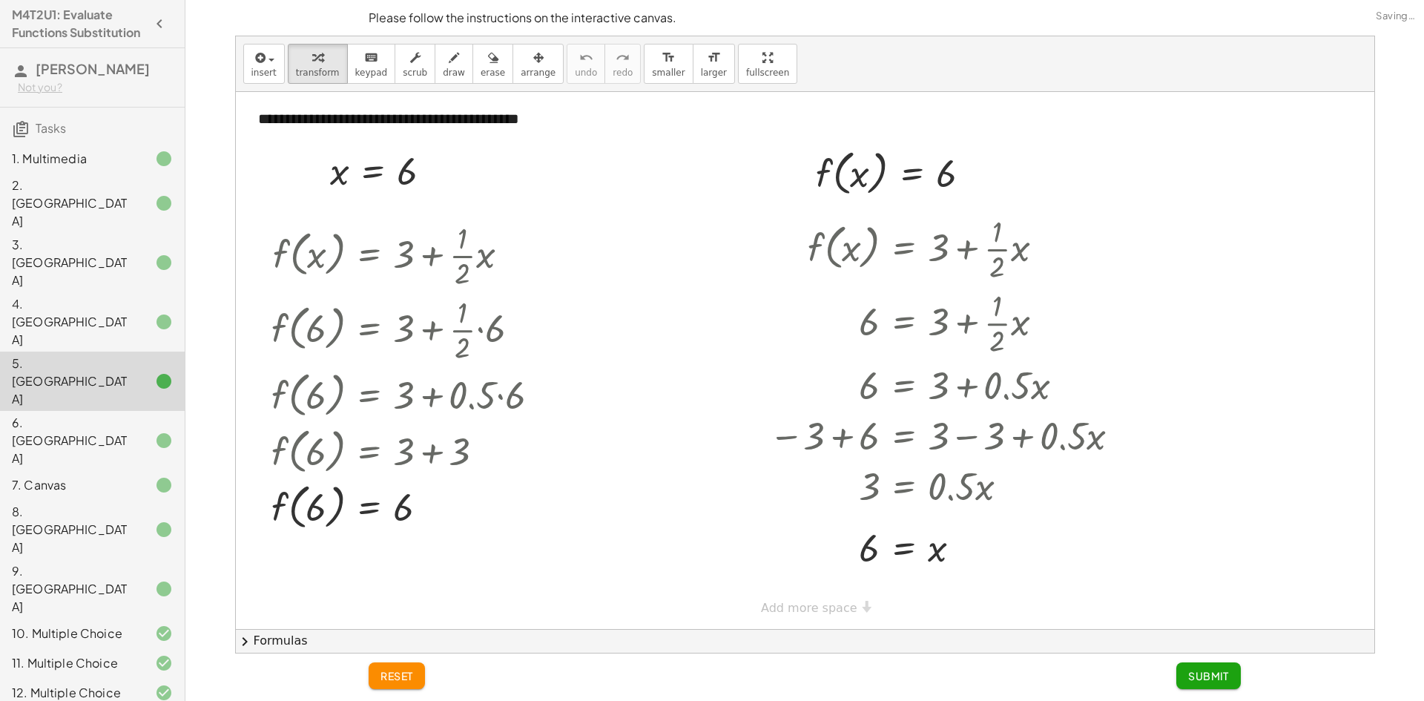
click at [1214, 681] on span "Submit" at bounding box center [1208, 675] width 41 height 13
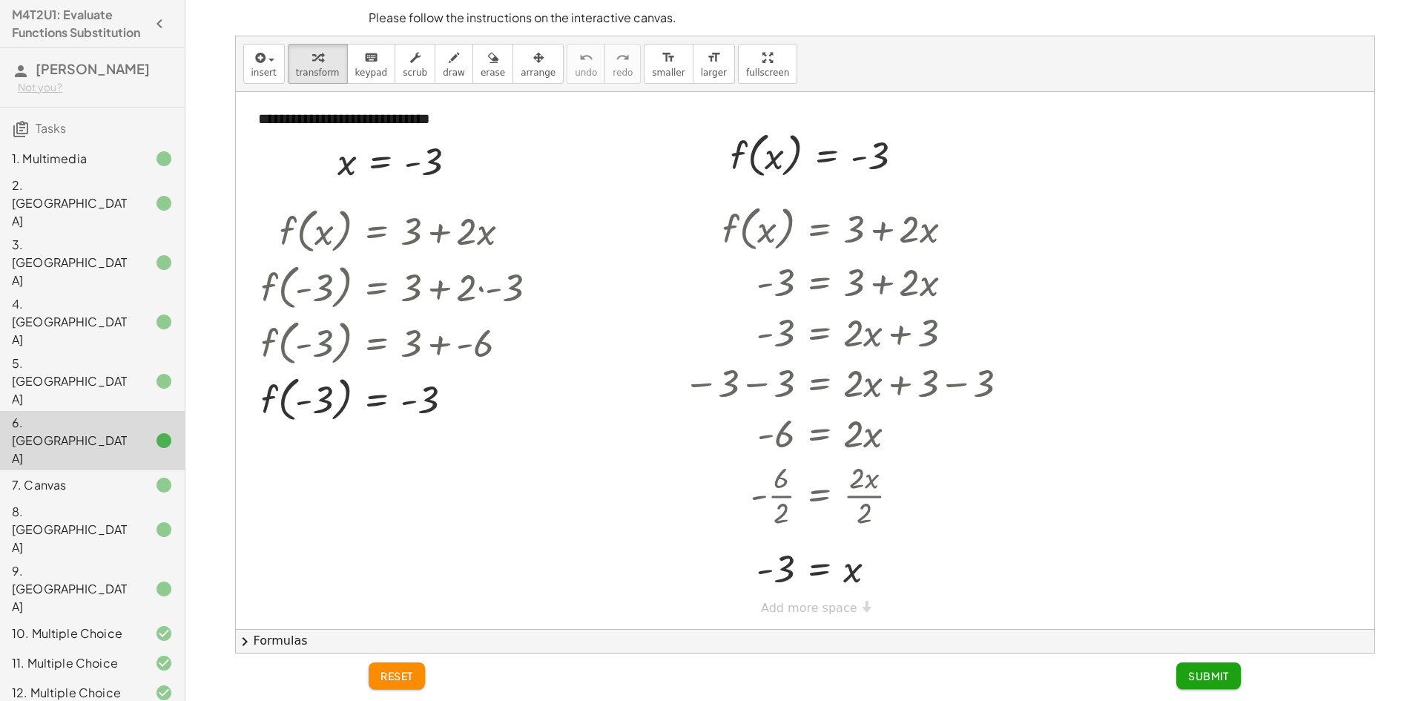
click at [96, 240] on div "3. [GEOGRAPHIC_DATA]" at bounding box center [71, 262] width 119 height 53
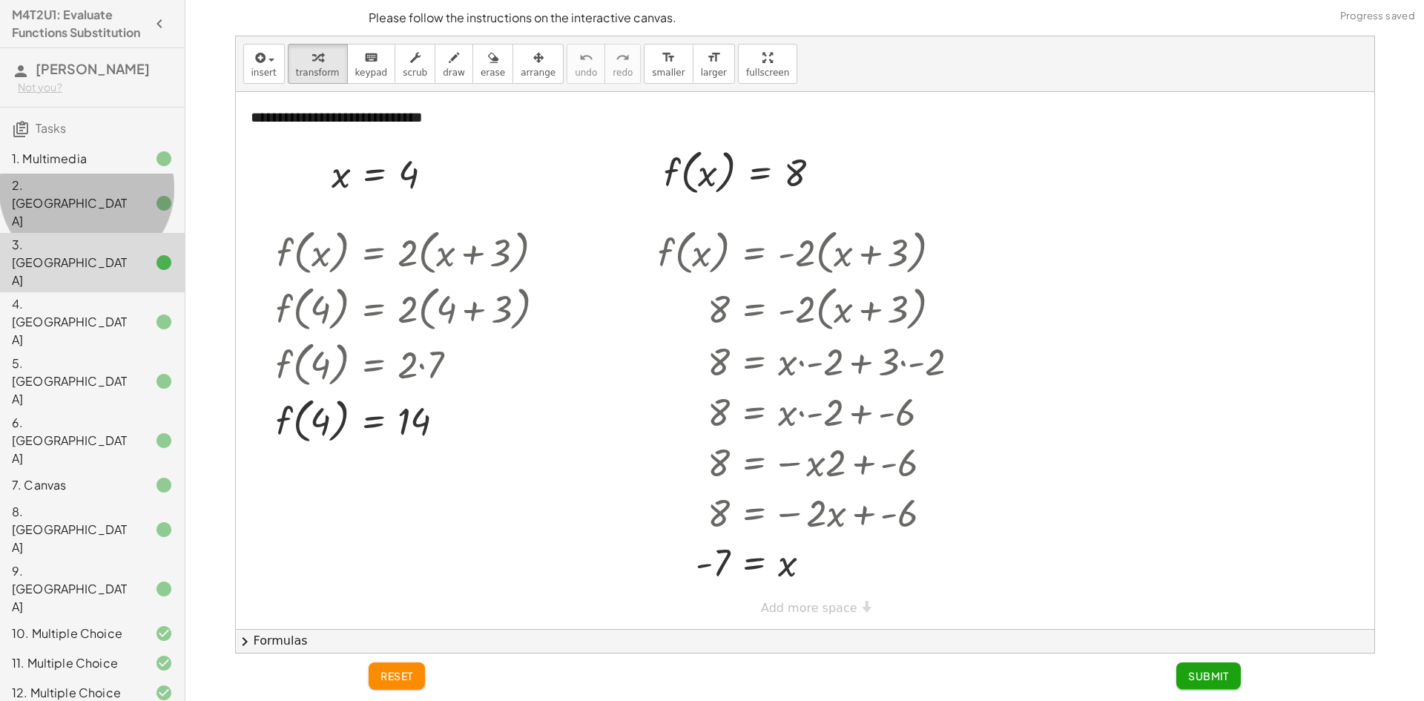
click at [123, 292] on div "2. [GEOGRAPHIC_DATA]" at bounding box center [92, 321] width 185 height 59
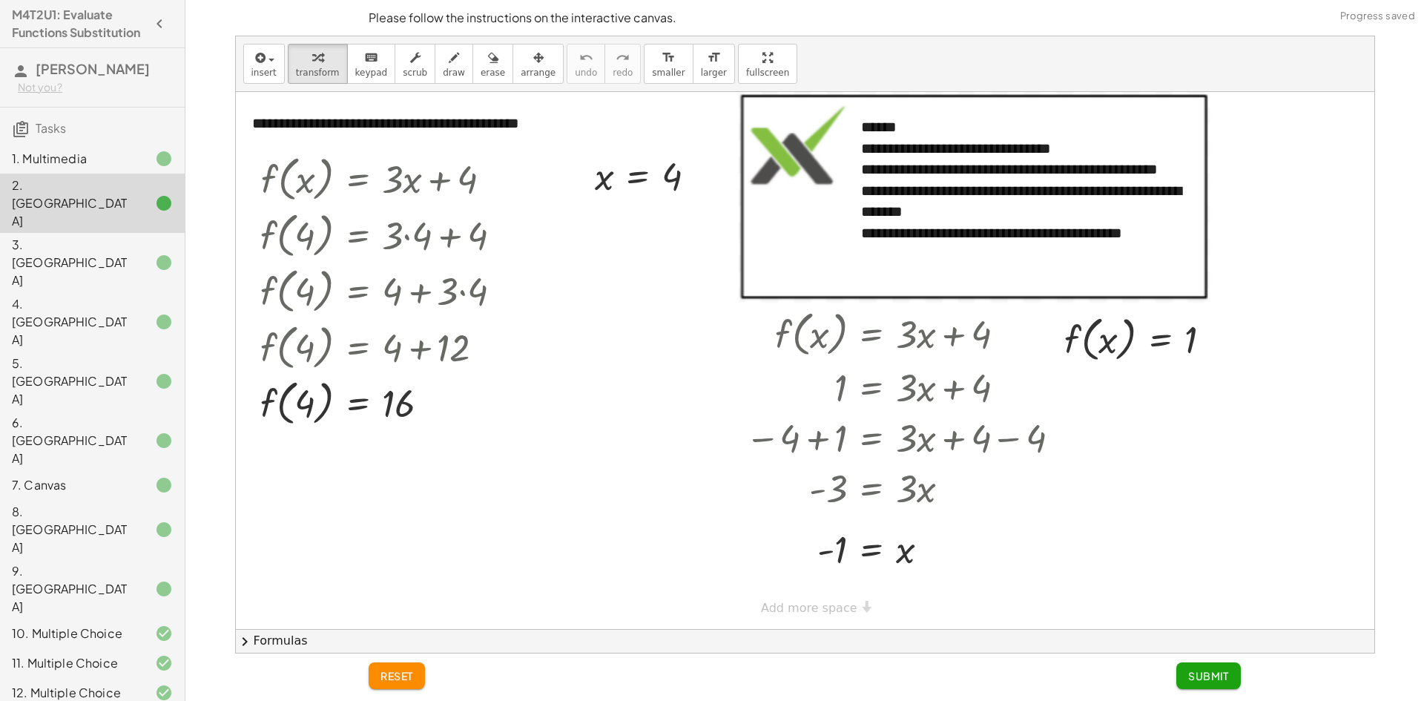
click at [93, 168] on div "1. Multimedia" at bounding box center [71, 159] width 119 height 18
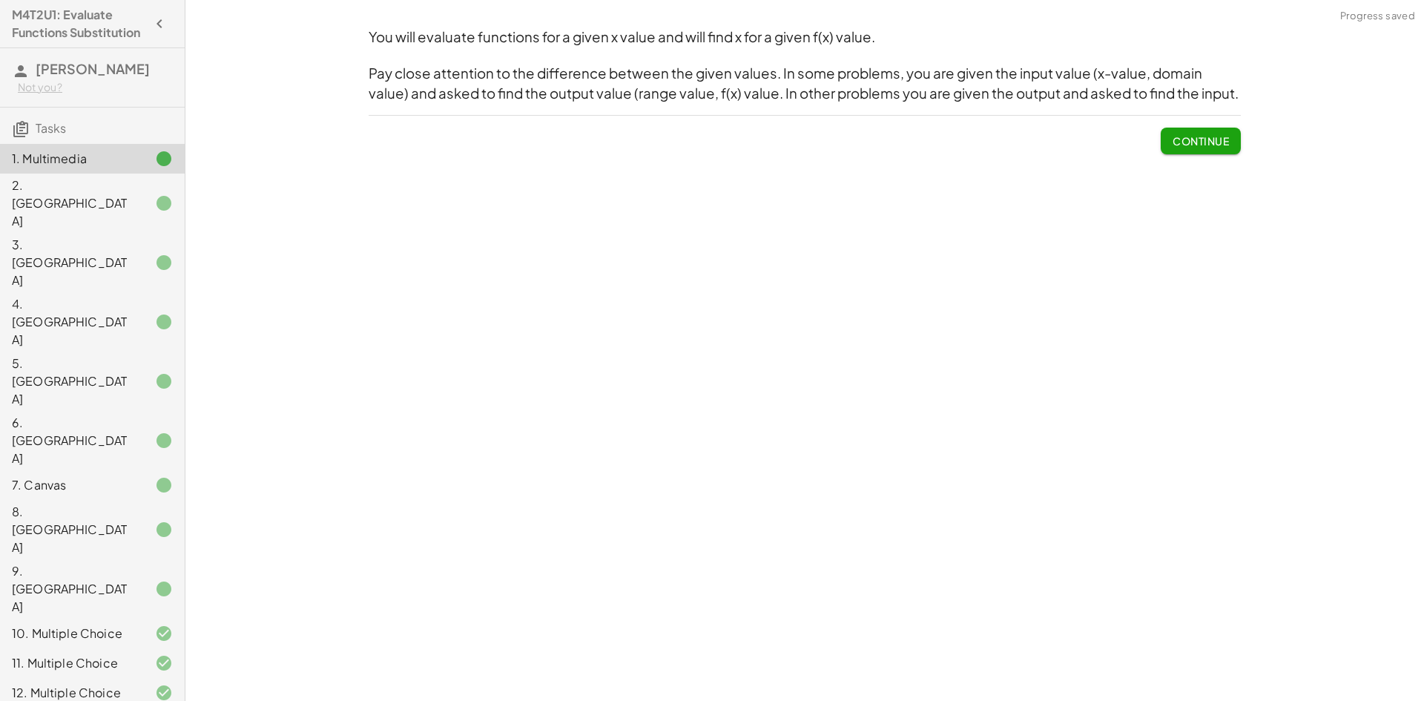
click at [1212, 142] on span "Continue" at bounding box center [1201, 140] width 56 height 13
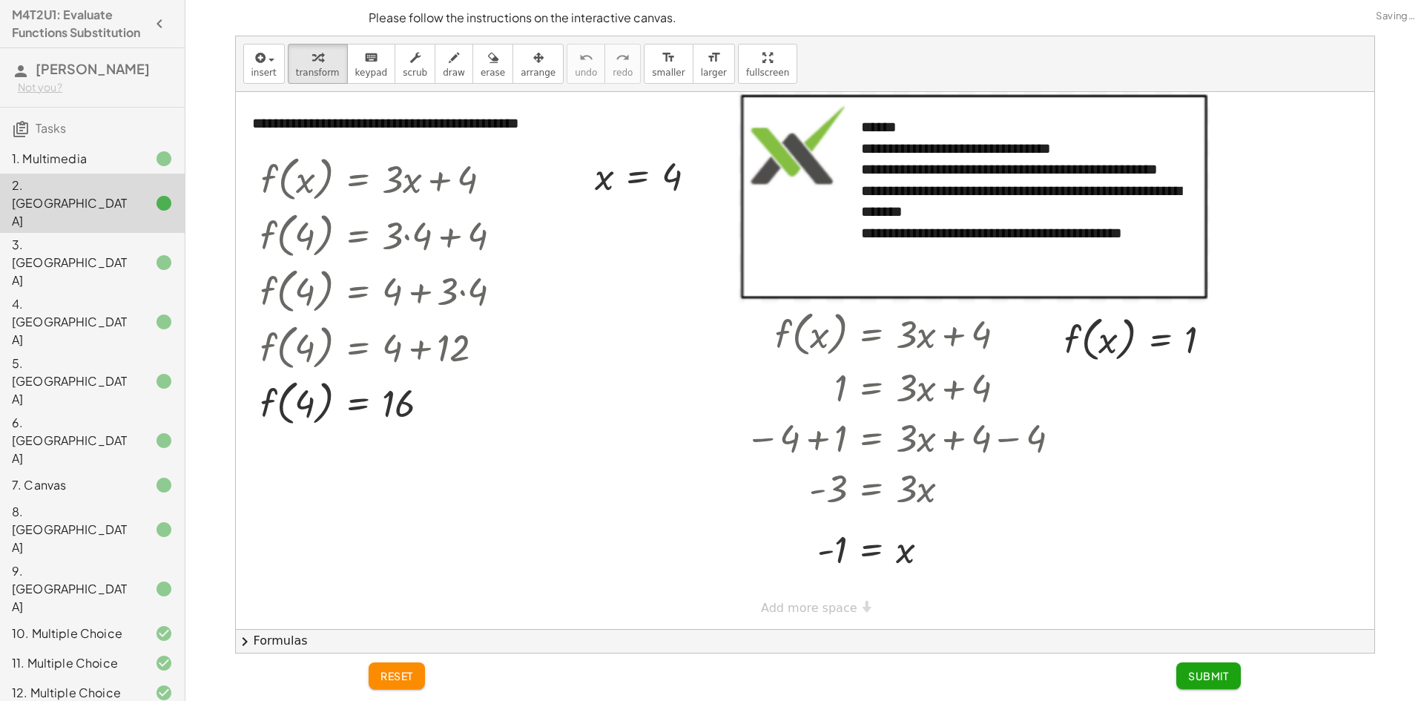
click at [1223, 680] on span "Submit" at bounding box center [1208, 675] width 41 height 13
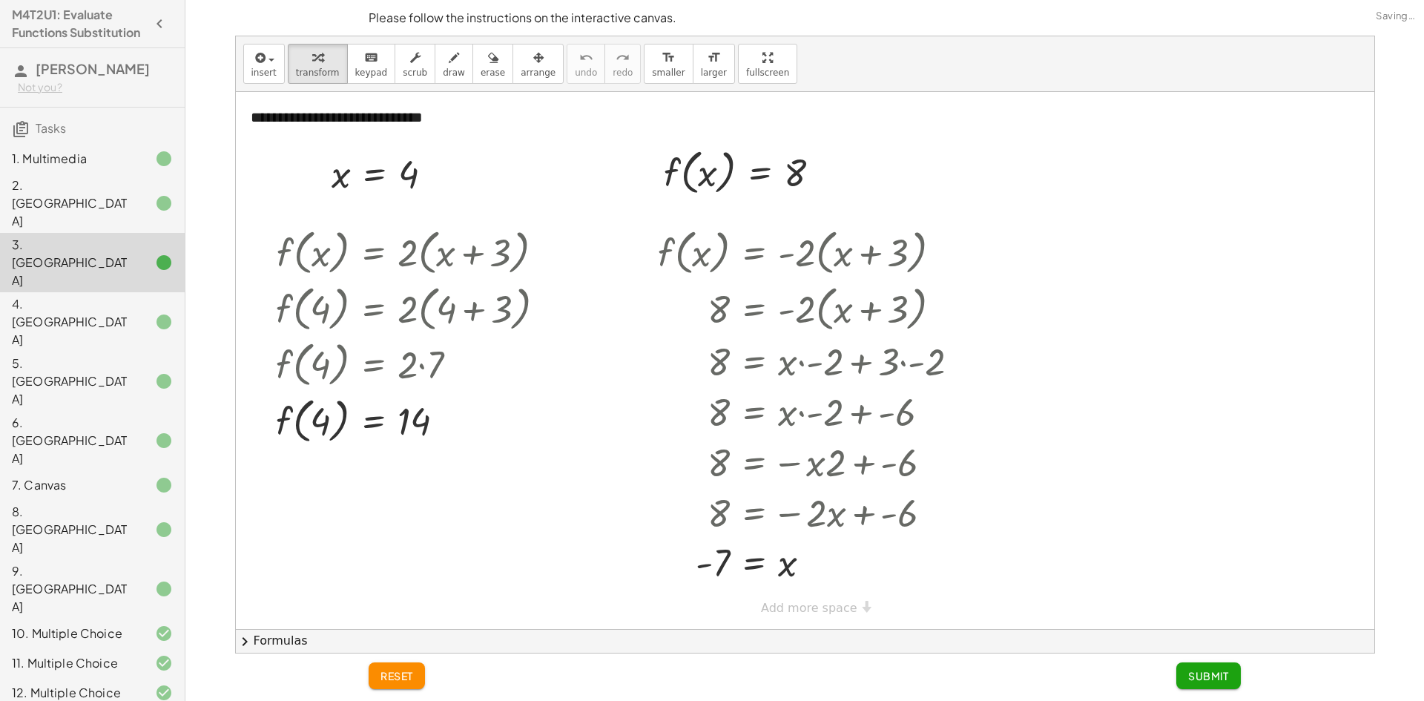
click at [1225, 679] on span "Submit" at bounding box center [1208, 675] width 41 height 13
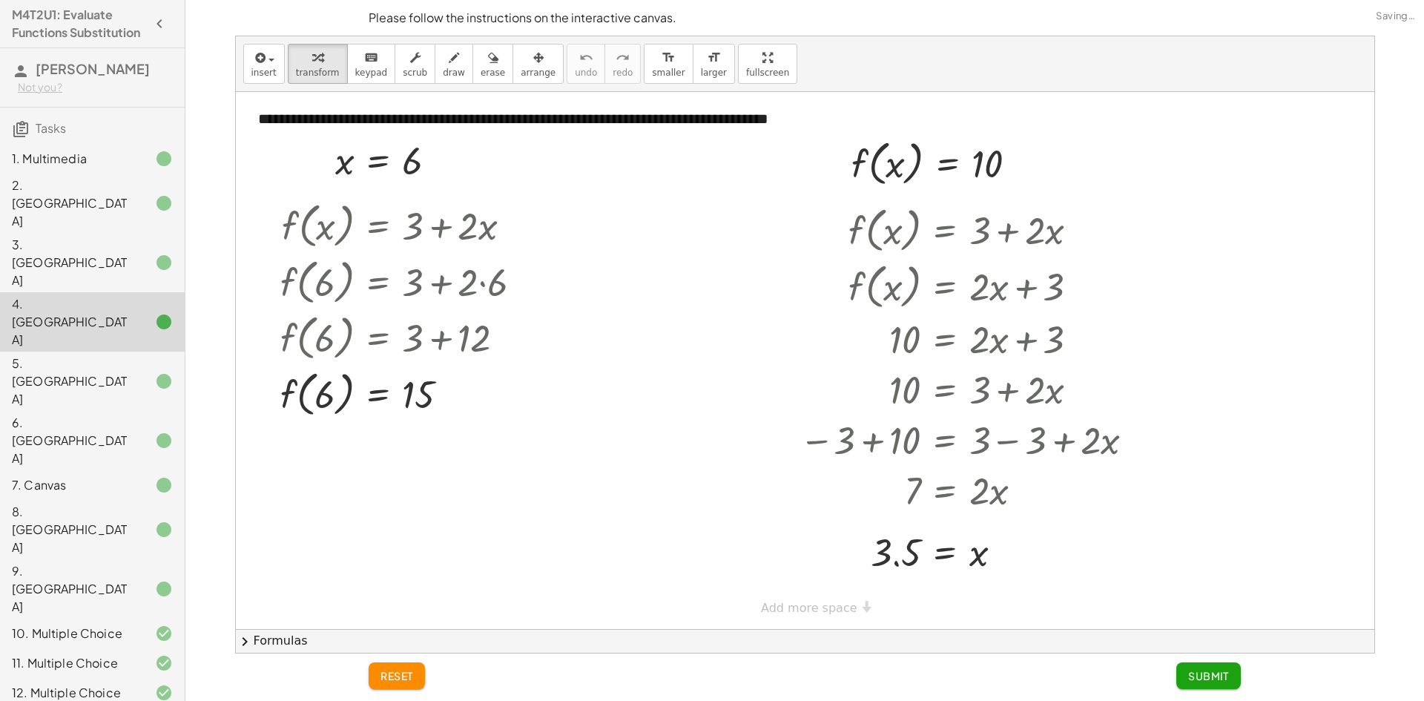
click at [1219, 677] on span "Submit" at bounding box center [1208, 675] width 41 height 13
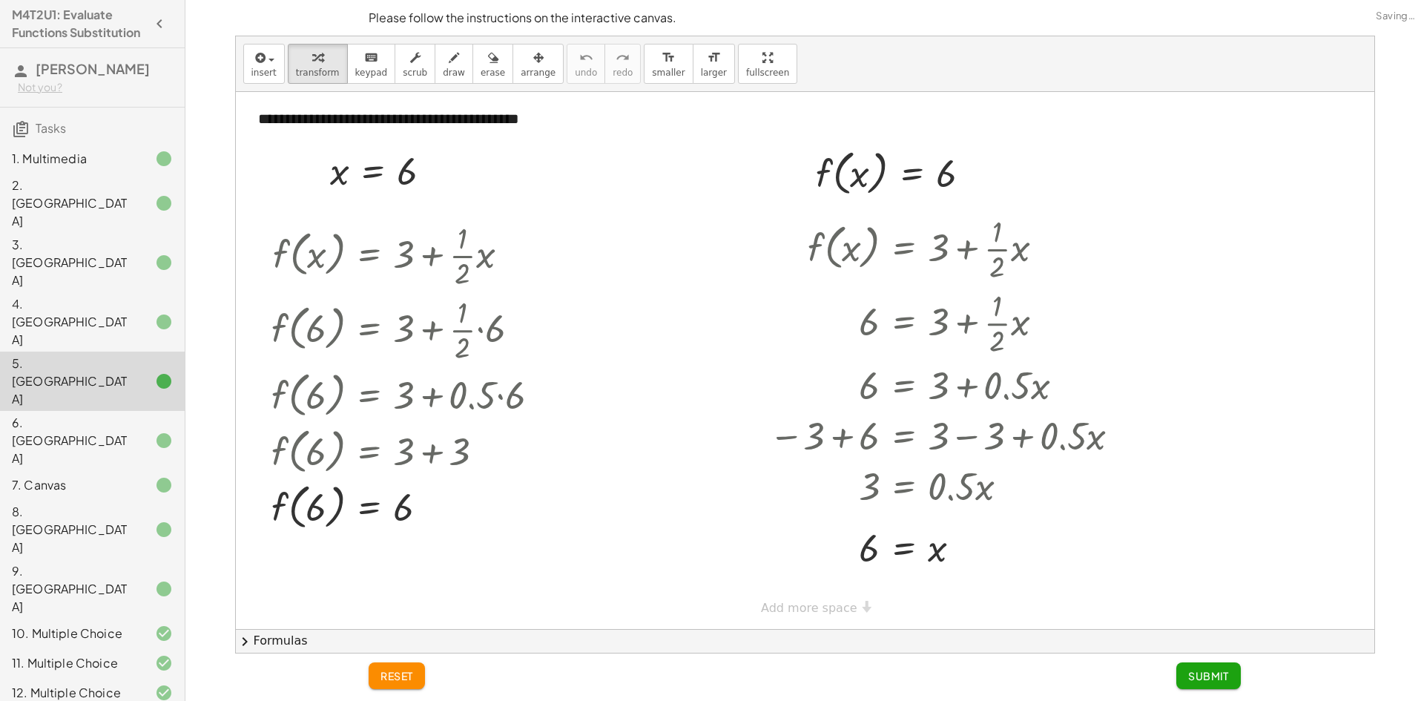
click at [1219, 677] on span "Submit" at bounding box center [1208, 675] width 41 height 13
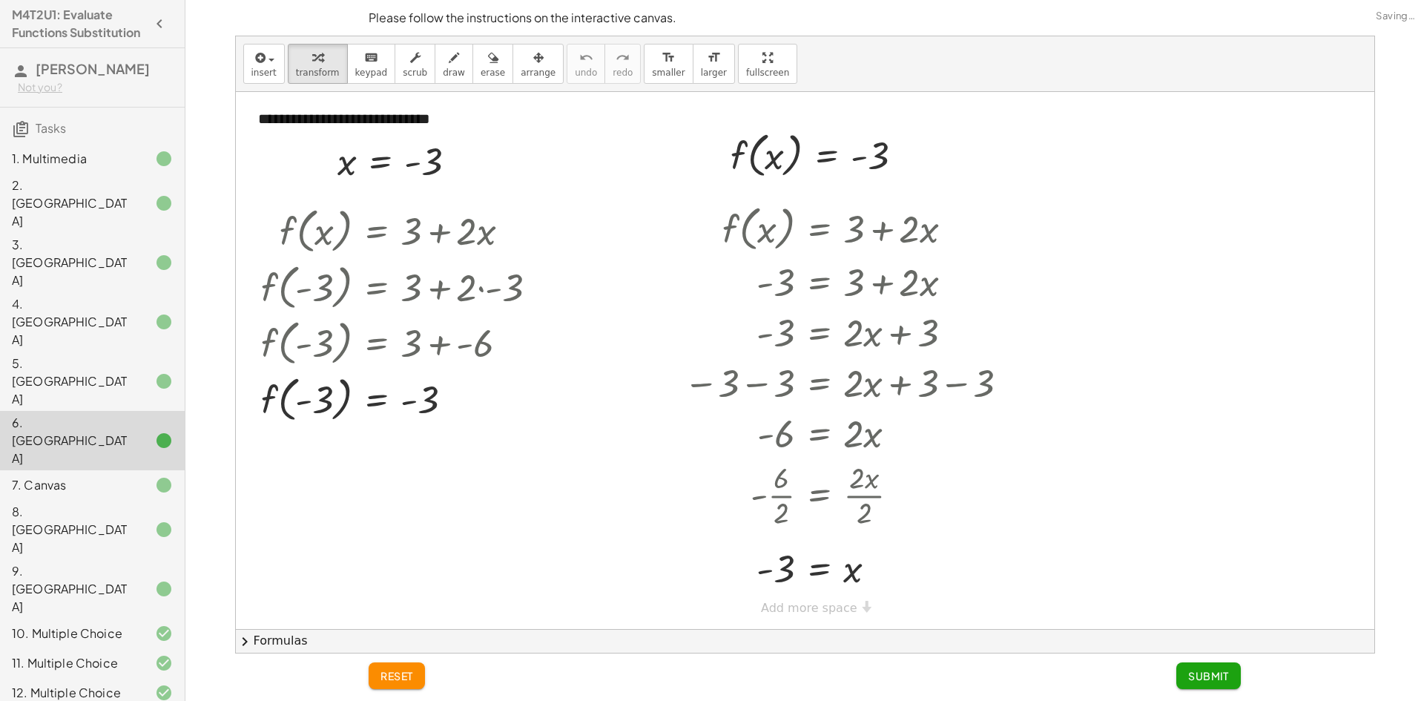
click at [1219, 677] on span "Submit" at bounding box center [1208, 675] width 41 height 13
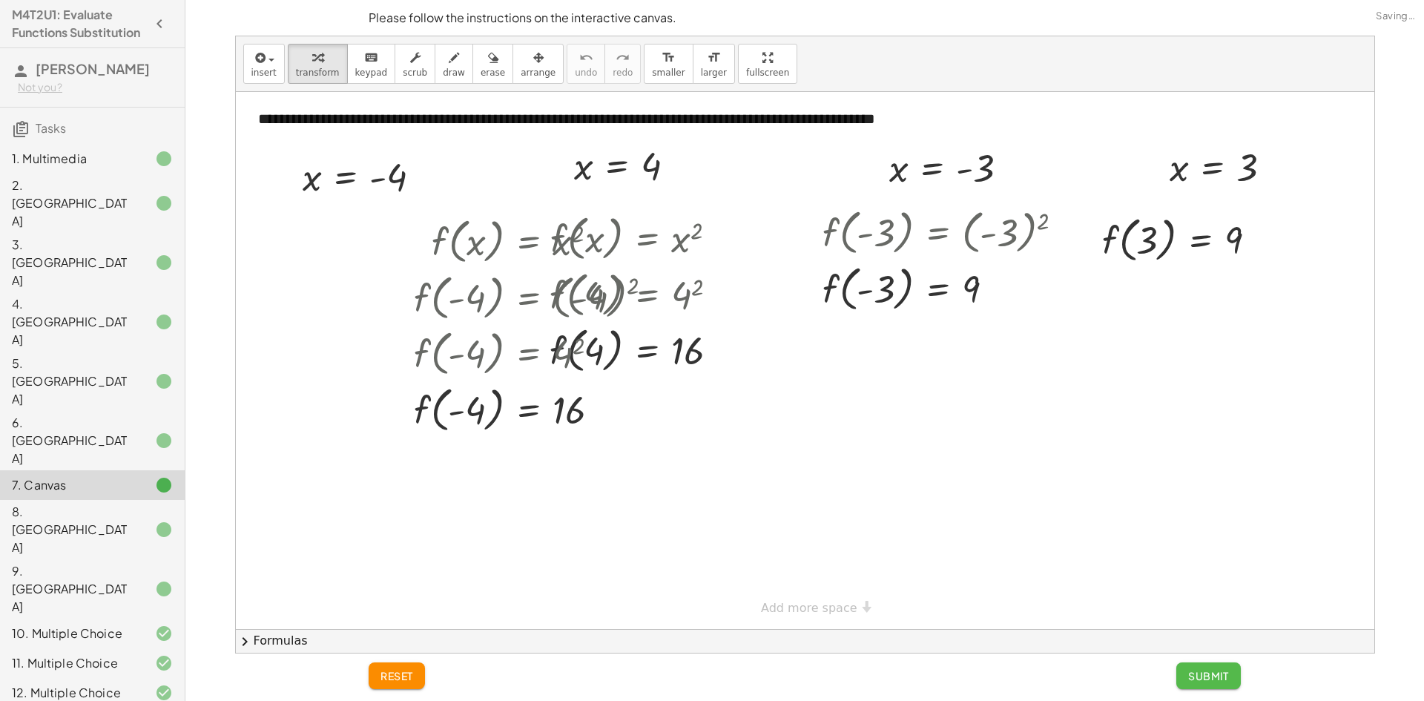
click at [1219, 677] on span "Submit" at bounding box center [1208, 675] width 41 height 13
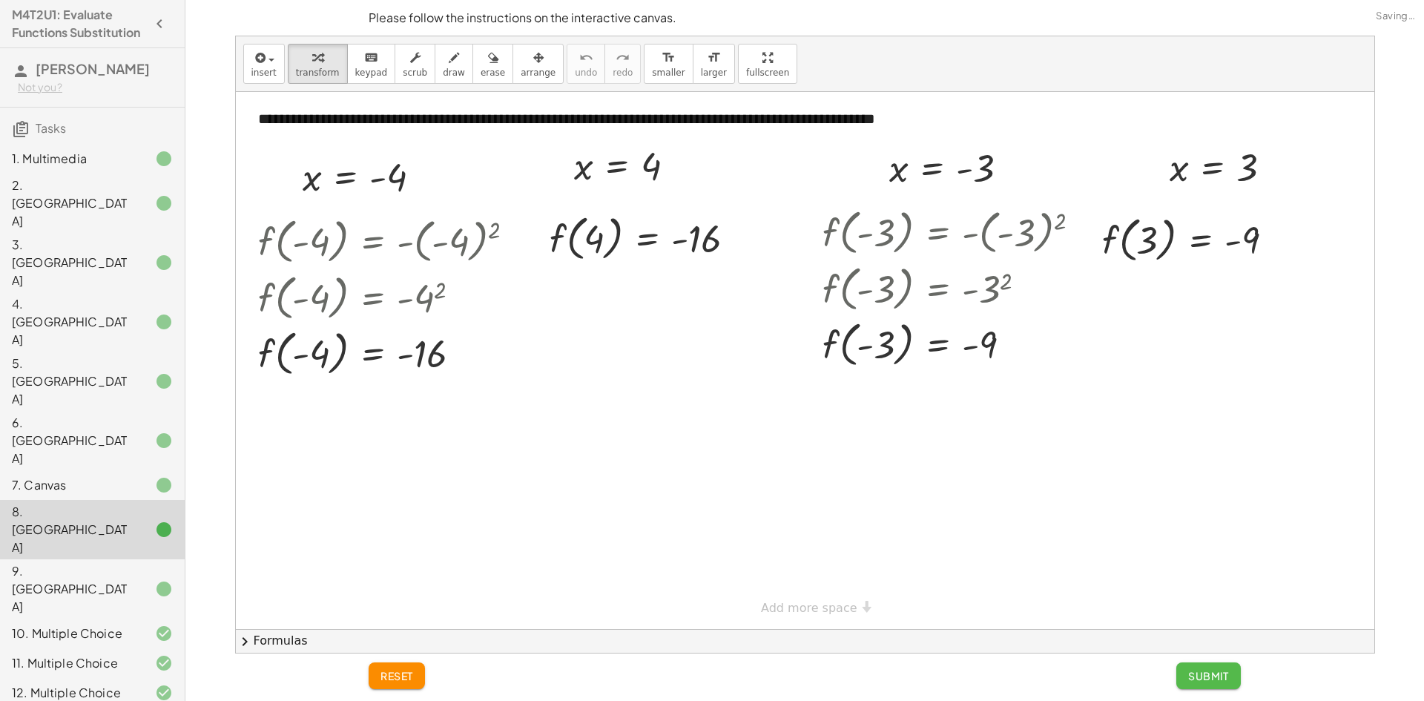
click at [1219, 677] on span "Submit" at bounding box center [1208, 675] width 41 height 13
click at [0, 0] on span "Submit" at bounding box center [0, 0] width 0 height 0
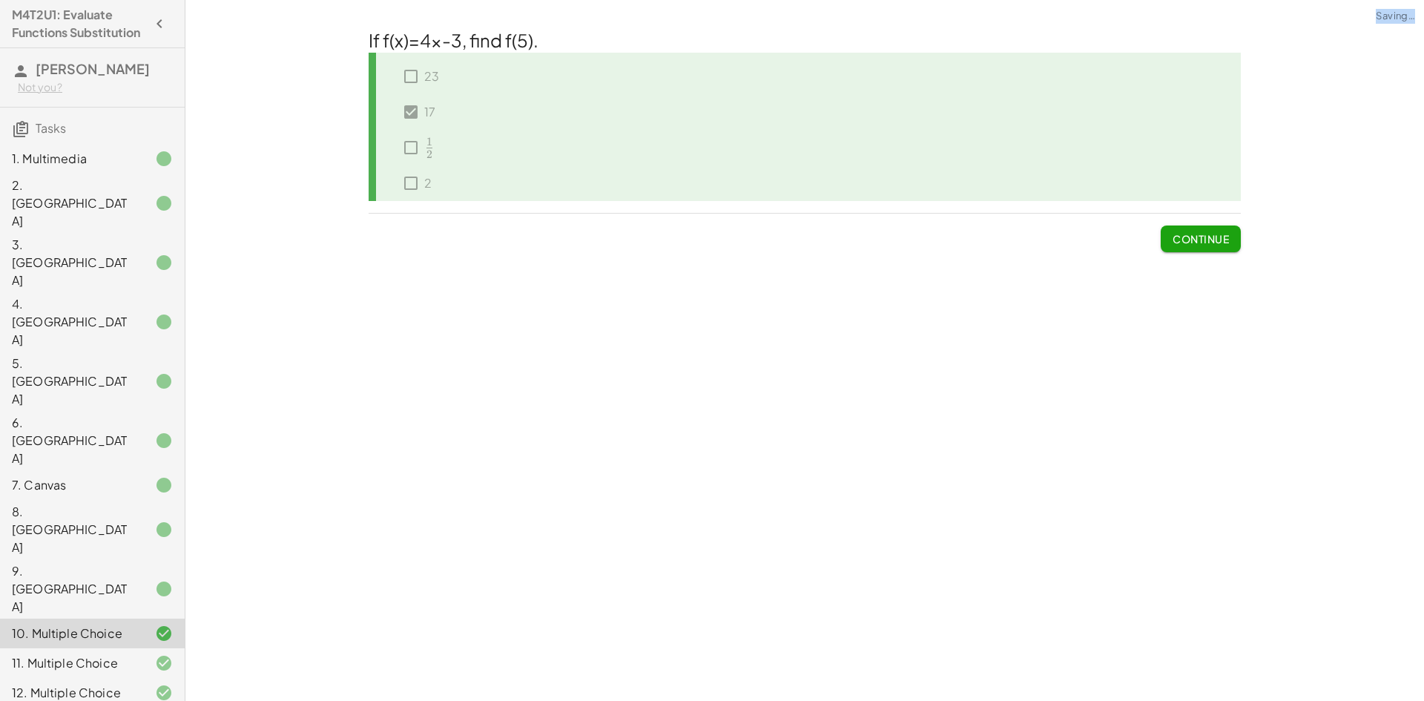
click at [1219, 677] on div "**********" at bounding box center [804, 350] width 1239 height 701
click at [1213, 248] on button "Continue" at bounding box center [1201, 239] width 80 height 27
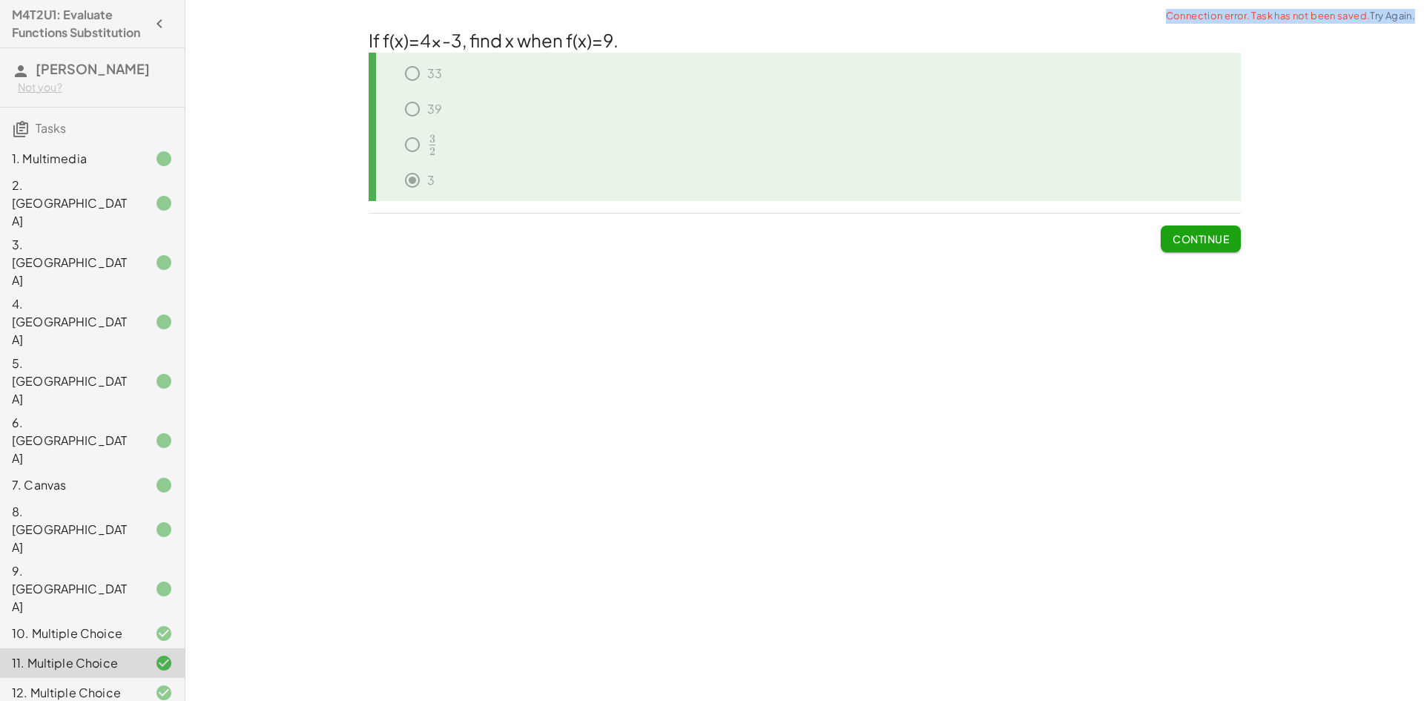
click at [1201, 238] on span "Continue" at bounding box center [1201, 238] width 56 height 13
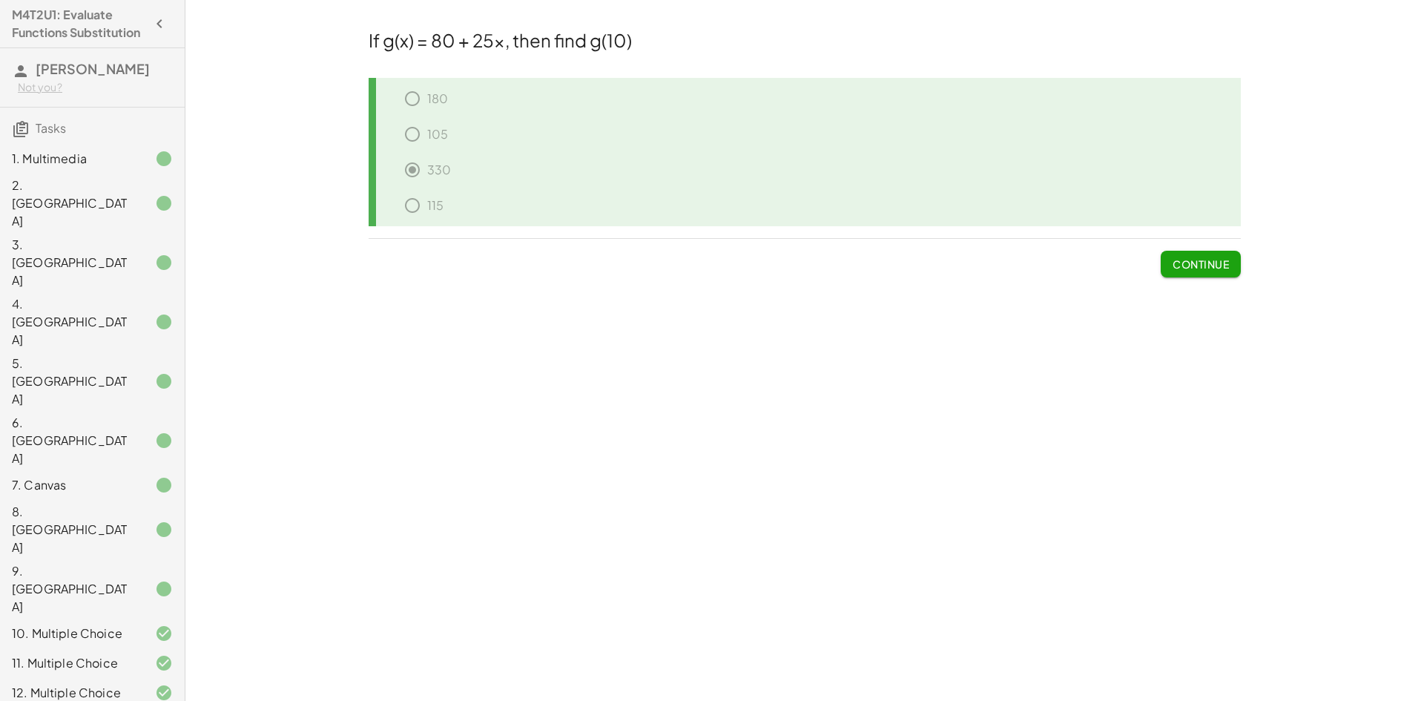
click at [989, 319] on div "**********" at bounding box center [804, 350] width 1239 height 701
click at [1073, 487] on div "**********" at bounding box center [804, 350] width 1239 height 701
